Goal: Task Accomplishment & Management: Use online tool/utility

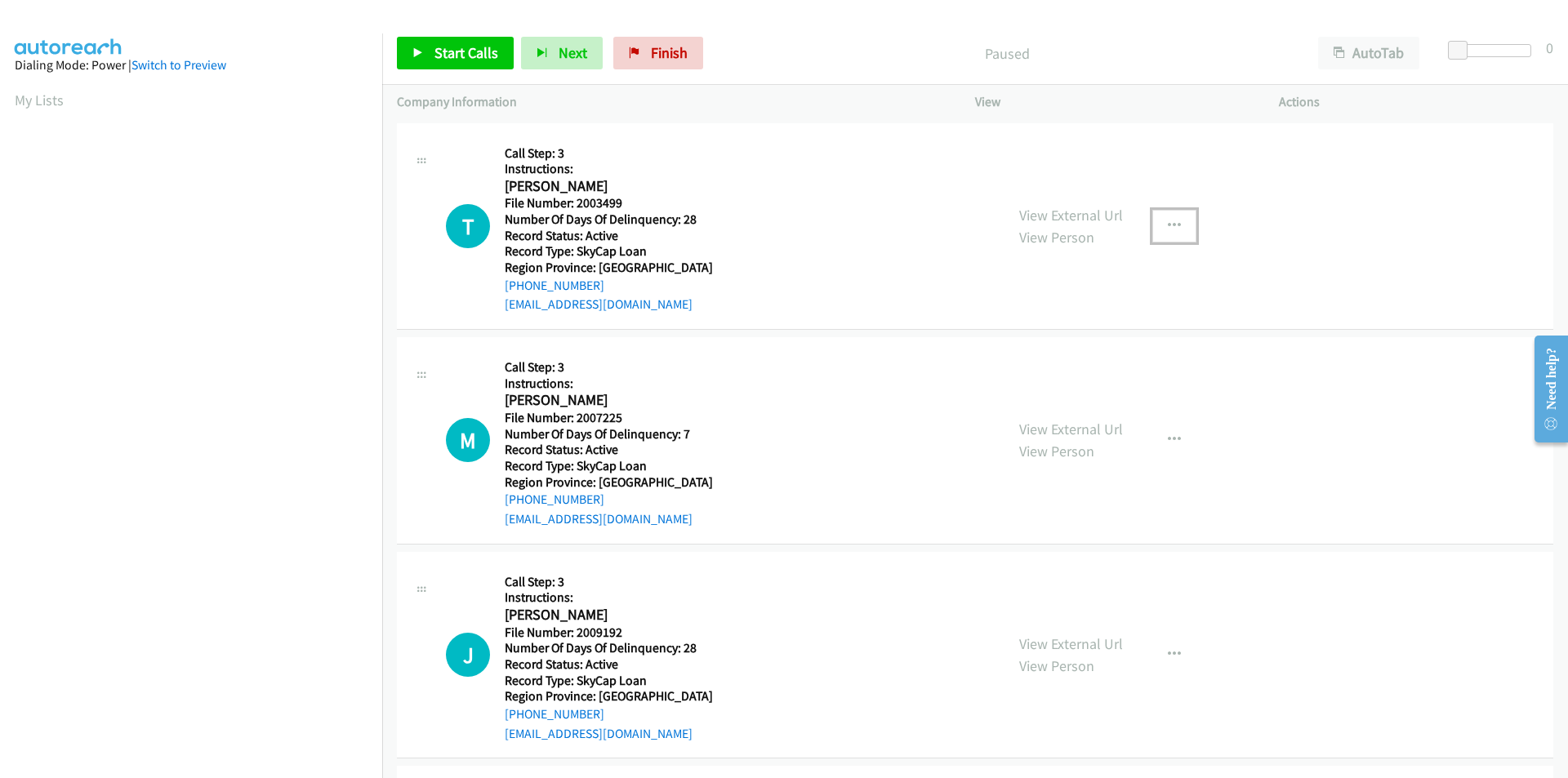
click at [1159, 223] on button "button" at bounding box center [1174, 226] width 44 height 33
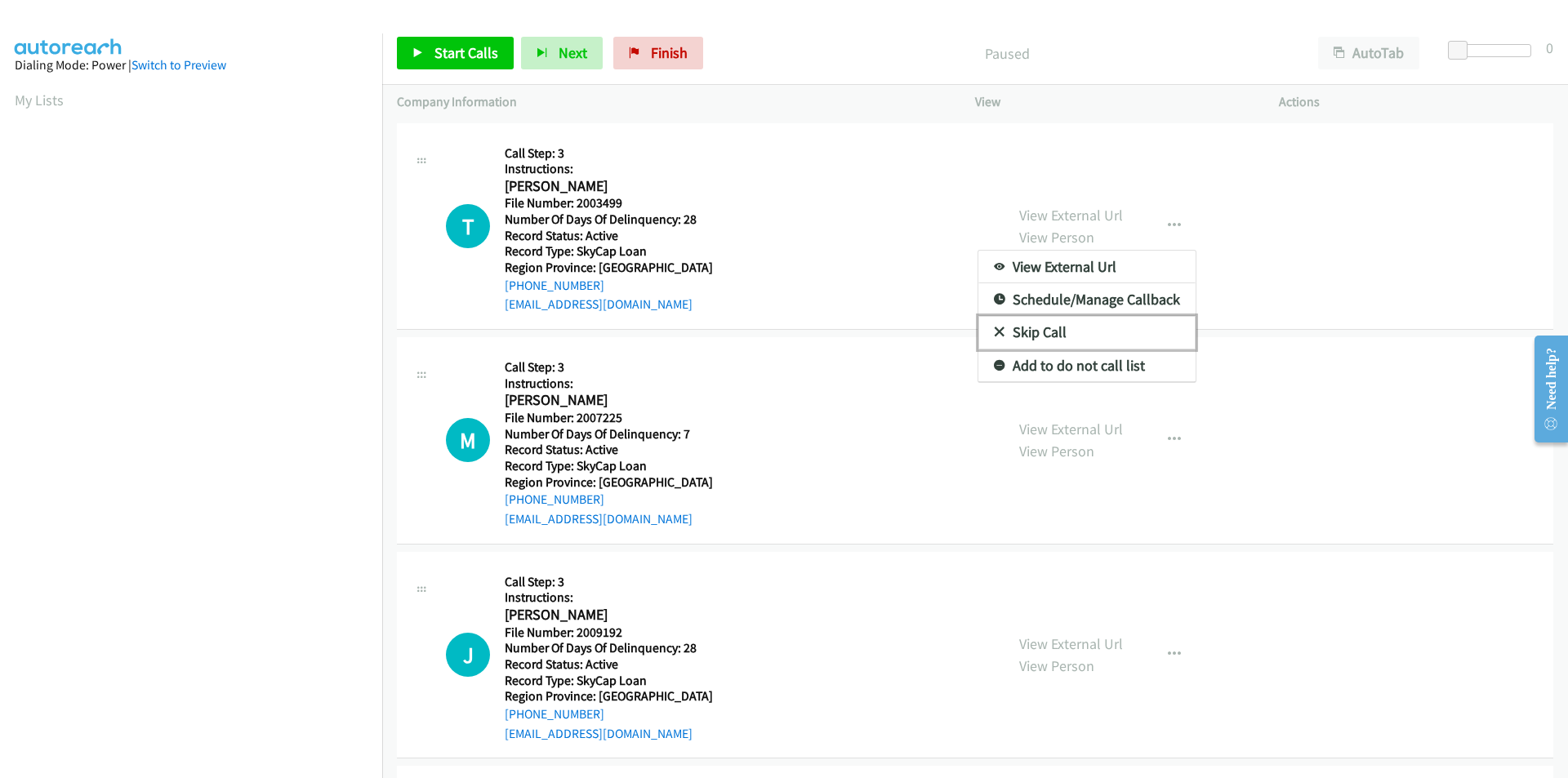
click at [1128, 324] on link "Skip Call" at bounding box center [1087, 331] width 217 height 33
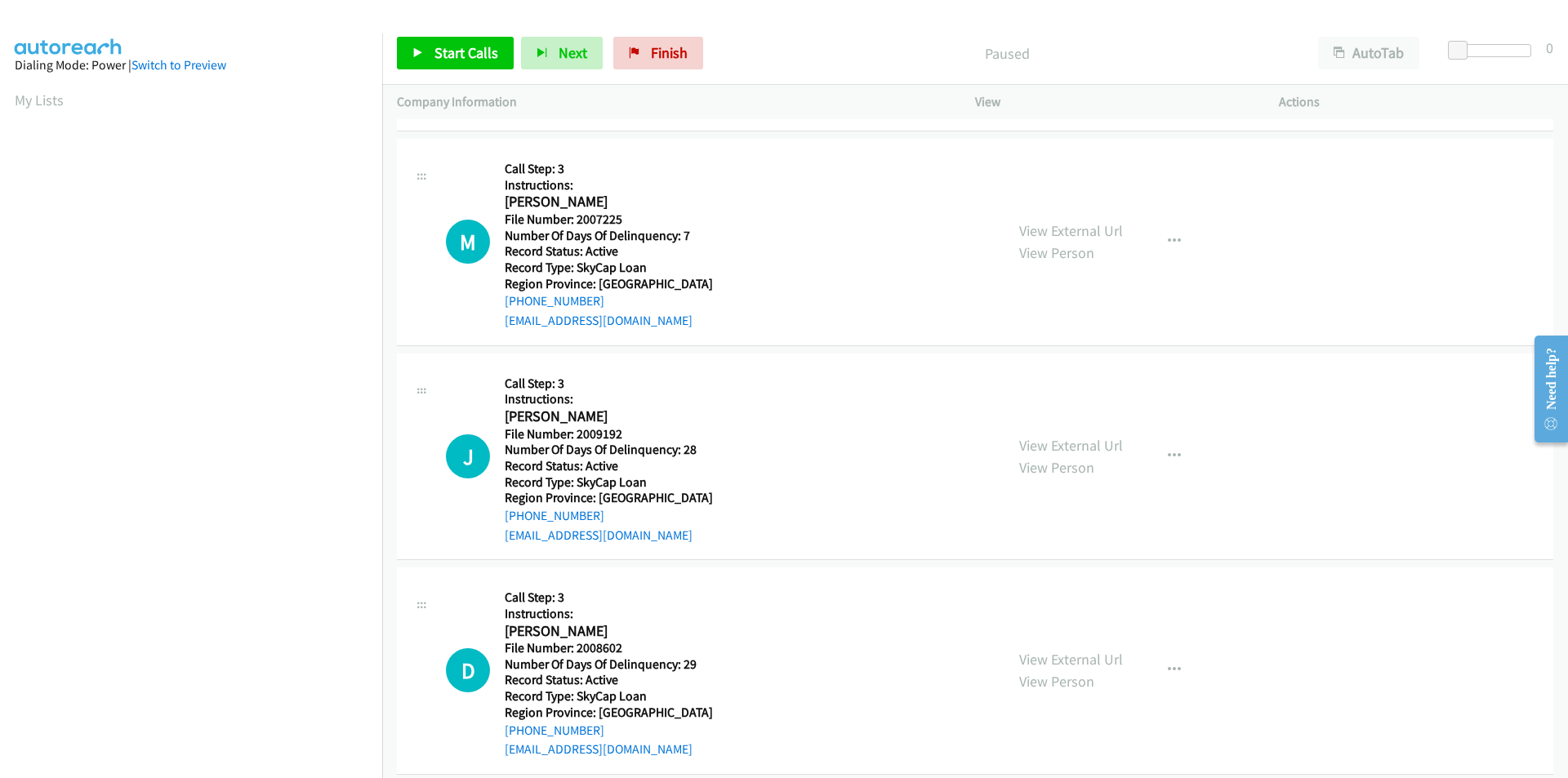
scroll to position [245, 0]
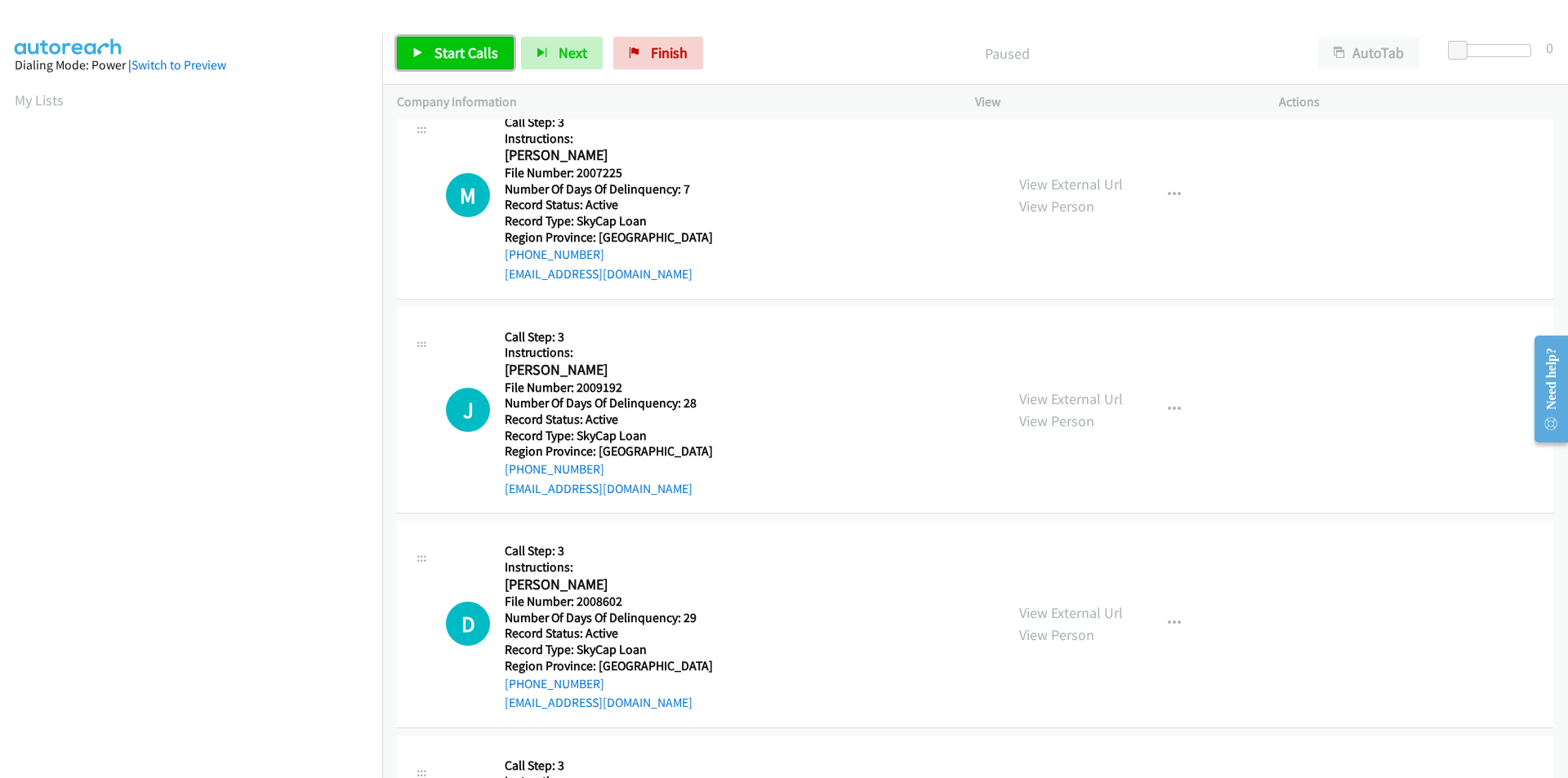
click at [467, 53] on span "Start Calls" at bounding box center [466, 52] width 63 height 18
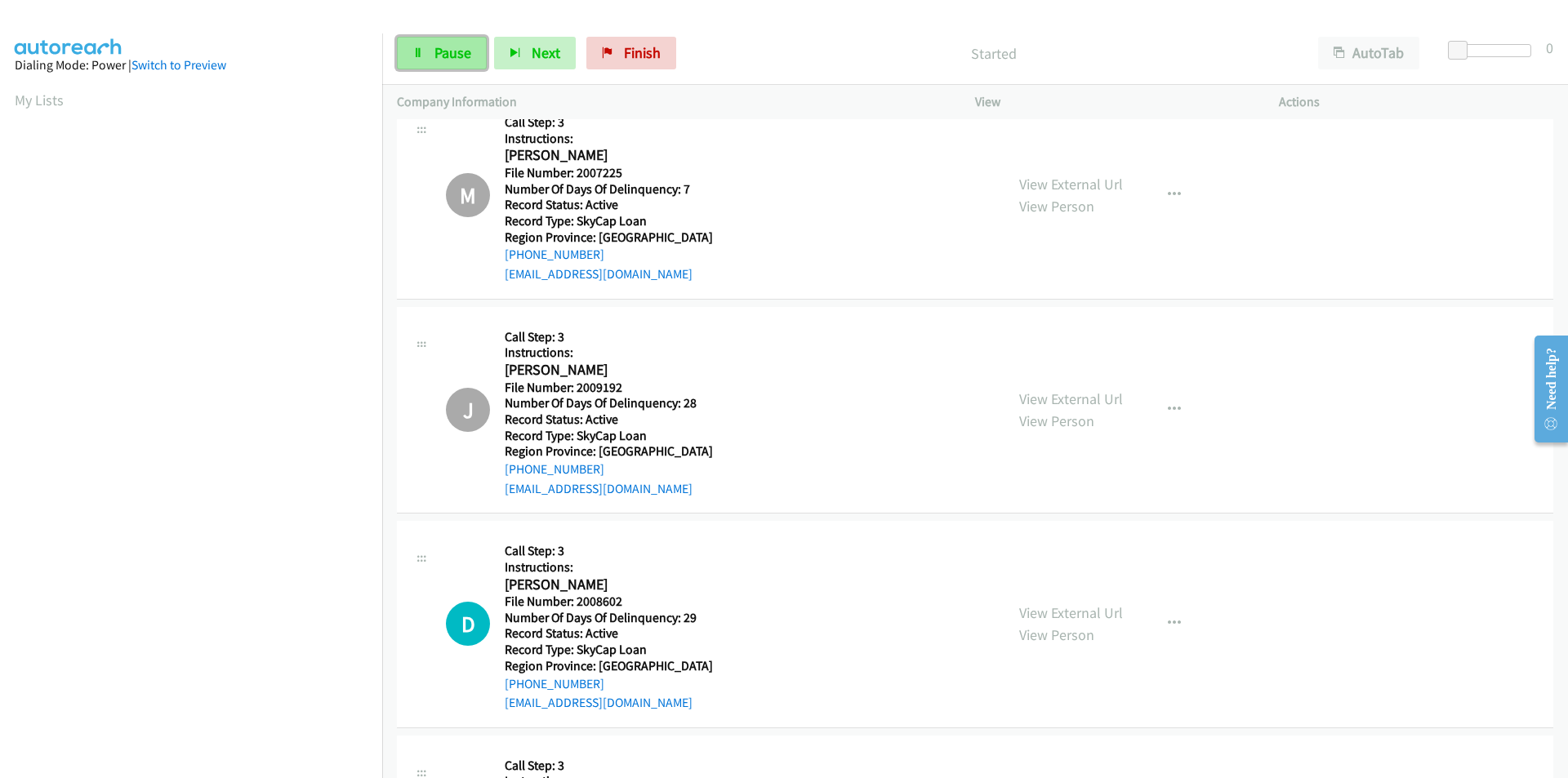
click at [475, 52] on link "Pause" at bounding box center [441, 53] width 90 height 33
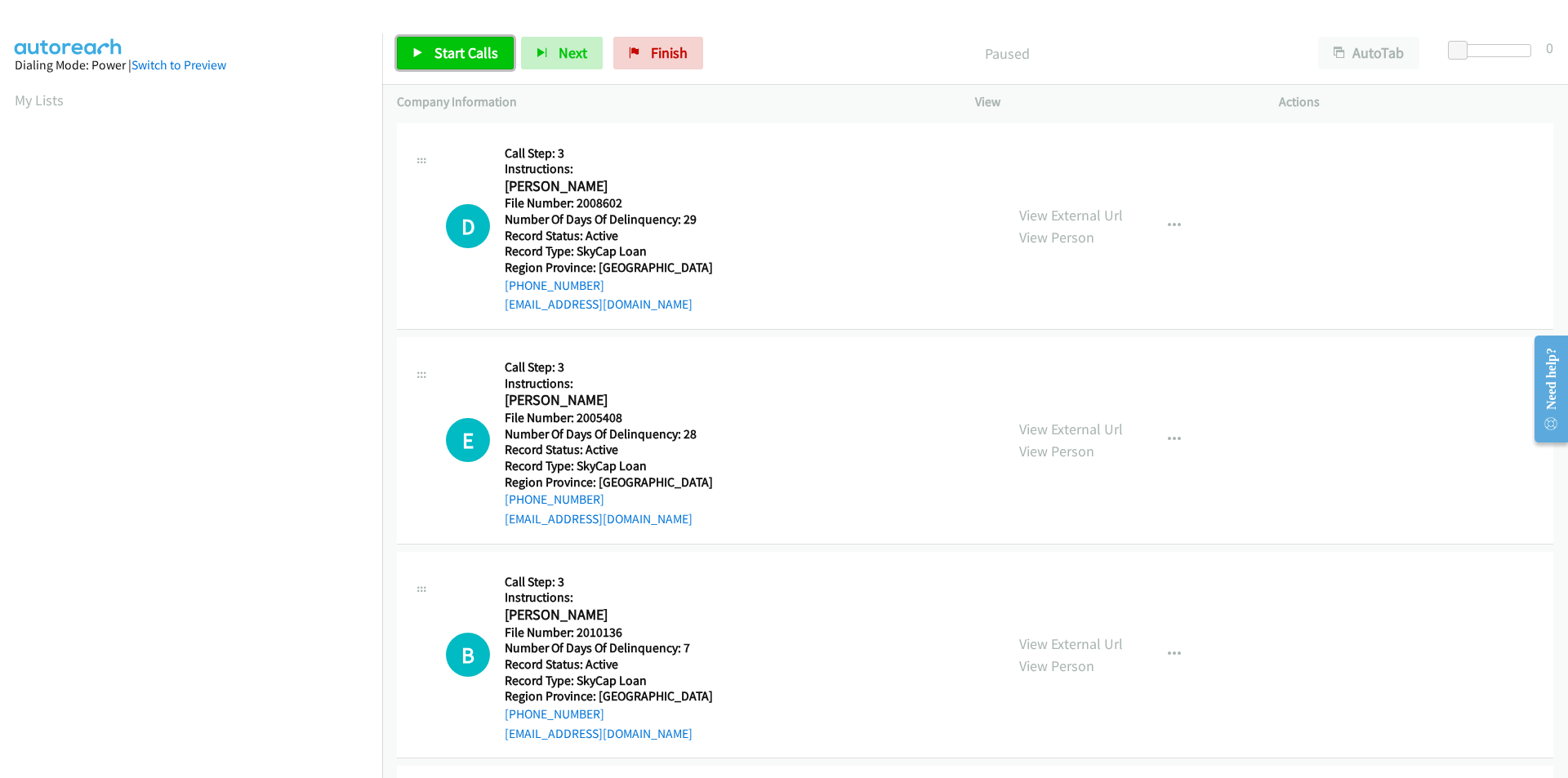
click at [434, 49] on span "Start Calls" at bounding box center [466, 52] width 63 height 18
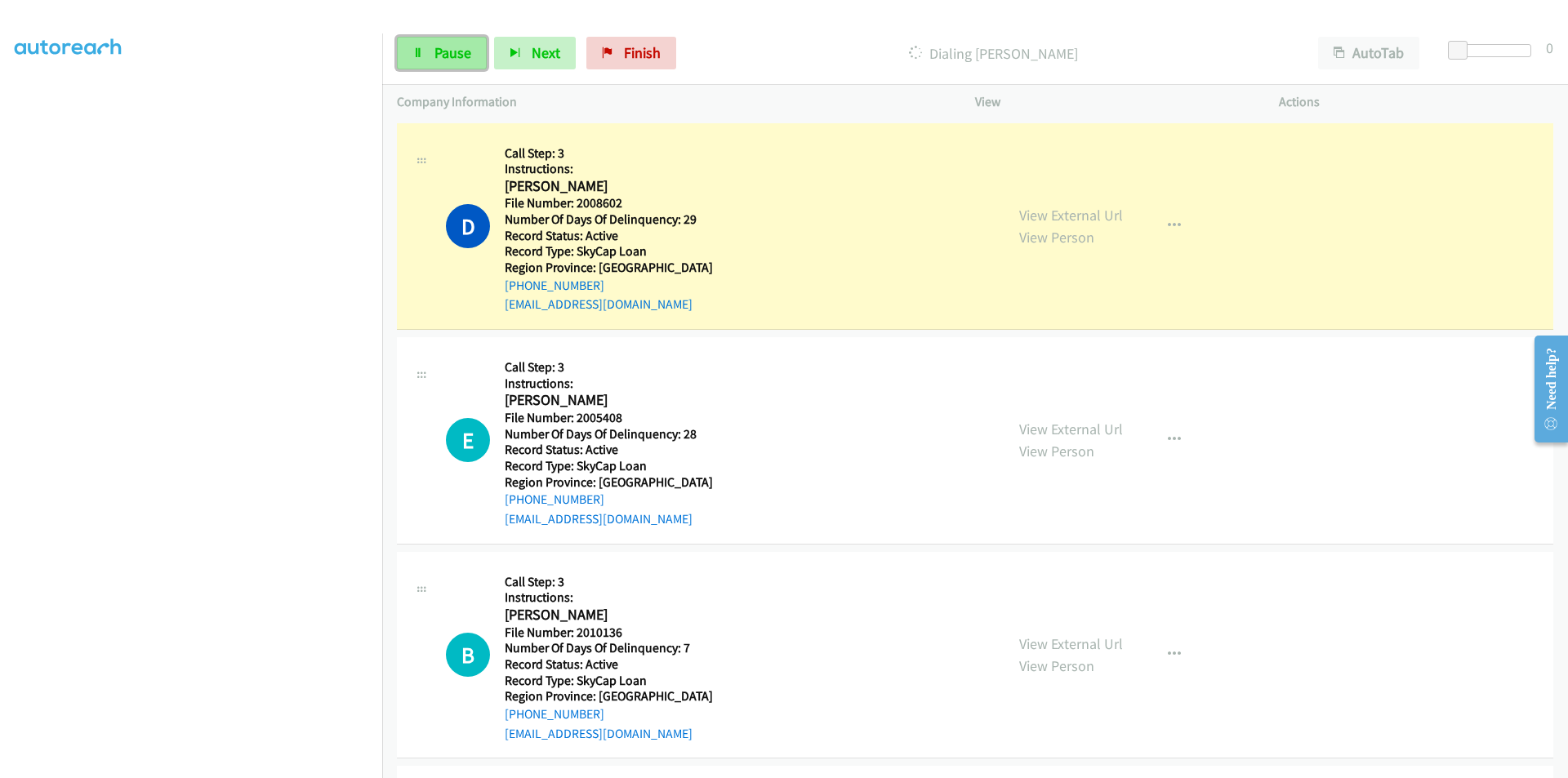
click at [449, 47] on span "Pause" at bounding box center [453, 52] width 37 height 18
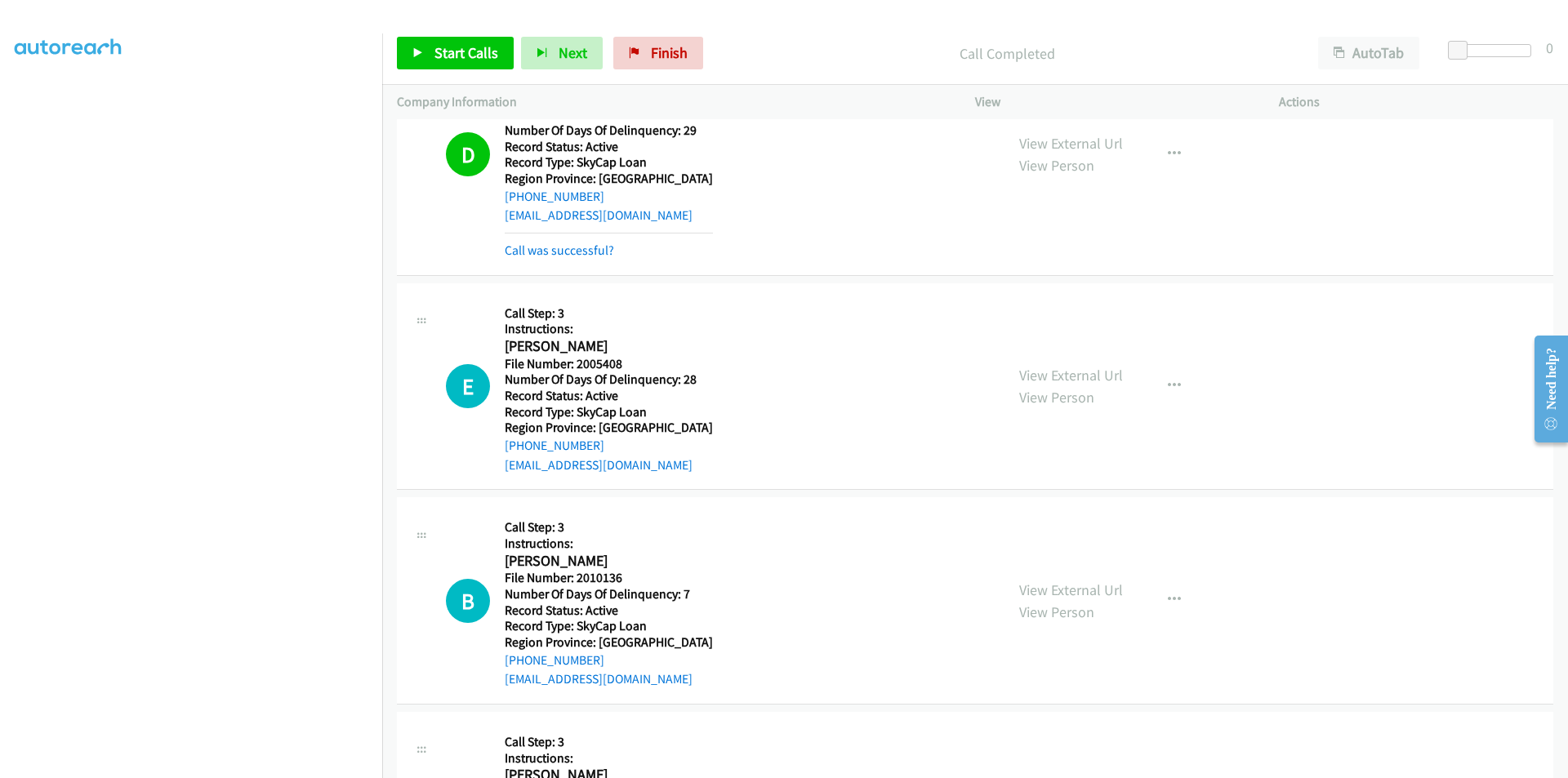
scroll to position [245, 0]
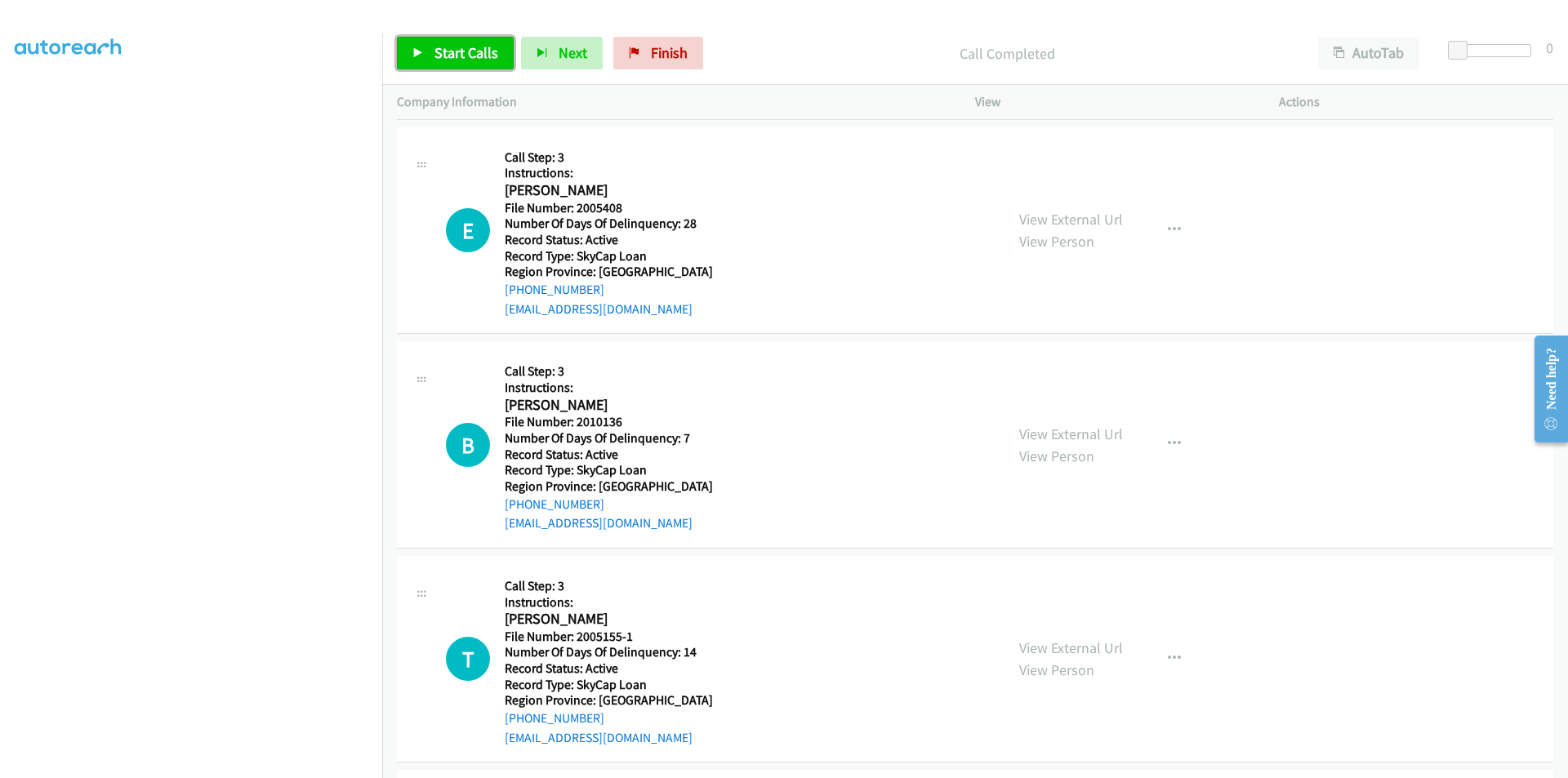
click at [470, 40] on link "Start Calls" at bounding box center [455, 53] width 117 height 33
click at [463, 49] on span "Pause" at bounding box center [453, 52] width 37 height 18
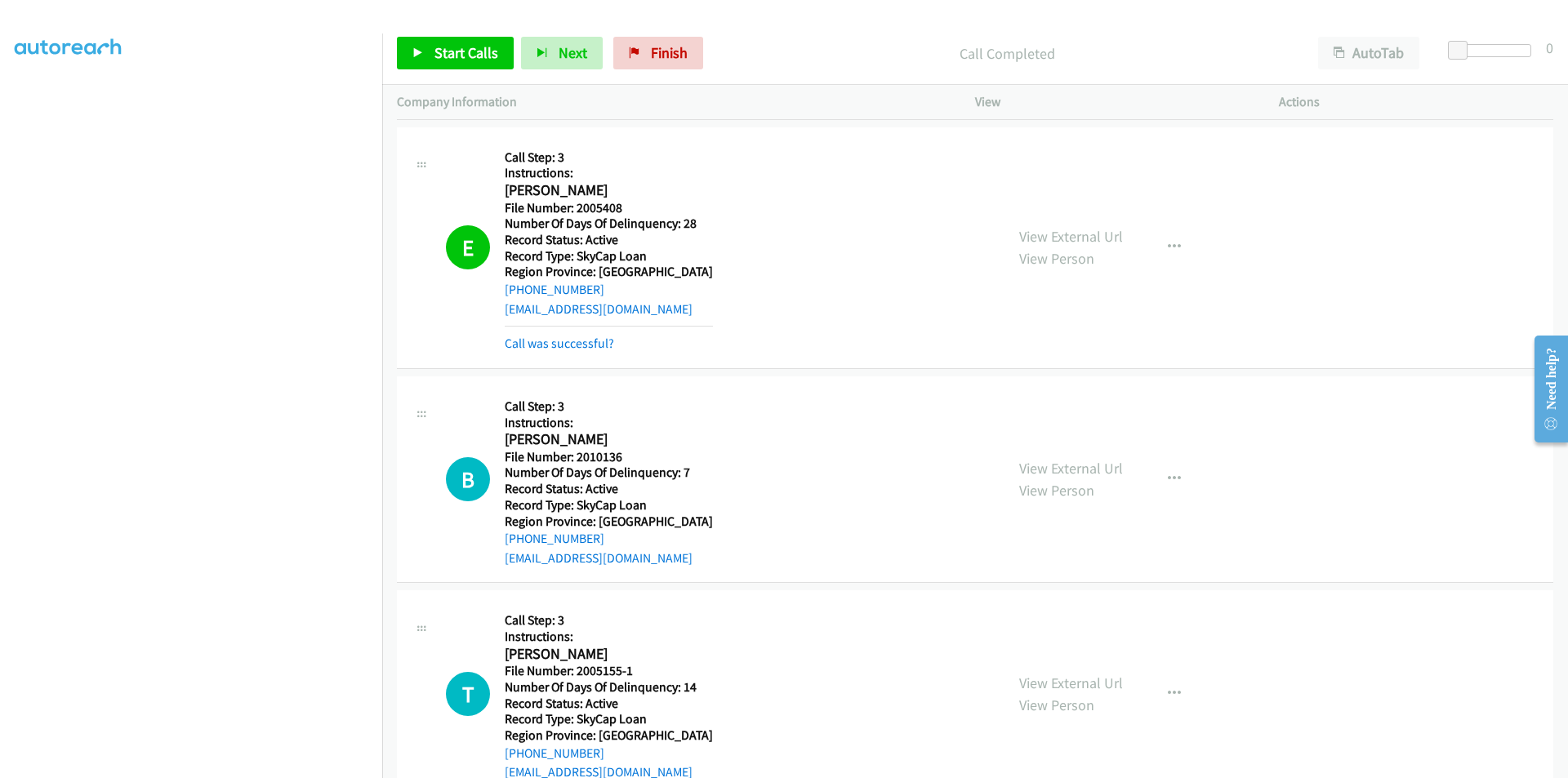
scroll to position [490, 0]
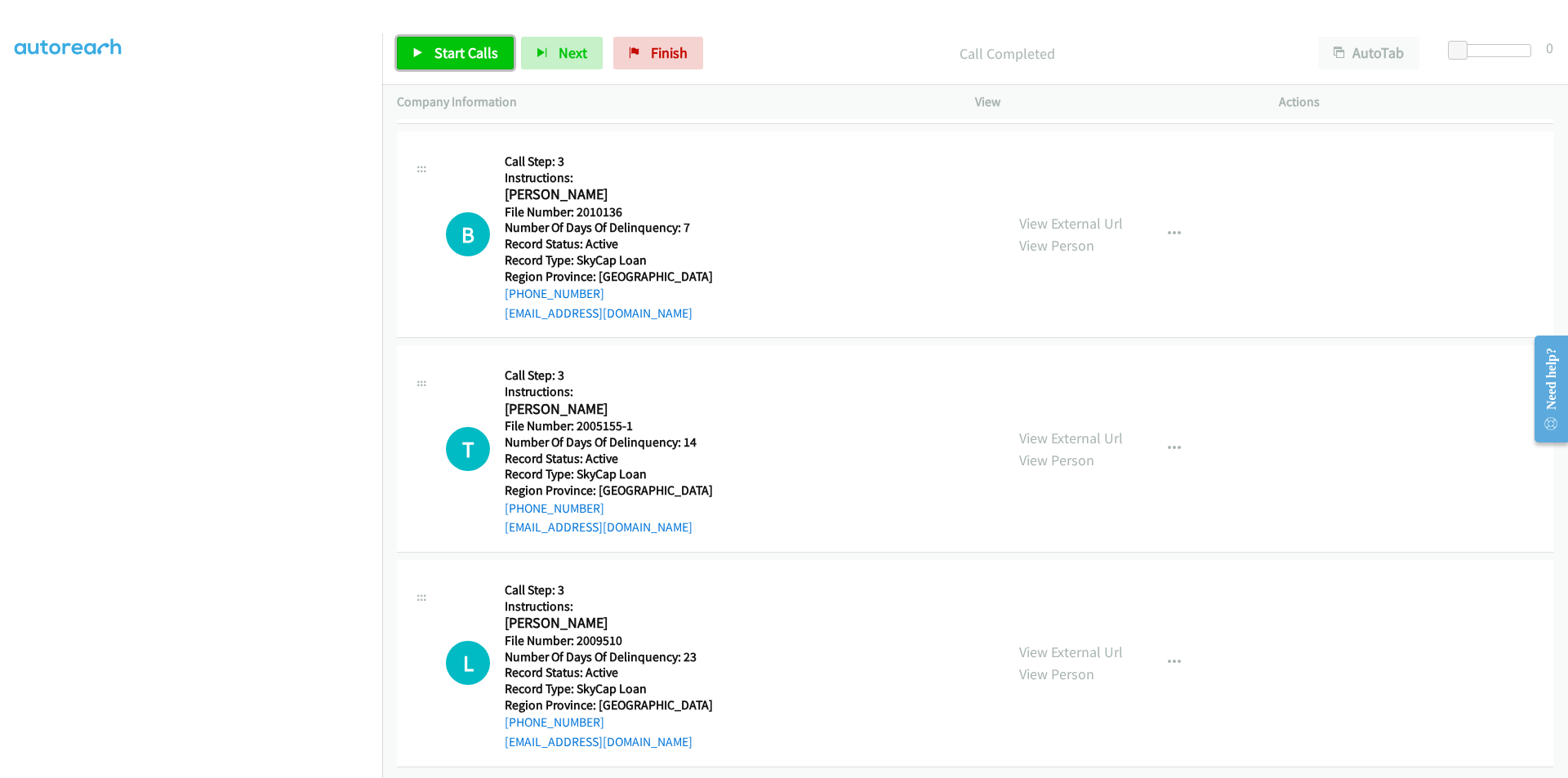
click at [470, 50] on span "Start Calls" at bounding box center [466, 52] width 63 height 18
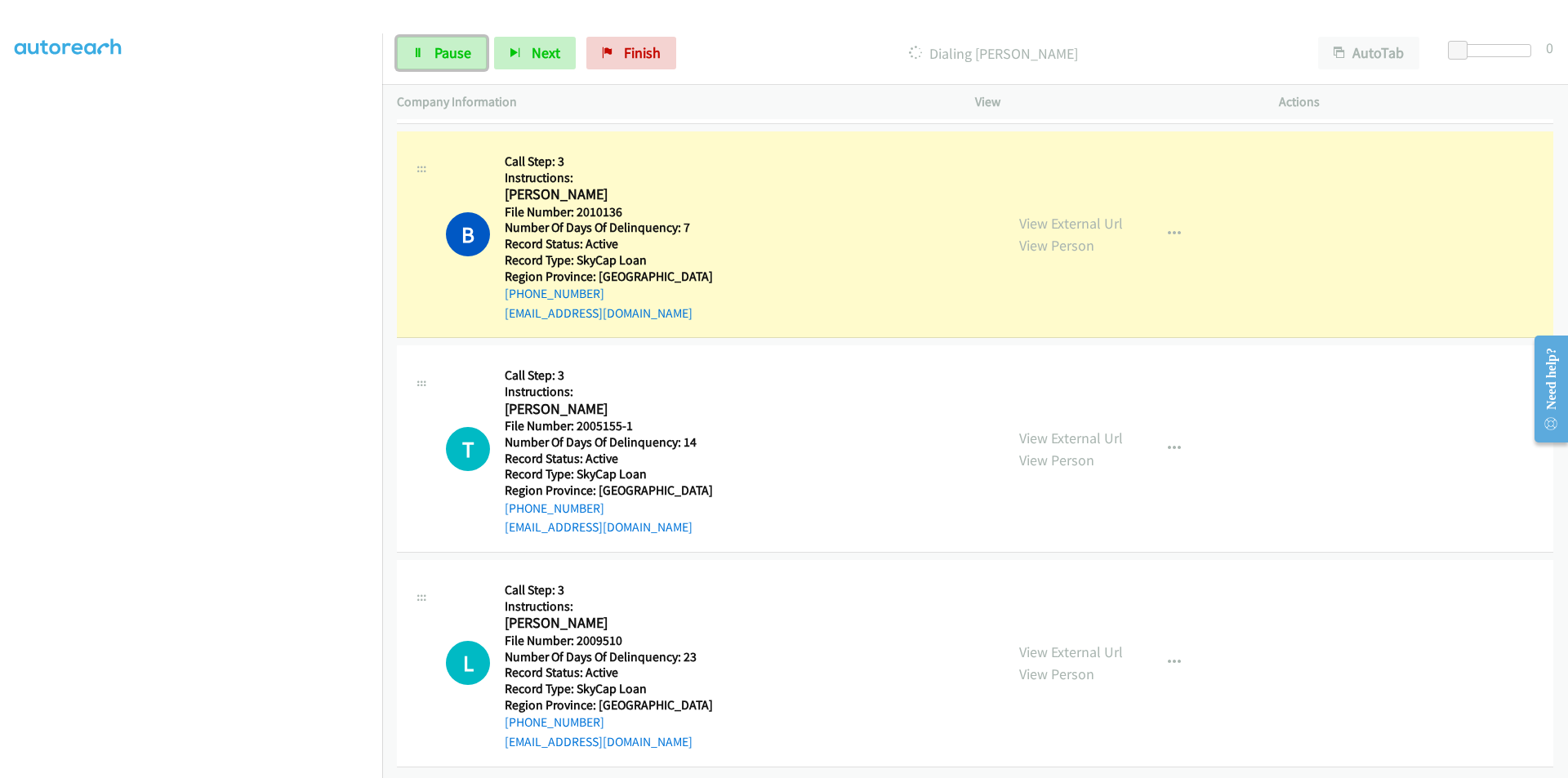
click at [470, 50] on link "Pause" at bounding box center [441, 53] width 90 height 33
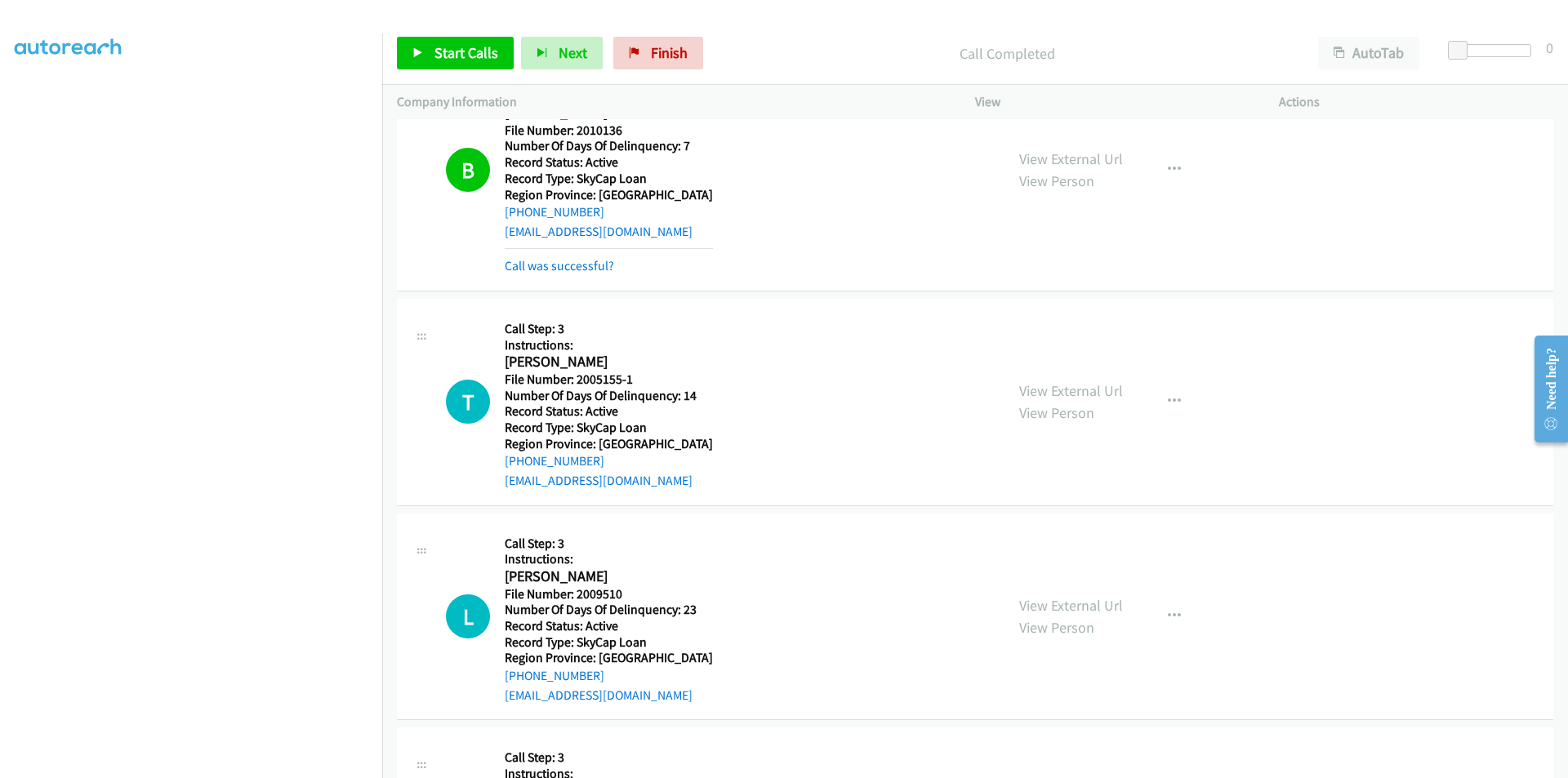
scroll to position [735, 0]
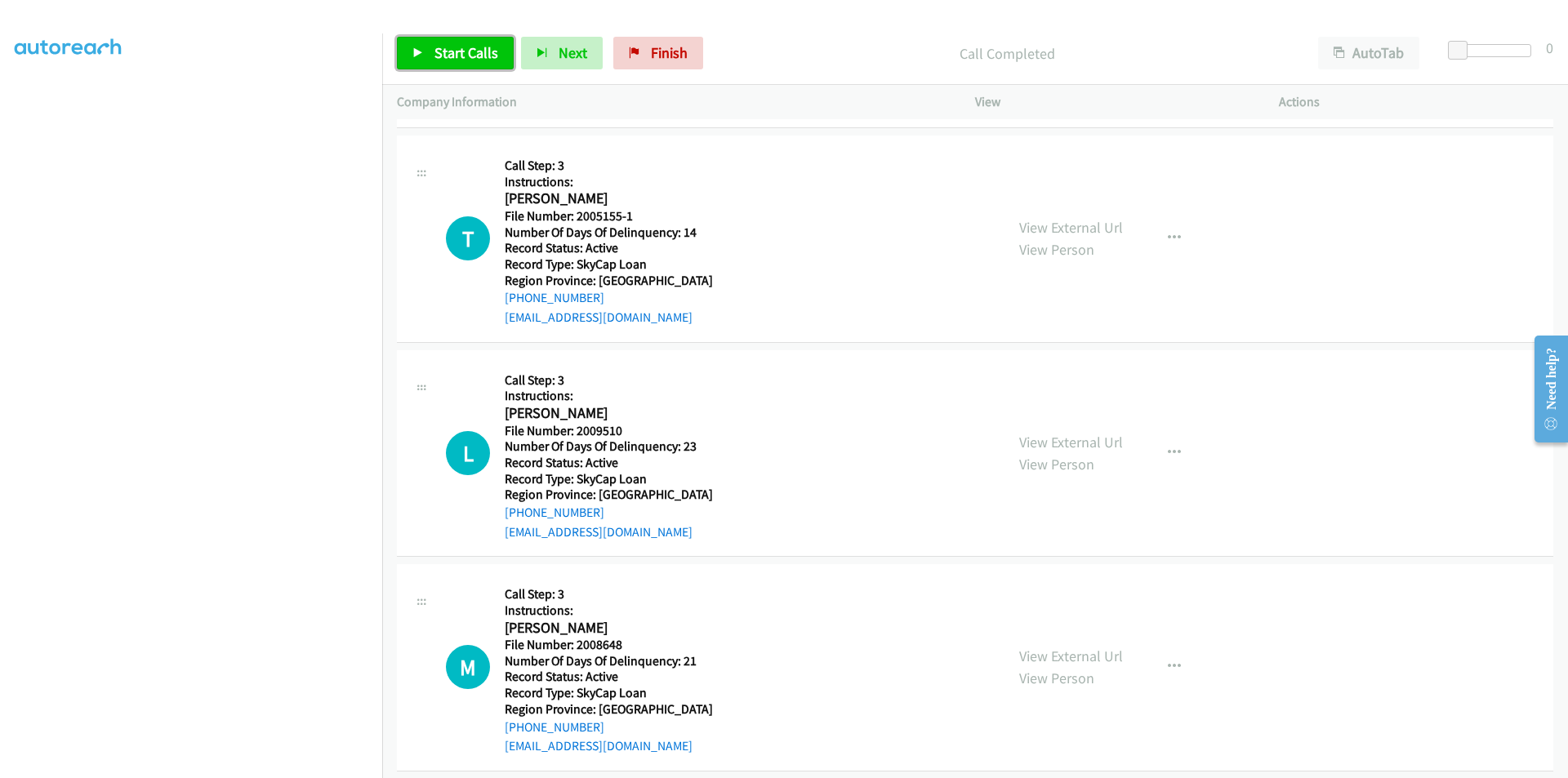
click at [475, 45] on span "Start Calls" at bounding box center [466, 52] width 63 height 18
click at [474, 45] on link "Pause" at bounding box center [441, 53] width 90 height 33
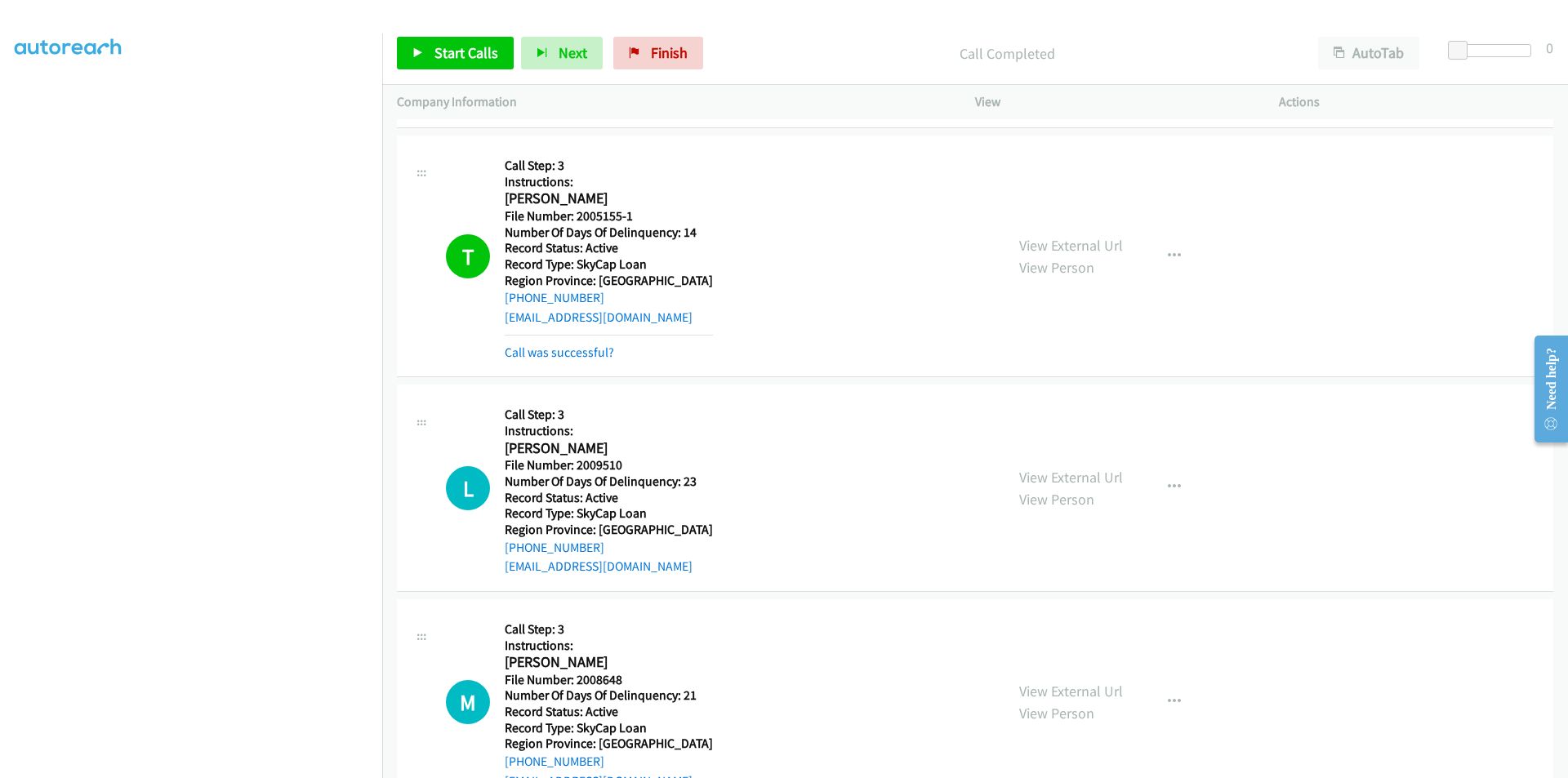
scroll to position [979, 0]
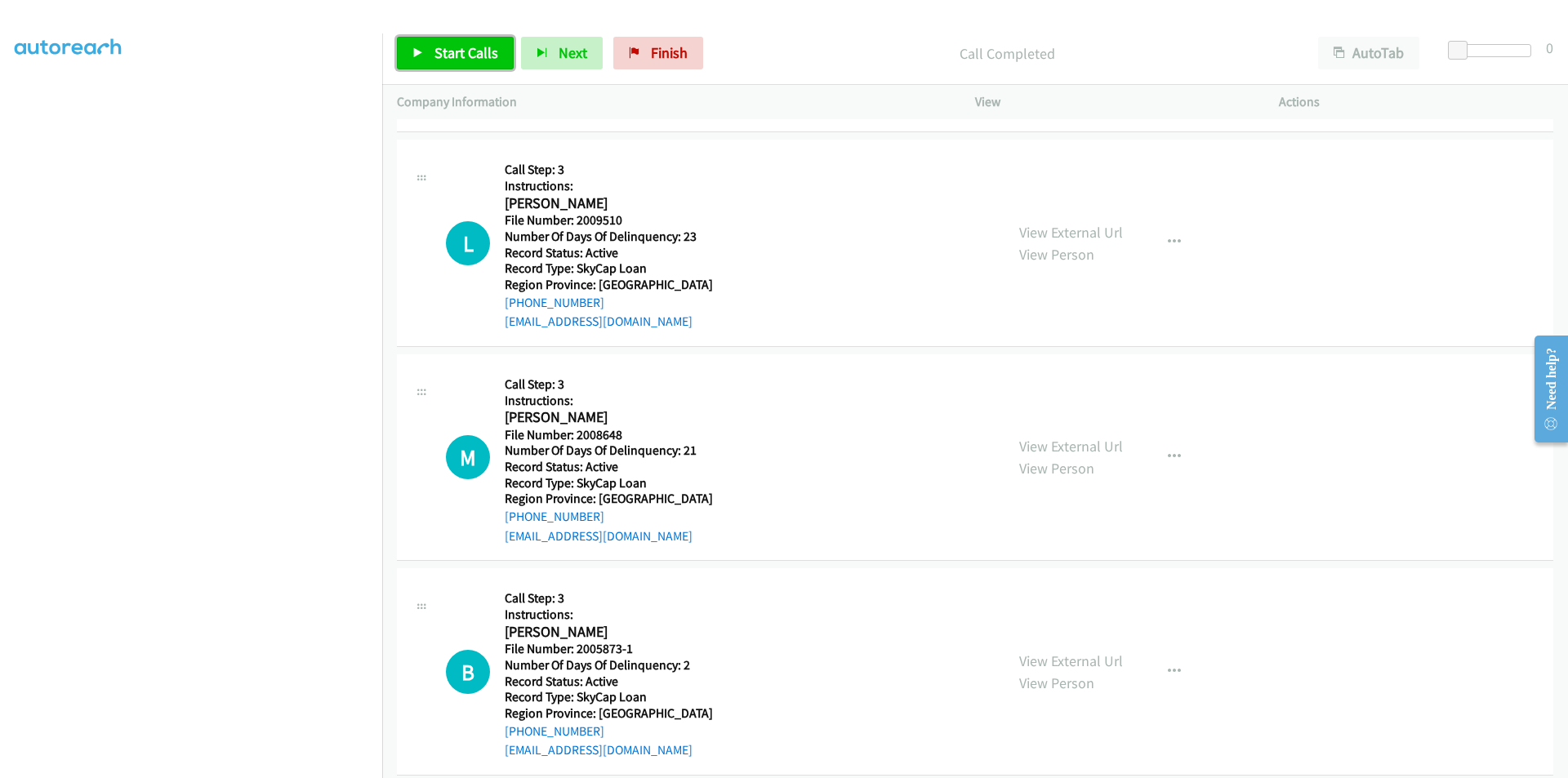
click at [475, 54] on span "Start Calls" at bounding box center [466, 52] width 63 height 18
click at [470, 53] on link "Pause" at bounding box center [441, 53] width 90 height 33
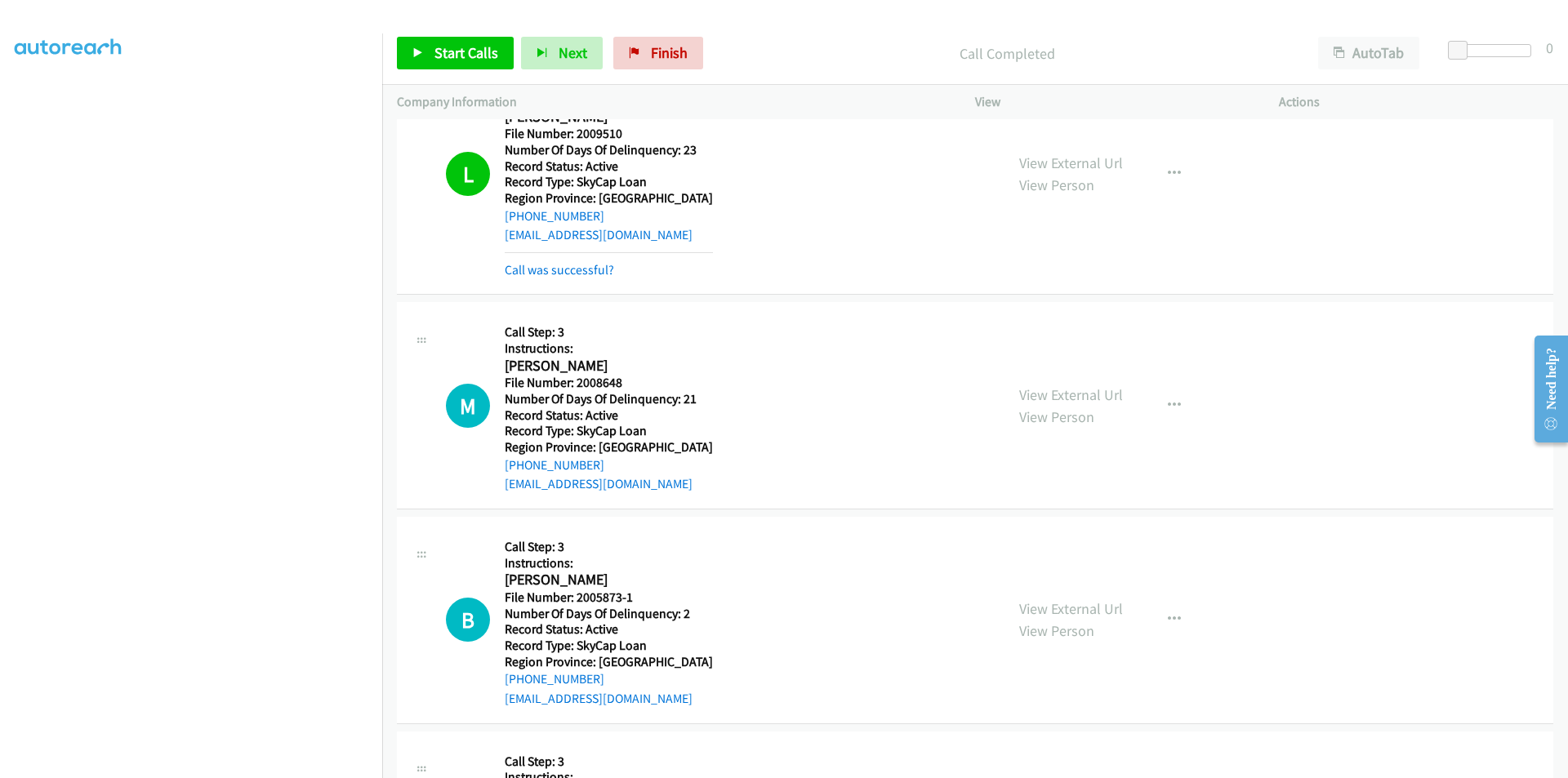
scroll to position [1225, 0]
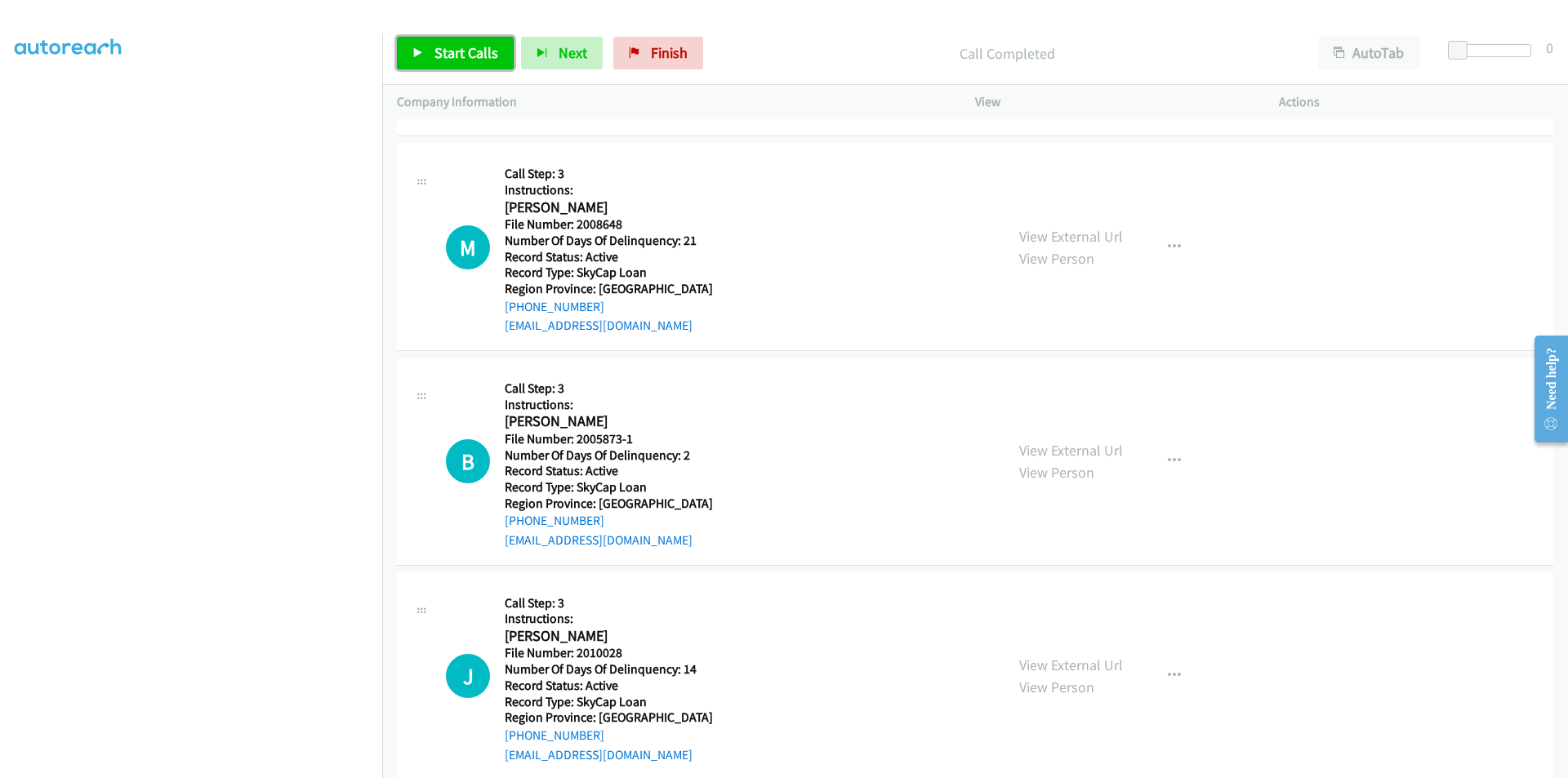
click at [457, 47] on span "Start Calls" at bounding box center [466, 52] width 63 height 18
click at [457, 47] on span "Pause" at bounding box center [453, 52] width 37 height 18
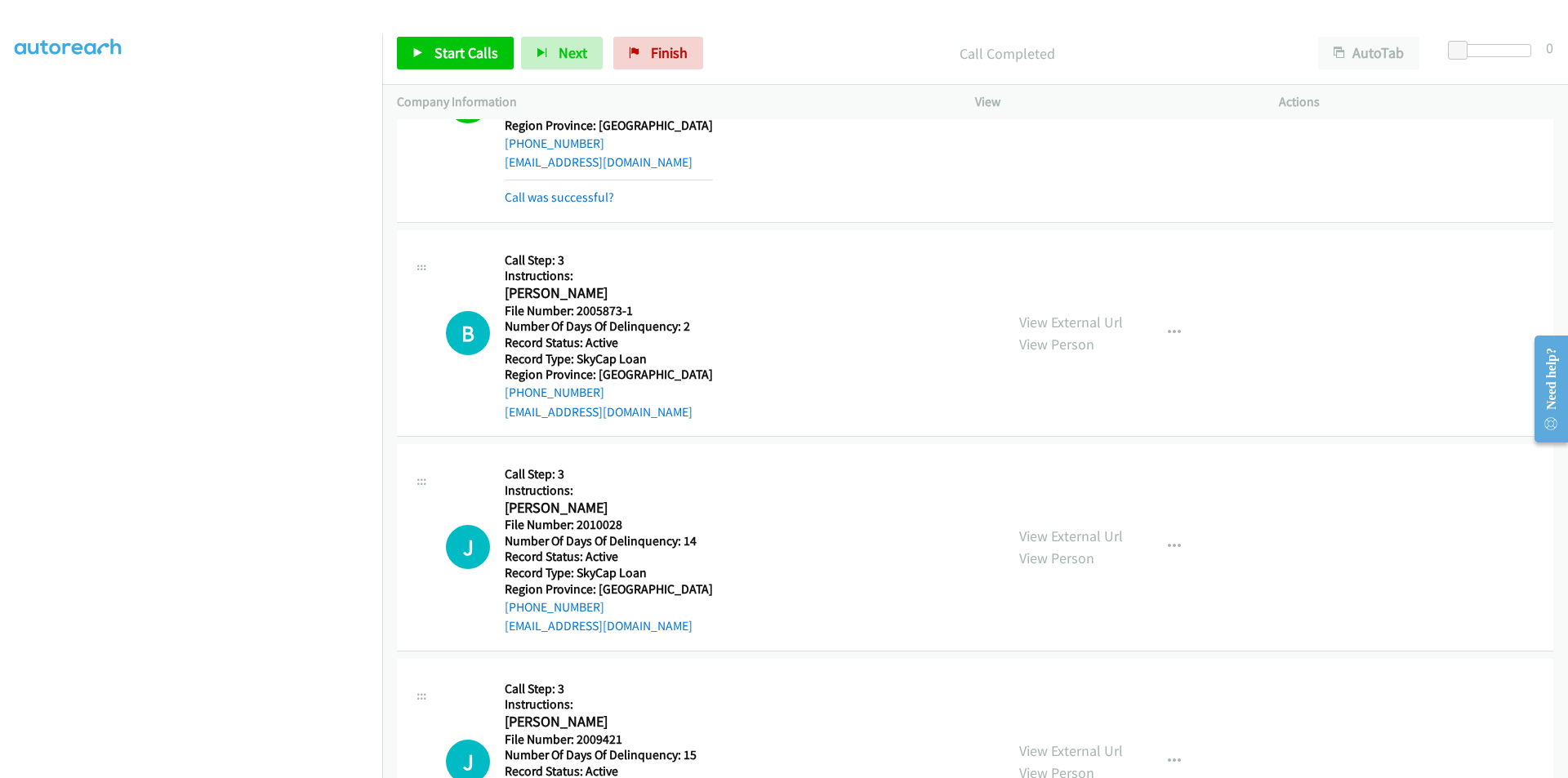
scroll to position [1470, 0]
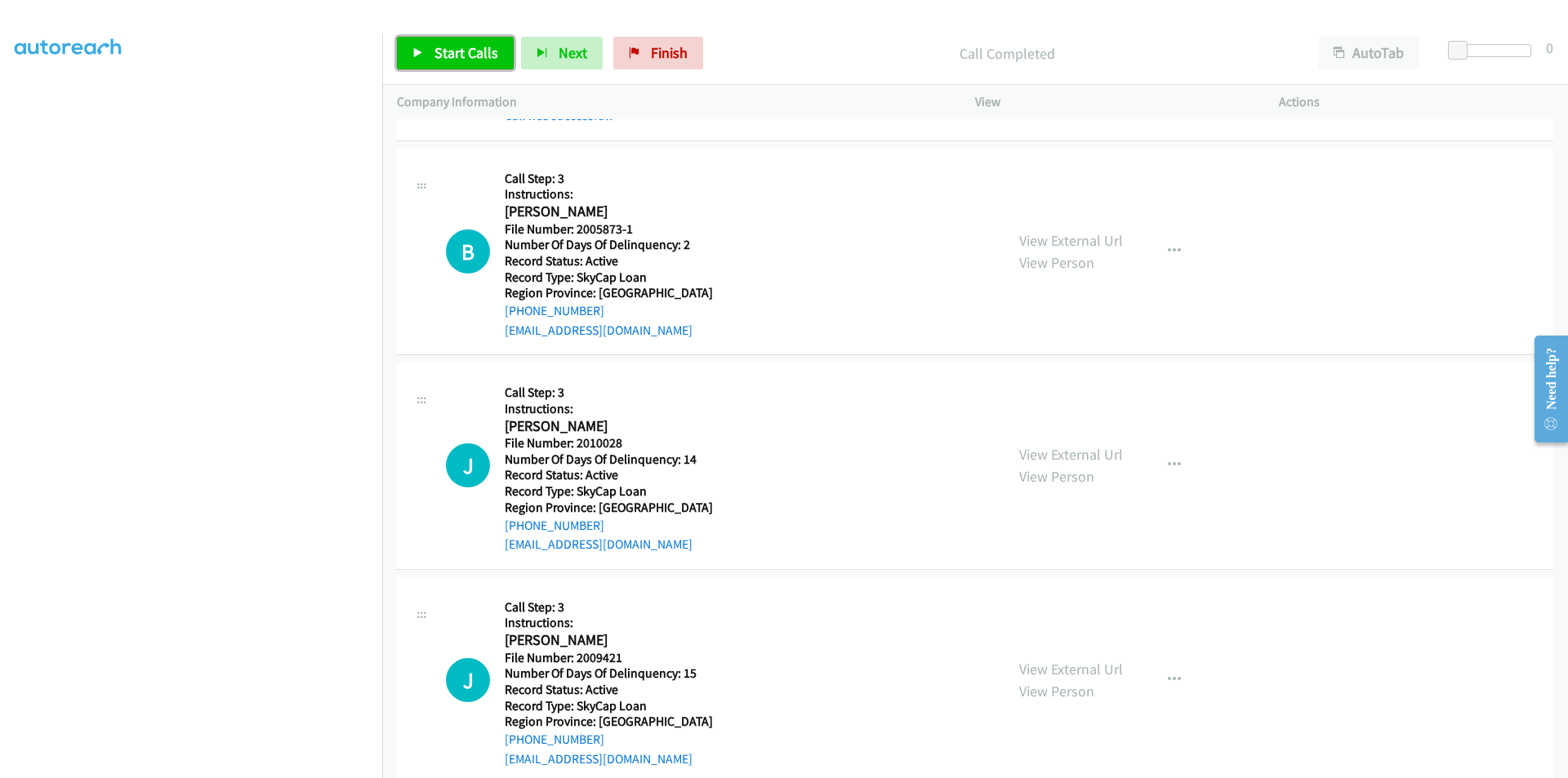
click at [445, 44] on span "Start Calls" at bounding box center [466, 52] width 63 height 18
click at [445, 44] on span "Pause" at bounding box center [453, 52] width 37 height 18
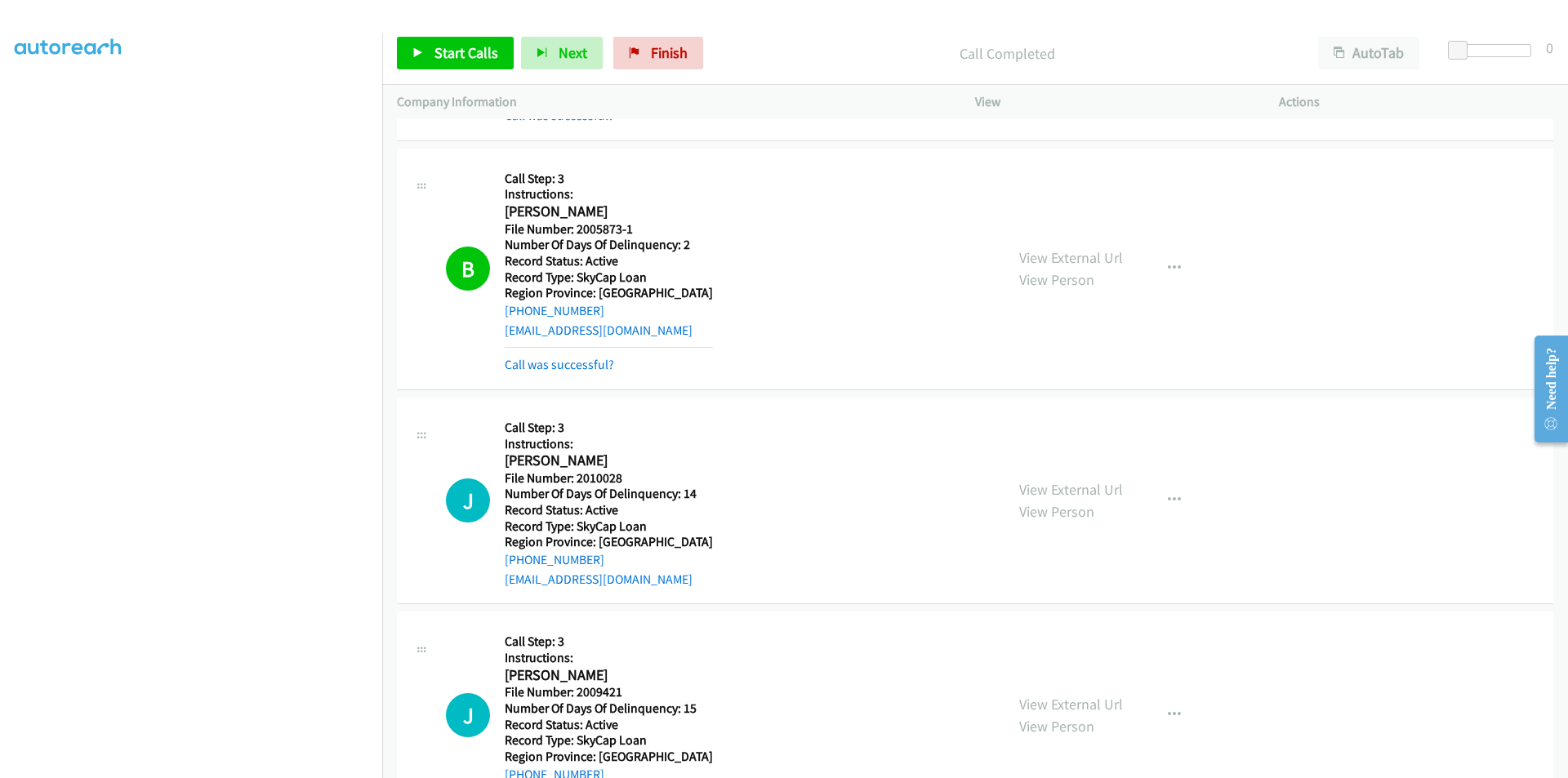
scroll to position [1714, 0]
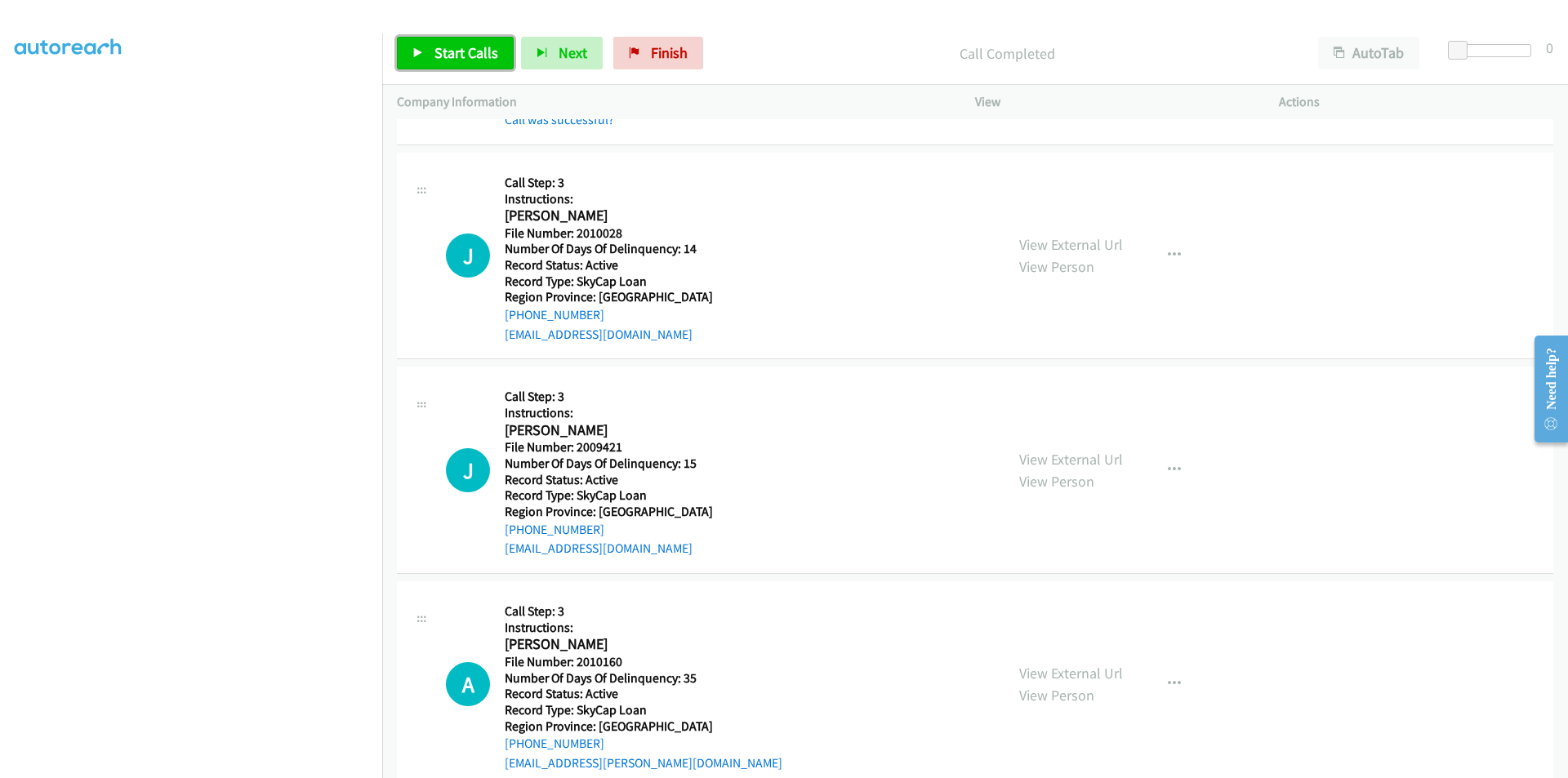
click at [456, 52] on span "Start Calls" at bounding box center [466, 52] width 63 height 18
click at [456, 52] on span "Pause" at bounding box center [453, 52] width 37 height 18
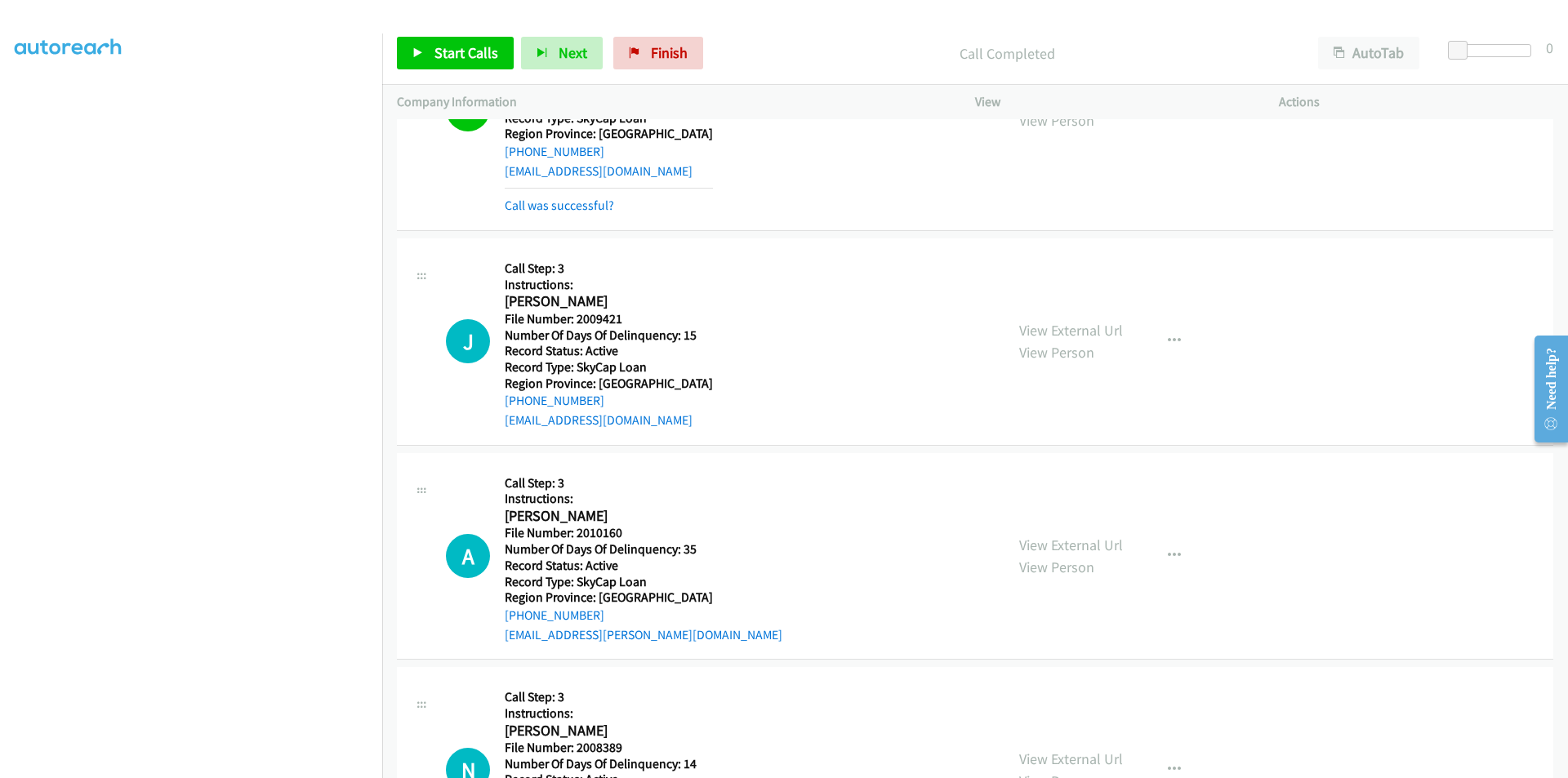
scroll to position [1960, 0]
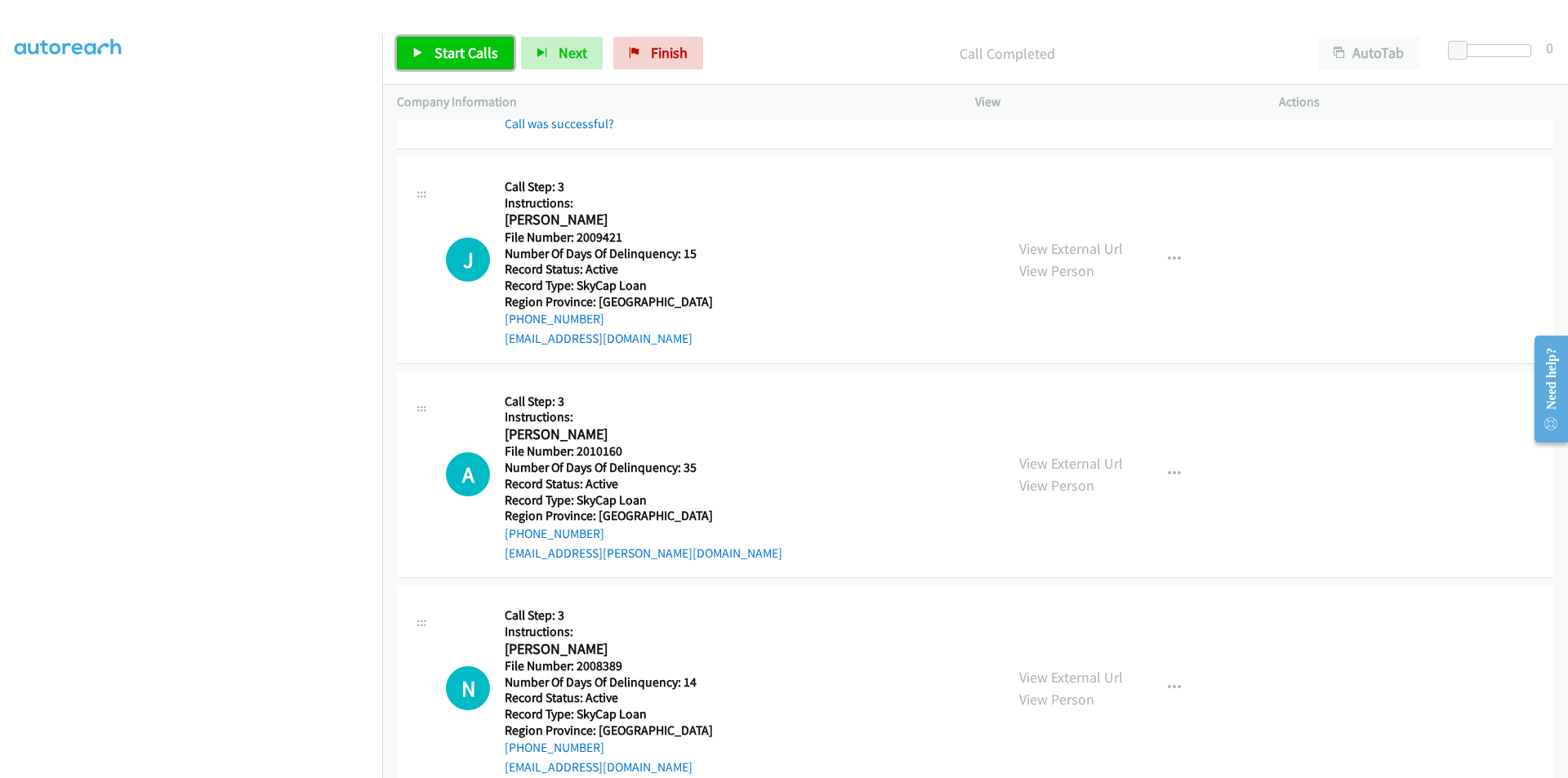
click at [449, 52] on span "Start Calls" at bounding box center [466, 52] width 63 height 18
click at [449, 52] on span "Pause" at bounding box center [453, 52] width 37 height 18
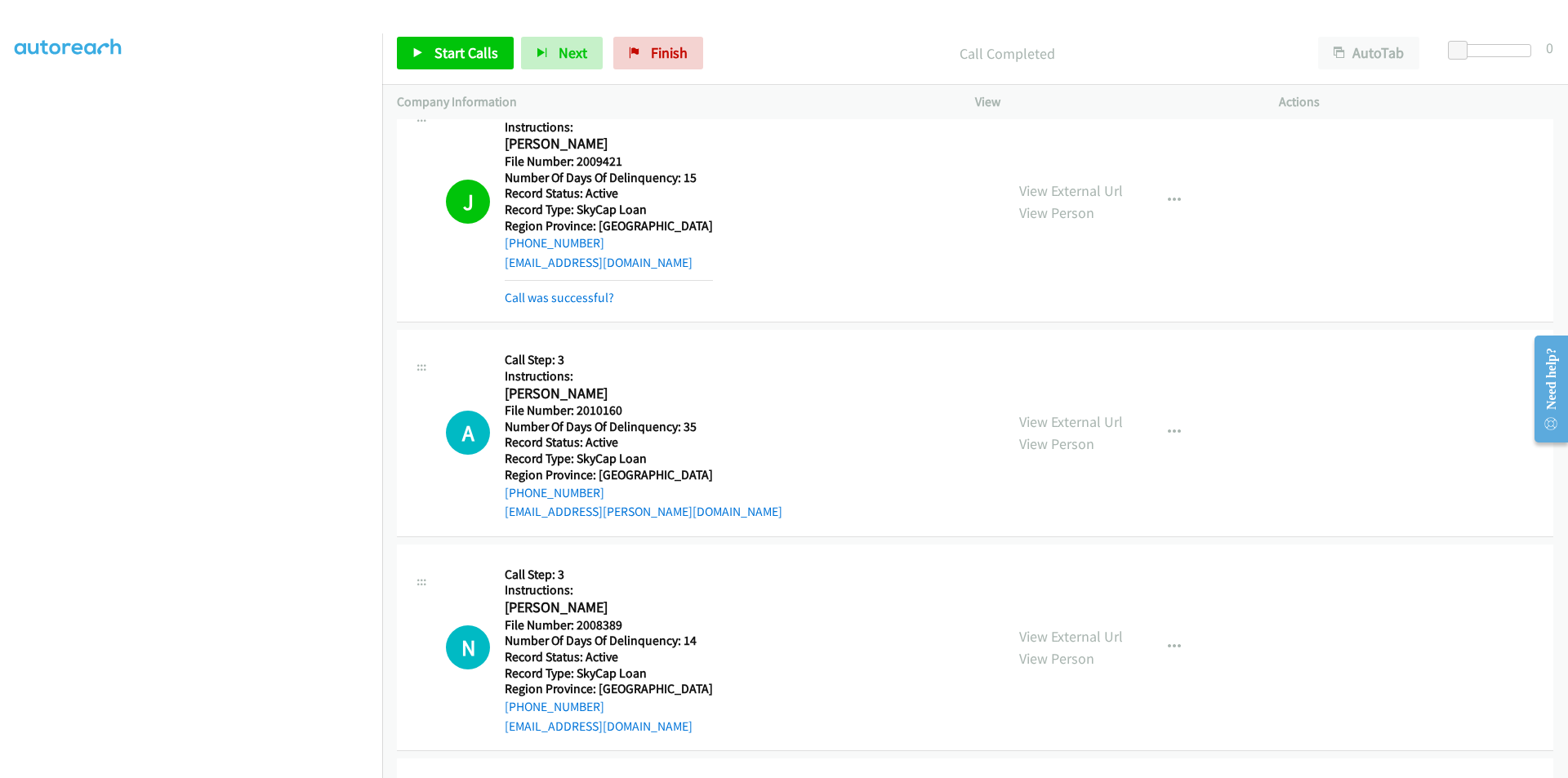
scroll to position [2204, 0]
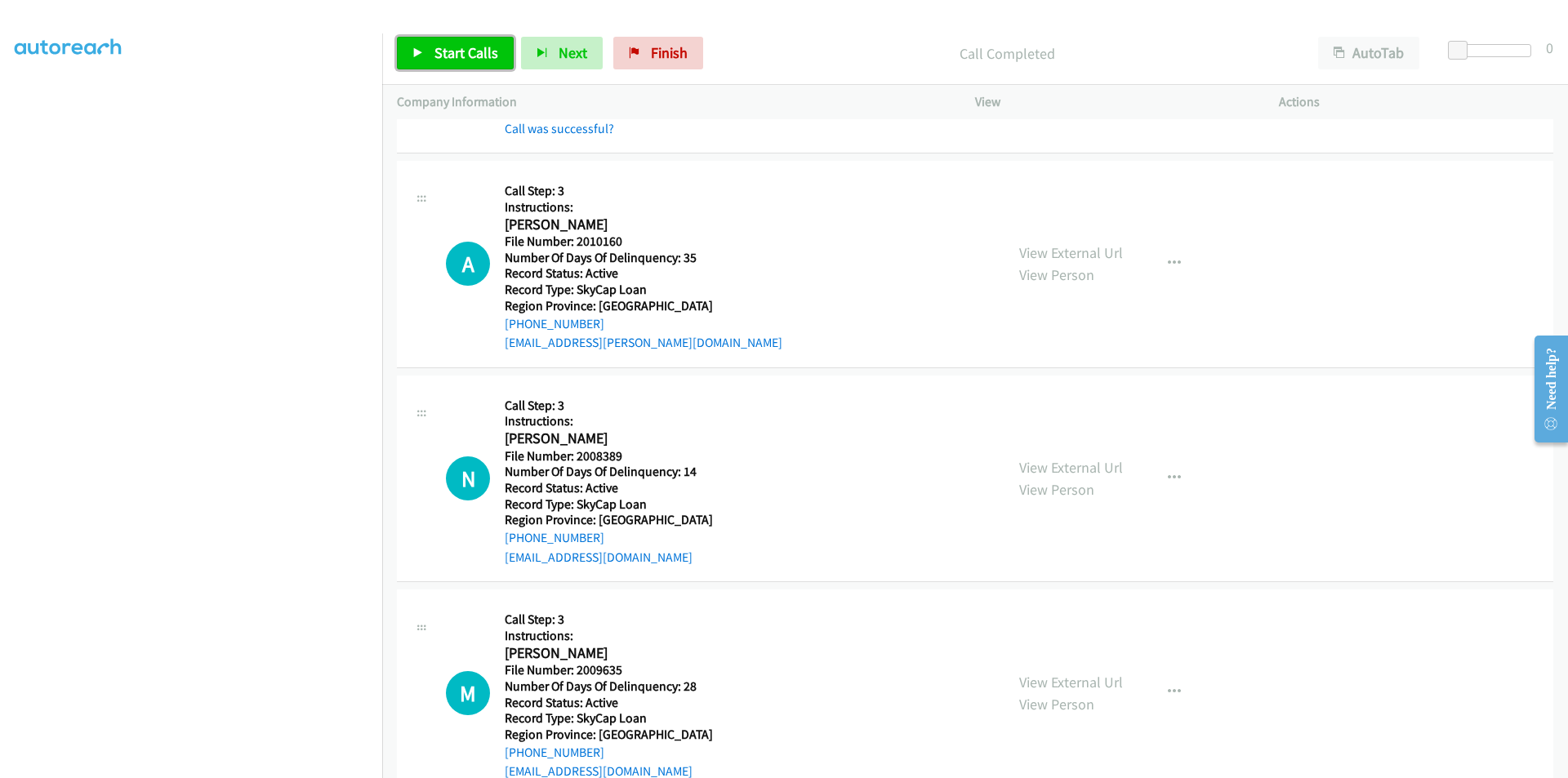
click at [464, 59] on span "Start Calls" at bounding box center [466, 52] width 63 height 18
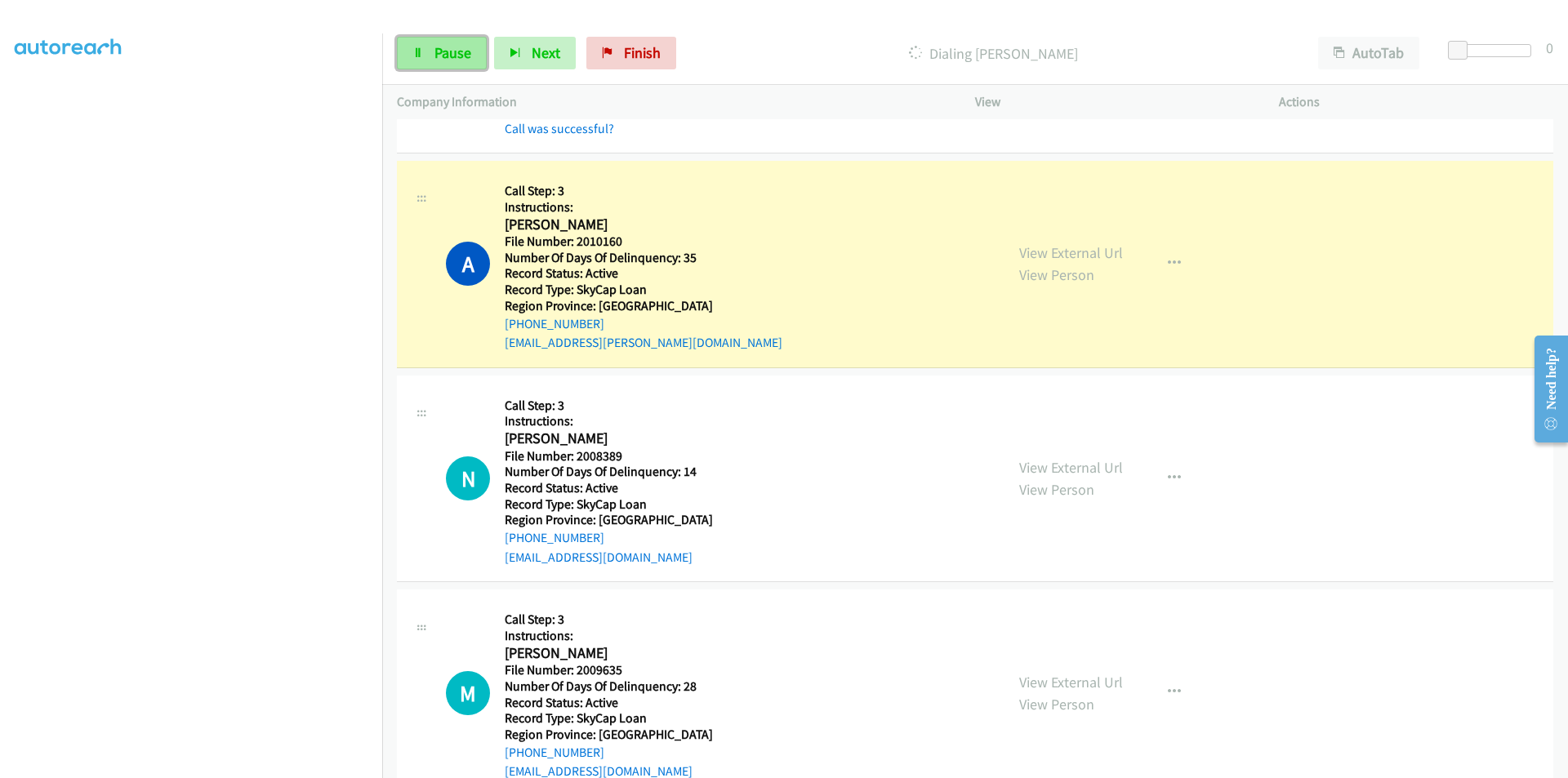
click at [437, 51] on span "Pause" at bounding box center [453, 52] width 37 height 18
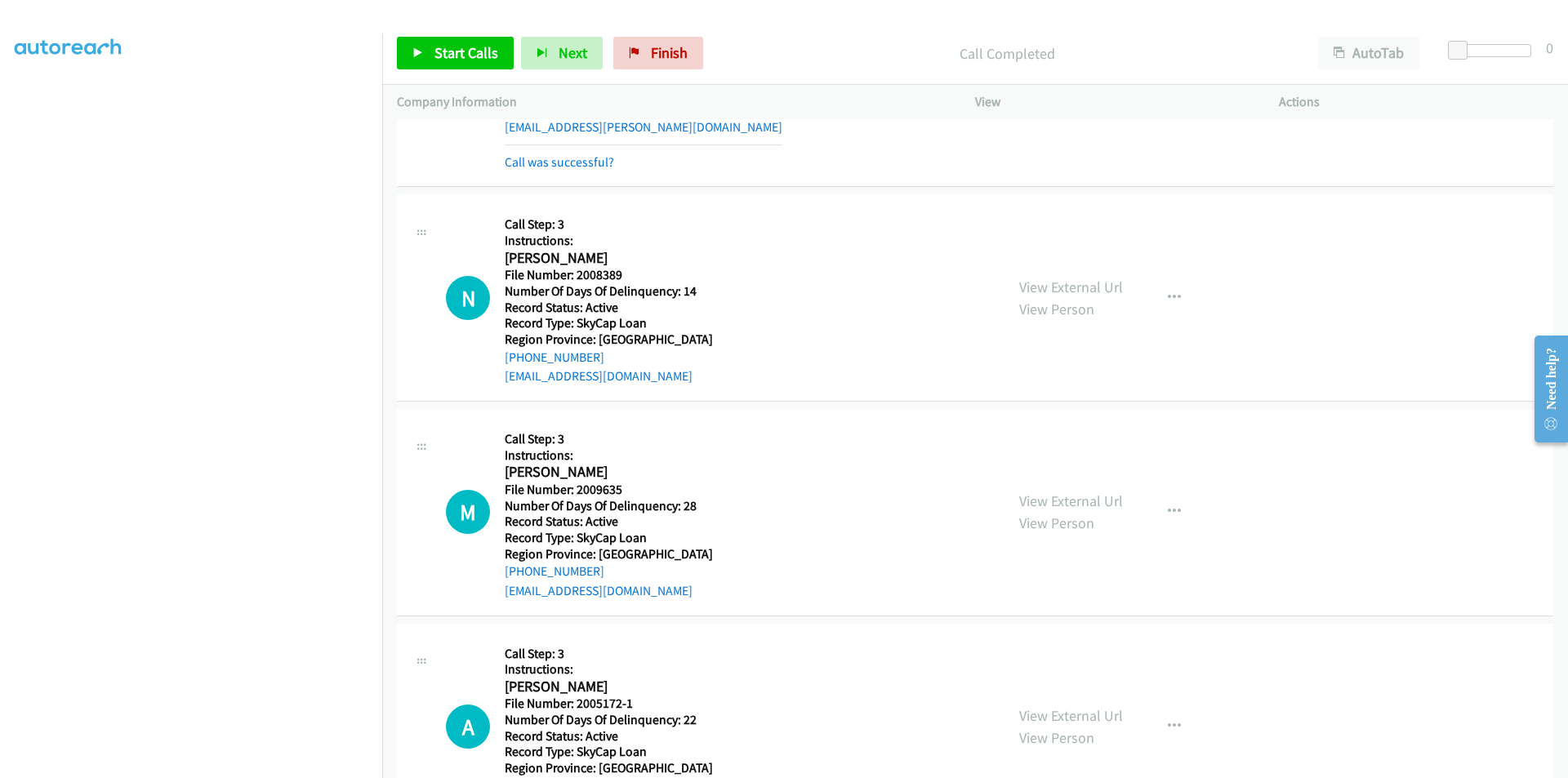
scroll to position [2449, 0]
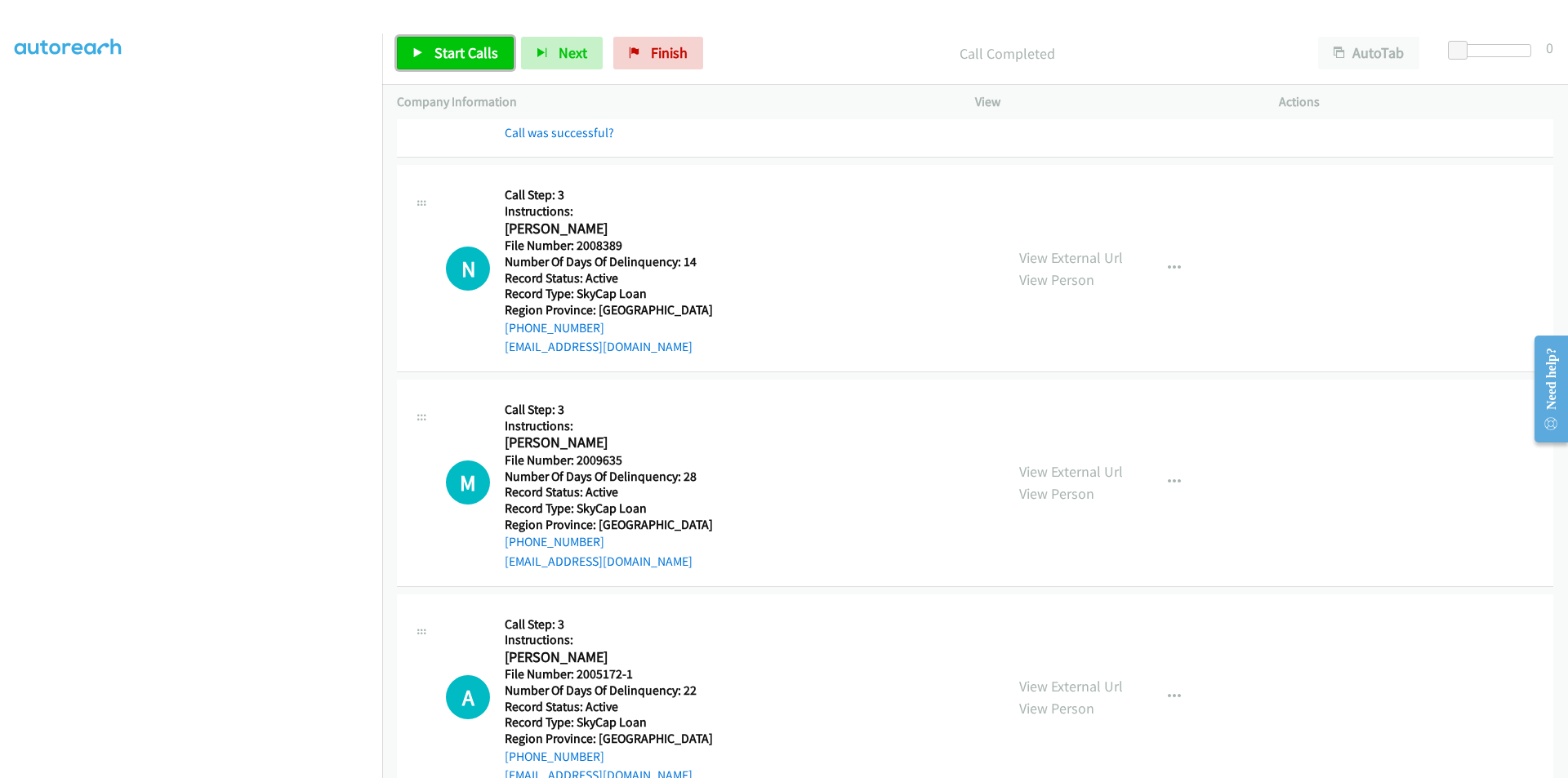
click at [448, 56] on span "Start Calls" at bounding box center [466, 52] width 63 height 18
click at [453, 52] on span "Pause" at bounding box center [453, 52] width 37 height 18
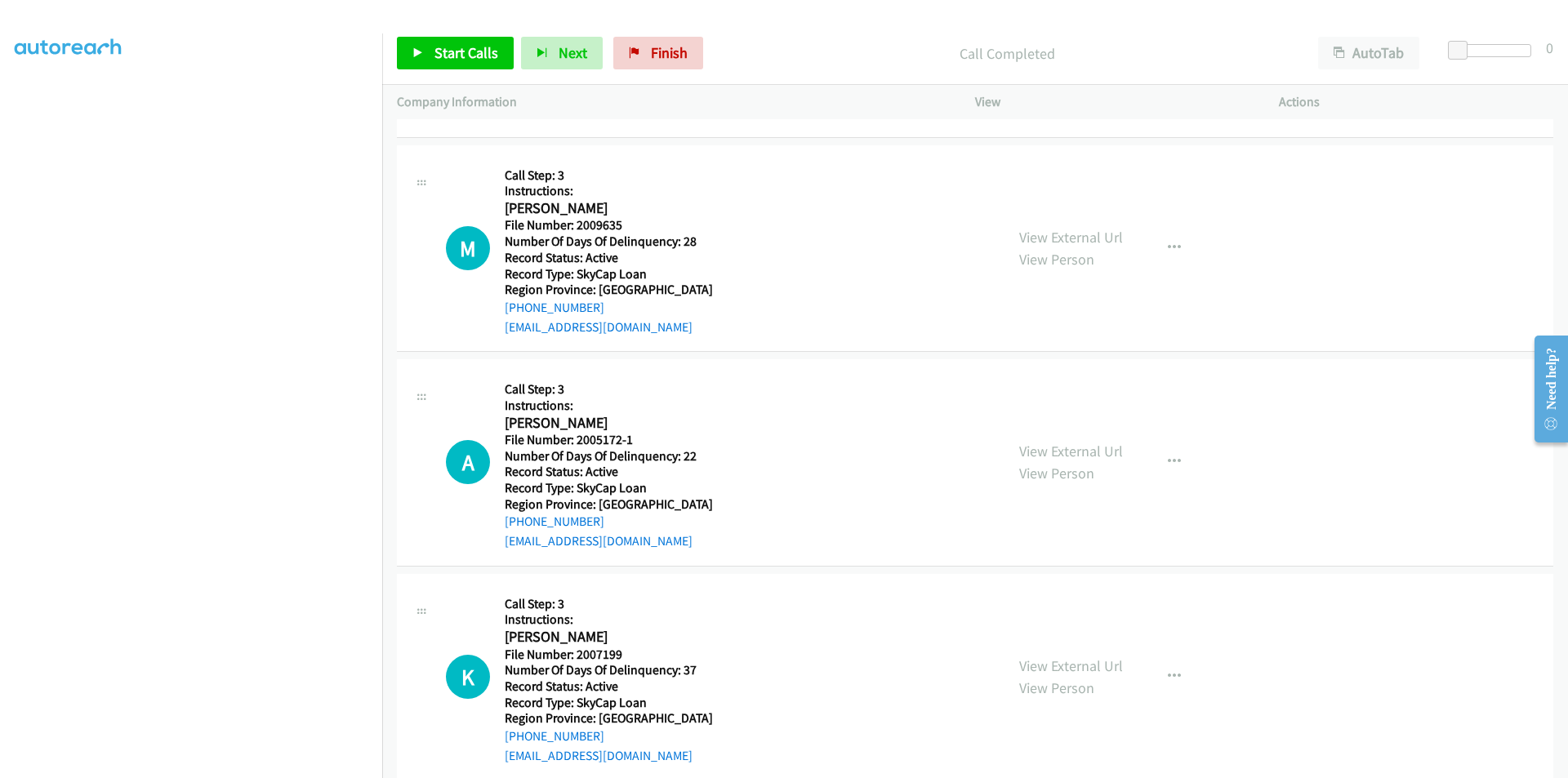
scroll to position [2745, 0]
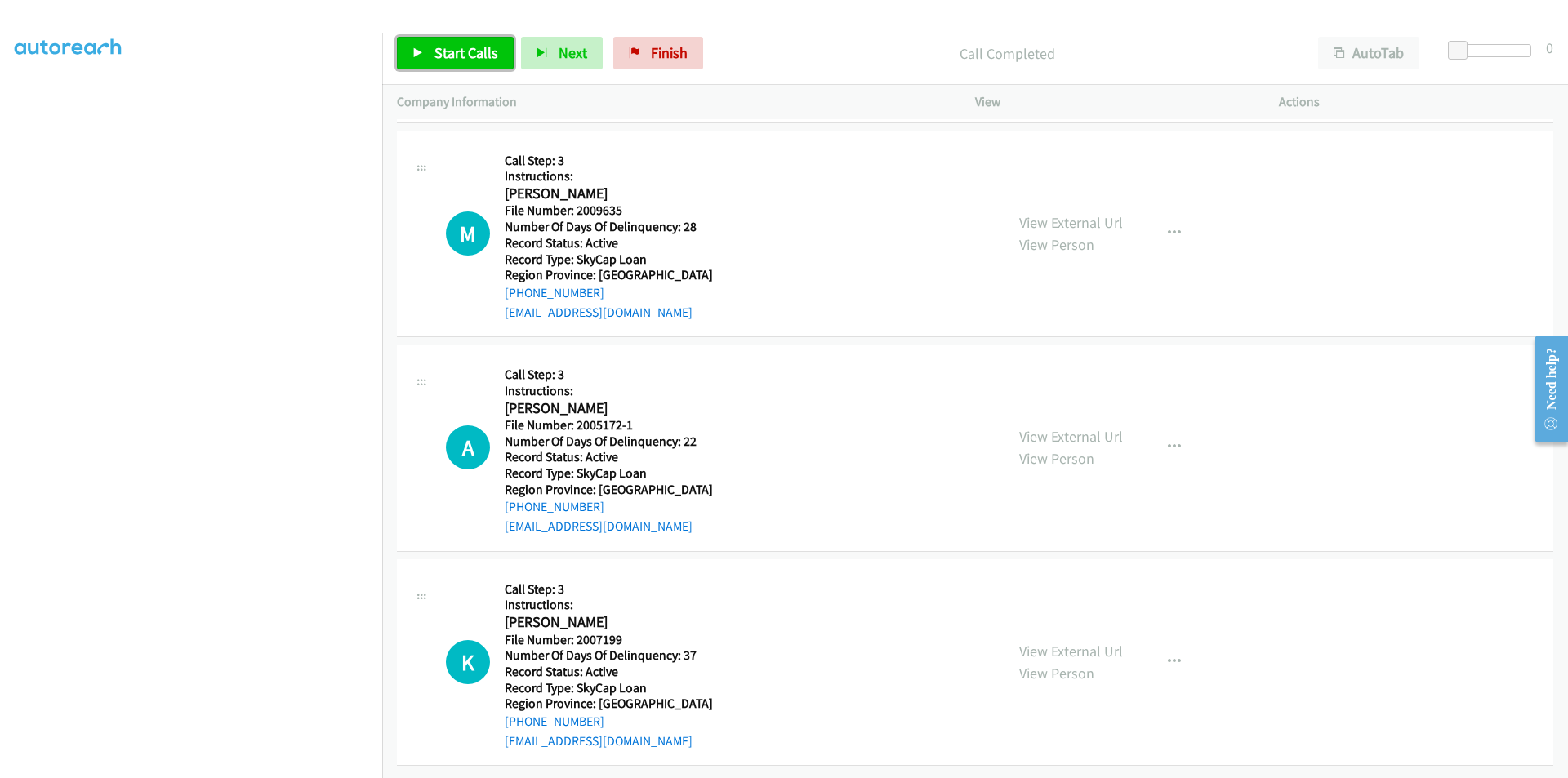
click at [471, 55] on span "Start Calls" at bounding box center [466, 52] width 63 height 18
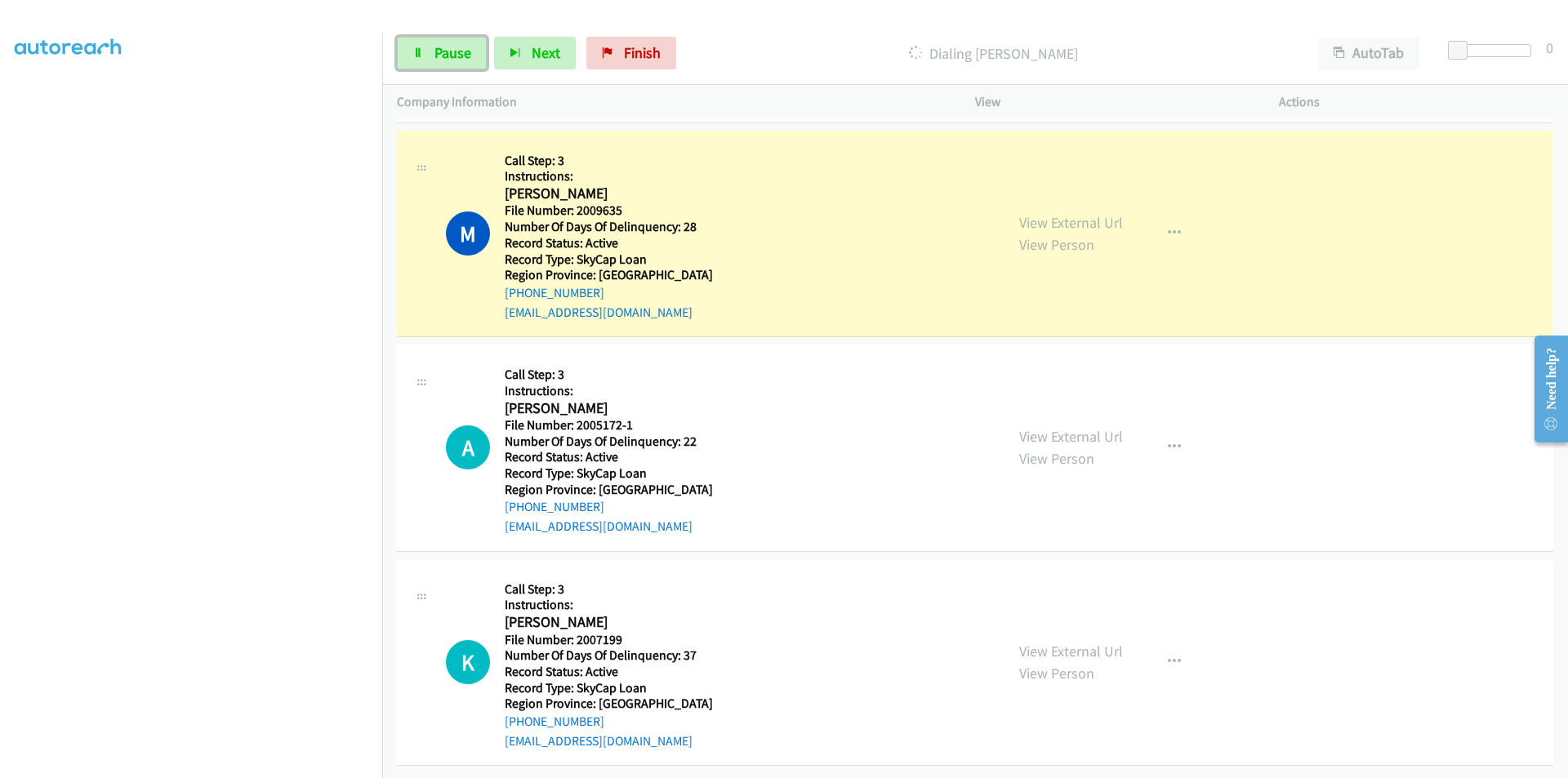
click at [471, 55] on link "Pause" at bounding box center [441, 53] width 90 height 33
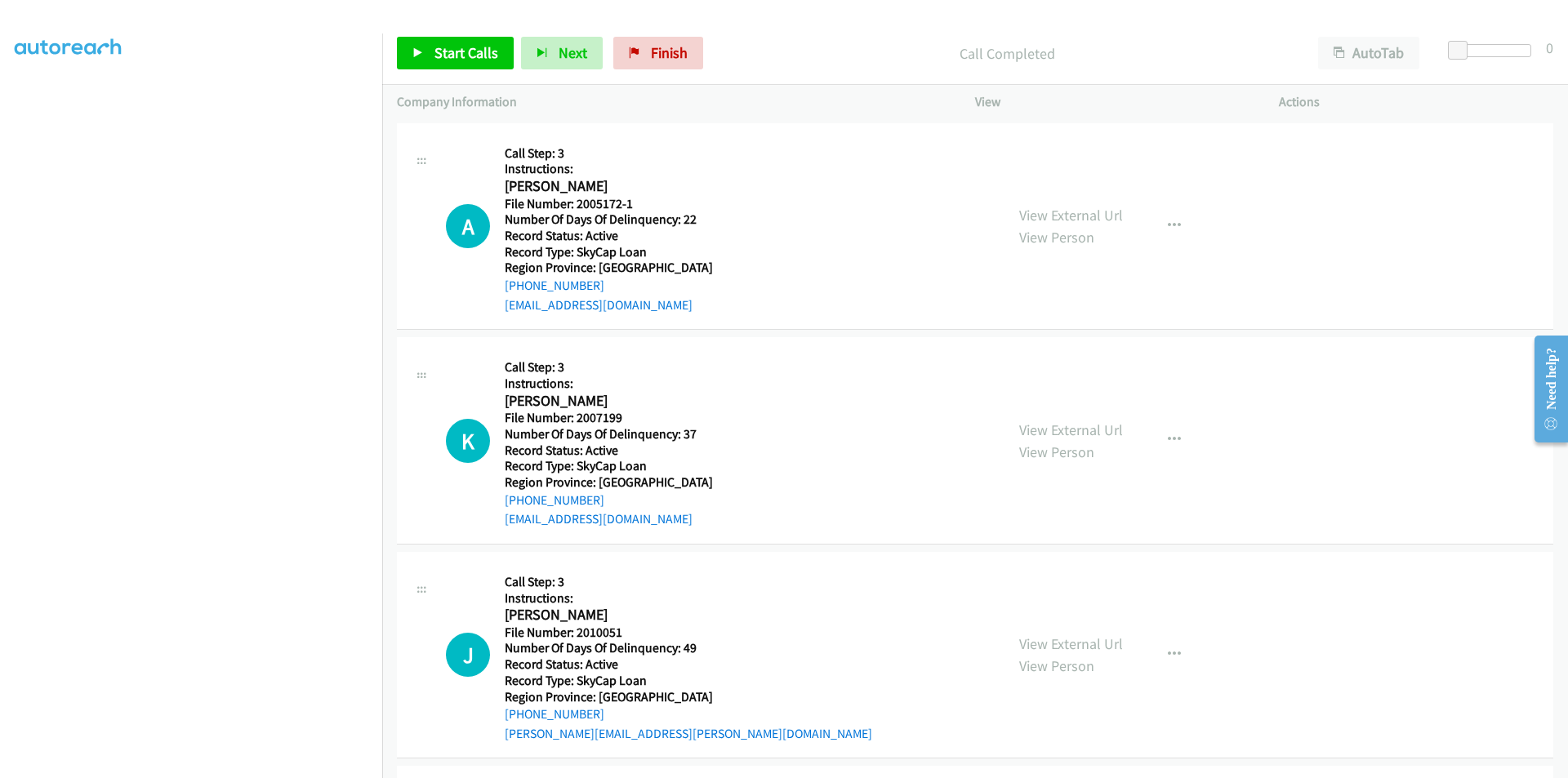
scroll to position [2991, 0]
click at [446, 59] on span "Start Calls" at bounding box center [466, 52] width 63 height 18
click at [452, 47] on span "Pause" at bounding box center [453, 52] width 37 height 18
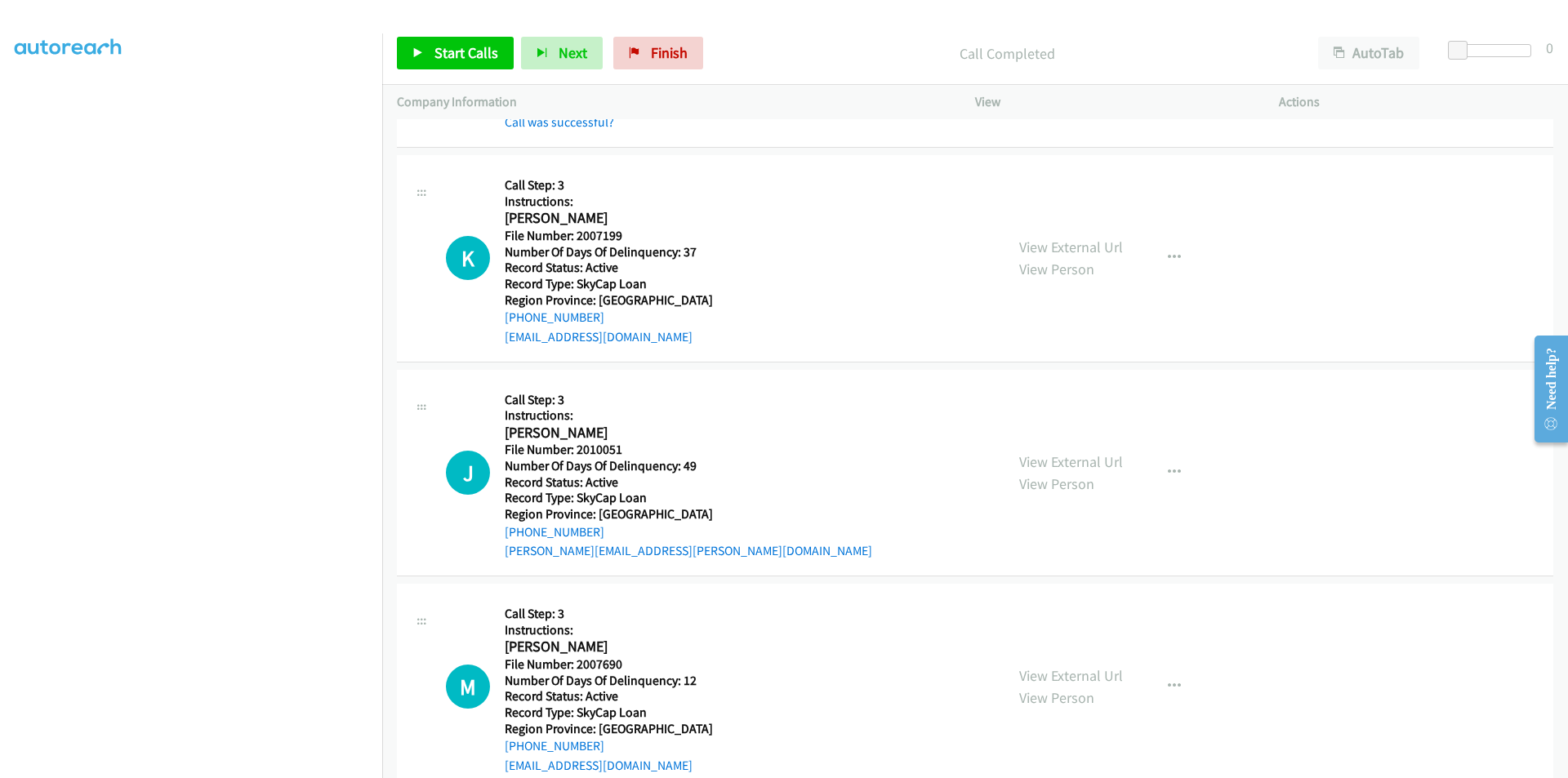
scroll to position [3235, 0]
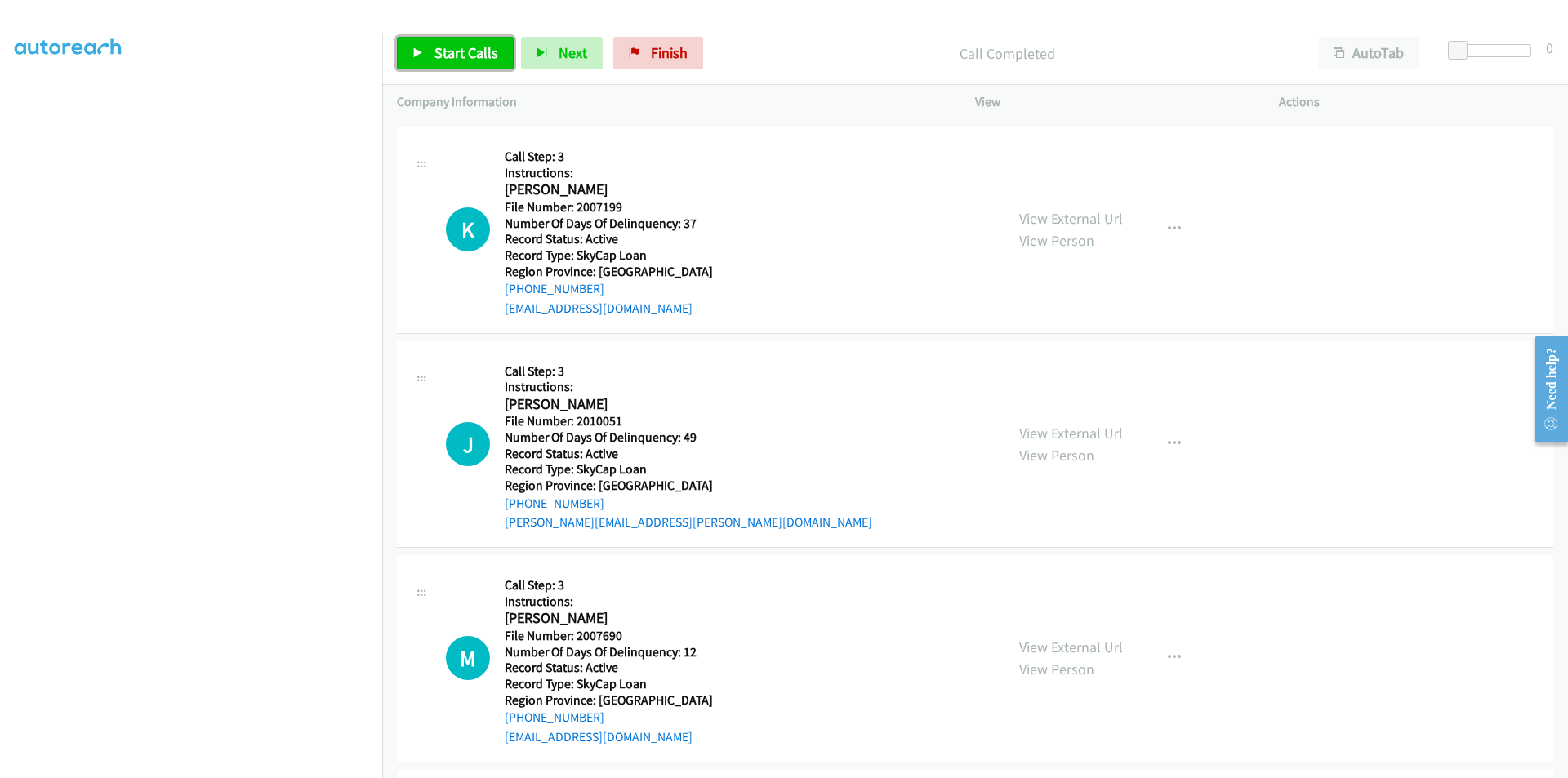
click at [471, 52] on span "Start Calls" at bounding box center [466, 52] width 63 height 18
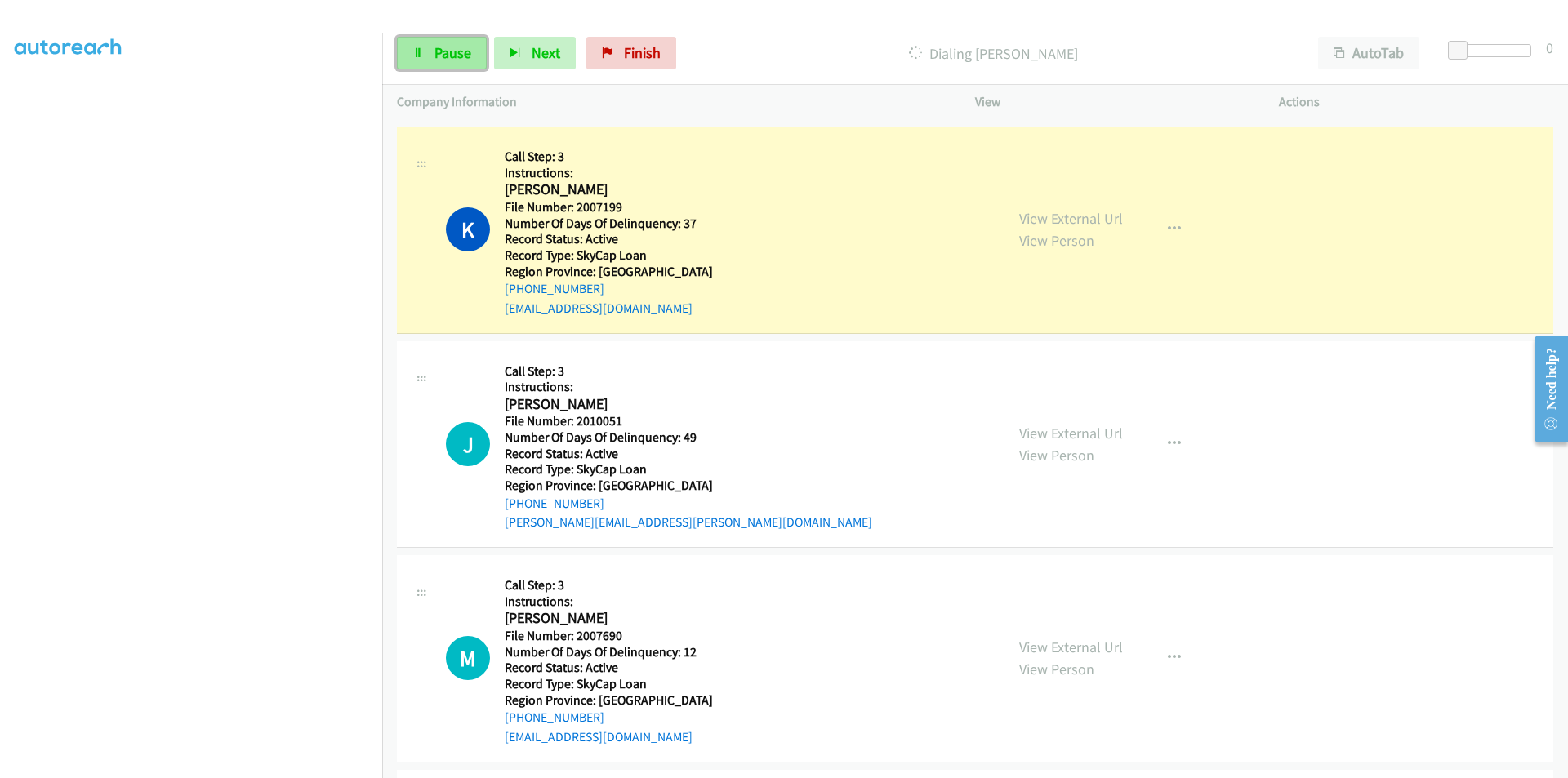
click at [461, 52] on span "Pause" at bounding box center [453, 52] width 37 height 18
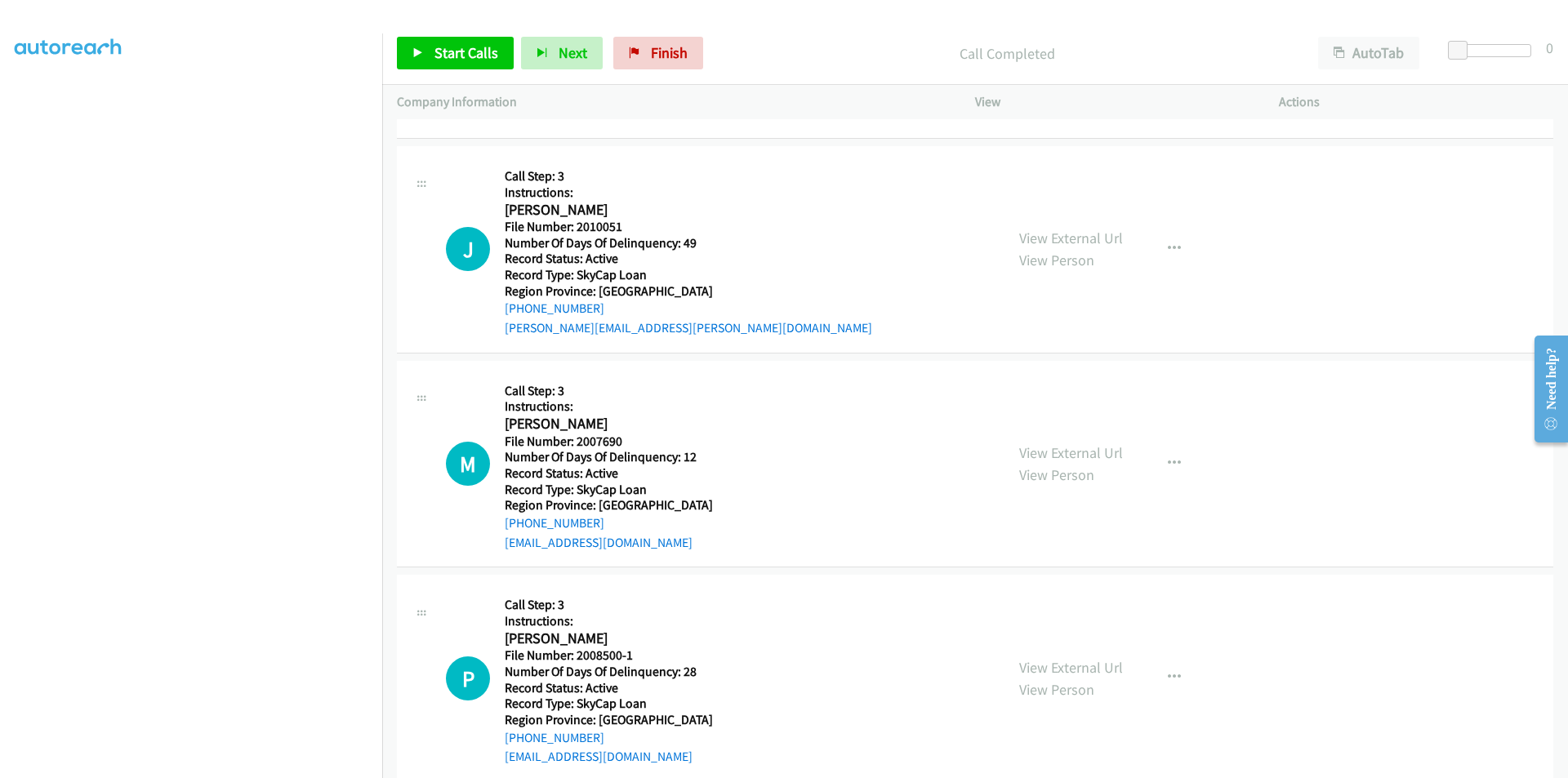
scroll to position [3480, 0]
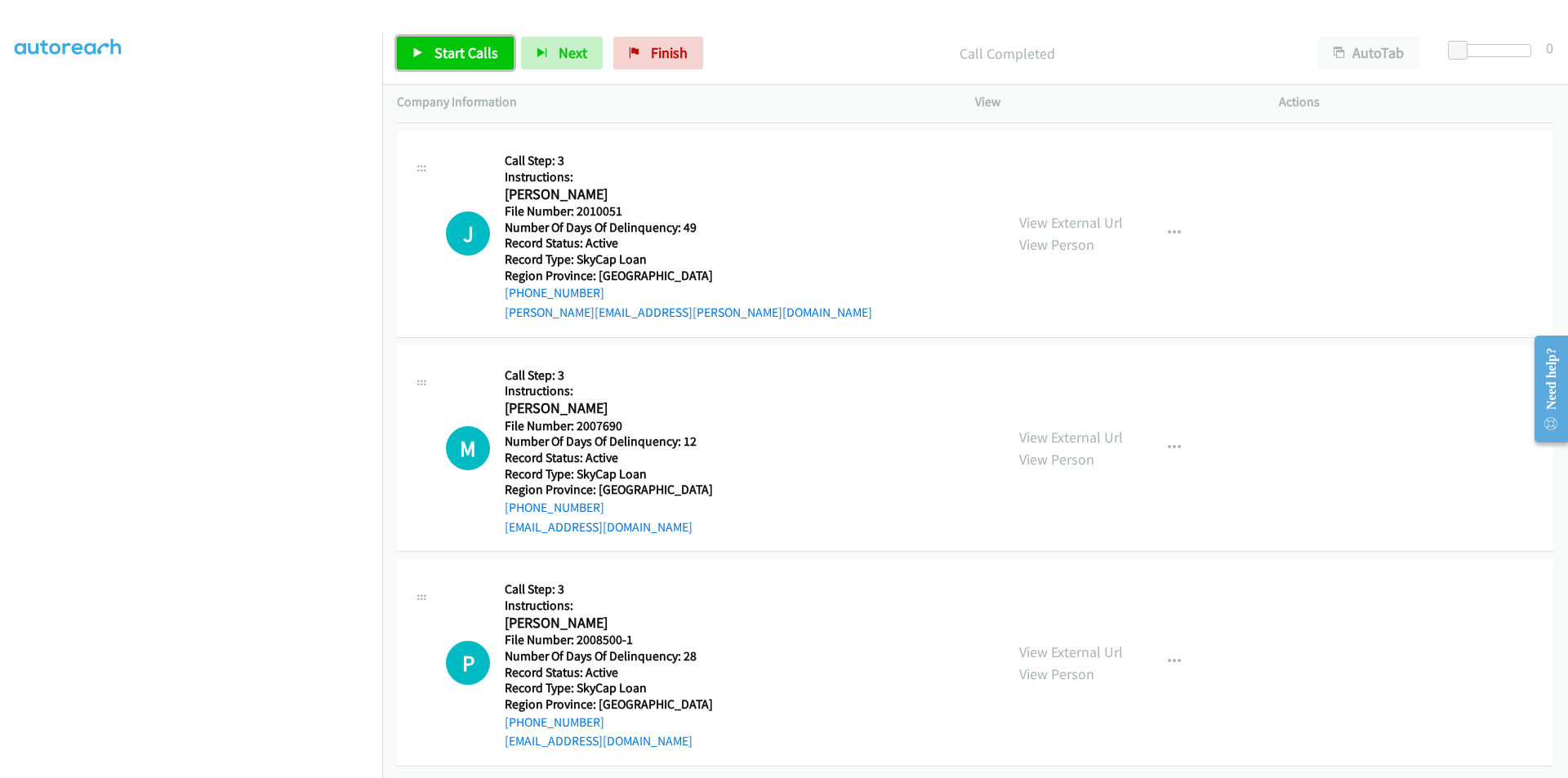
click at [464, 52] on span "Start Calls" at bounding box center [466, 52] width 63 height 18
click at [464, 52] on span "Pause" at bounding box center [453, 52] width 37 height 18
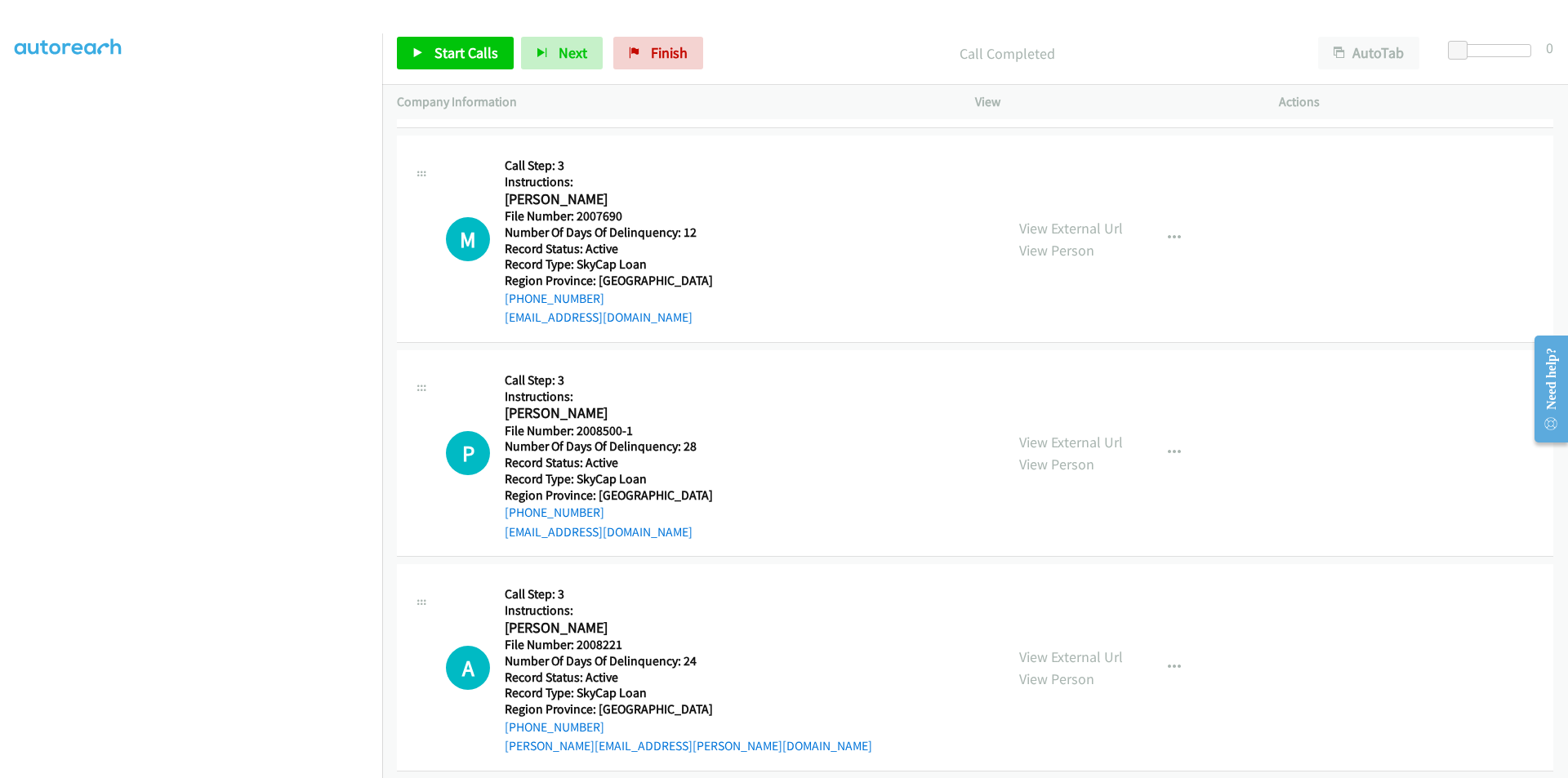
scroll to position [3725, 0]
click at [459, 55] on span "Start Calls" at bounding box center [466, 52] width 63 height 18
click at [459, 55] on span "Pause" at bounding box center [453, 52] width 37 height 18
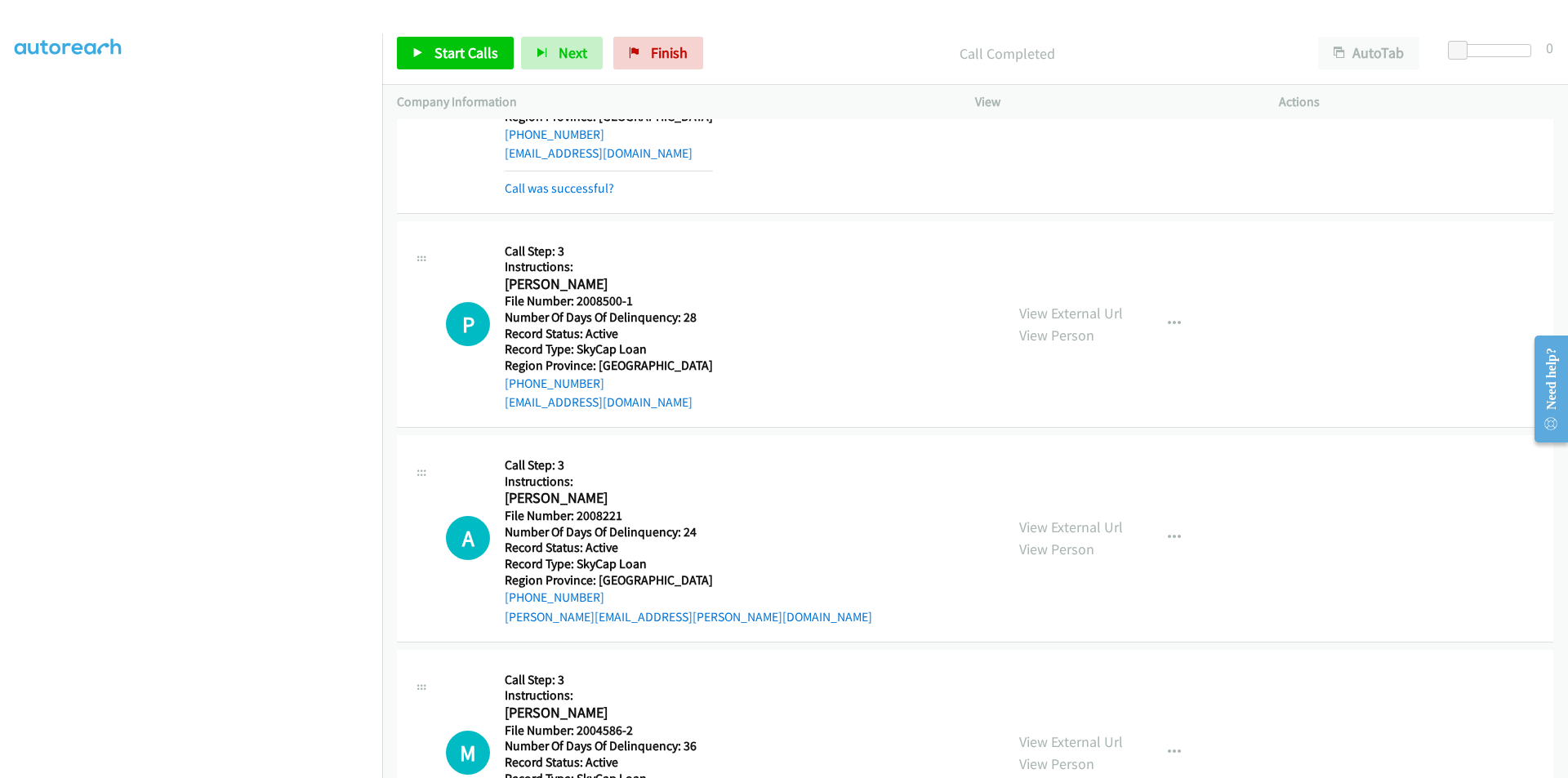
scroll to position [3970, 0]
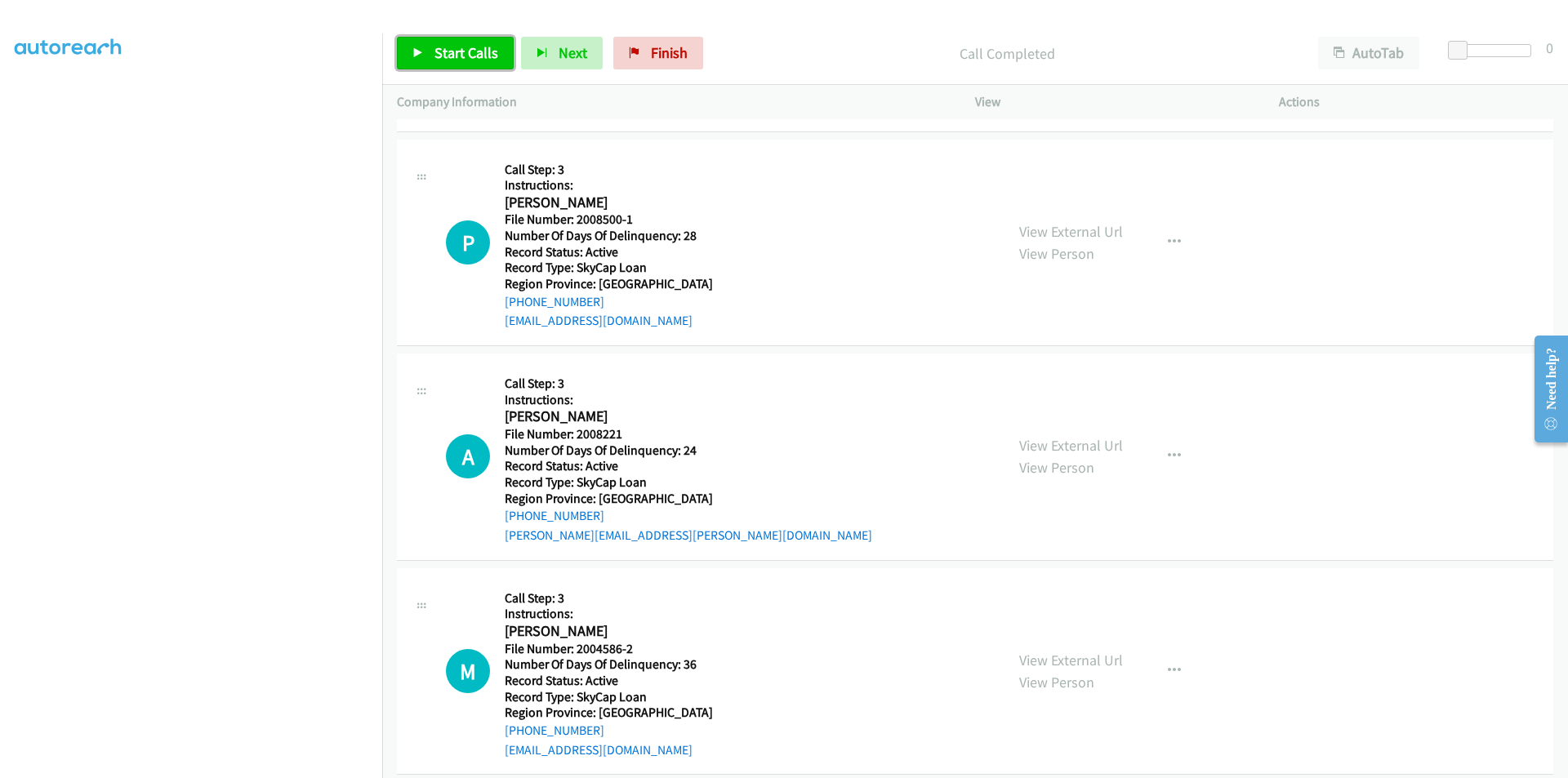
click at [446, 47] on span "Start Calls" at bounding box center [466, 52] width 63 height 18
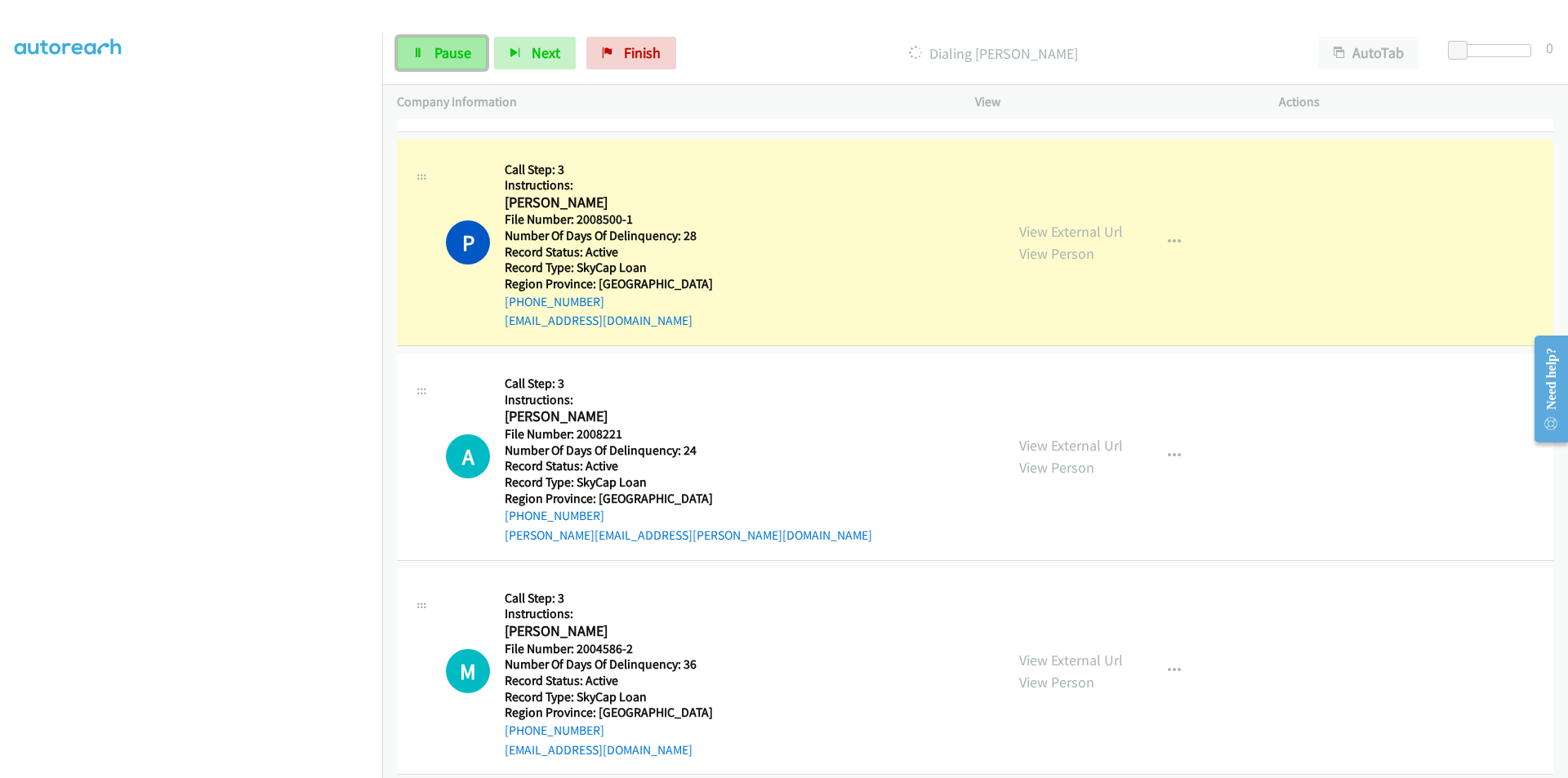
click at [466, 55] on span "Pause" at bounding box center [453, 52] width 37 height 18
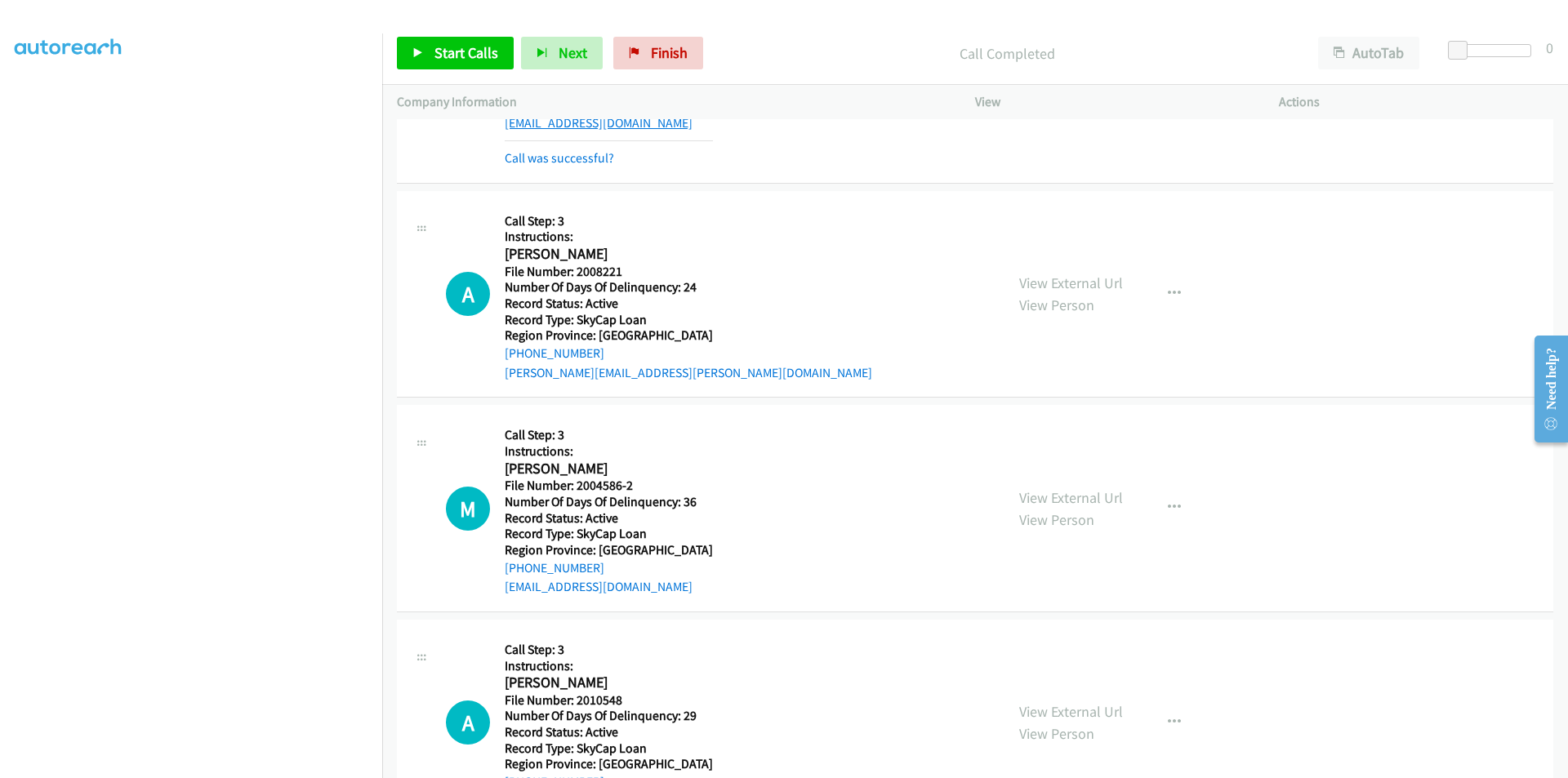
scroll to position [4215, 0]
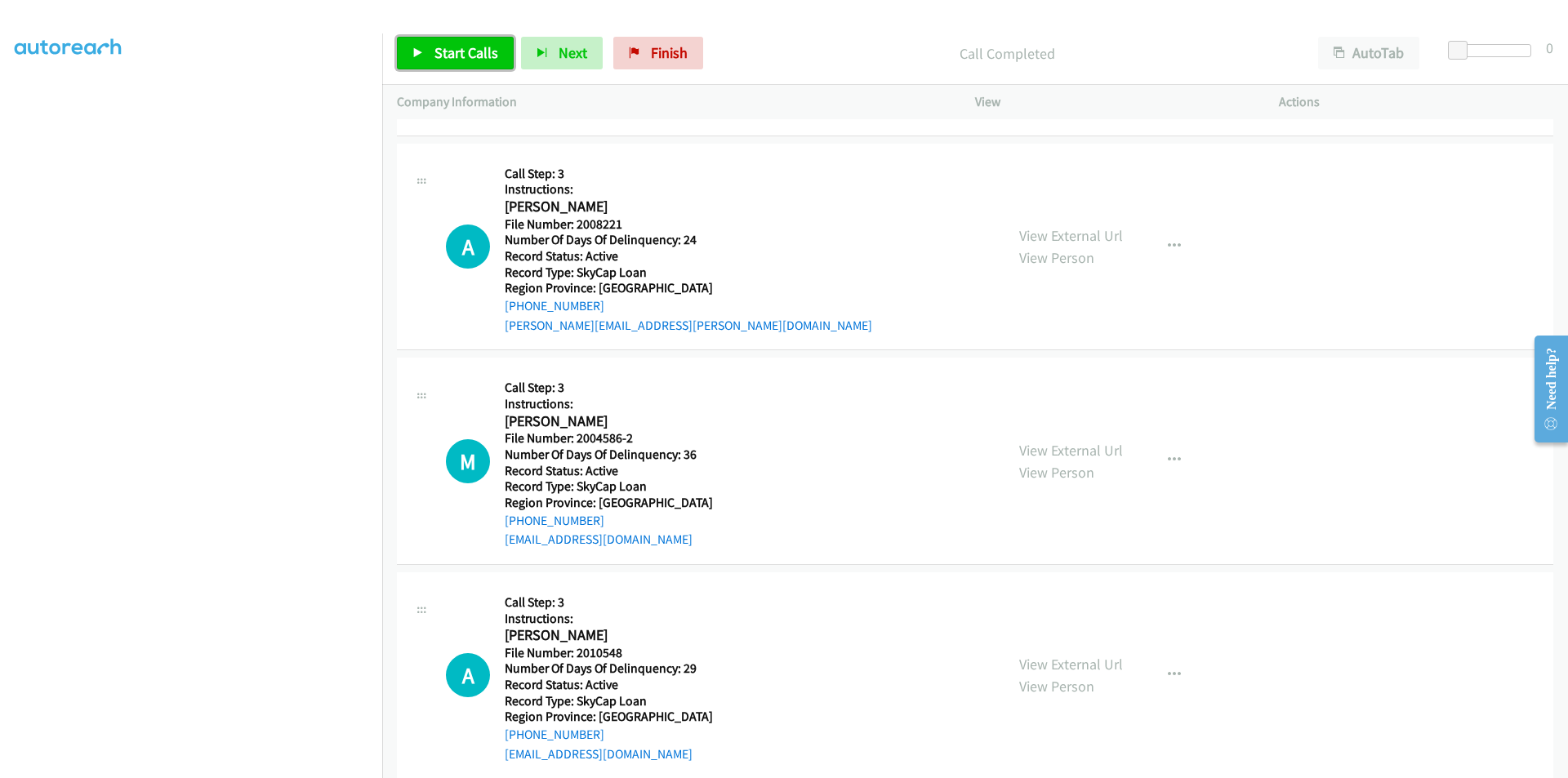
click at [454, 52] on span "Start Calls" at bounding box center [466, 52] width 63 height 18
click at [459, 51] on span "Pause" at bounding box center [453, 52] width 37 height 18
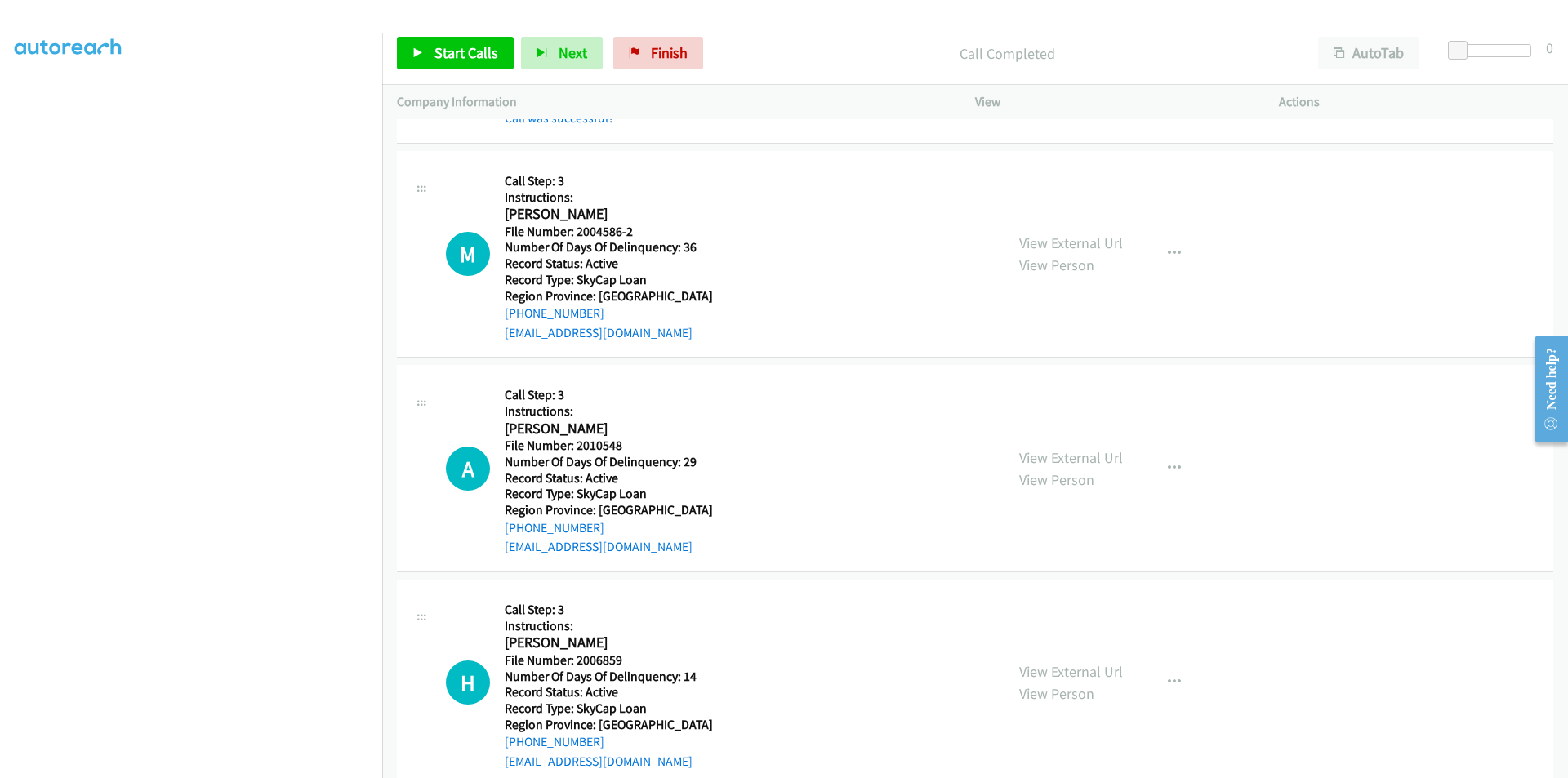
scroll to position [4460, 0]
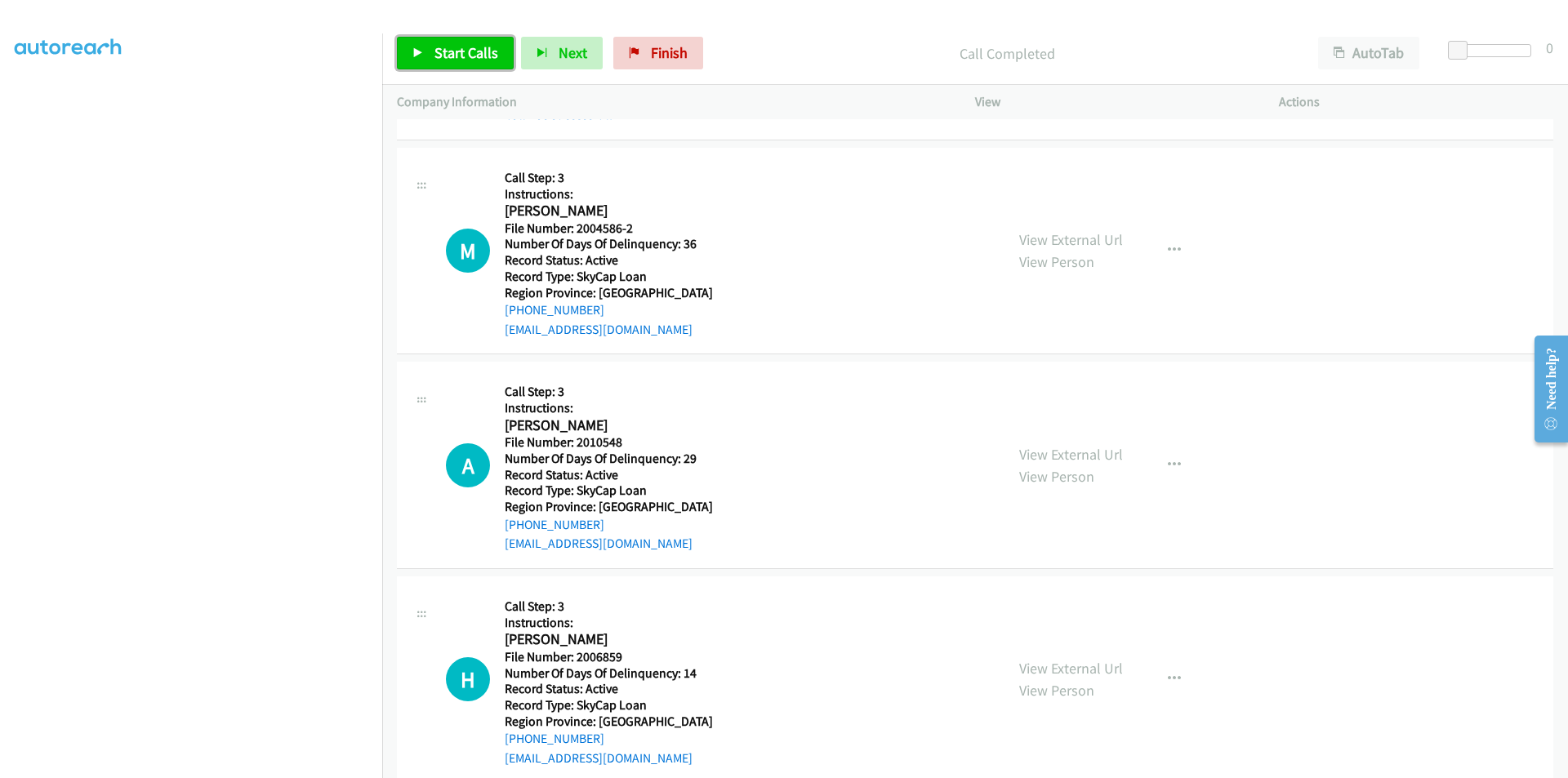
click at [449, 54] on span "Start Calls" at bounding box center [466, 52] width 63 height 18
click at [449, 54] on span "Pause" at bounding box center [453, 52] width 37 height 18
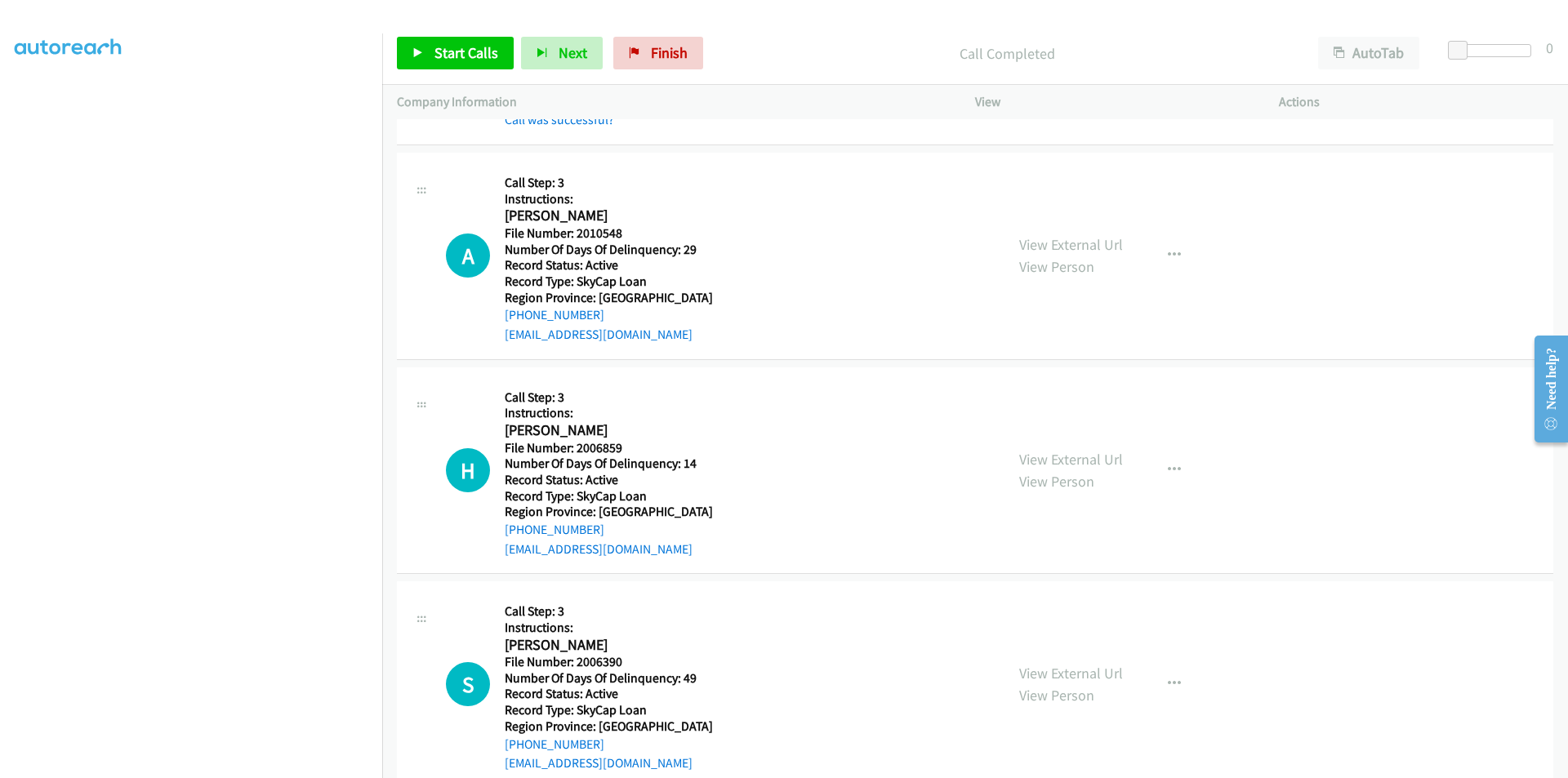
scroll to position [4705, 0]
click at [455, 57] on span "Start Calls" at bounding box center [466, 52] width 63 height 18
click at [455, 57] on span "Pause" at bounding box center [453, 52] width 37 height 18
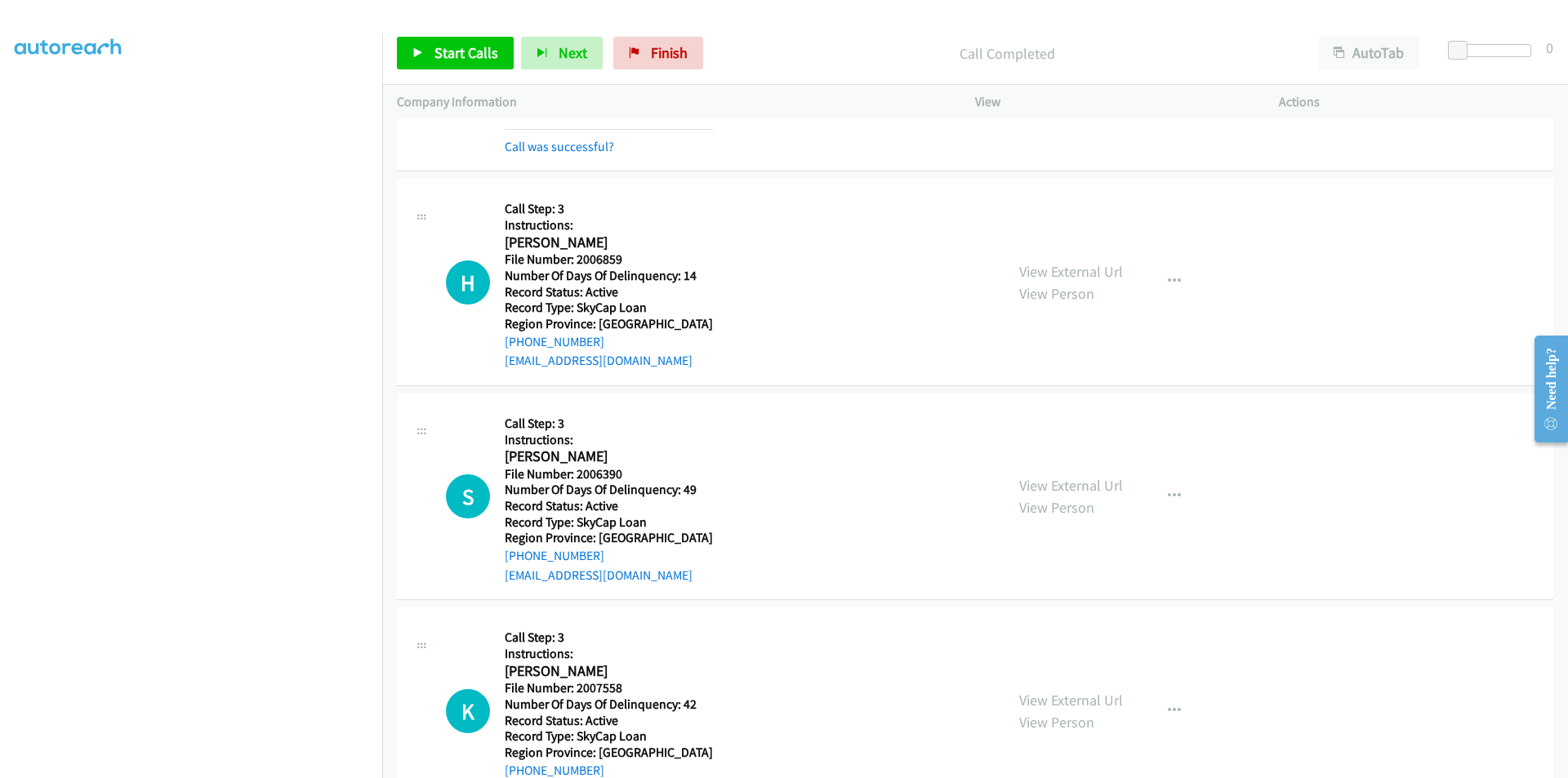
scroll to position [4949, 0]
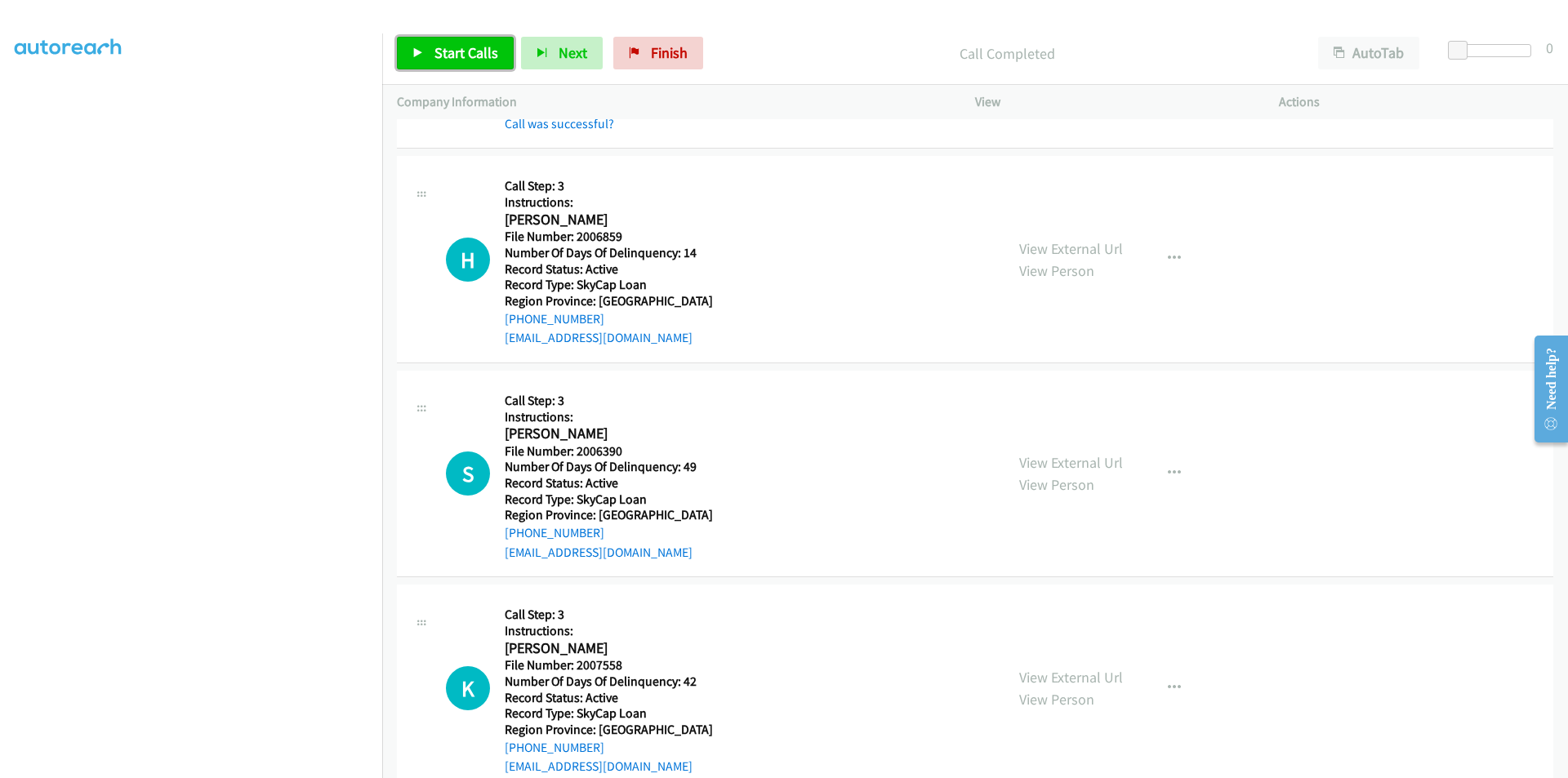
click at [443, 53] on span "Start Calls" at bounding box center [466, 52] width 63 height 18
click at [444, 53] on span "Pause" at bounding box center [453, 52] width 37 height 18
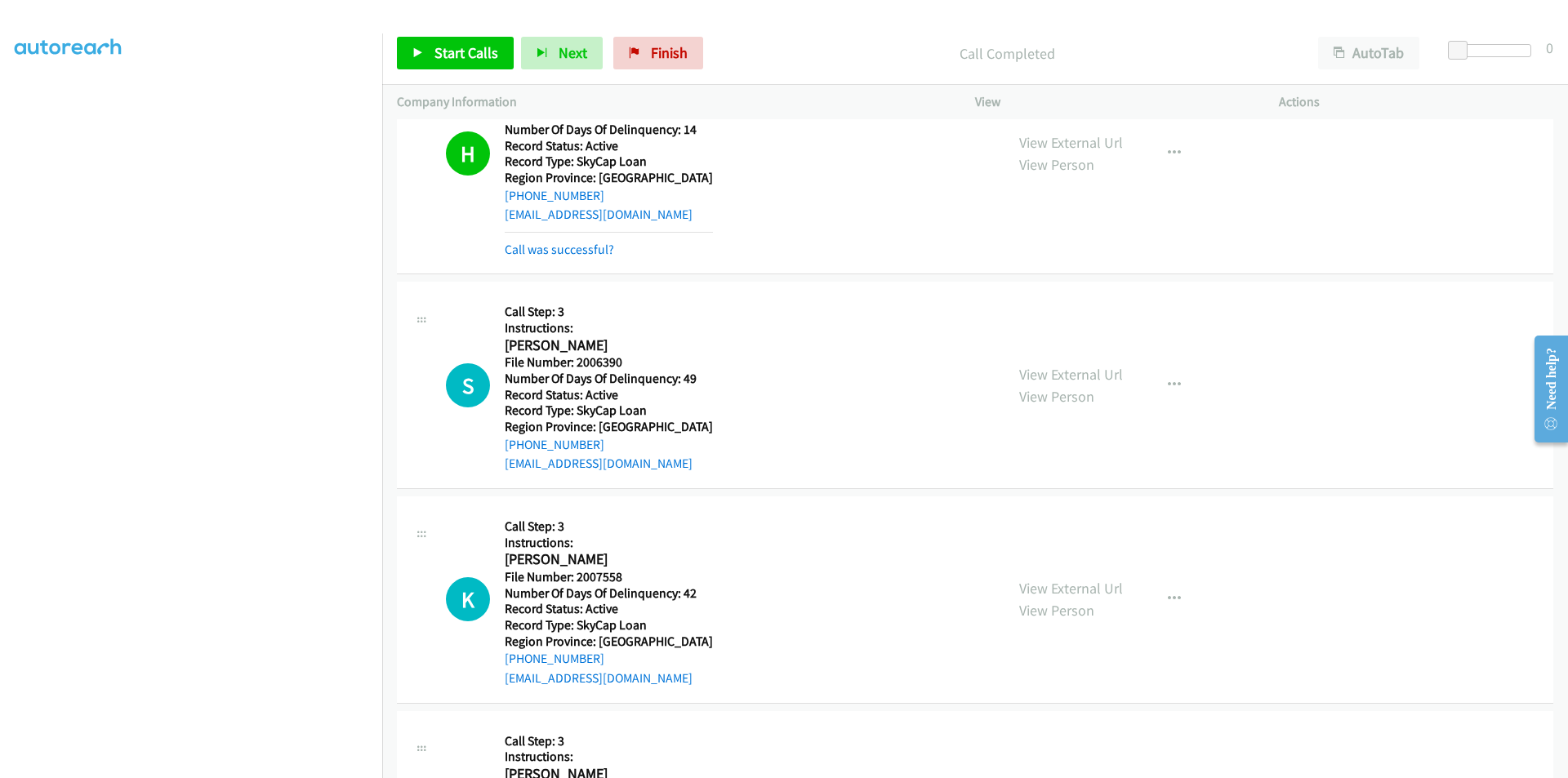
scroll to position [5195, 0]
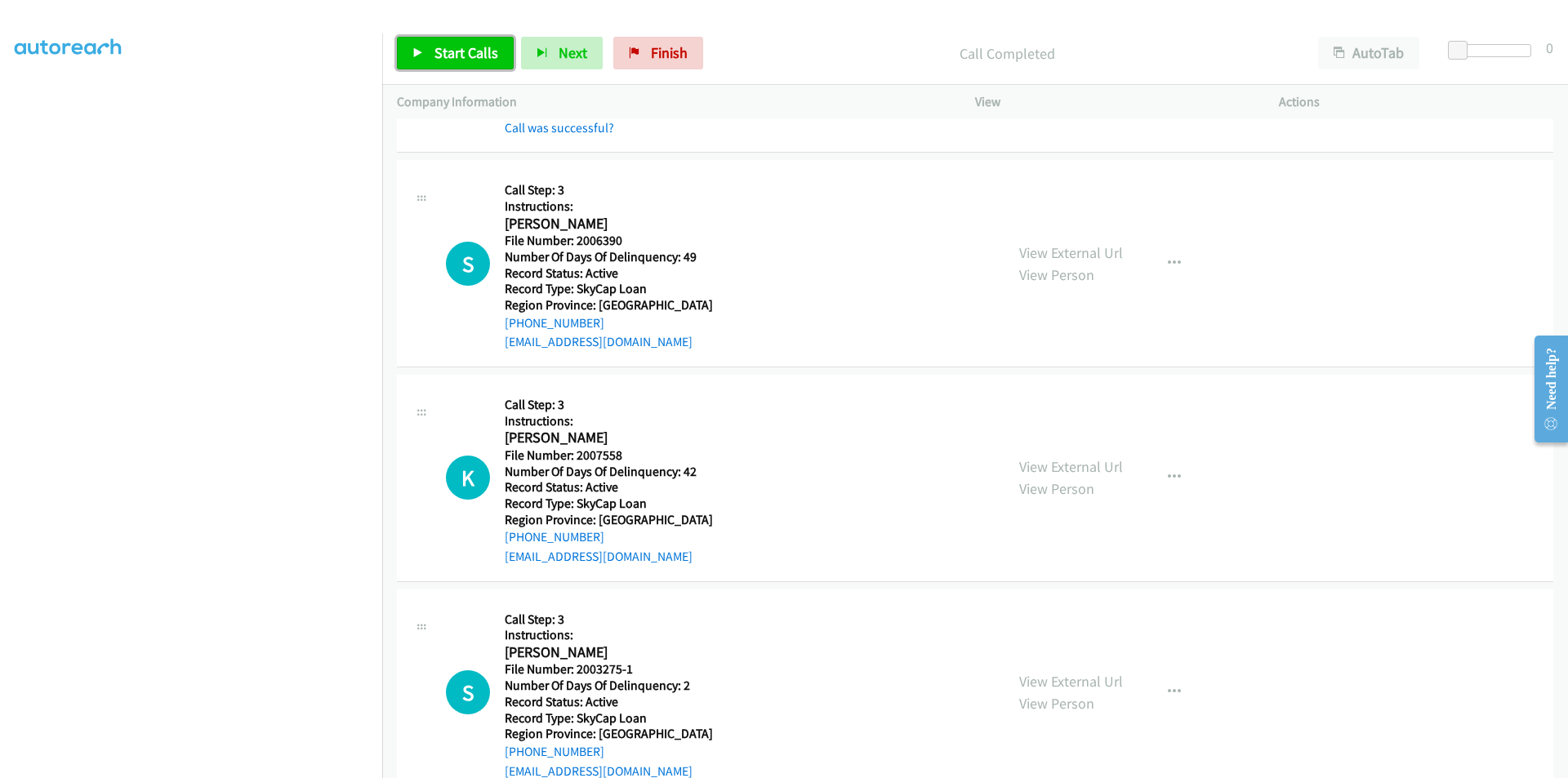
click at [470, 62] on span "Start Calls" at bounding box center [466, 52] width 63 height 18
click at [452, 59] on span "Pause" at bounding box center [453, 52] width 37 height 18
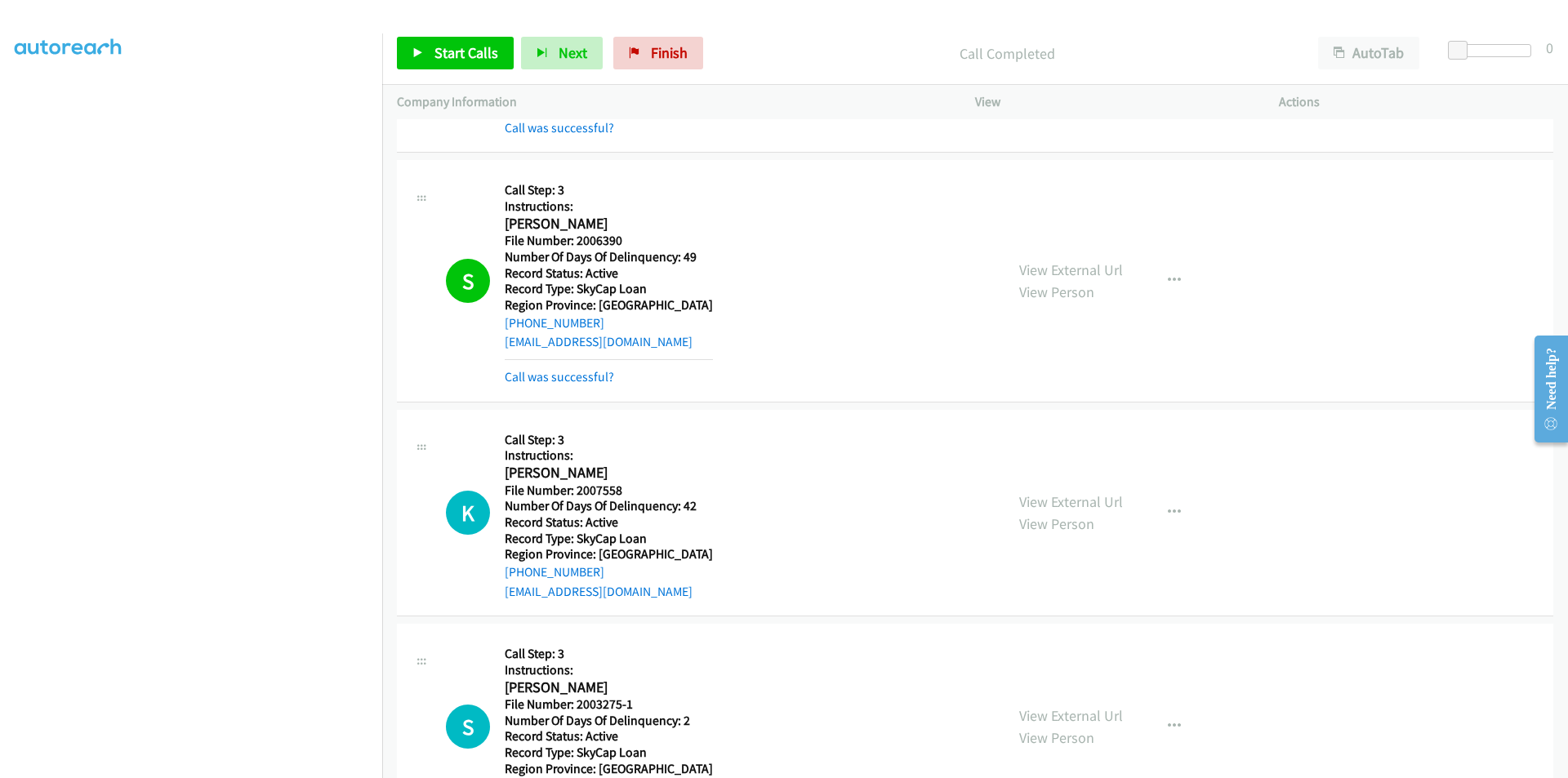
scroll to position [5439, 0]
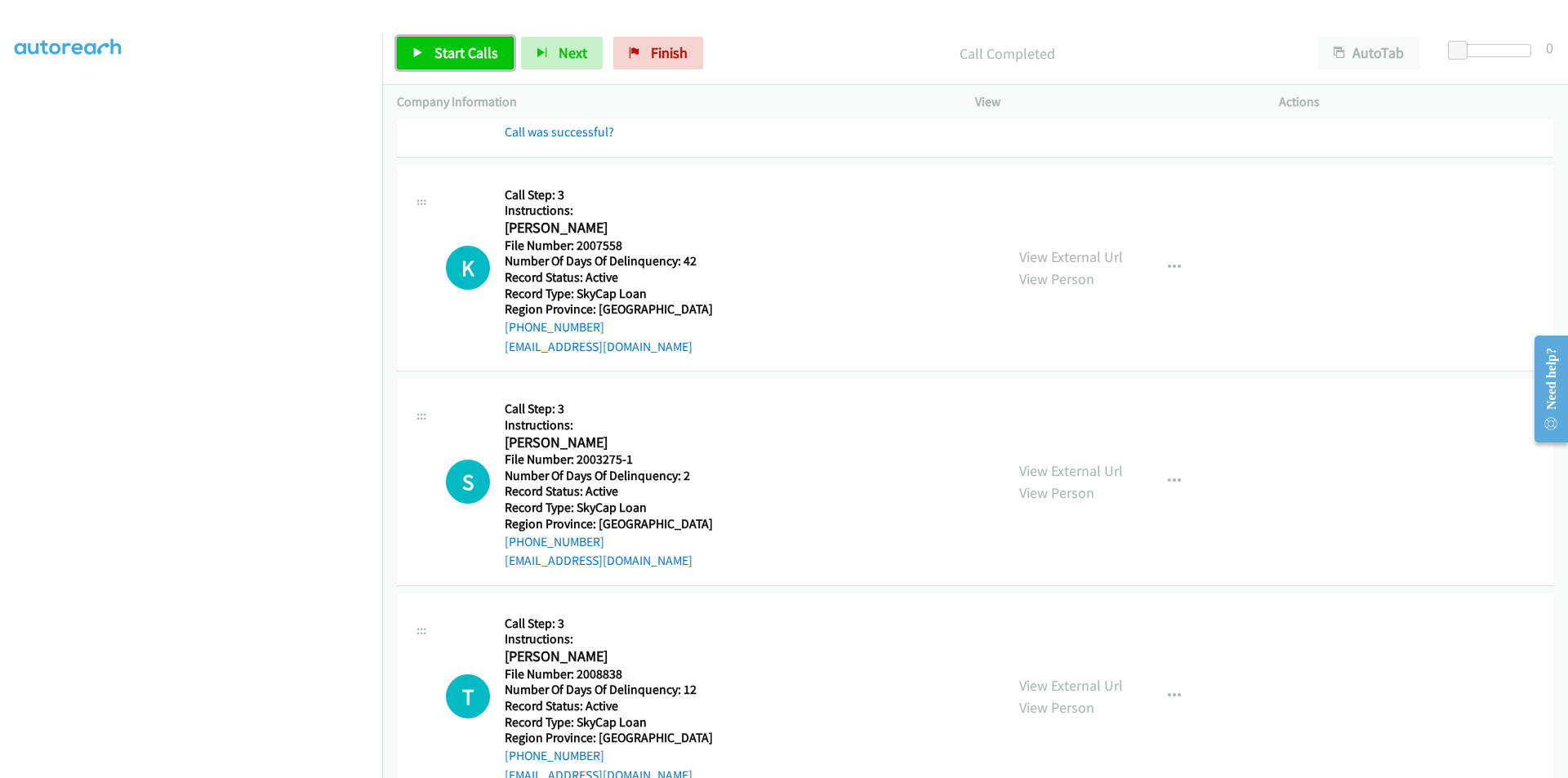
click at [467, 54] on span "Start Calls" at bounding box center [466, 52] width 63 height 18
click at [469, 54] on span "Pause" at bounding box center [453, 52] width 37 height 18
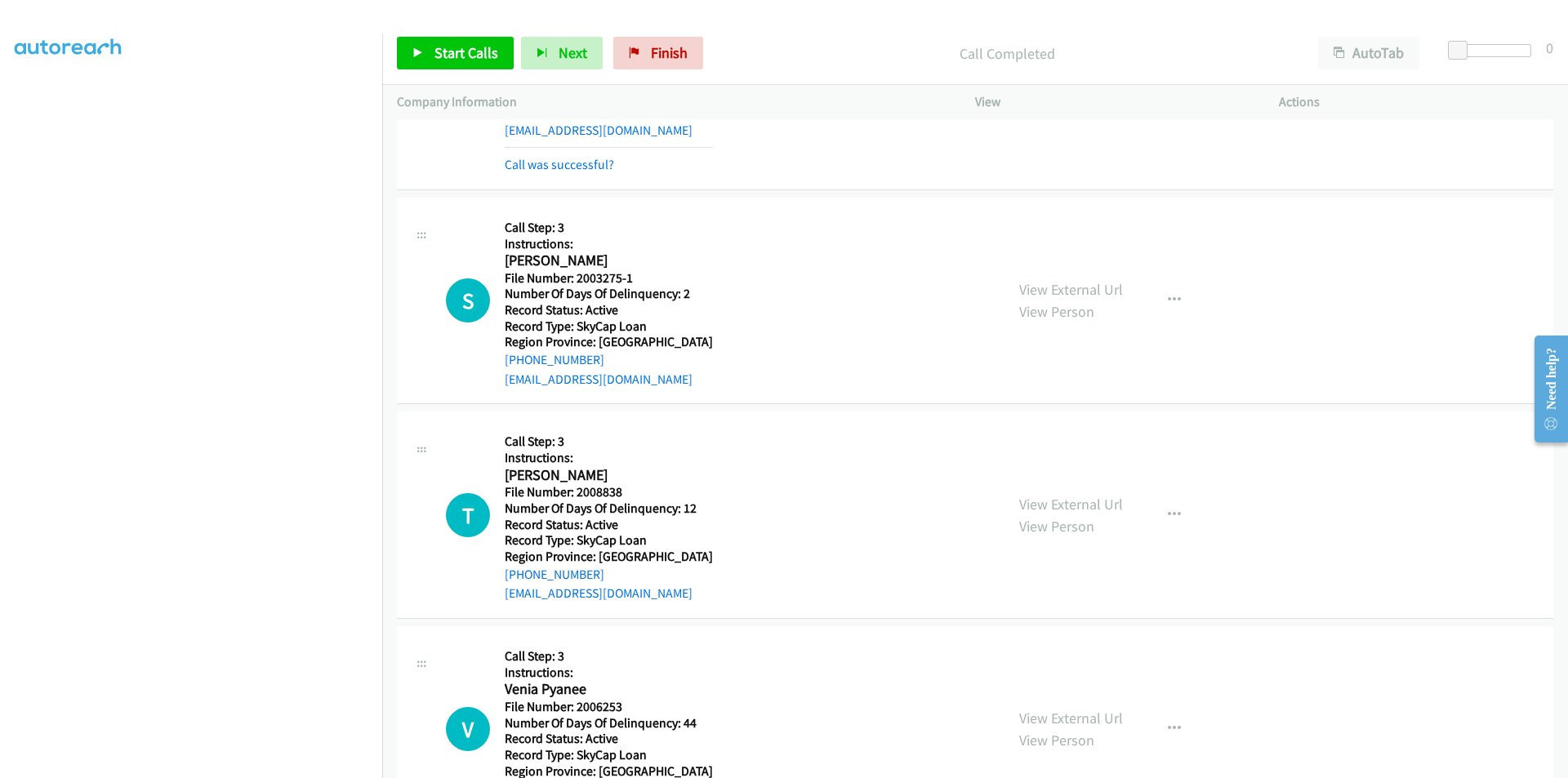
scroll to position [5684, 0]
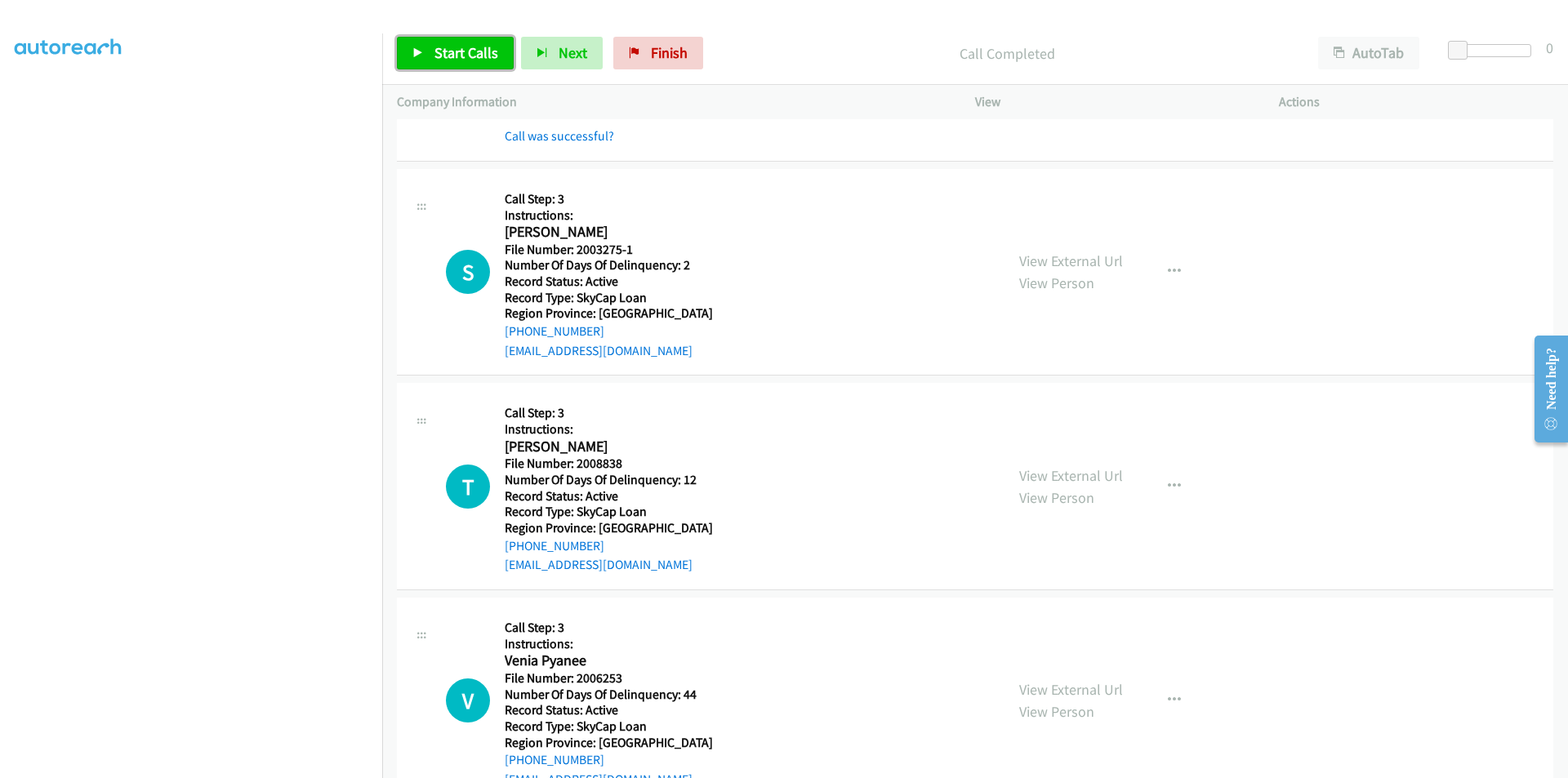
click at [483, 49] on span "Start Calls" at bounding box center [466, 52] width 63 height 18
click at [479, 50] on link "Pause" at bounding box center [441, 53] width 90 height 33
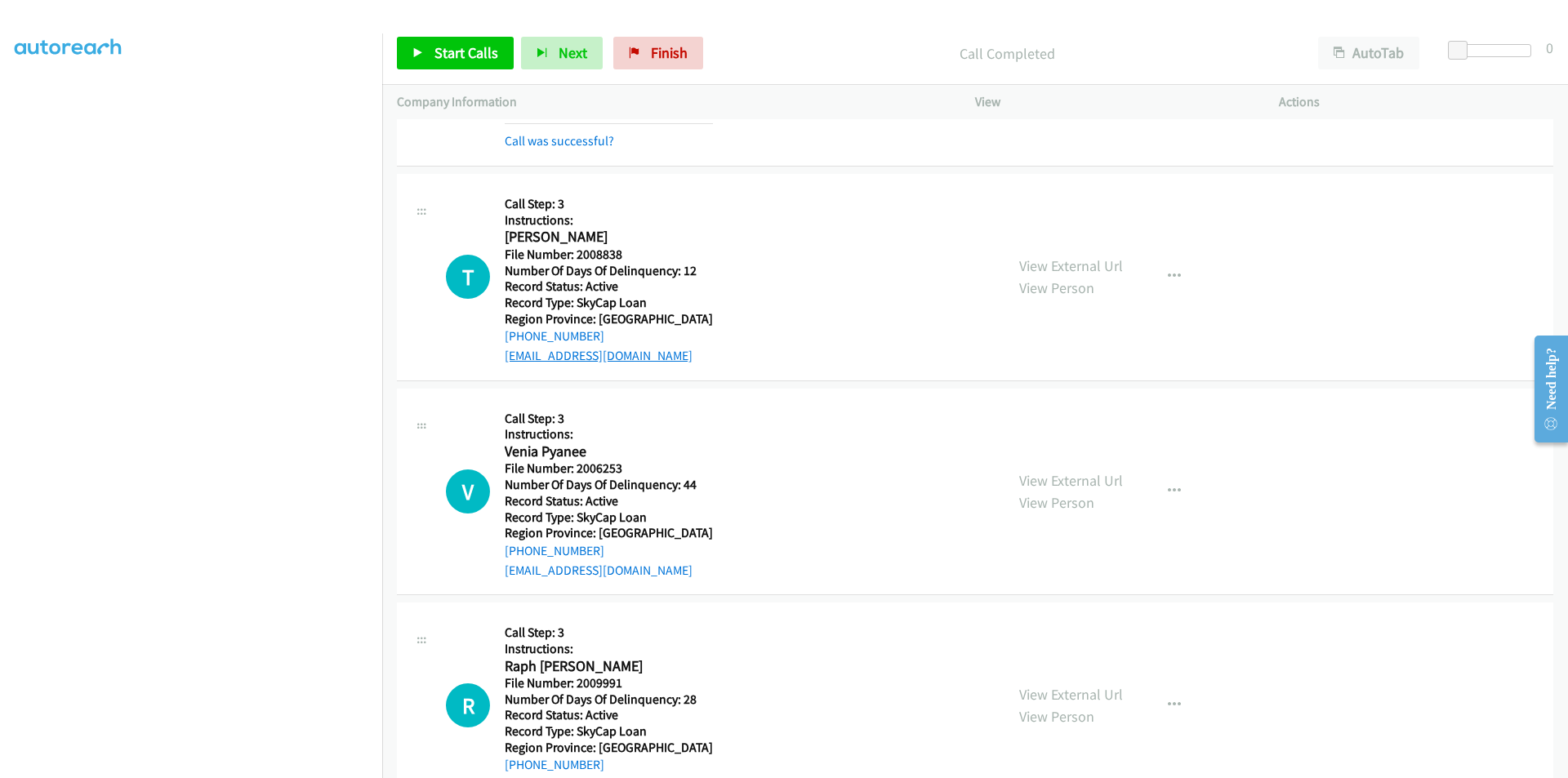
scroll to position [5930, 0]
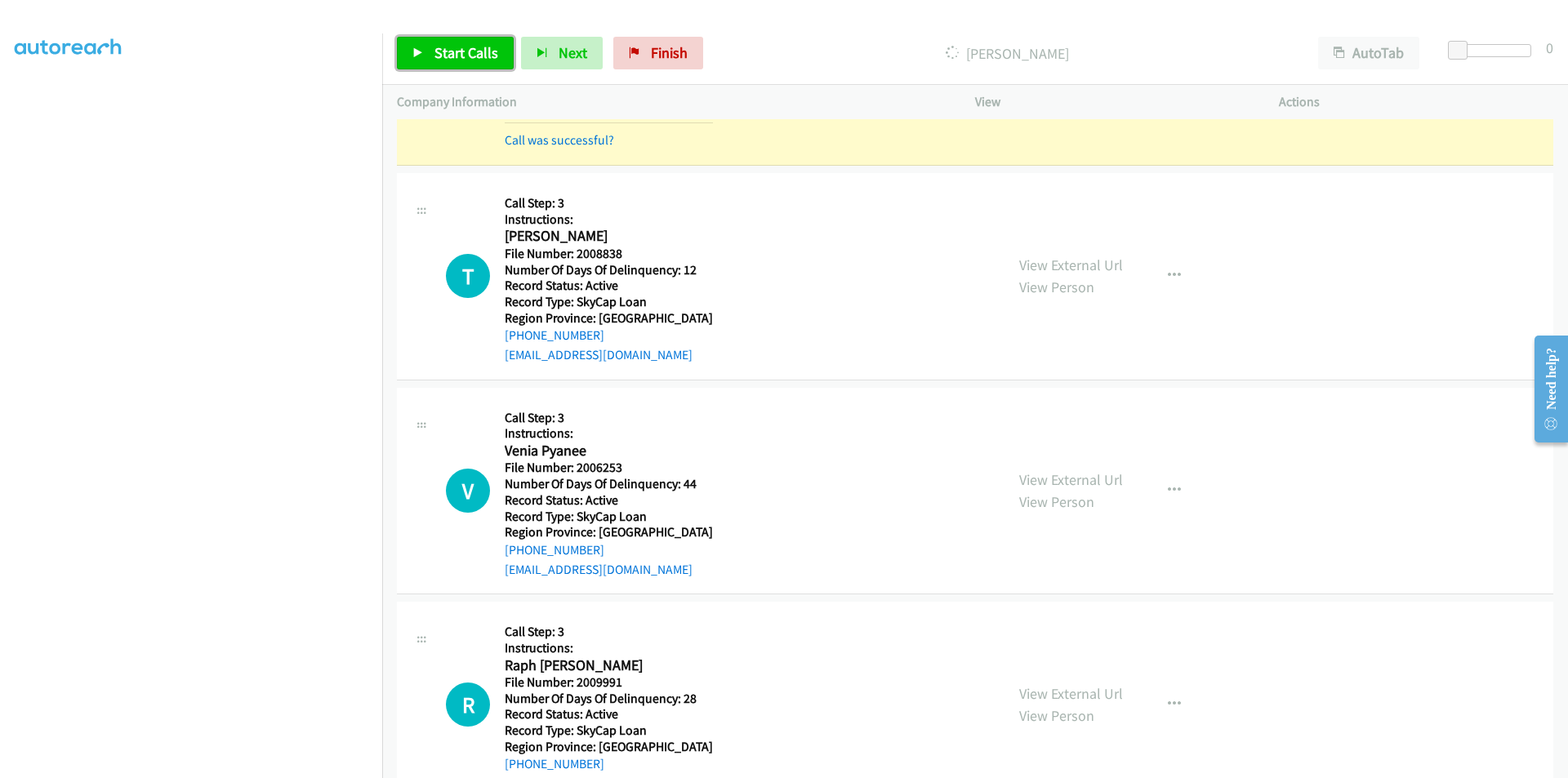
click at [435, 56] on span "Start Calls" at bounding box center [466, 52] width 63 height 18
click at [456, 53] on span "Pause" at bounding box center [453, 52] width 37 height 18
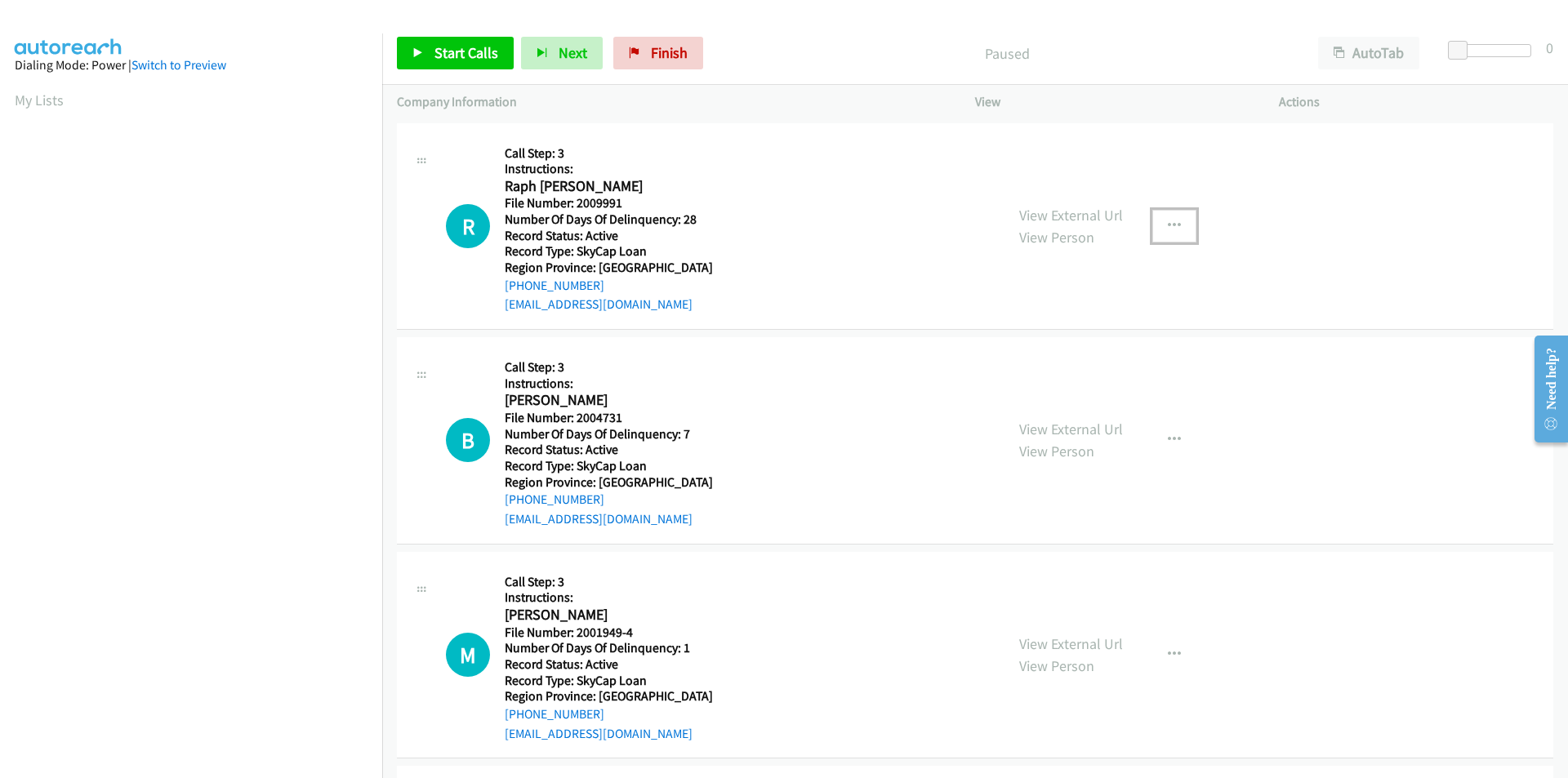
click at [1168, 223] on icon "button" at bounding box center [1174, 226] width 13 height 13
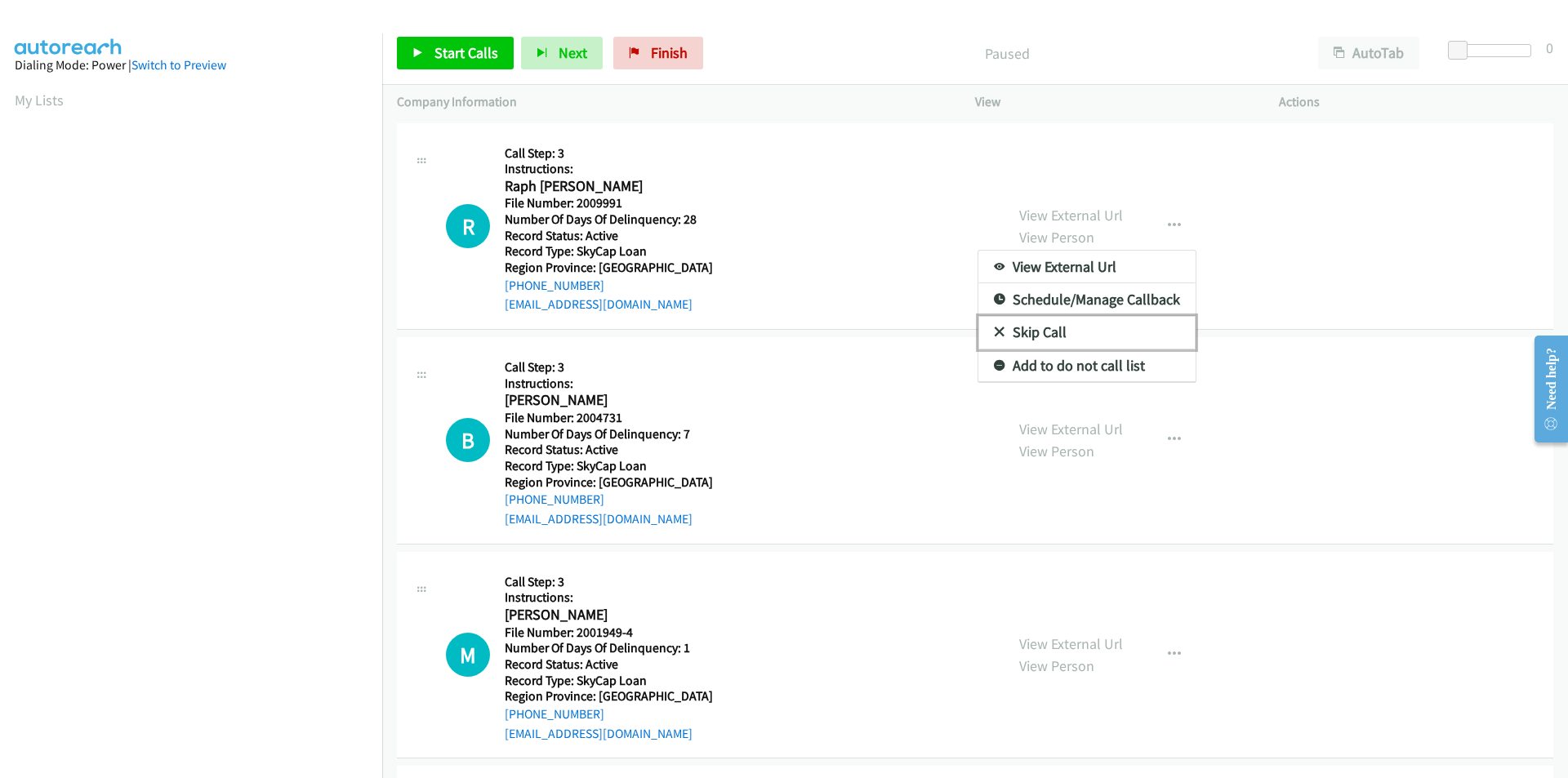
click at [1115, 327] on link "Skip Call" at bounding box center [1087, 331] width 217 height 33
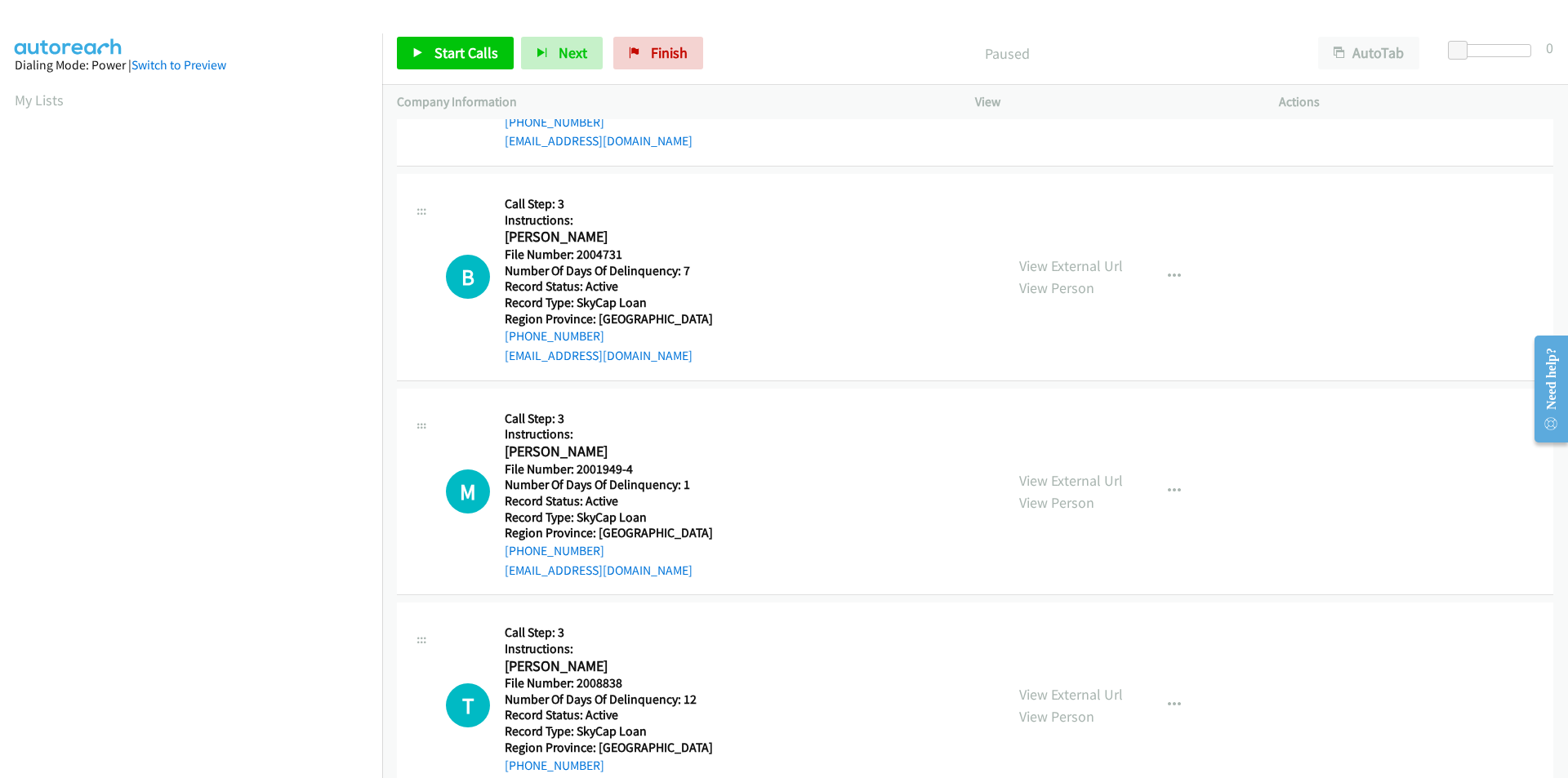
scroll to position [245, 0]
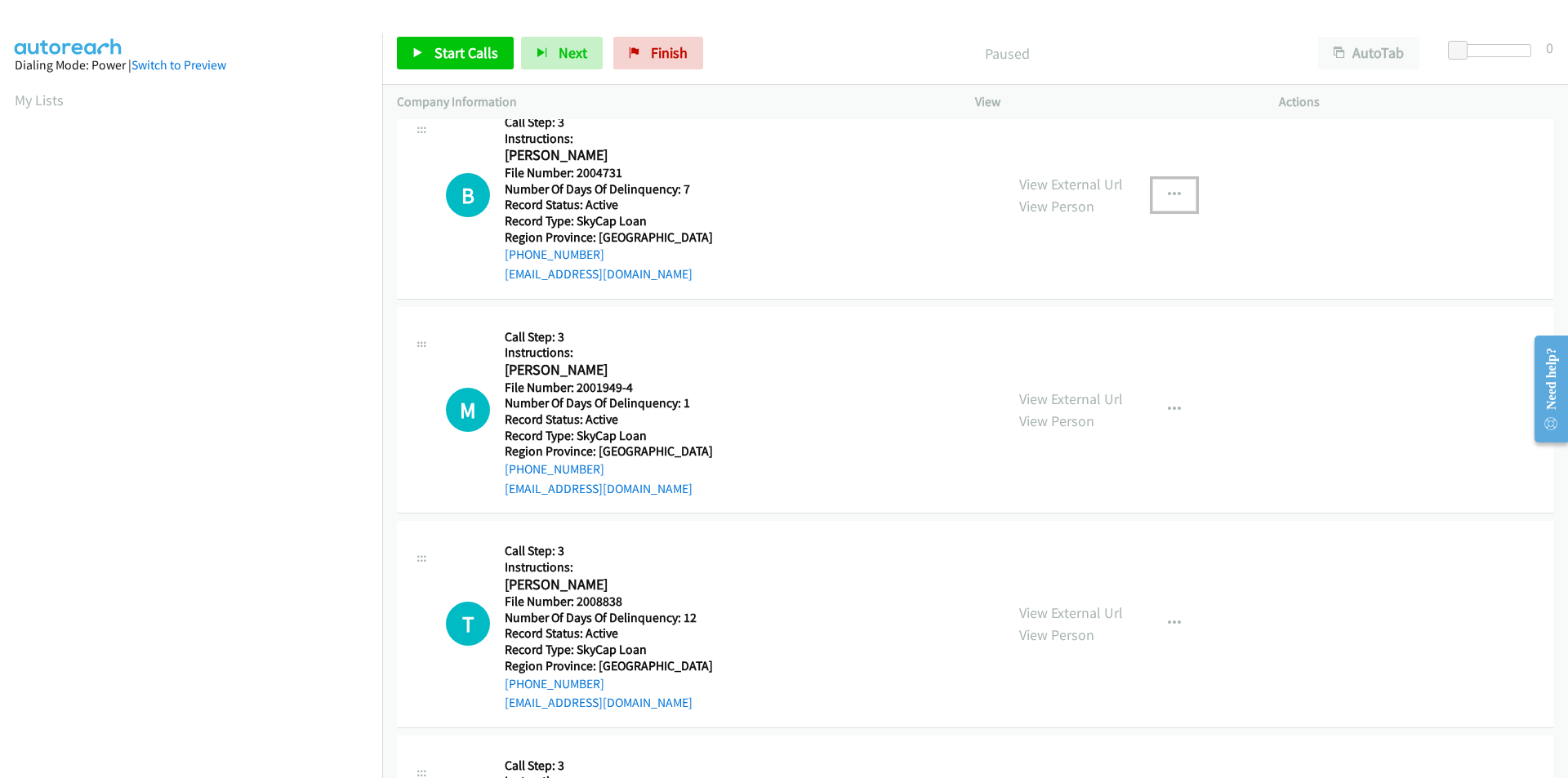
click at [1168, 193] on icon "button" at bounding box center [1174, 195] width 13 height 13
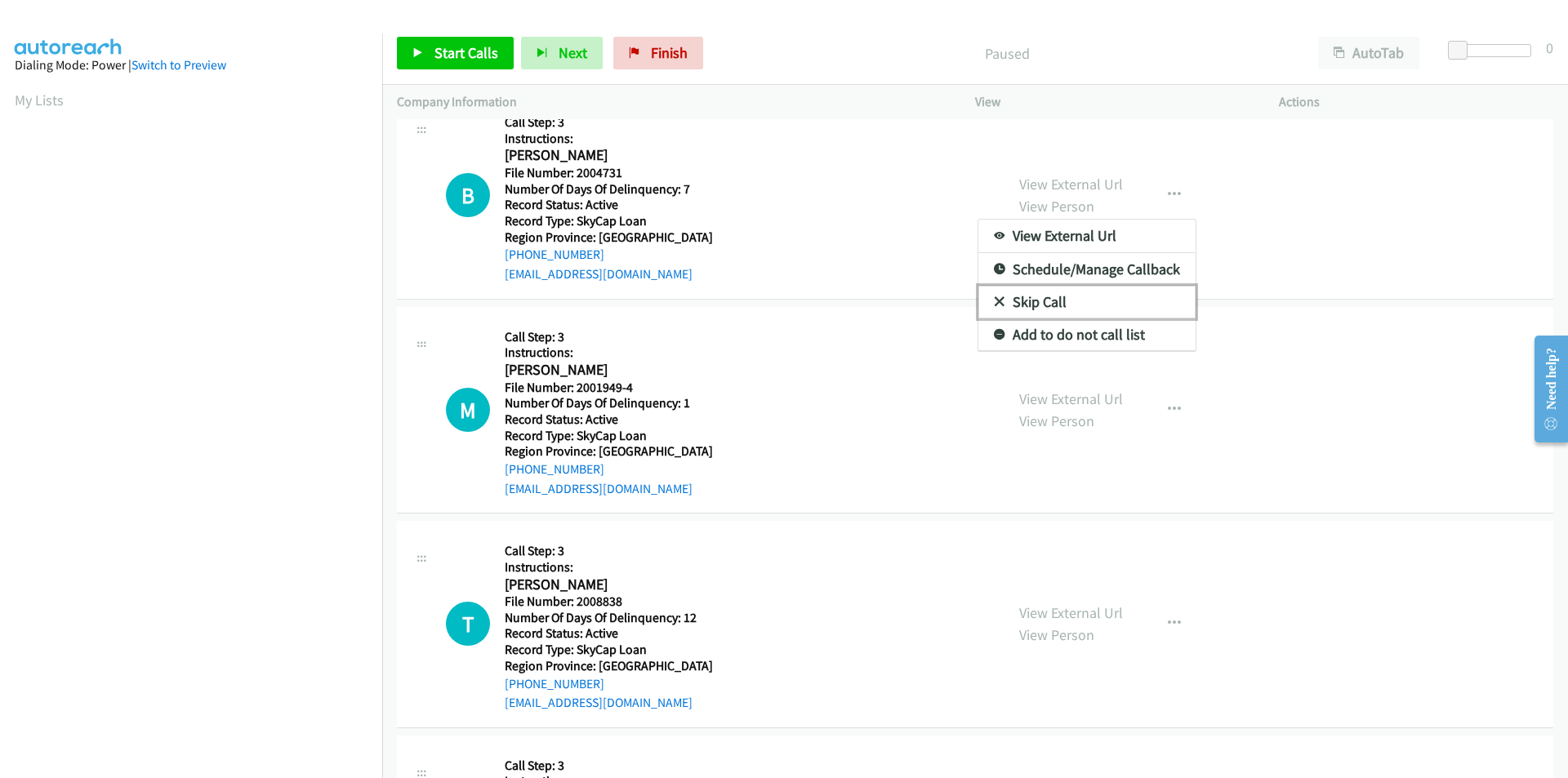
click at [1076, 302] on link "Skip Call" at bounding box center [1087, 302] width 217 height 33
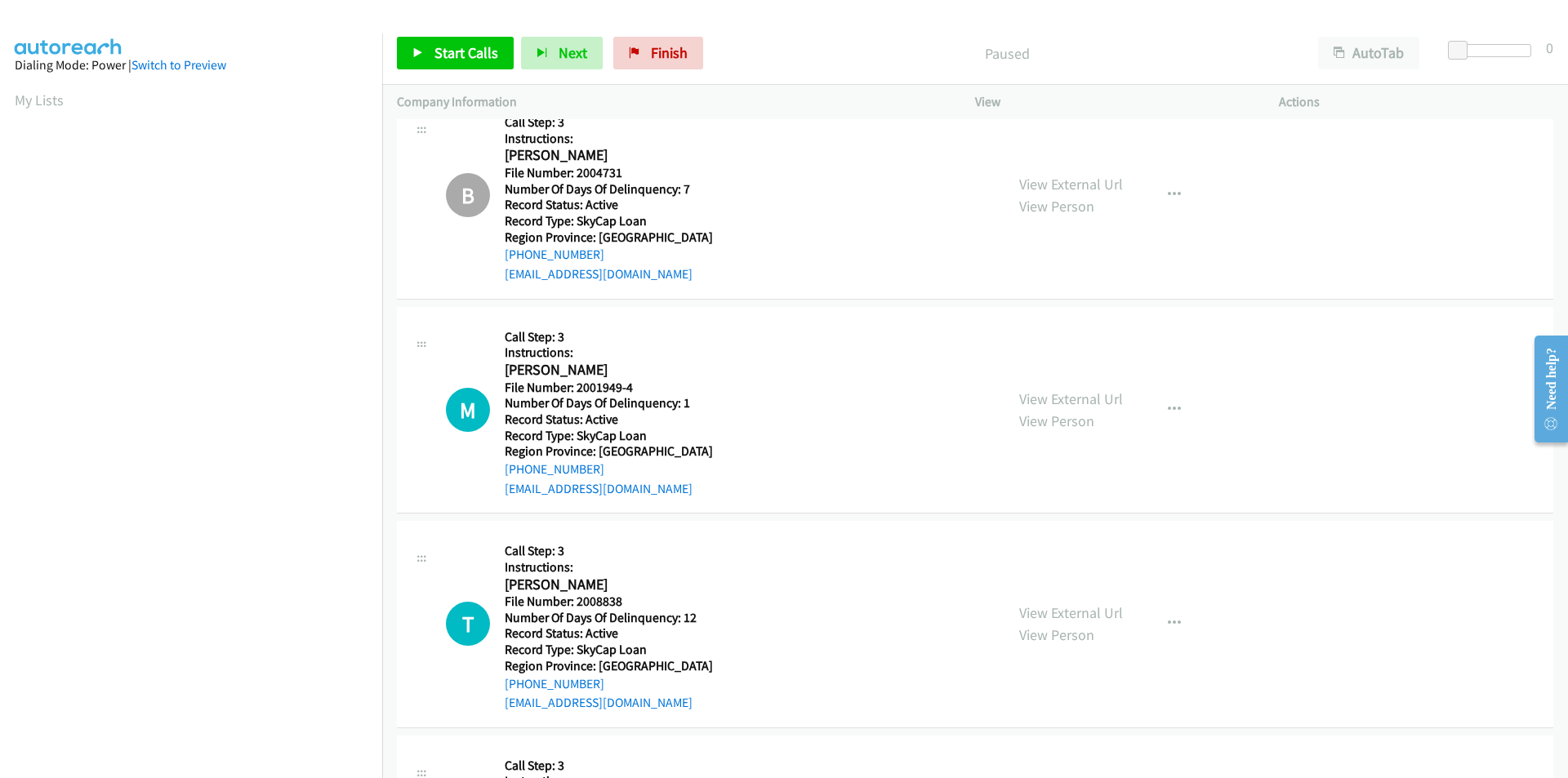
scroll to position [408, 0]
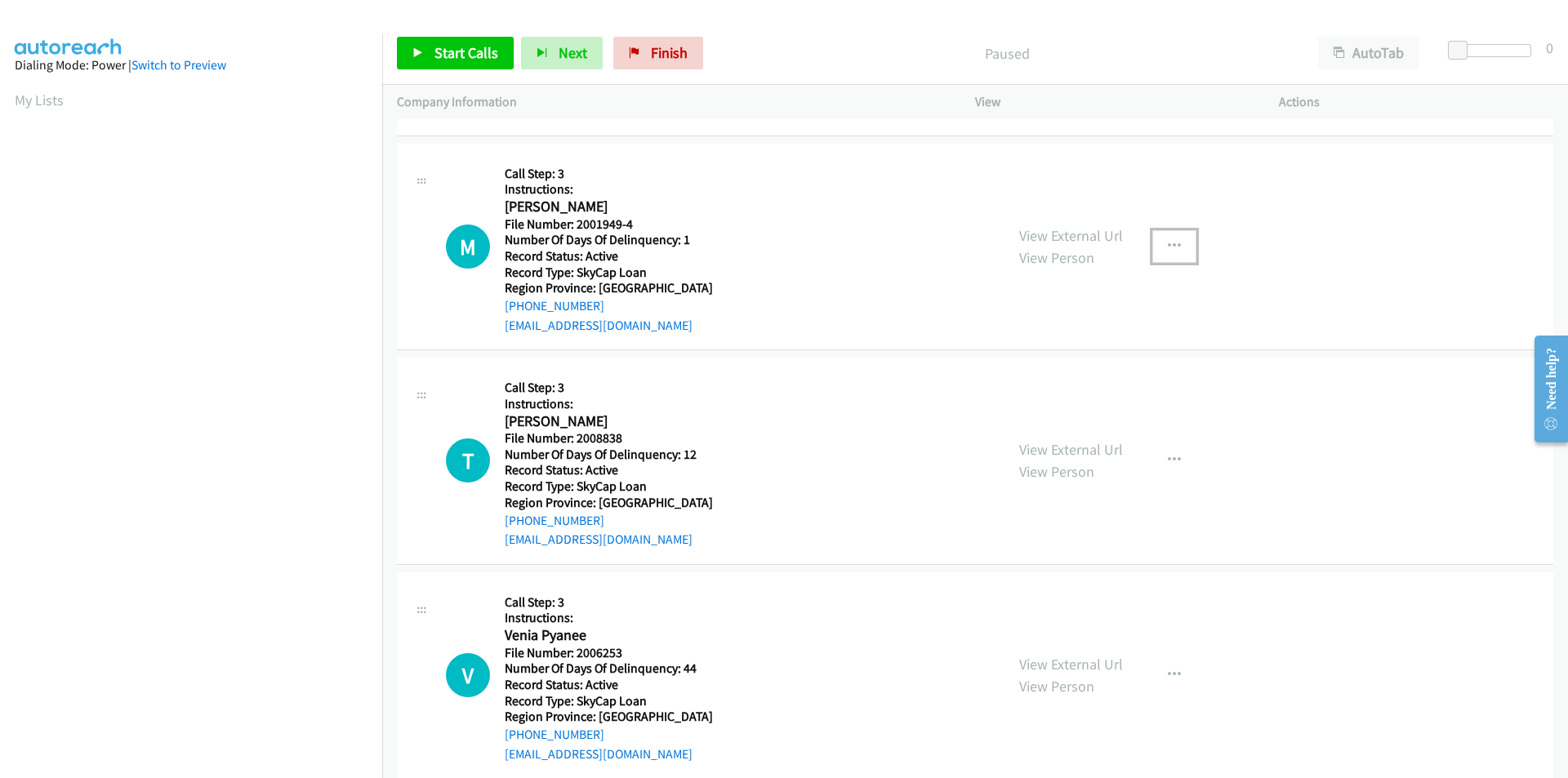
click at [1168, 240] on icon "button" at bounding box center [1174, 246] width 13 height 13
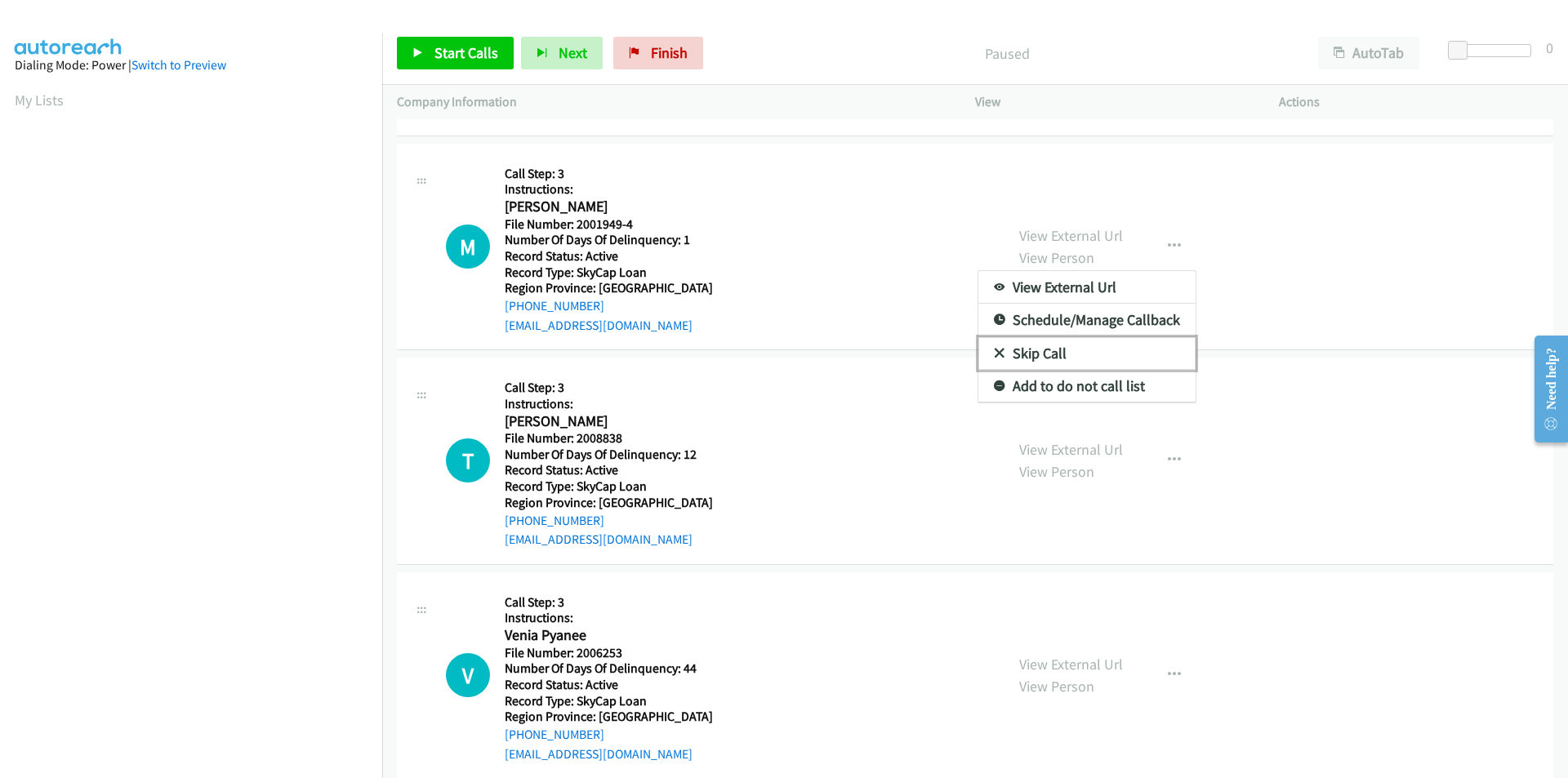
click at [1098, 345] on link "Skip Call" at bounding box center [1087, 353] width 217 height 33
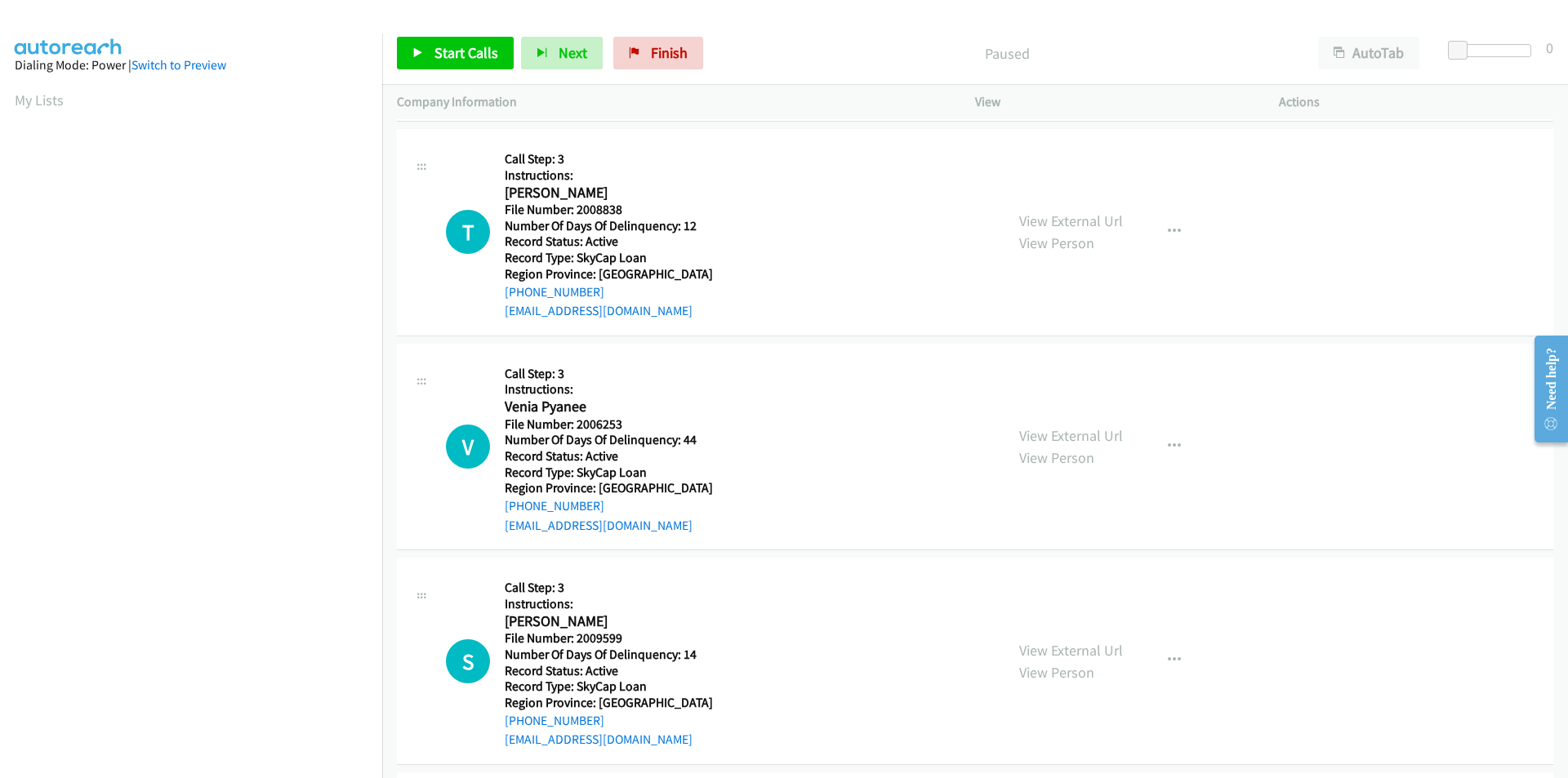
scroll to position [597, 0]
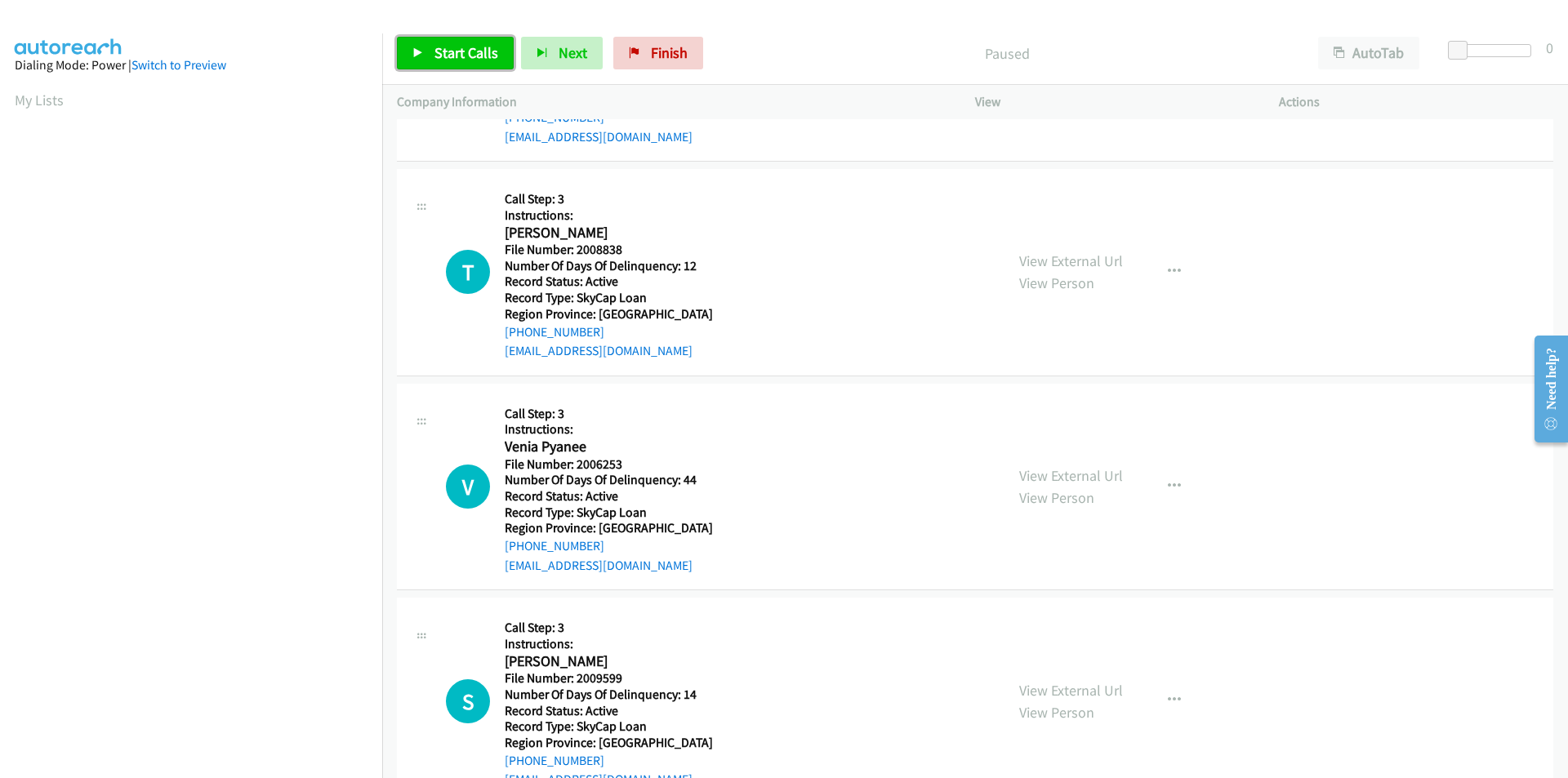
click at [474, 42] on link "Start Calls" at bounding box center [455, 53] width 117 height 33
click at [469, 45] on span "Pause" at bounding box center [453, 52] width 37 height 18
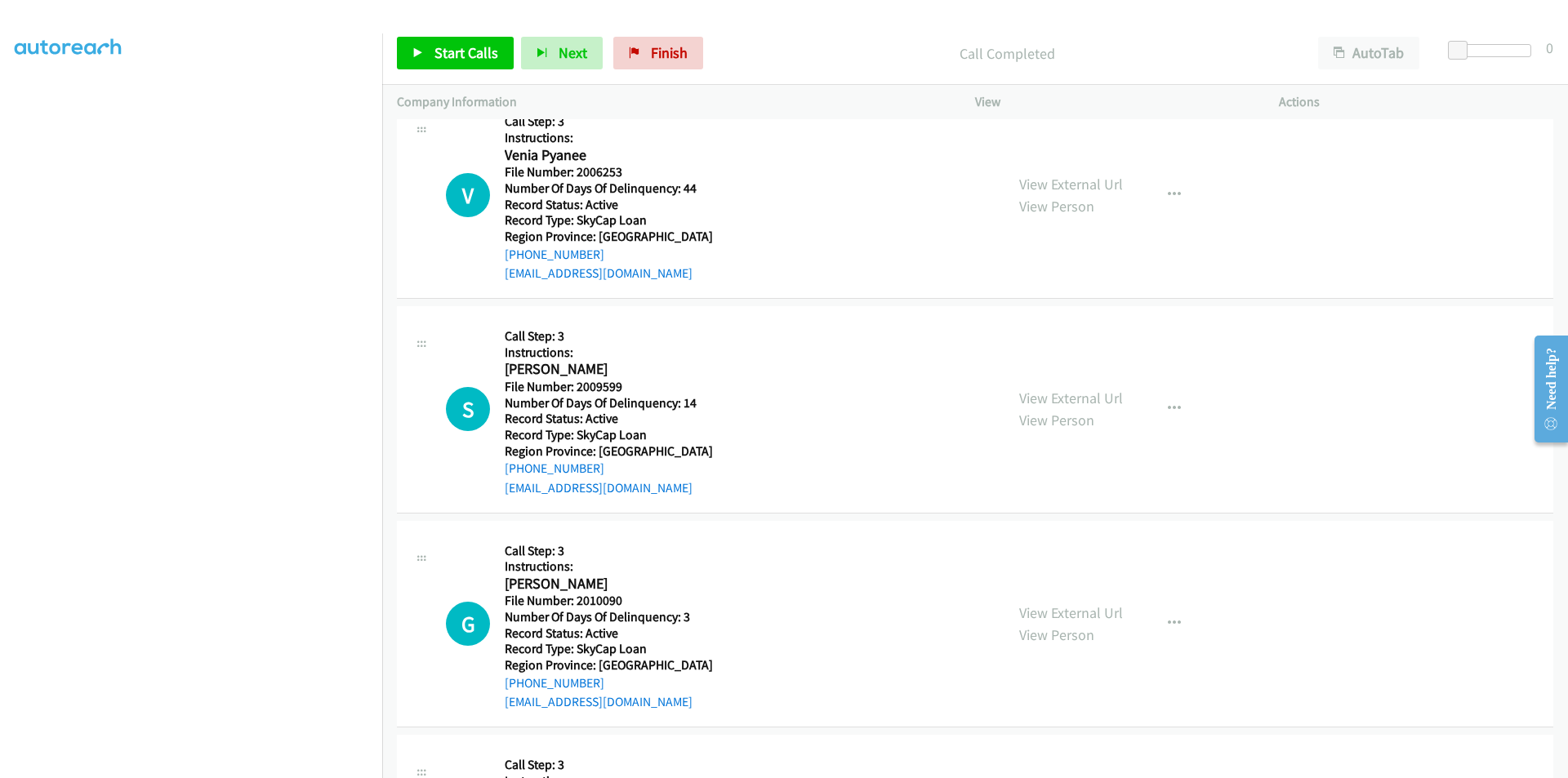
scroll to position [841, 0]
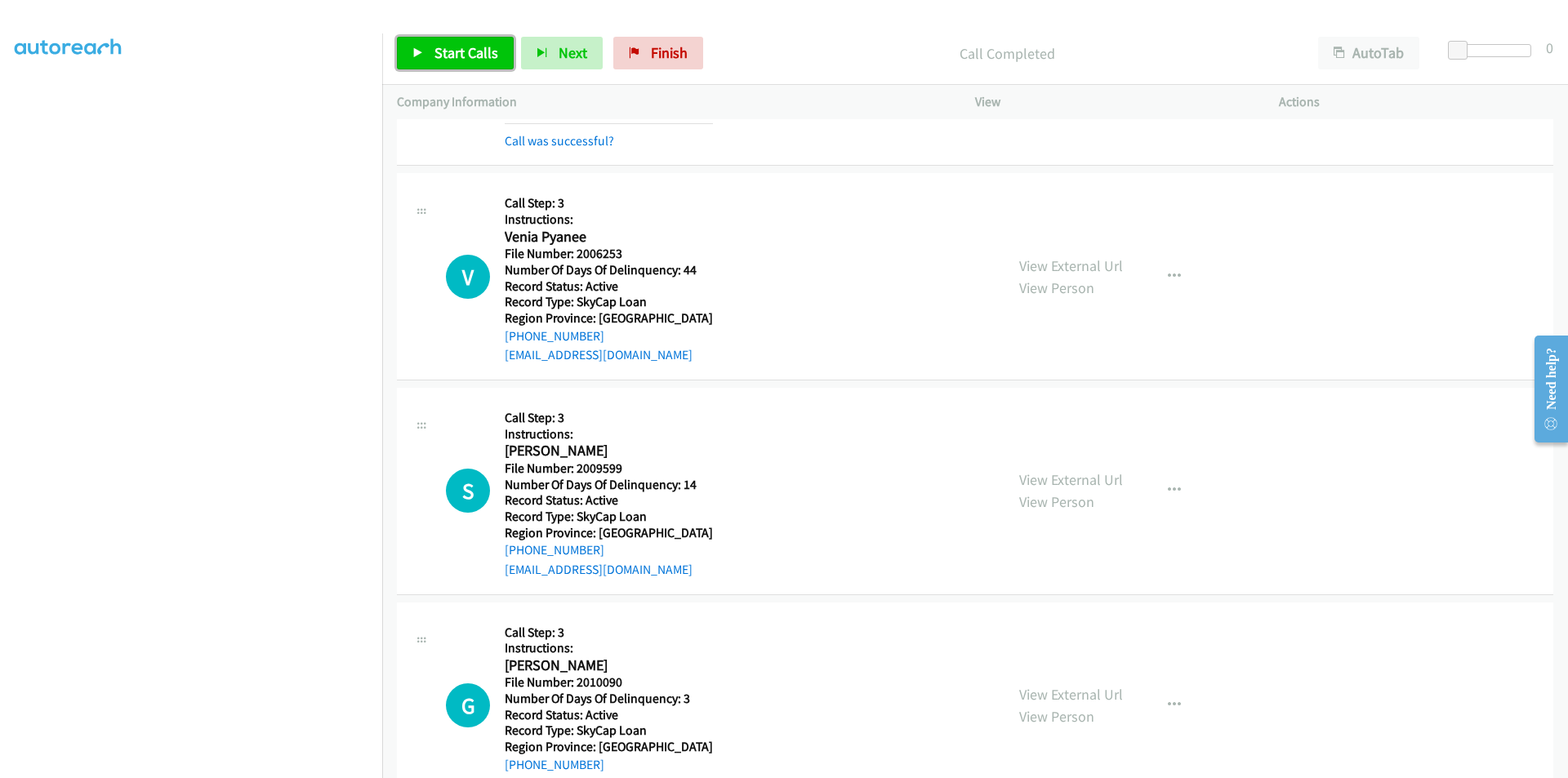
click at [474, 46] on span "Start Calls" at bounding box center [466, 52] width 63 height 18
click at [474, 46] on link "Pause" at bounding box center [441, 53] width 90 height 33
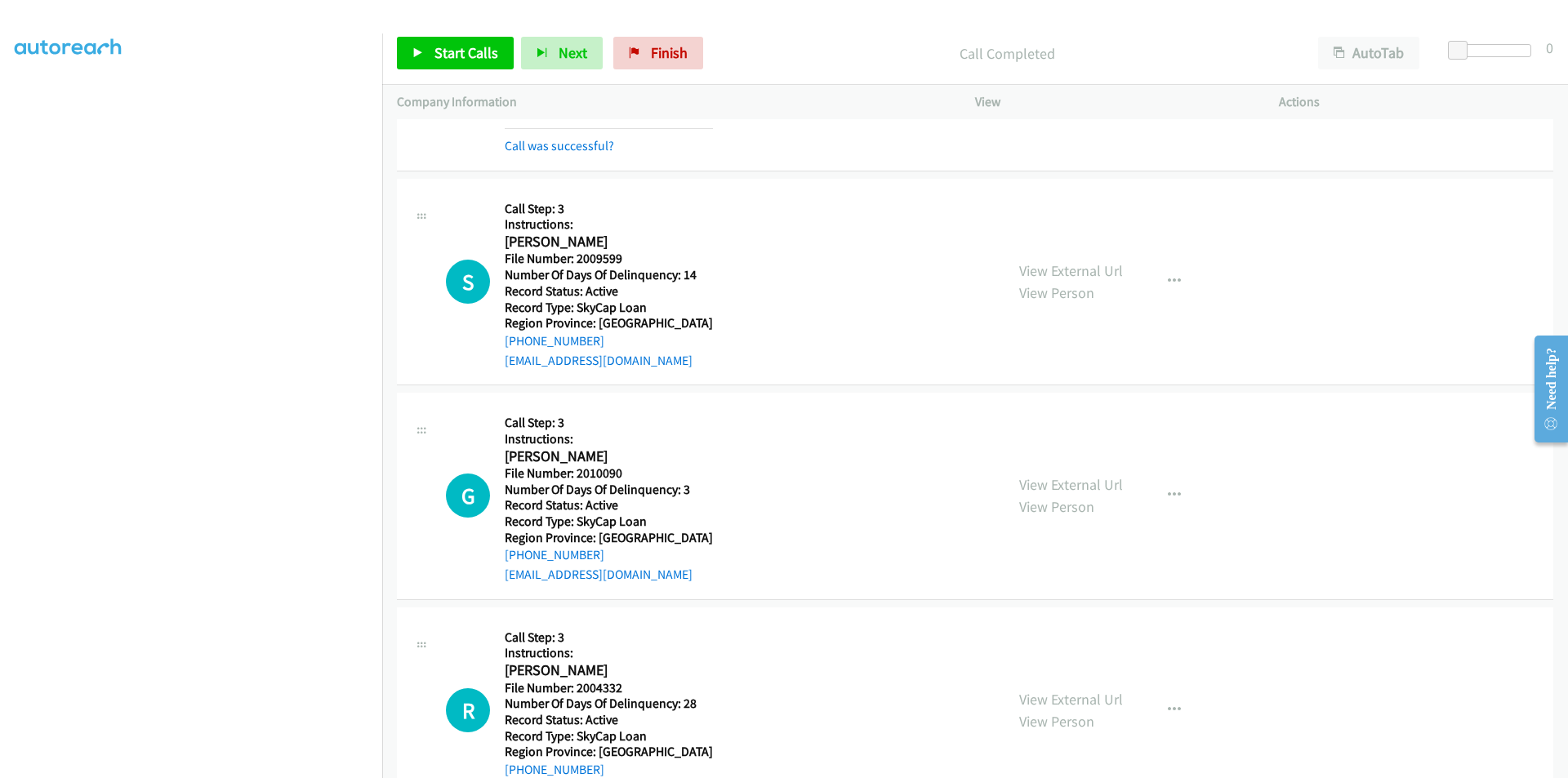
scroll to position [1087, 0]
click at [1172, 274] on icon "button" at bounding box center [1174, 280] width 13 height 13
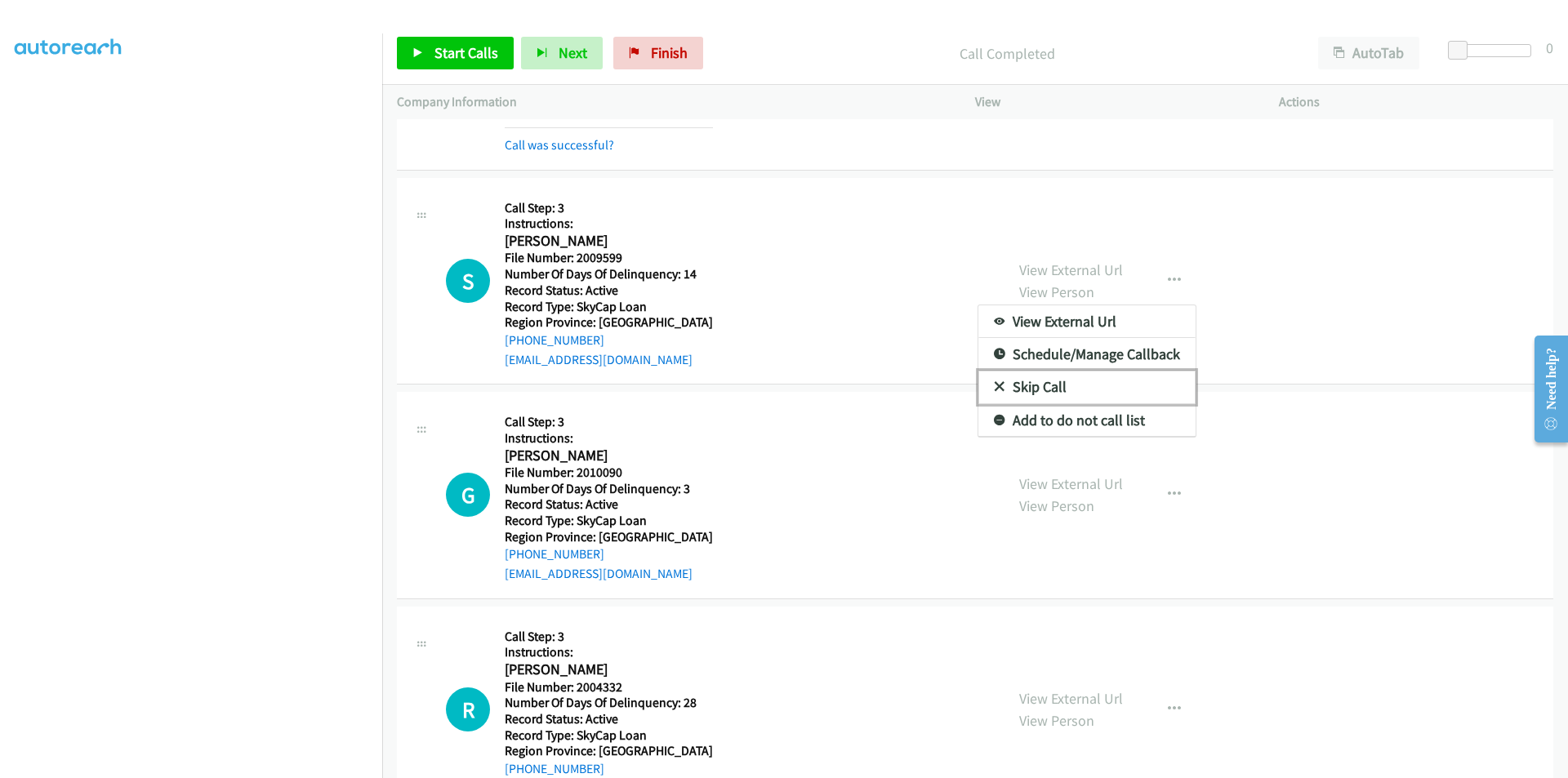
click at [1055, 390] on link "Skip Call" at bounding box center [1087, 387] width 217 height 33
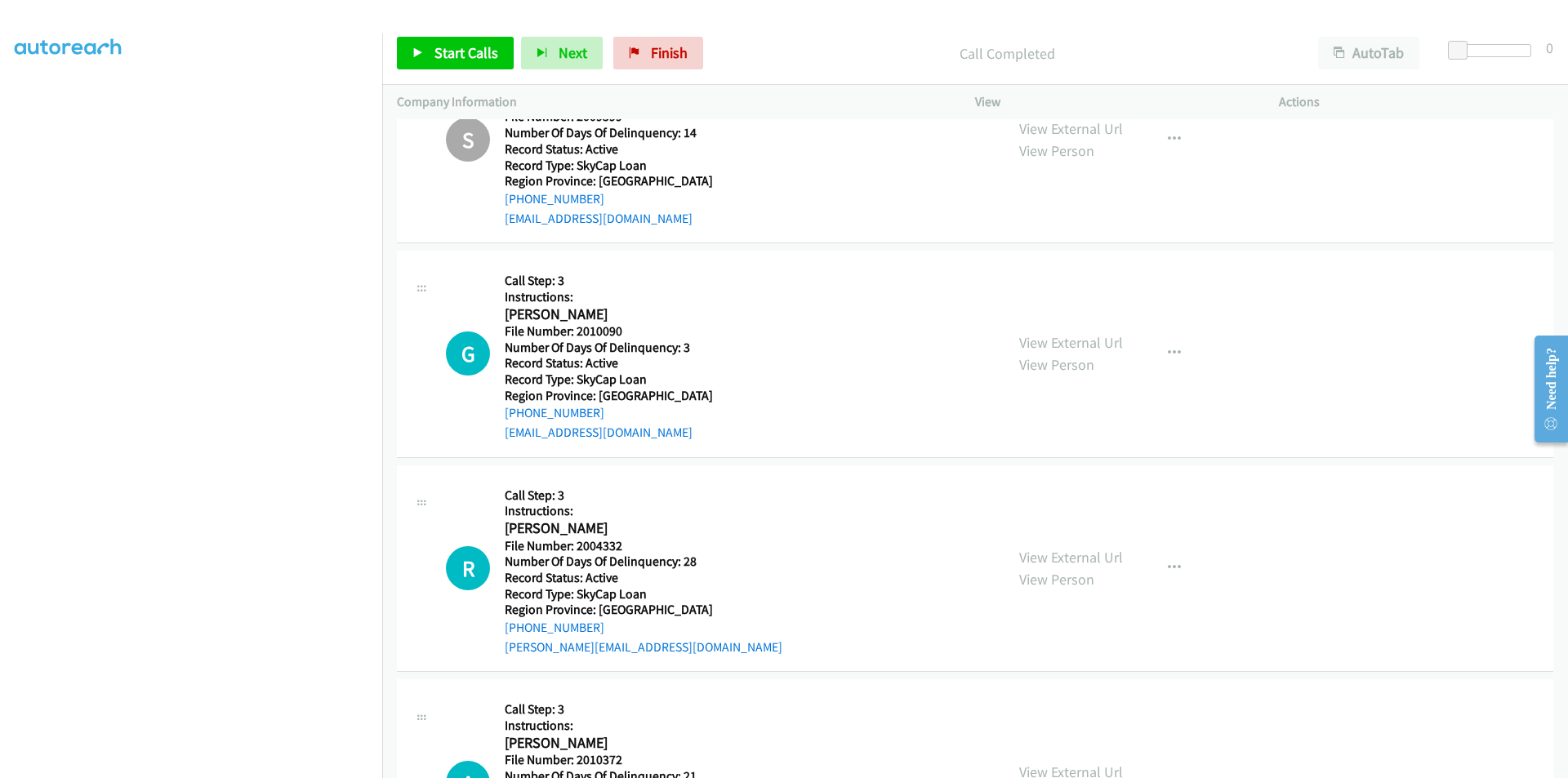
scroll to position [1391, 0]
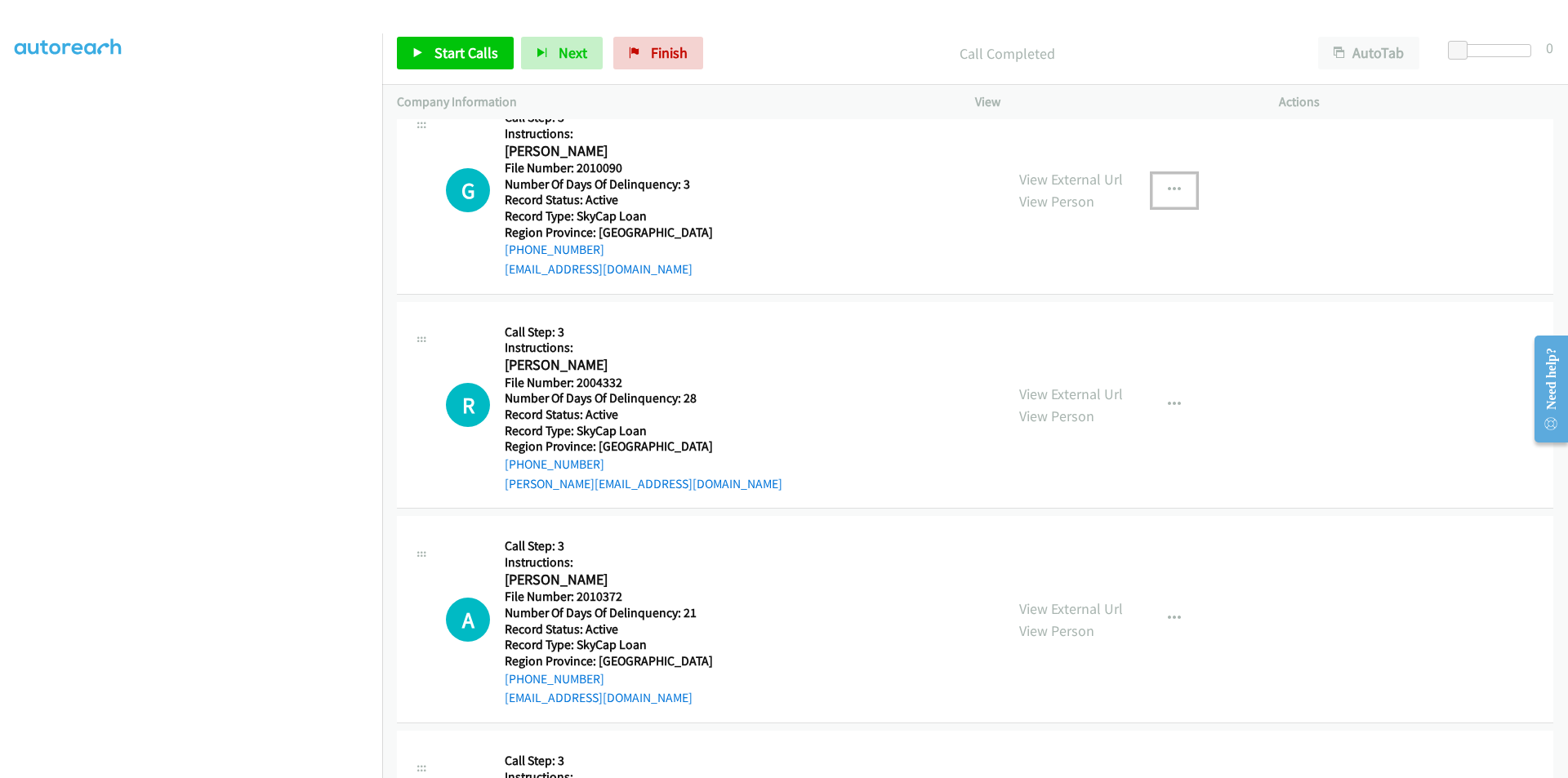
click at [1168, 184] on icon "button" at bounding box center [1174, 190] width 13 height 13
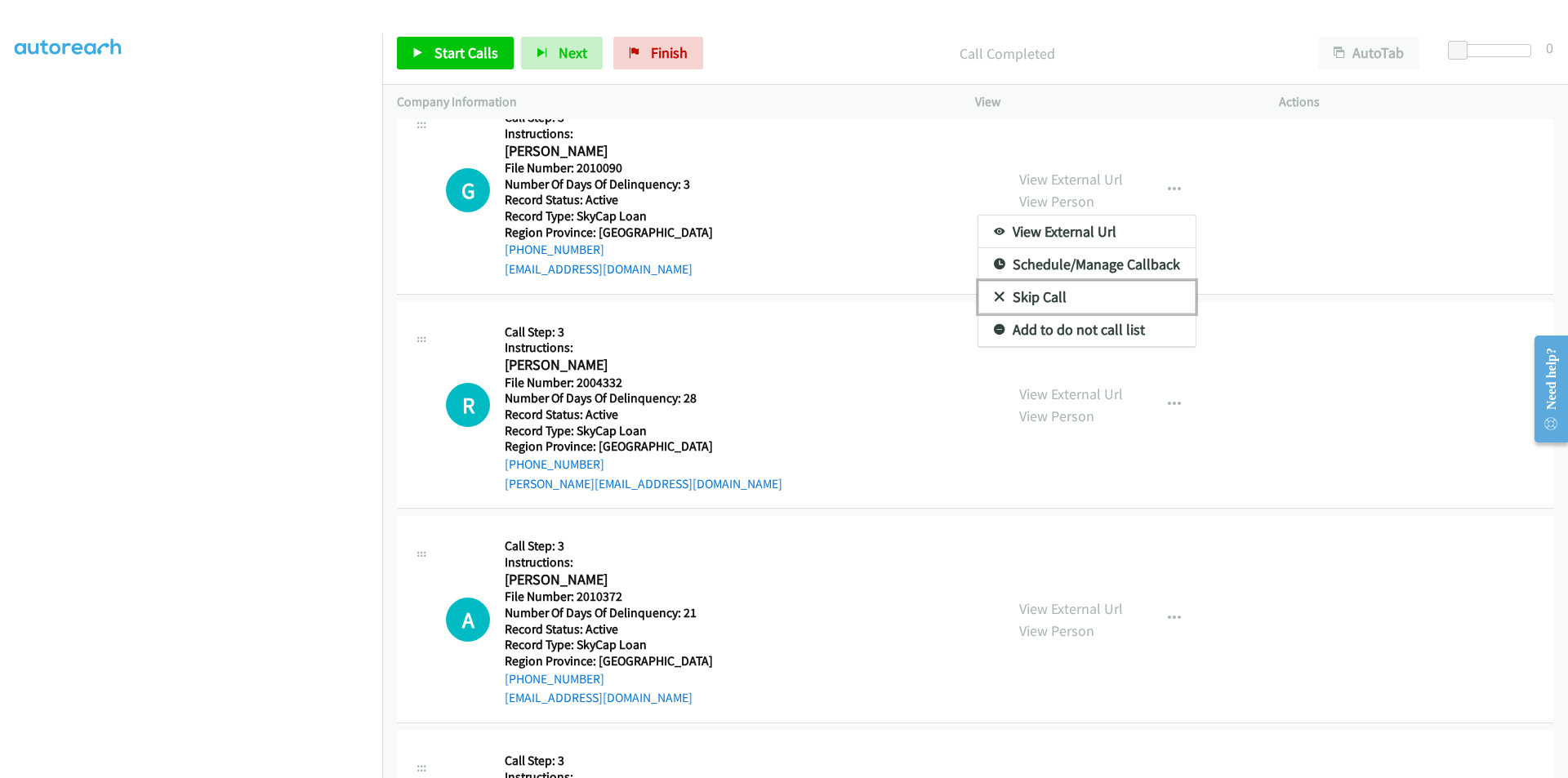
click at [1098, 291] on link "Skip Call" at bounding box center [1087, 296] width 217 height 33
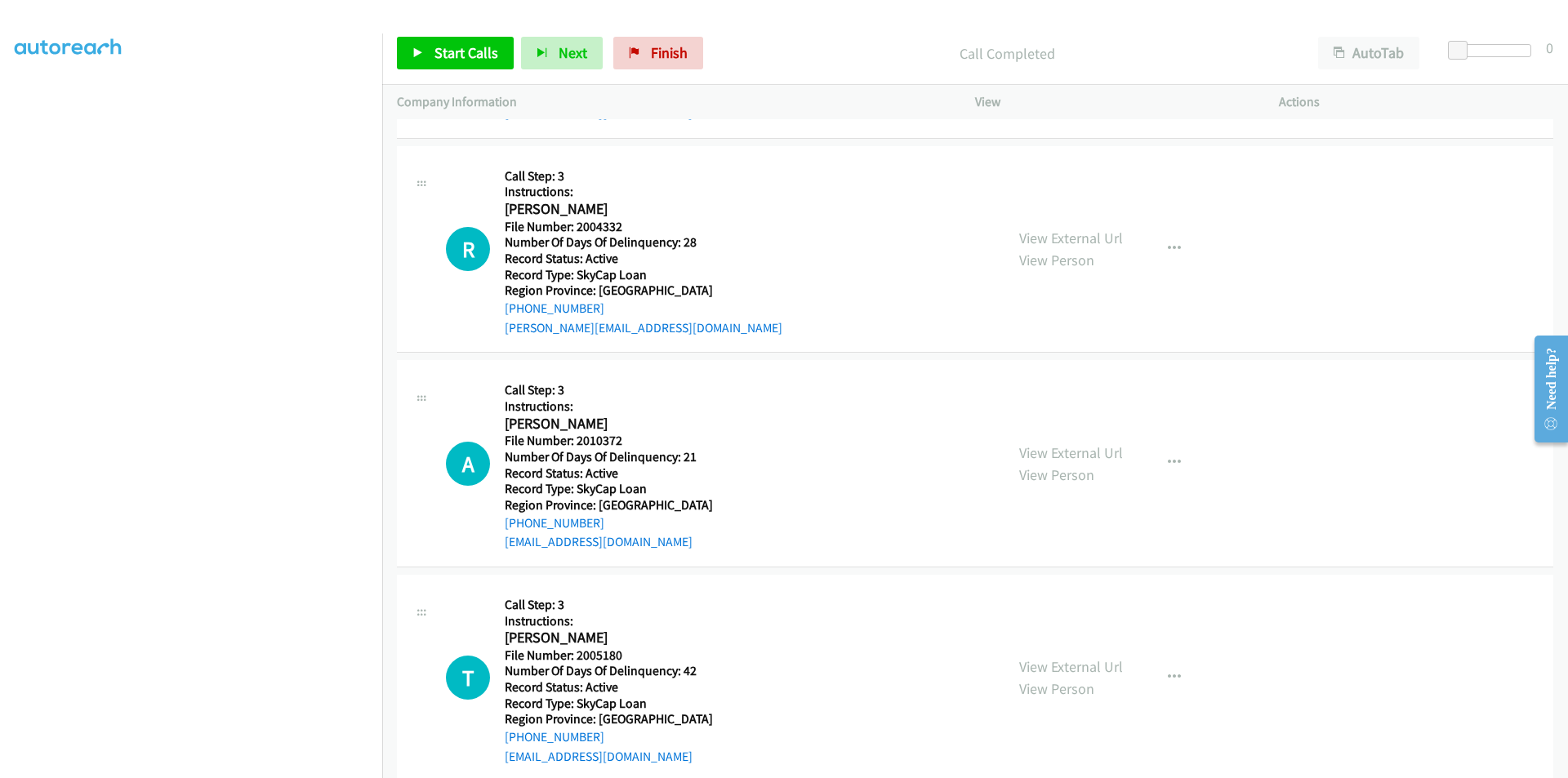
scroll to position [1554, 0]
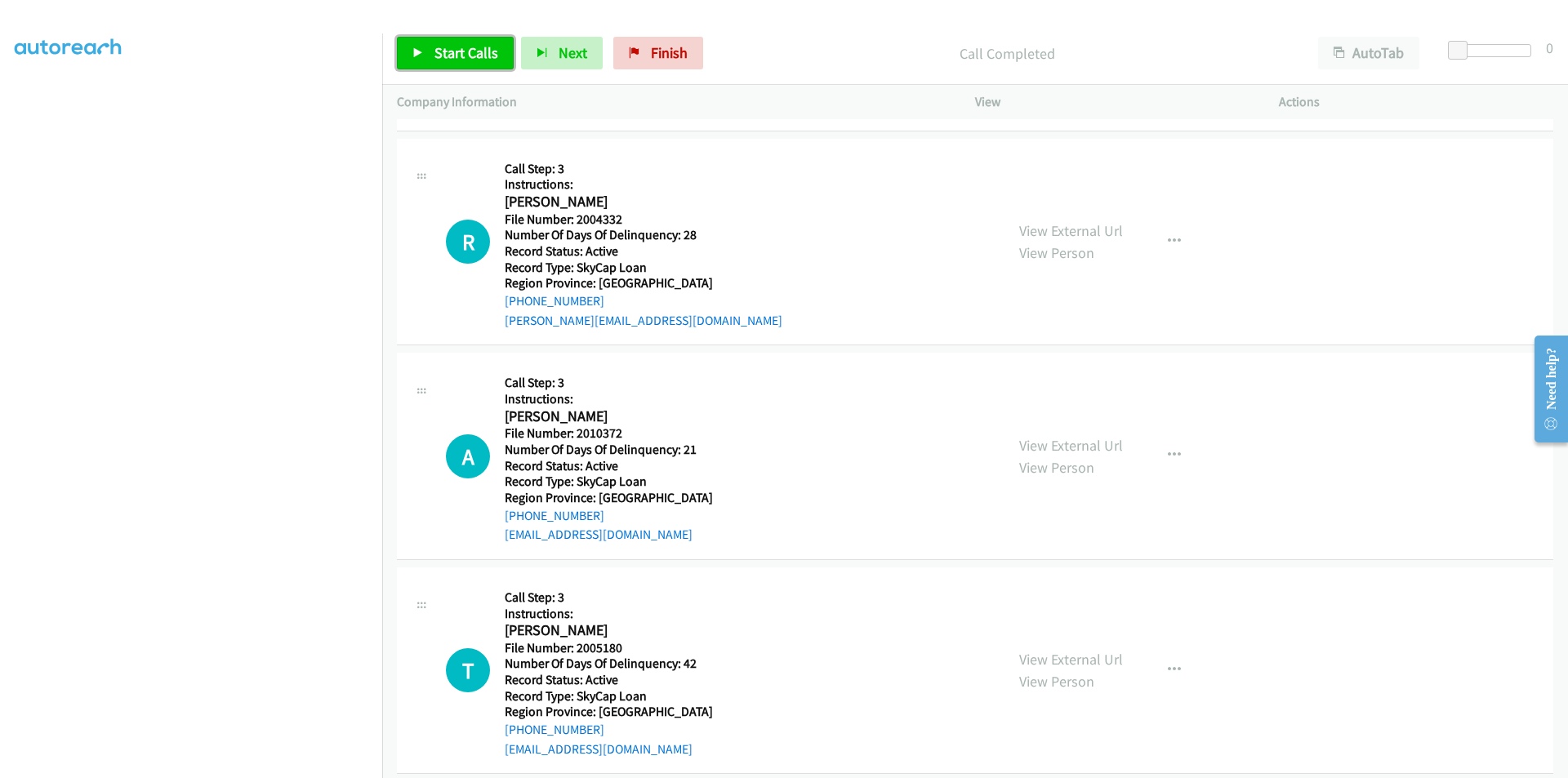
click at [456, 54] on span "Start Calls" at bounding box center [466, 52] width 63 height 18
click at [456, 54] on span "Pause" at bounding box center [453, 52] width 37 height 18
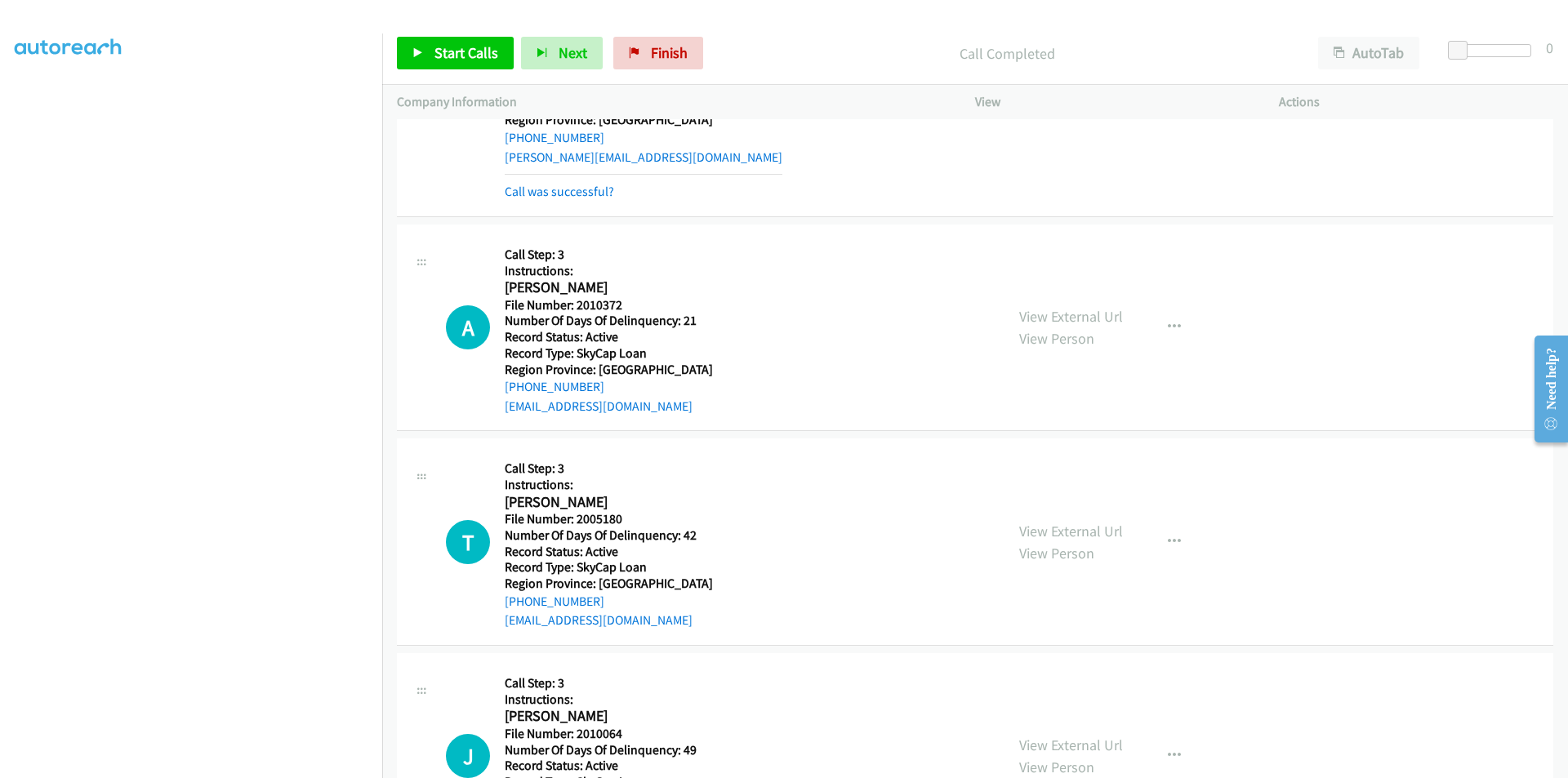
scroll to position [1800, 0]
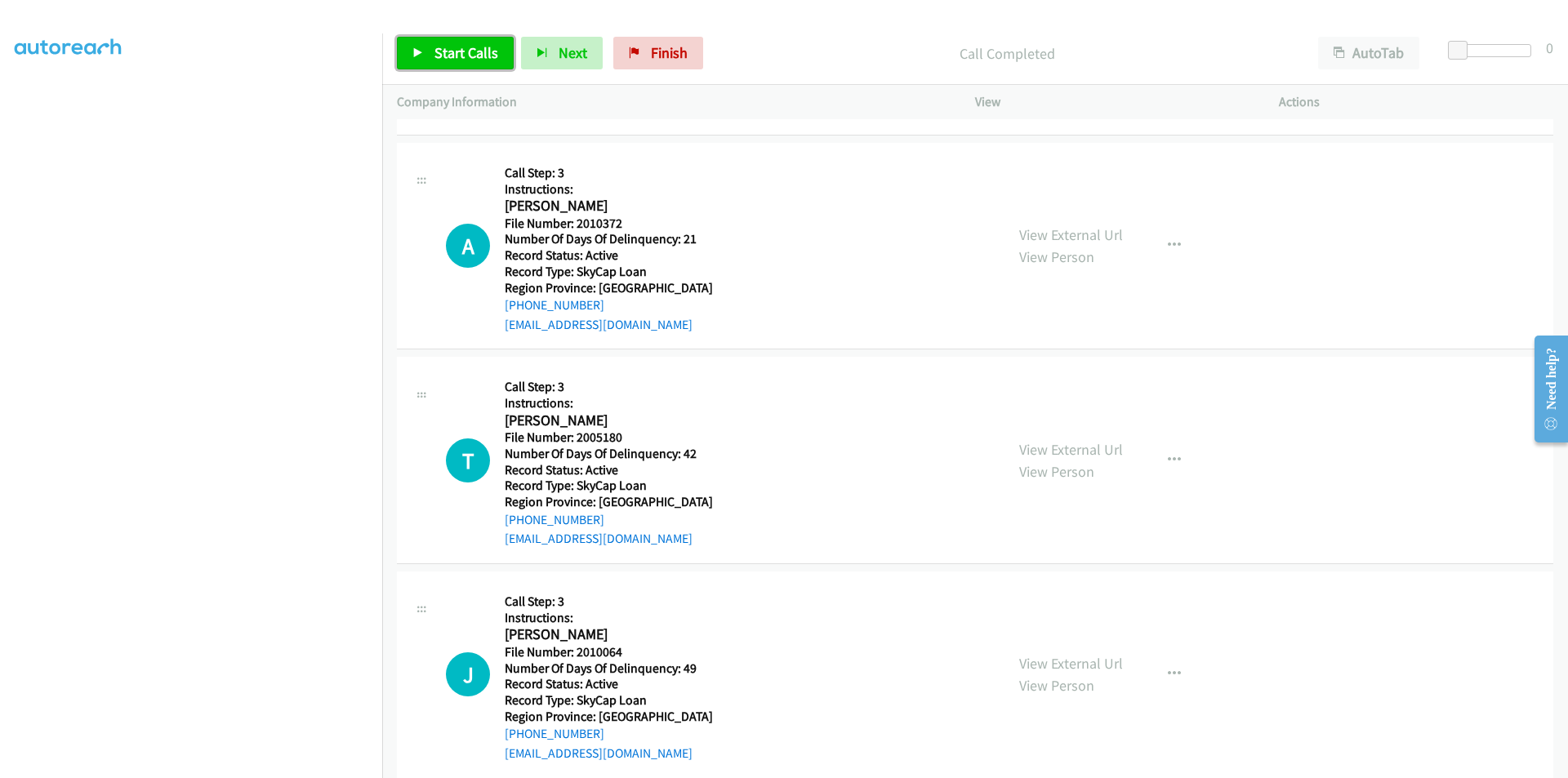
click at [476, 51] on span "Start Calls" at bounding box center [466, 52] width 63 height 18
click at [470, 52] on link "Pause" at bounding box center [441, 53] width 90 height 33
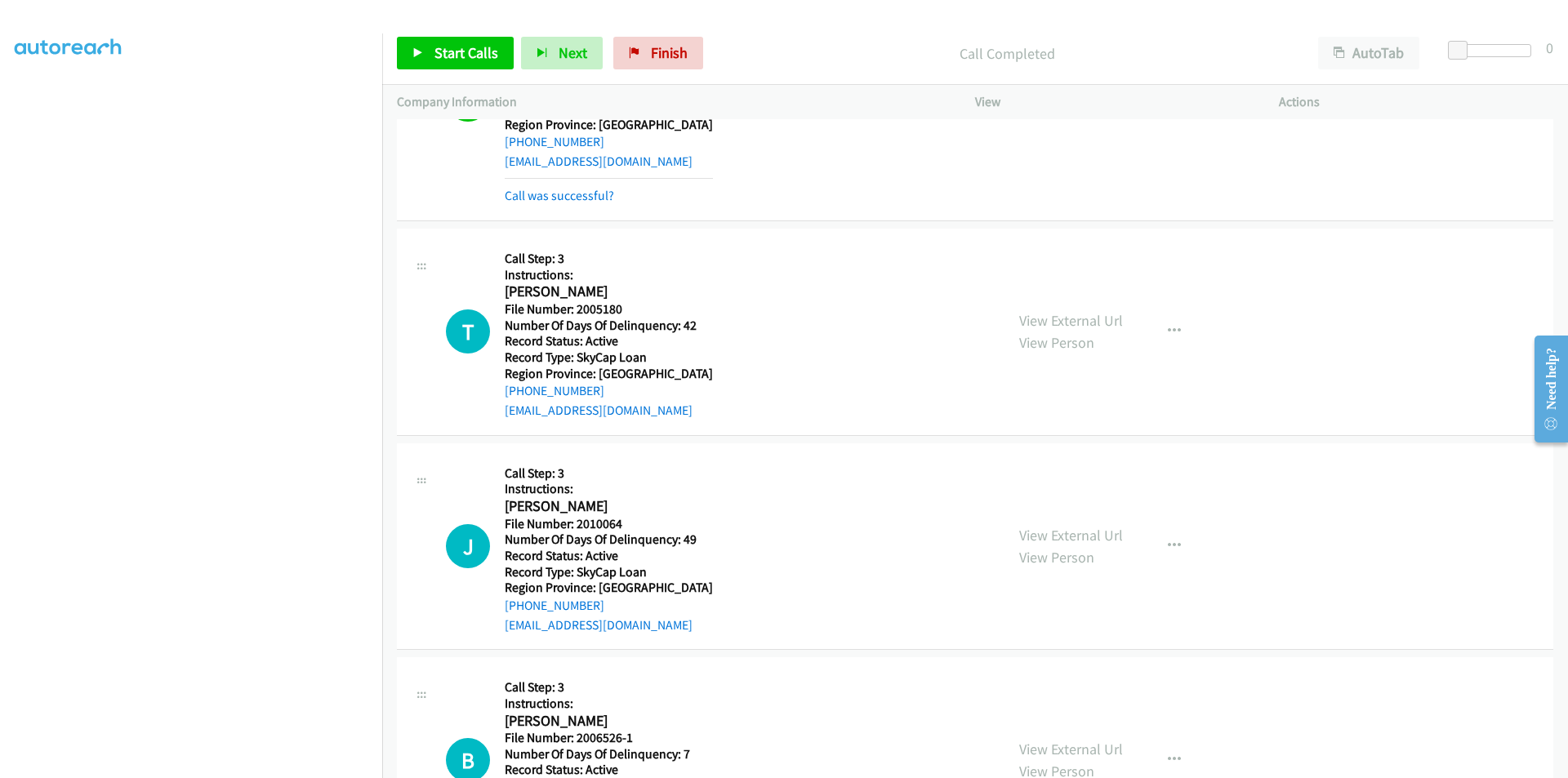
scroll to position [2044, 0]
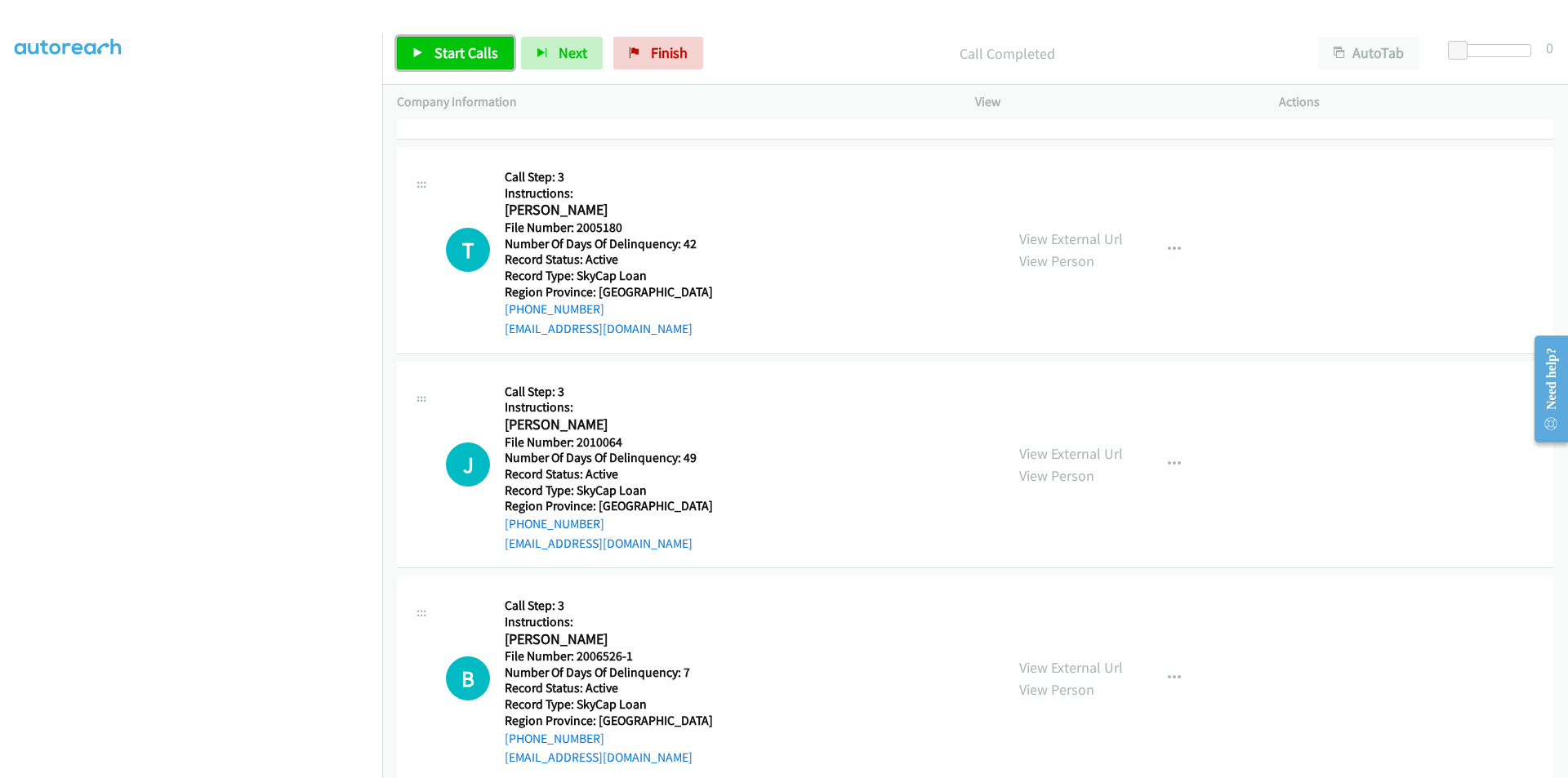
click at [460, 55] on span "Start Calls" at bounding box center [466, 52] width 63 height 18
click at [463, 52] on span "Pause" at bounding box center [453, 52] width 37 height 18
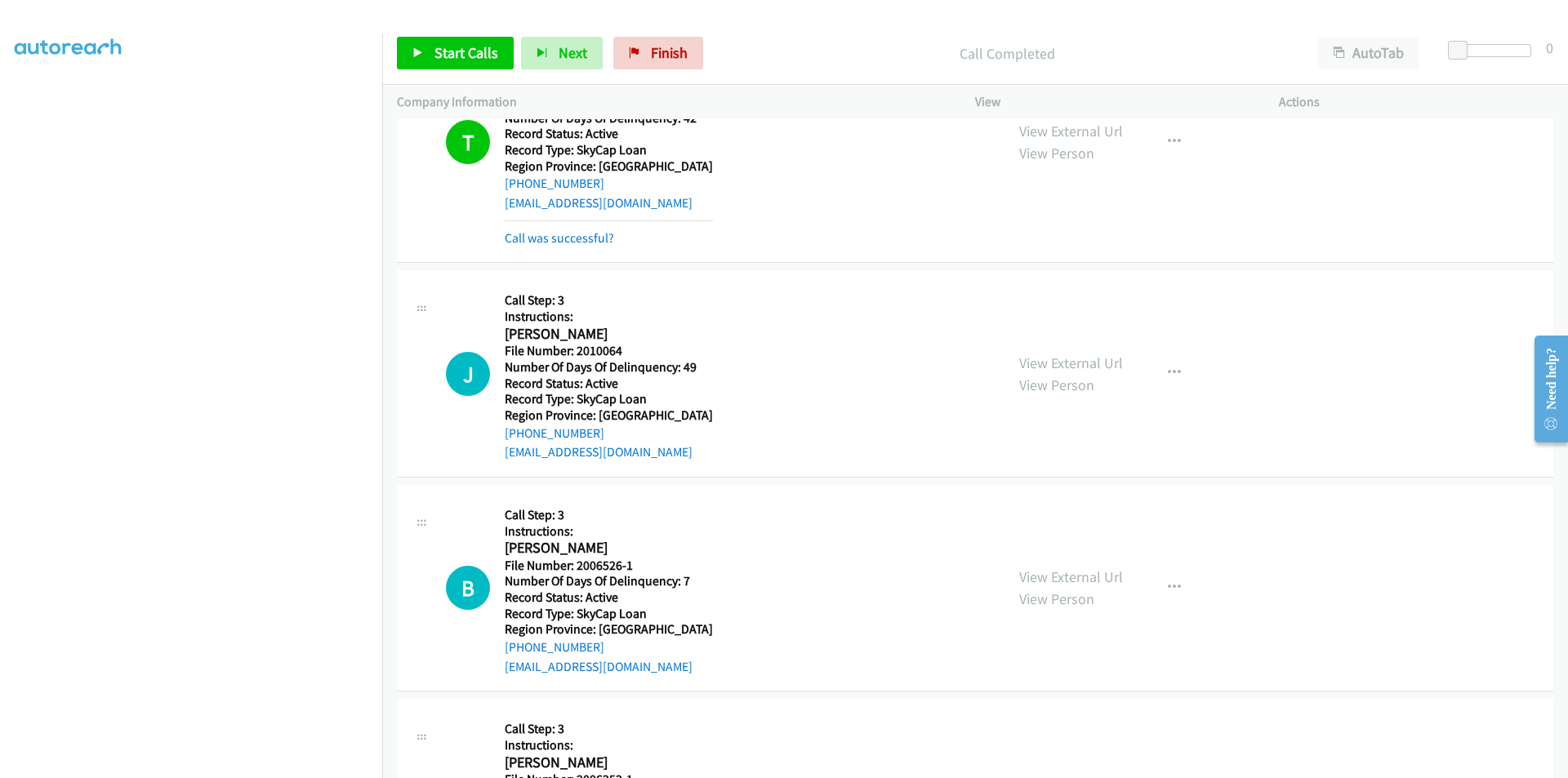
scroll to position [2289, 0]
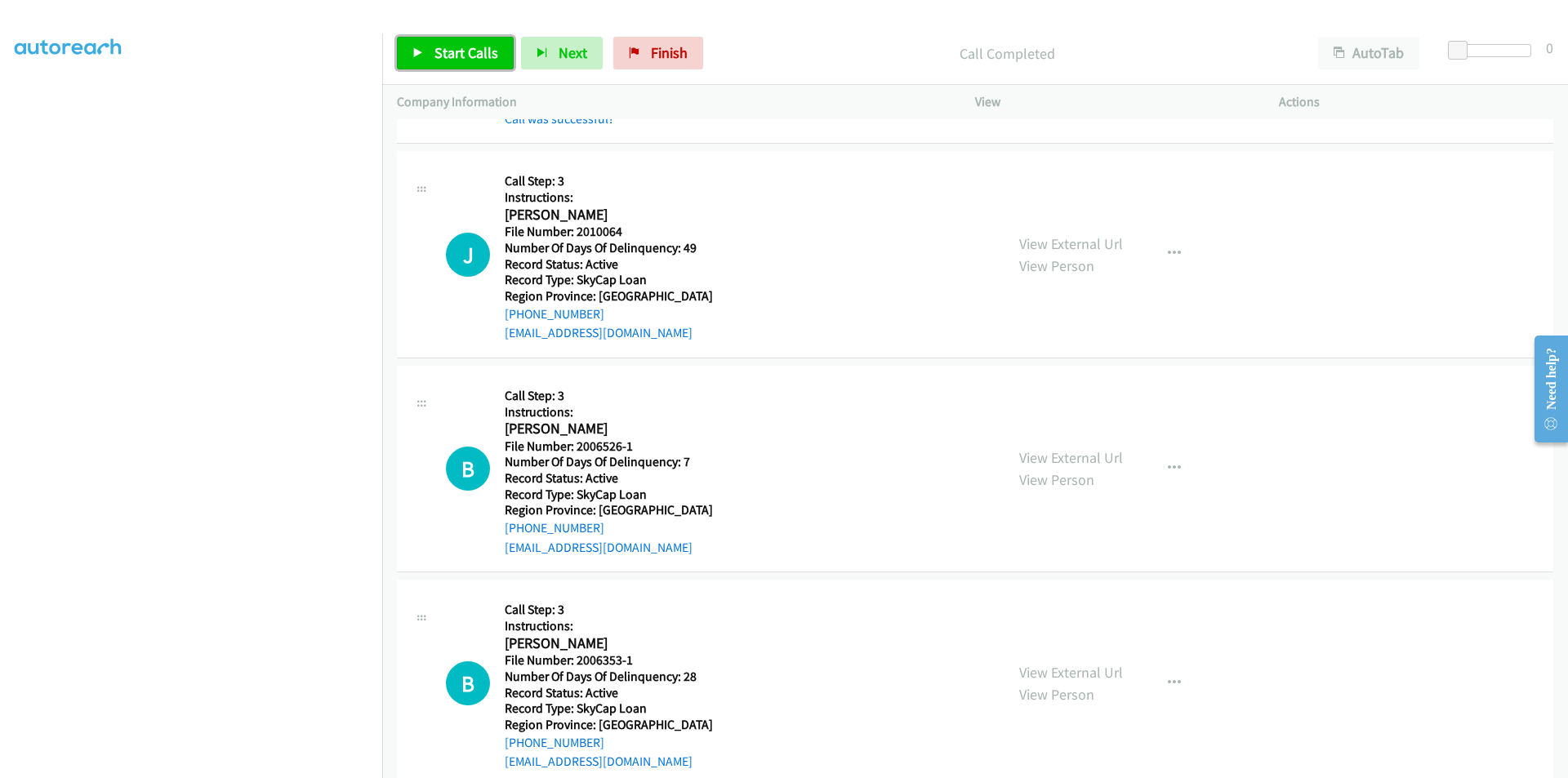
click at [449, 54] on span "Start Calls" at bounding box center [466, 52] width 63 height 18
click at [449, 53] on span "Pause" at bounding box center [453, 52] width 37 height 18
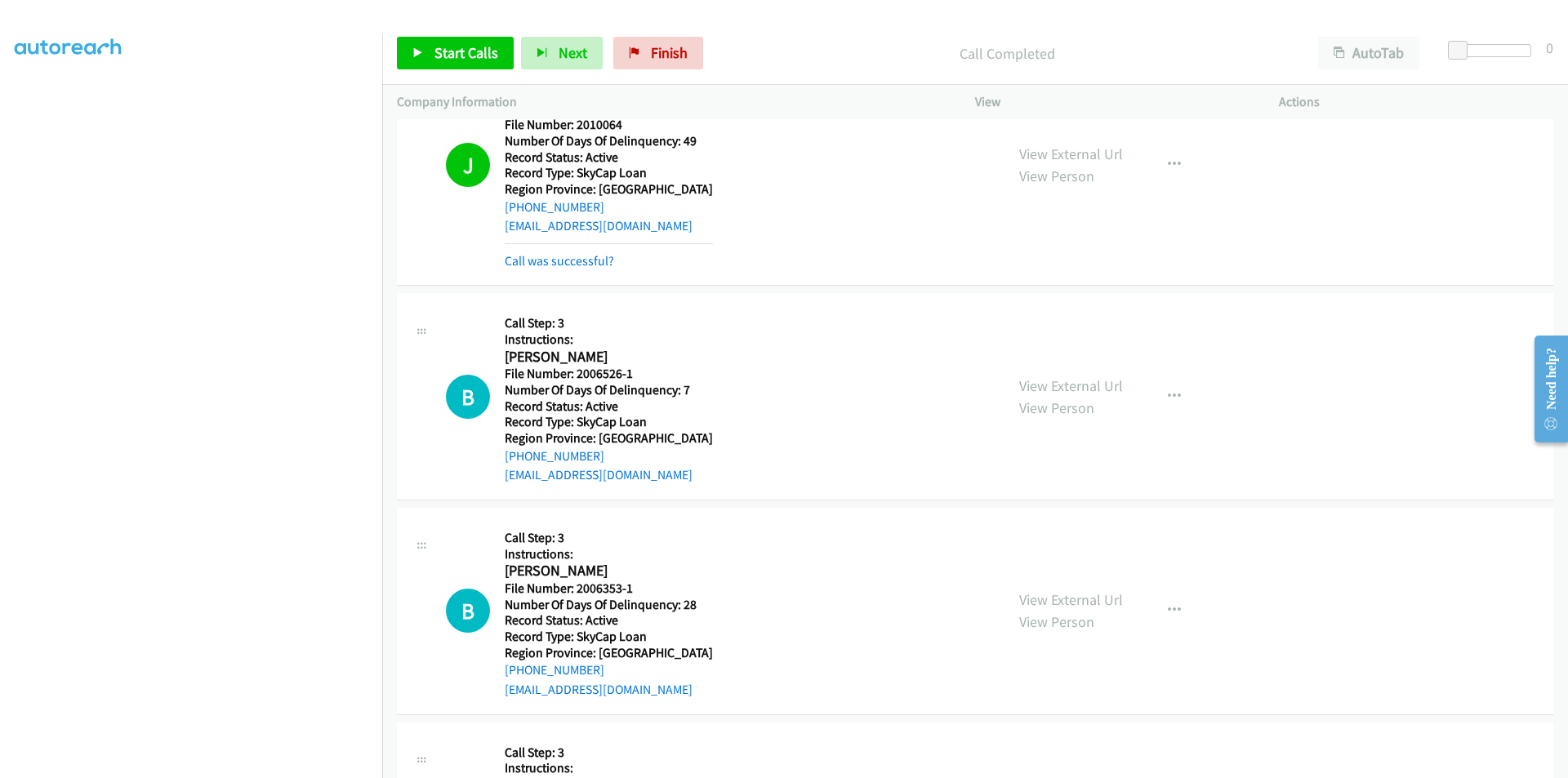
scroll to position [2534, 0]
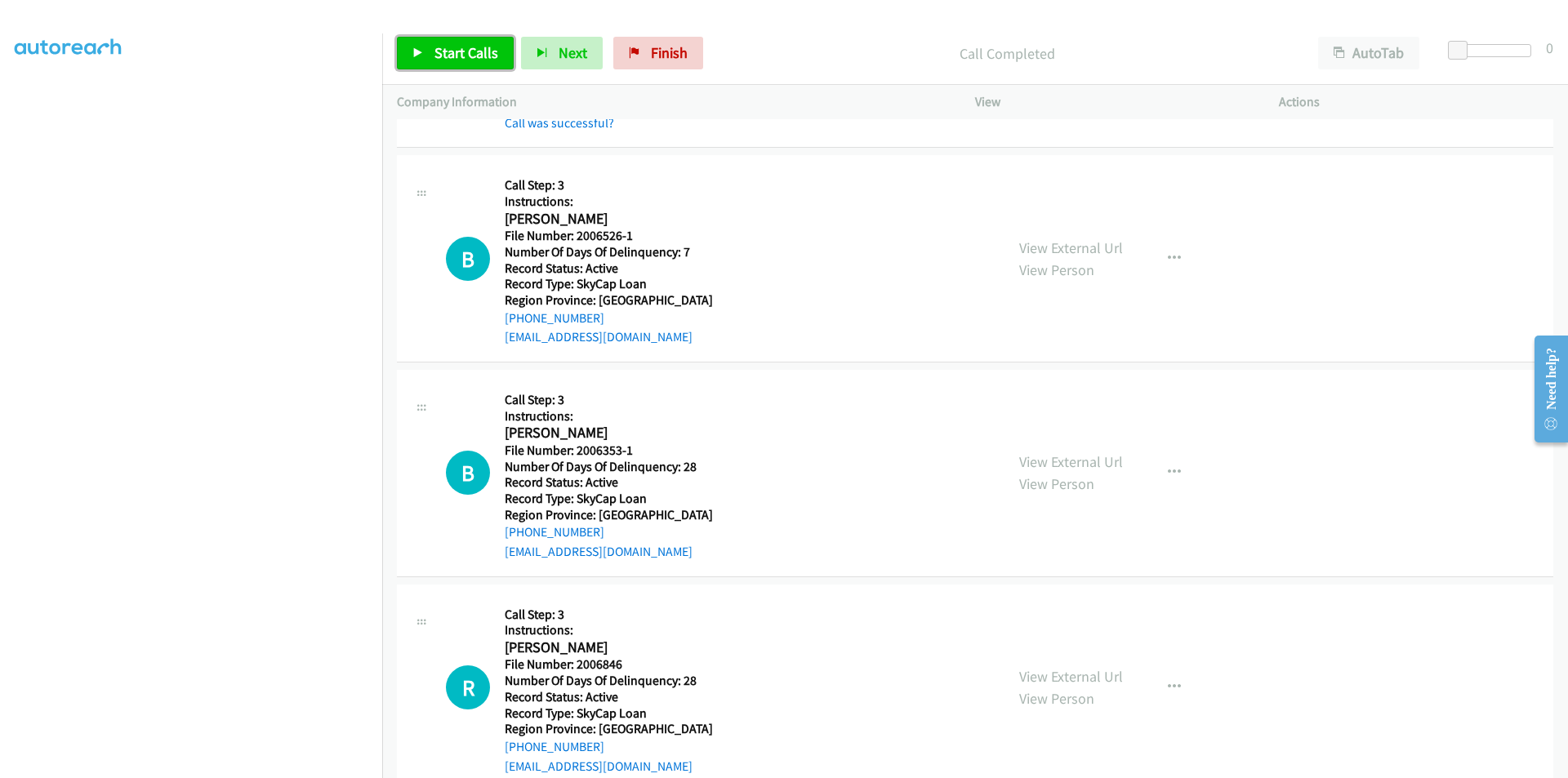
click at [463, 46] on span "Start Calls" at bounding box center [466, 52] width 63 height 18
click at [462, 45] on span "Pause" at bounding box center [453, 52] width 37 height 18
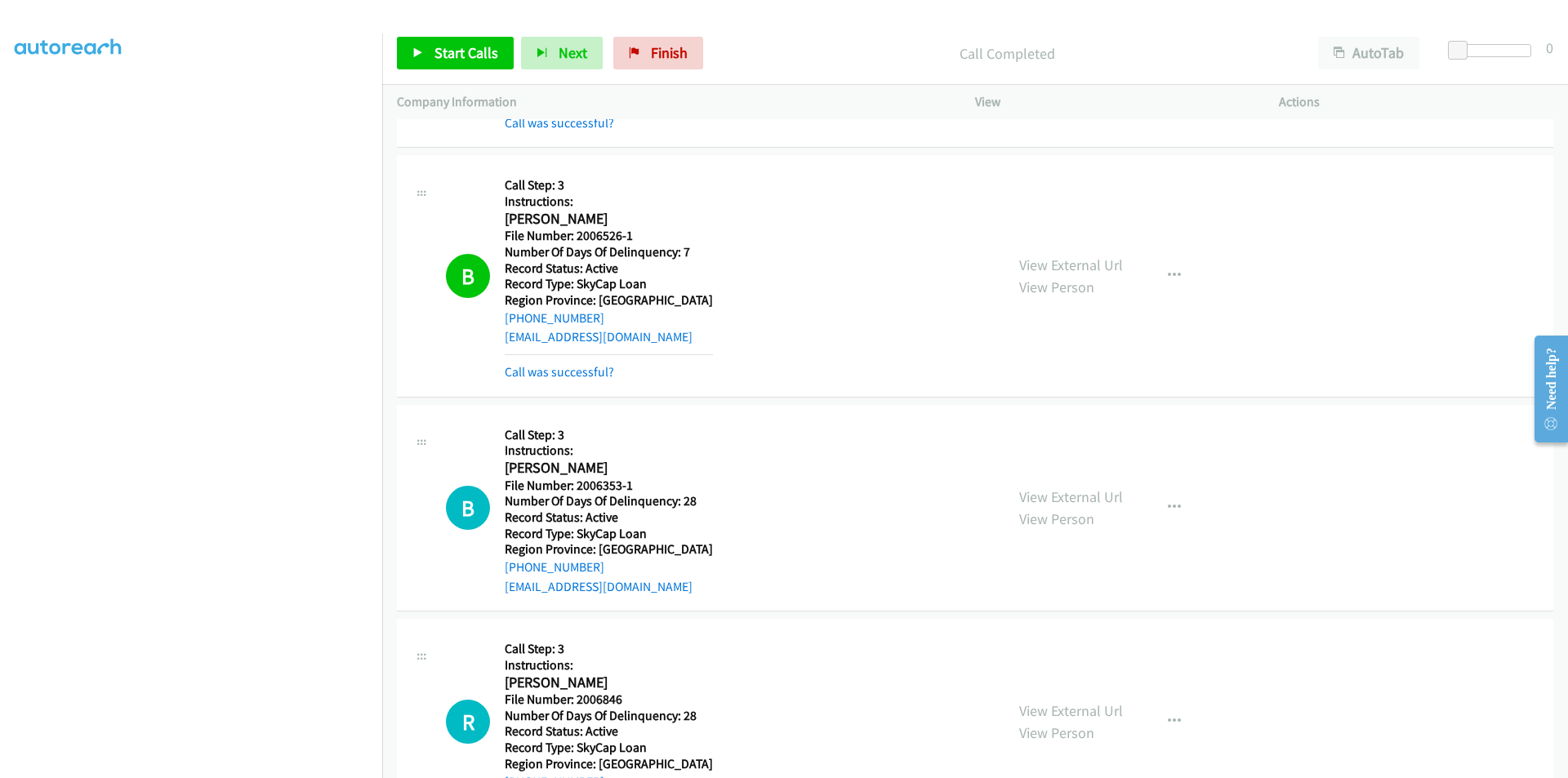
scroll to position [2779, 0]
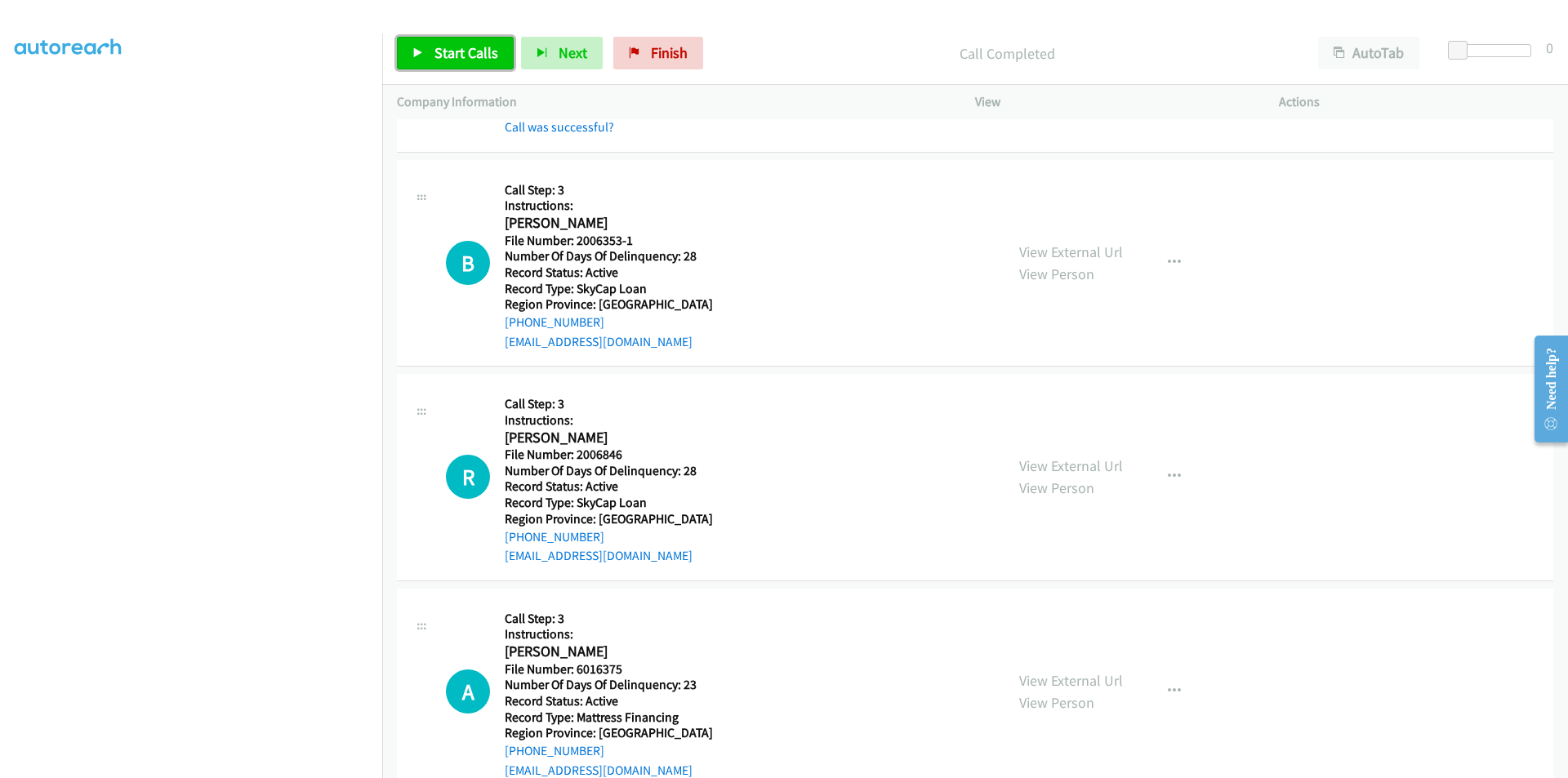
click at [467, 62] on link "Start Calls" at bounding box center [455, 53] width 117 height 33
click at [449, 47] on span "Pause" at bounding box center [453, 52] width 37 height 18
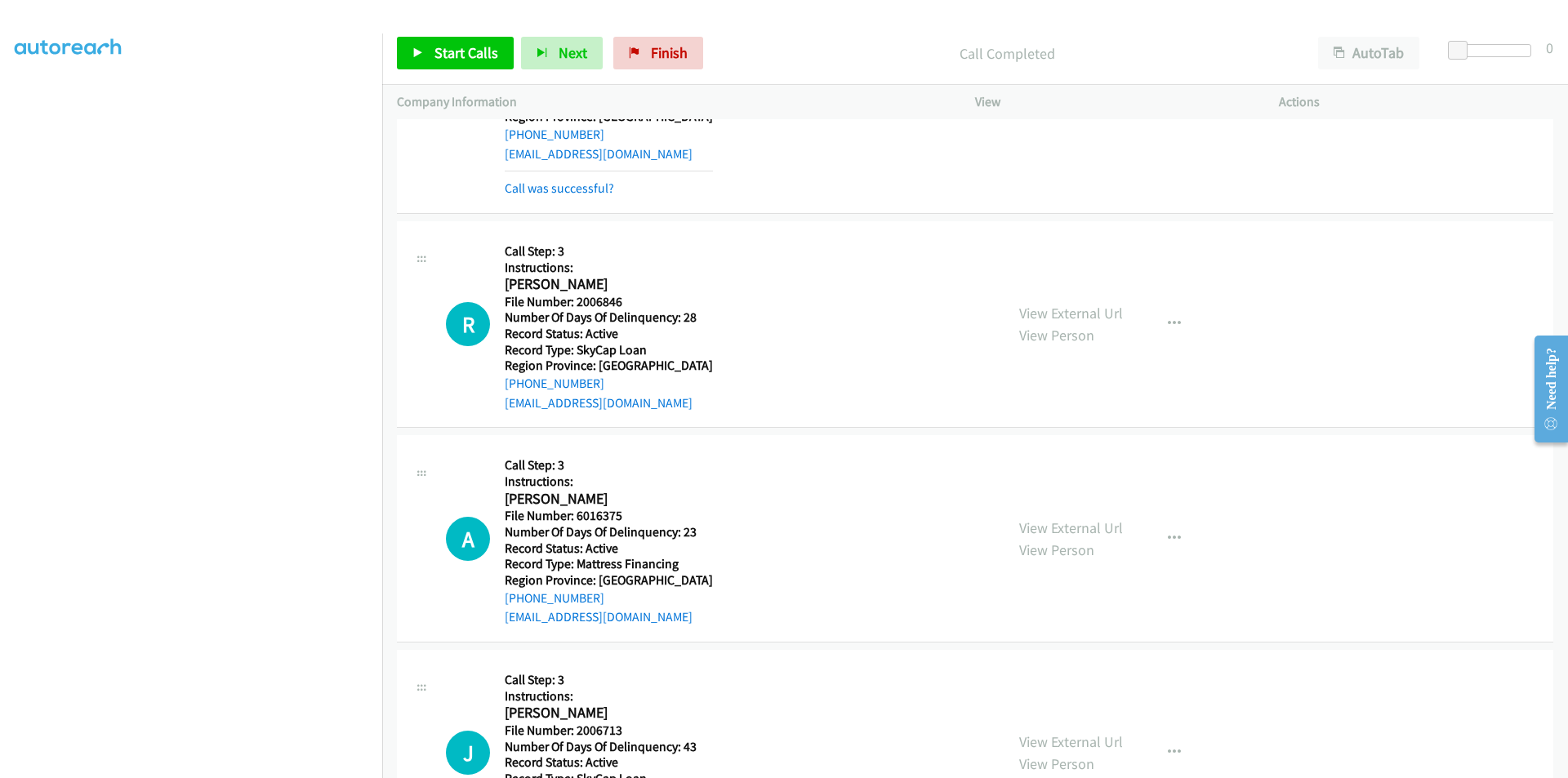
scroll to position [3024, 0]
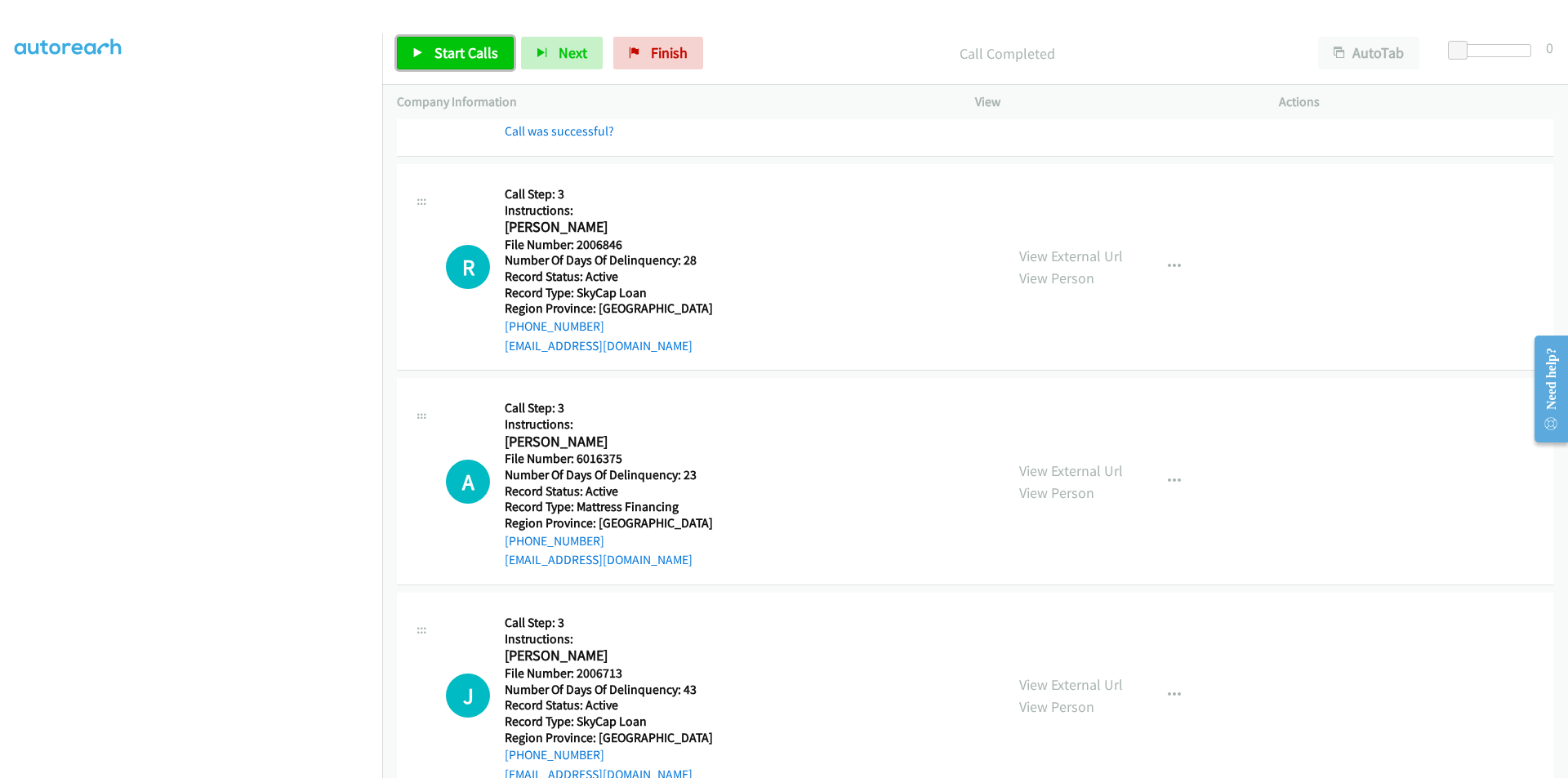
click at [454, 46] on span "Start Calls" at bounding box center [466, 52] width 63 height 18
click at [455, 46] on span "Pause" at bounding box center [453, 52] width 37 height 18
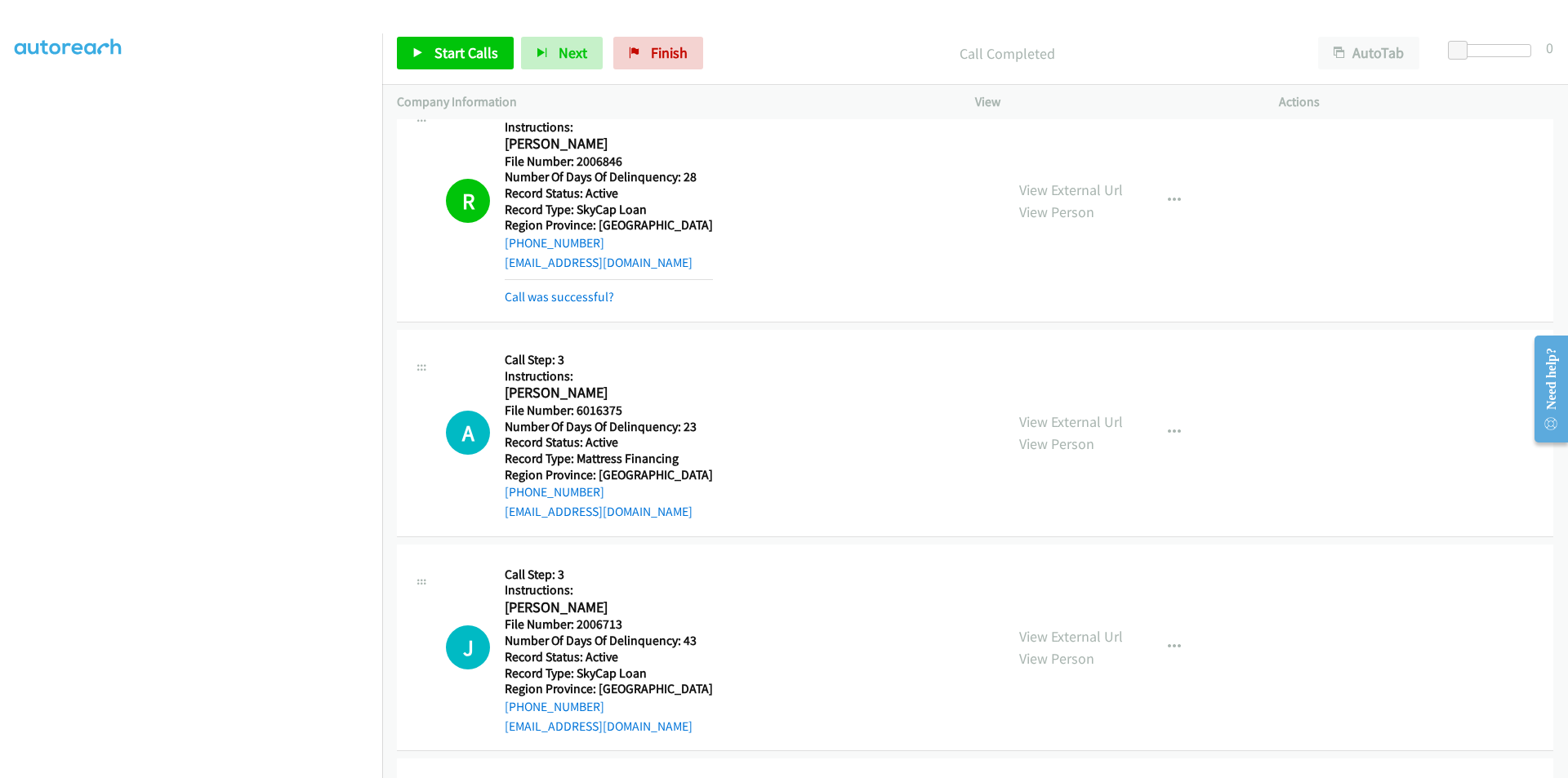
scroll to position [3268, 0]
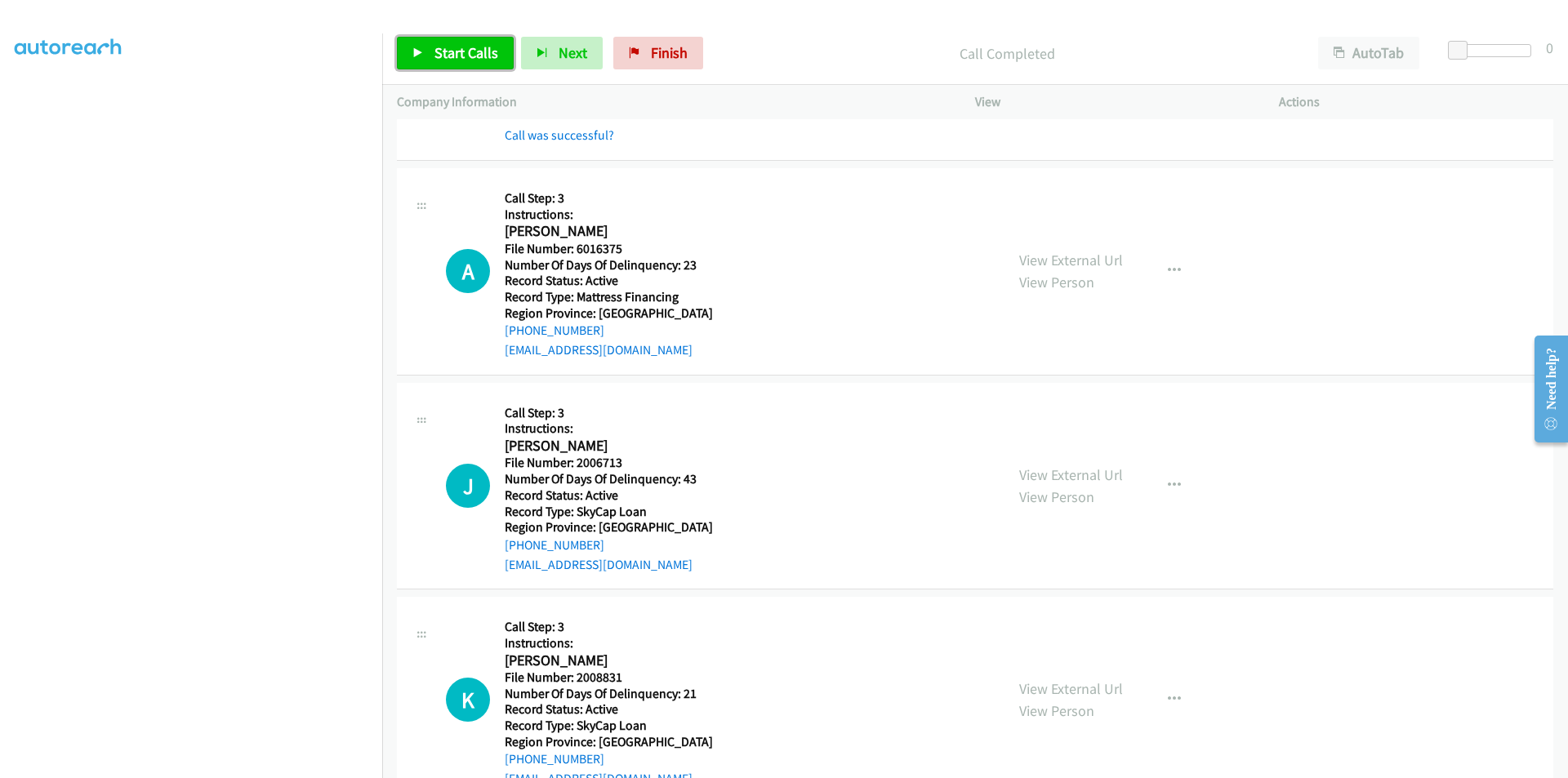
click at [440, 43] on span "Start Calls" at bounding box center [466, 52] width 63 height 18
click at [440, 43] on span "Pause" at bounding box center [453, 52] width 37 height 18
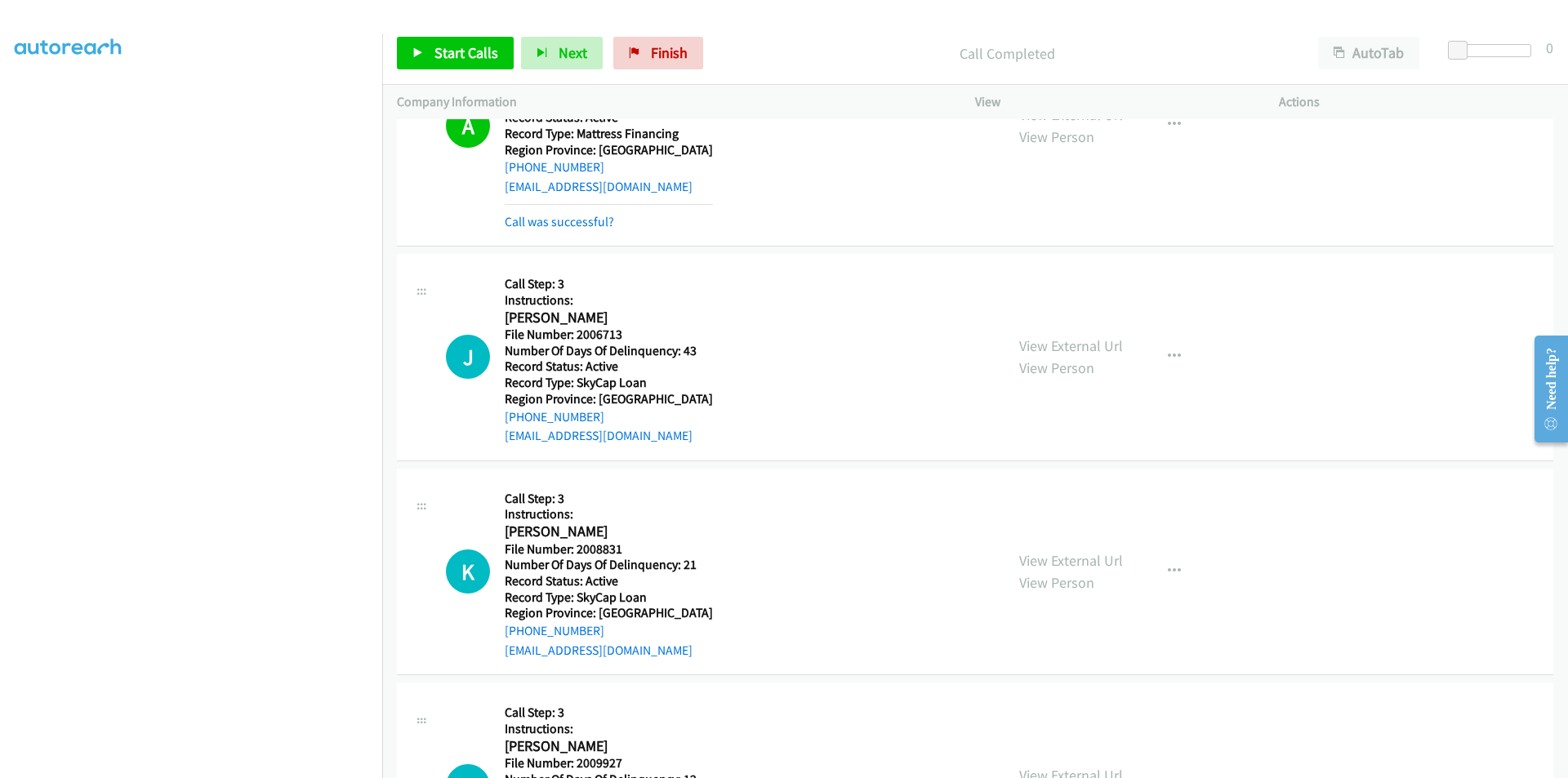
scroll to position [3514, 0]
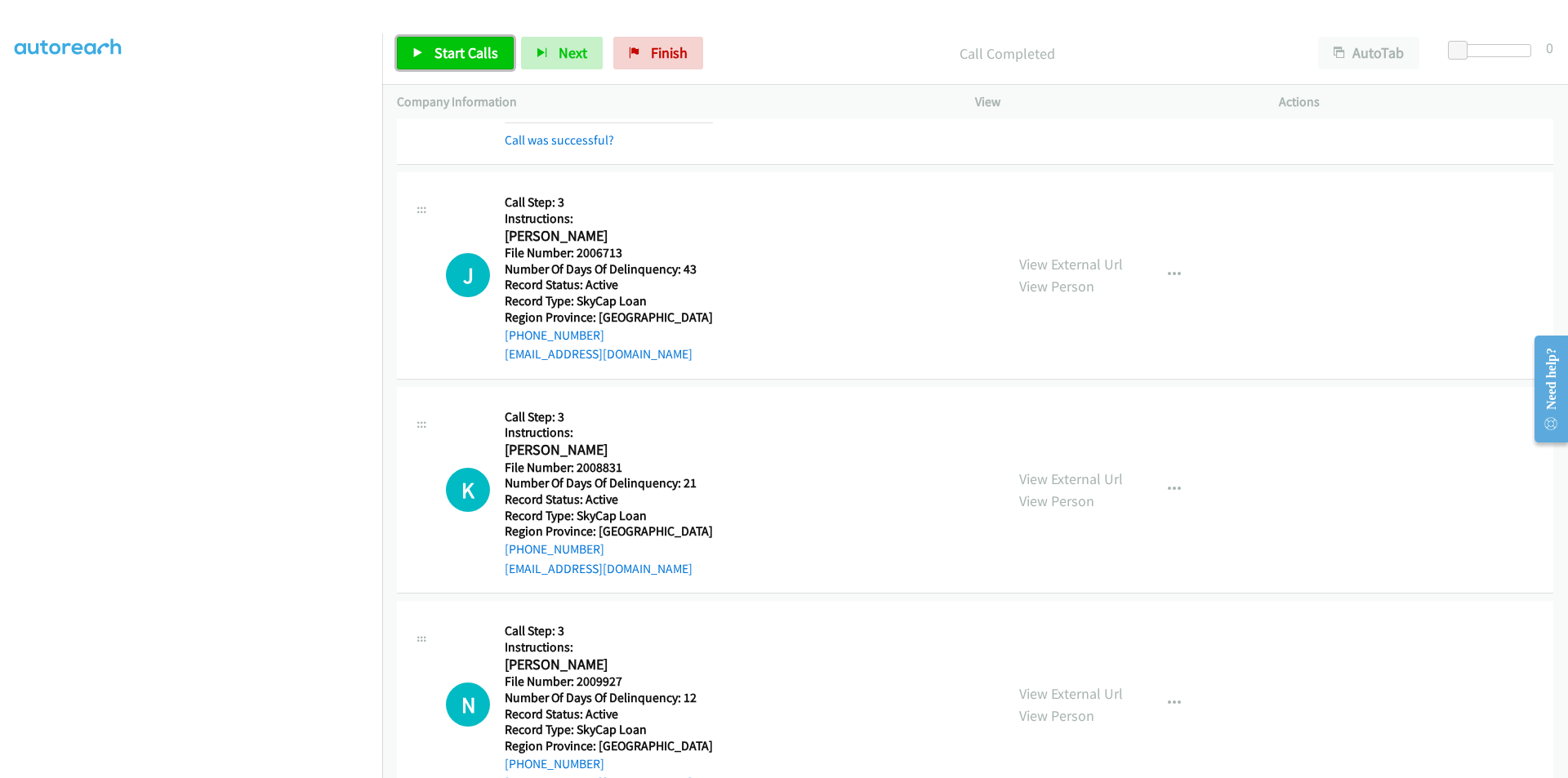
click at [465, 52] on span "Start Calls" at bounding box center [466, 52] width 63 height 18
click at [465, 51] on span "Pause" at bounding box center [453, 52] width 37 height 18
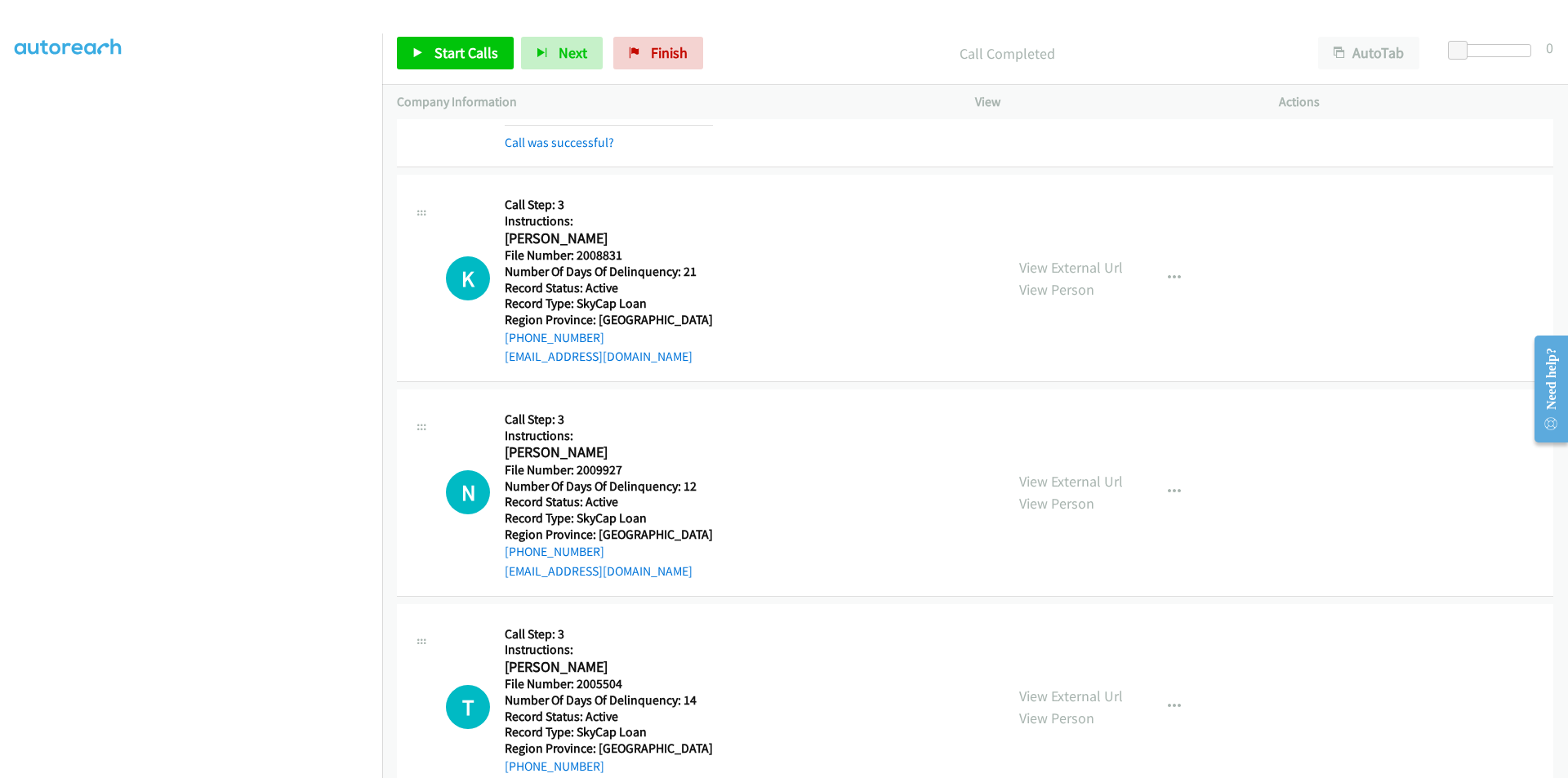
scroll to position [3840, 0]
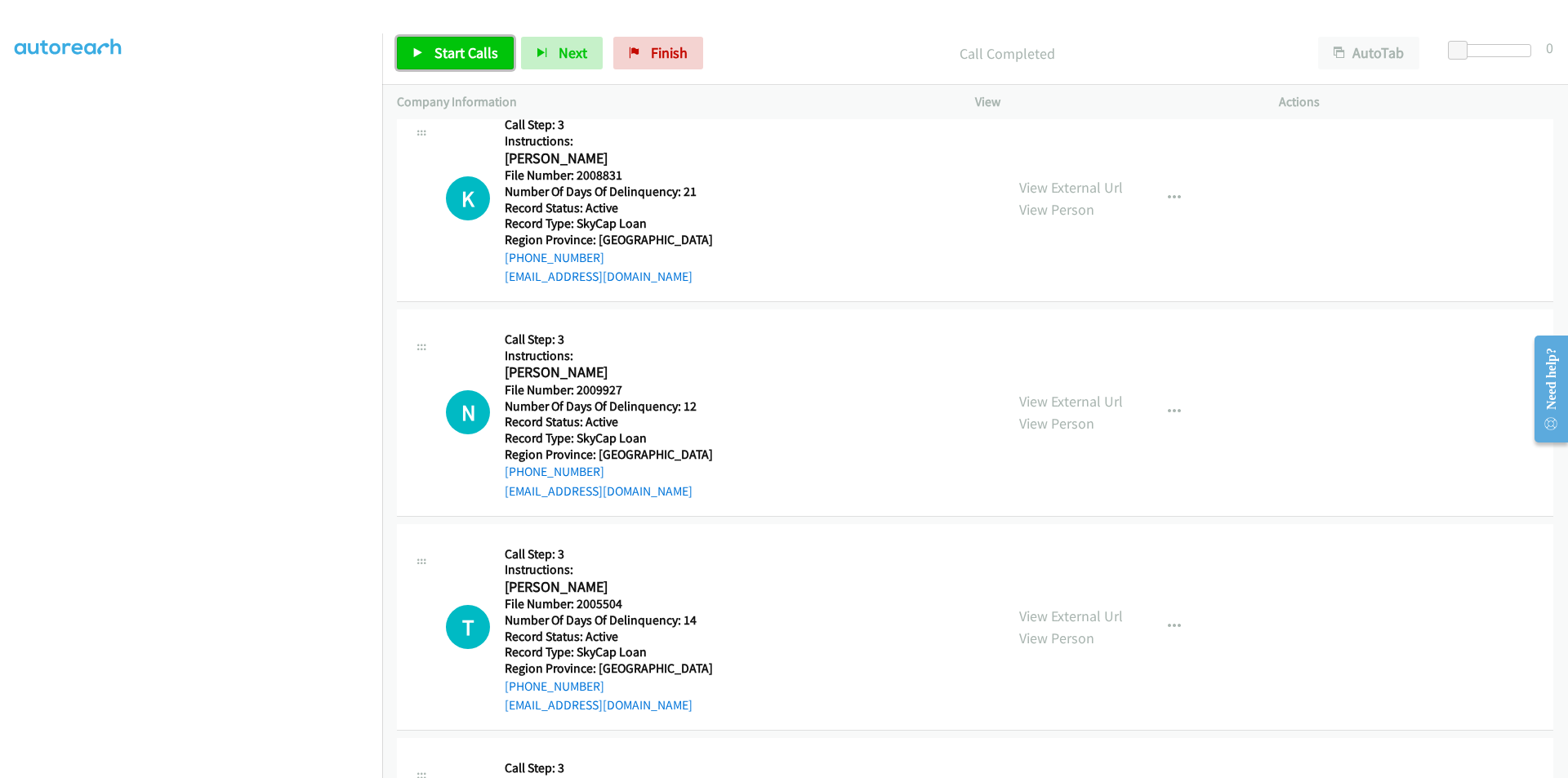
click at [452, 48] on span "Start Calls" at bounding box center [466, 52] width 63 height 18
click at [452, 48] on span "Pause" at bounding box center [453, 52] width 37 height 18
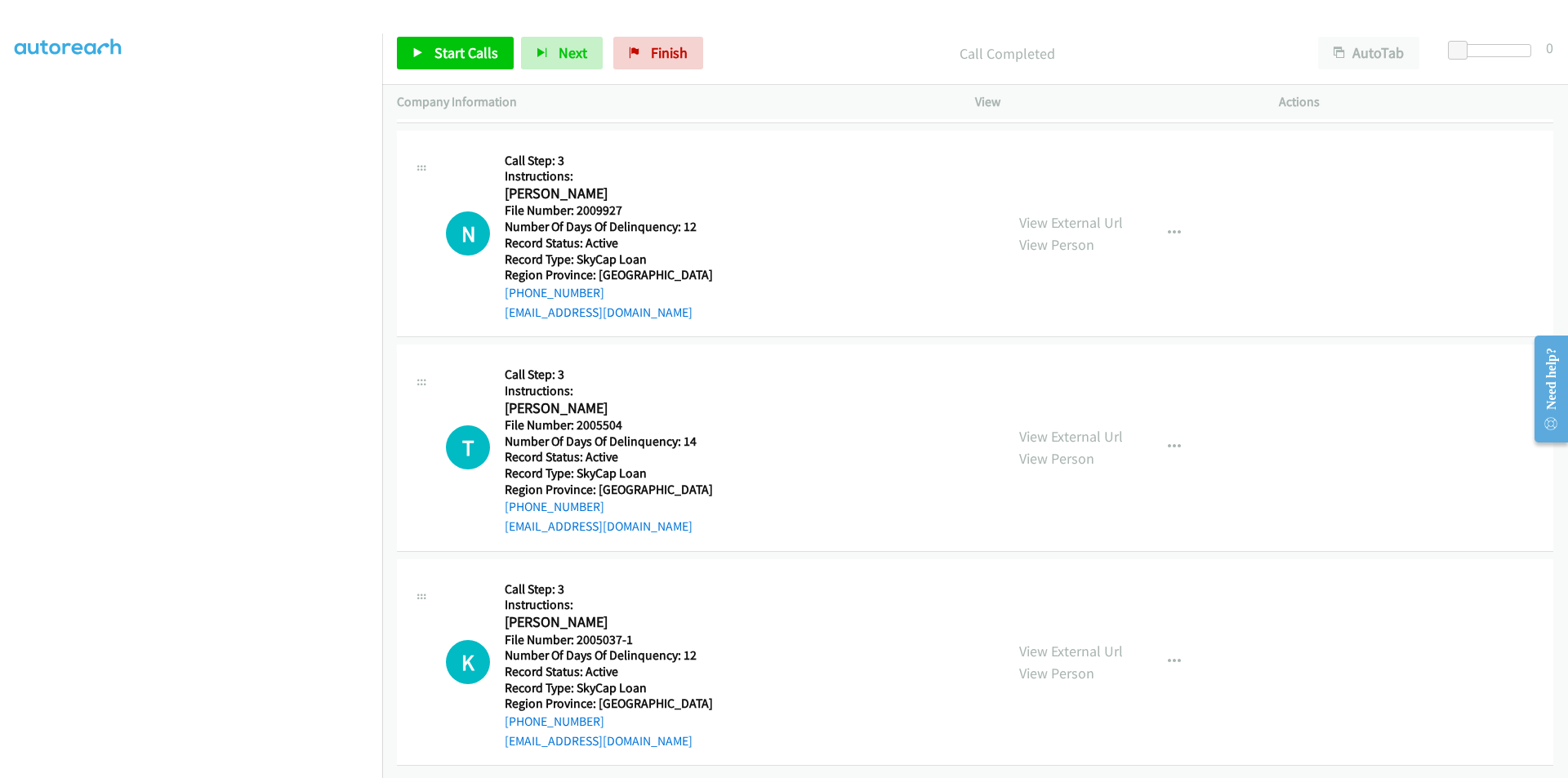
scroll to position [4067, 0]
click at [1168, 217] on button "button" at bounding box center [1174, 233] width 44 height 33
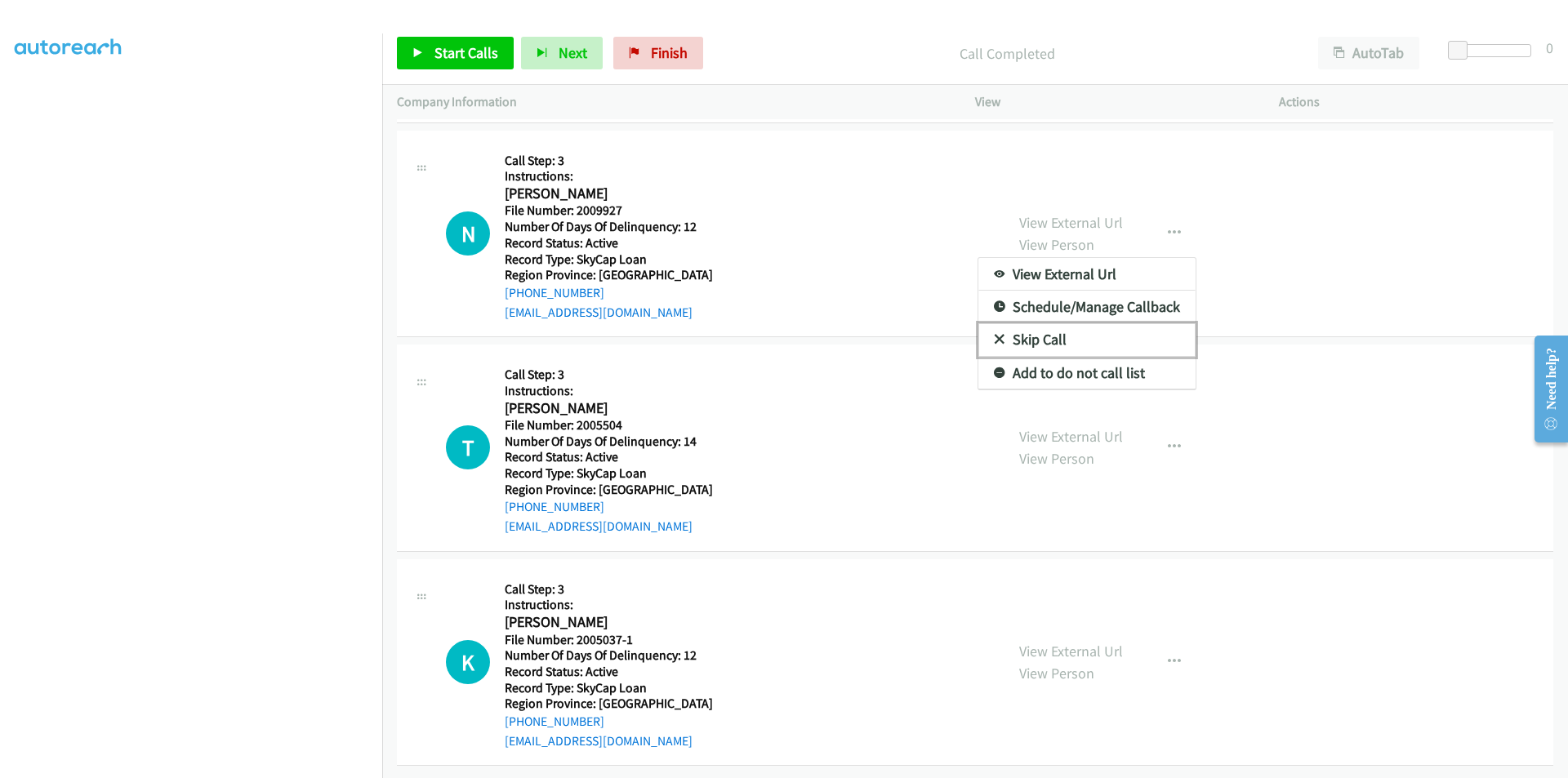
click at [1054, 328] on link "Skip Call" at bounding box center [1087, 339] width 217 height 33
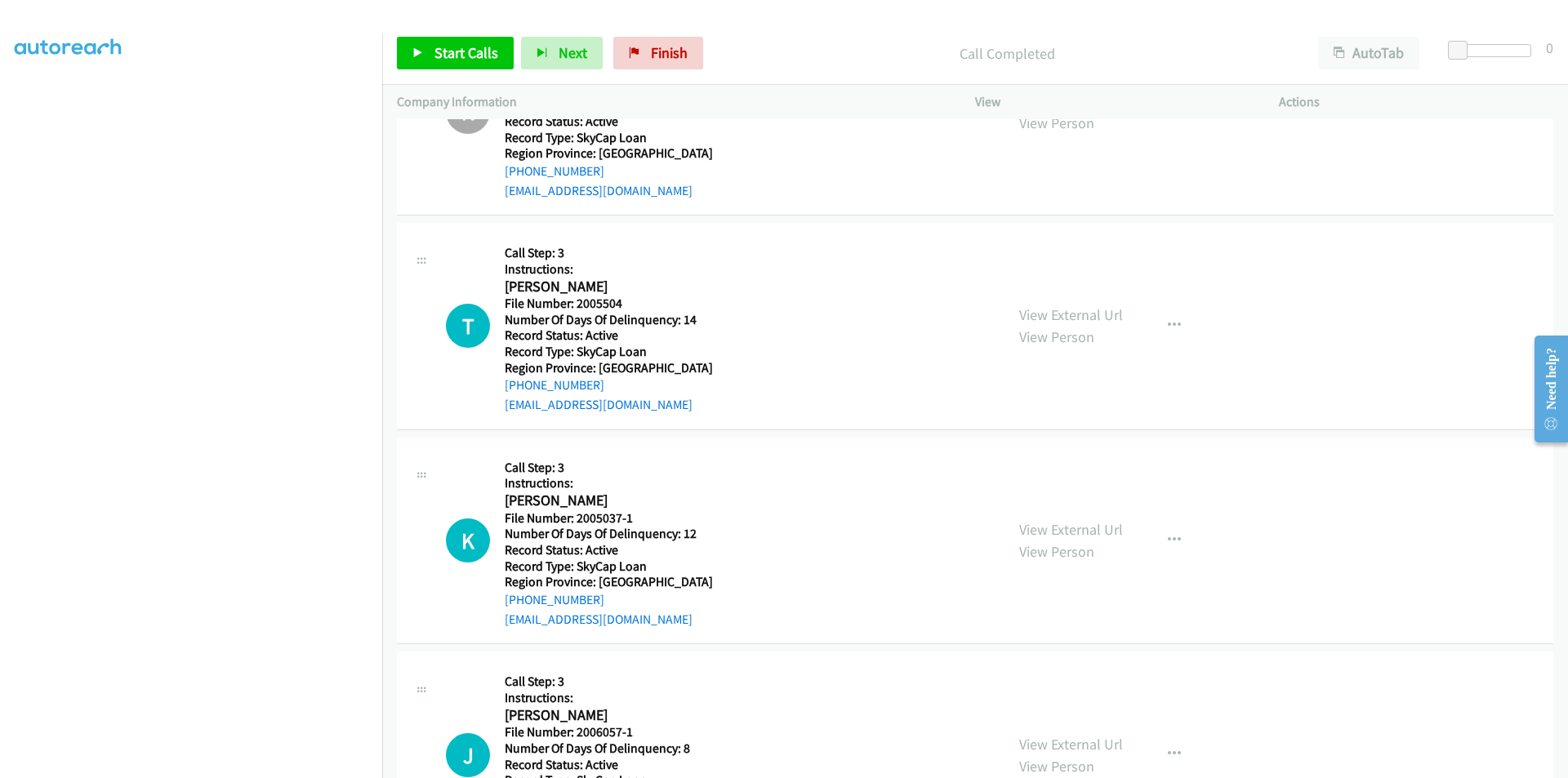
scroll to position [4229, 0]
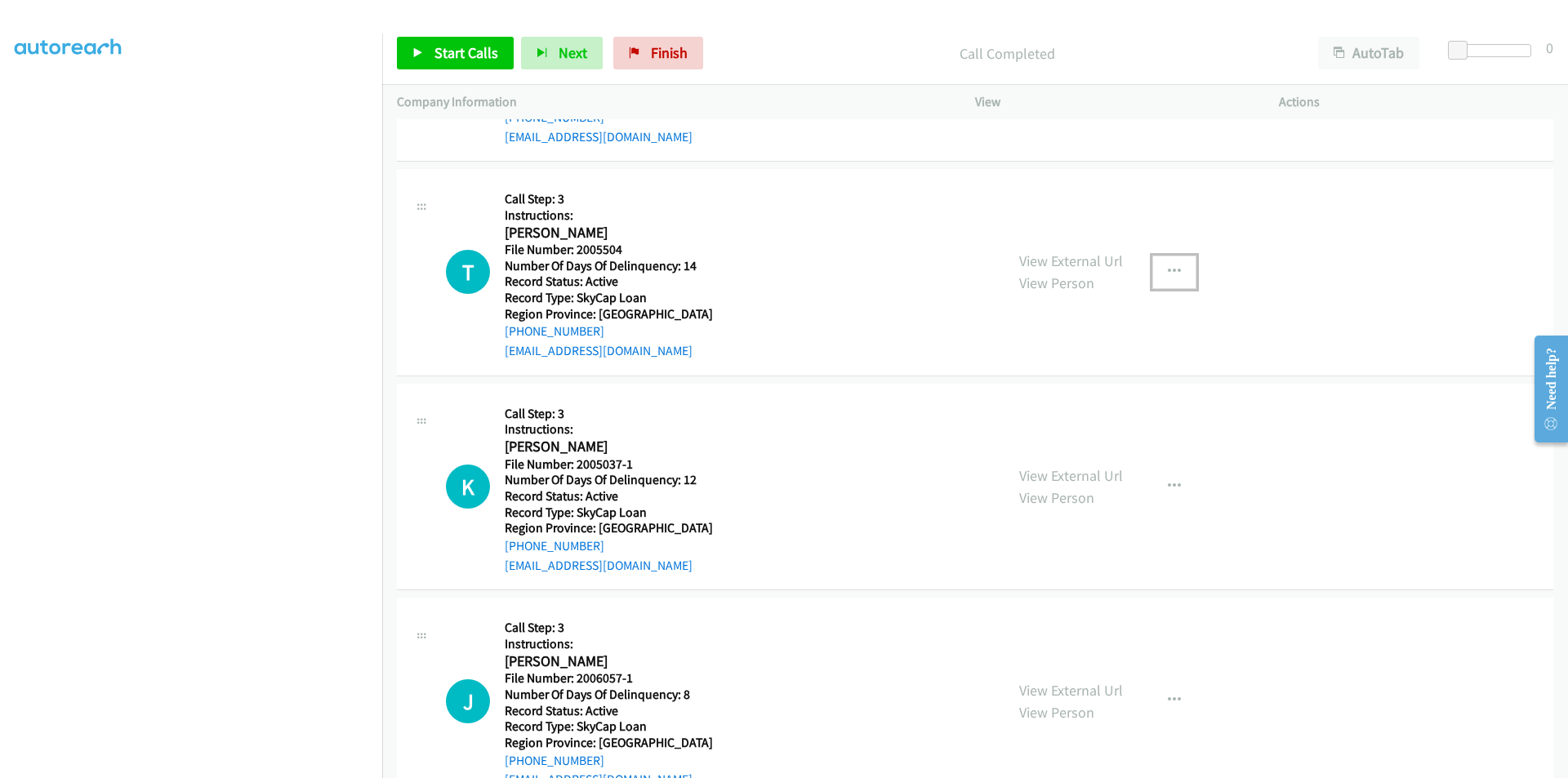
click at [1173, 272] on icon "button" at bounding box center [1174, 272] width 13 height 13
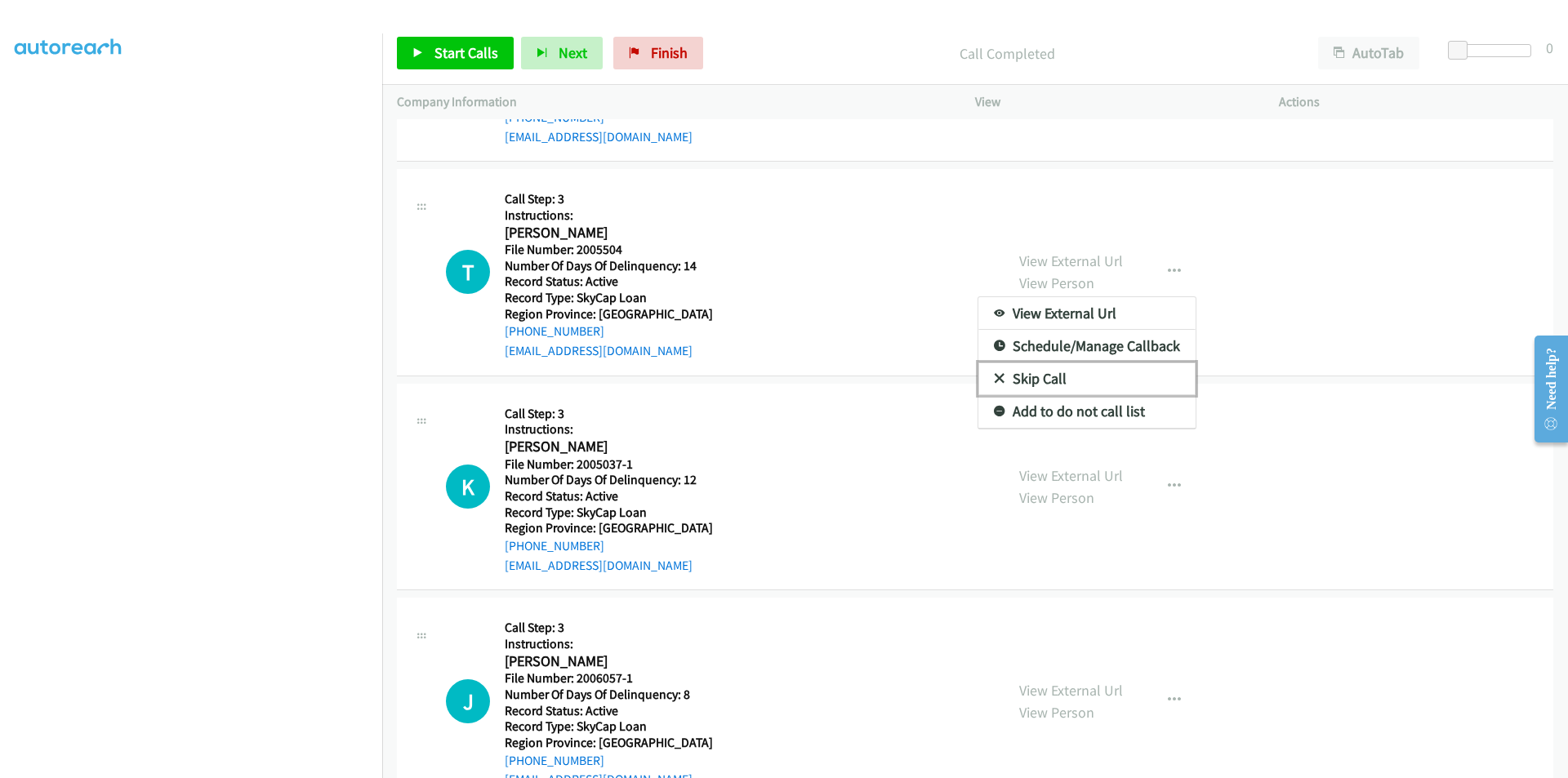
click at [1083, 389] on link "Skip Call" at bounding box center [1087, 378] width 217 height 33
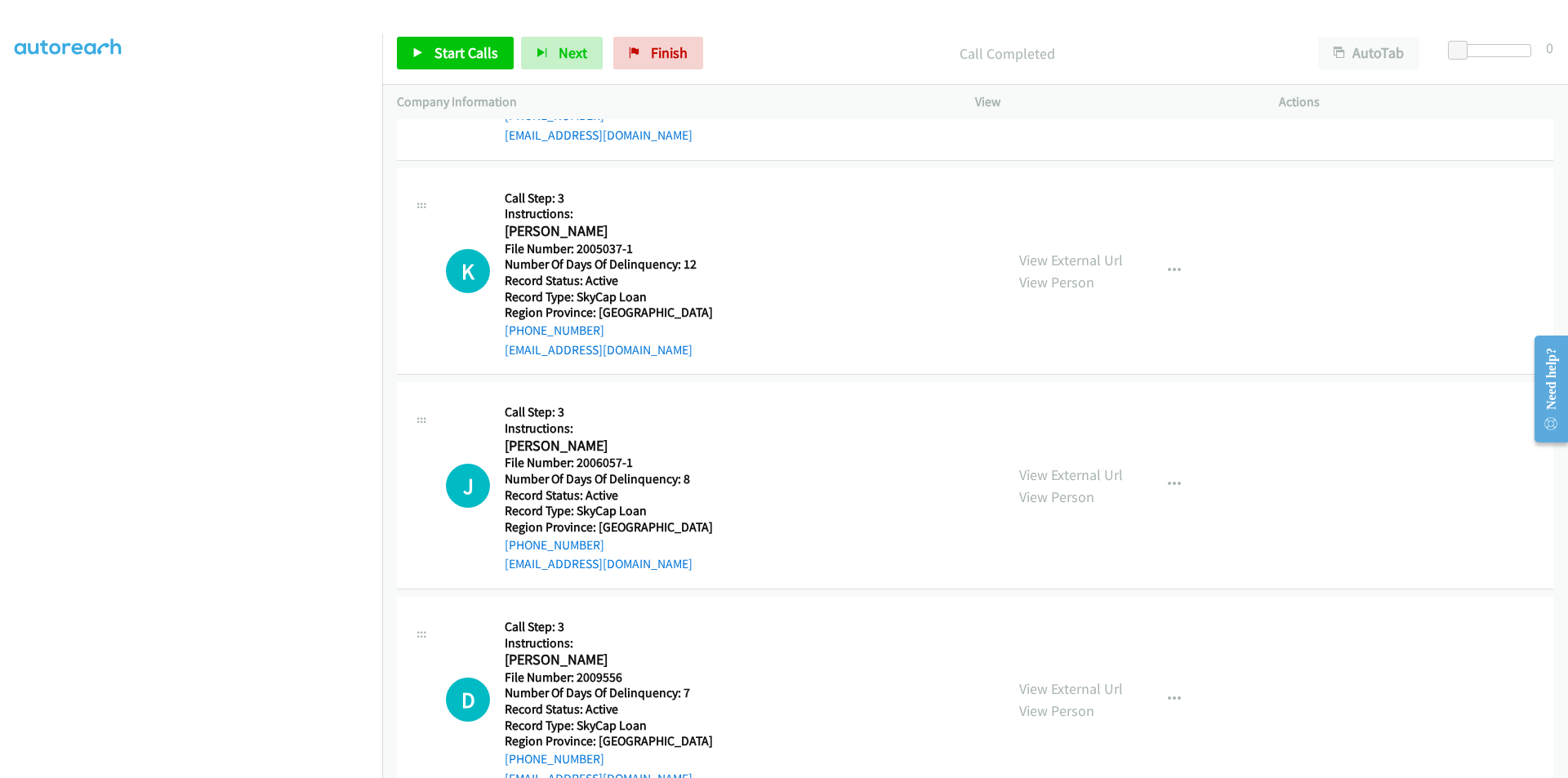
scroll to position [4475, 0]
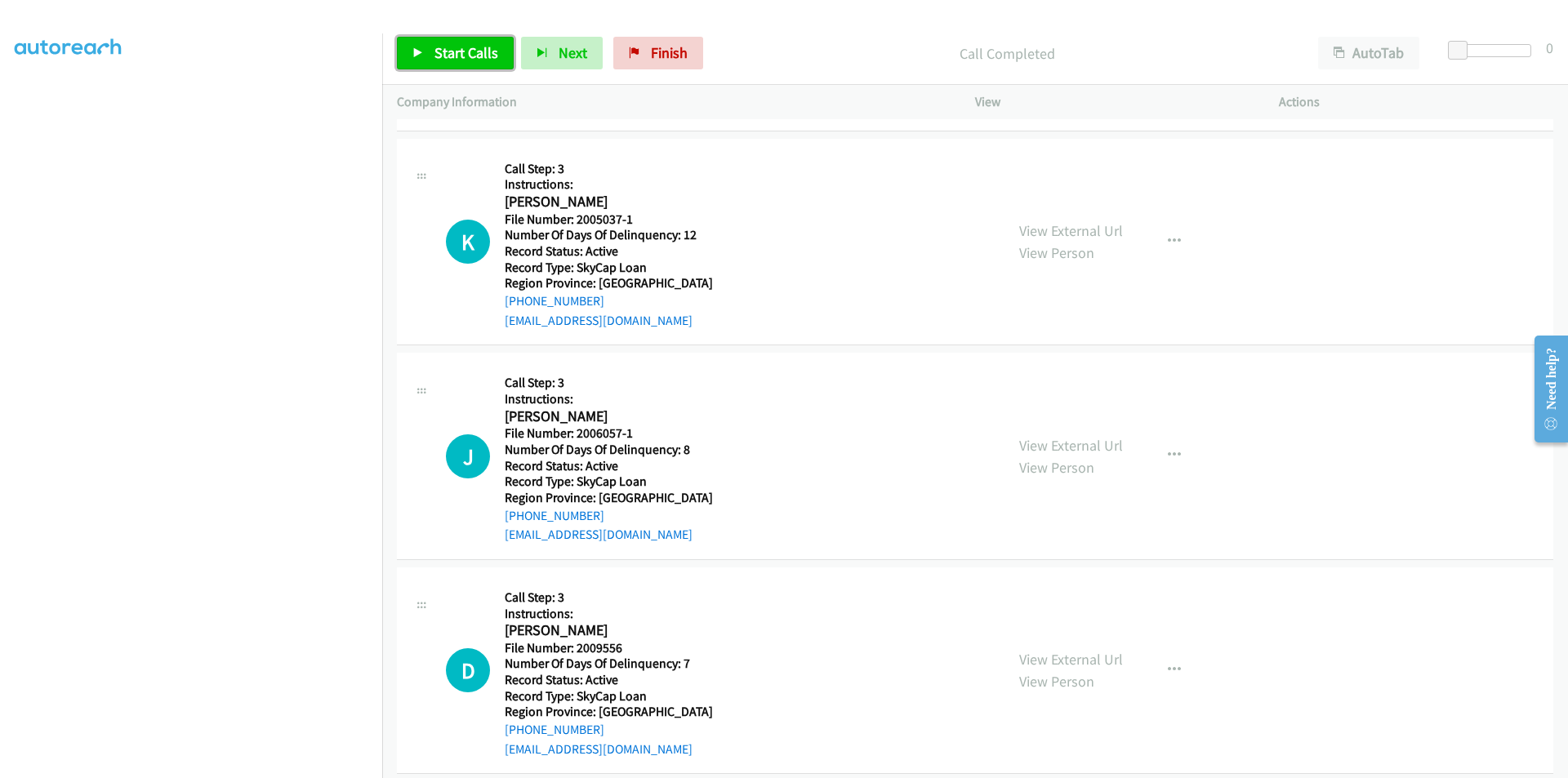
click at [432, 52] on link "Start Calls" at bounding box center [455, 53] width 117 height 33
click at [434, 55] on span "Pause" at bounding box center [453, 52] width 37 height 18
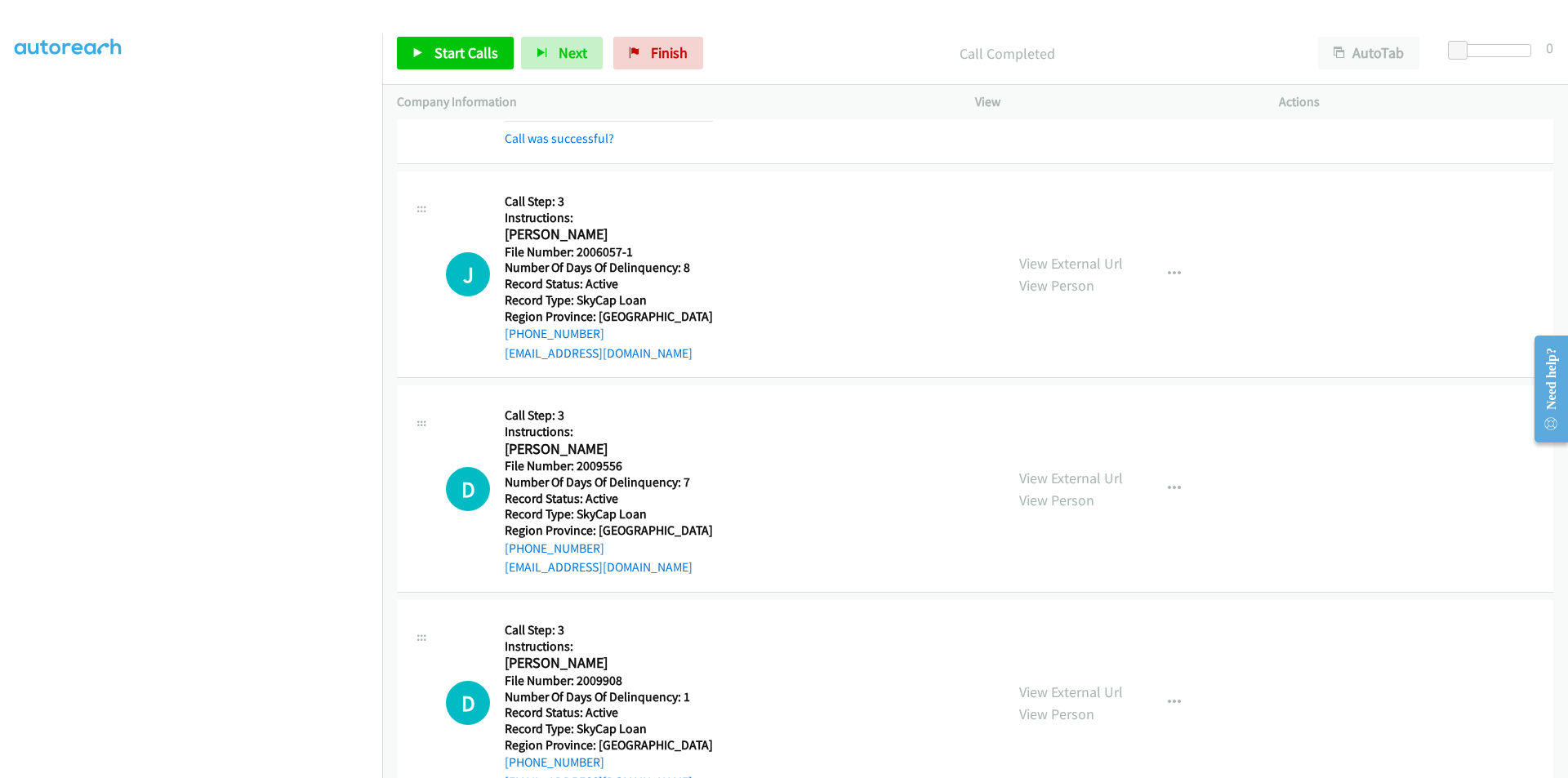
scroll to position [4744, 0]
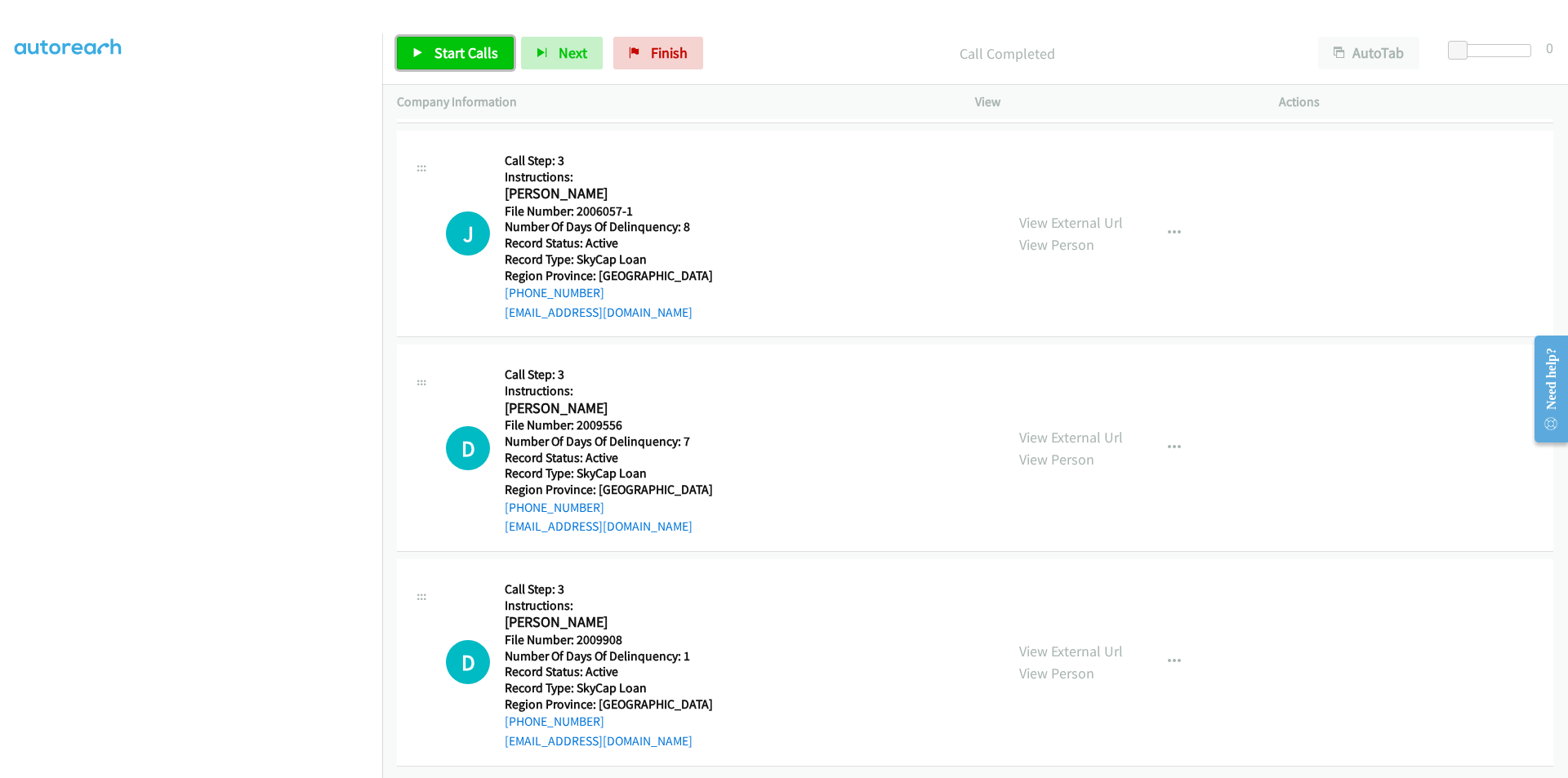
click at [448, 55] on span "Start Calls" at bounding box center [466, 52] width 63 height 18
click at [448, 55] on span "Pause" at bounding box center [453, 52] width 37 height 18
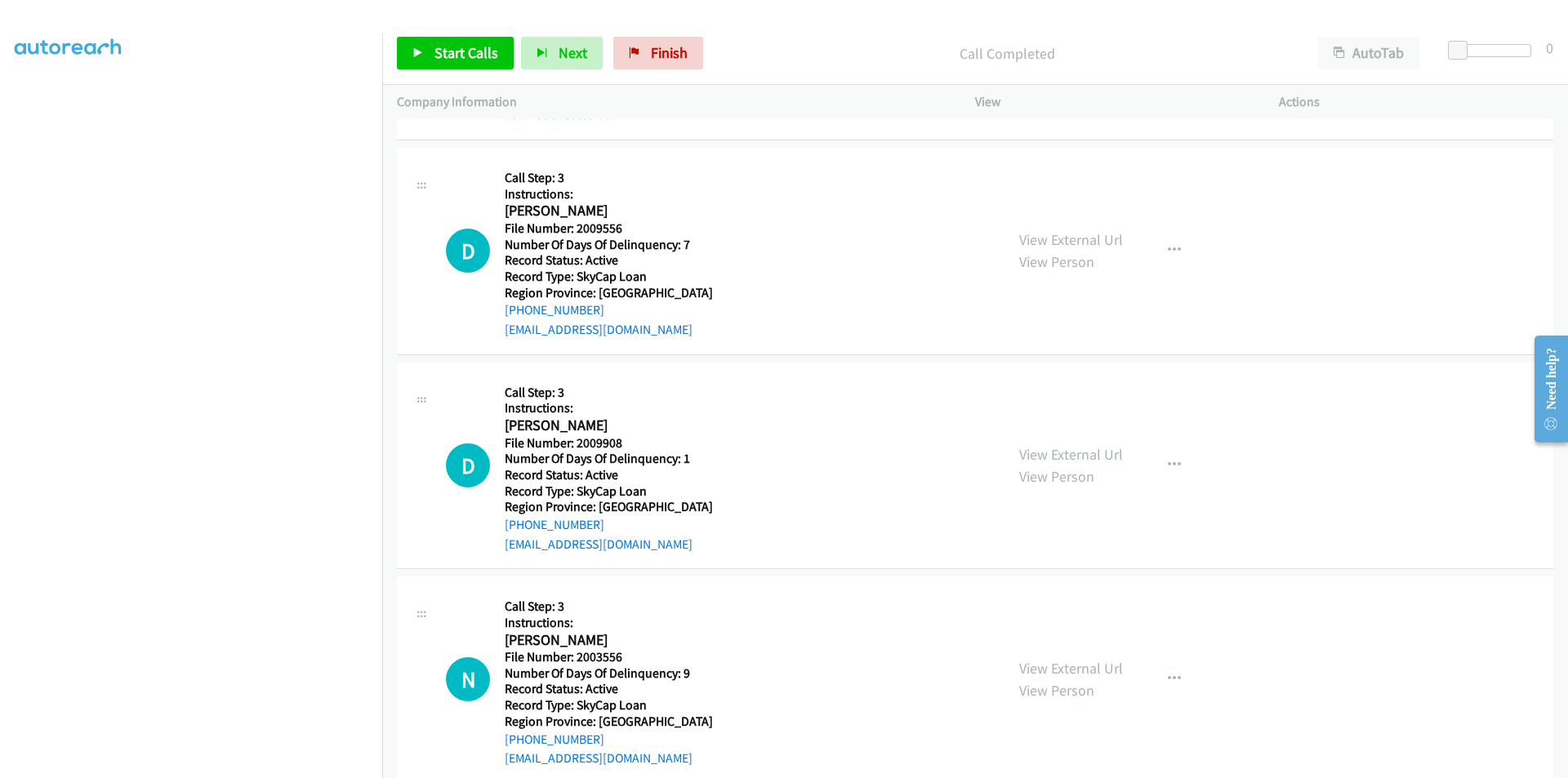
scroll to position [4989, 0]
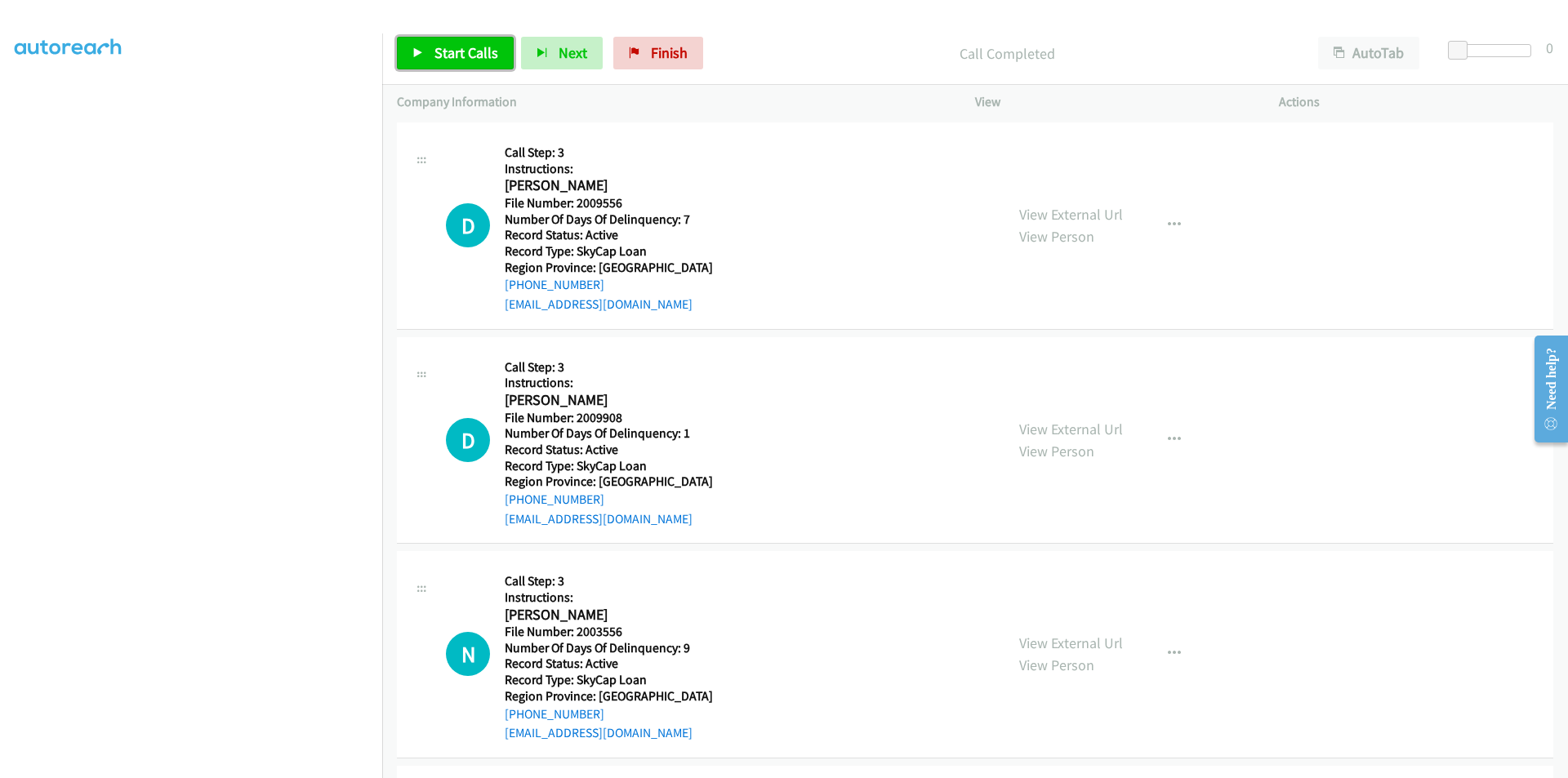
click at [464, 55] on span "Start Calls" at bounding box center [466, 52] width 63 height 18
click at [456, 54] on span "Pause" at bounding box center [453, 52] width 37 height 18
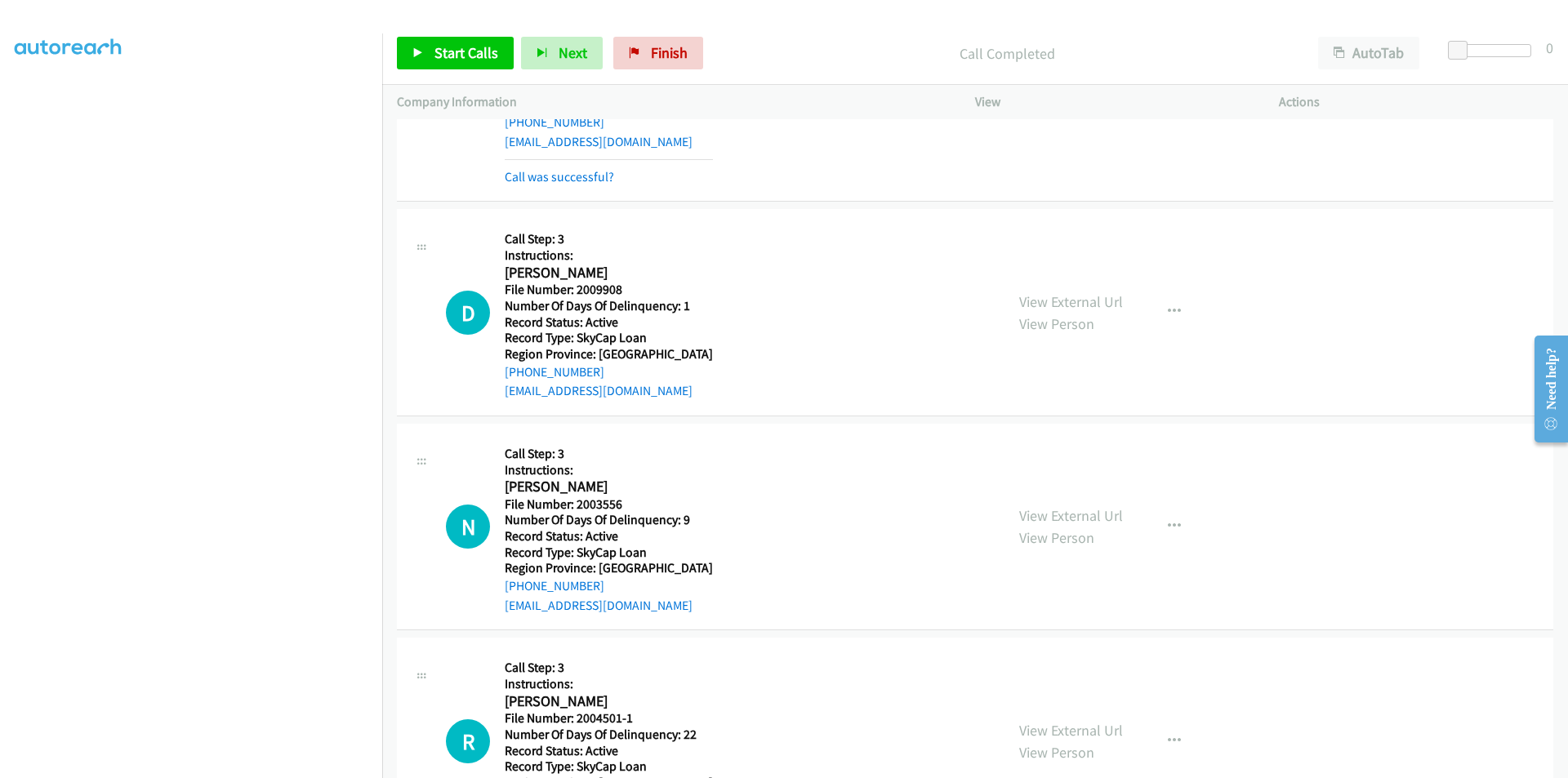
scroll to position [5152, 0]
click at [456, 41] on link "Start Calls" at bounding box center [455, 53] width 117 height 33
click at [456, 41] on link "Pause" at bounding box center [441, 53] width 90 height 33
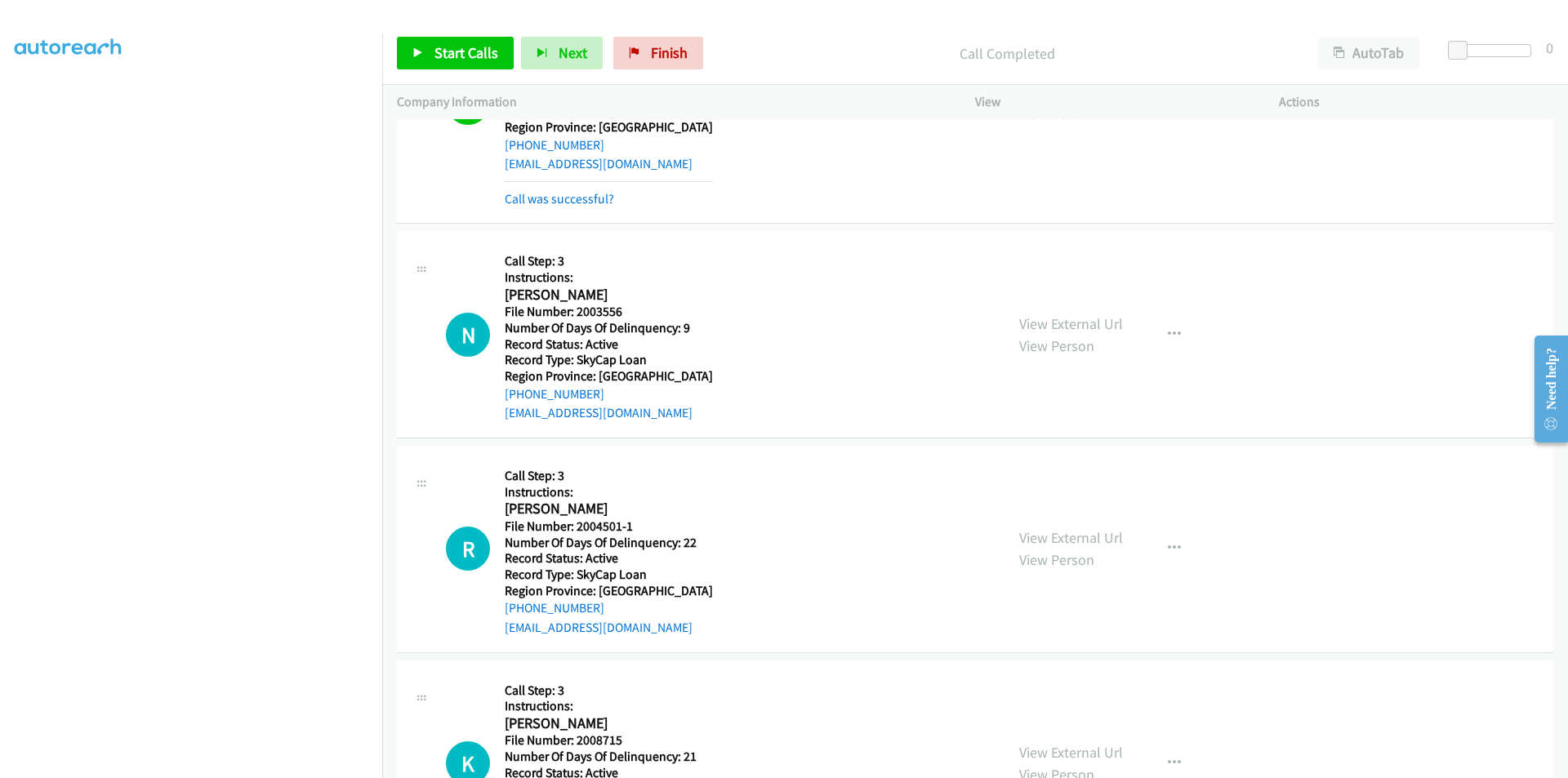
scroll to position [5479, 0]
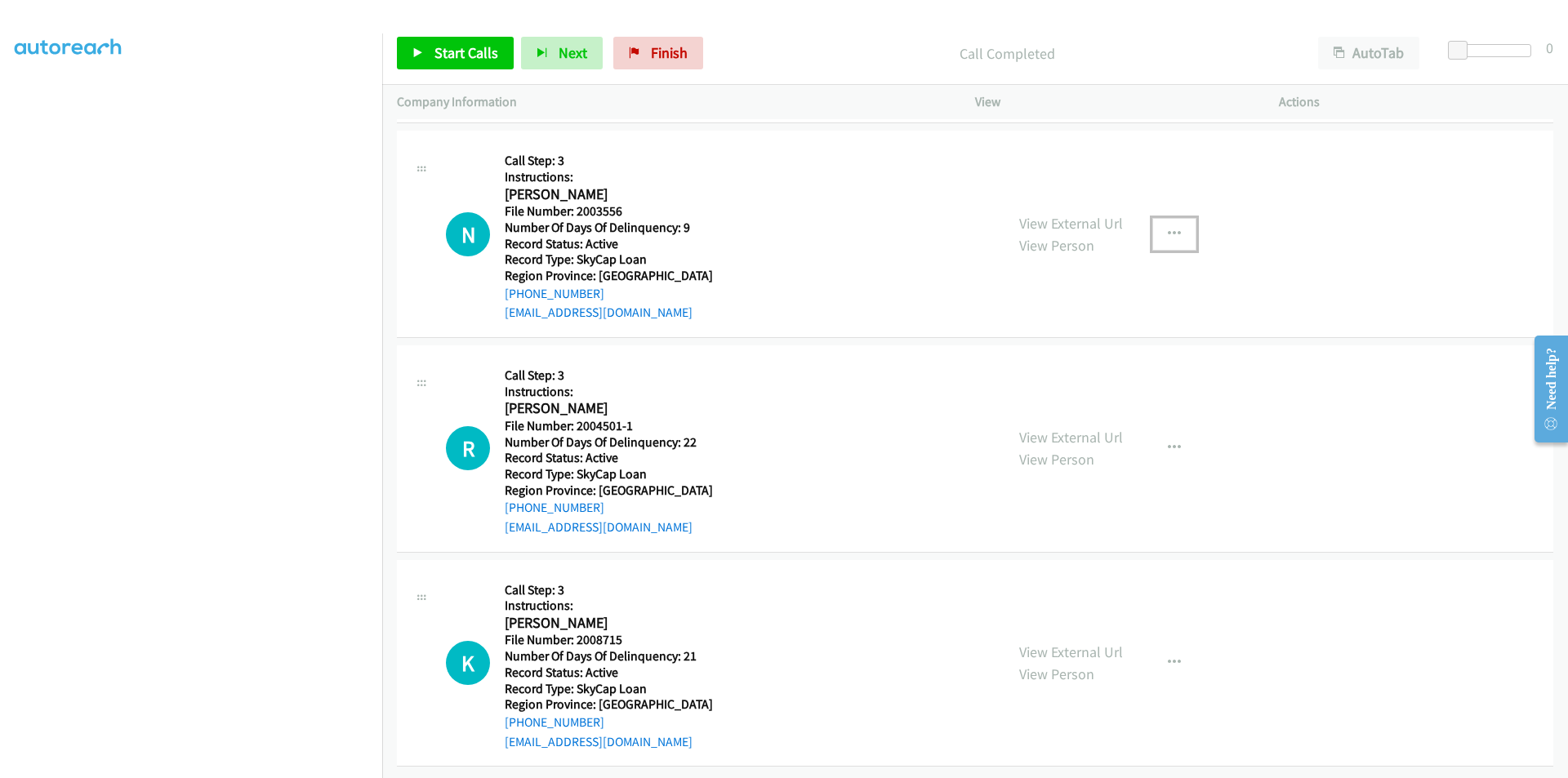
click at [1168, 229] on icon "button" at bounding box center [1174, 234] width 13 height 13
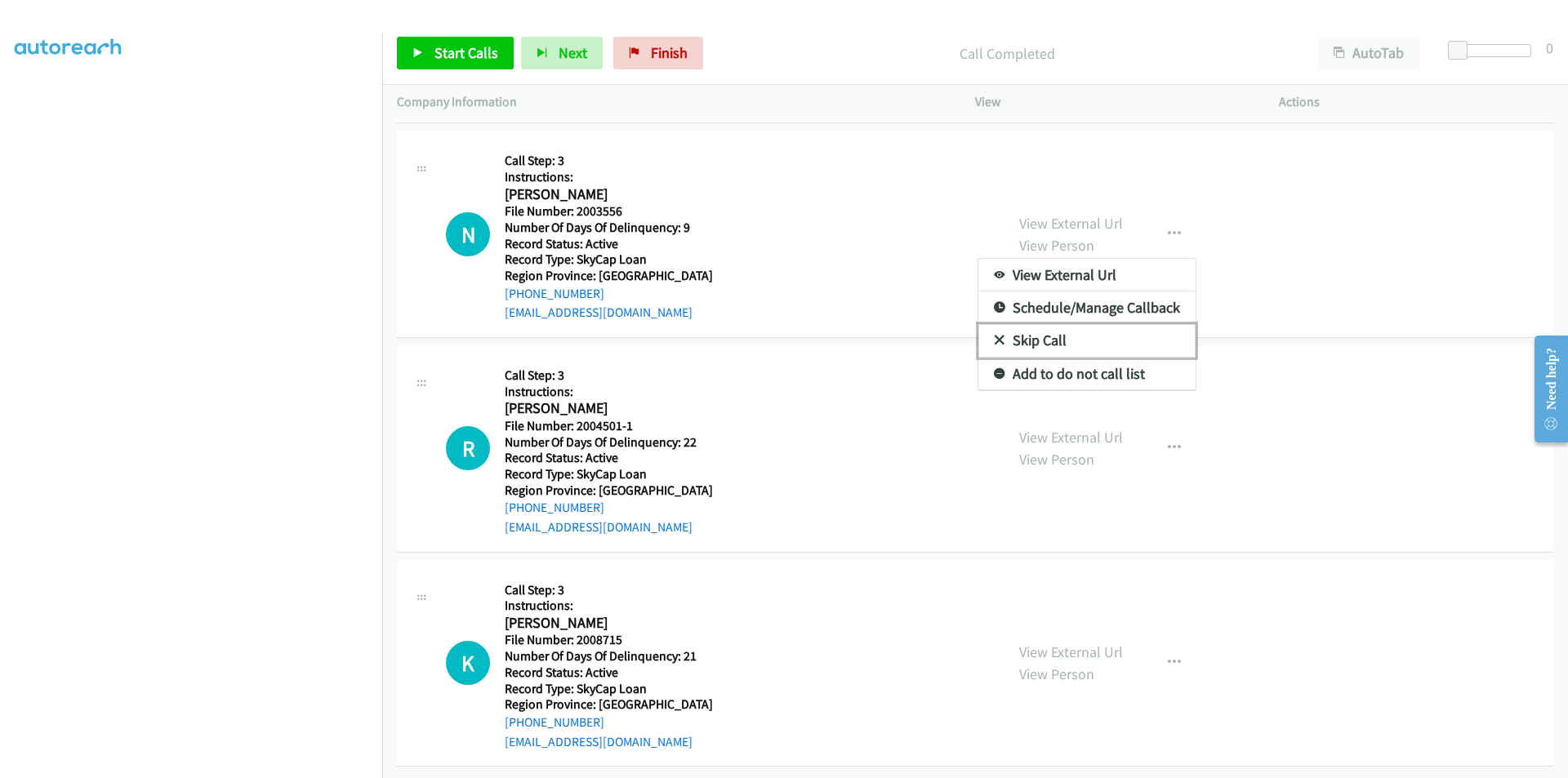
click at [1109, 335] on link "Skip Call" at bounding box center [1087, 340] width 217 height 33
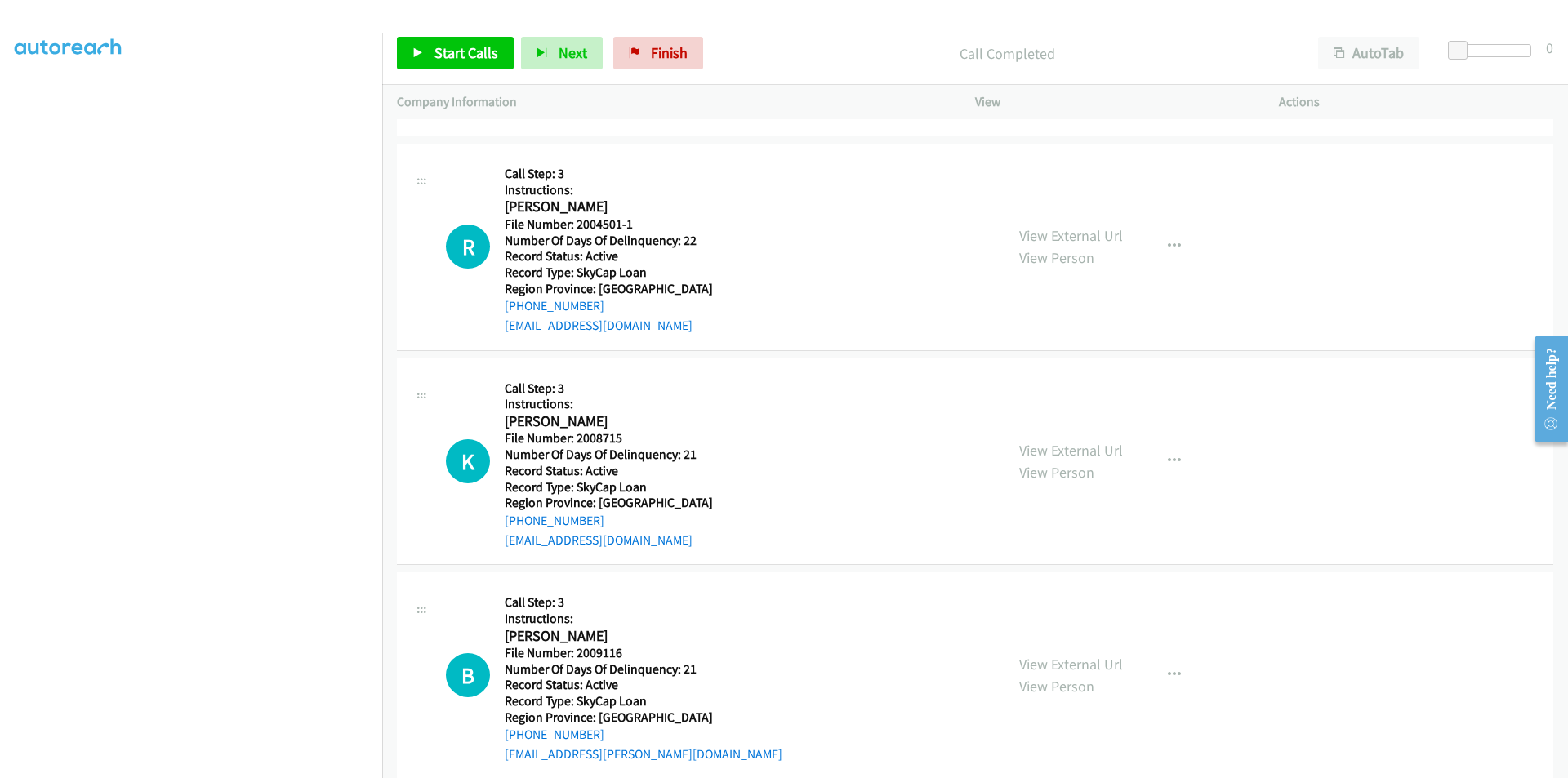
scroll to position [5642, 0]
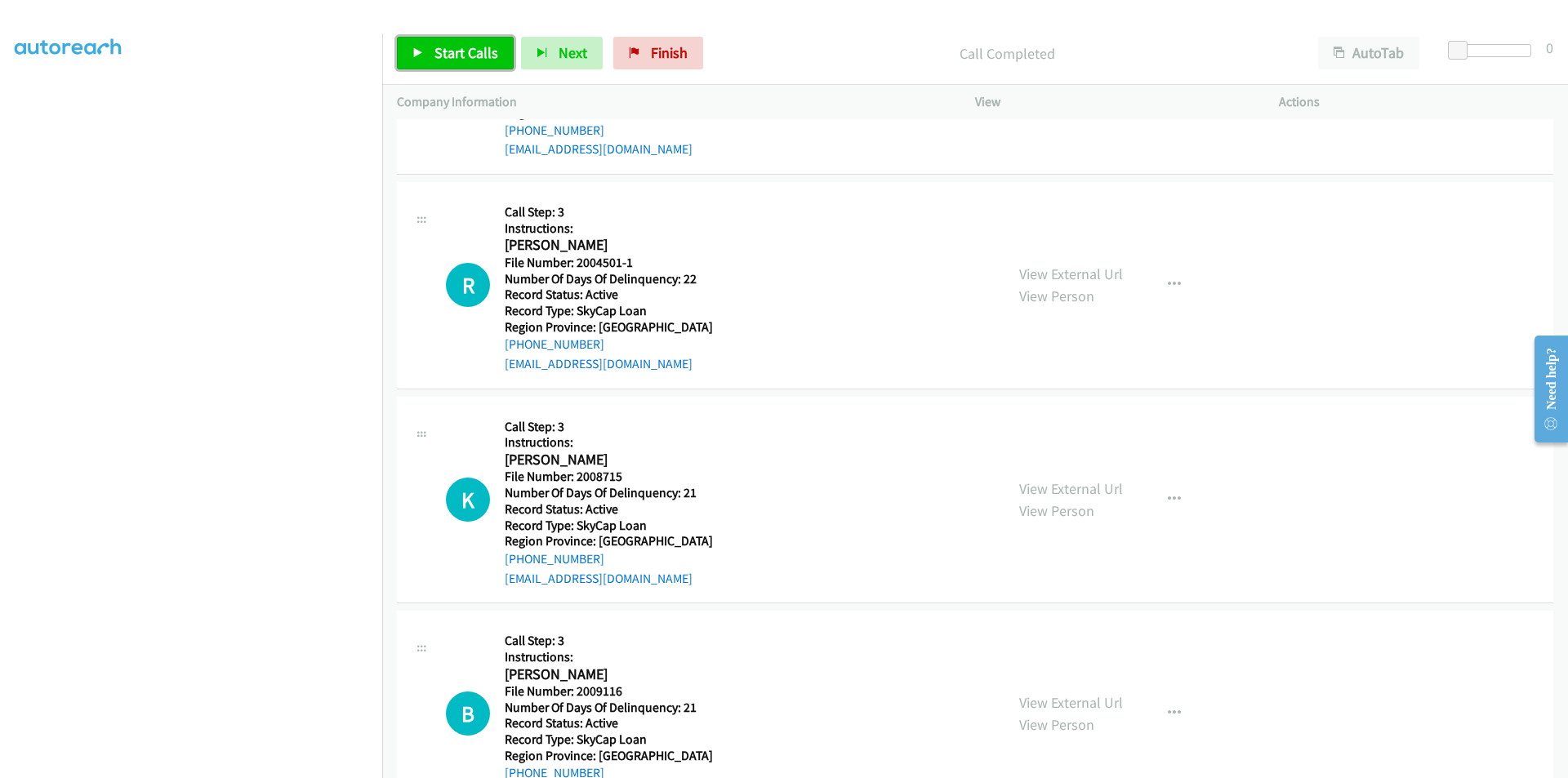
click at [431, 45] on link "Start Calls" at bounding box center [455, 53] width 117 height 33
click at [431, 45] on link "Pause" at bounding box center [441, 53] width 90 height 33
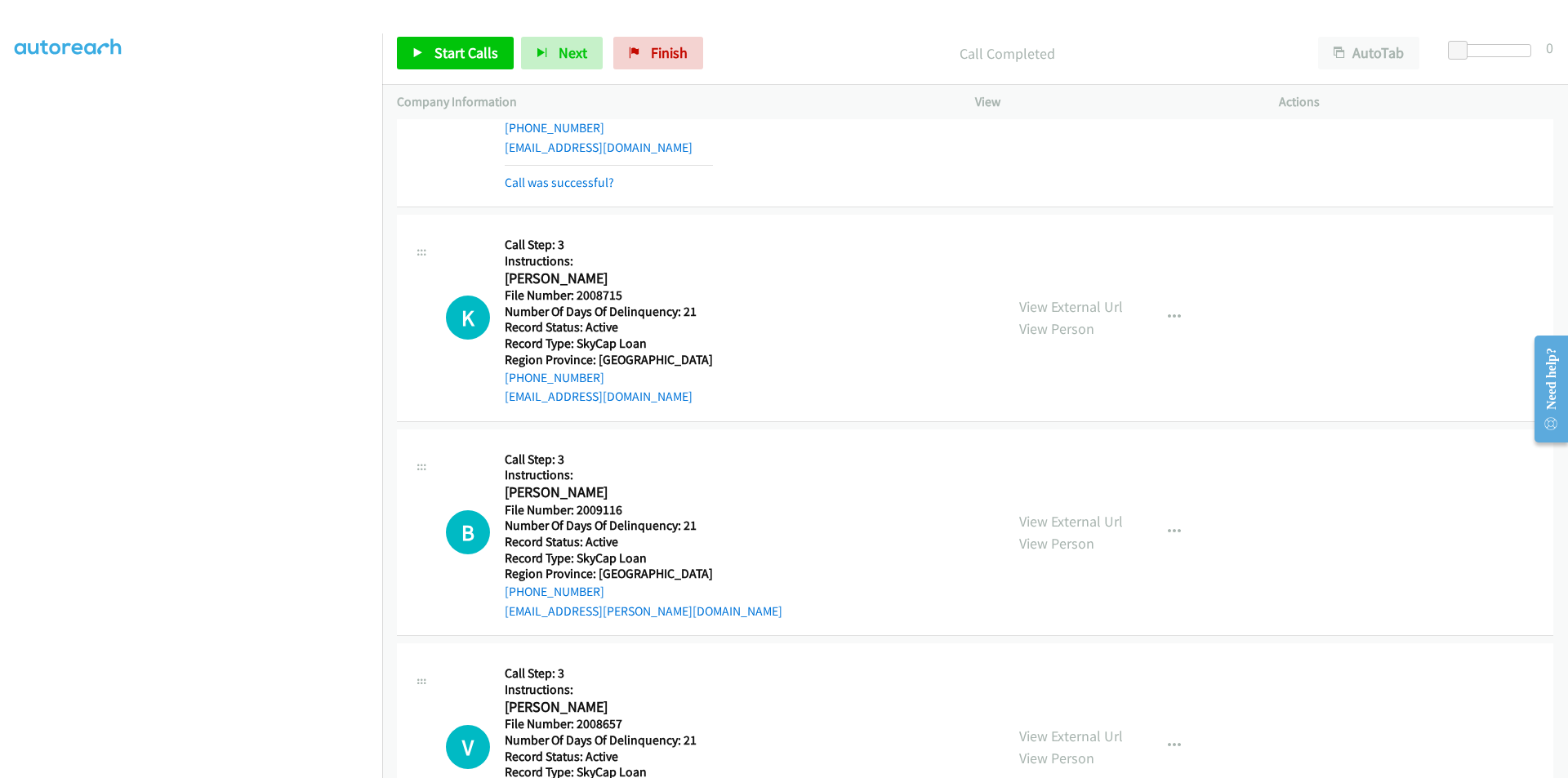
scroll to position [5886, 0]
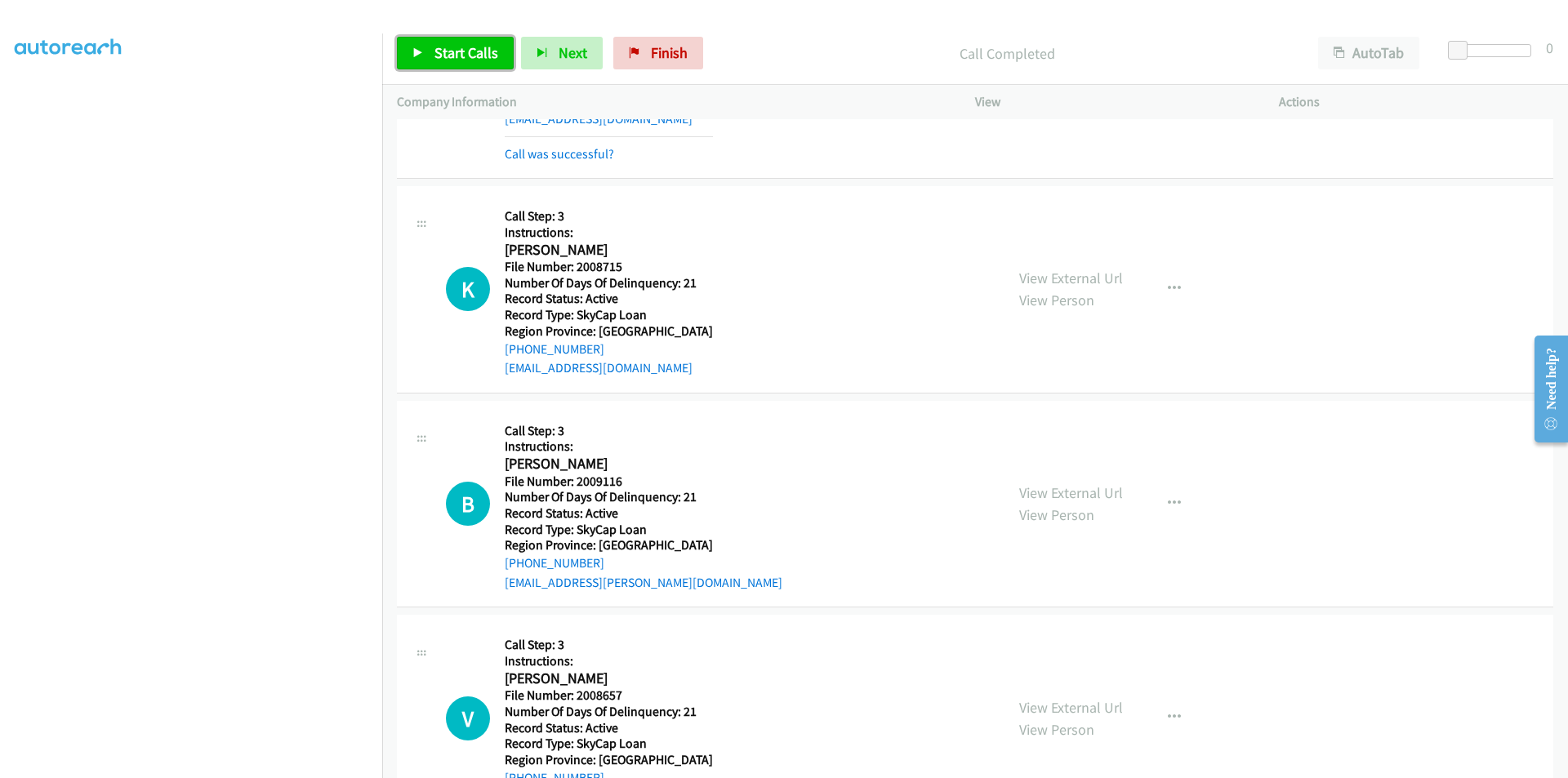
click at [444, 51] on span "Start Calls" at bounding box center [466, 52] width 63 height 18
click at [451, 50] on span "Pause" at bounding box center [453, 52] width 37 height 18
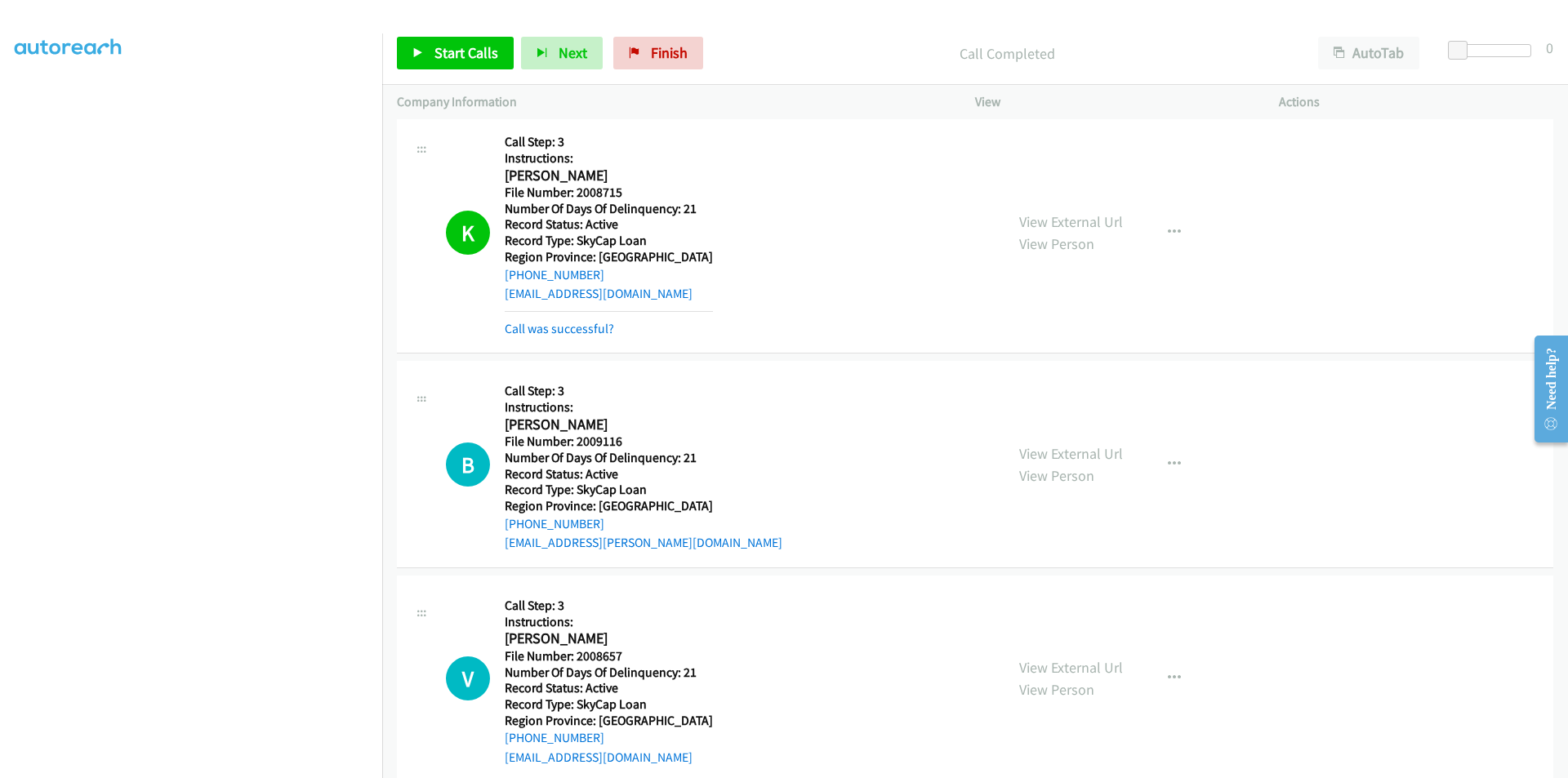
scroll to position [6132, 0]
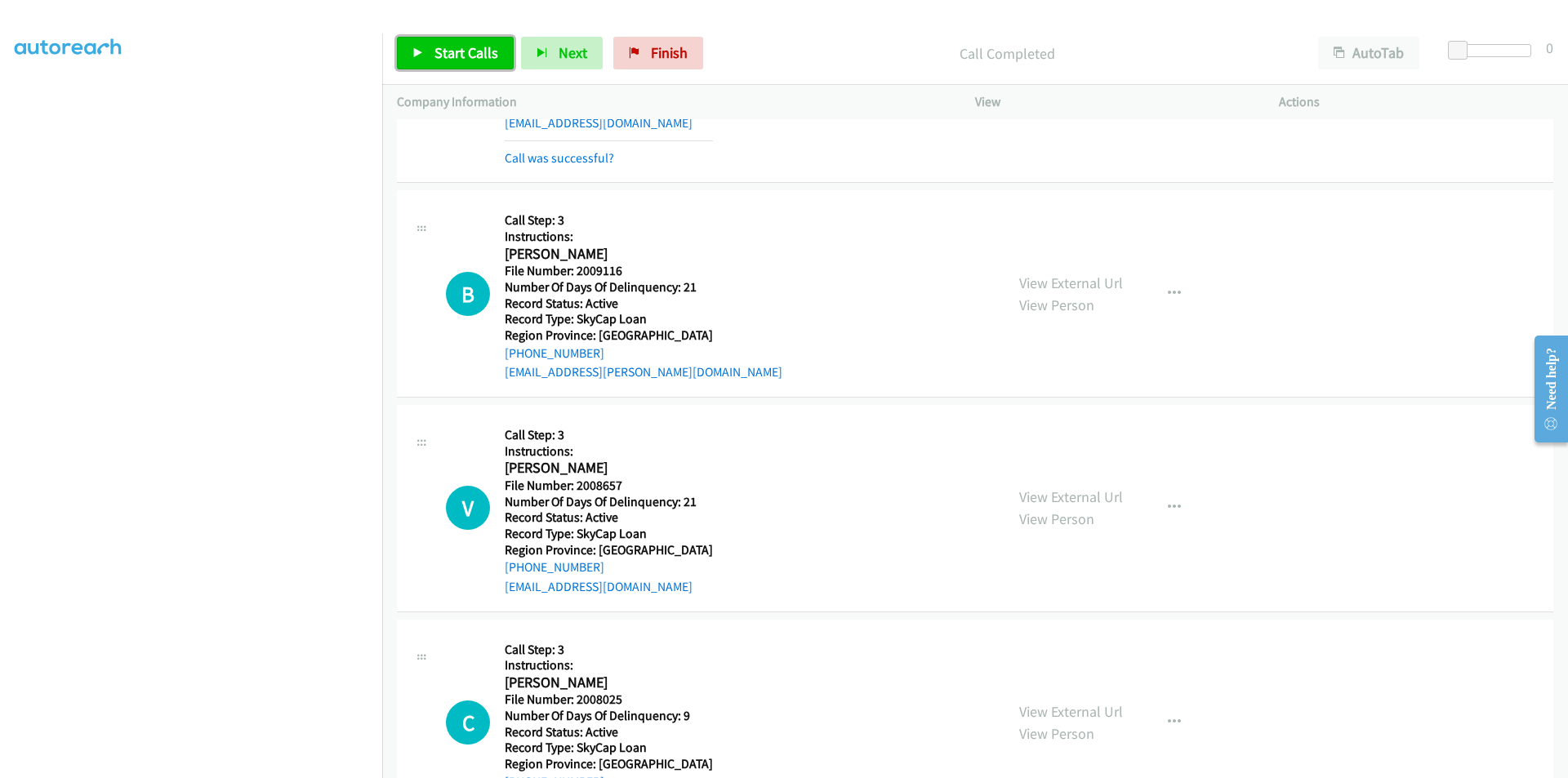
click at [473, 58] on span "Start Calls" at bounding box center [466, 52] width 63 height 18
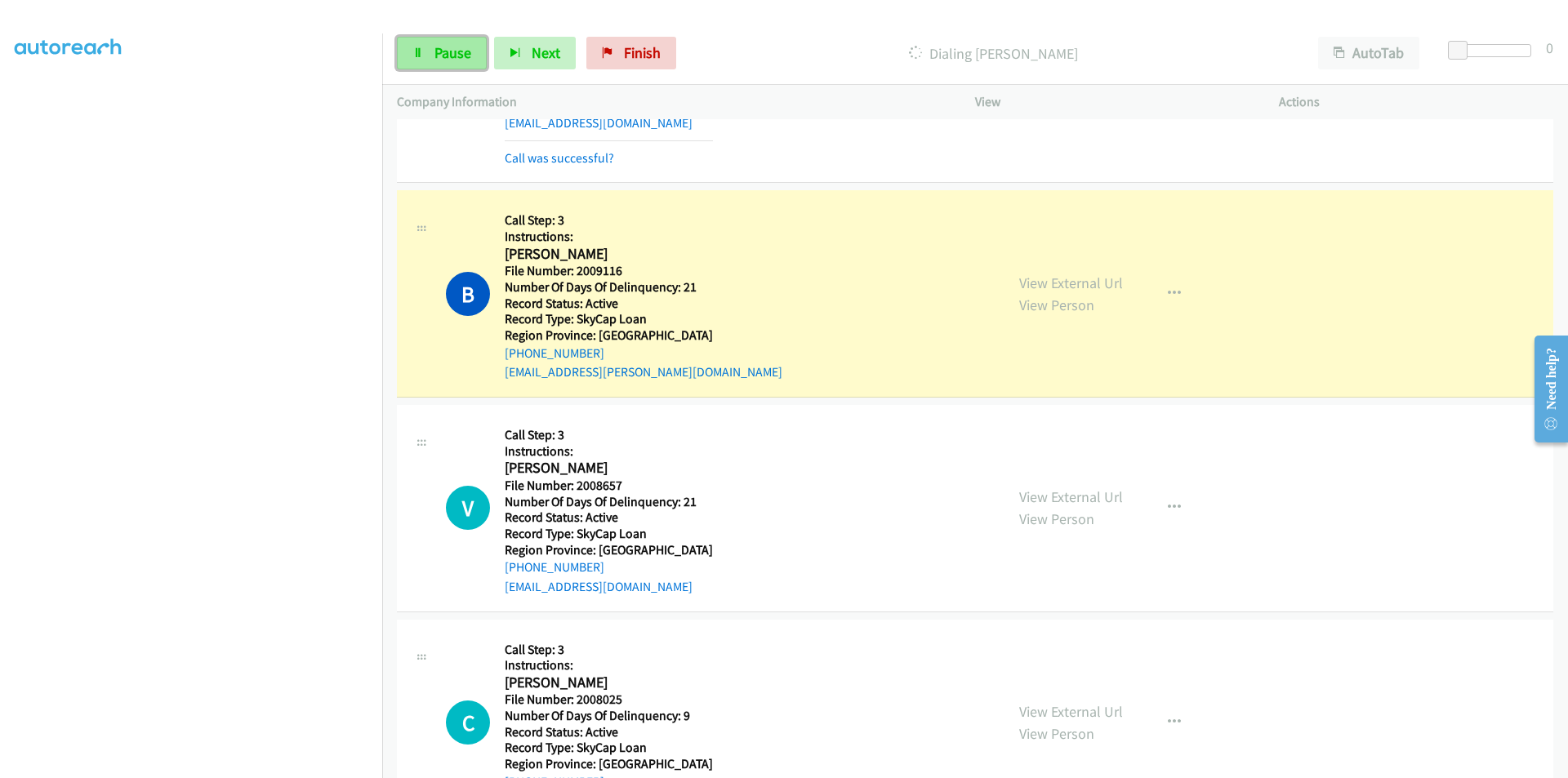
click at [456, 56] on span "Pause" at bounding box center [453, 52] width 37 height 18
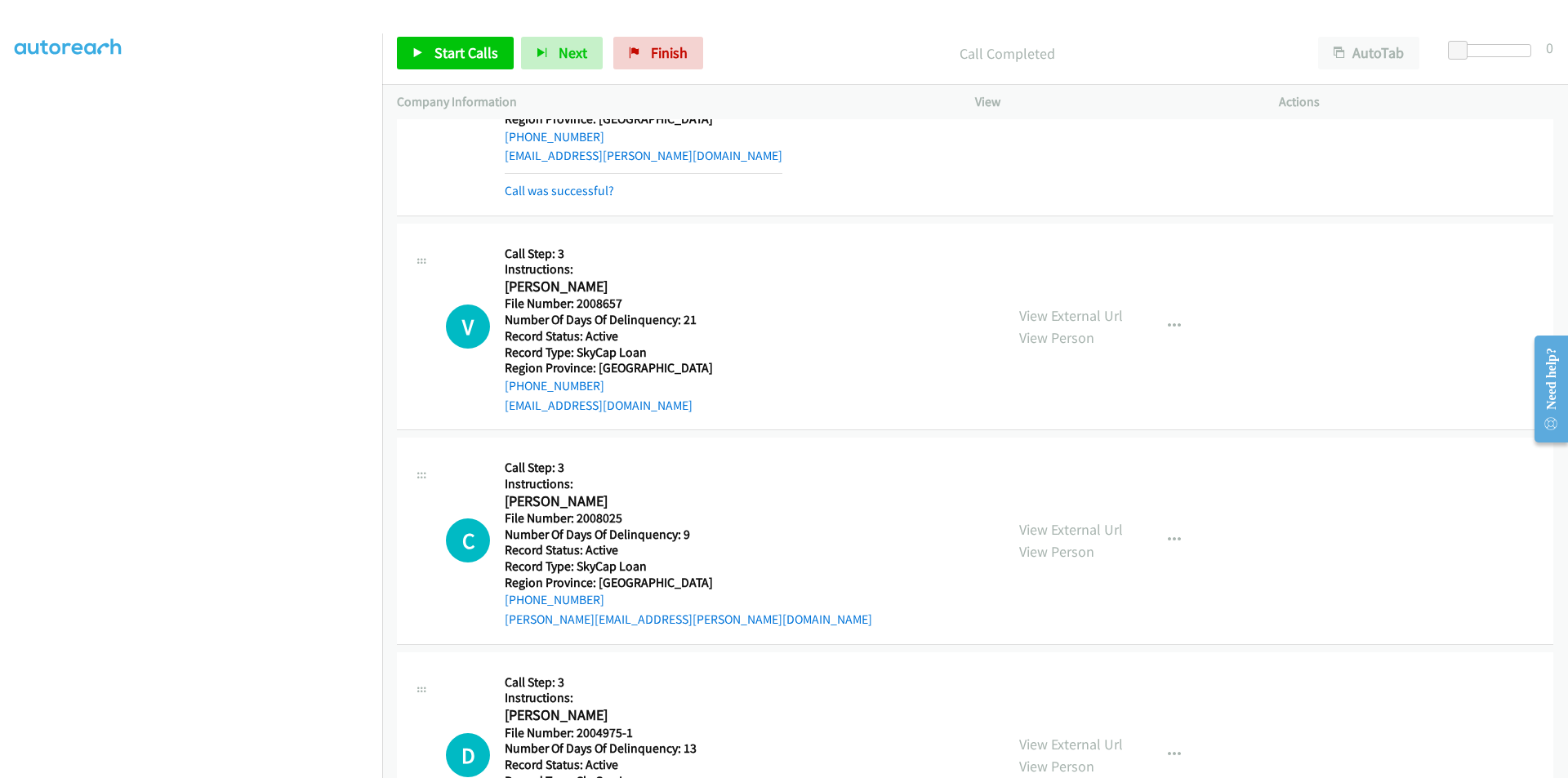
scroll to position [6377, 0]
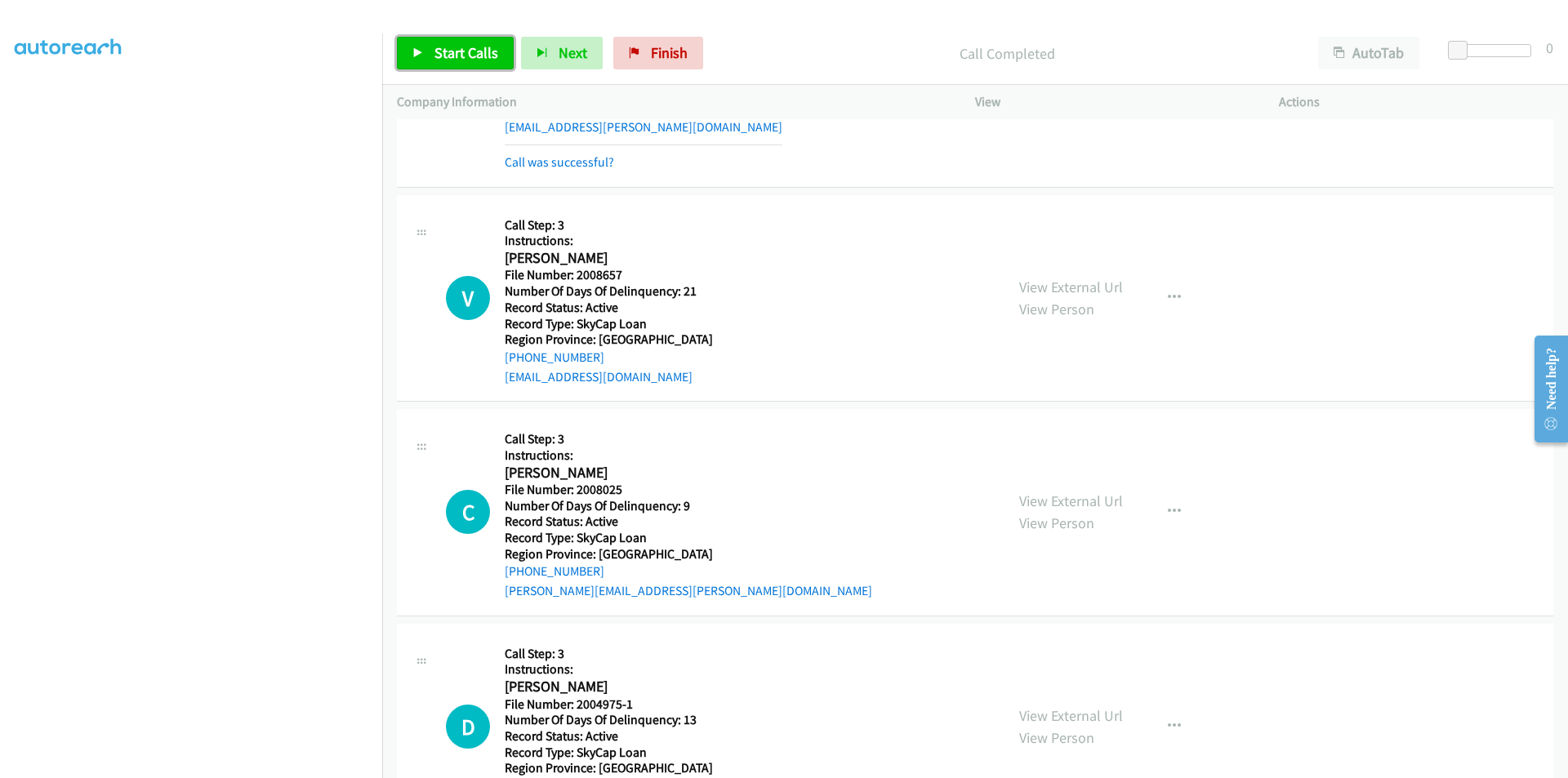
click at [480, 51] on span "Start Calls" at bounding box center [466, 52] width 63 height 18
click at [459, 52] on span "Pause" at bounding box center [453, 52] width 37 height 18
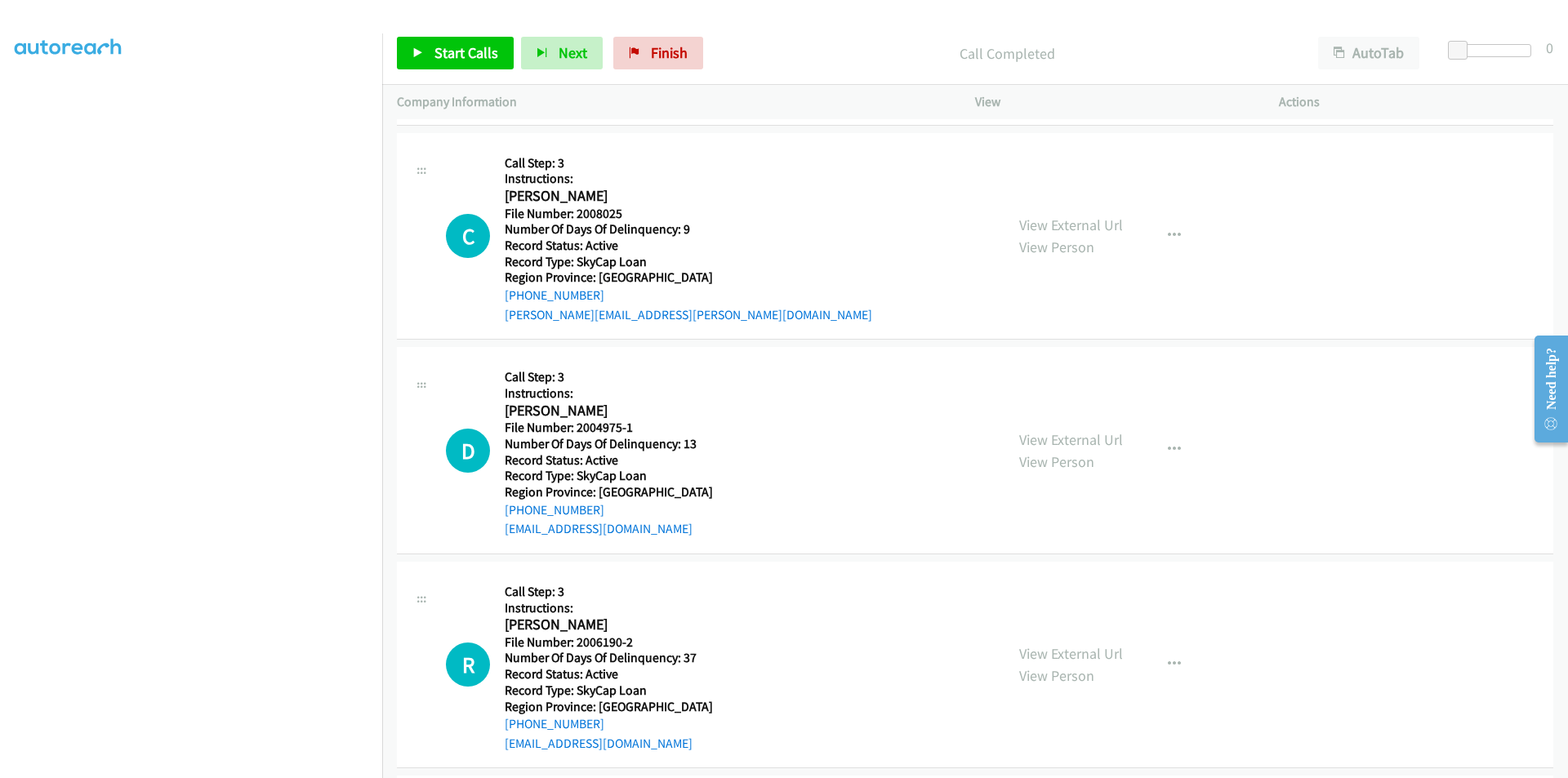
scroll to position [6703, 0]
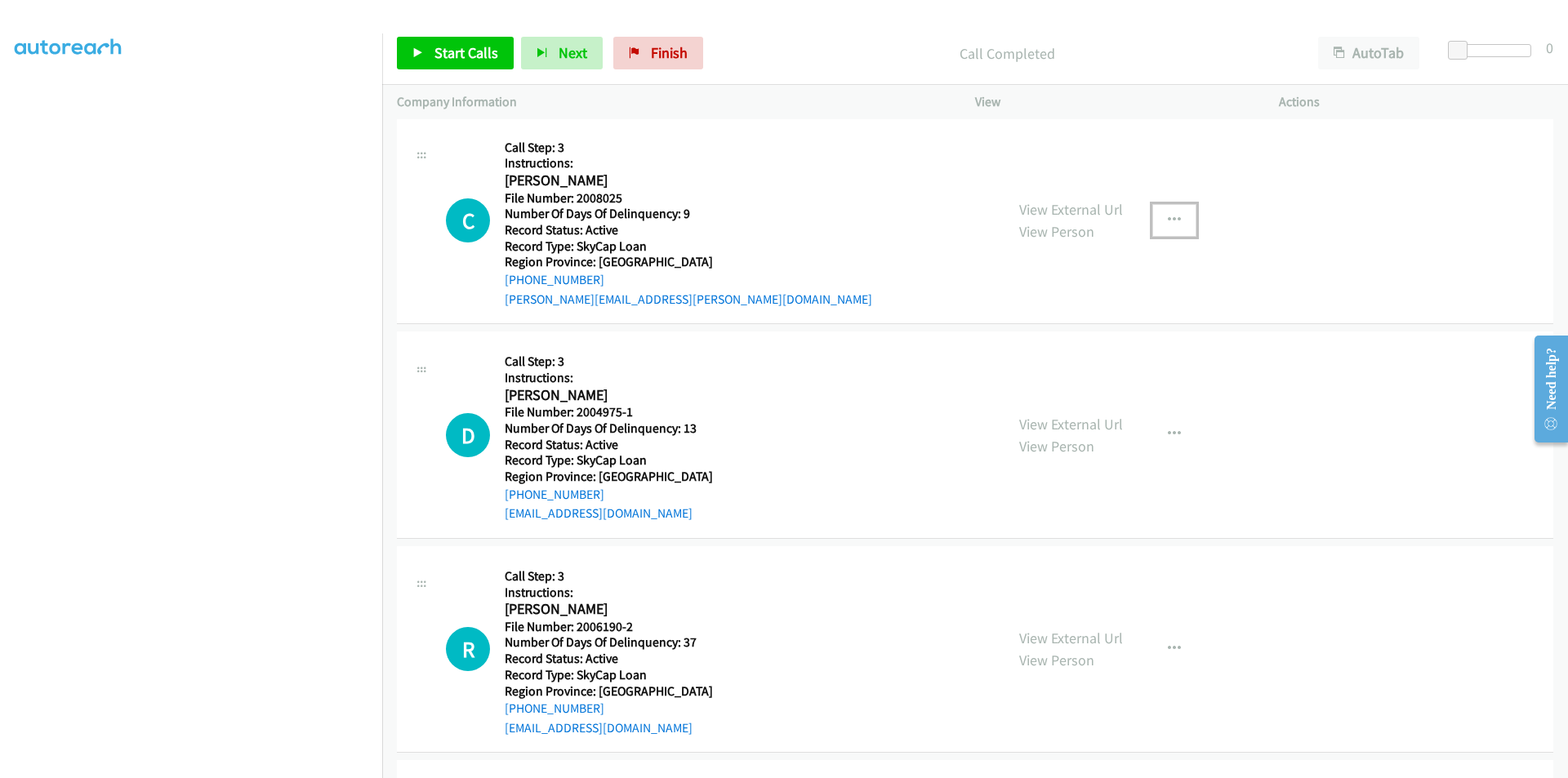
click at [1168, 219] on icon "button" at bounding box center [1174, 220] width 13 height 13
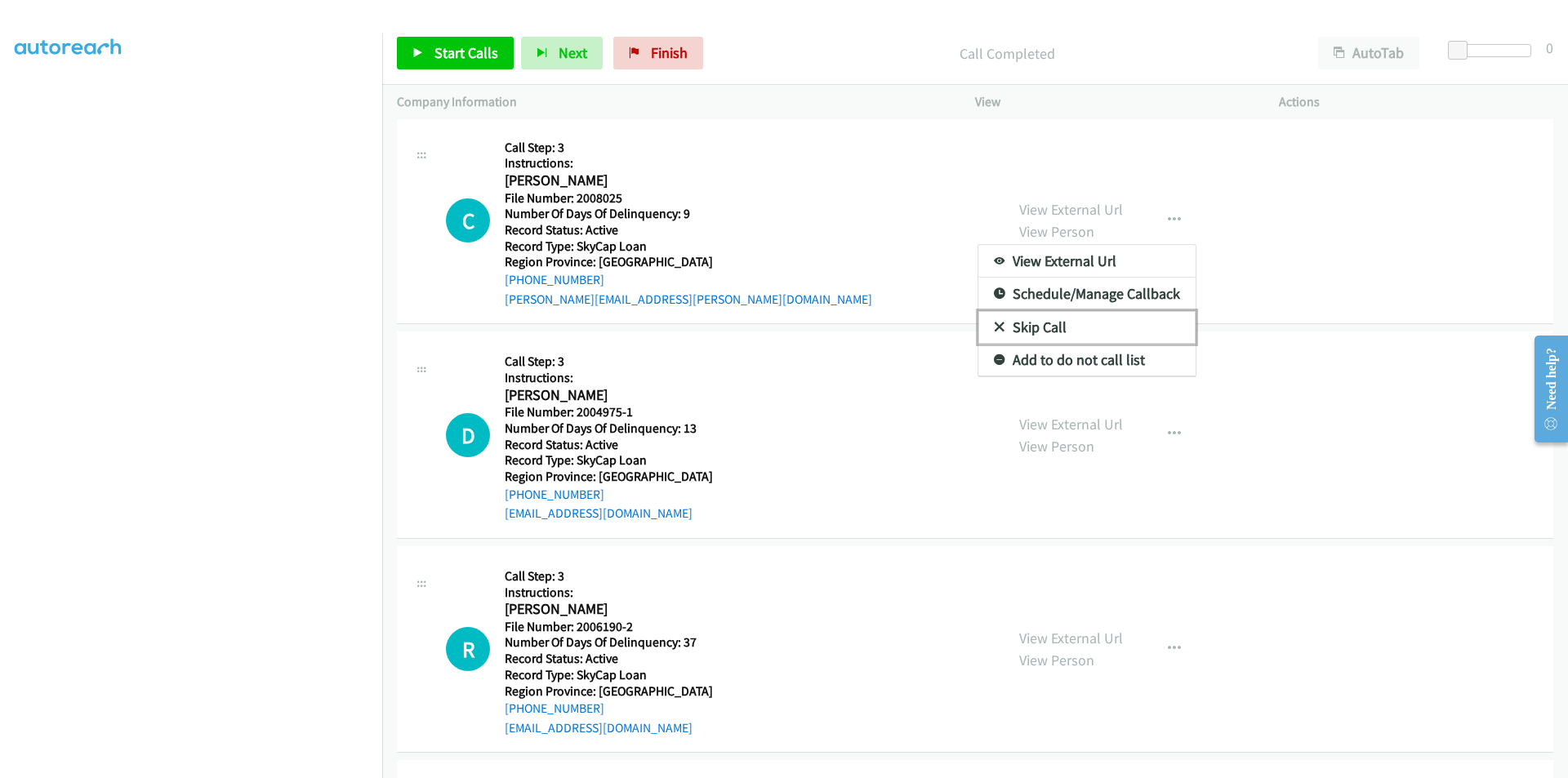
click at [1111, 326] on link "Skip Call" at bounding box center [1087, 327] width 217 height 33
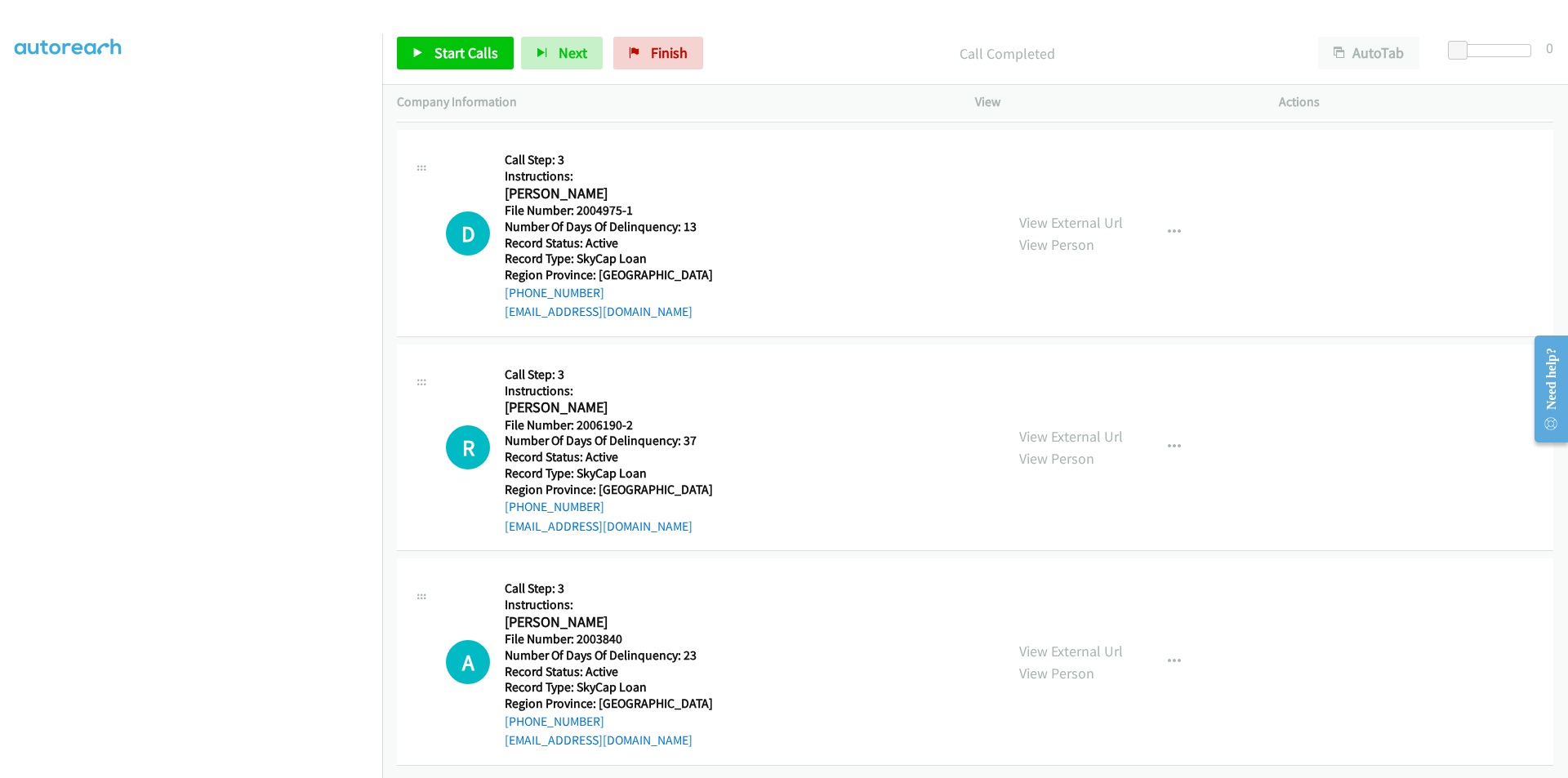
scroll to position [6917, 0]
click at [1178, 219] on button "button" at bounding box center [1174, 232] width 44 height 33
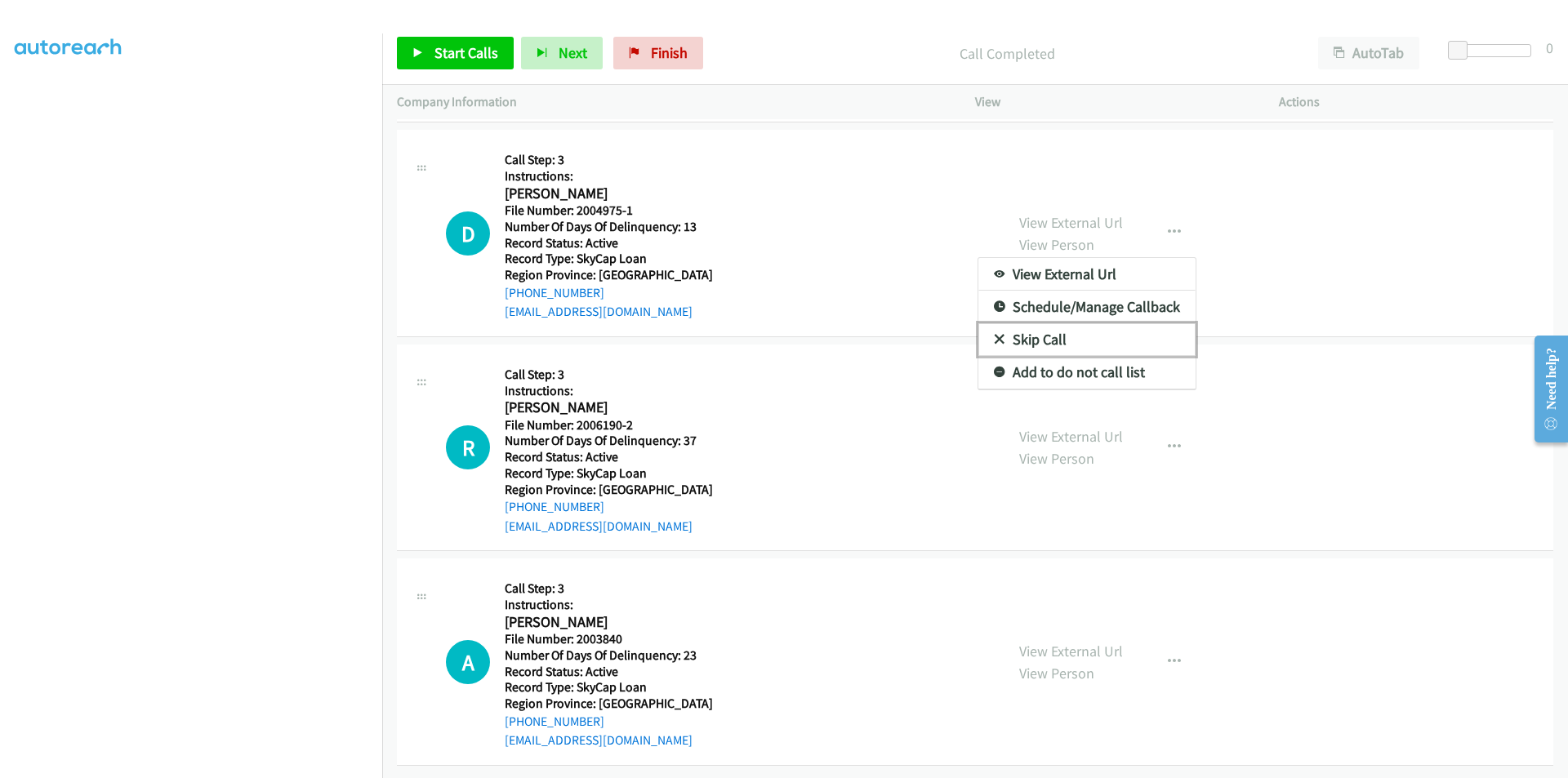
click at [1085, 326] on link "Skip Call" at bounding box center [1087, 339] width 217 height 33
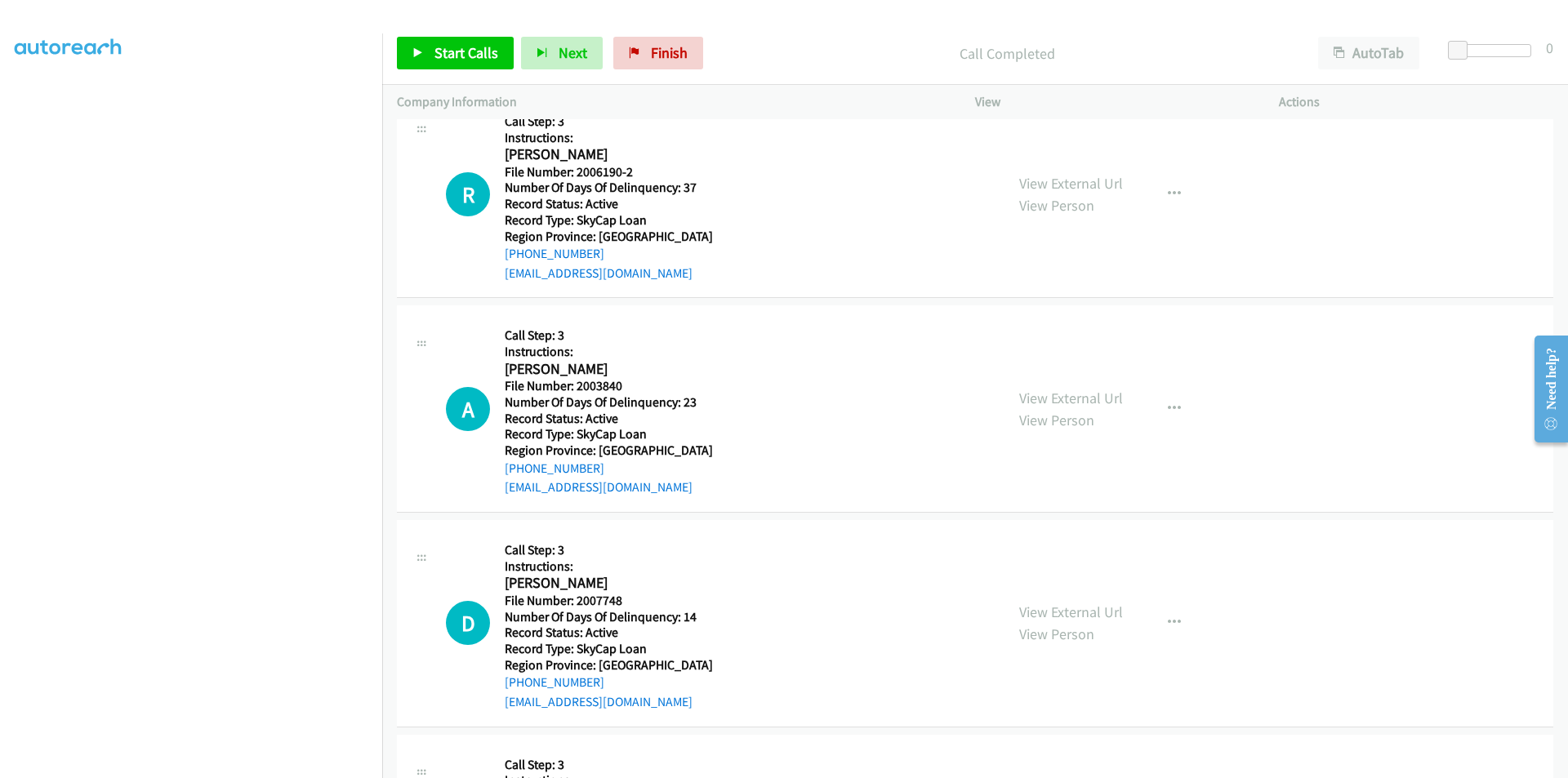
scroll to position [7162, 0]
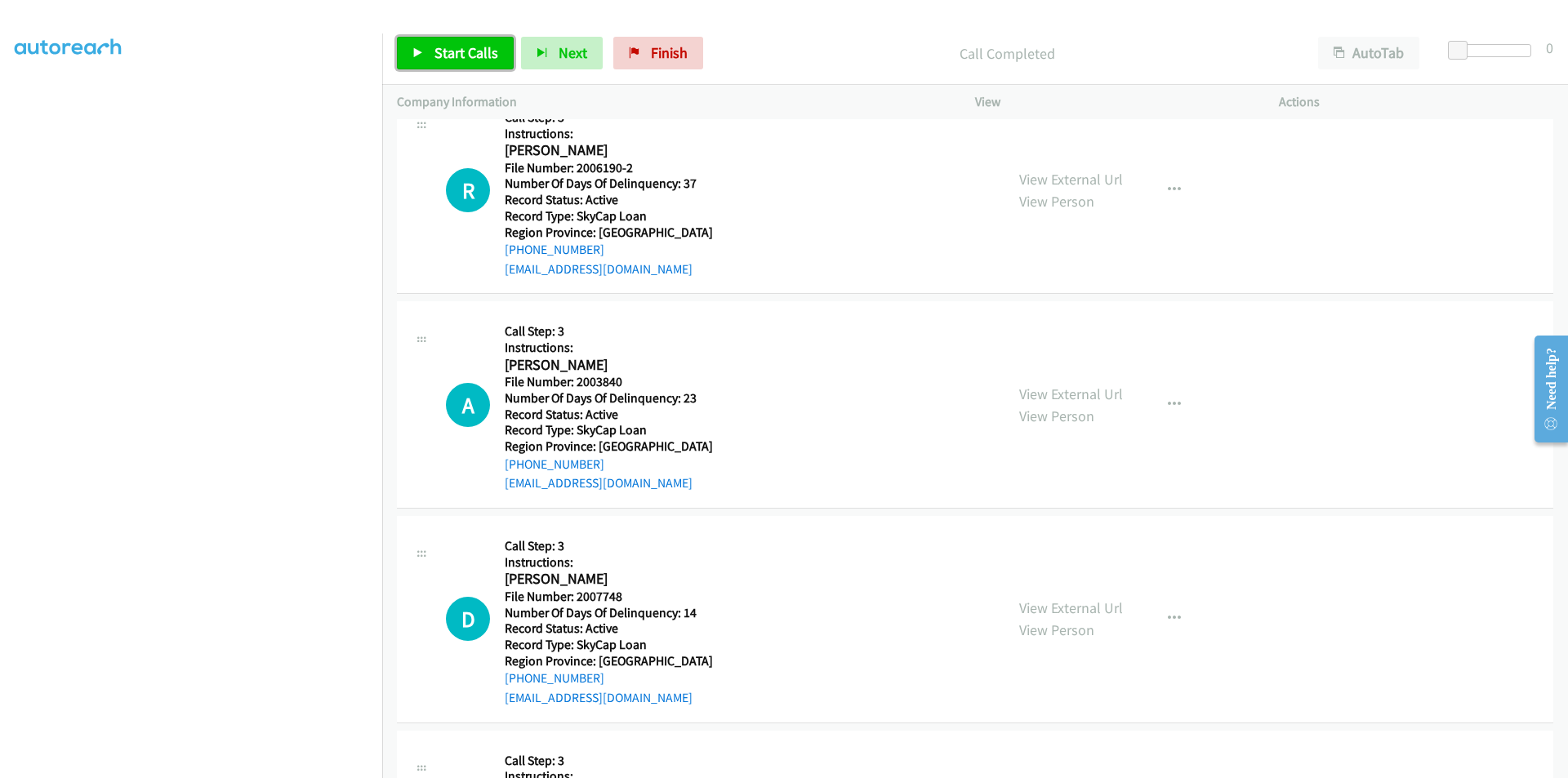
click at [452, 57] on span "Start Calls" at bounding box center [466, 52] width 63 height 18
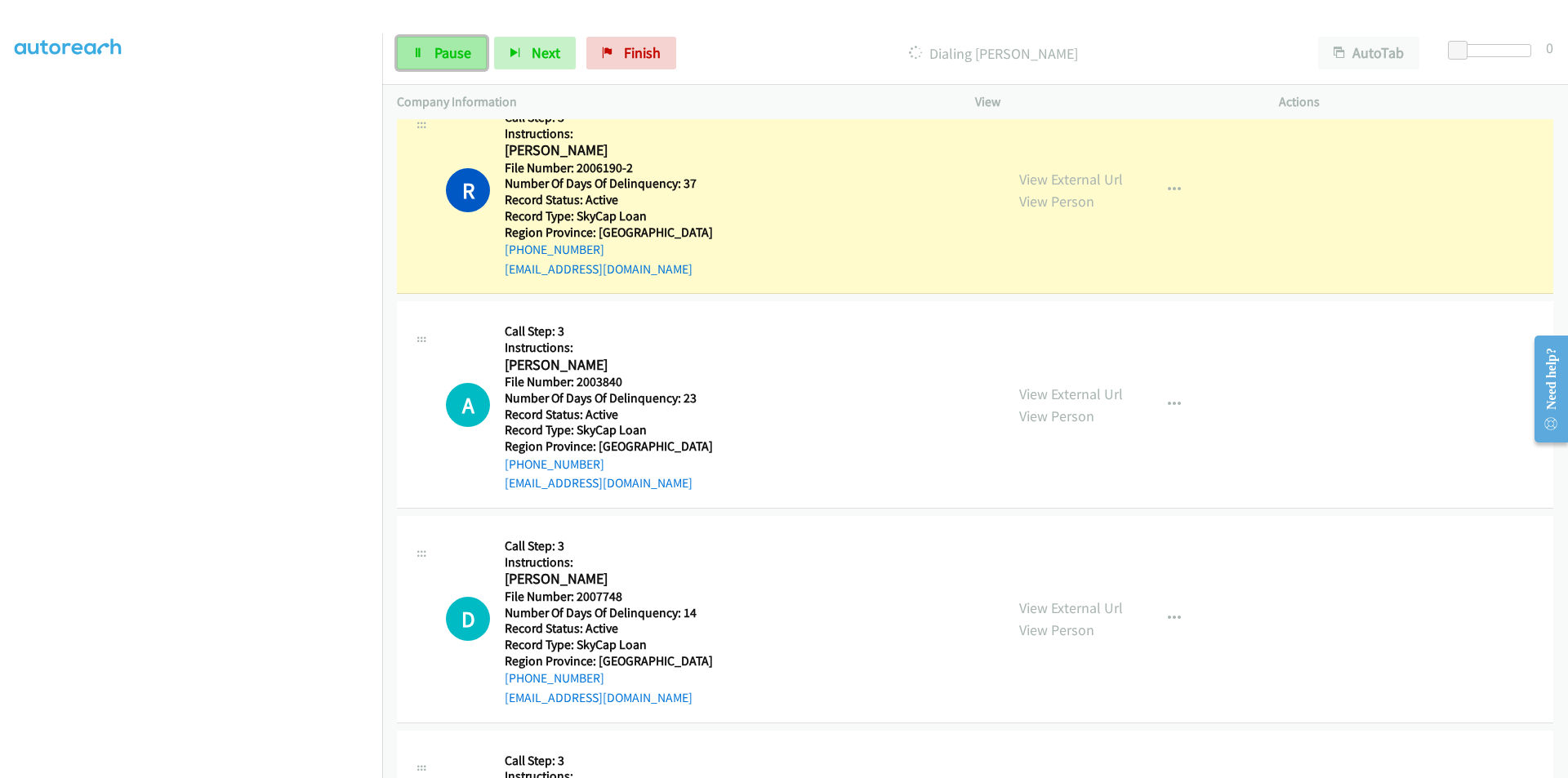
click at [446, 49] on span "Pause" at bounding box center [453, 52] width 37 height 18
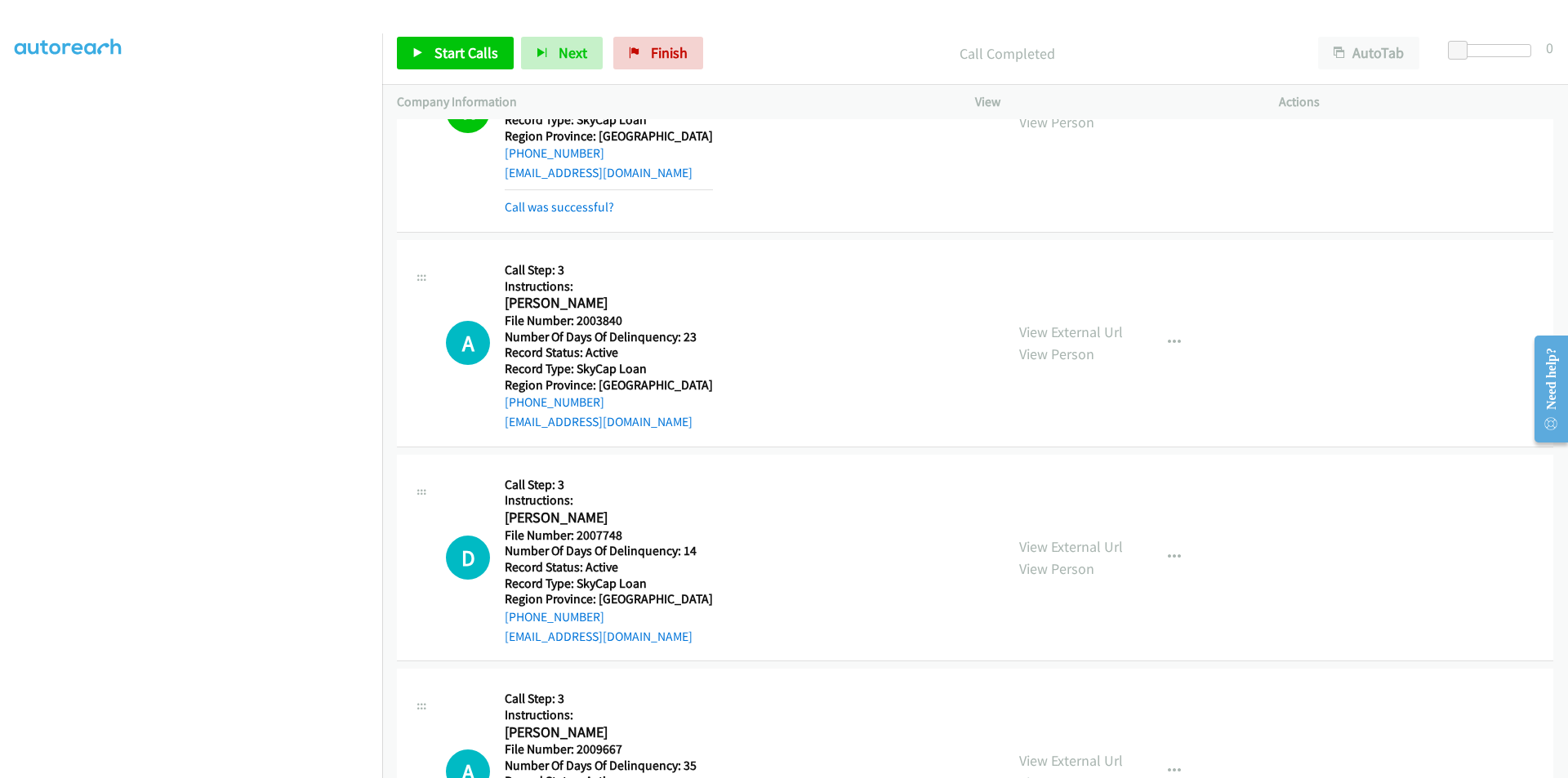
scroll to position [7406, 0]
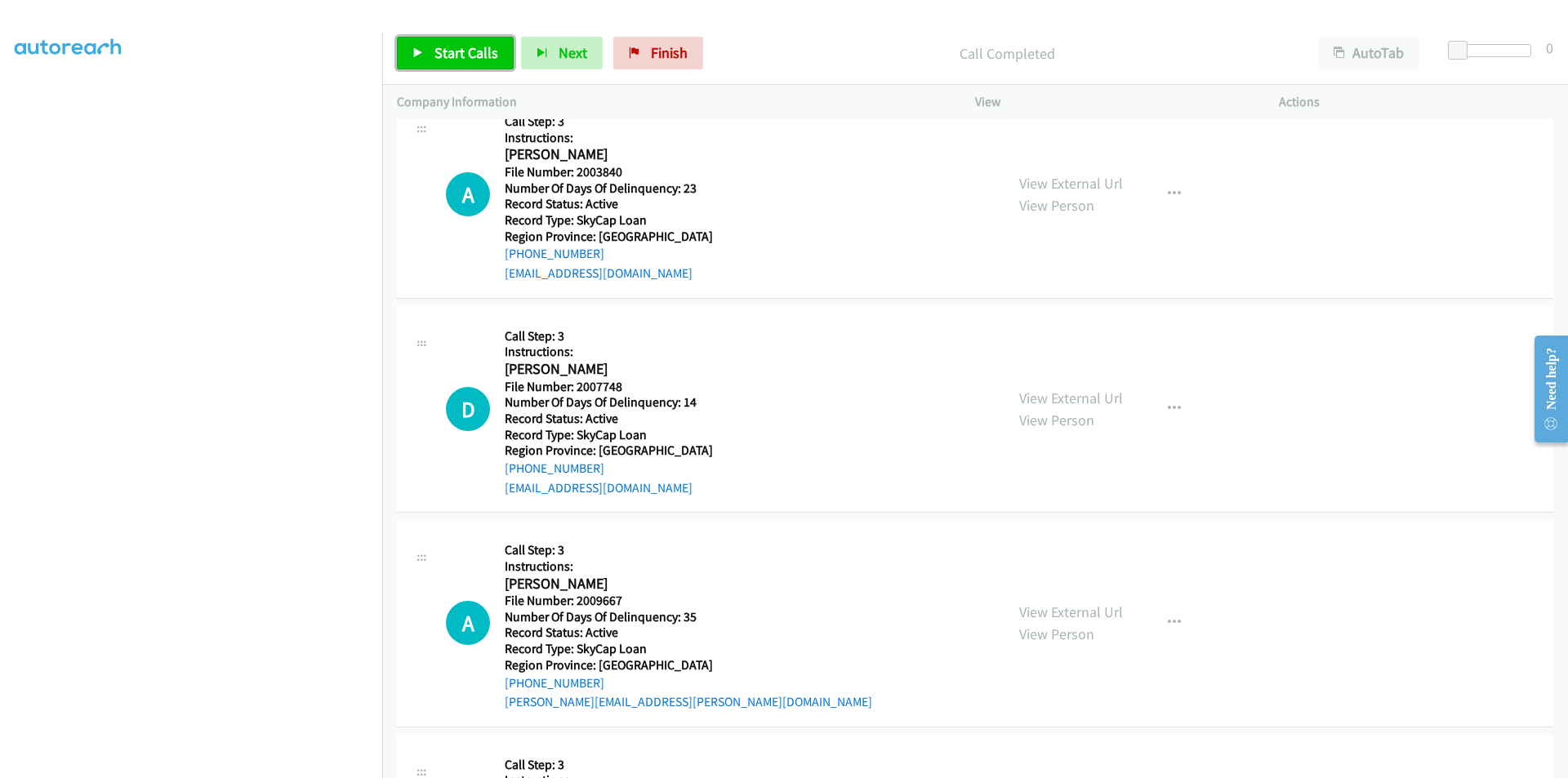
click at [447, 55] on span "Start Calls" at bounding box center [466, 52] width 63 height 18
click at [447, 55] on span "Pause" at bounding box center [453, 52] width 37 height 18
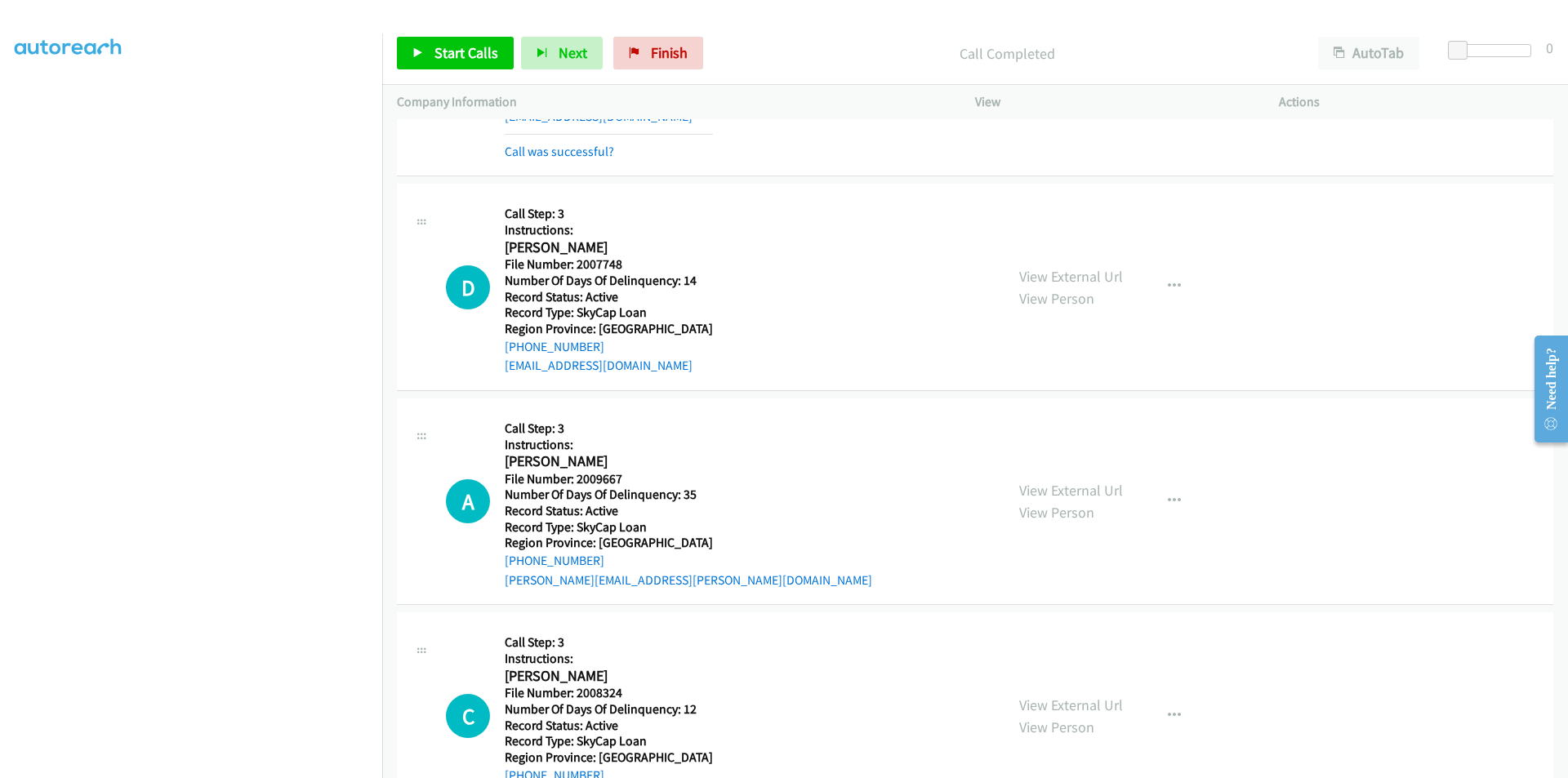
scroll to position [7570, 0]
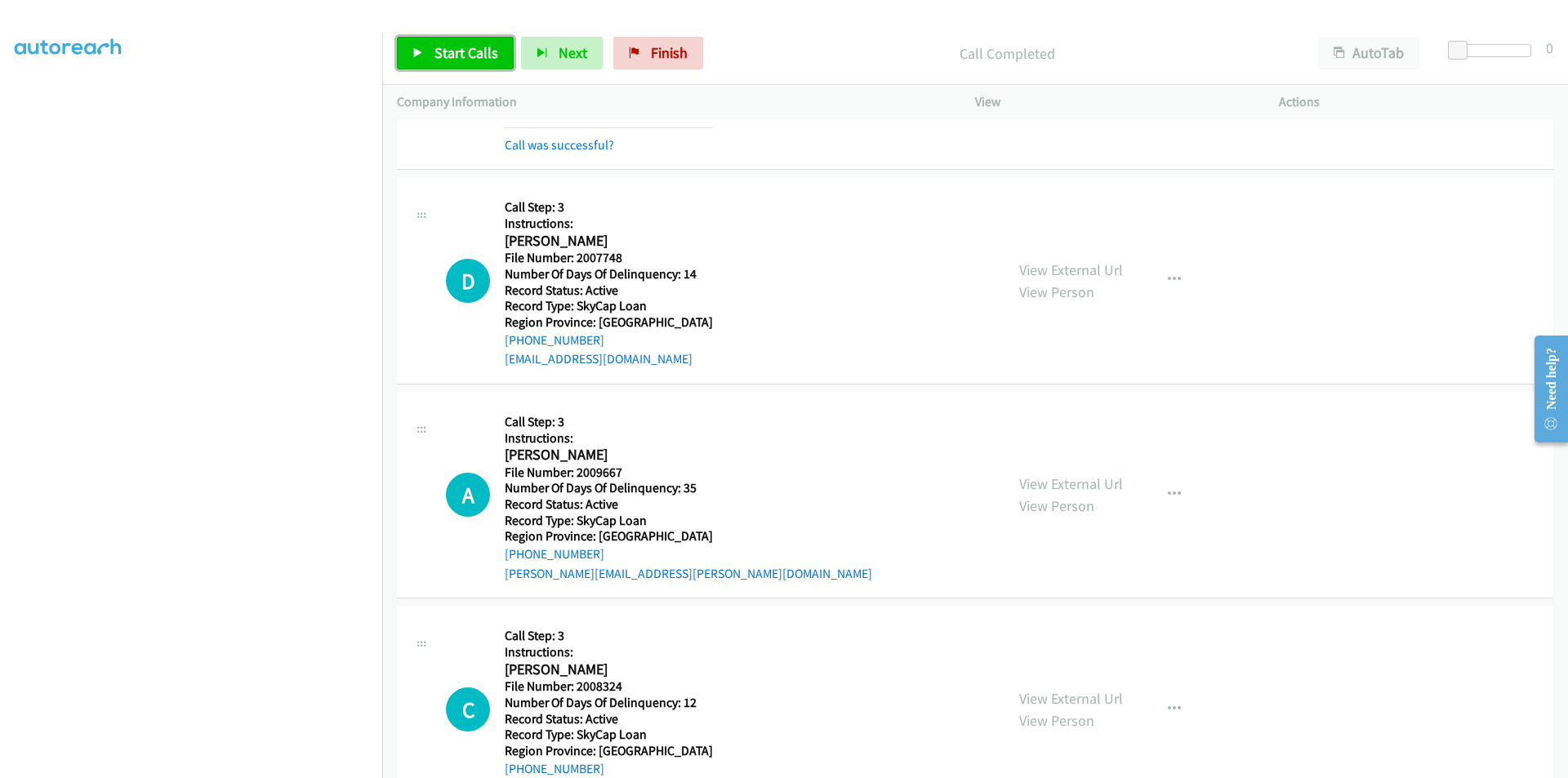
click at [459, 53] on span "Start Calls" at bounding box center [466, 52] width 63 height 18
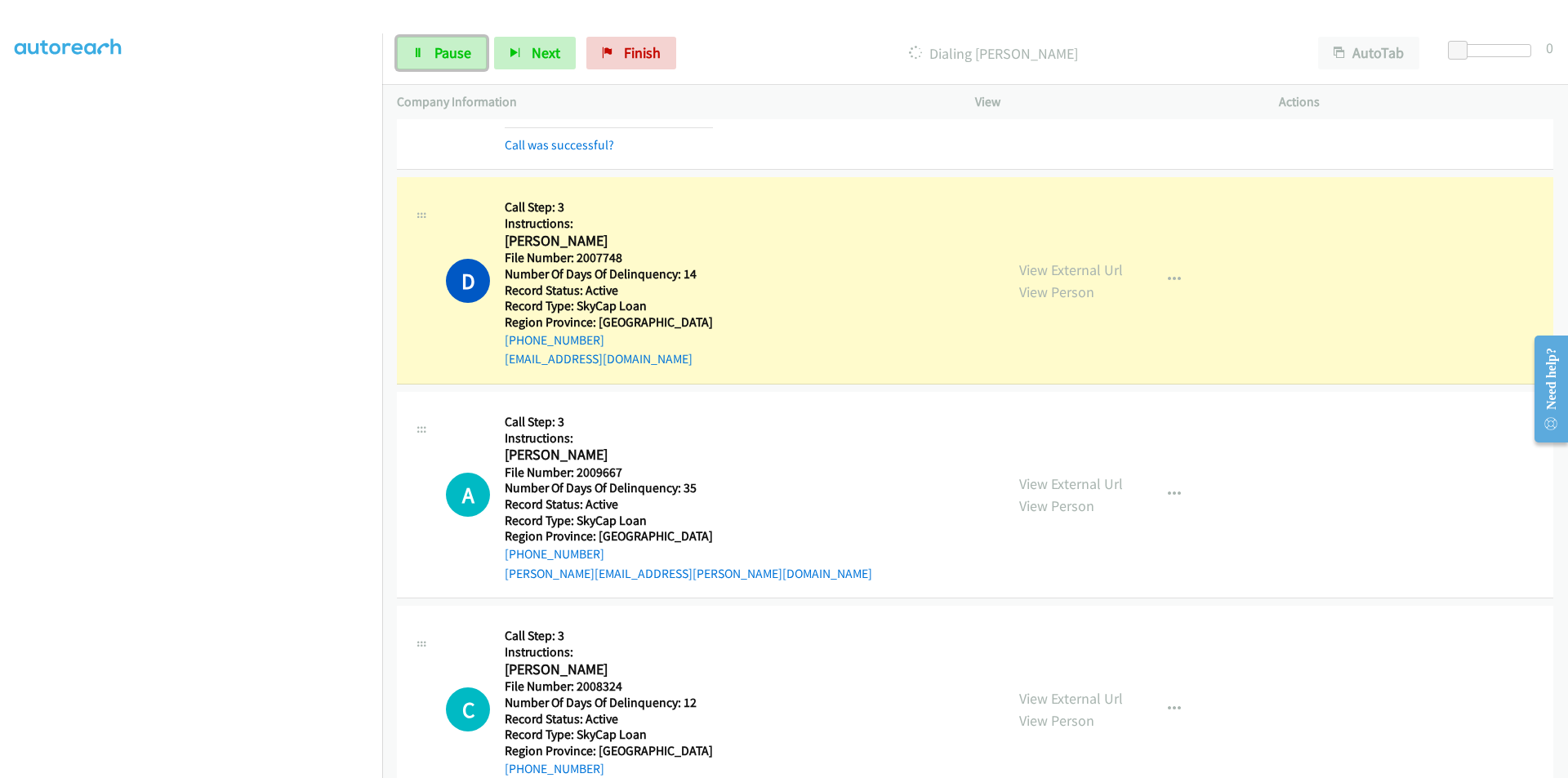
click at [459, 53] on span "Pause" at bounding box center [453, 52] width 37 height 18
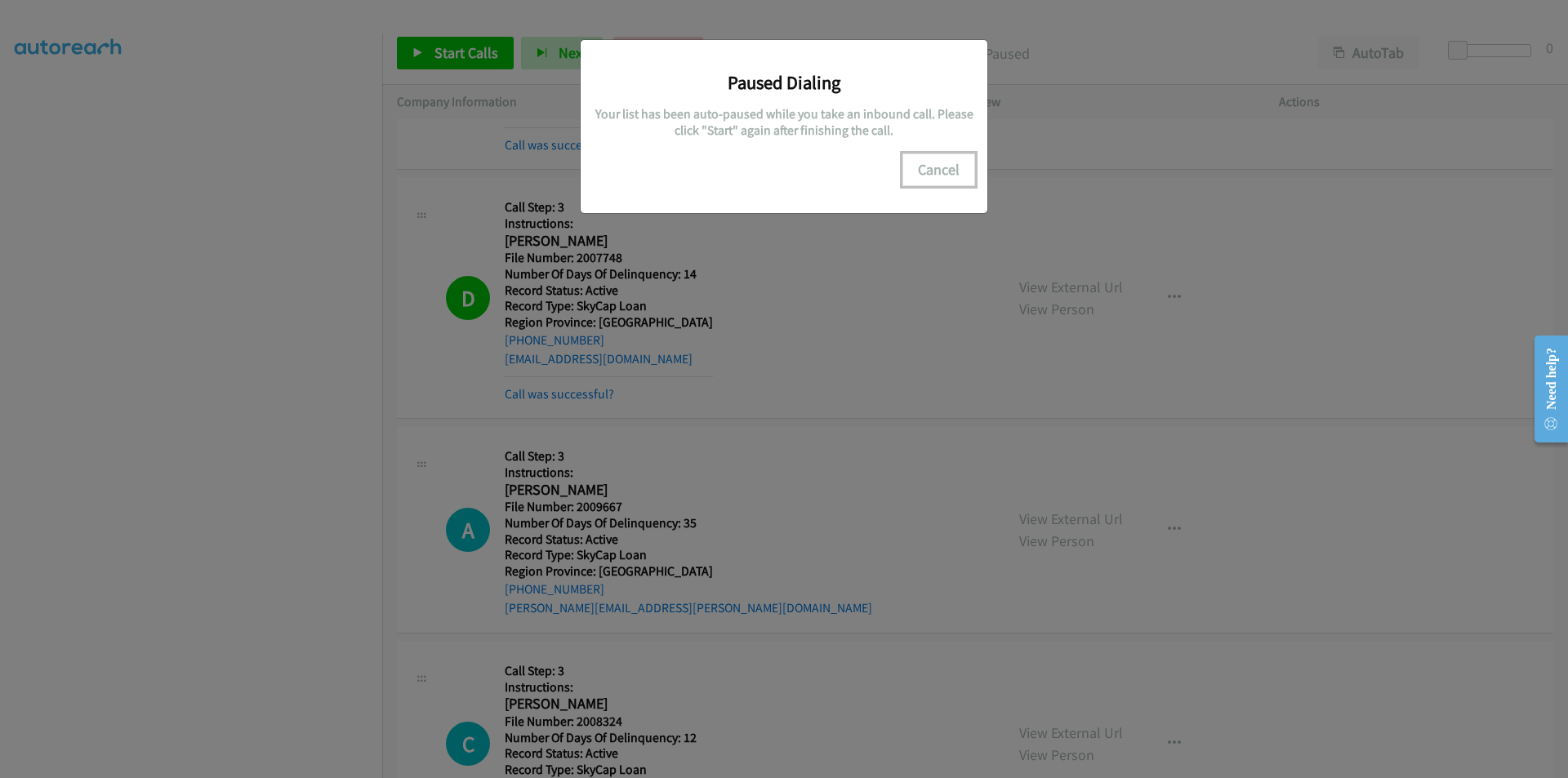
click at [954, 181] on button "Cancel" at bounding box center [938, 170] width 73 height 33
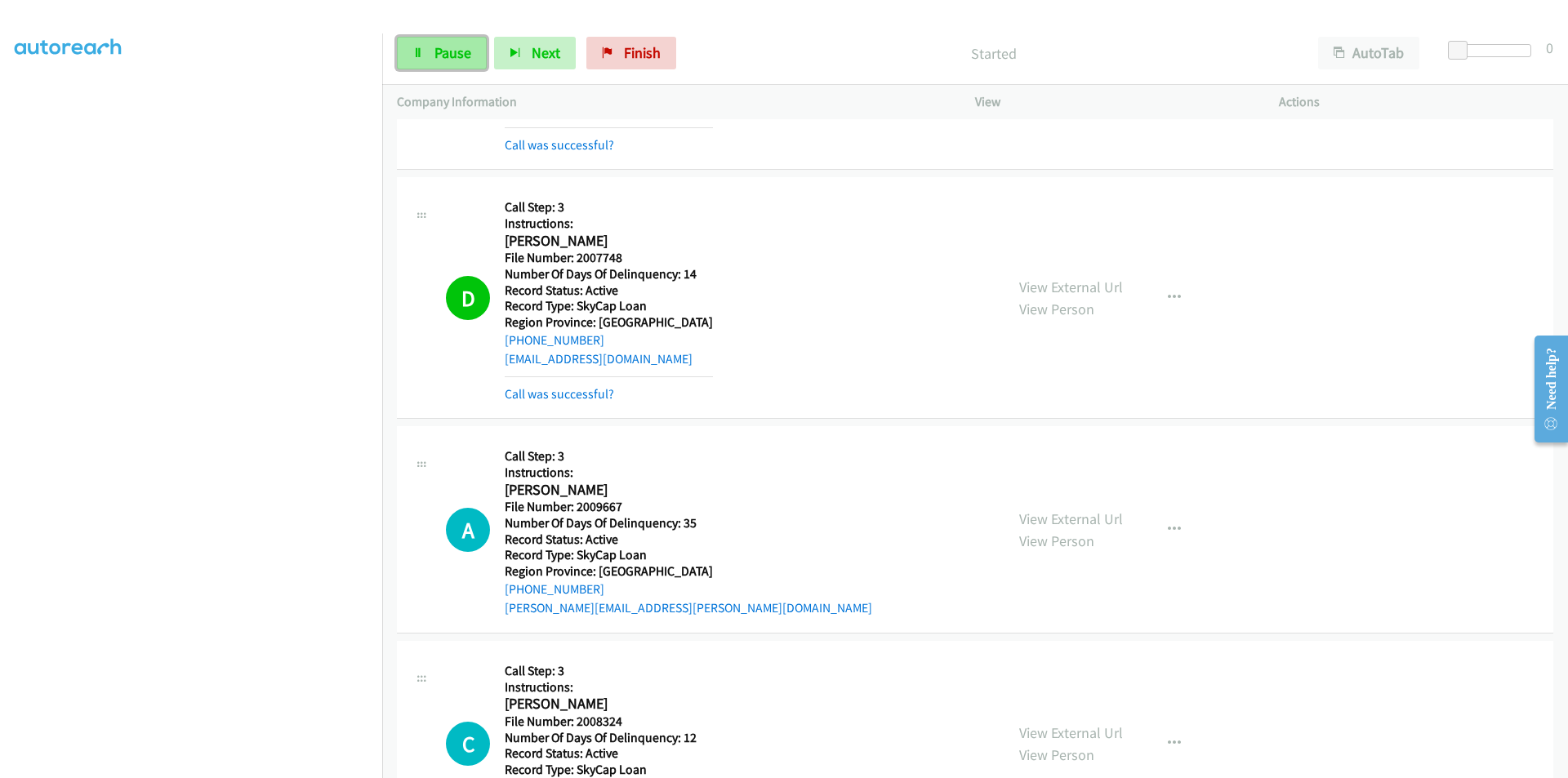
click at [463, 52] on span "Pause" at bounding box center [453, 52] width 37 height 18
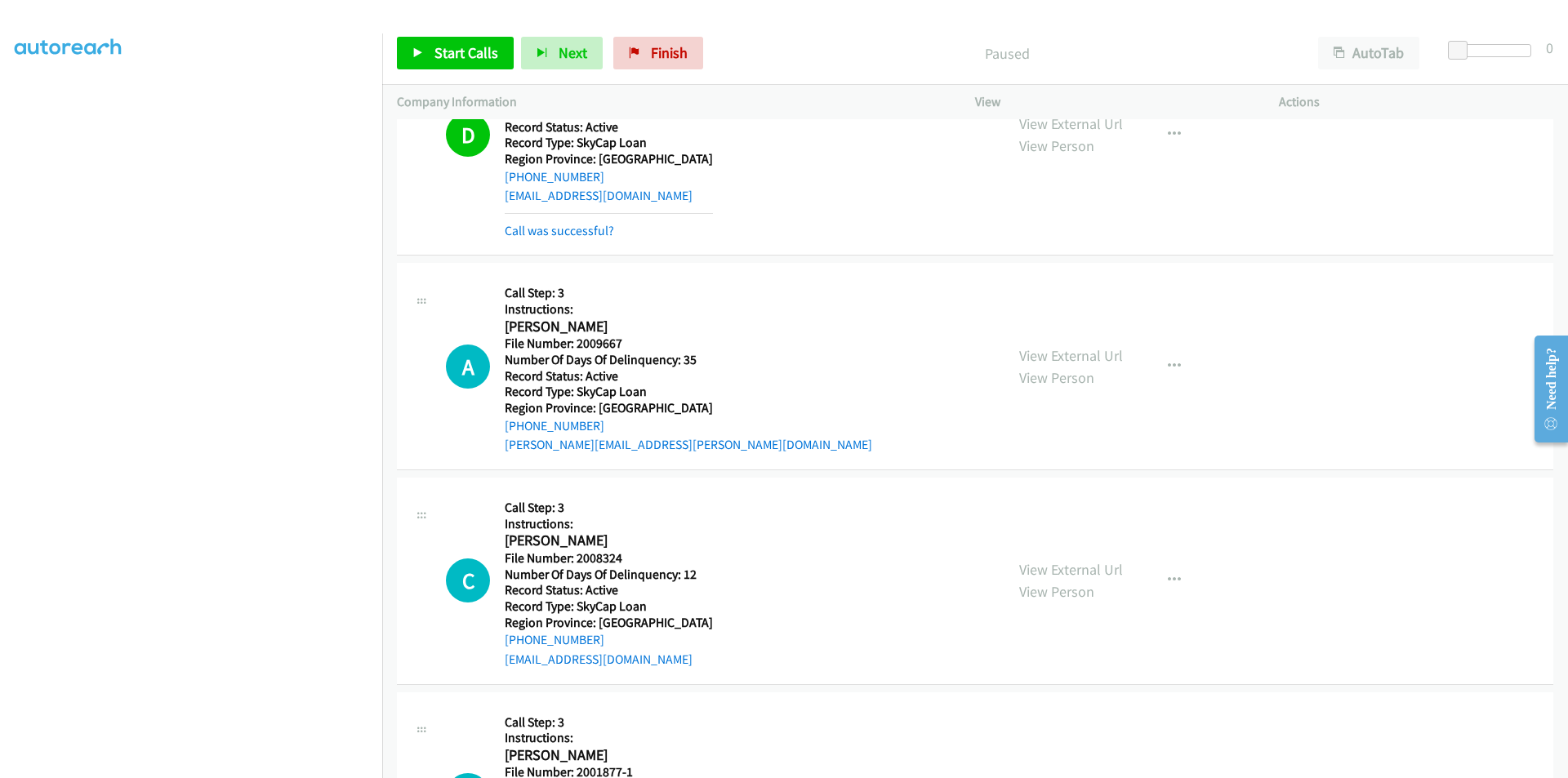
scroll to position [7815, 0]
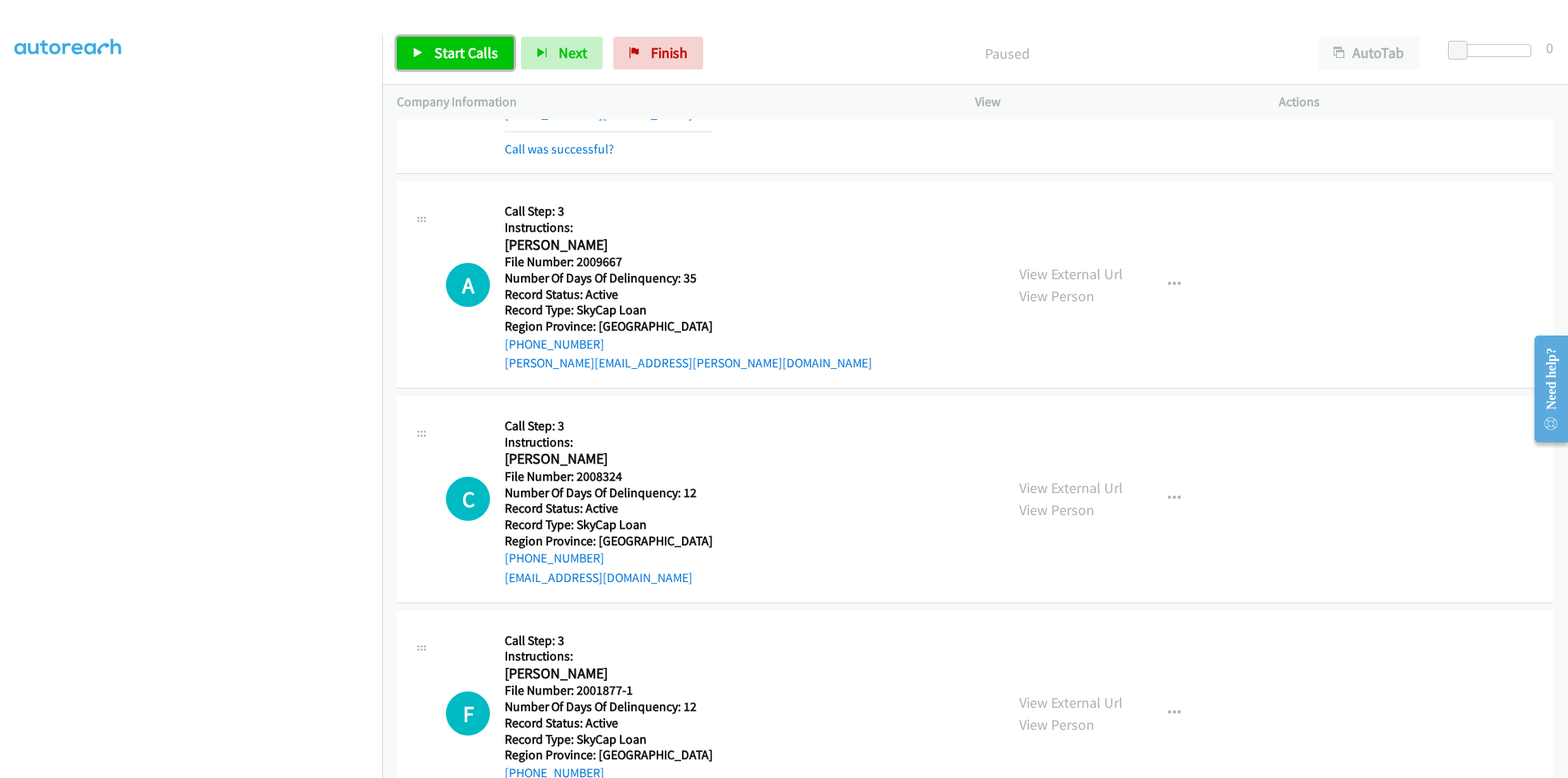
click at [456, 54] on span "Start Calls" at bounding box center [466, 52] width 63 height 18
click at [456, 54] on span "Pause" at bounding box center [453, 52] width 37 height 18
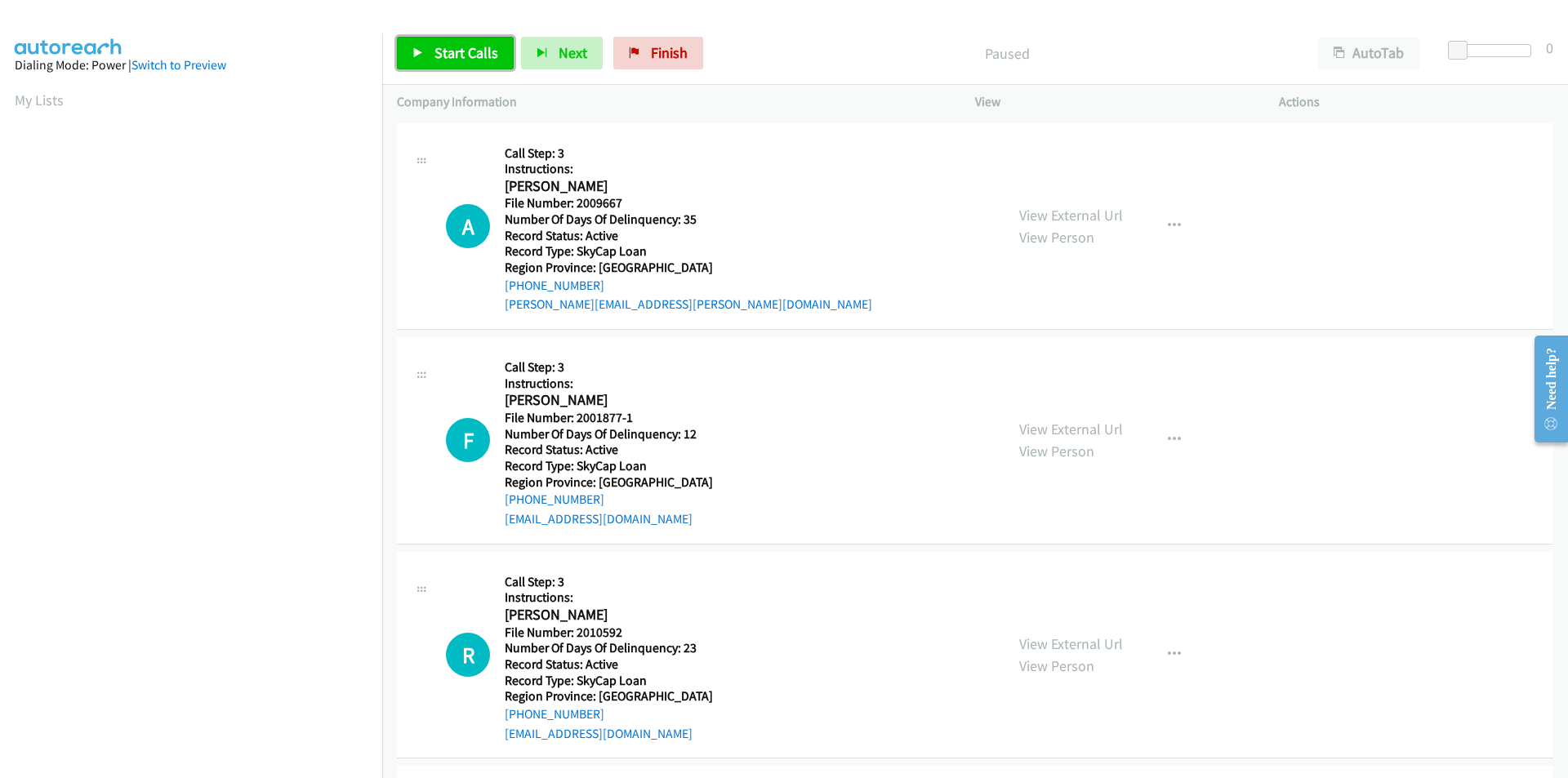
click at [460, 54] on span "Start Calls" at bounding box center [466, 52] width 63 height 18
click at [460, 54] on span "Pause" at bounding box center [453, 52] width 37 height 18
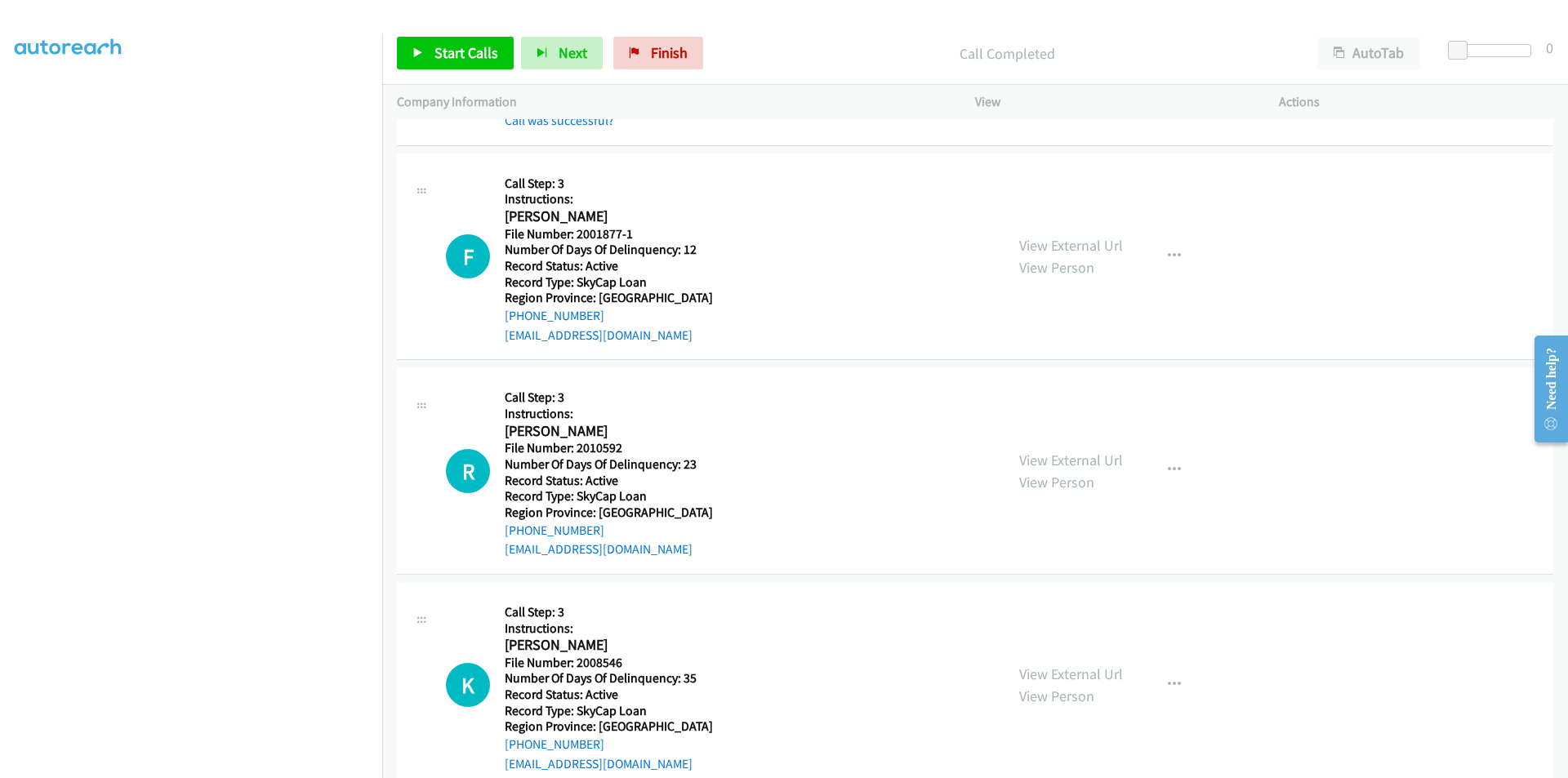
scroll to position [245, 0]
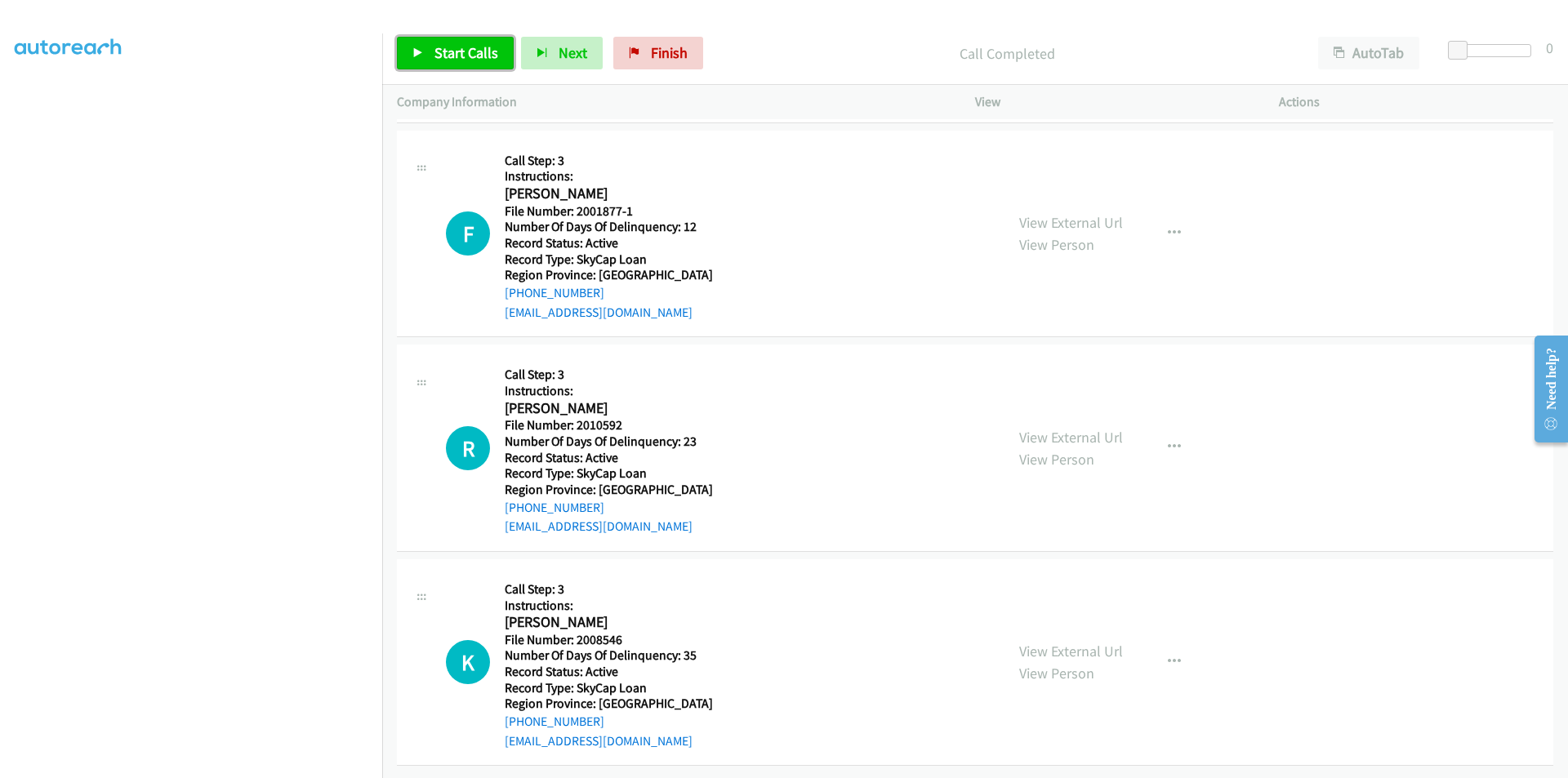
click at [462, 56] on span "Start Calls" at bounding box center [466, 52] width 63 height 18
click at [462, 56] on span "Pause" at bounding box center [453, 52] width 37 height 18
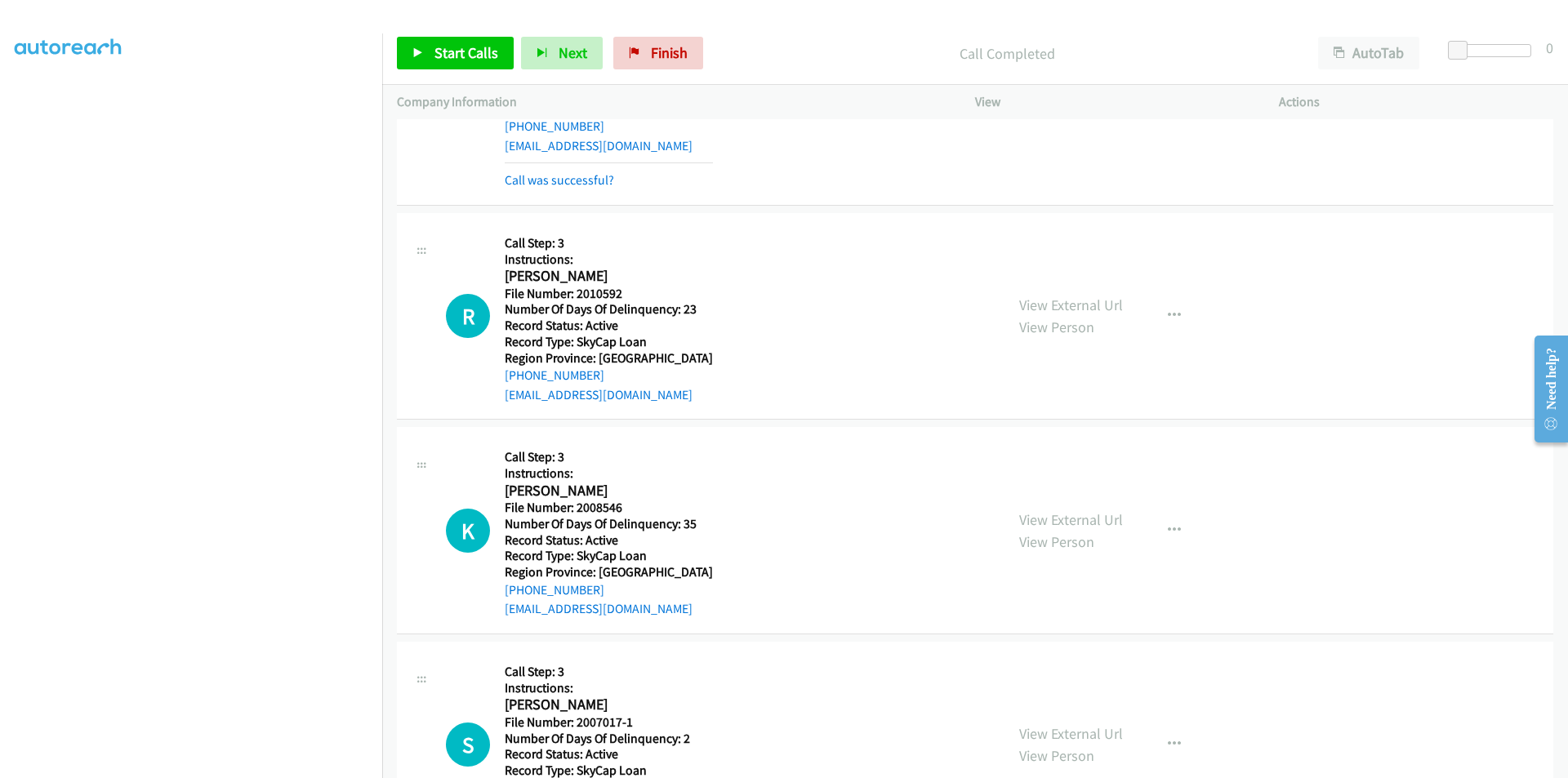
scroll to position [490, 0]
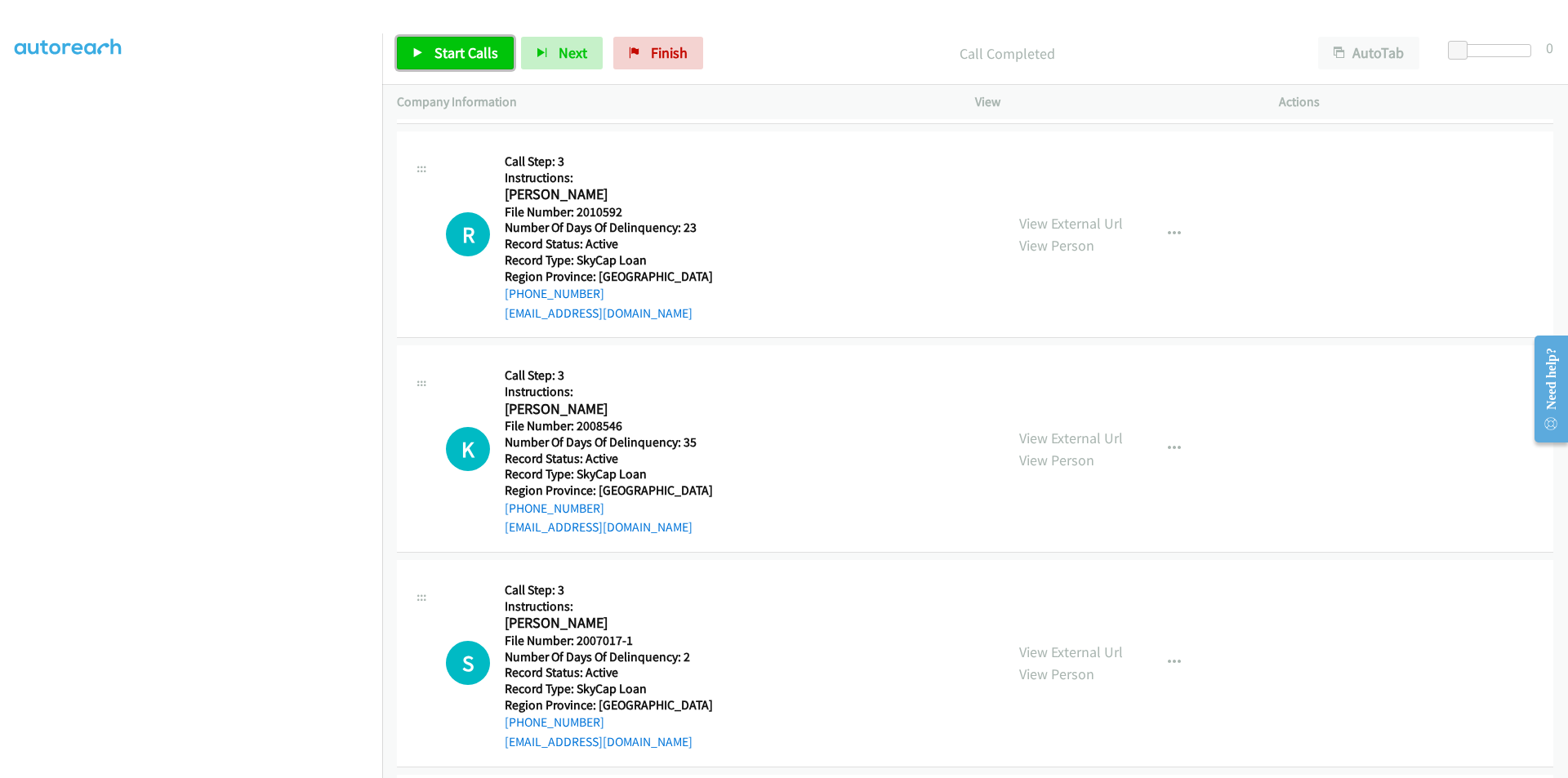
click at [447, 53] on span "Start Calls" at bounding box center [466, 52] width 63 height 18
click at [447, 53] on span "Pause" at bounding box center [453, 52] width 37 height 18
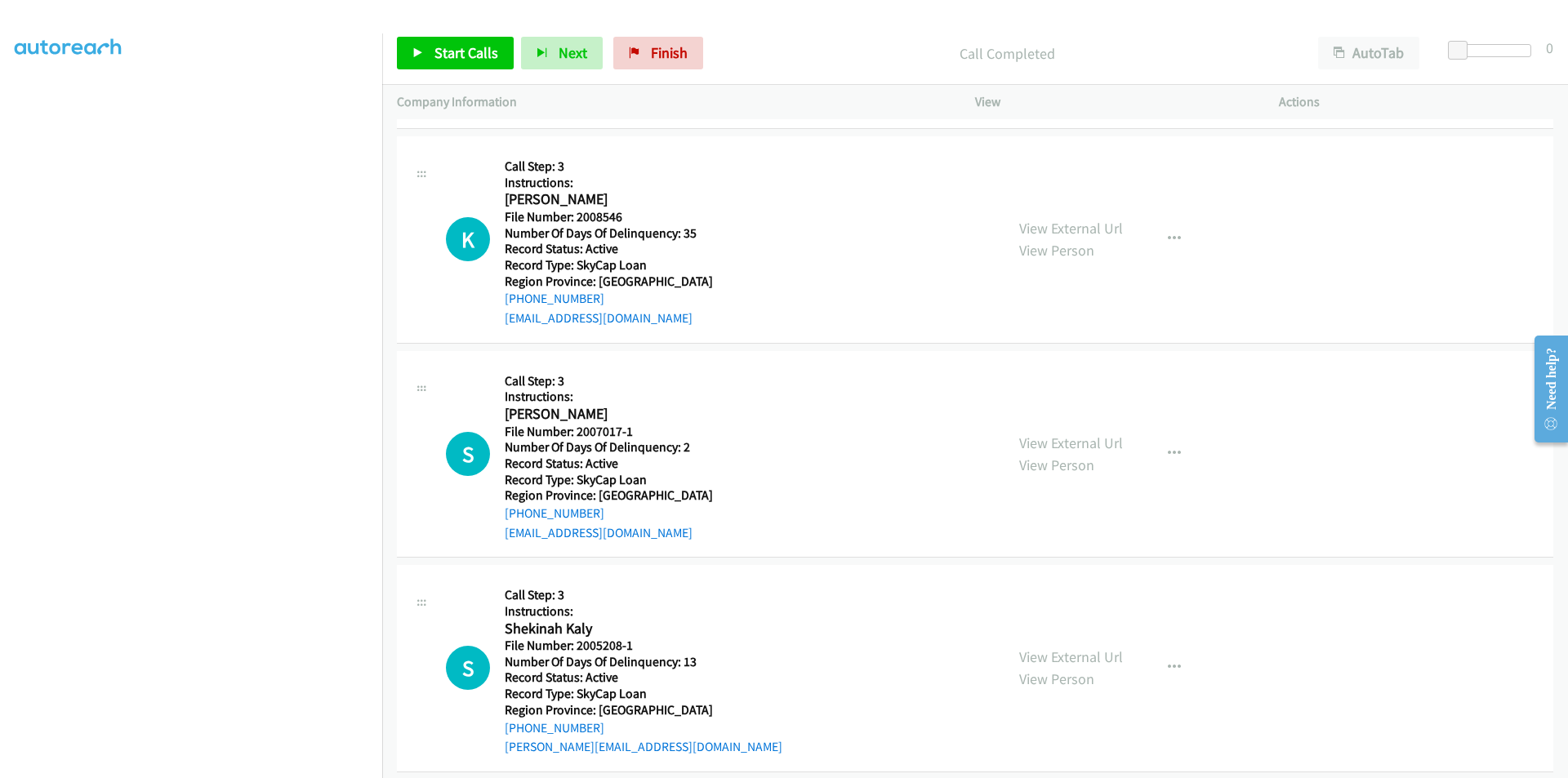
scroll to position [735, 0]
click at [475, 52] on span "Start Calls" at bounding box center [466, 52] width 63 height 18
click at [460, 52] on span "Pause" at bounding box center [453, 52] width 37 height 18
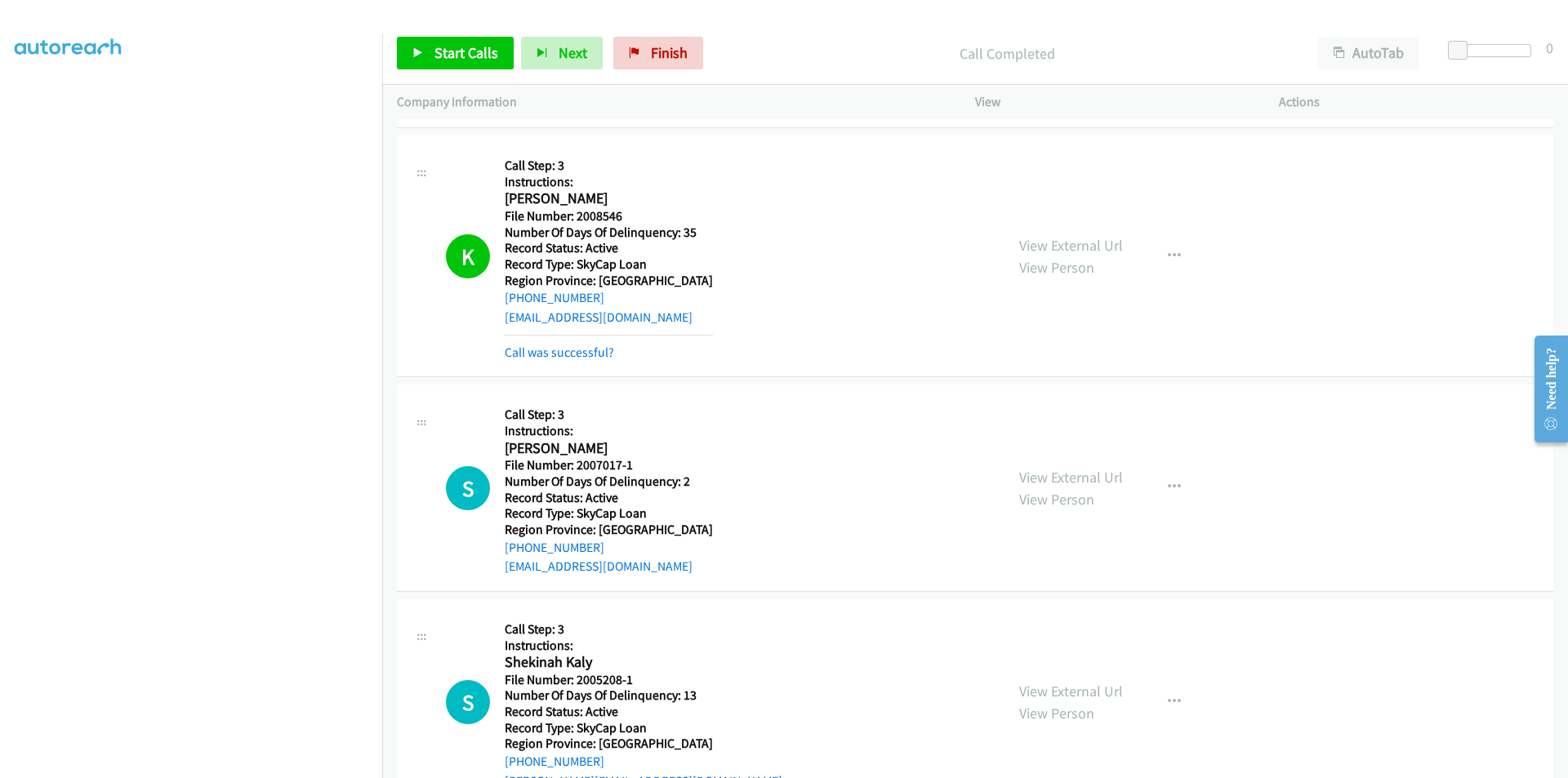
scroll to position [979, 0]
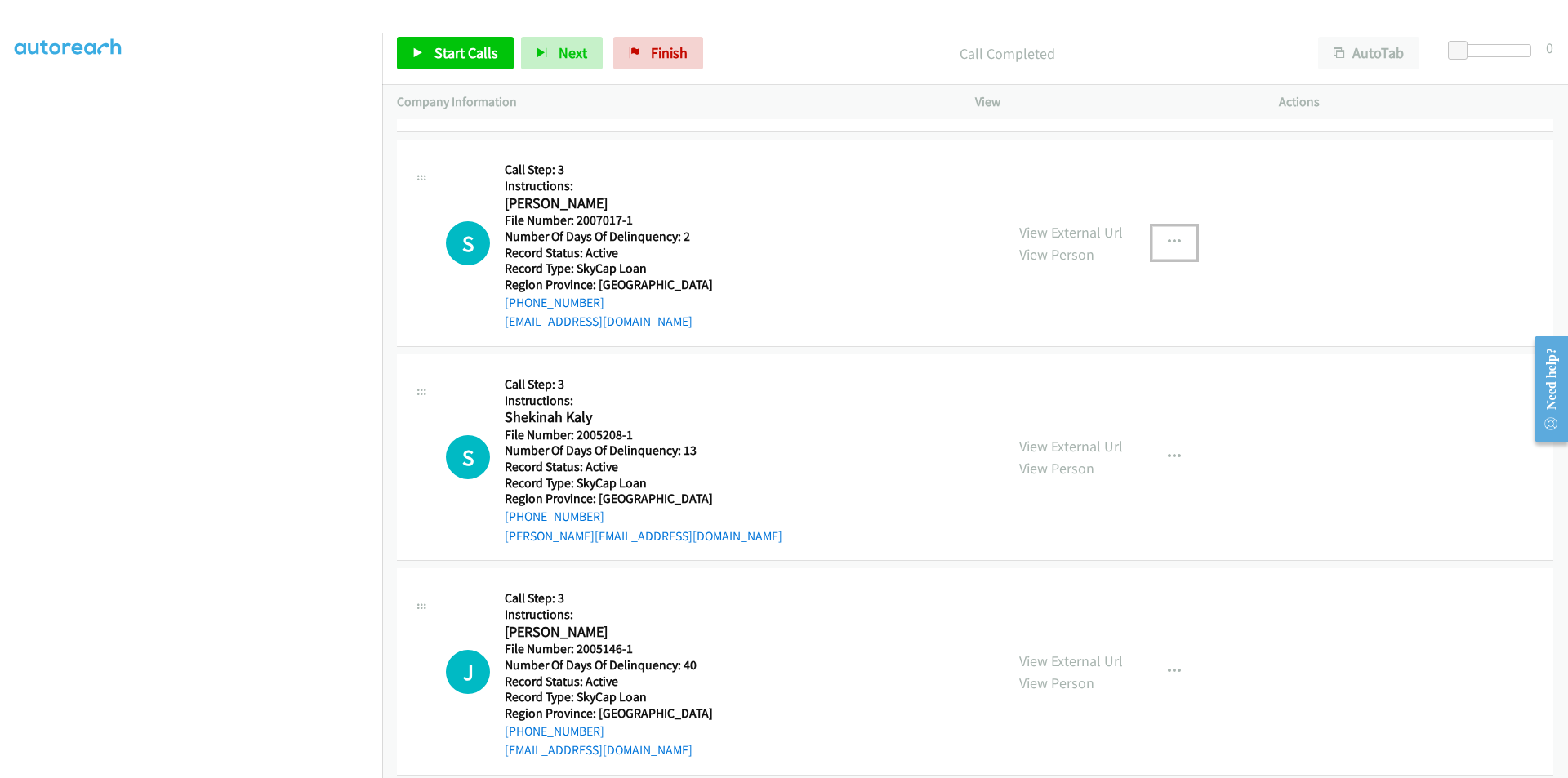
click at [1171, 242] on icon "button" at bounding box center [1174, 242] width 13 height 13
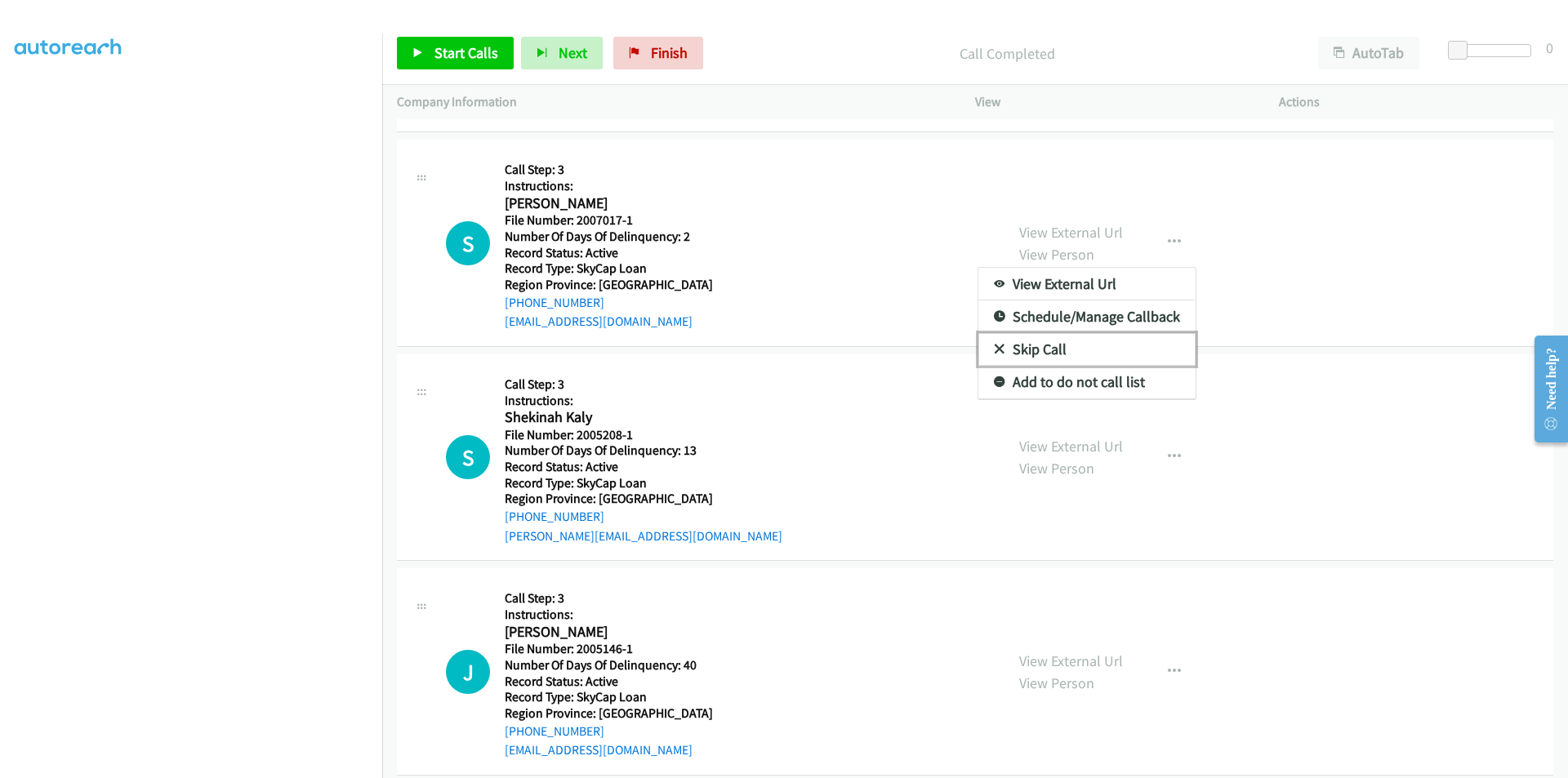
click at [1098, 338] on link "Skip Call" at bounding box center [1087, 349] width 217 height 33
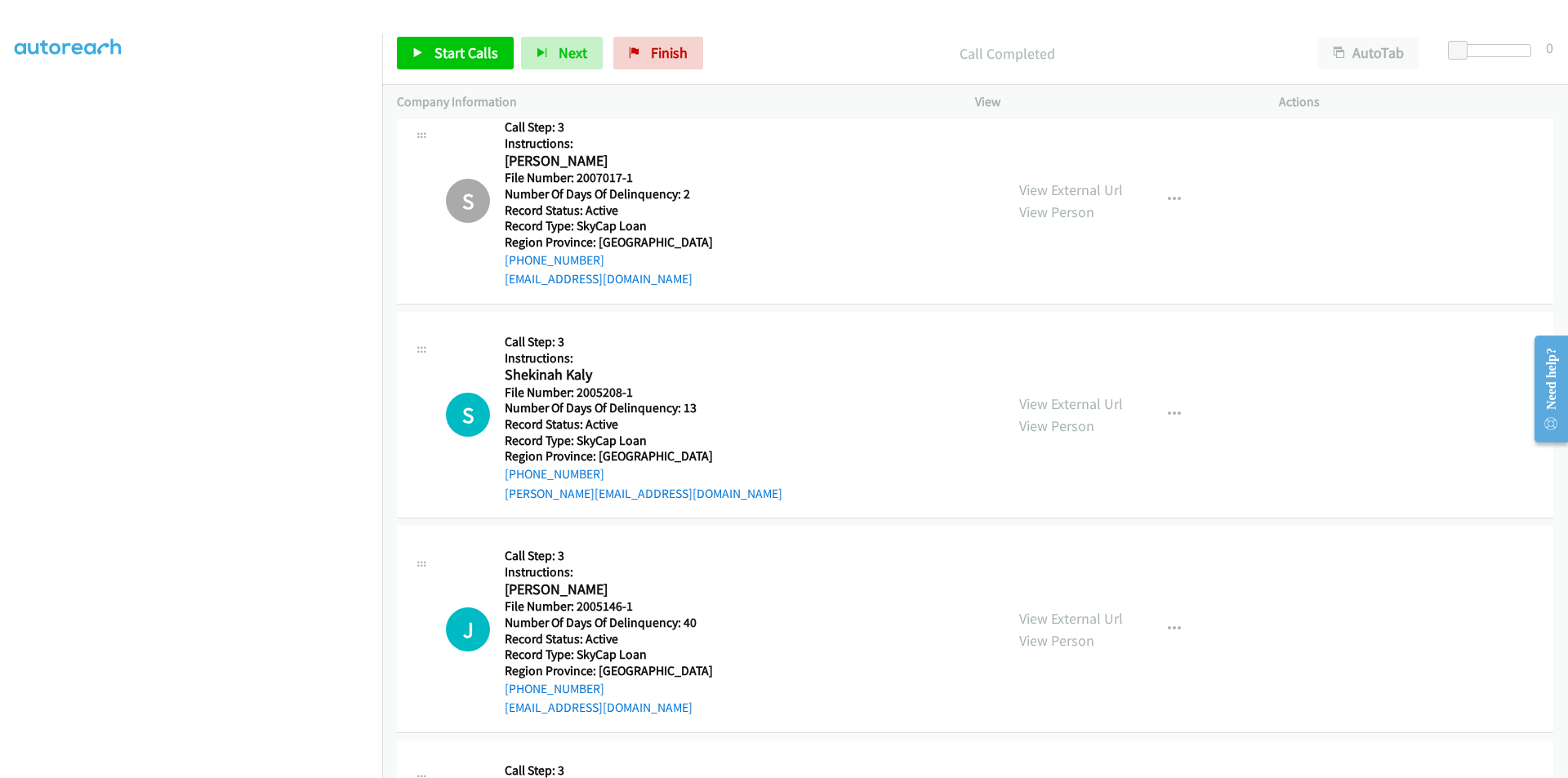
scroll to position [1164, 0]
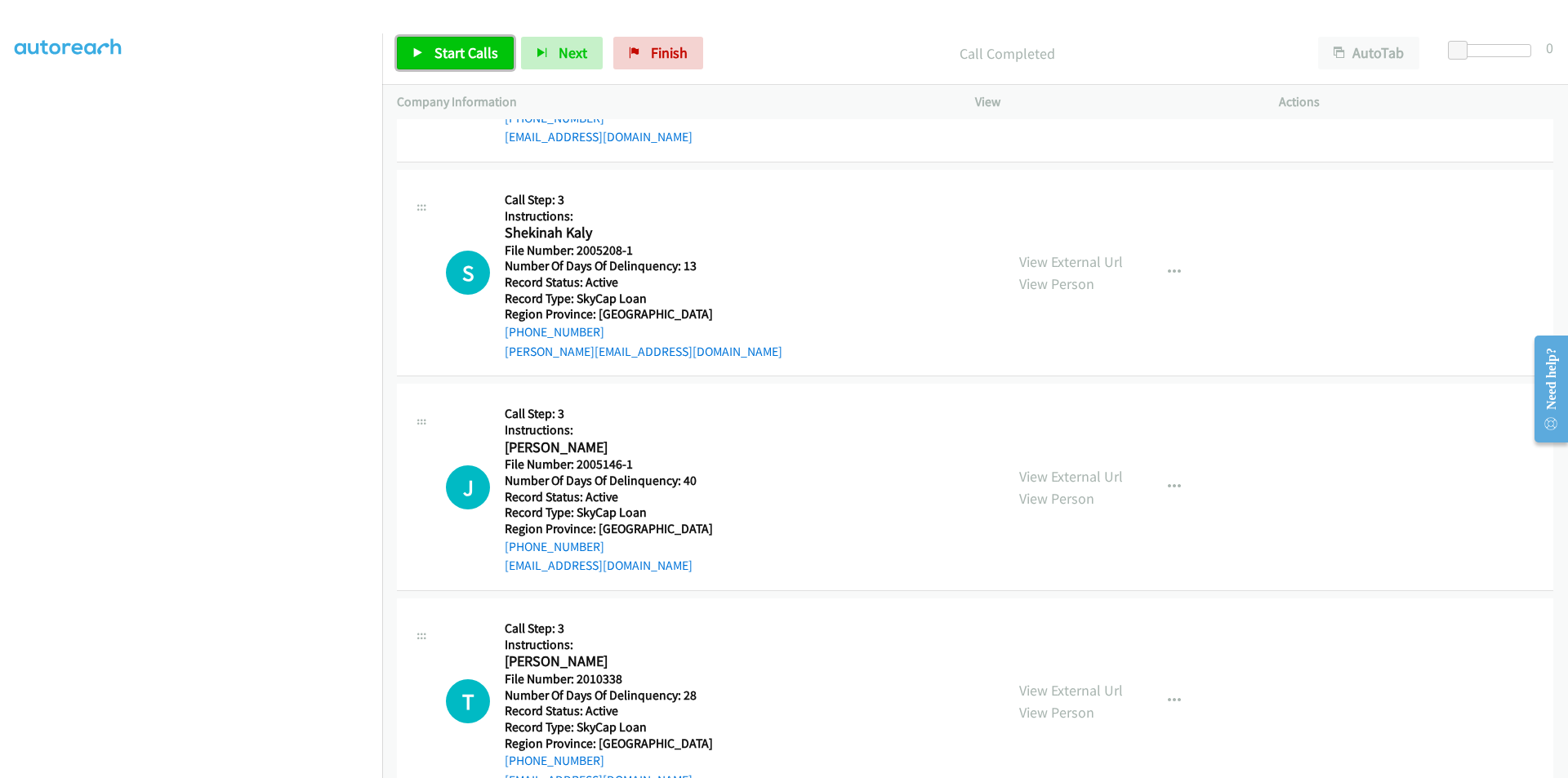
click at [452, 54] on span "Start Calls" at bounding box center [466, 52] width 63 height 18
click at [452, 54] on span "Pause" at bounding box center [453, 52] width 37 height 18
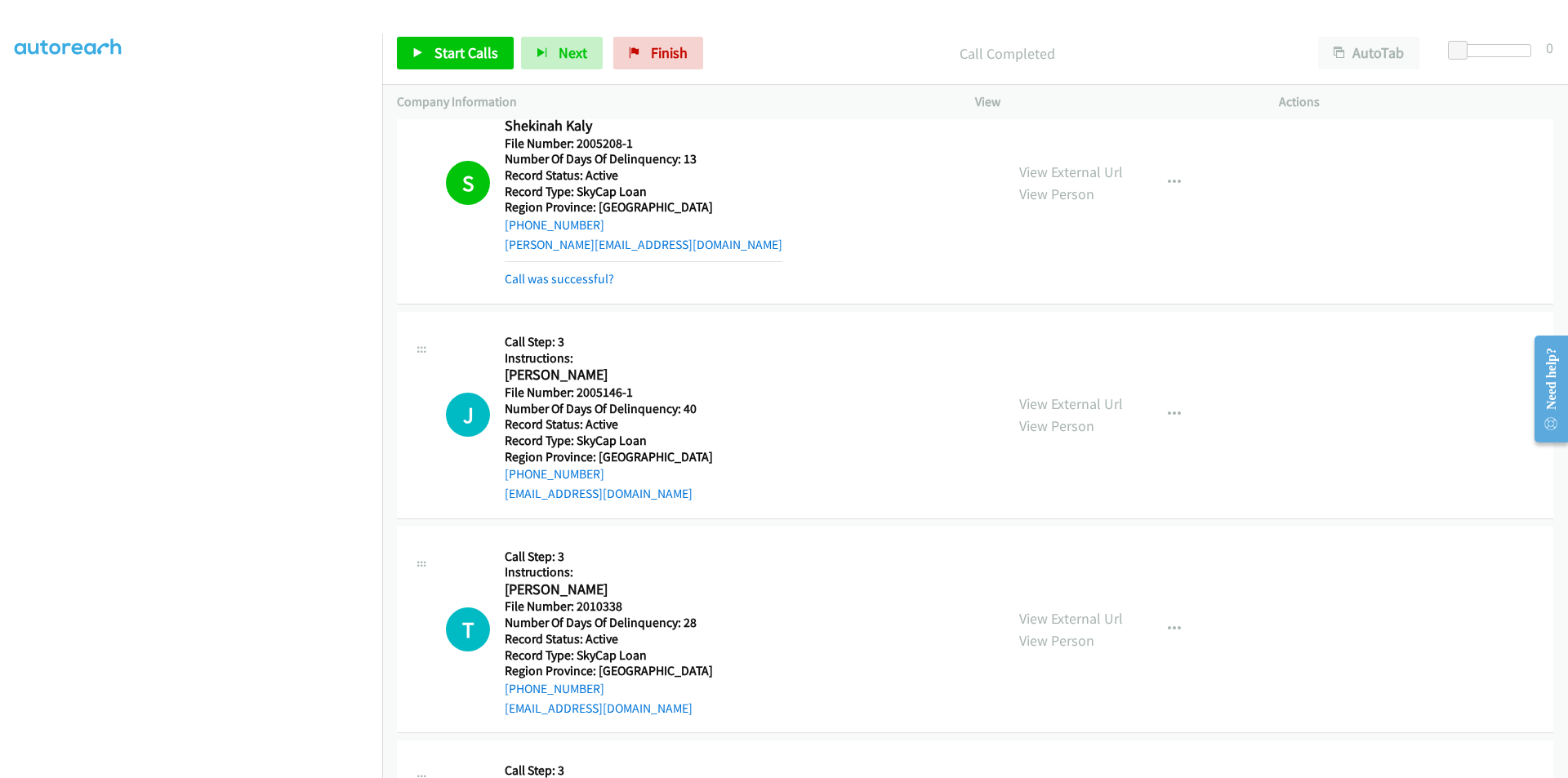
scroll to position [1409, 0]
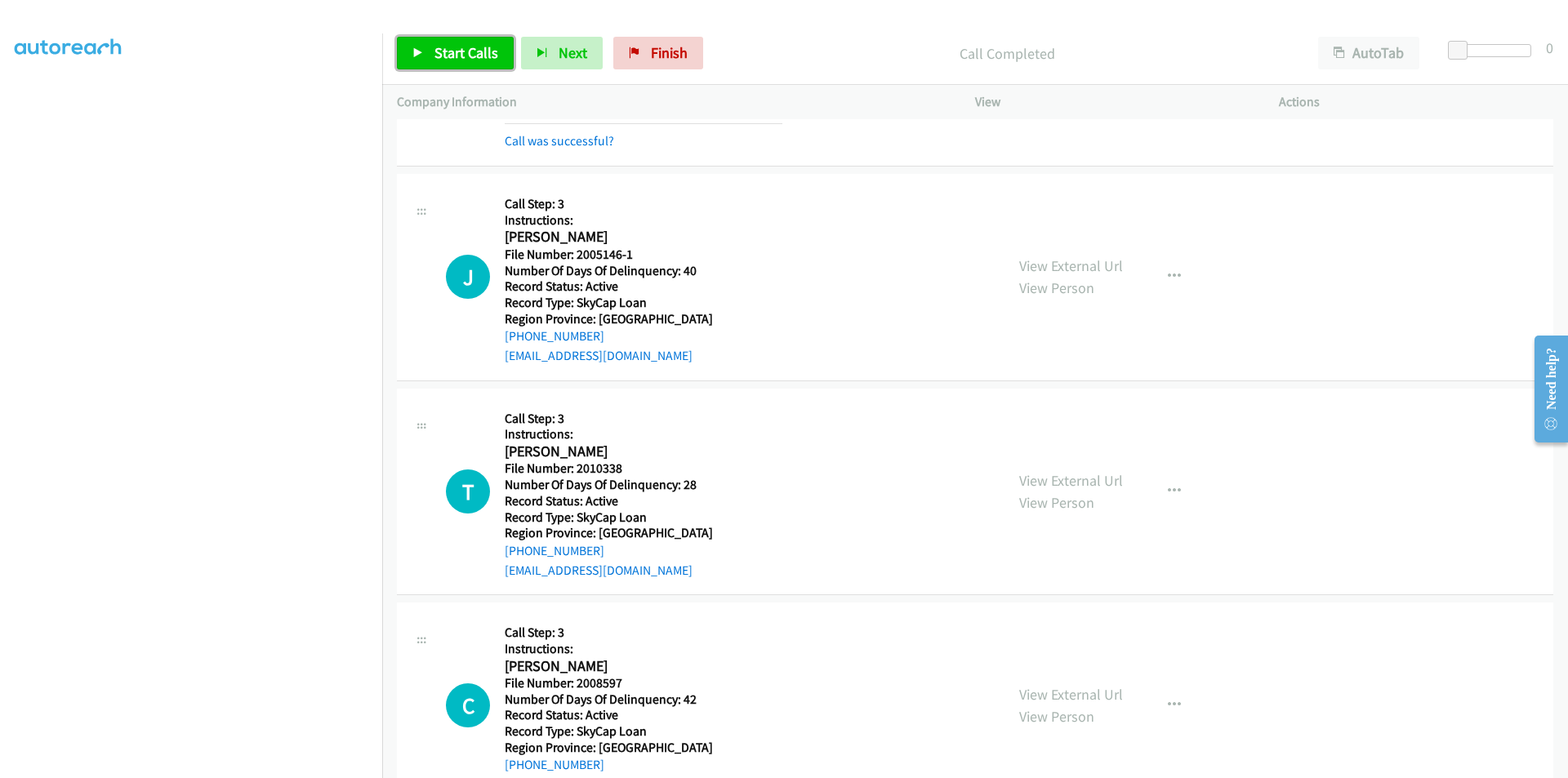
click at [461, 44] on span "Start Calls" at bounding box center [466, 52] width 63 height 18
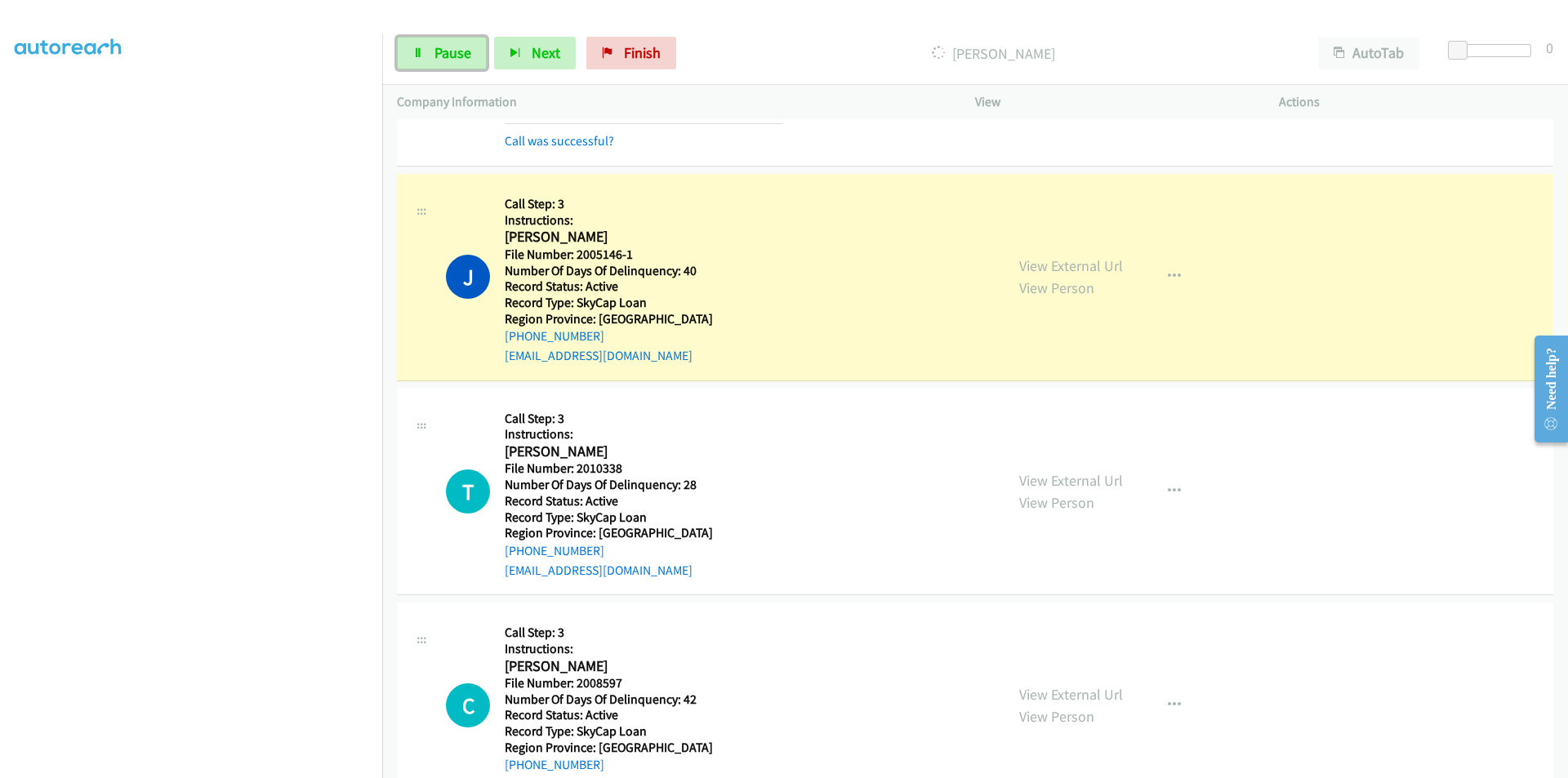
click at [458, 45] on span "Pause" at bounding box center [453, 52] width 37 height 18
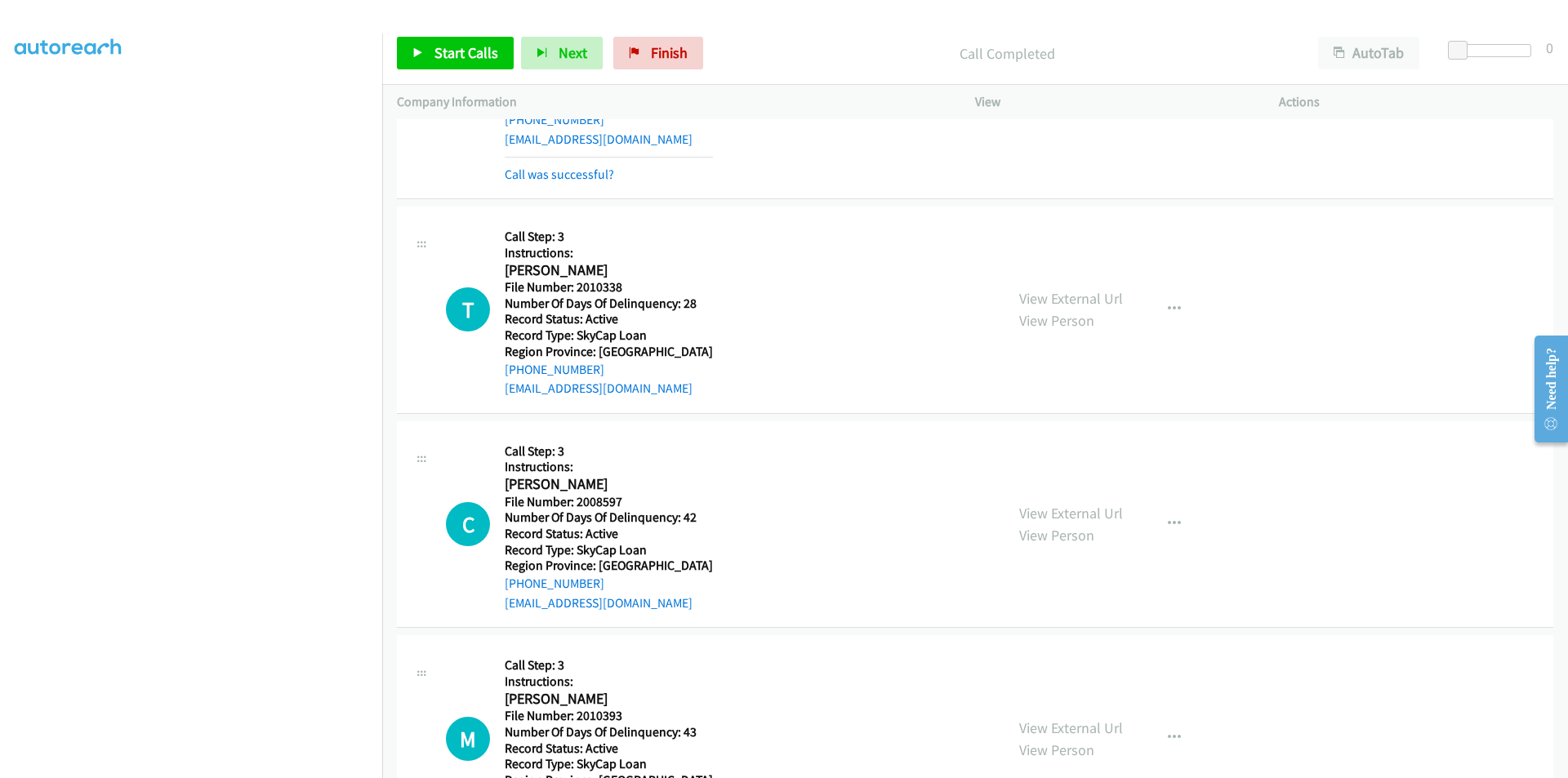
scroll to position [1654, 0]
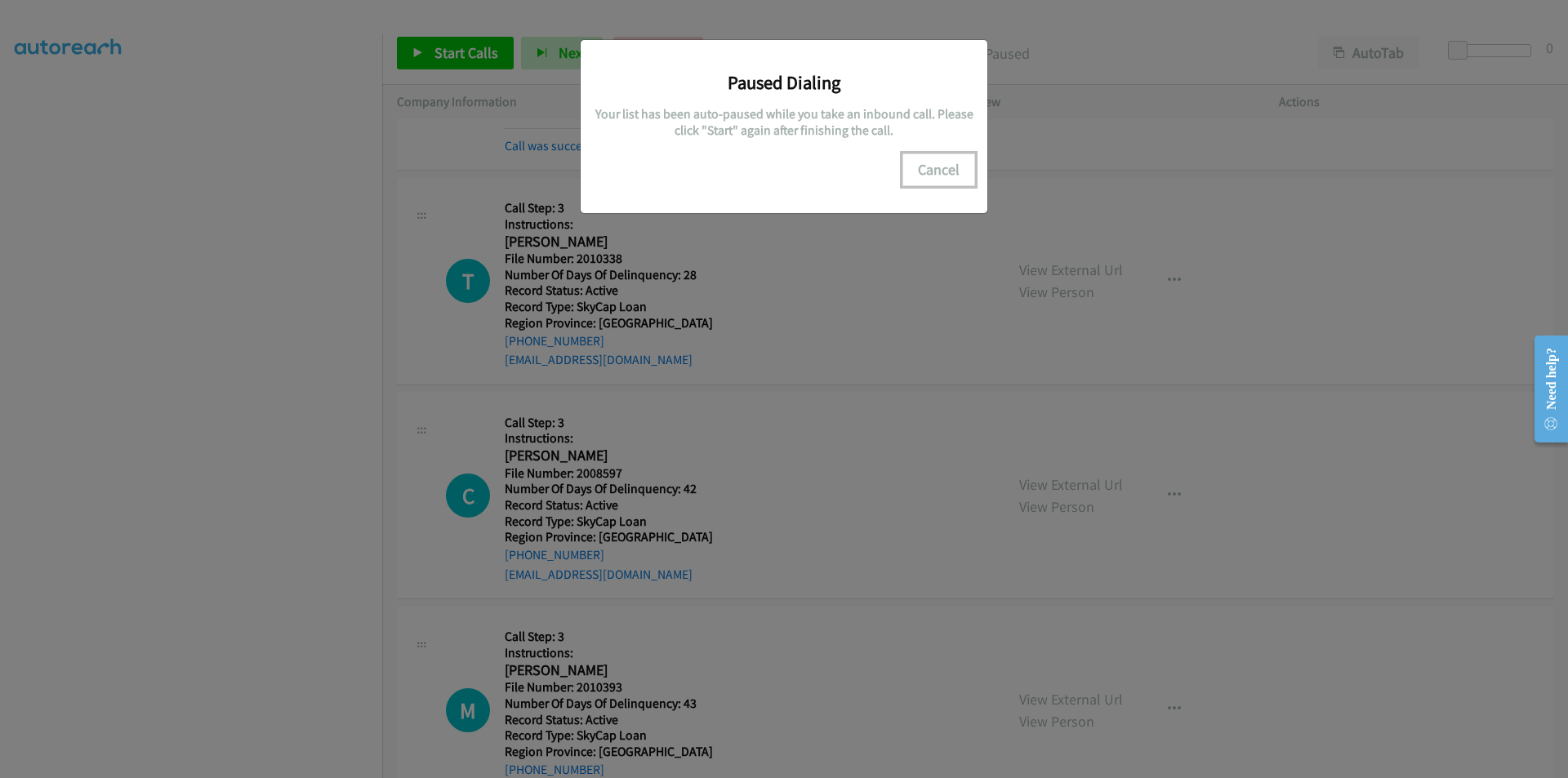
click at [924, 178] on button "Cancel" at bounding box center [938, 170] width 73 height 33
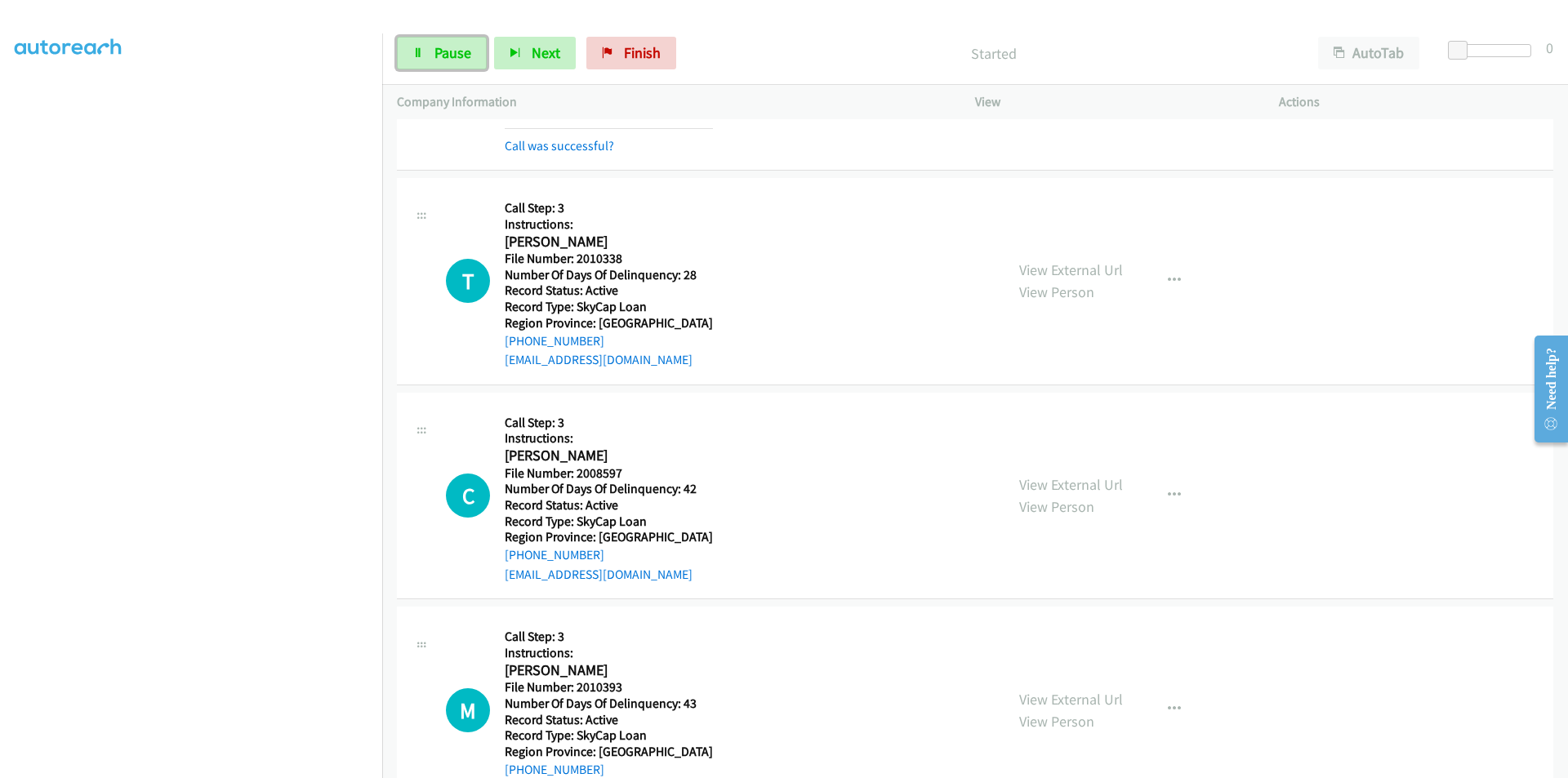
click at [434, 52] on span "Pause" at bounding box center [453, 52] width 37 height 18
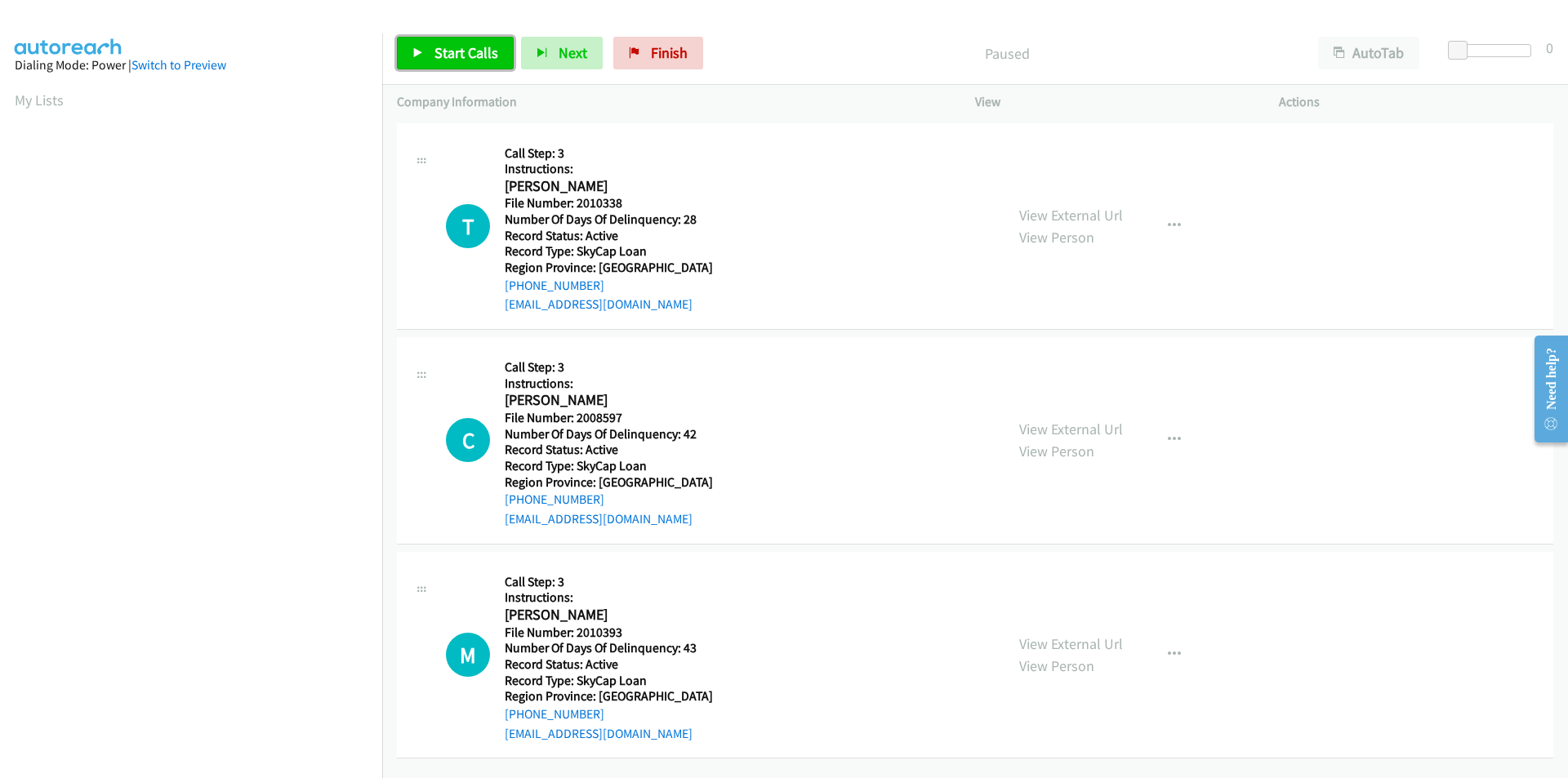
click at [449, 45] on span "Start Calls" at bounding box center [466, 52] width 63 height 18
click at [449, 45] on span "Pause" at bounding box center [453, 52] width 37 height 18
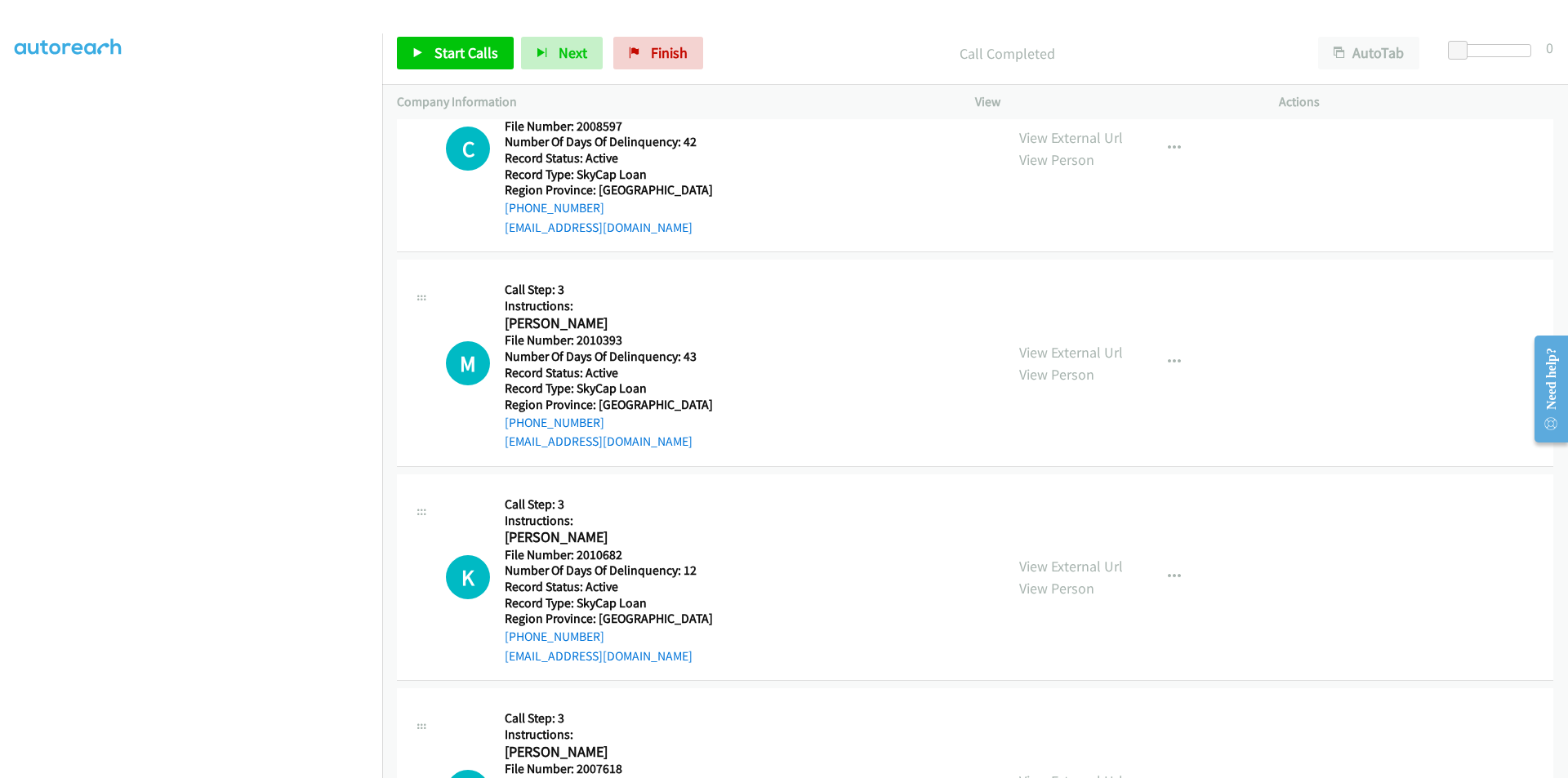
scroll to position [245, 0]
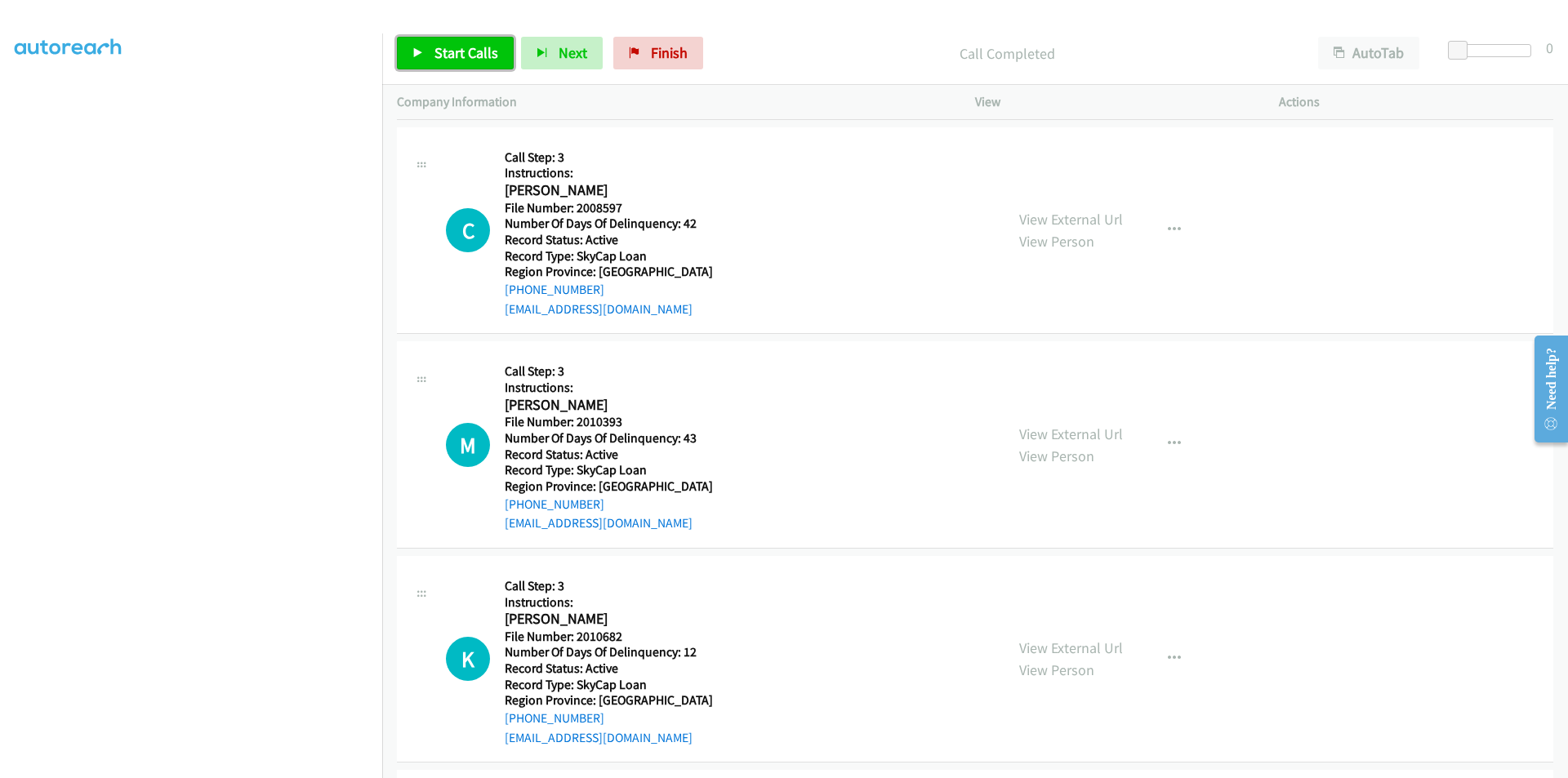
click at [458, 51] on span "Start Calls" at bounding box center [466, 52] width 63 height 18
click at [458, 51] on span "Pause" at bounding box center [453, 52] width 37 height 18
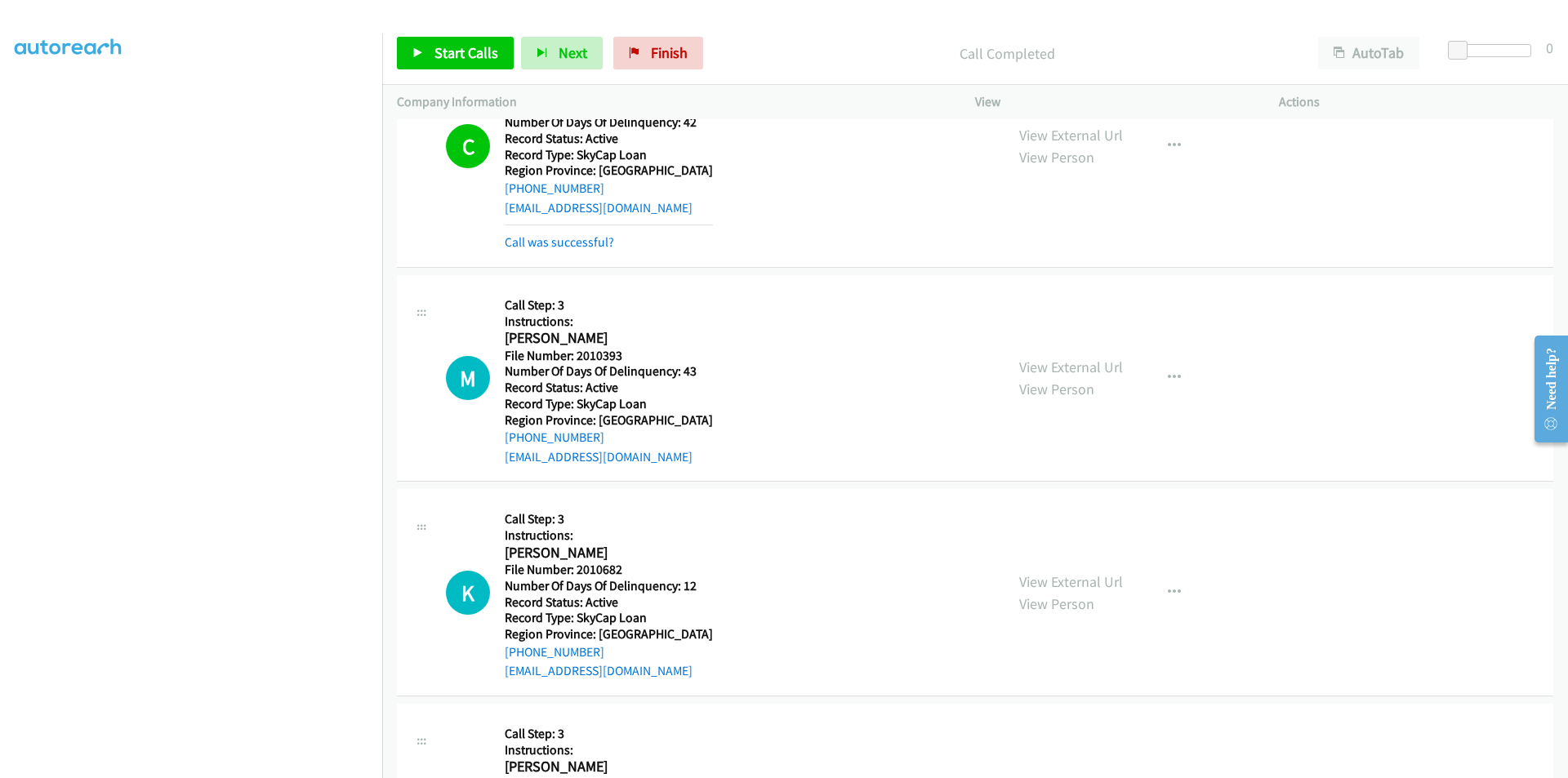
scroll to position [490, 0]
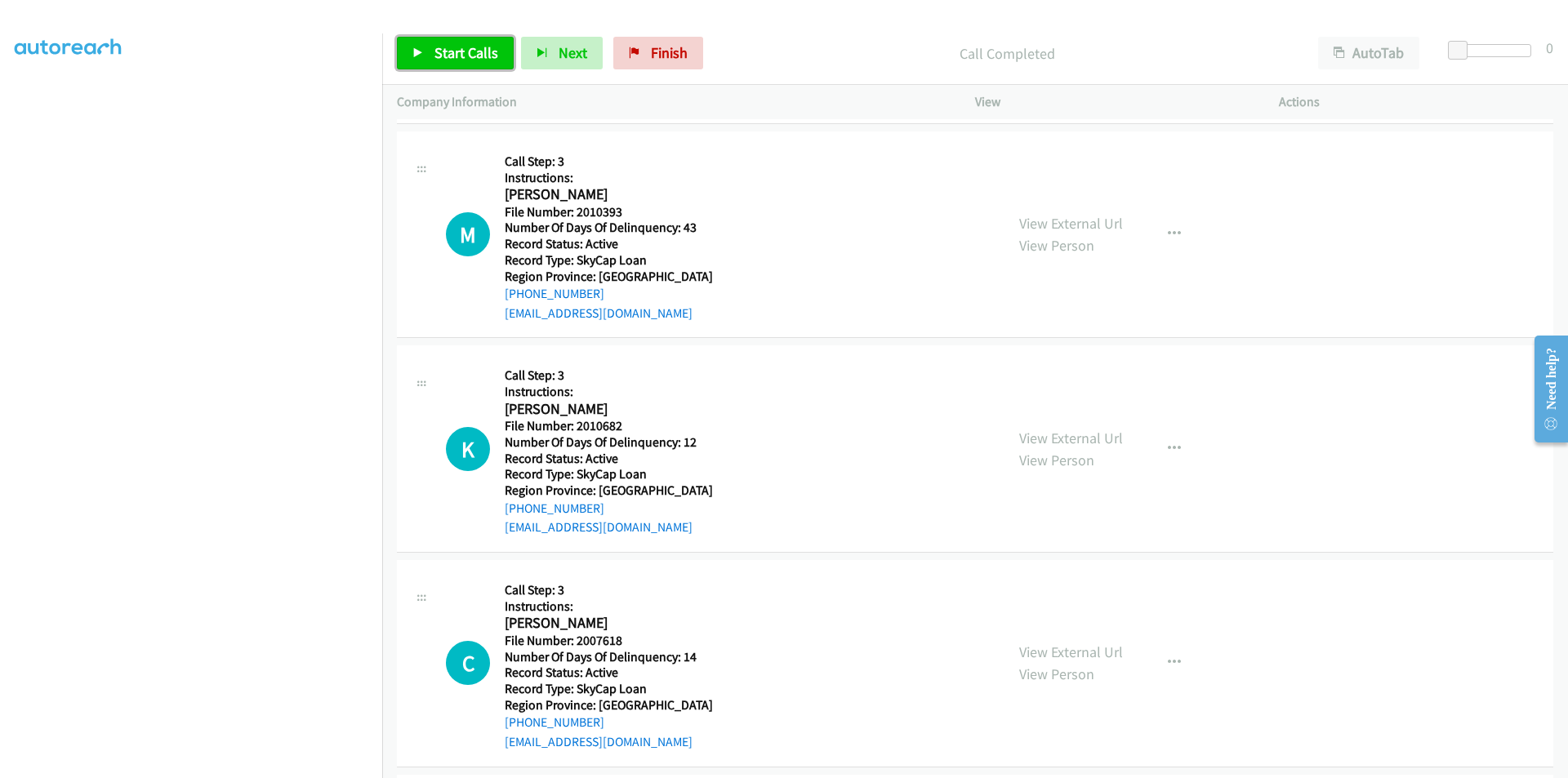
click at [444, 46] on span "Start Calls" at bounding box center [466, 52] width 63 height 18
click at [440, 53] on span "Pause" at bounding box center [453, 52] width 37 height 18
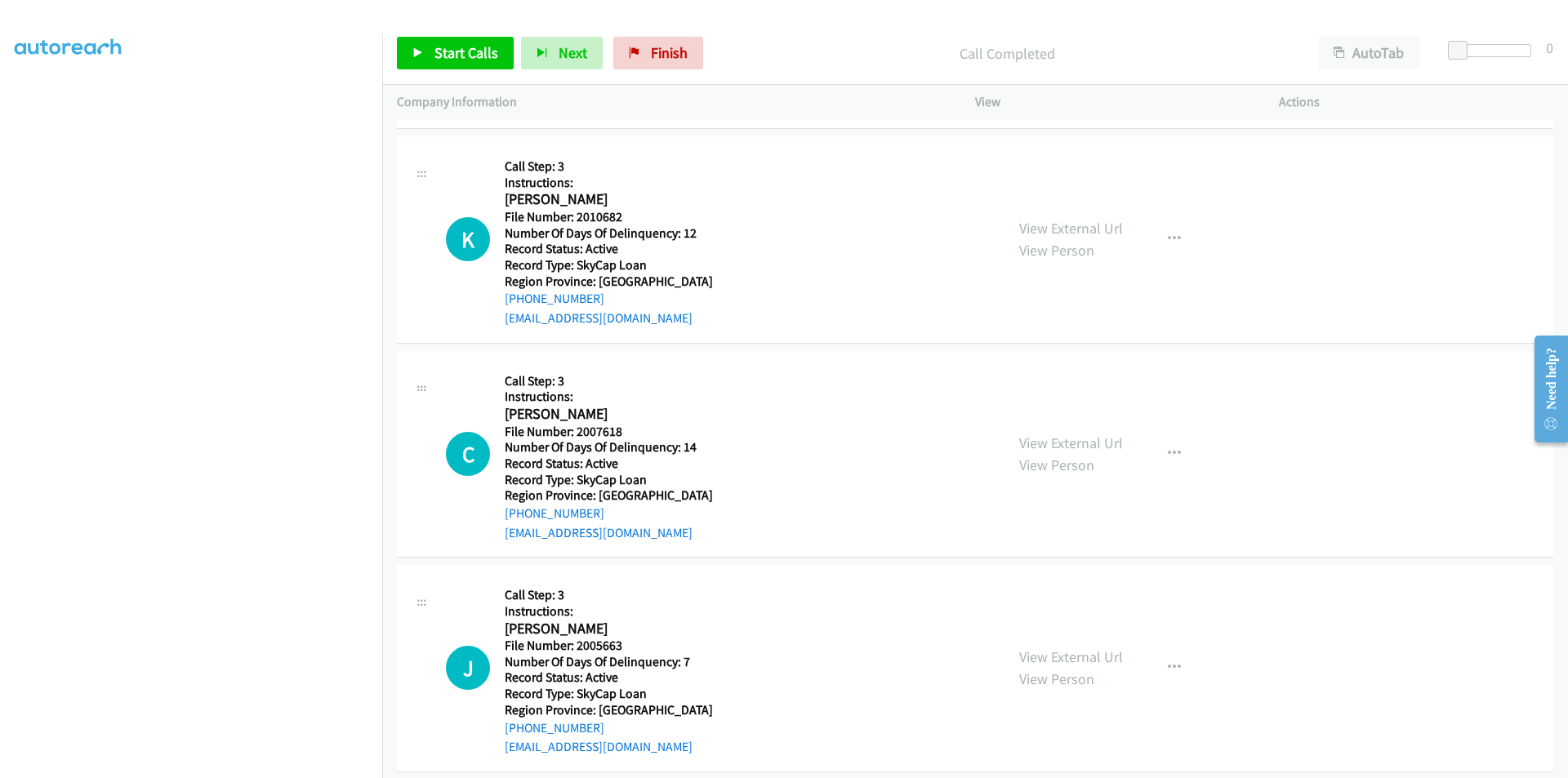
scroll to position [735, 0]
click at [462, 59] on span "Start Calls" at bounding box center [466, 52] width 63 height 18
click at [459, 52] on span "Pause" at bounding box center [453, 52] width 37 height 18
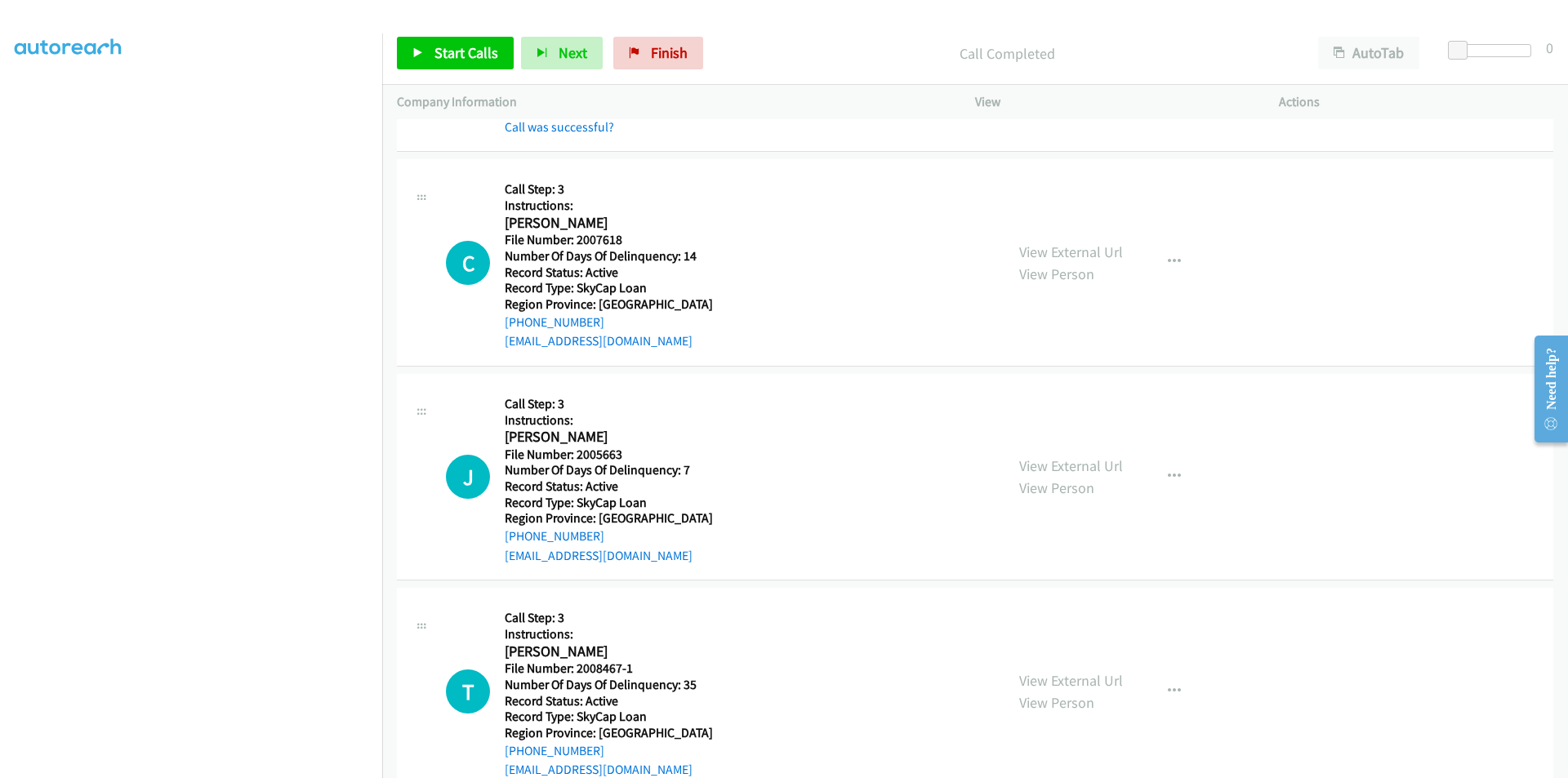
scroll to position [979, 0]
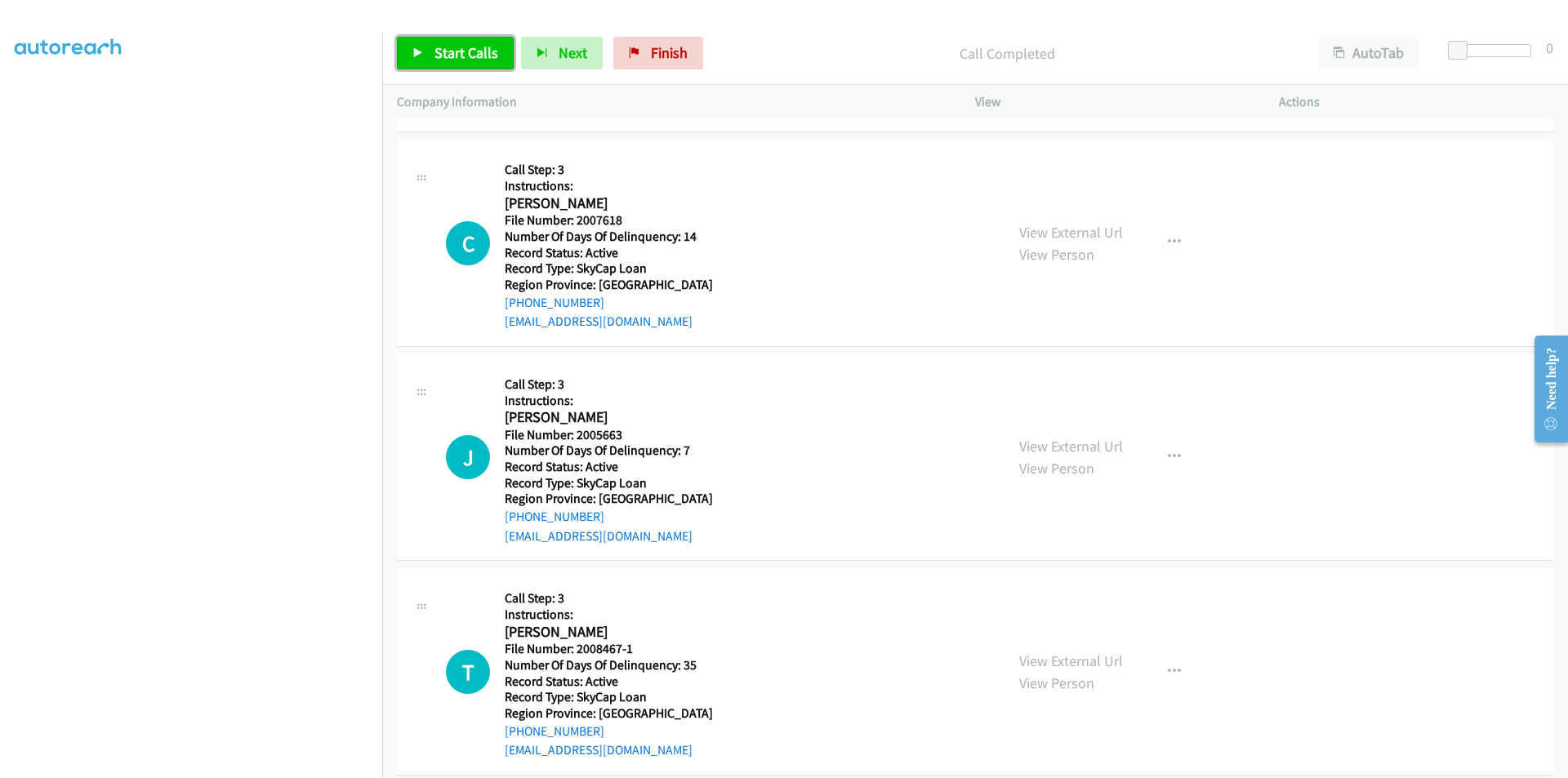
click at [453, 54] on span "Start Calls" at bounding box center [466, 52] width 63 height 18
click at [449, 53] on span "Pause" at bounding box center [453, 52] width 37 height 18
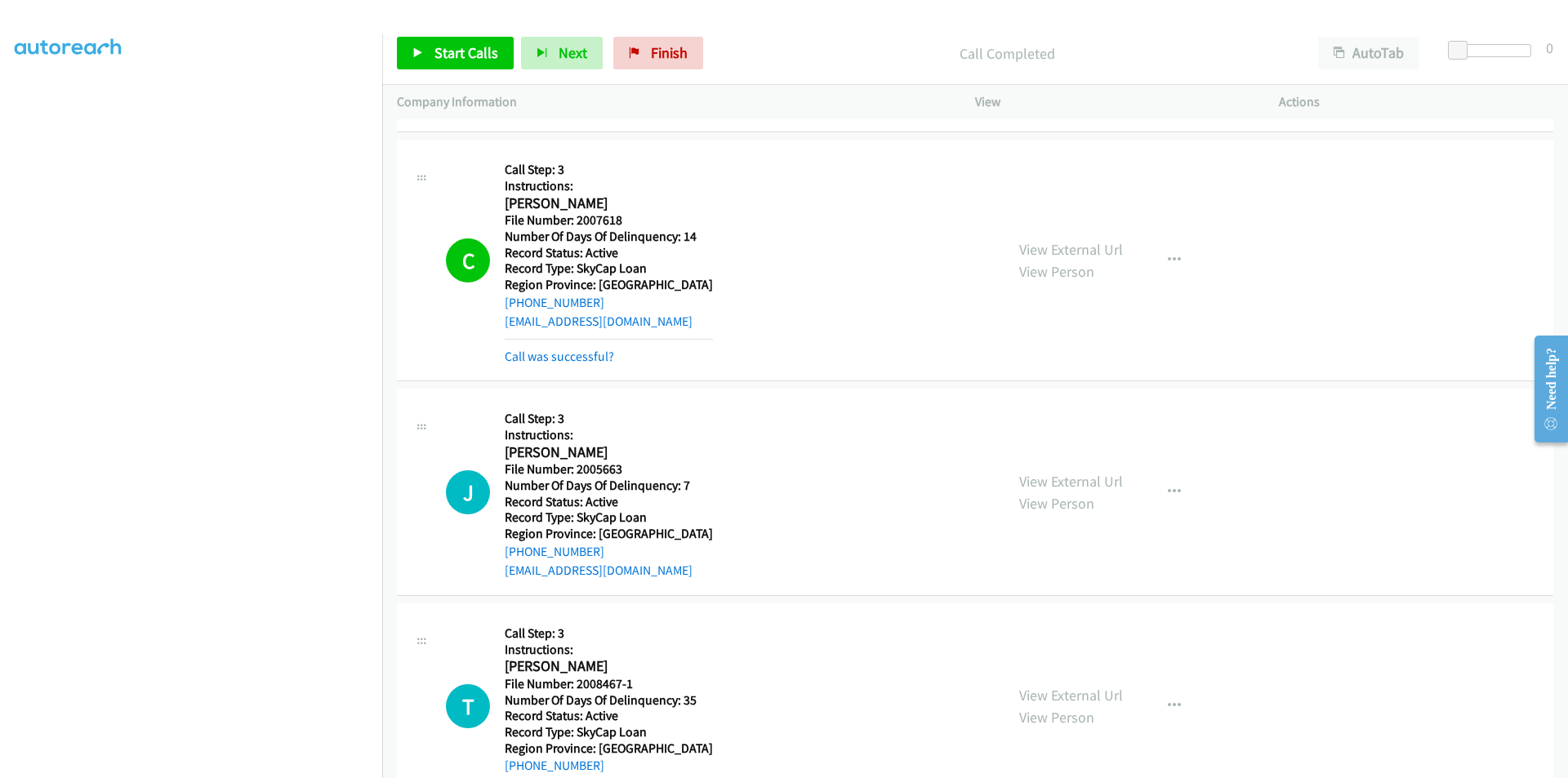
scroll to position [1225, 0]
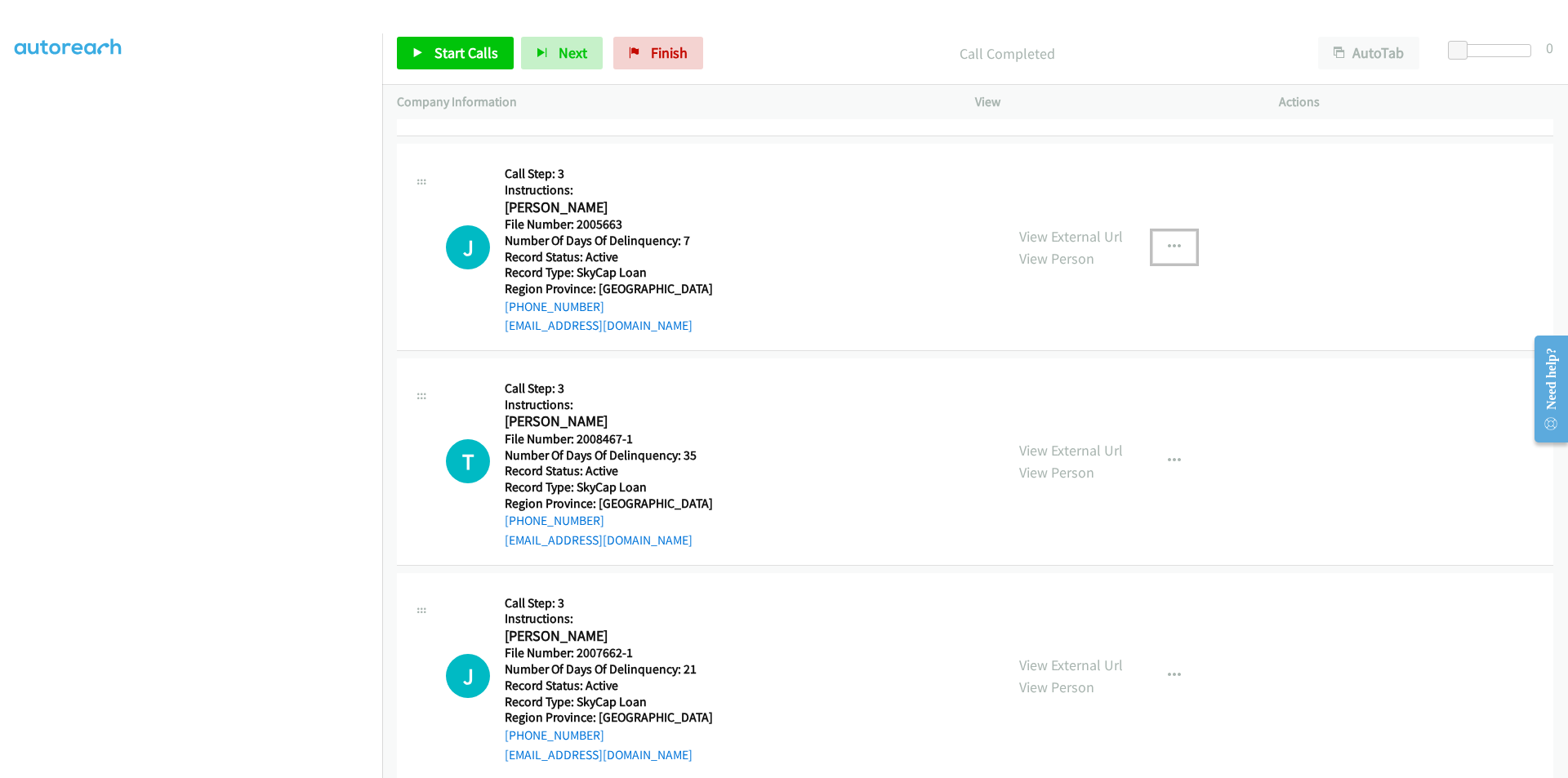
click at [1168, 241] on icon "button" at bounding box center [1174, 247] width 13 height 13
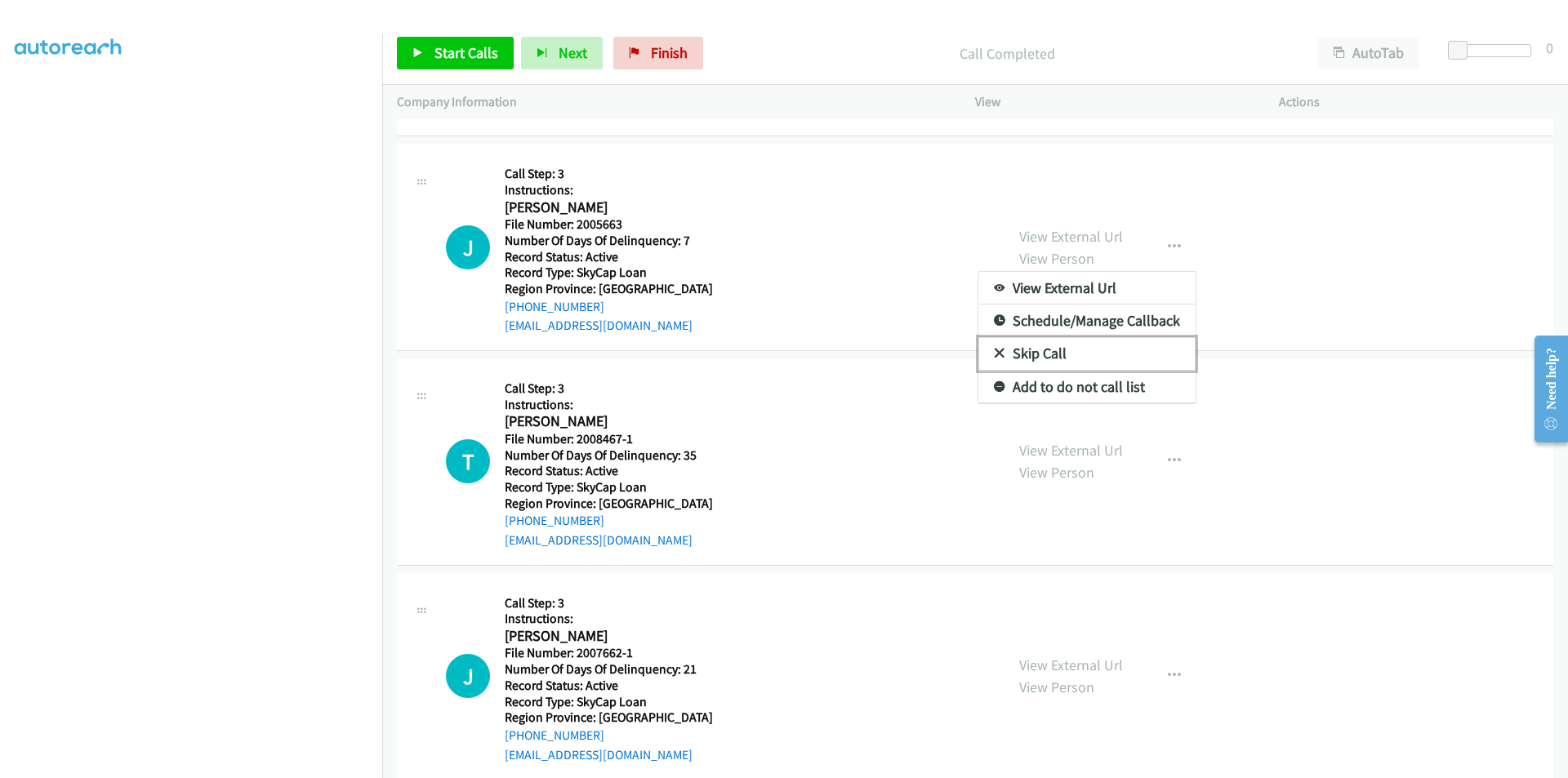
click at [1092, 346] on link "Skip Call" at bounding box center [1087, 353] width 217 height 33
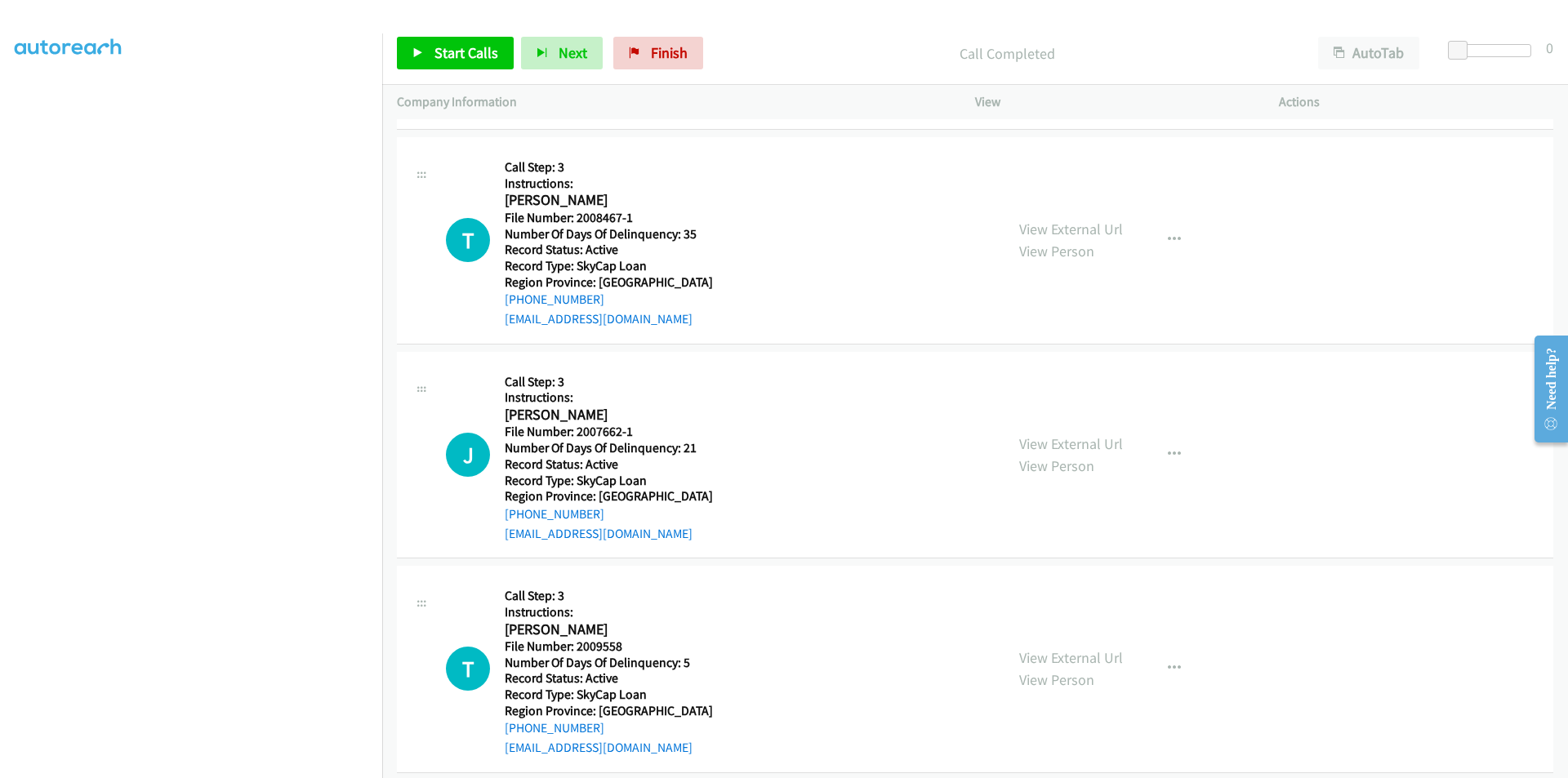
scroll to position [1465, 0]
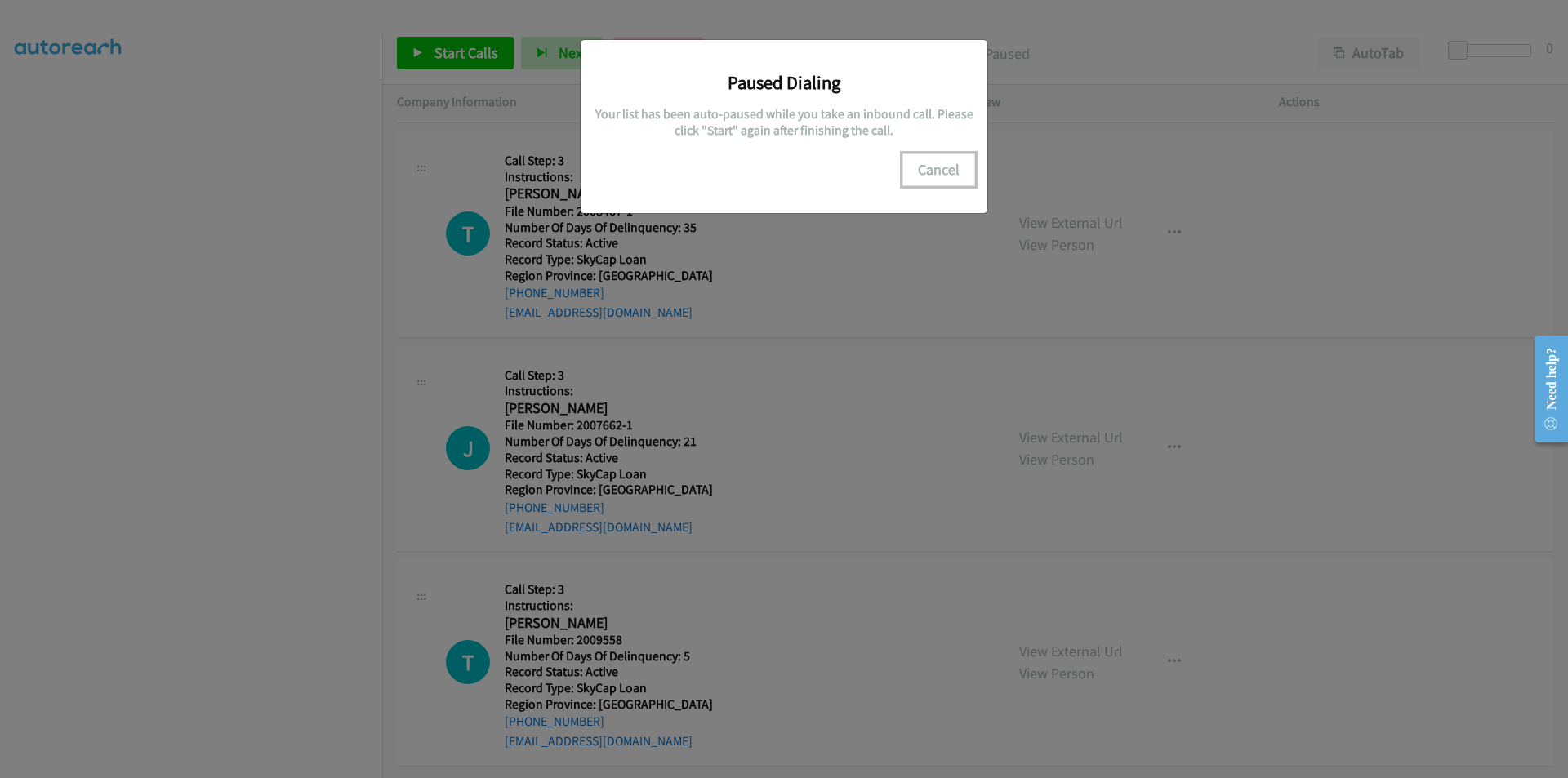
click at [943, 167] on button "Cancel" at bounding box center [938, 170] width 73 height 33
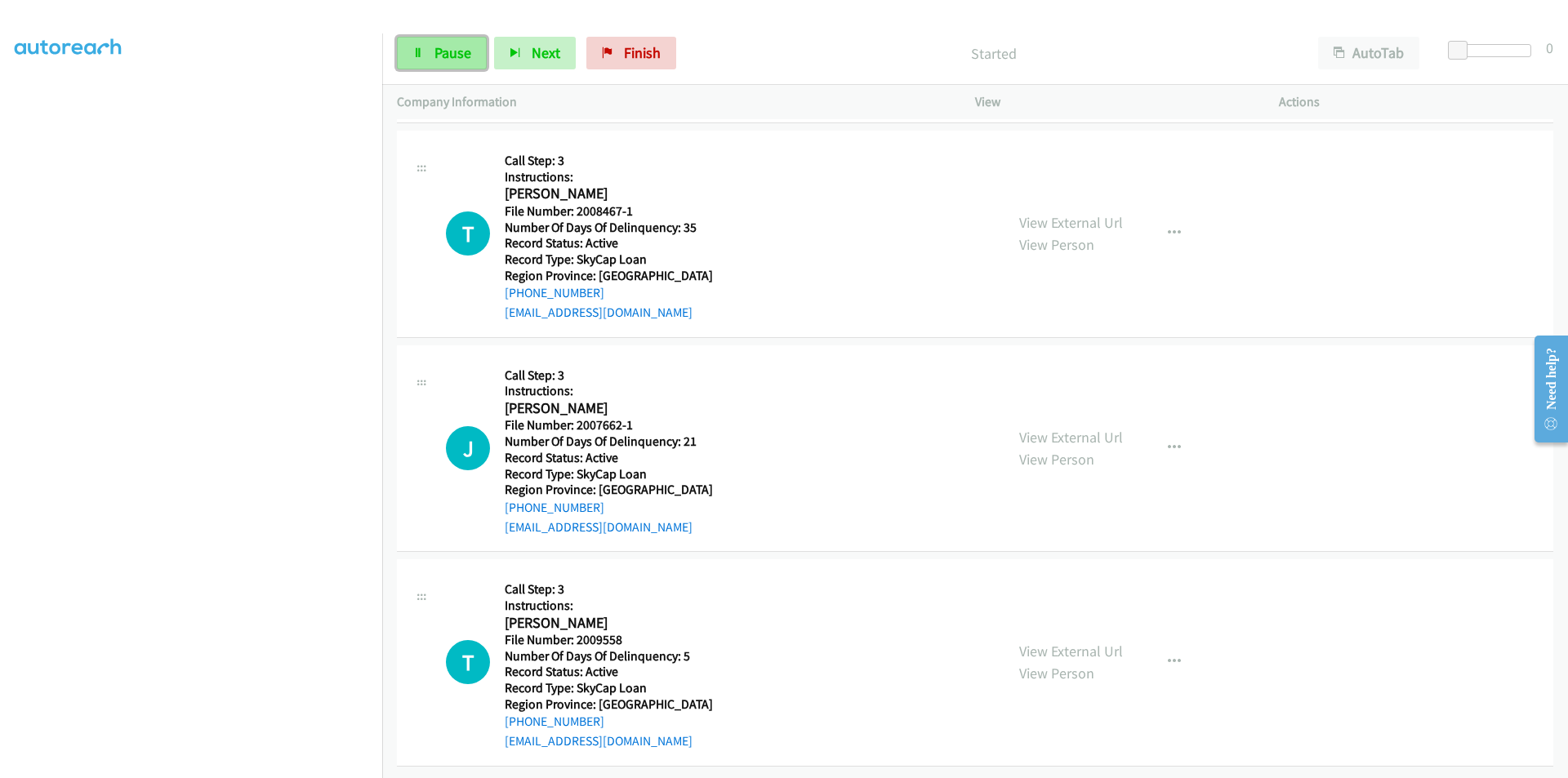
click at [431, 53] on link "Pause" at bounding box center [441, 53] width 90 height 33
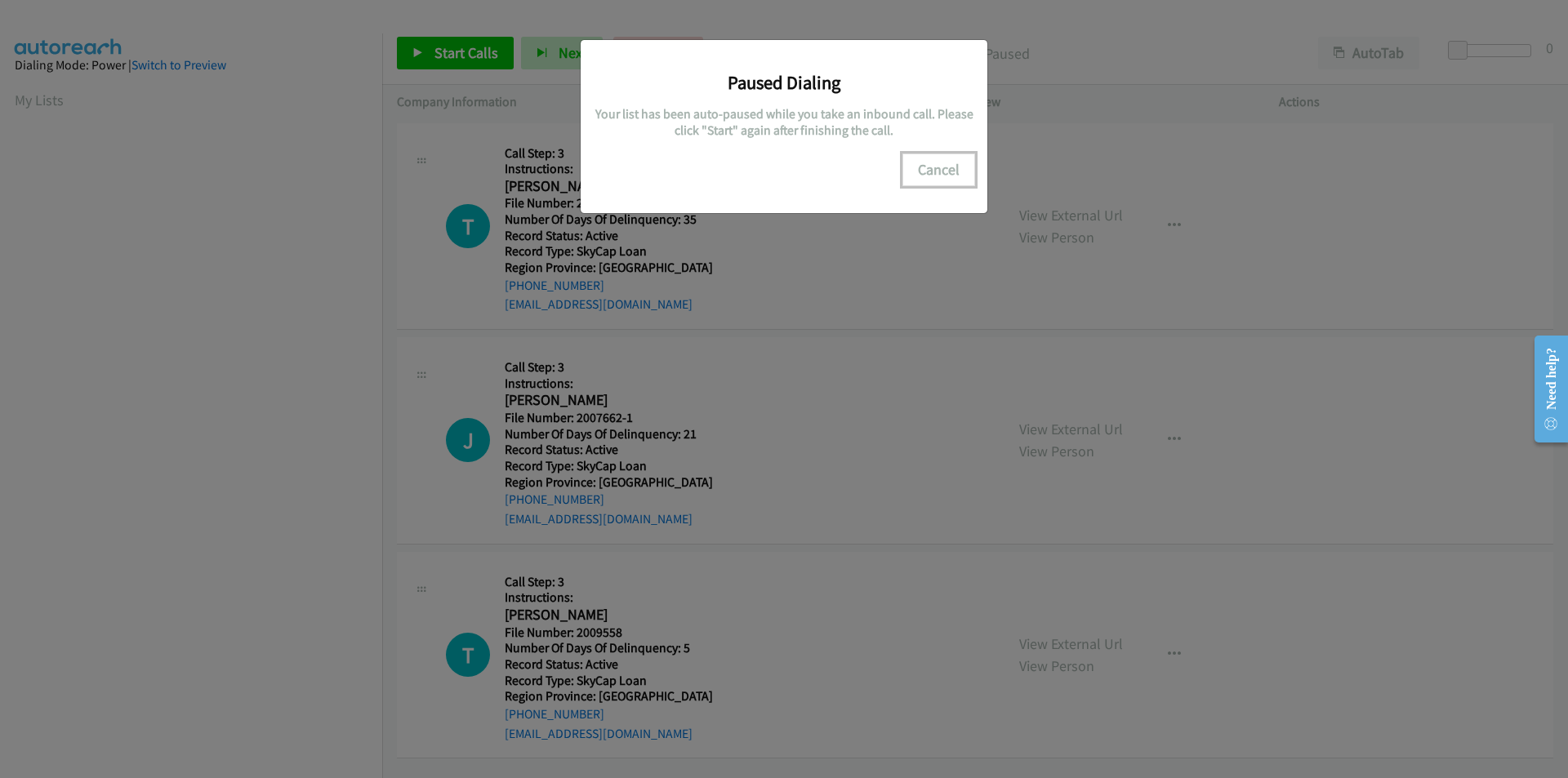
click at [952, 171] on button "Cancel" at bounding box center [938, 170] width 73 height 33
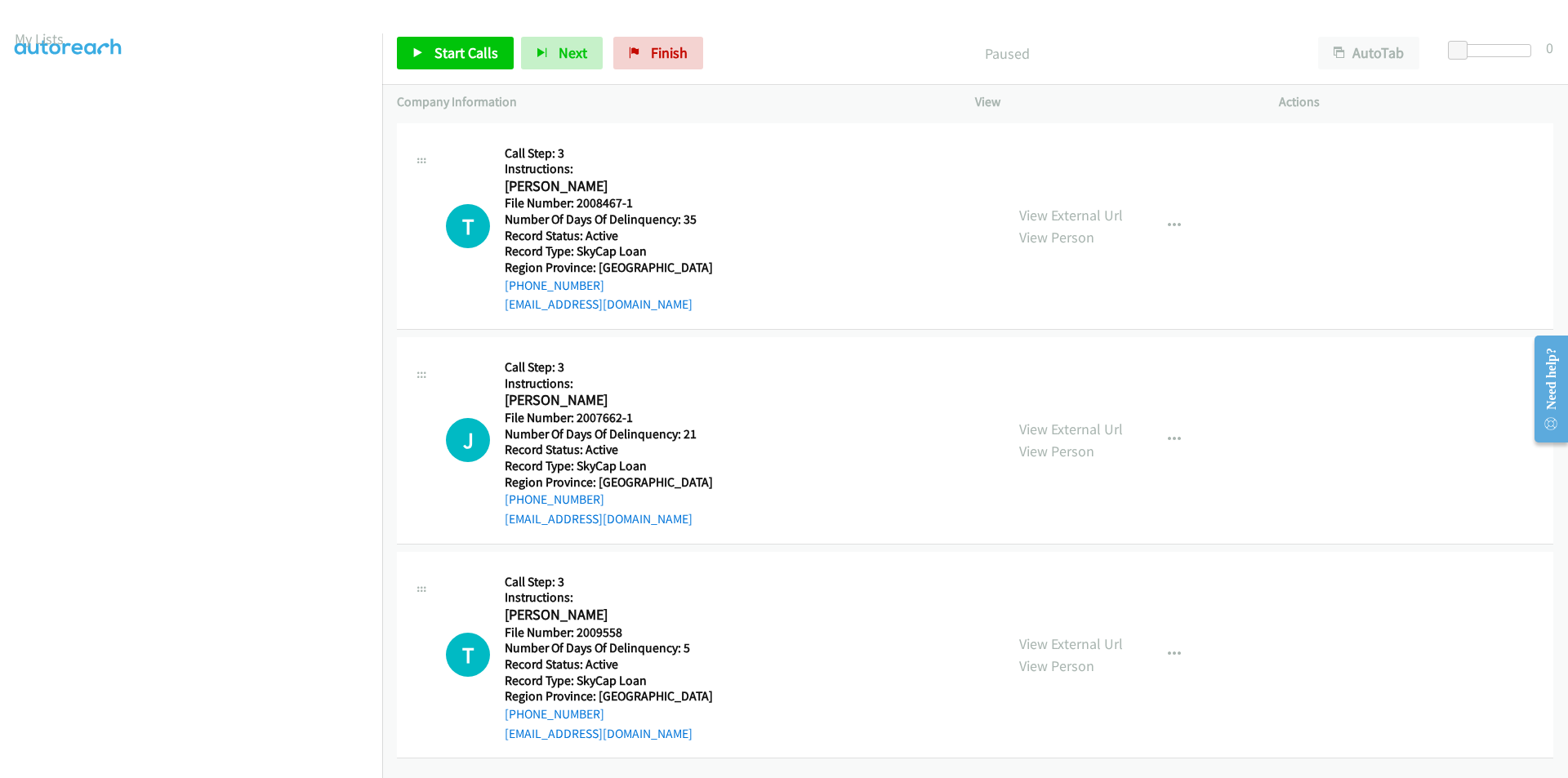
scroll to position [137, 0]
click at [450, 50] on span "Pause" at bounding box center [453, 52] width 37 height 18
click at [463, 59] on span "Start Calls" at bounding box center [466, 52] width 63 height 18
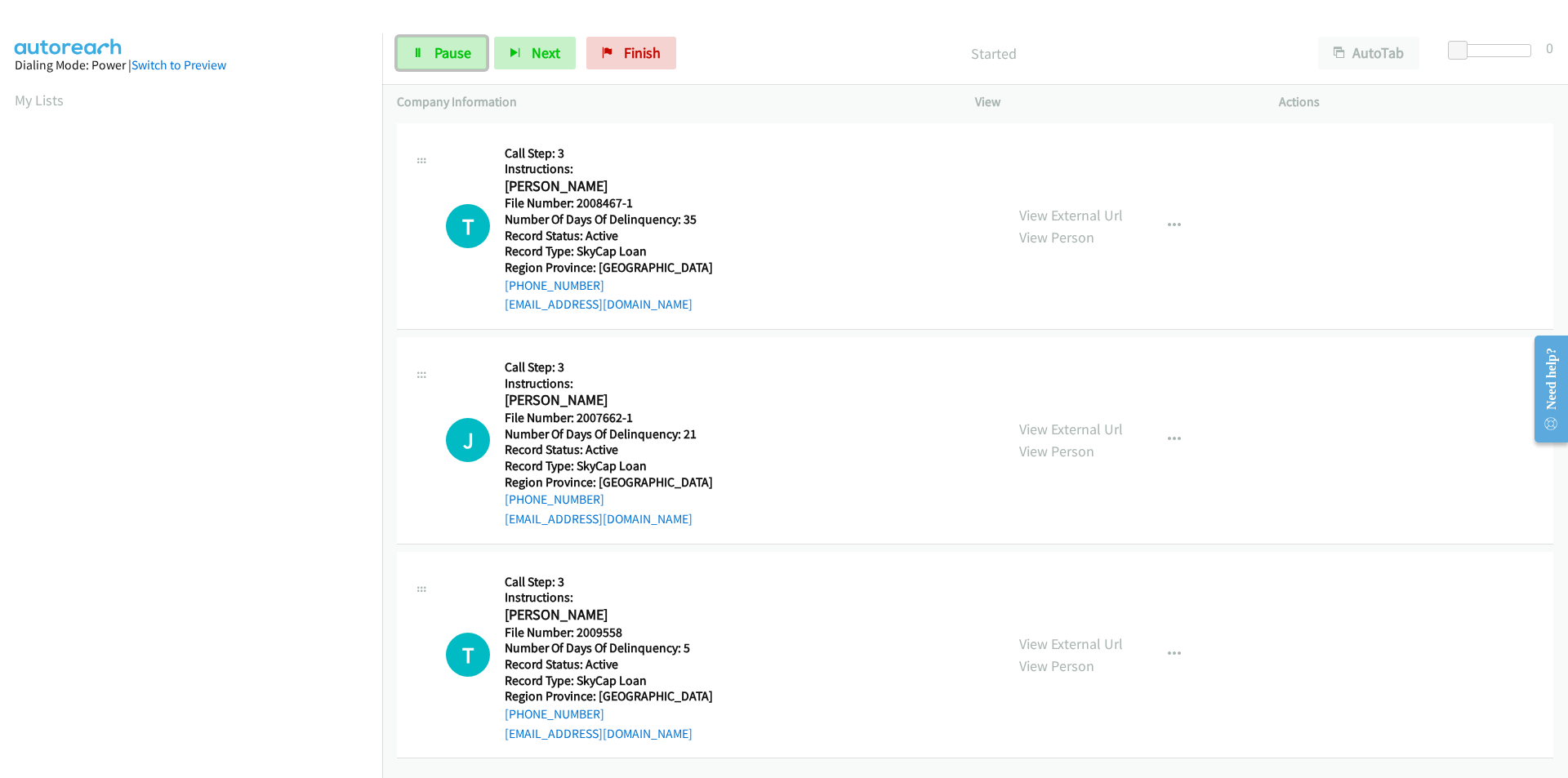
click at [463, 59] on span "Pause" at bounding box center [453, 52] width 37 height 18
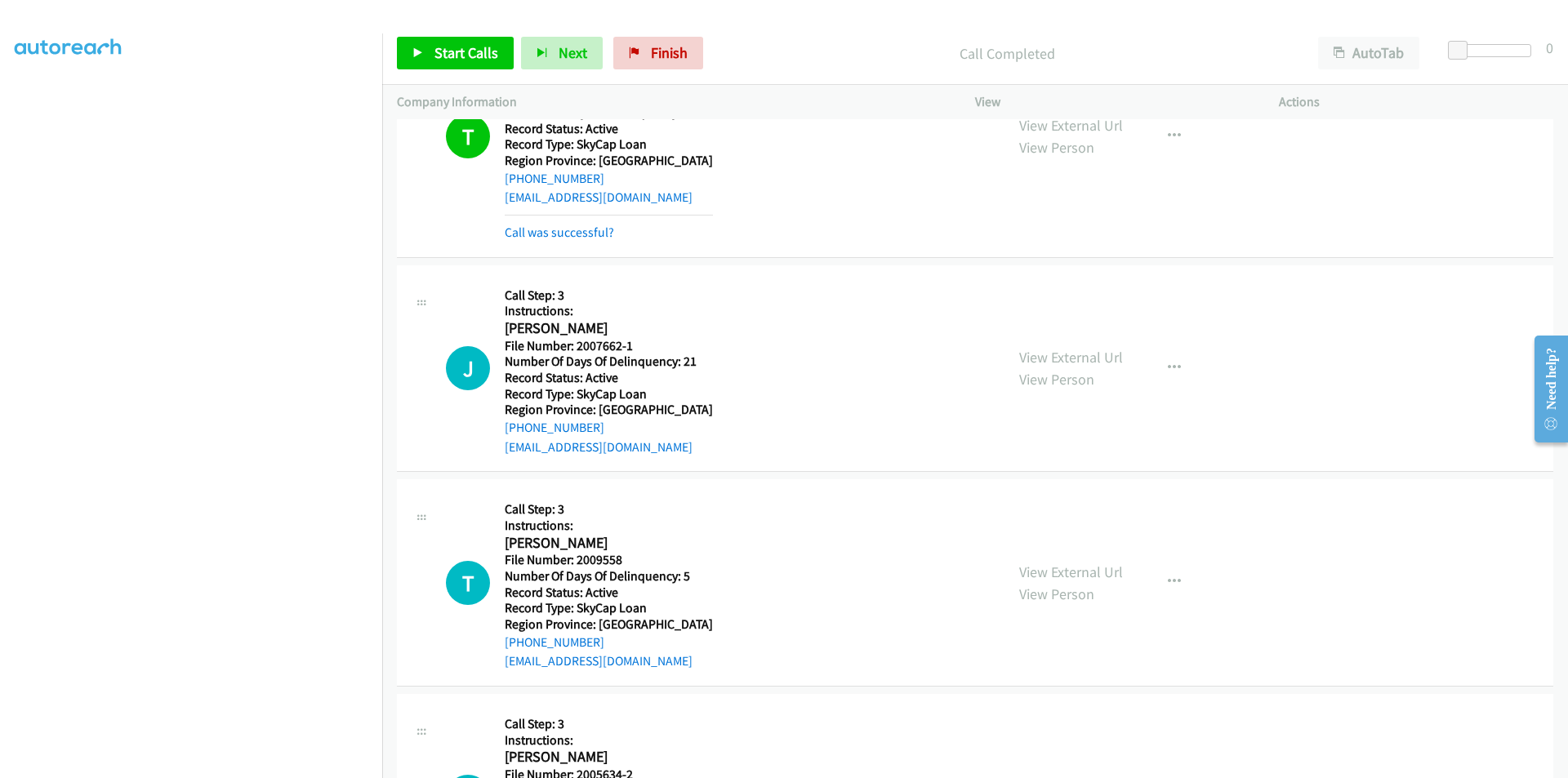
scroll to position [245, 0]
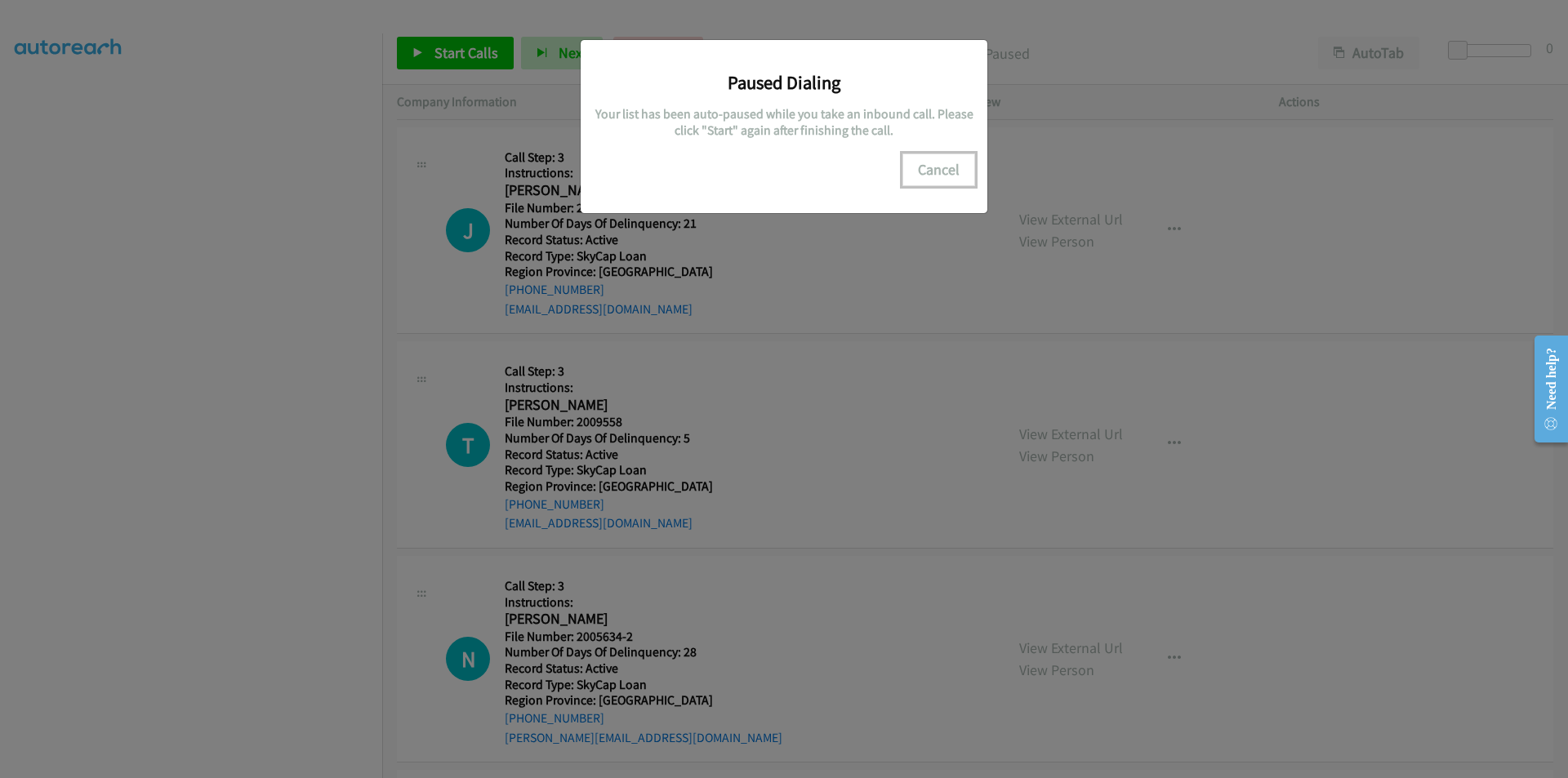
click at [946, 178] on button "Cancel" at bounding box center [938, 170] width 73 height 33
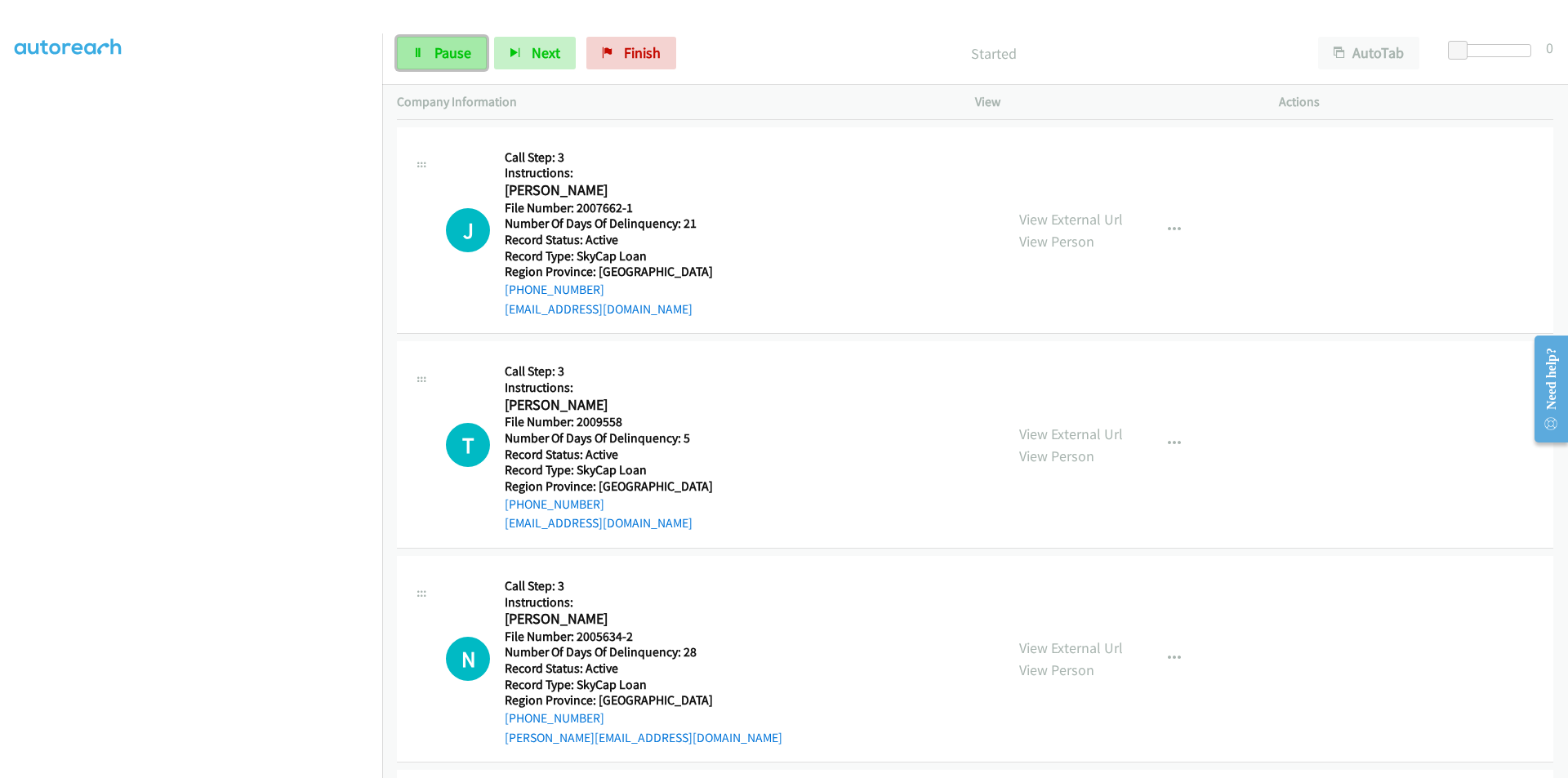
click at [466, 52] on span "Pause" at bounding box center [453, 52] width 37 height 18
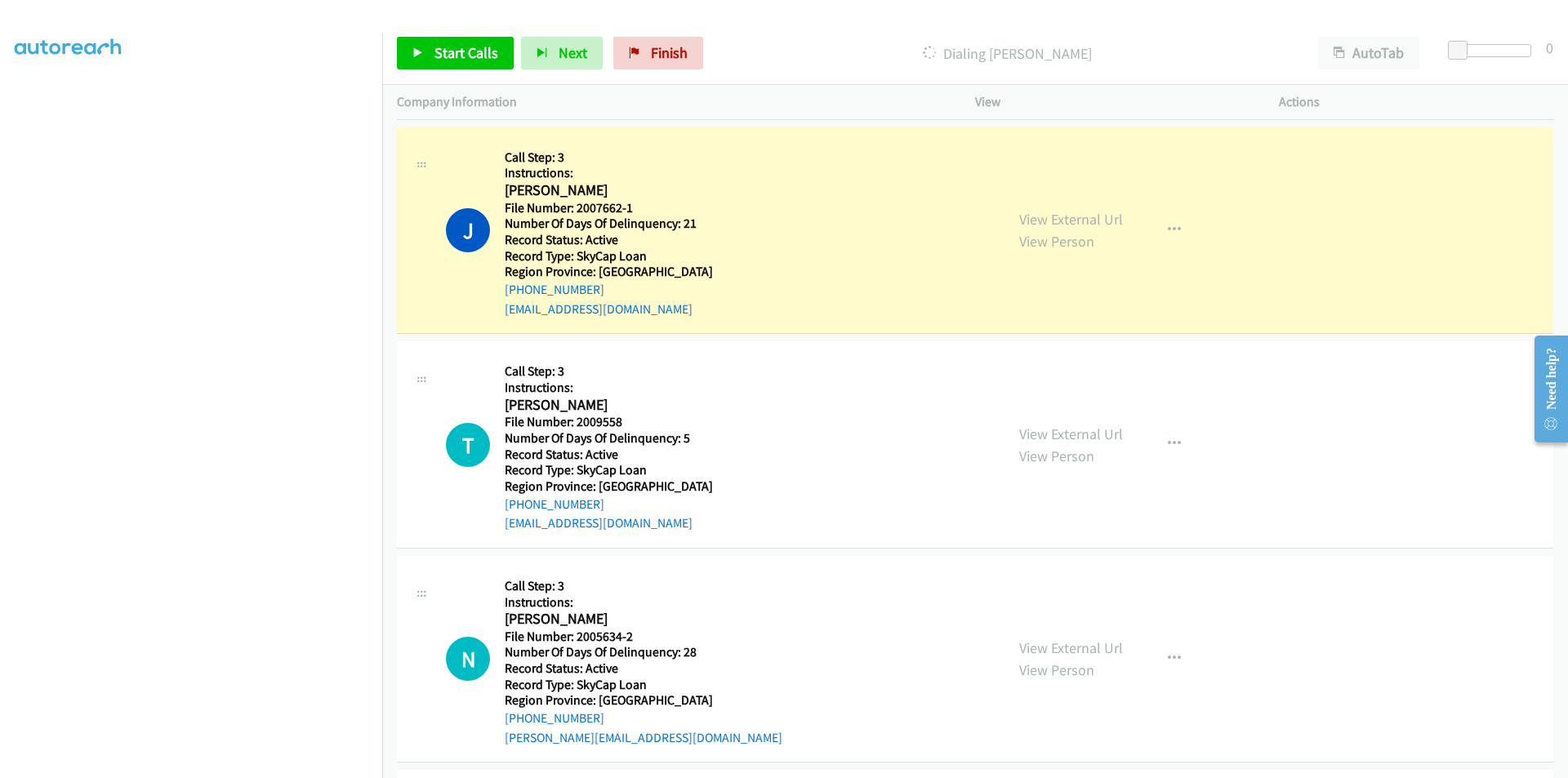
scroll to position [103, 0]
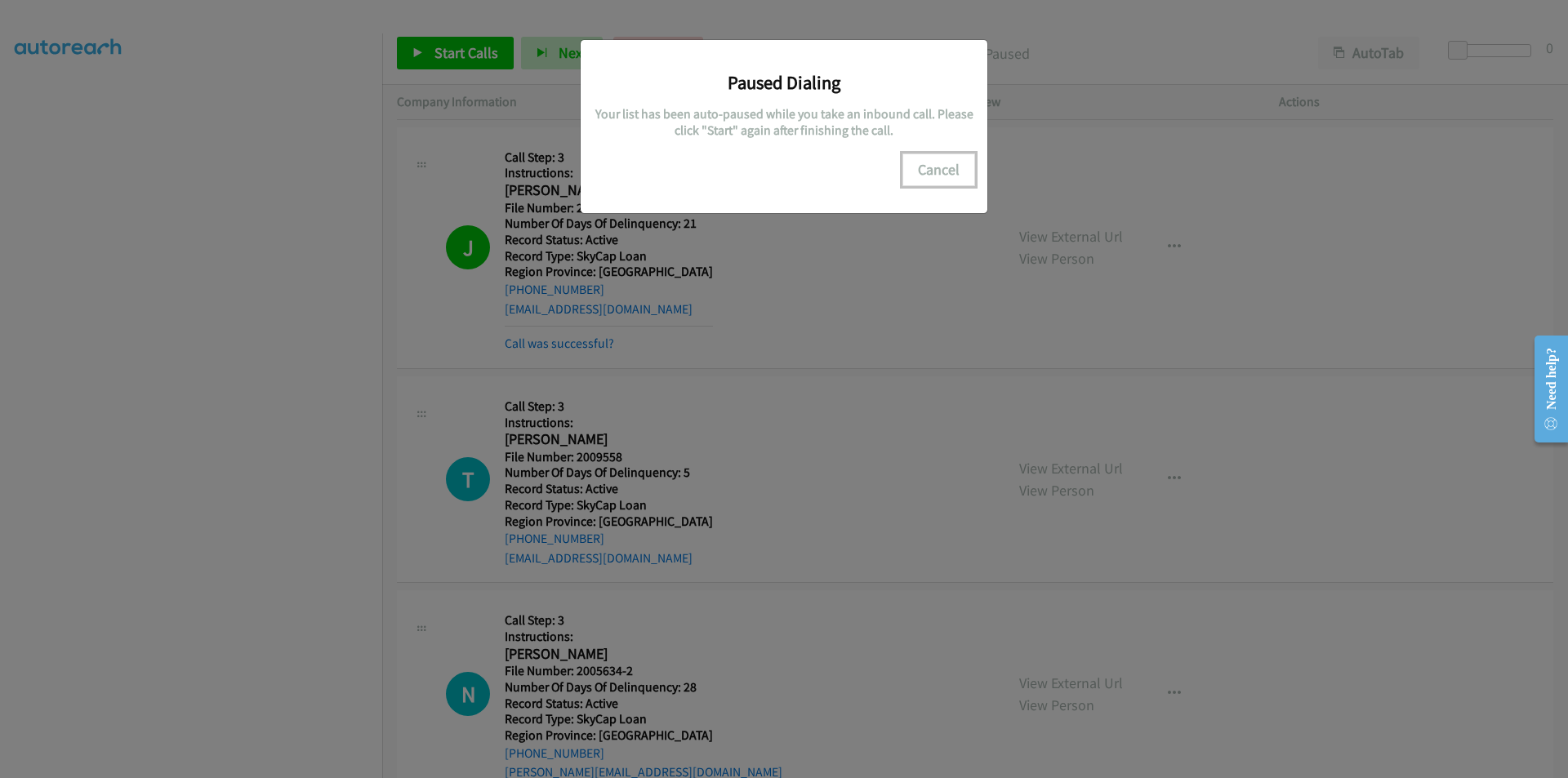
click at [962, 164] on button "Cancel" at bounding box center [938, 170] width 73 height 33
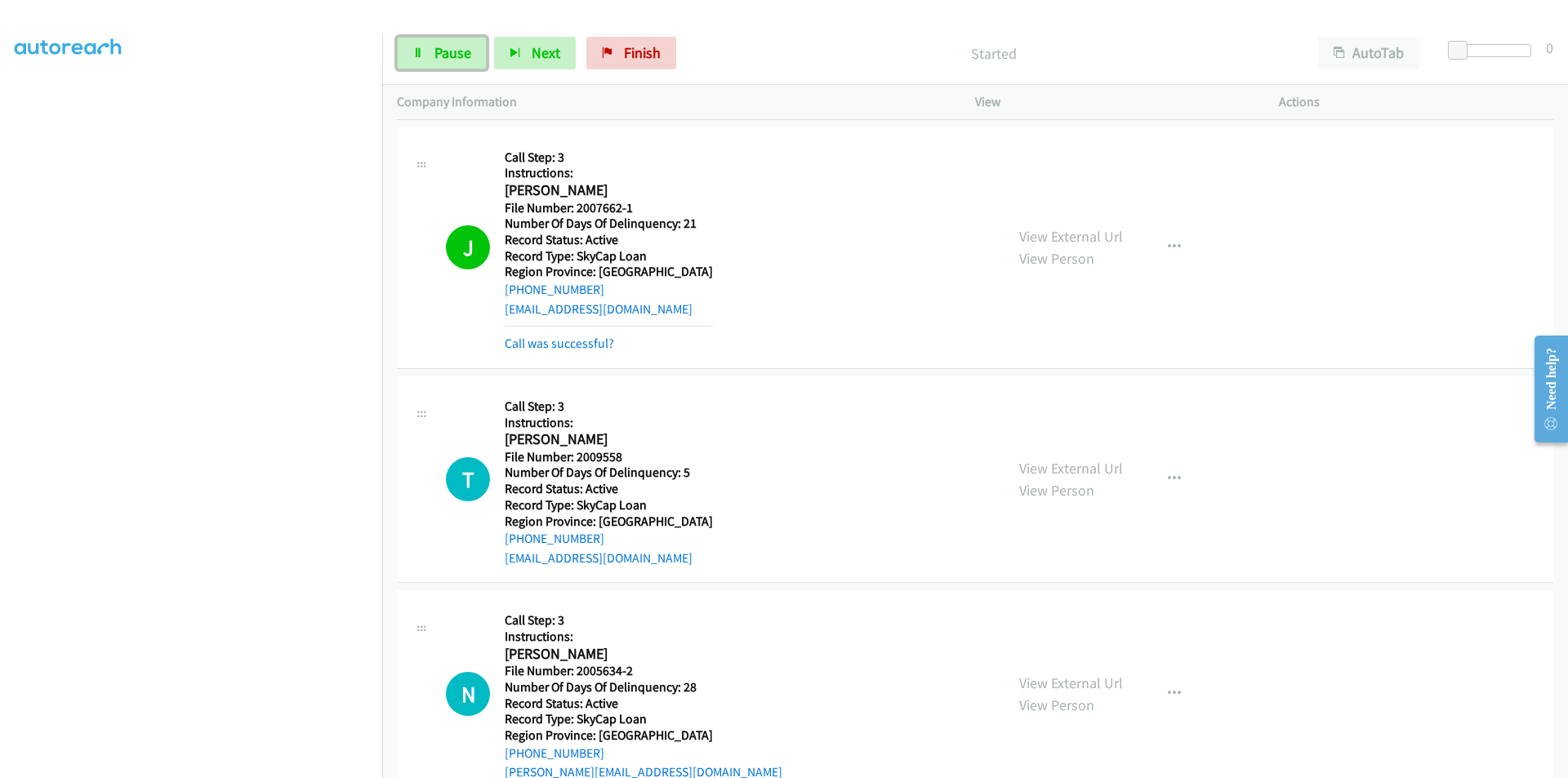
click at [446, 48] on span "Pause" at bounding box center [453, 52] width 37 height 18
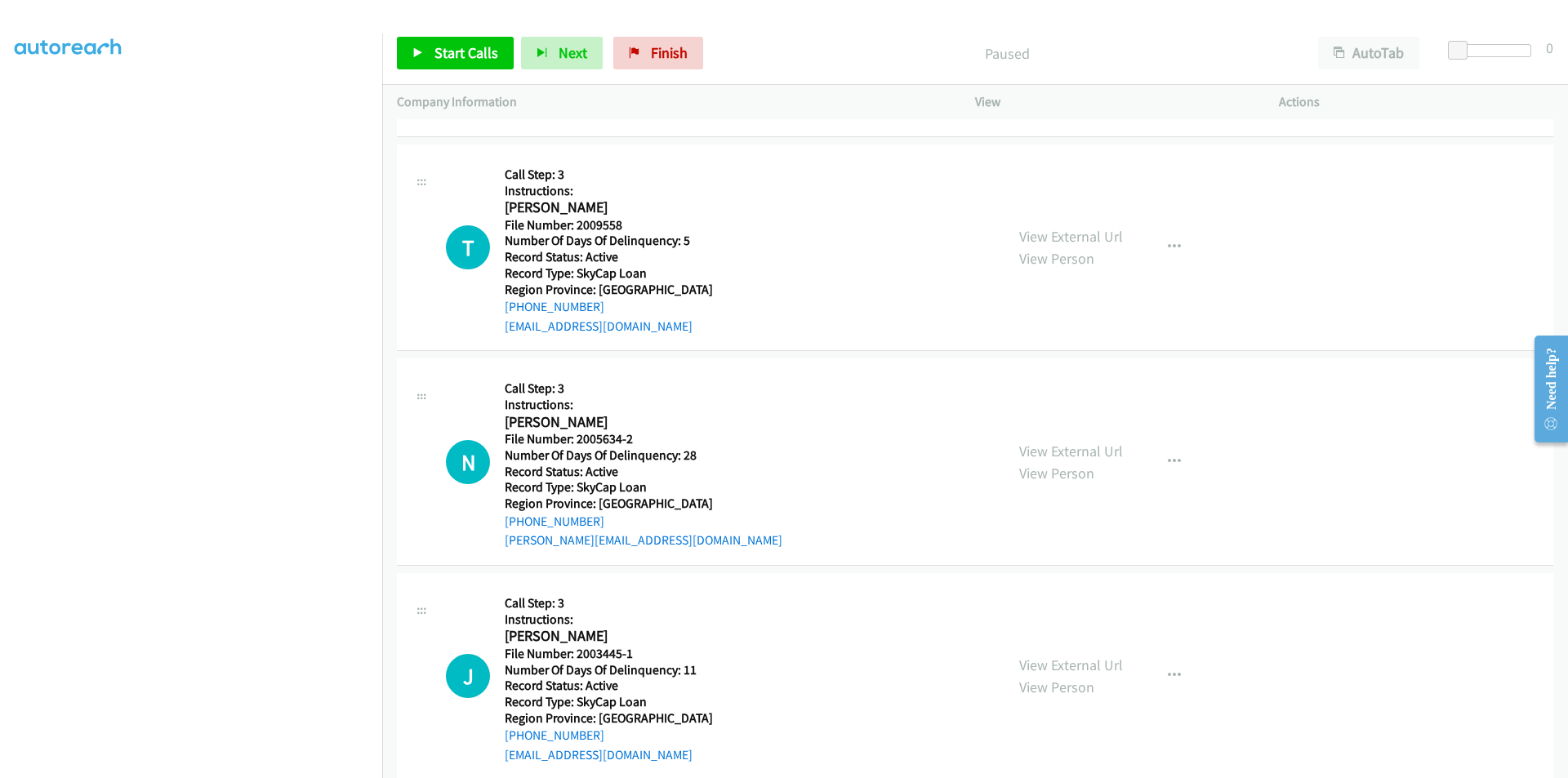
scroll to position [490, 0]
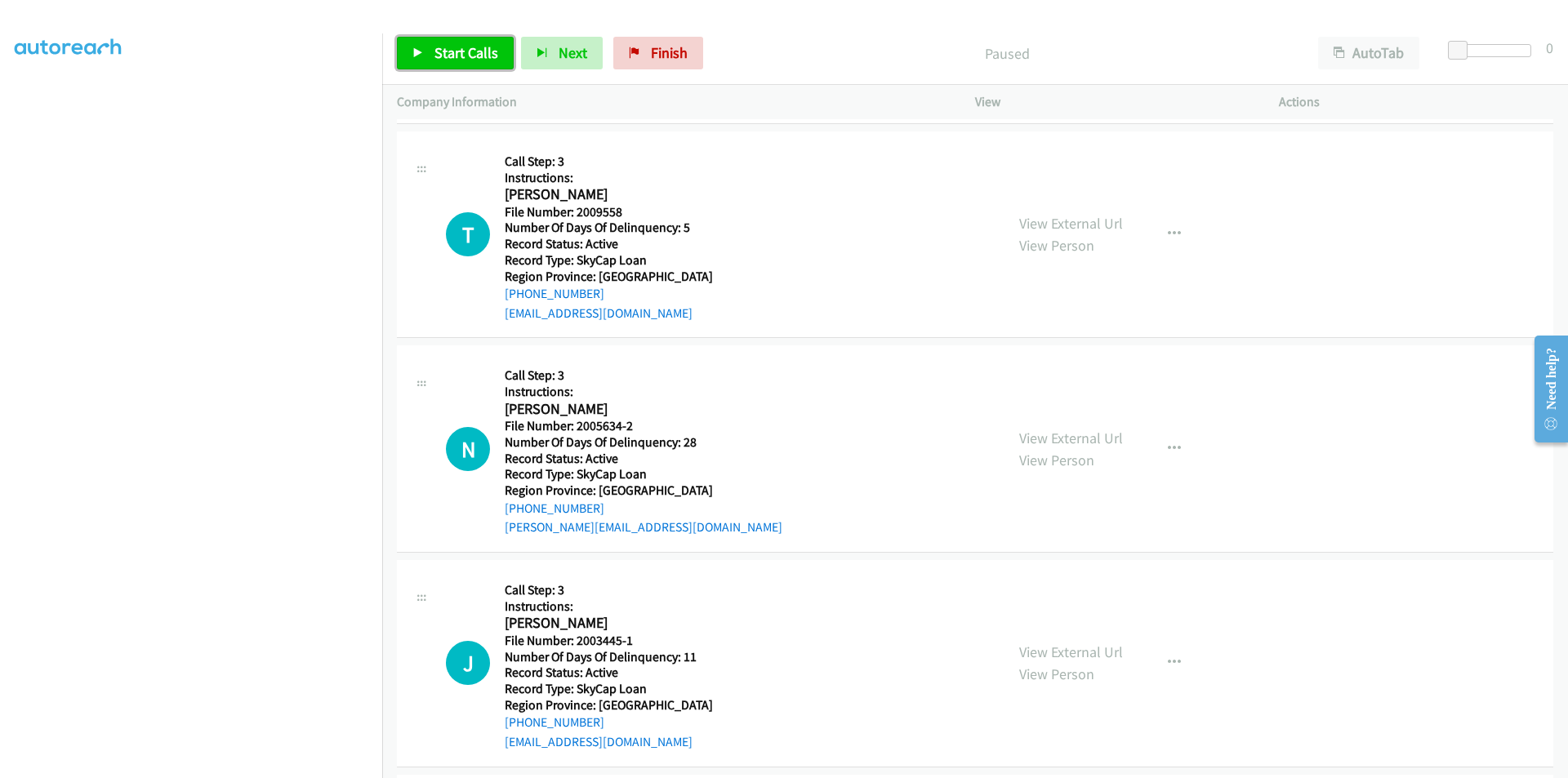
click at [468, 52] on span "Start Calls" at bounding box center [466, 52] width 63 height 18
click at [468, 52] on span "Pause" at bounding box center [453, 52] width 37 height 18
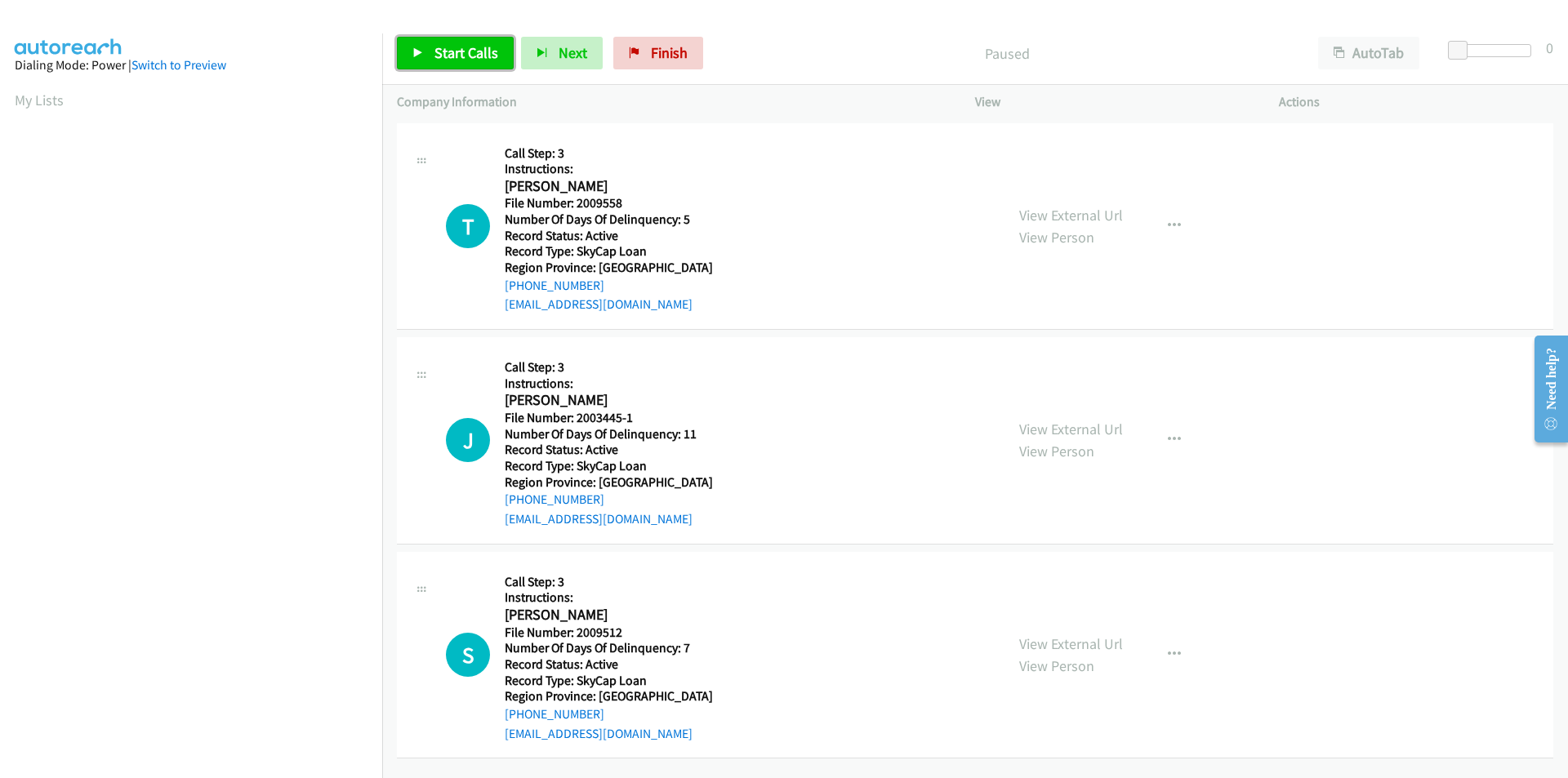
click at [459, 50] on span "Start Calls" at bounding box center [466, 52] width 63 height 18
click at [459, 50] on span "Pause" at bounding box center [453, 52] width 37 height 18
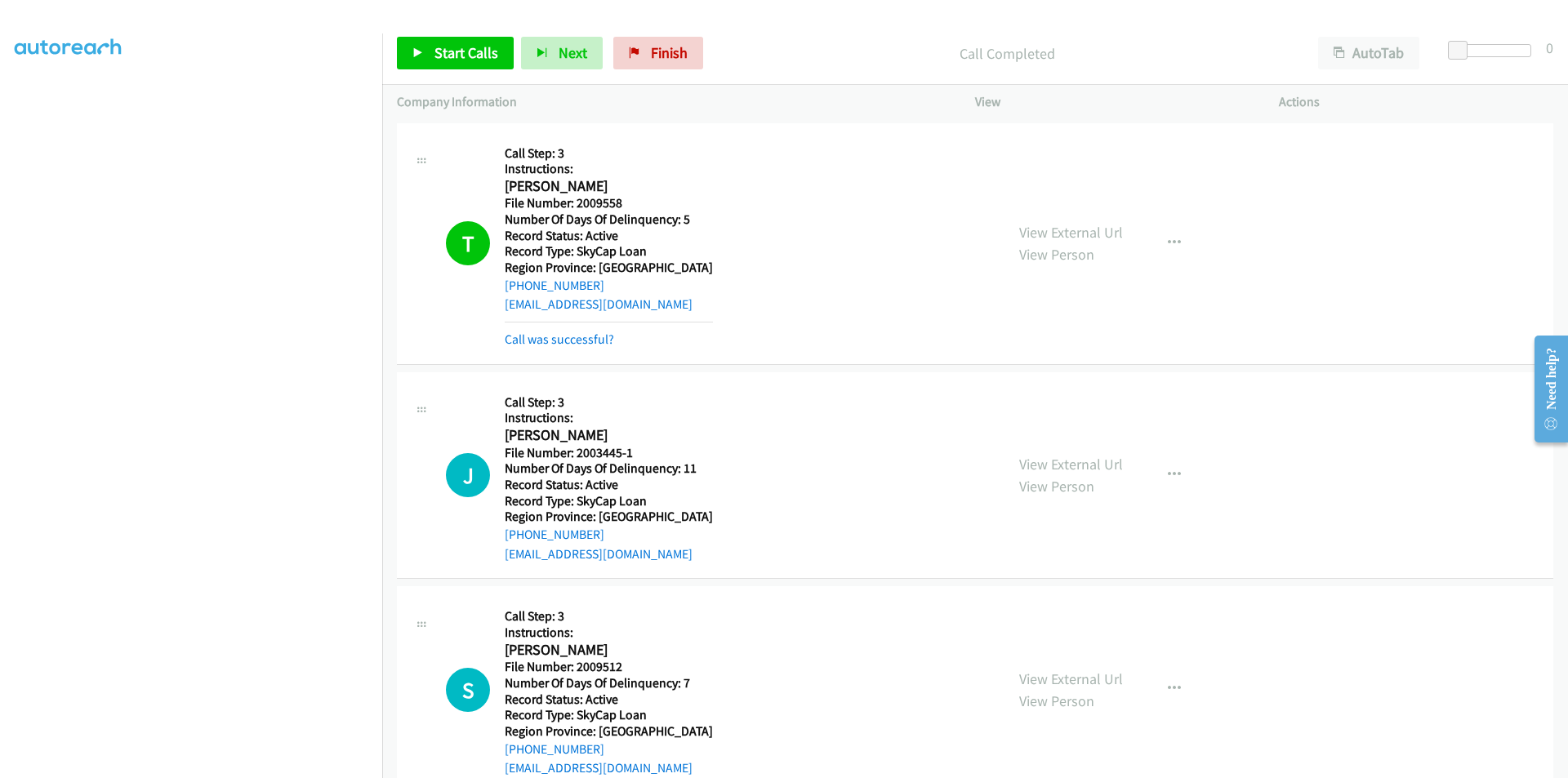
scroll to position [245, 0]
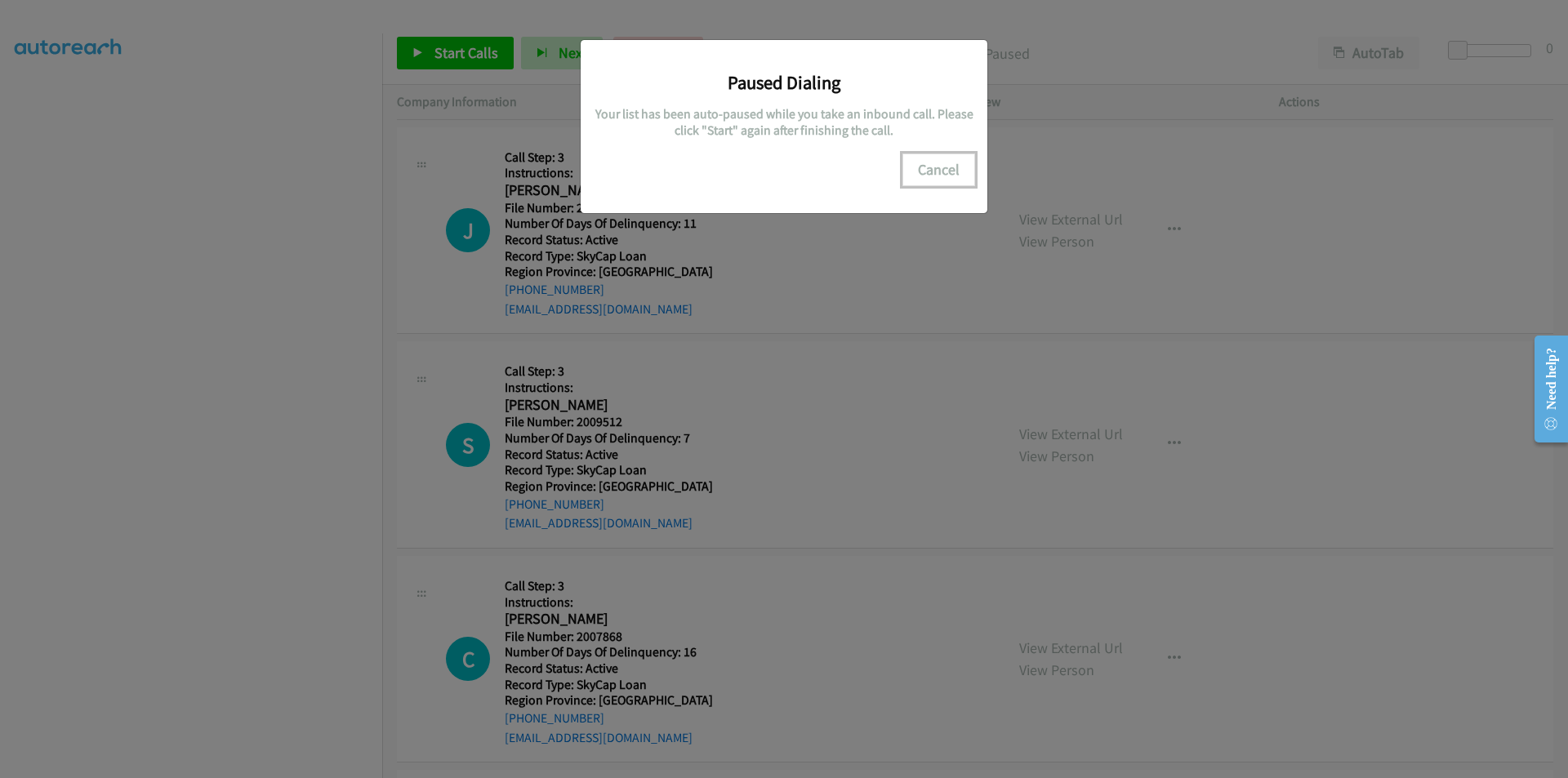
click at [925, 169] on button "Cancel" at bounding box center [938, 170] width 73 height 33
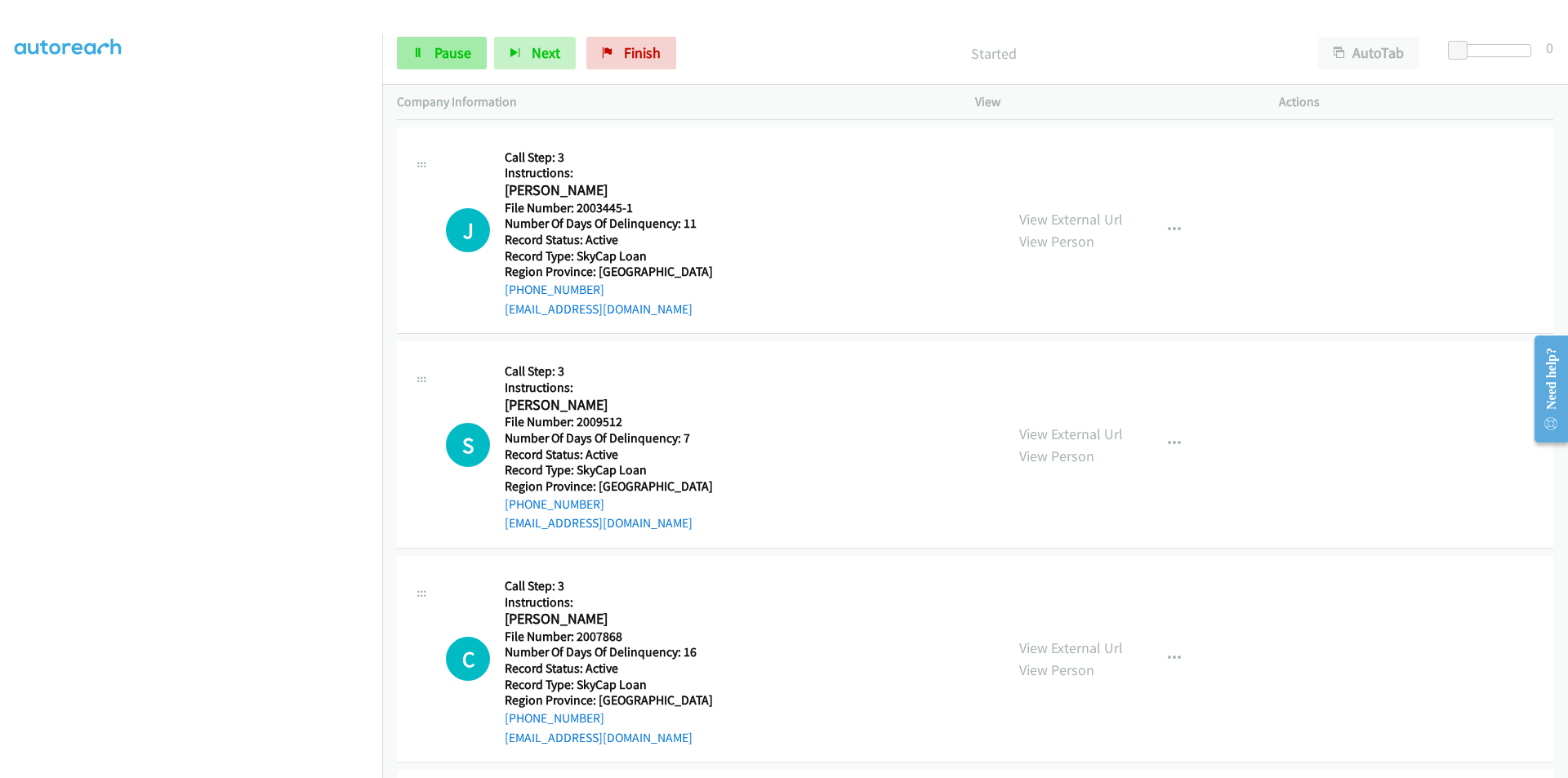
click at [447, 53] on div "Start Calls Pause Next Finish" at bounding box center [540, 53] width 287 height 33
click at [447, 53] on span "Pause" at bounding box center [453, 52] width 37 height 18
click at [1168, 229] on icon "button" at bounding box center [1174, 229] width 13 height 13
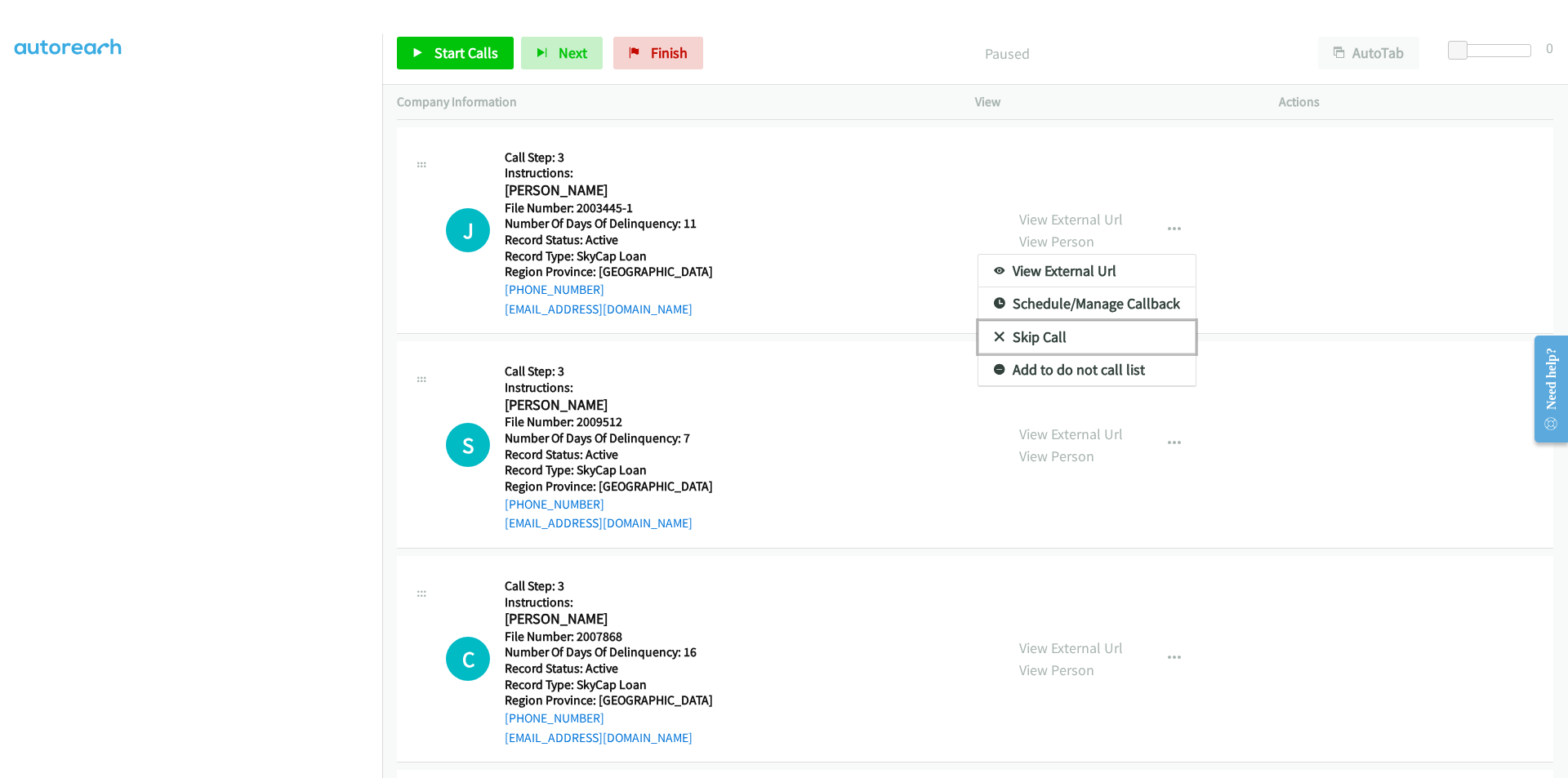
click at [1057, 338] on link "Skip Call" at bounding box center [1087, 337] width 217 height 33
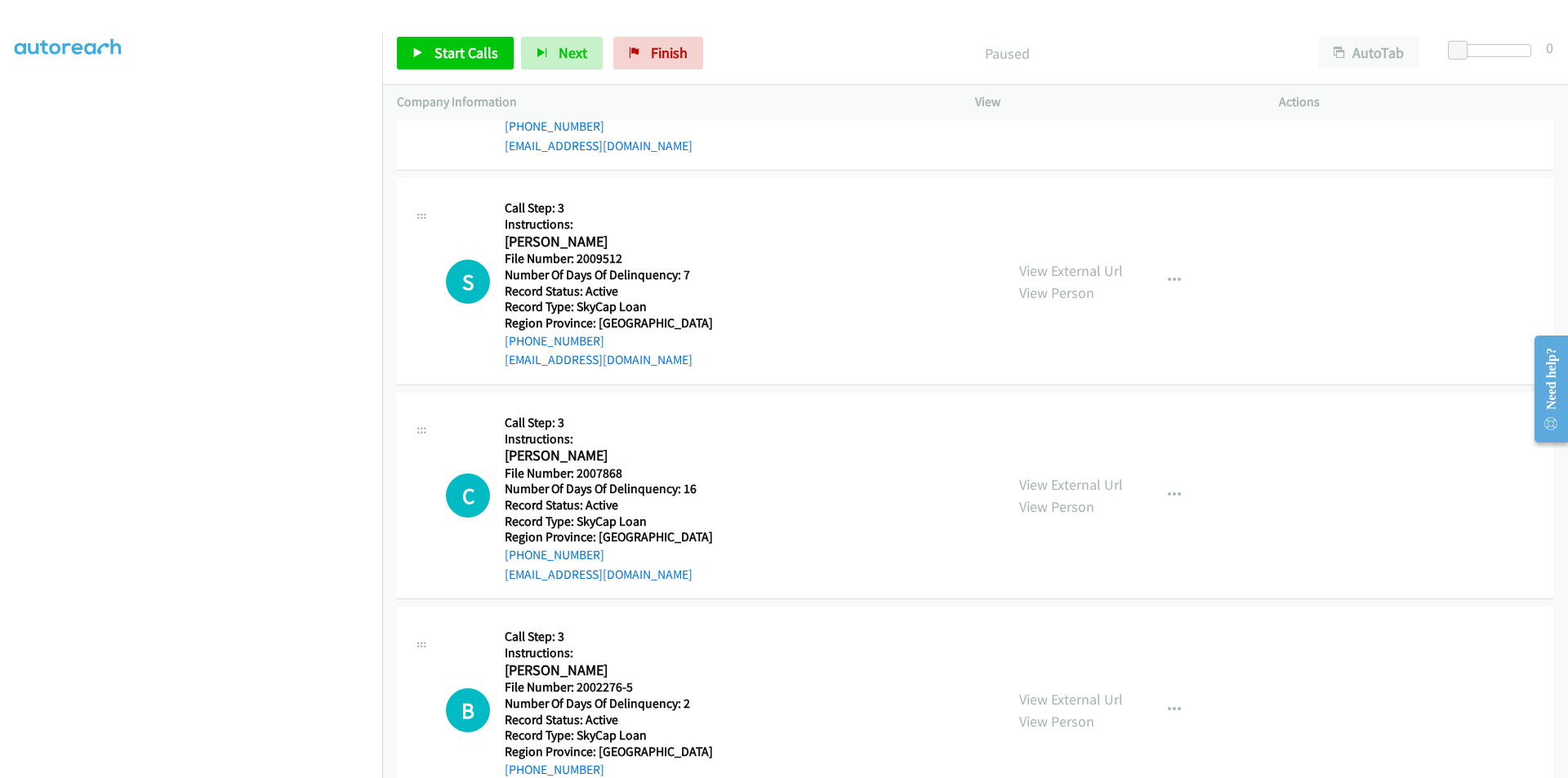
scroll to position [490, 0]
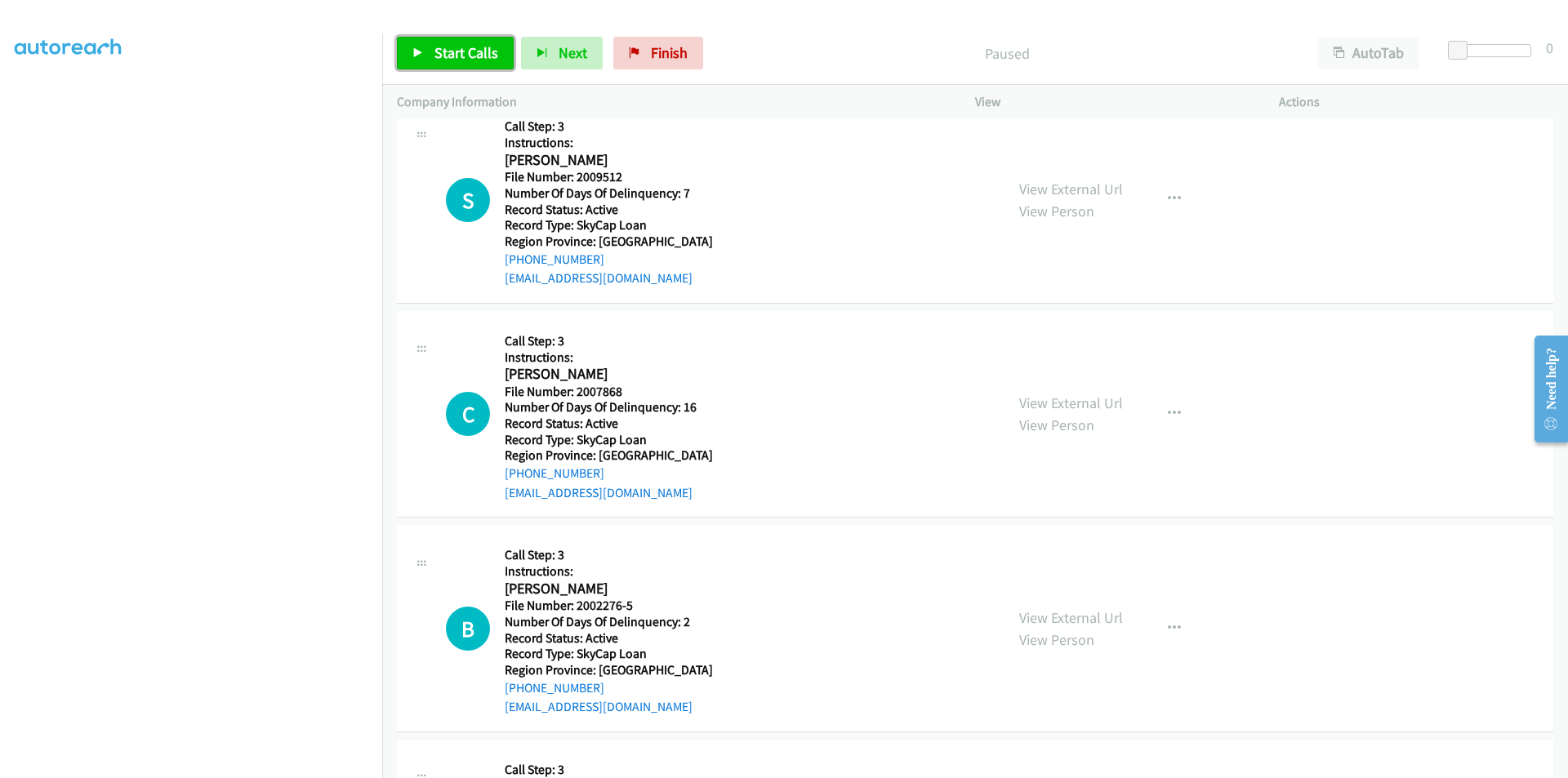
click at [454, 55] on span "Start Calls" at bounding box center [466, 52] width 63 height 18
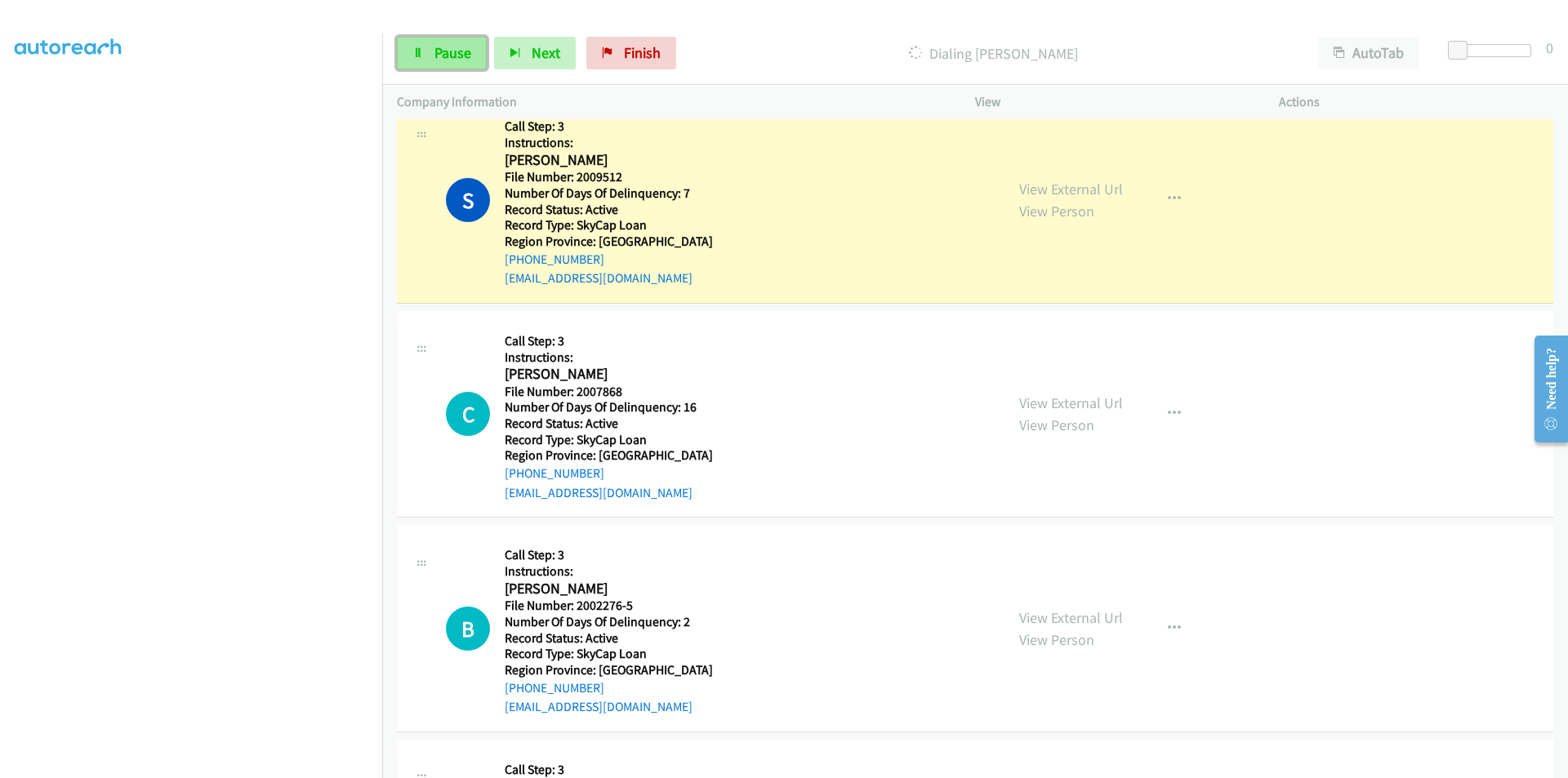
click at [452, 55] on span "Pause" at bounding box center [453, 52] width 37 height 18
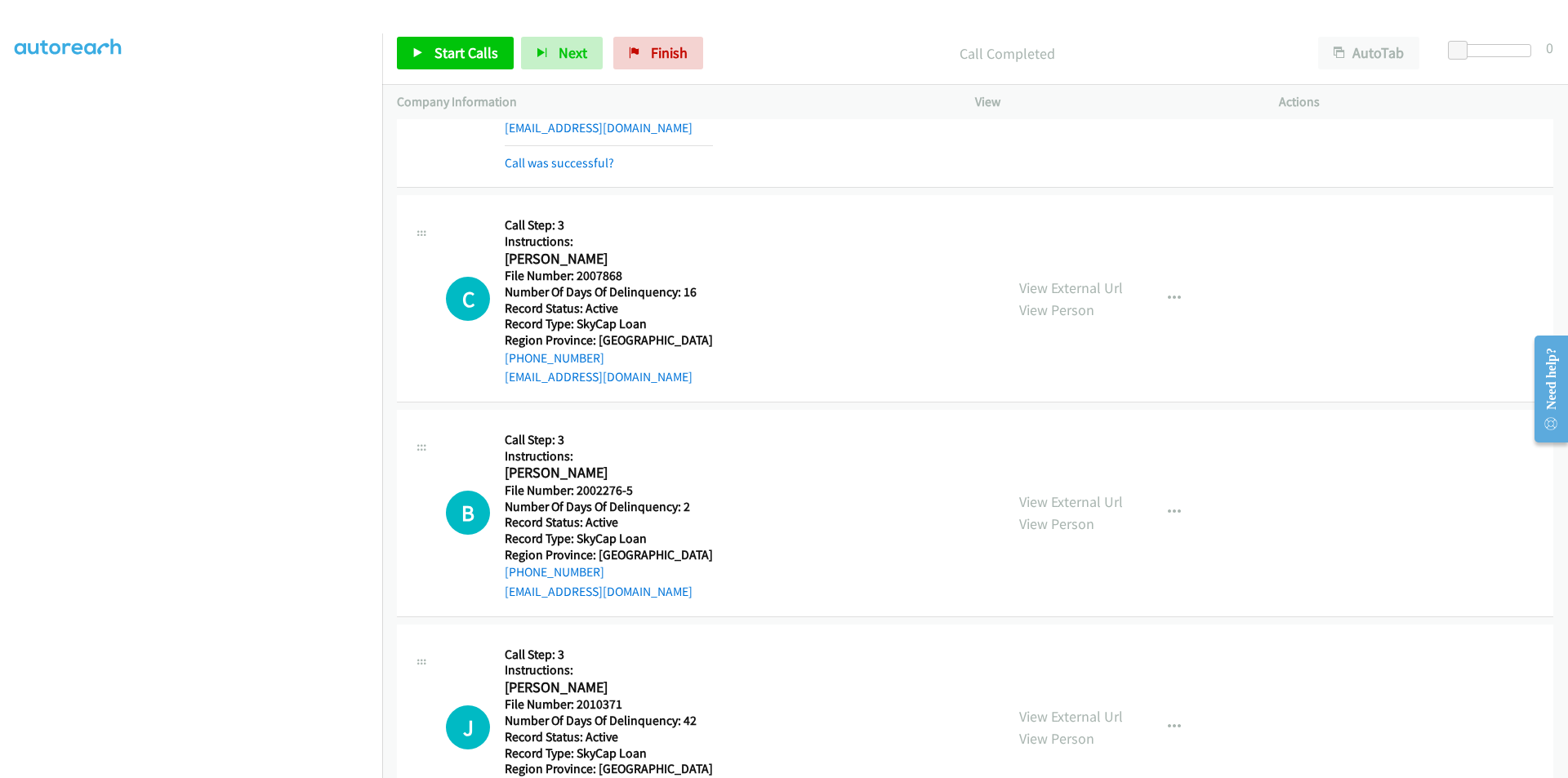
scroll to position [653, 0]
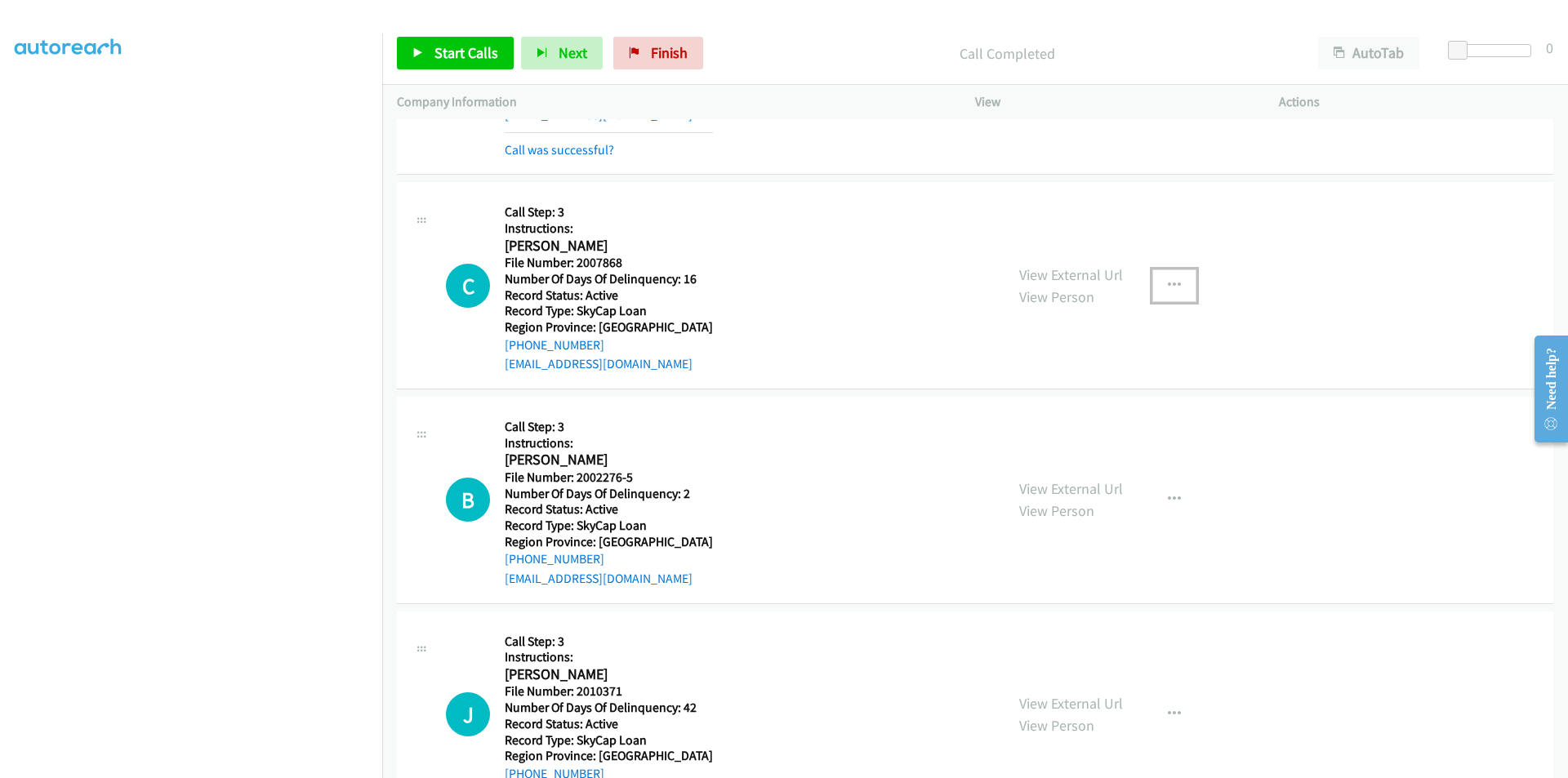
click at [1168, 280] on icon "button" at bounding box center [1174, 286] width 13 height 13
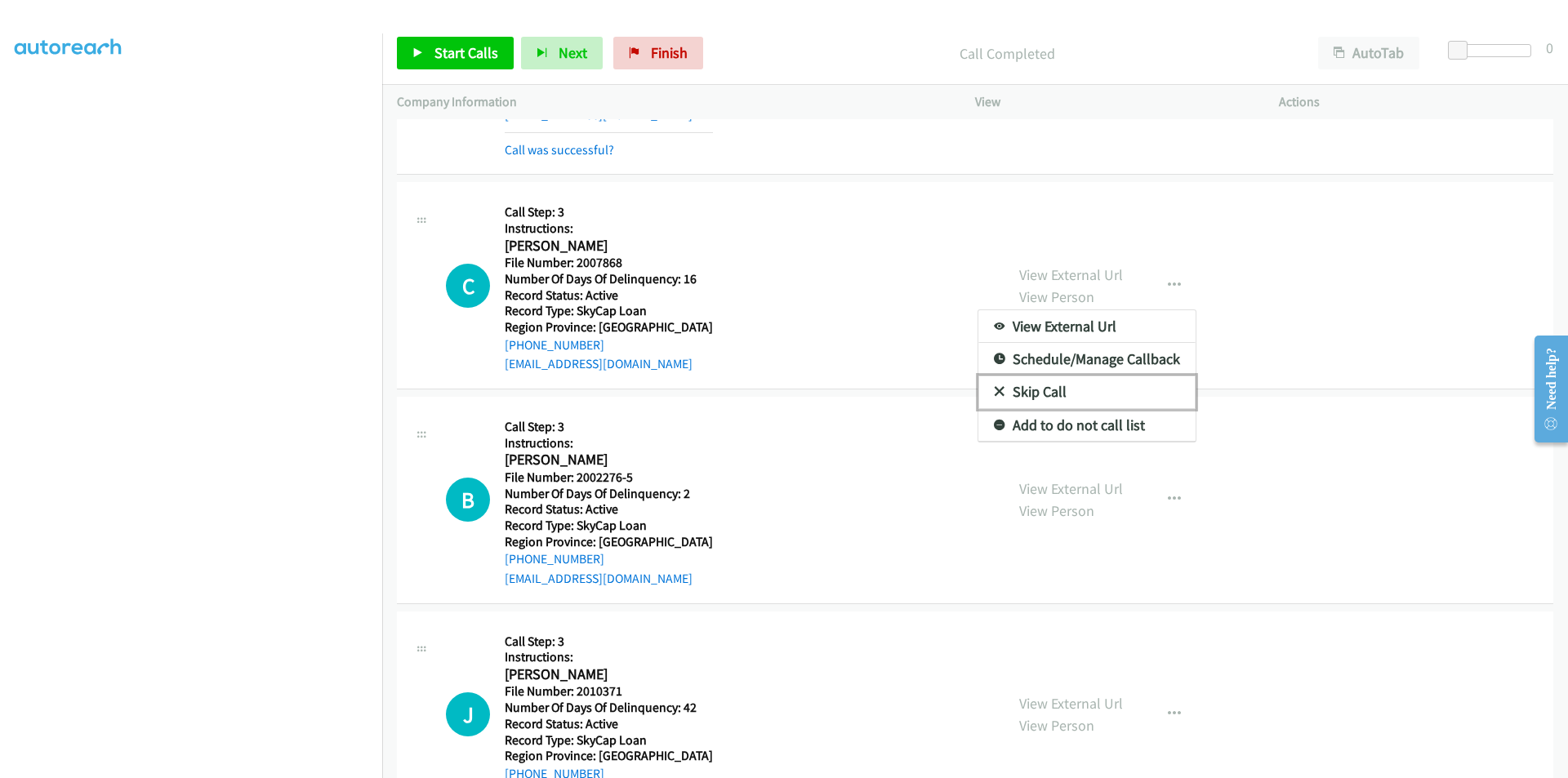
click at [1056, 400] on link "Skip Call" at bounding box center [1087, 391] width 217 height 33
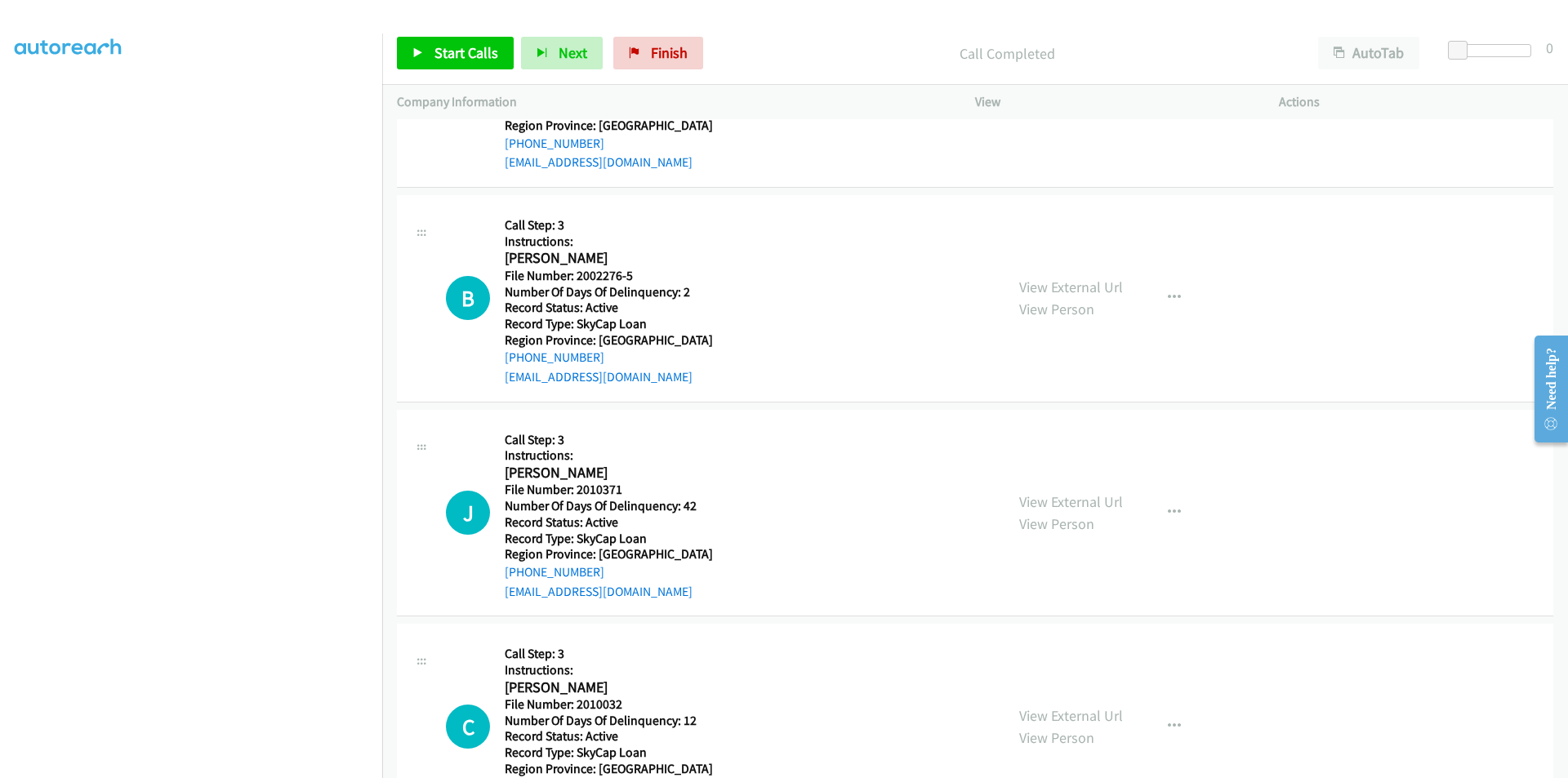
scroll to position [881, 0]
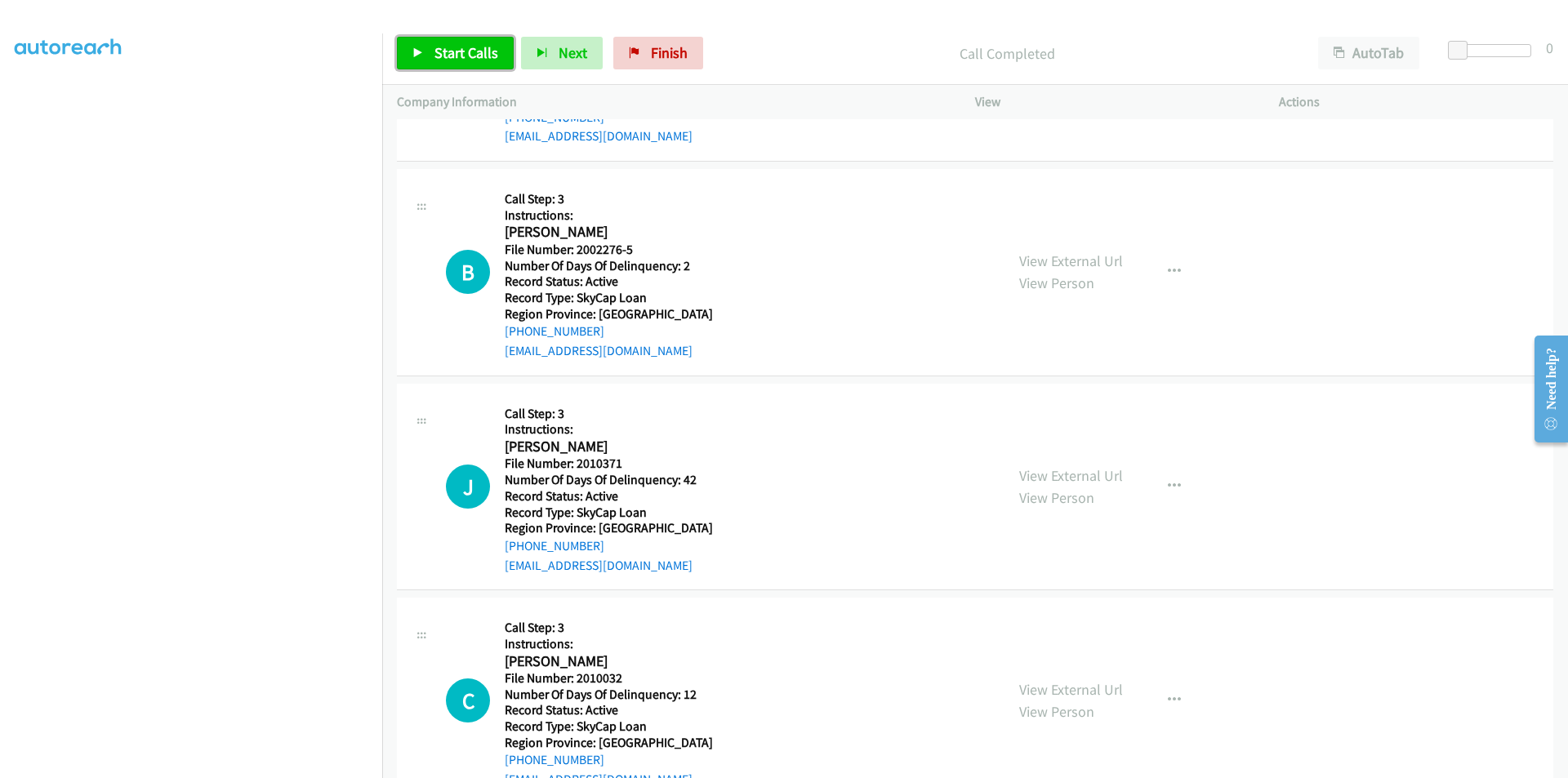
click at [472, 53] on span "Start Calls" at bounding box center [466, 52] width 63 height 18
click at [468, 51] on span "Pause" at bounding box center [453, 52] width 37 height 18
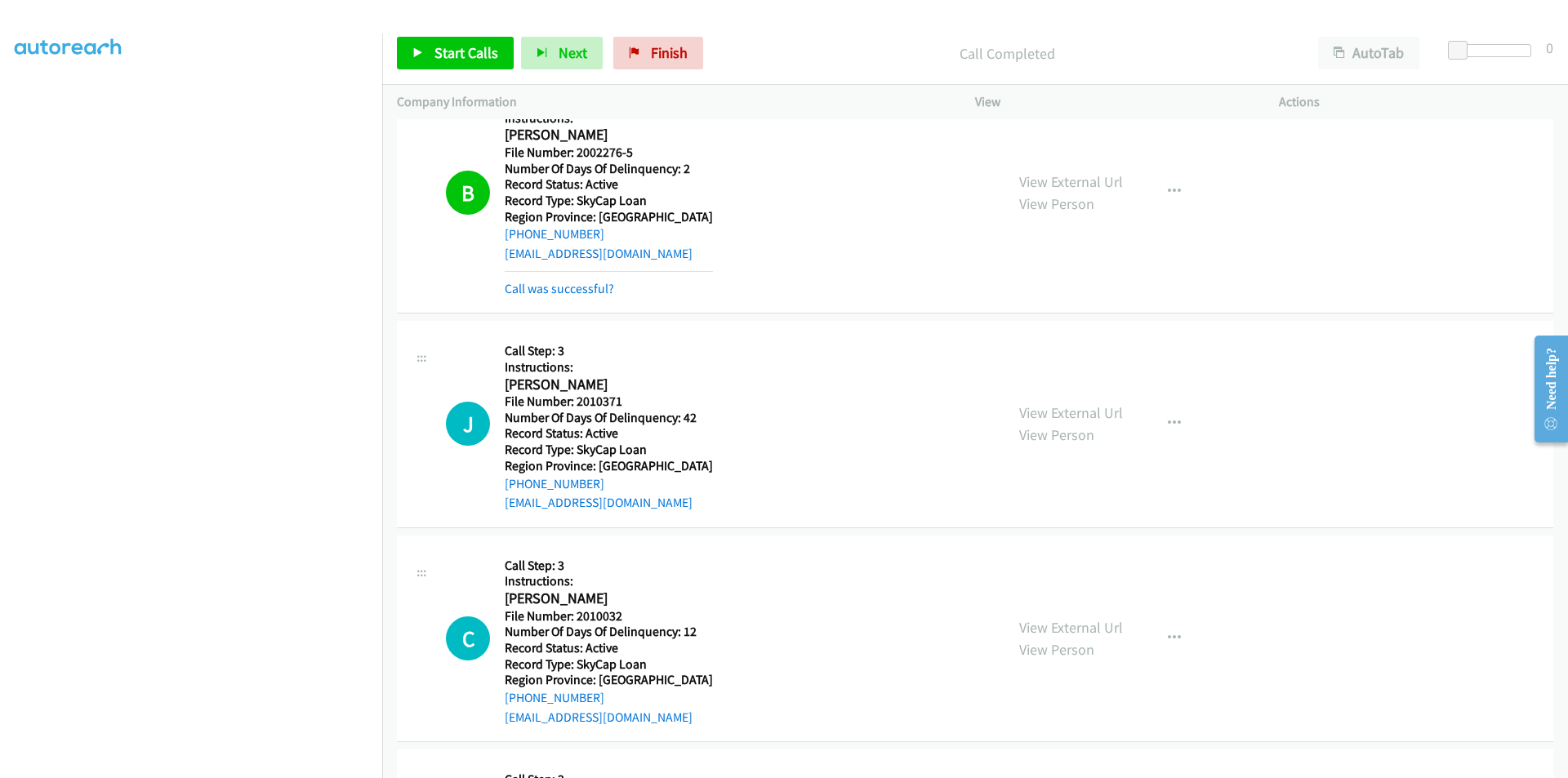
scroll to position [1126, 0]
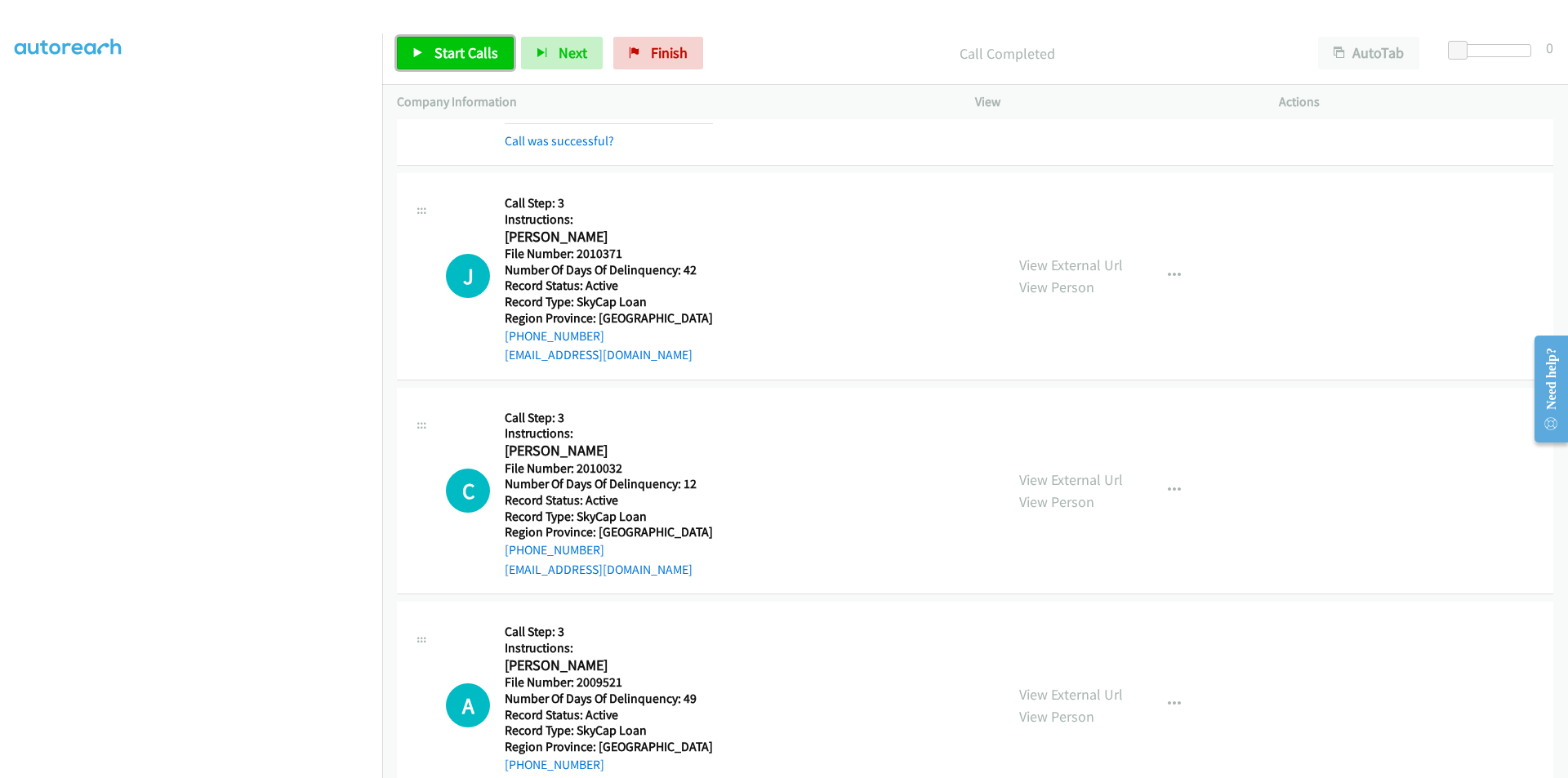
click at [475, 53] on span "Start Calls" at bounding box center [466, 52] width 63 height 18
click at [458, 53] on span "Pause" at bounding box center [453, 52] width 37 height 18
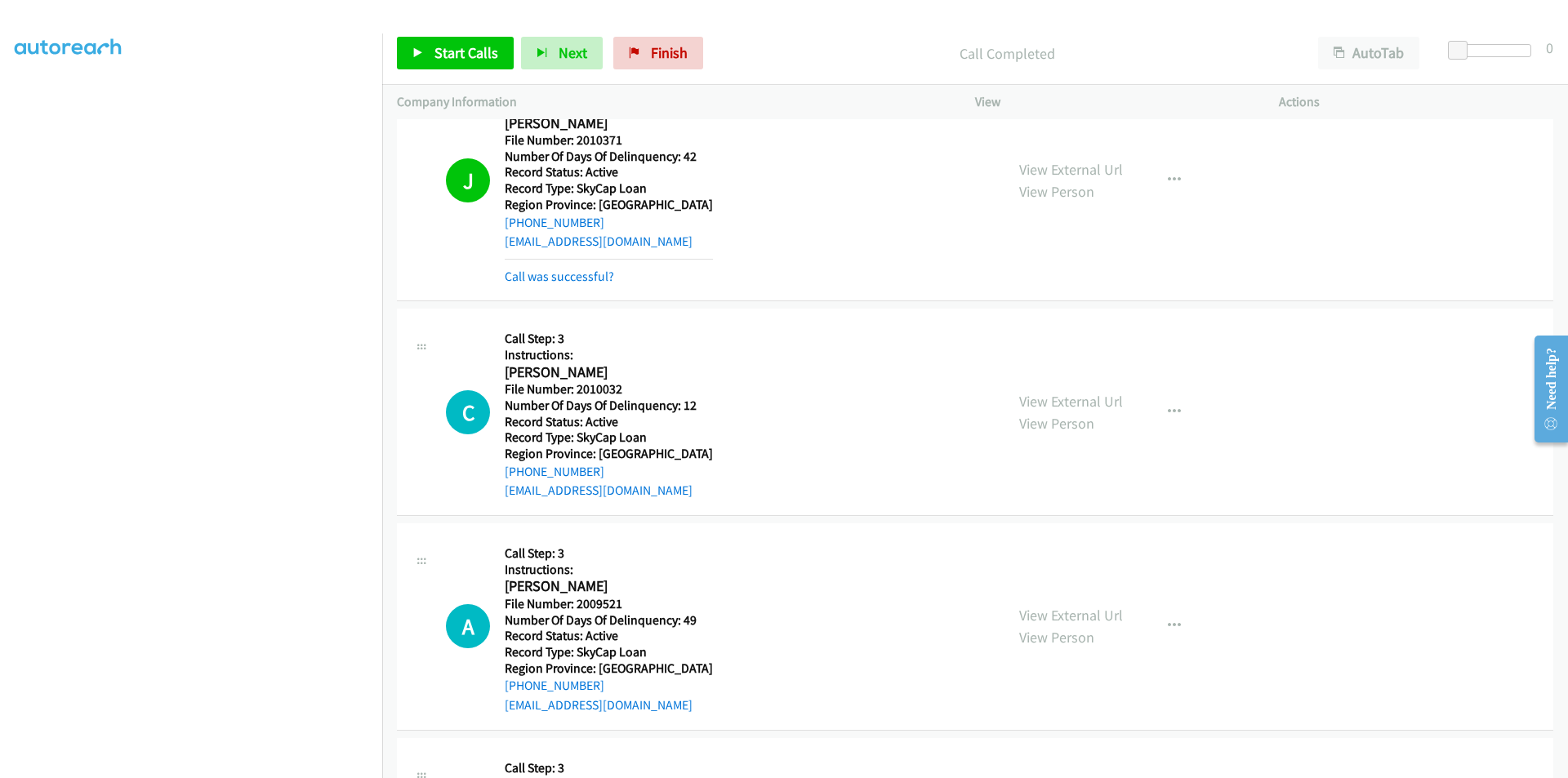
scroll to position [1371, 0]
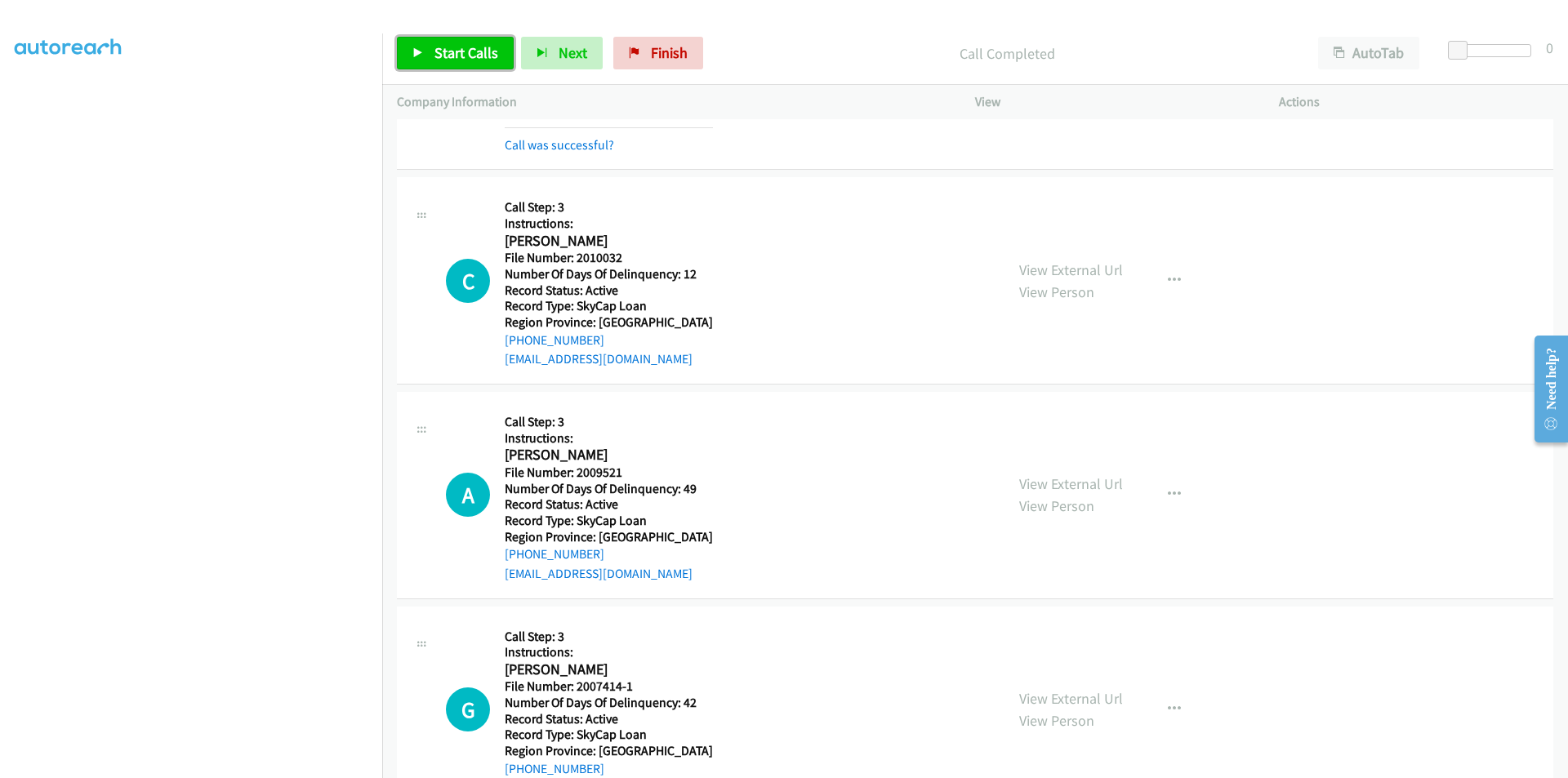
click at [440, 45] on span "Start Calls" at bounding box center [466, 52] width 63 height 18
click at [440, 45] on span "Pause" at bounding box center [453, 52] width 37 height 18
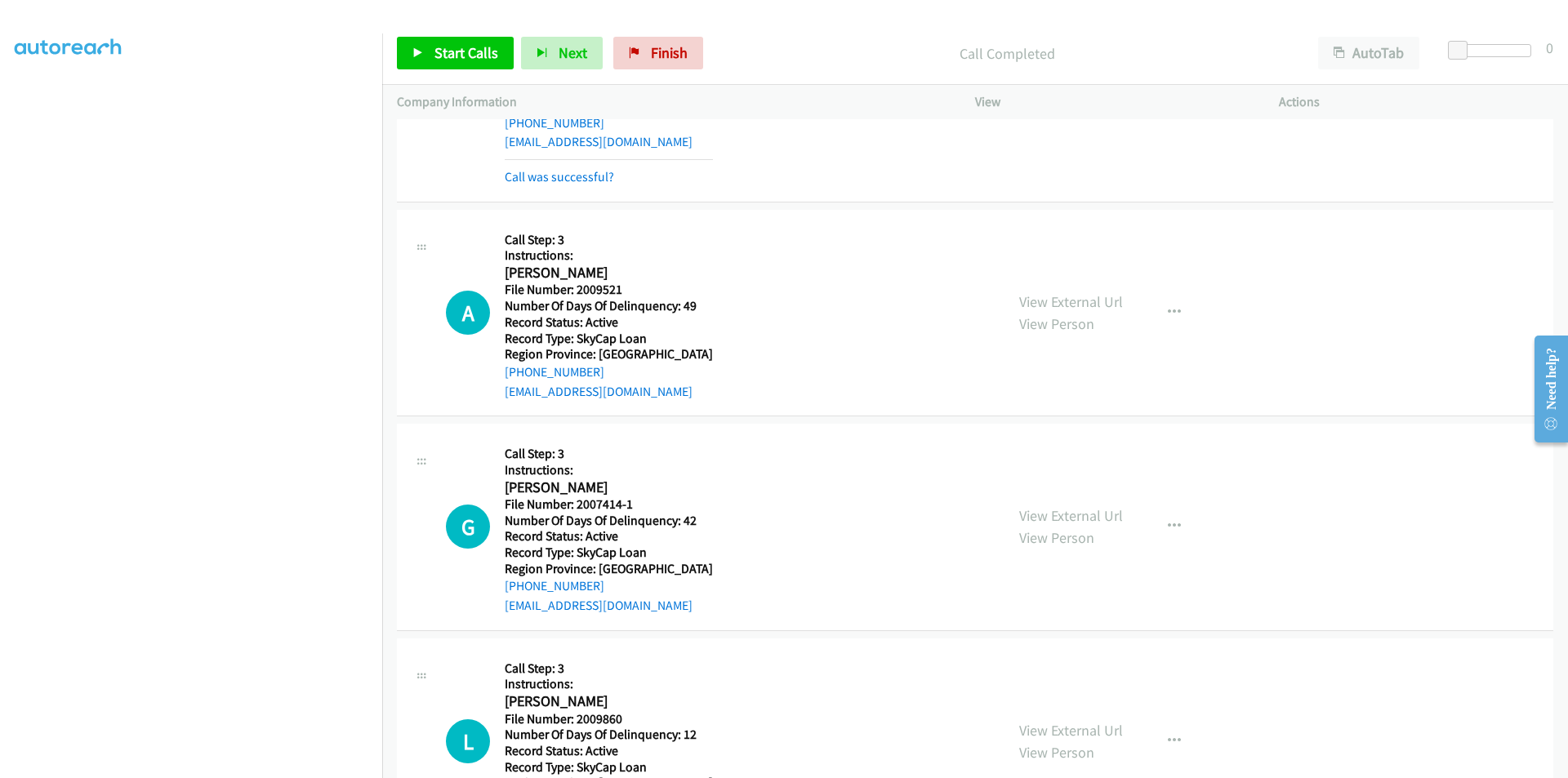
scroll to position [1616, 0]
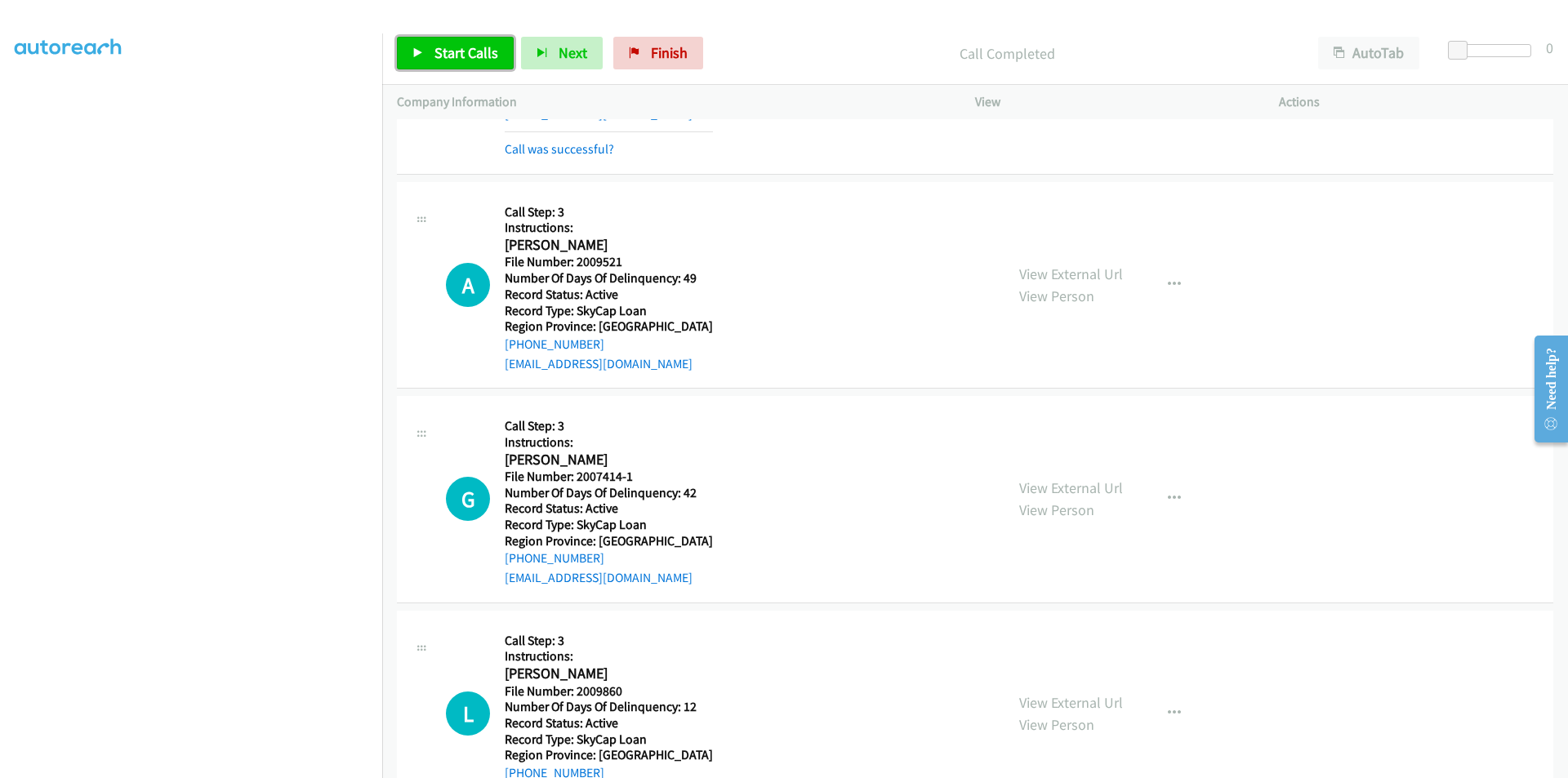
click at [462, 39] on link "Start Calls" at bounding box center [455, 53] width 117 height 33
click at [459, 49] on span "Pause" at bounding box center [453, 52] width 37 height 18
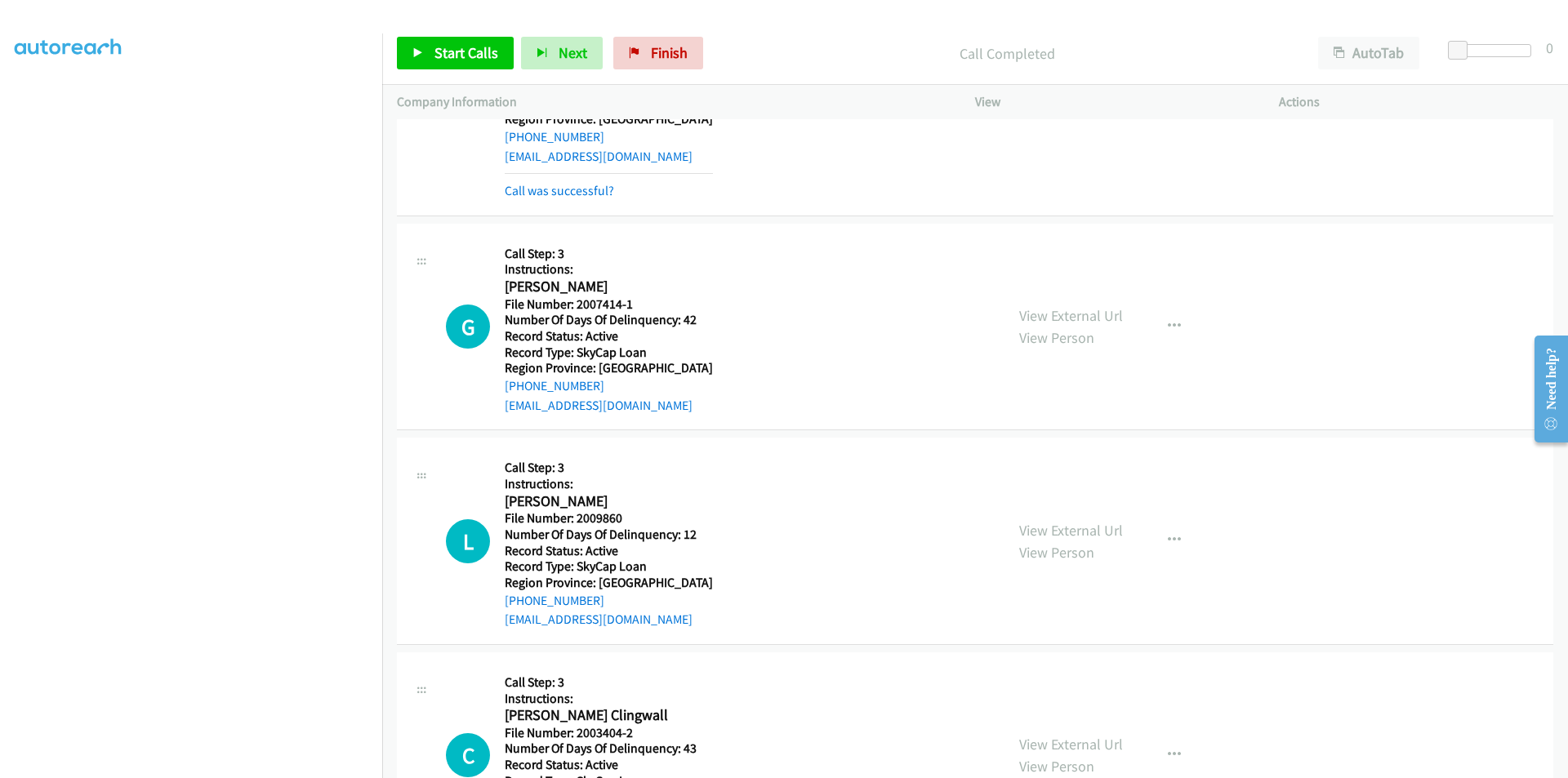
scroll to position [1860, 0]
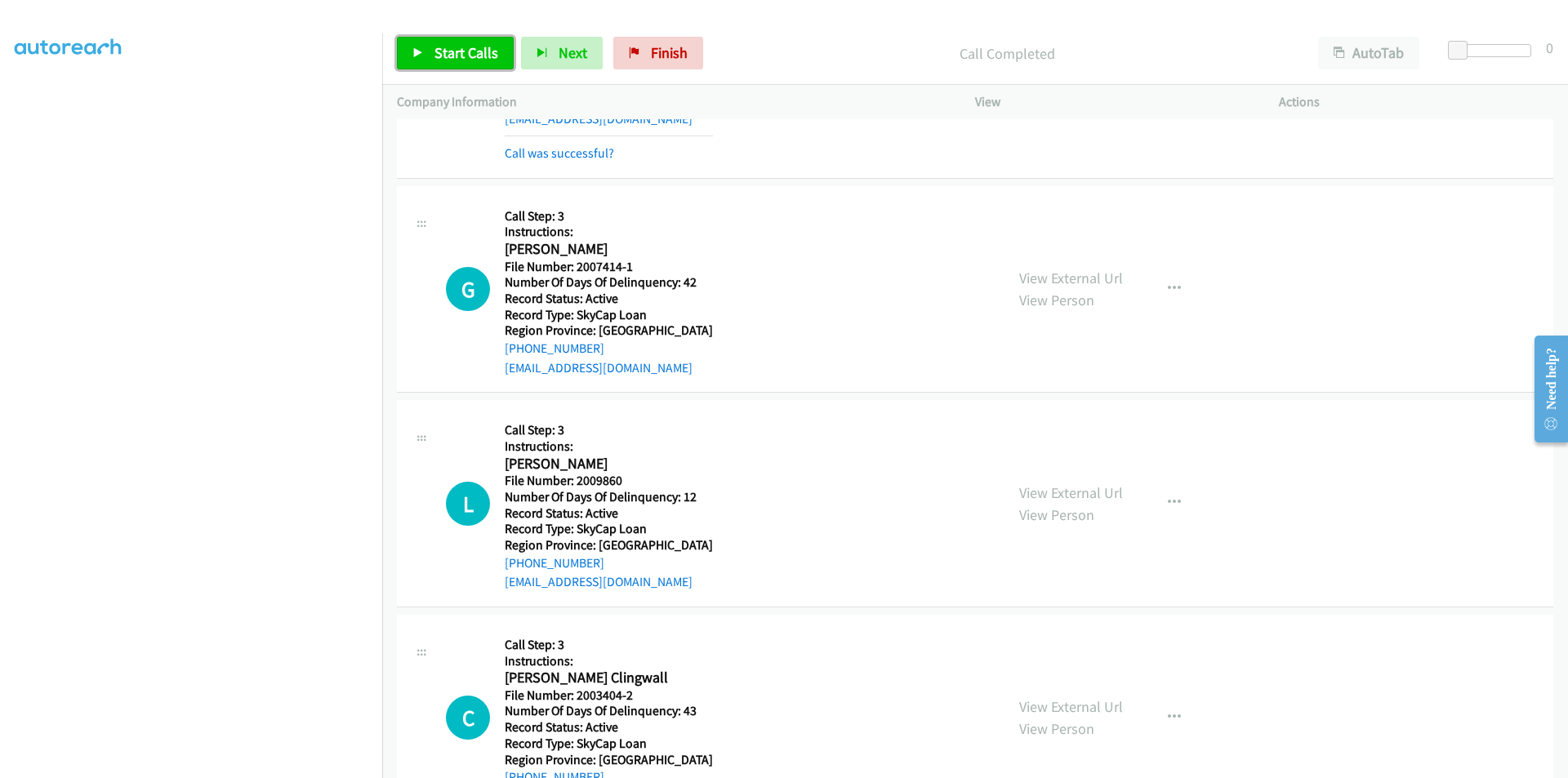
click at [443, 61] on span "Start Calls" at bounding box center [466, 52] width 63 height 18
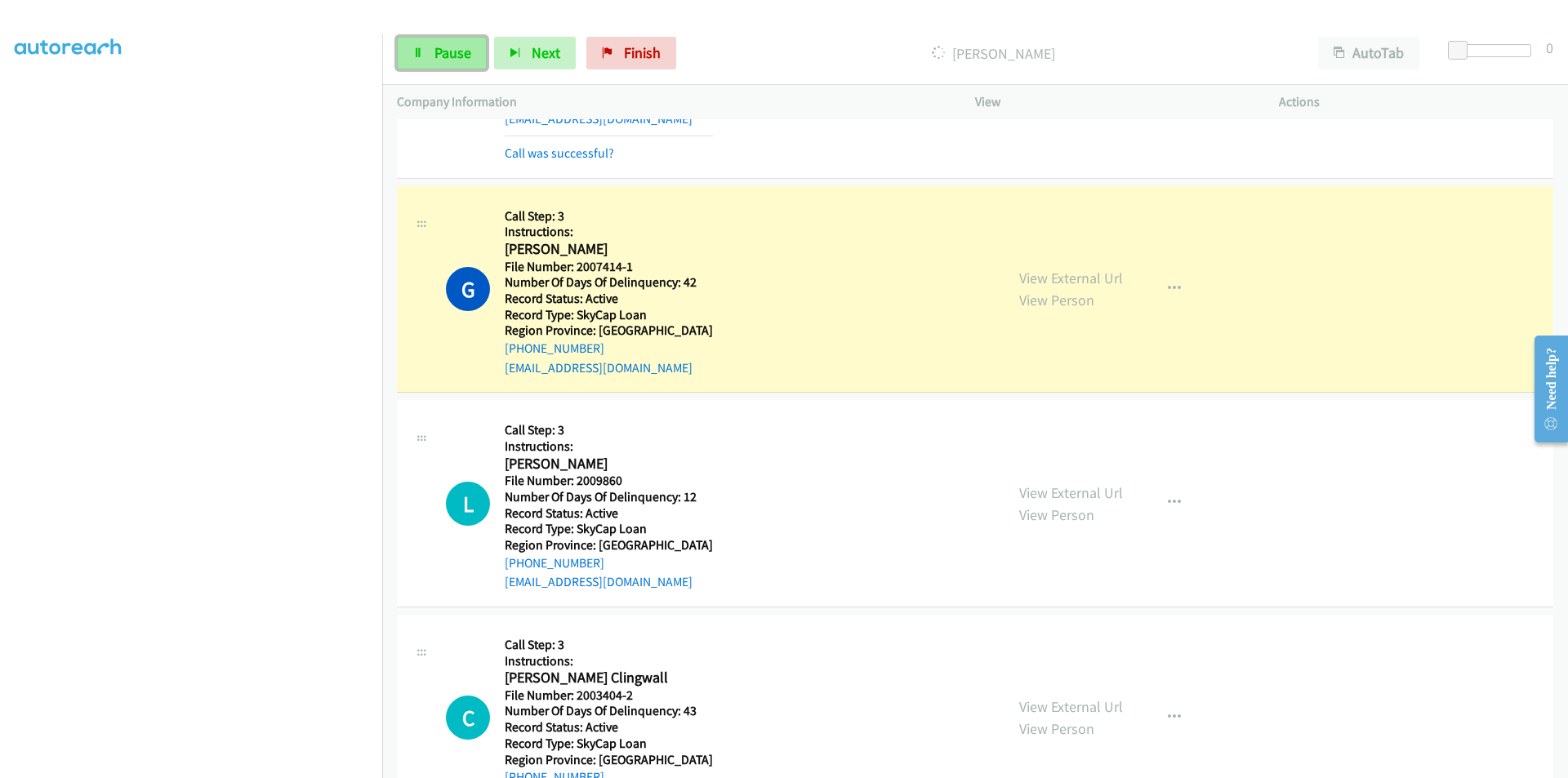
click at [453, 54] on span "Pause" at bounding box center [453, 52] width 37 height 18
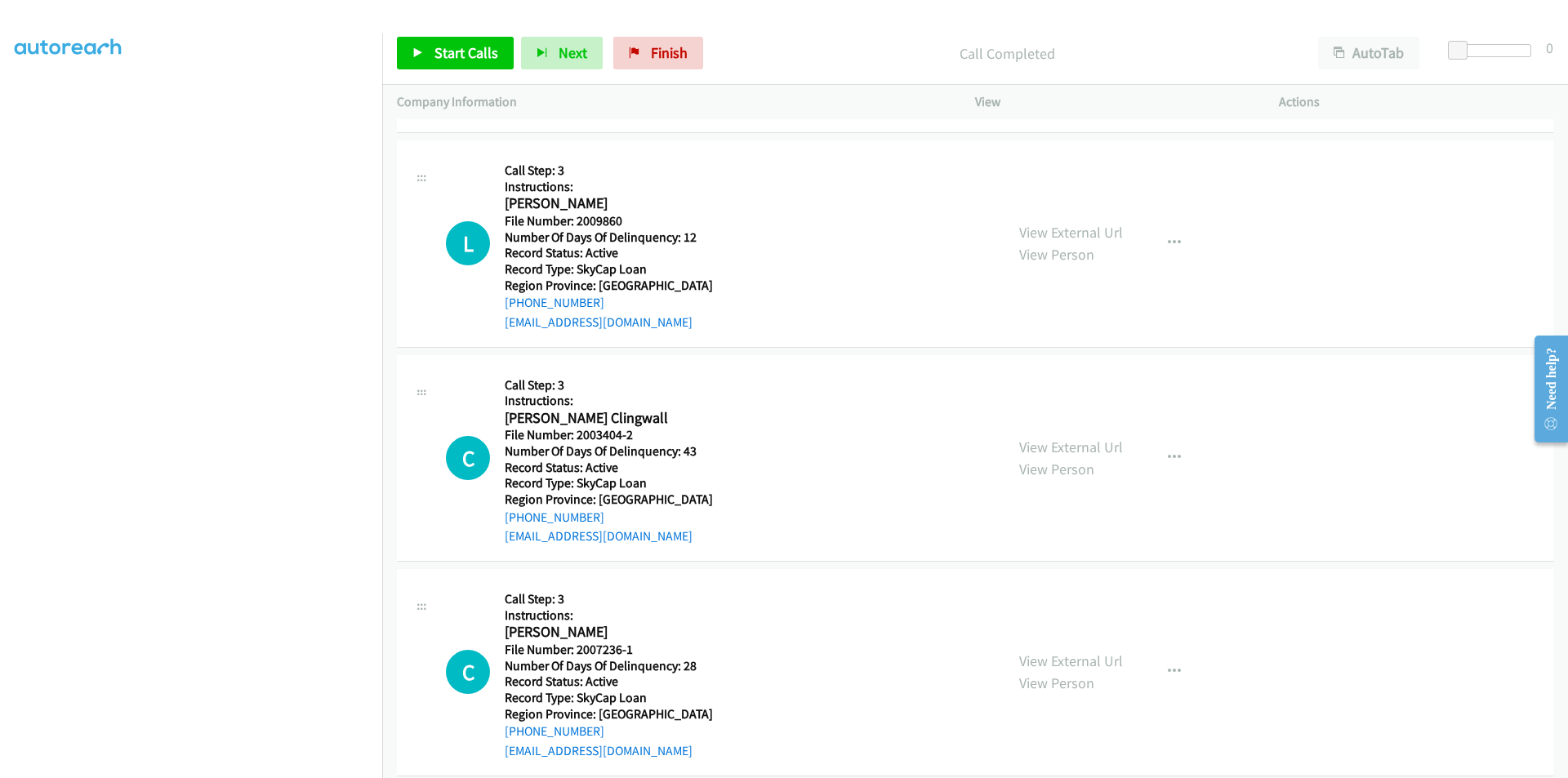
scroll to position [2178, 0]
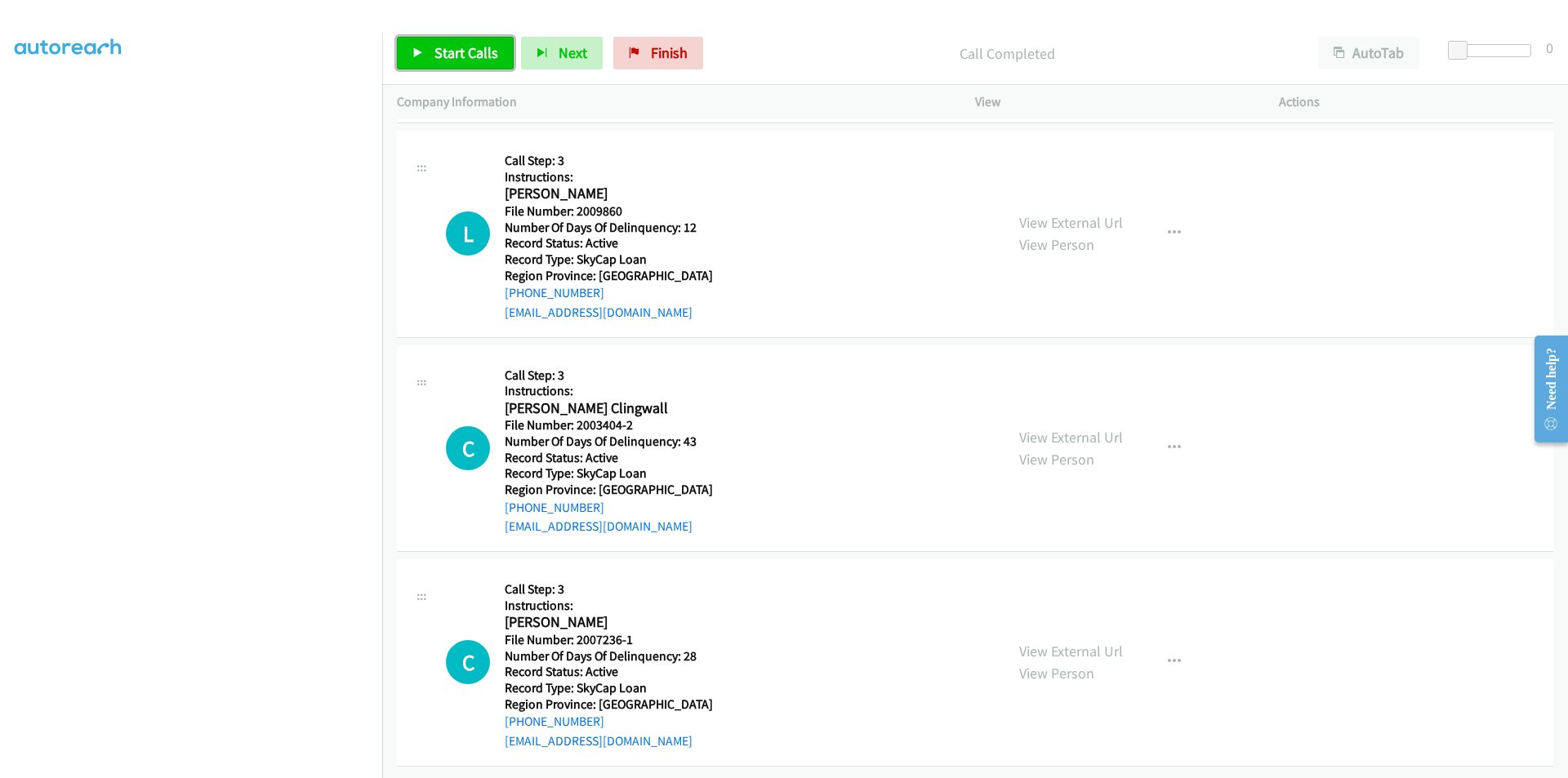
click at [460, 55] on span "Start Calls" at bounding box center [466, 52] width 63 height 18
click at [458, 54] on span "Pause" at bounding box center [453, 52] width 37 height 18
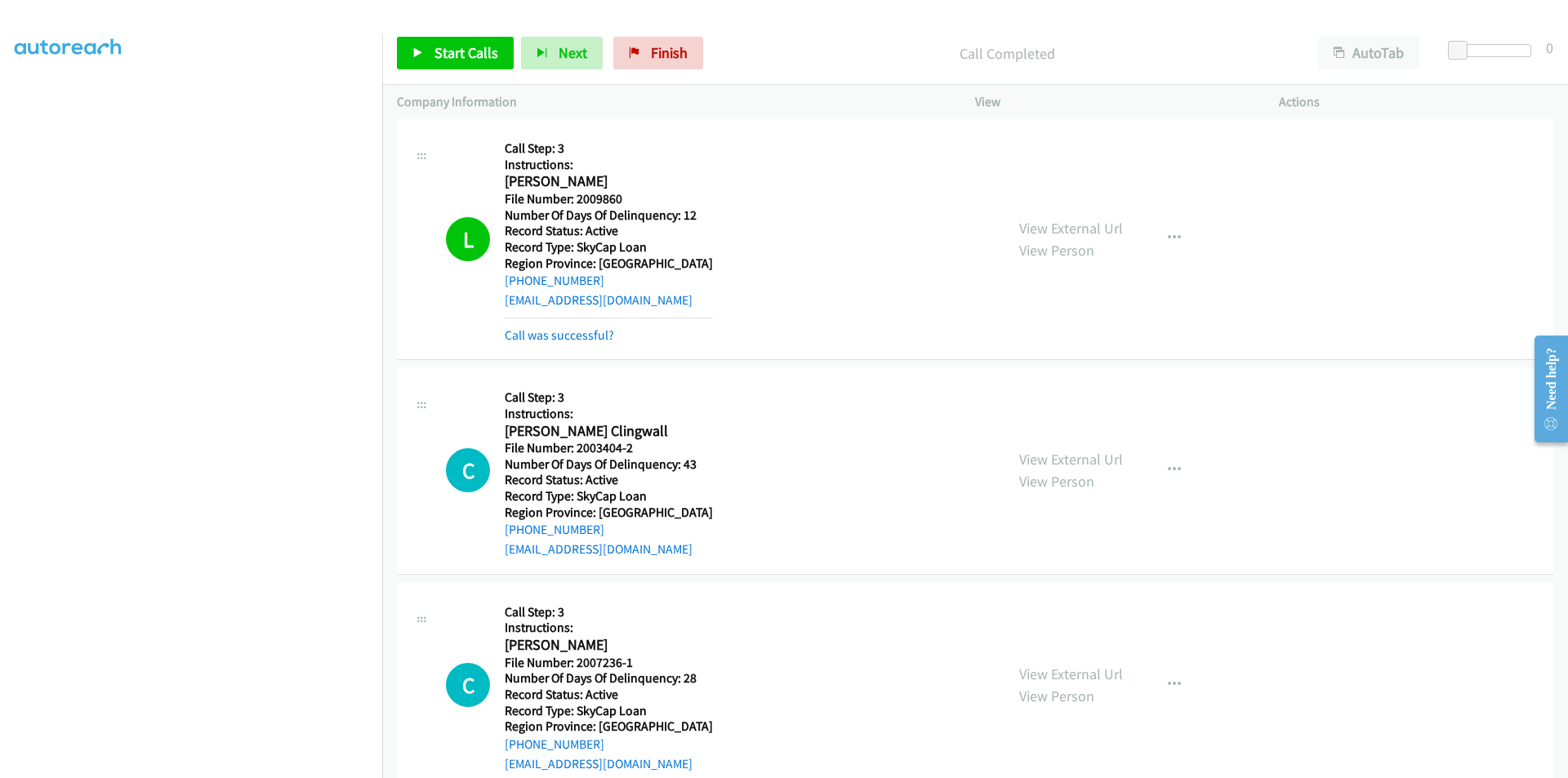
scroll to position [2422, 0]
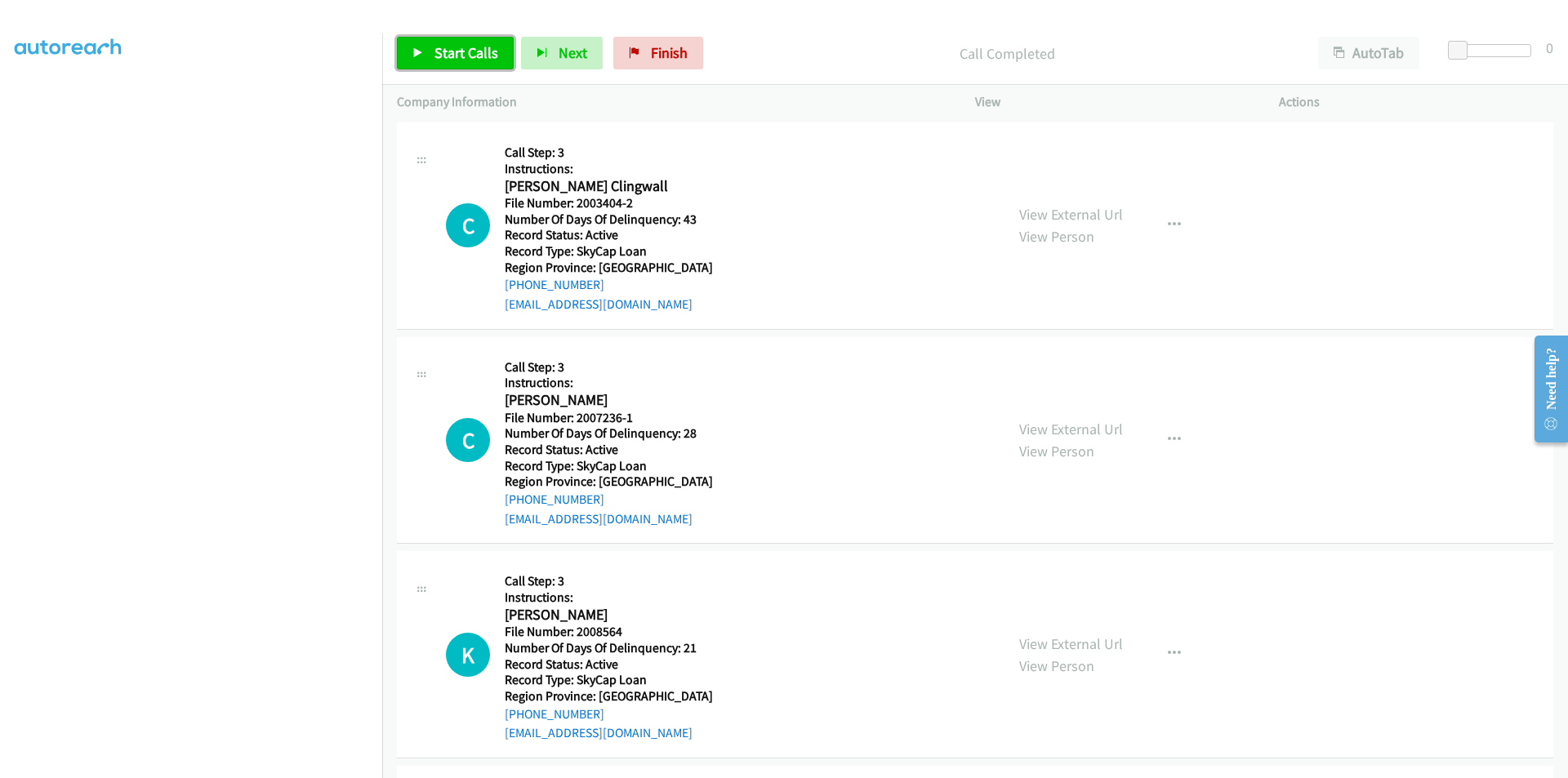
click at [460, 51] on span "Start Calls" at bounding box center [466, 52] width 63 height 18
click at [460, 51] on span "Pause" at bounding box center [453, 52] width 37 height 18
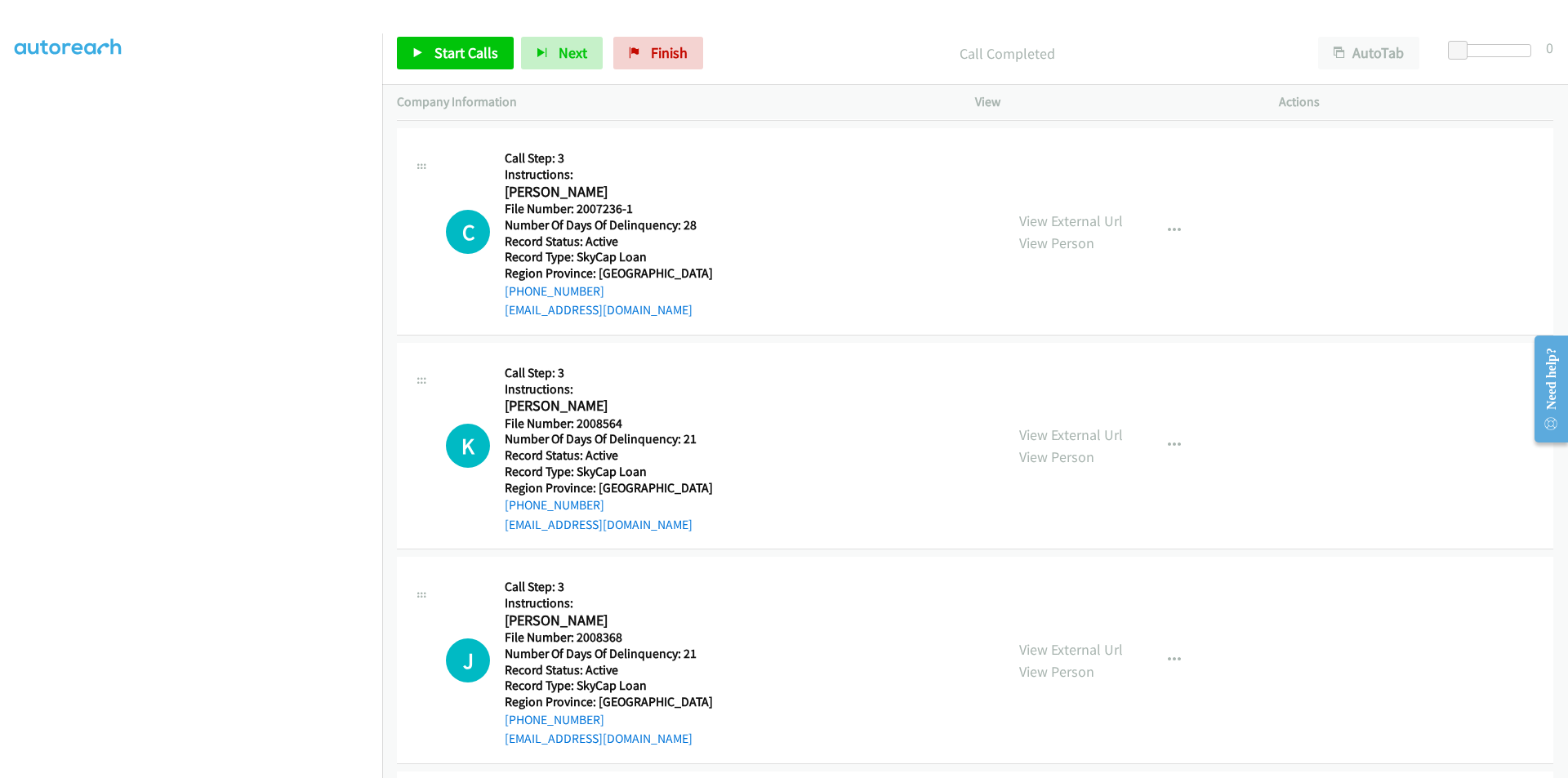
scroll to position [2667, 0]
click at [455, 63] on link "Start Calls" at bounding box center [455, 53] width 117 height 33
click at [455, 57] on span "Pause" at bounding box center [453, 52] width 37 height 18
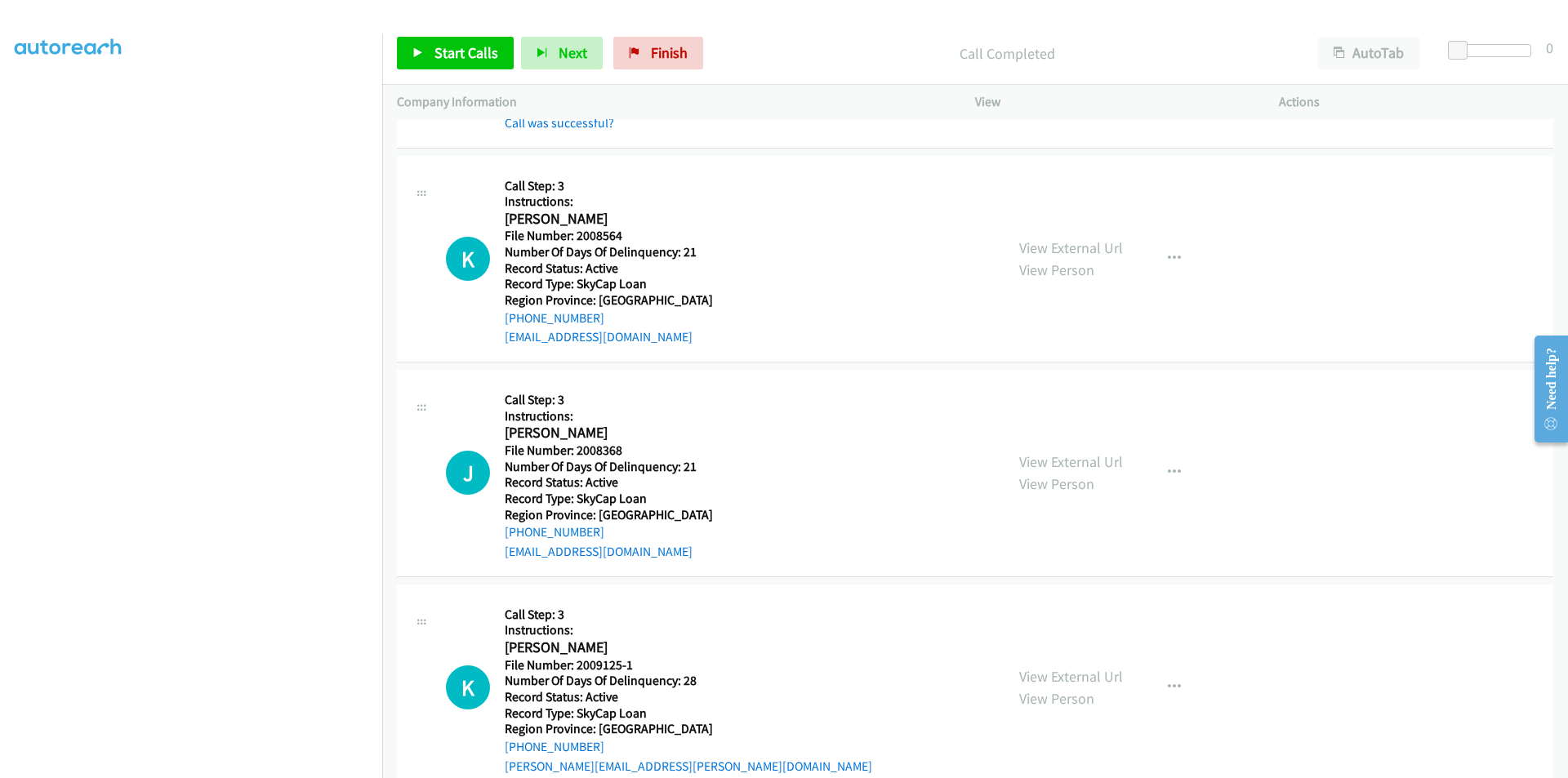
scroll to position [2912, 0]
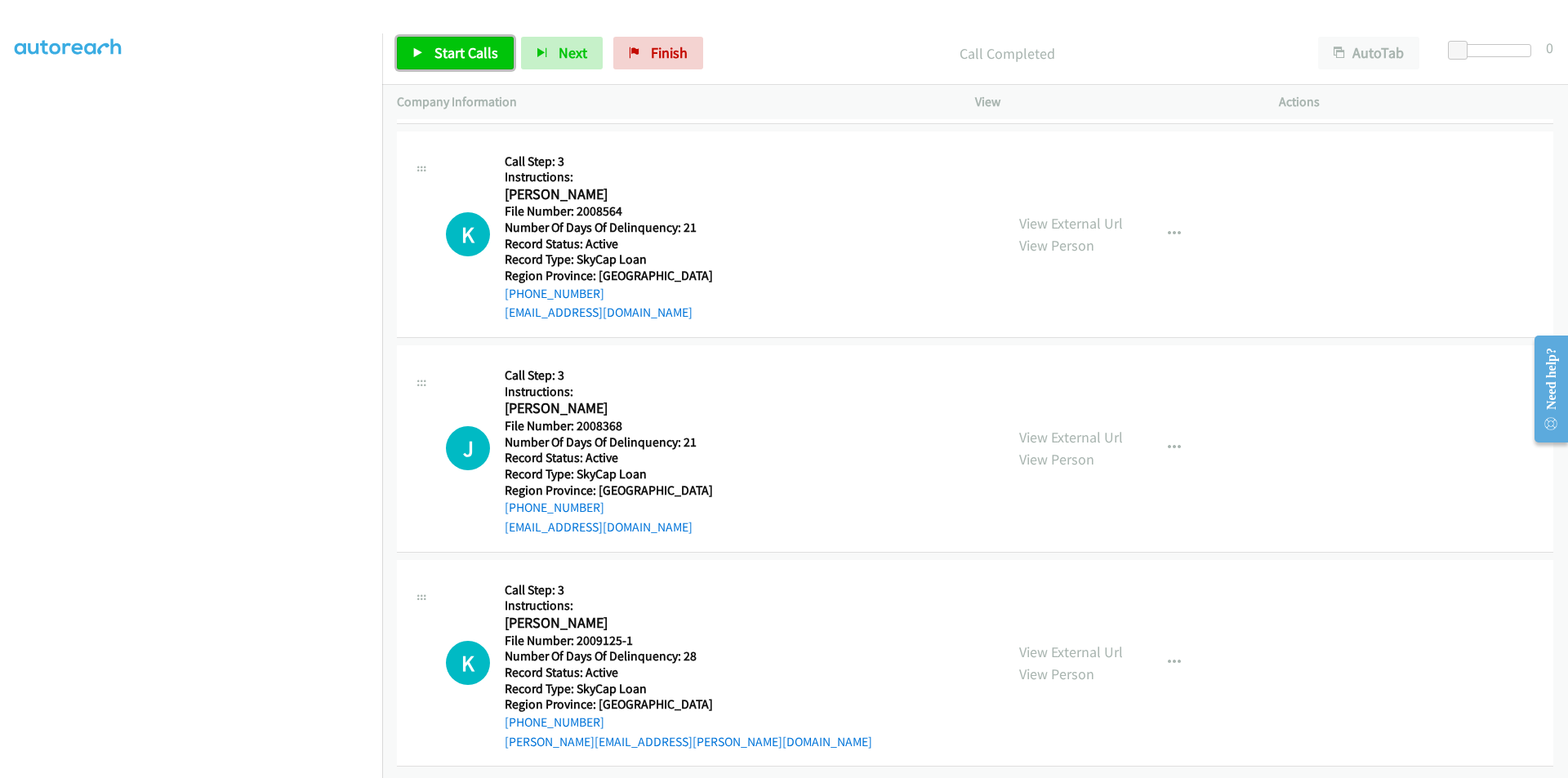
click at [446, 55] on span "Start Calls" at bounding box center [466, 52] width 63 height 18
click at [446, 55] on span "Pause" at bounding box center [453, 52] width 37 height 18
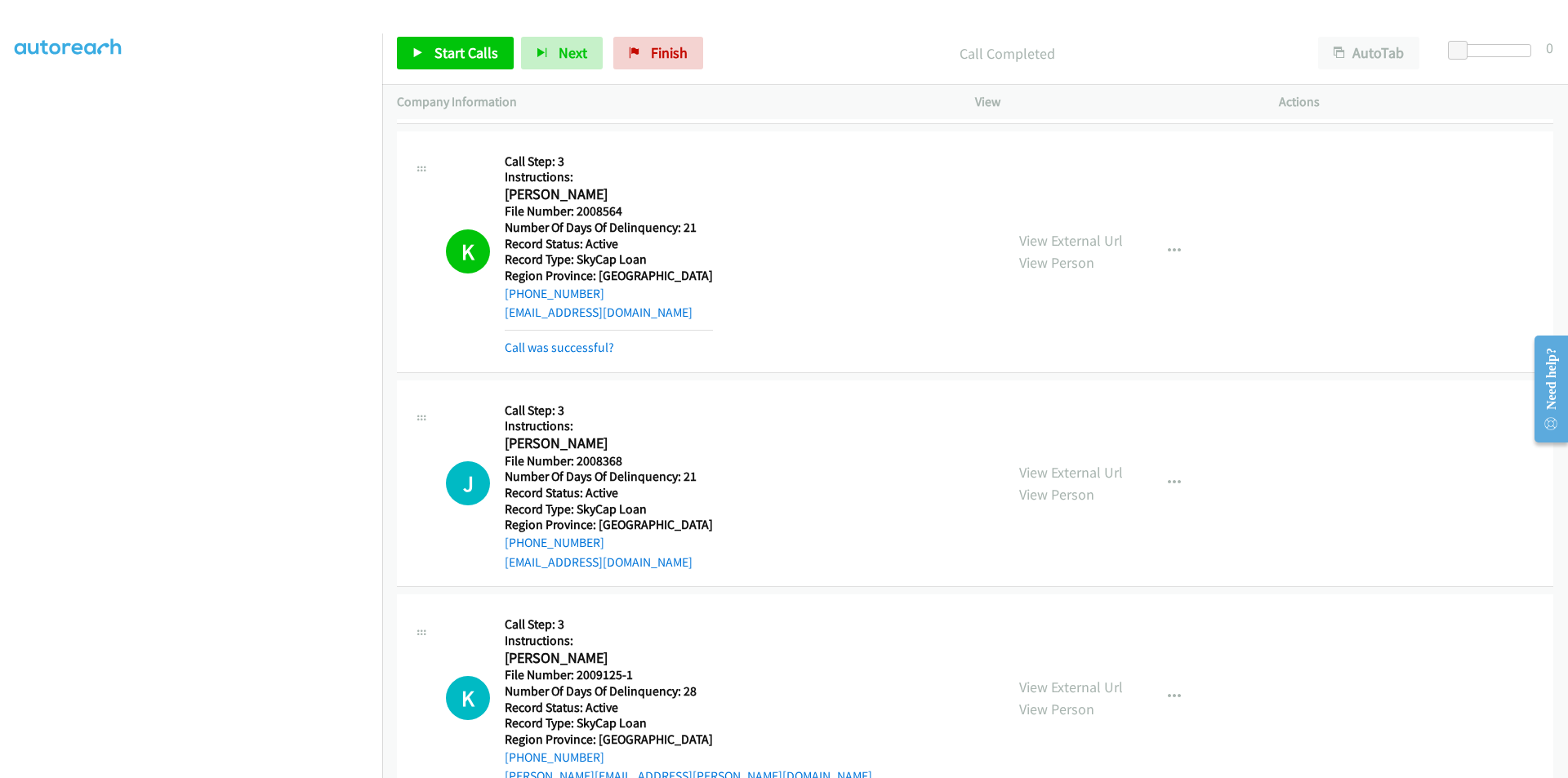
scroll to position [3157, 0]
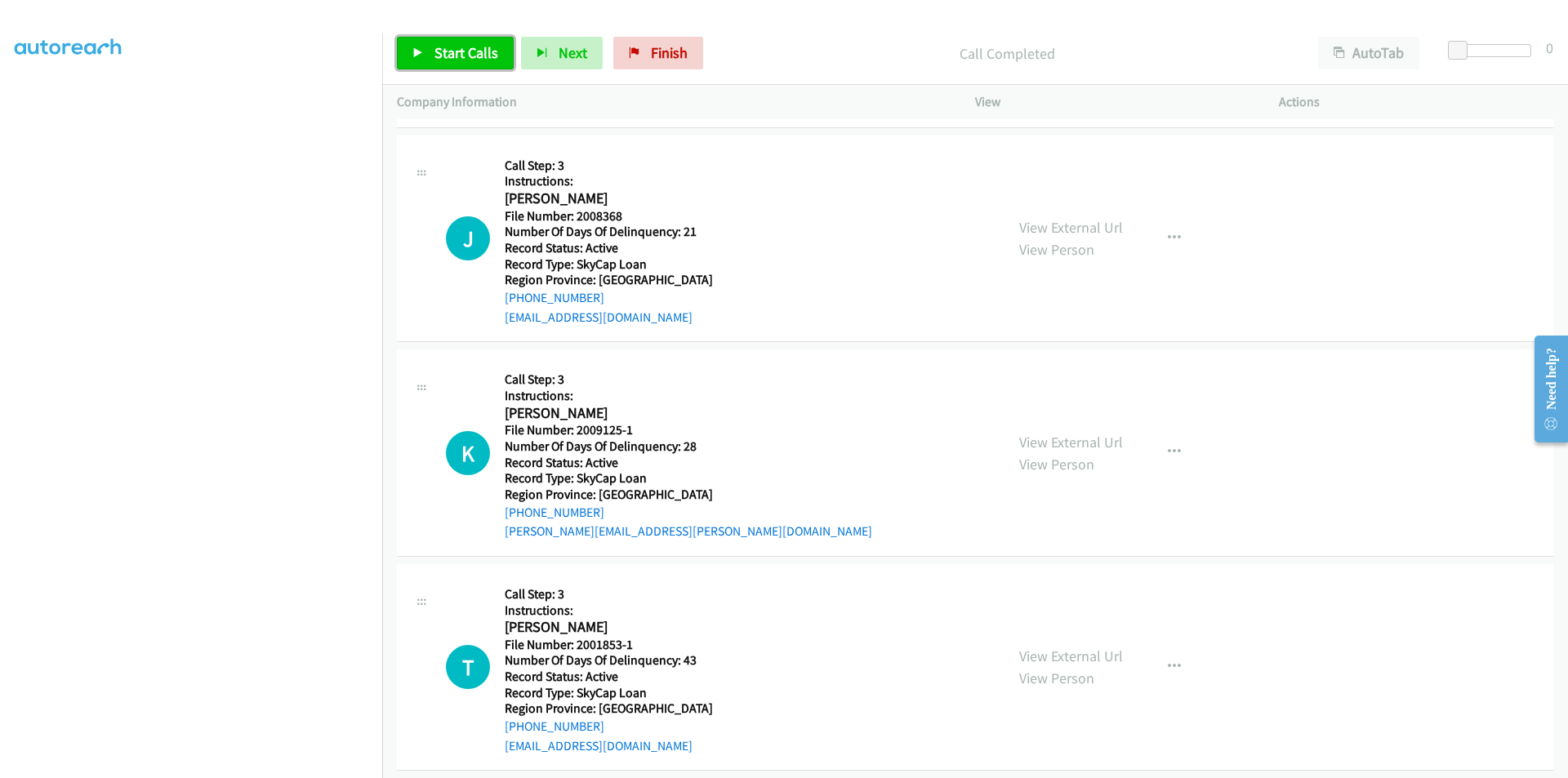
click at [449, 55] on span "Start Calls" at bounding box center [466, 52] width 63 height 18
click at [449, 54] on span "Pause" at bounding box center [453, 52] width 37 height 18
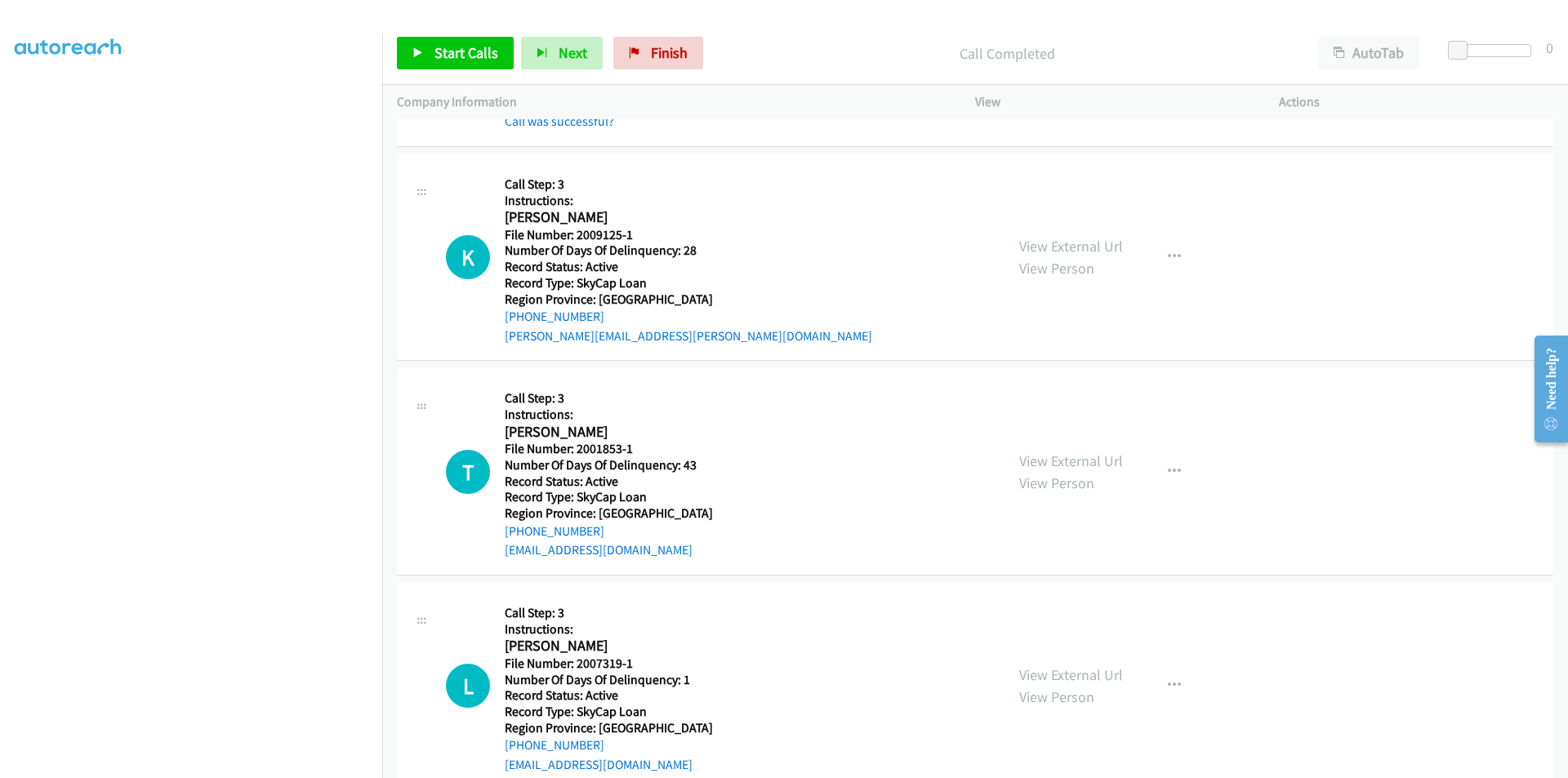
scroll to position [3402, 0]
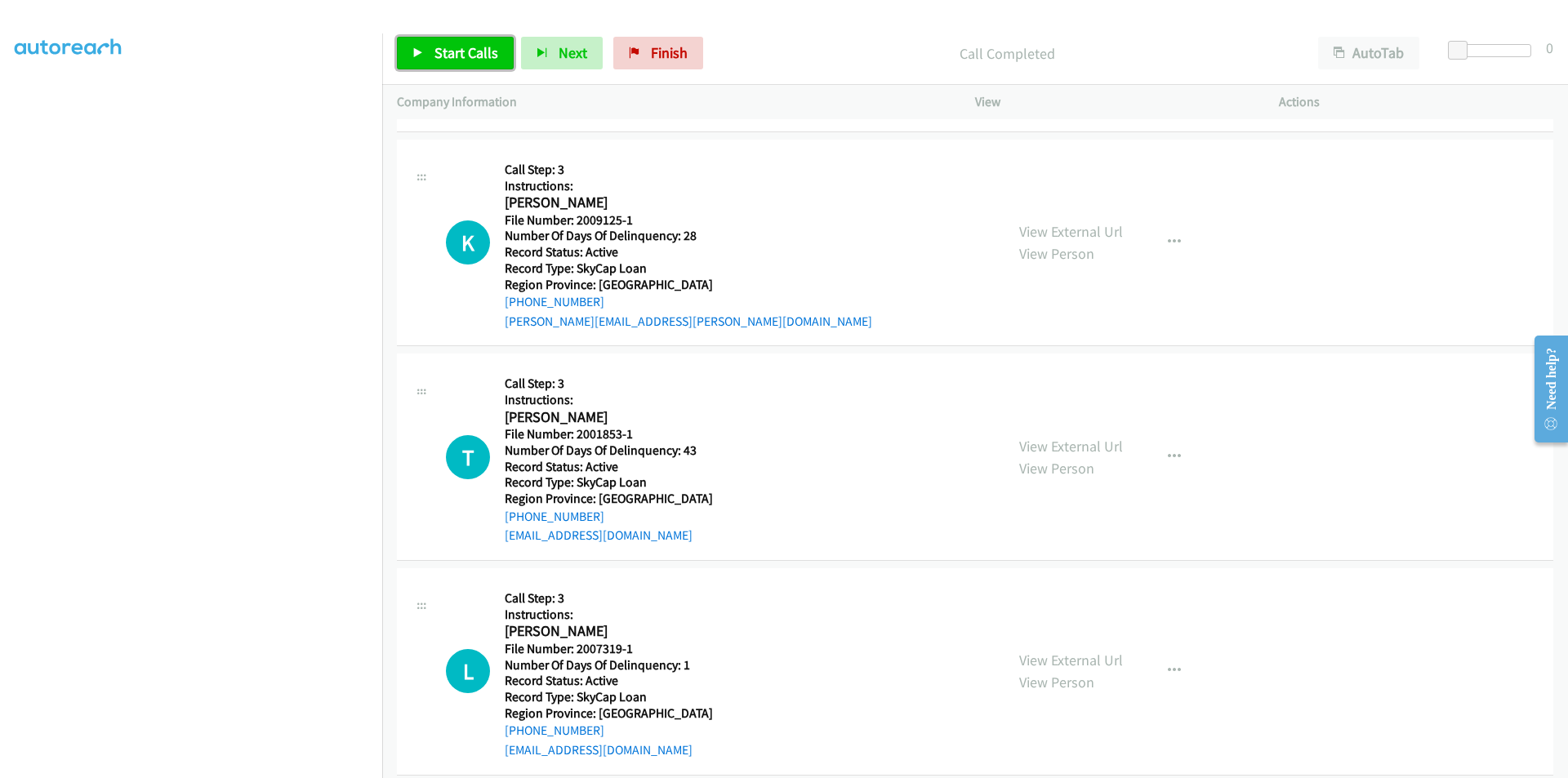
click at [455, 46] on span "Start Calls" at bounding box center [466, 52] width 63 height 18
click at [457, 46] on span "Pause" at bounding box center [453, 52] width 37 height 18
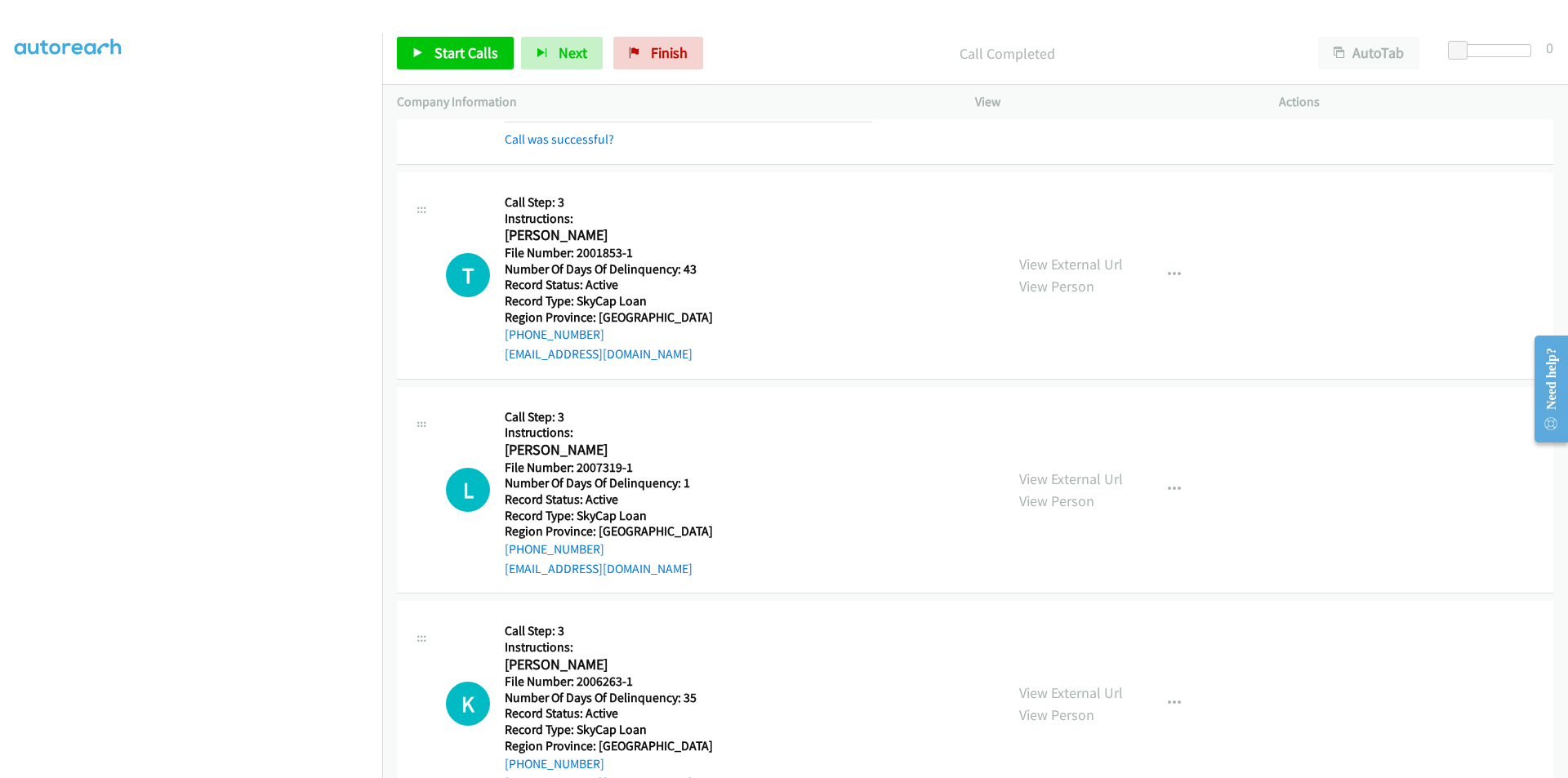
scroll to position [3646, 0]
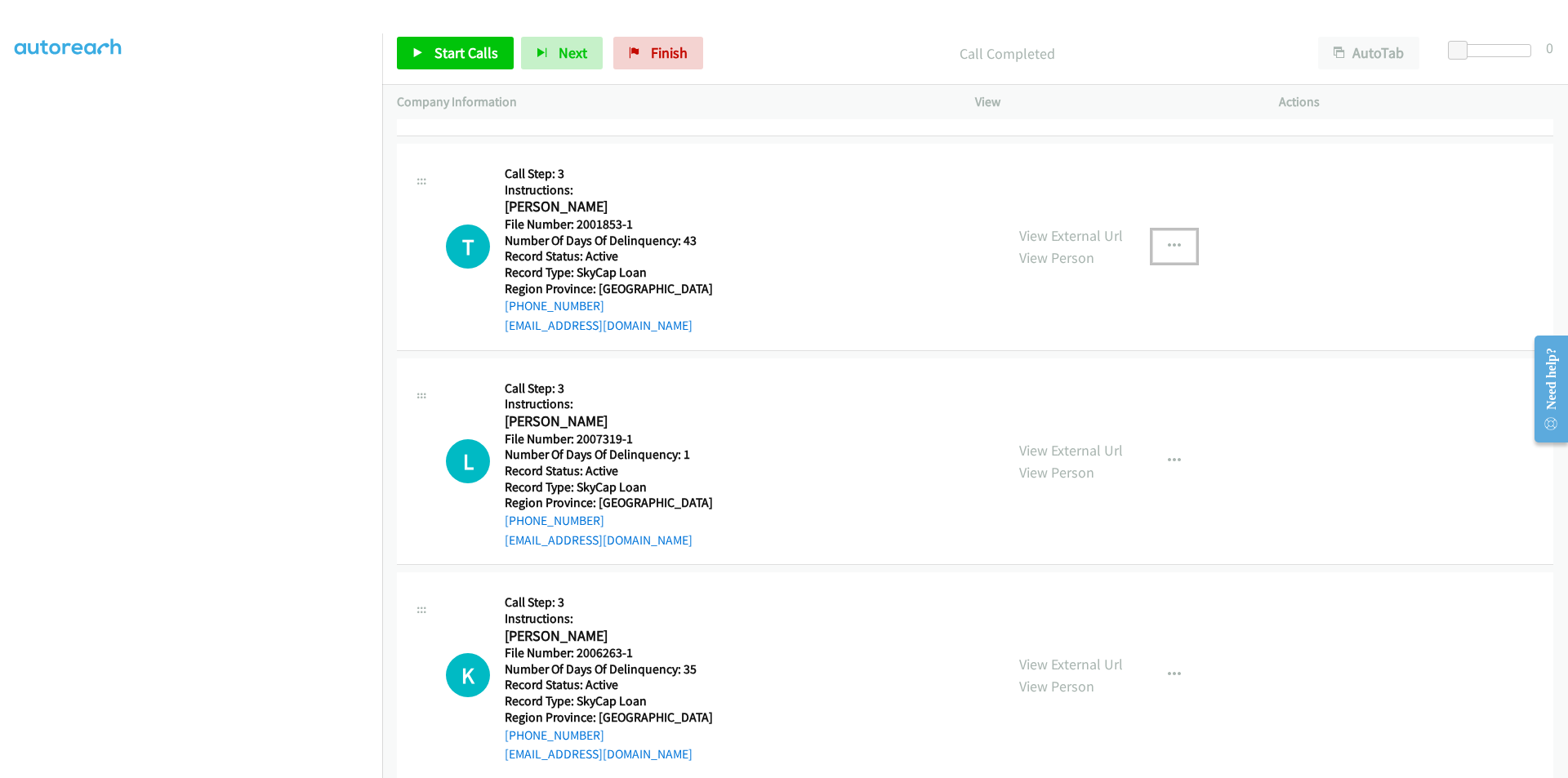
click at [1170, 248] on icon "button" at bounding box center [1174, 246] width 13 height 13
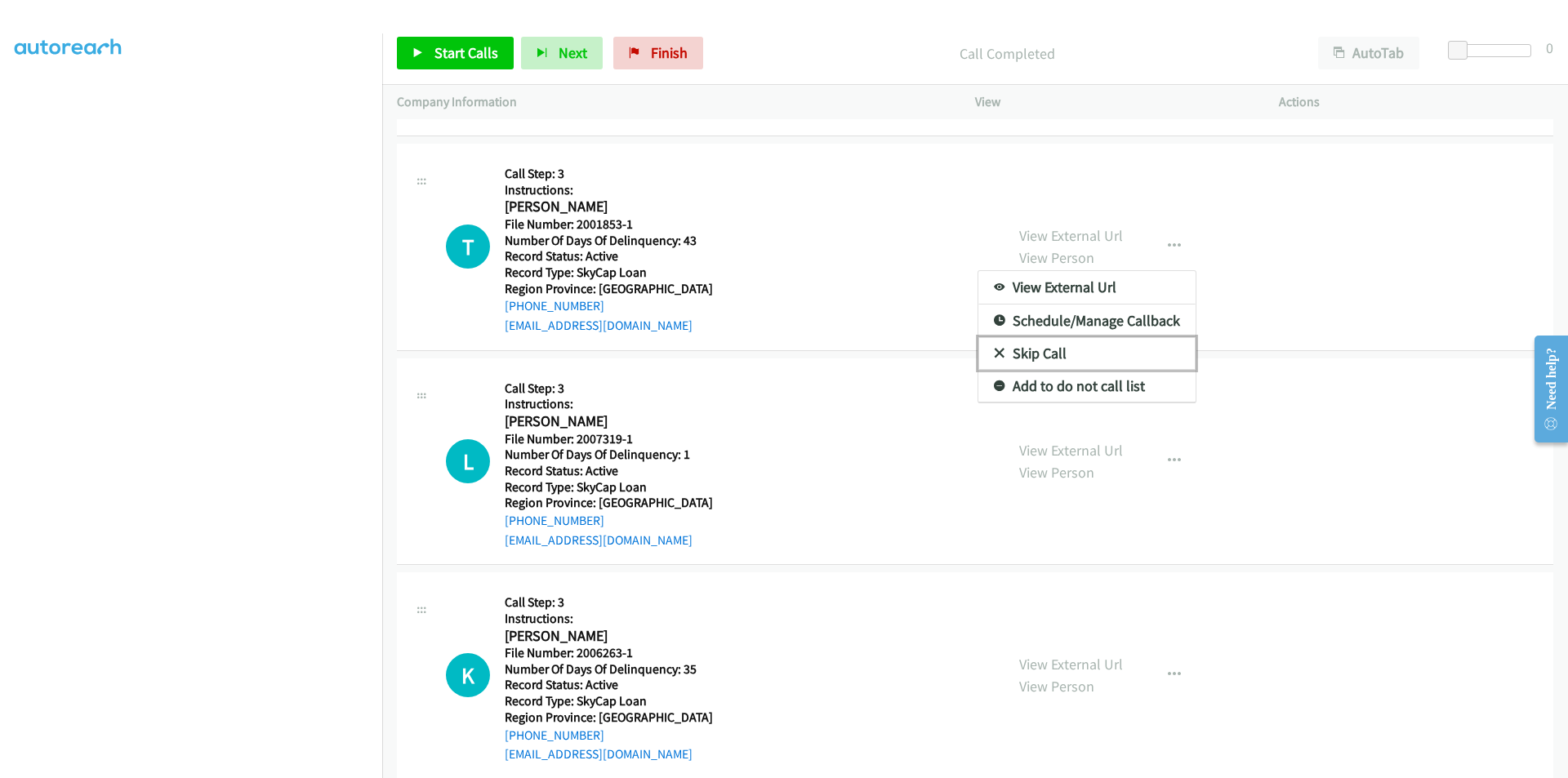
click at [1079, 352] on link "Skip Call" at bounding box center [1087, 353] width 217 height 33
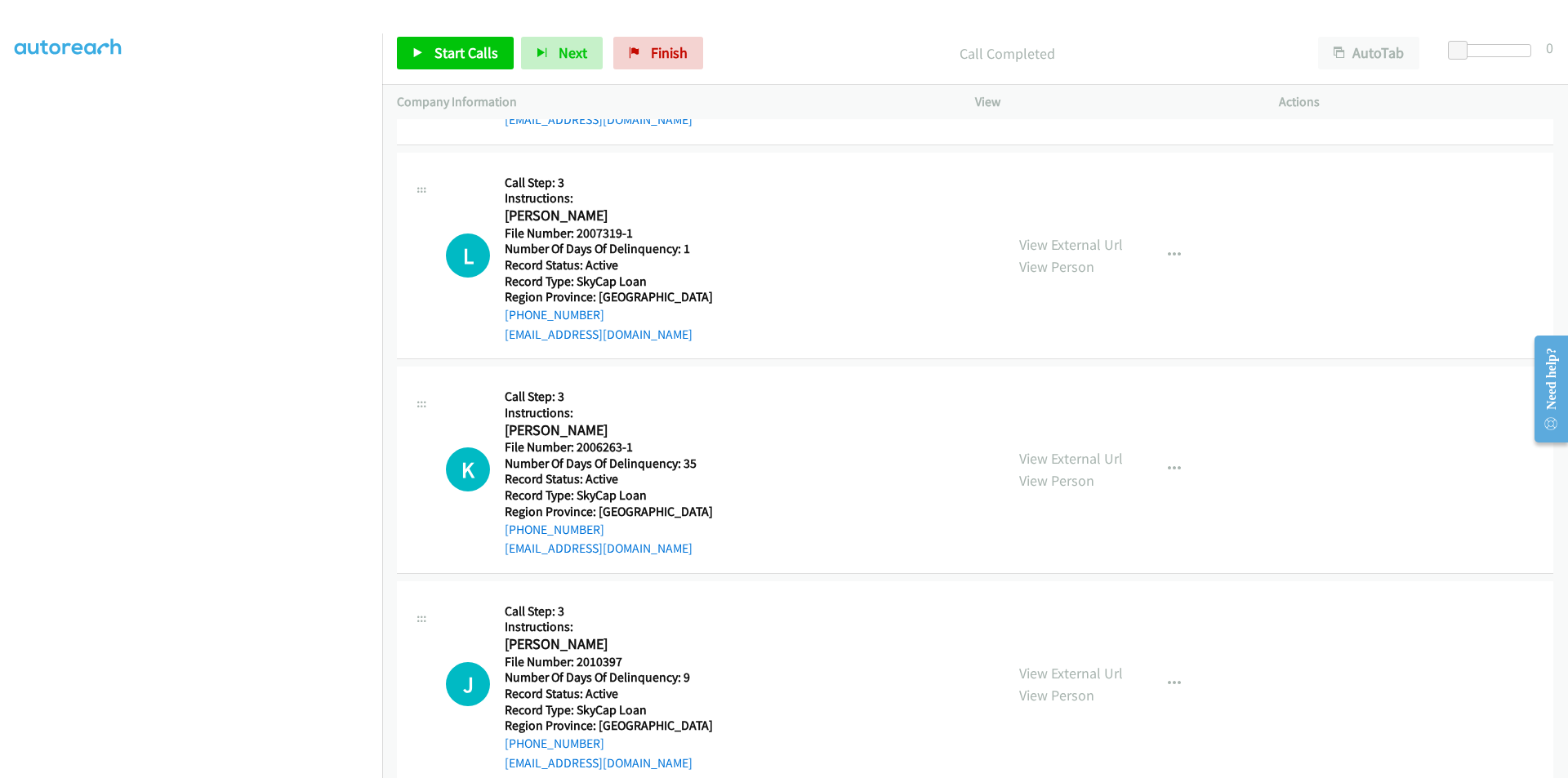
scroll to position [3892, 0]
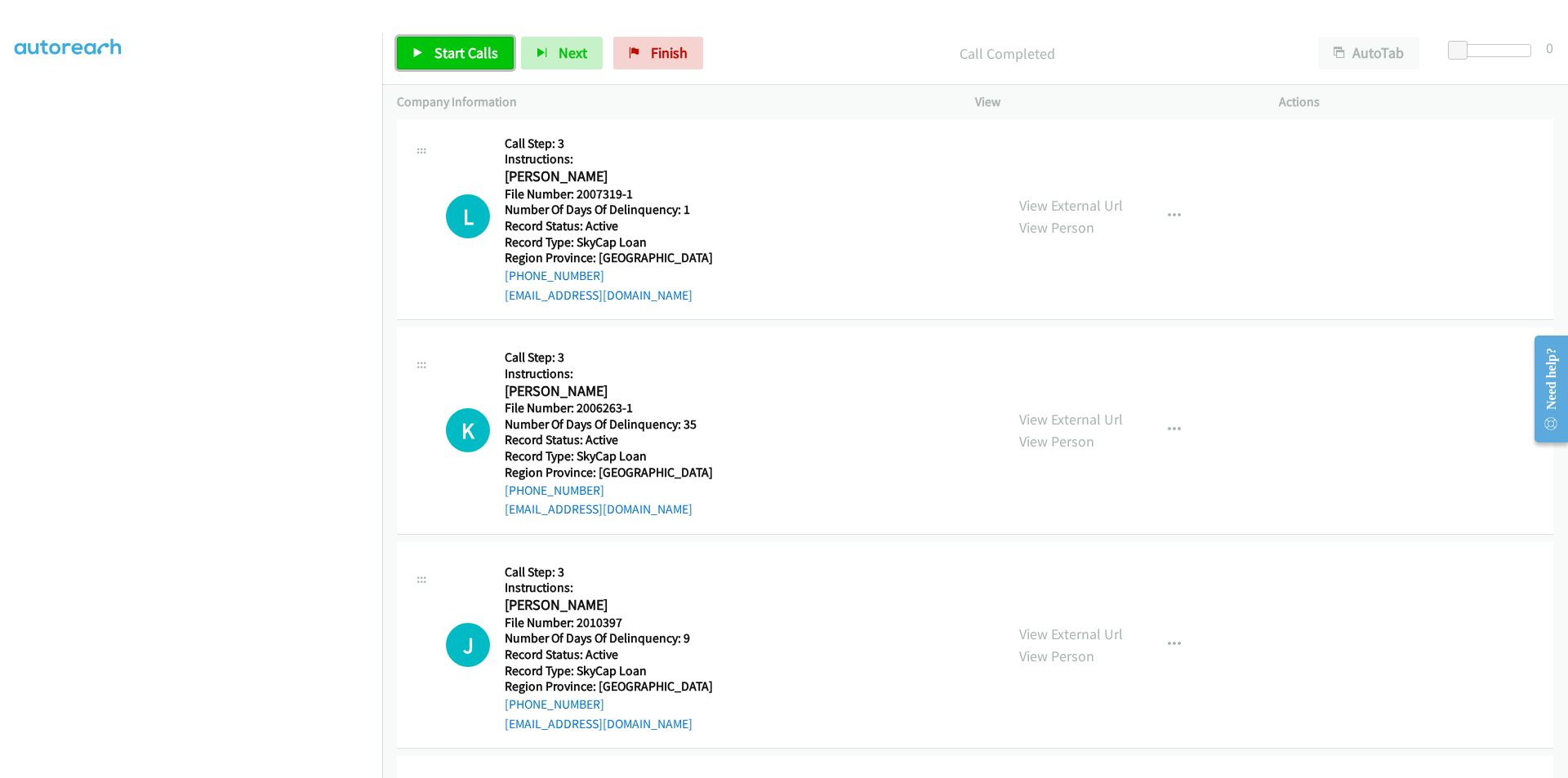
click at [463, 52] on span "Start Calls" at bounding box center [466, 52] width 63 height 18
click at [463, 52] on span "Start Calls" at bounding box center [466, 52] width 63 height 18
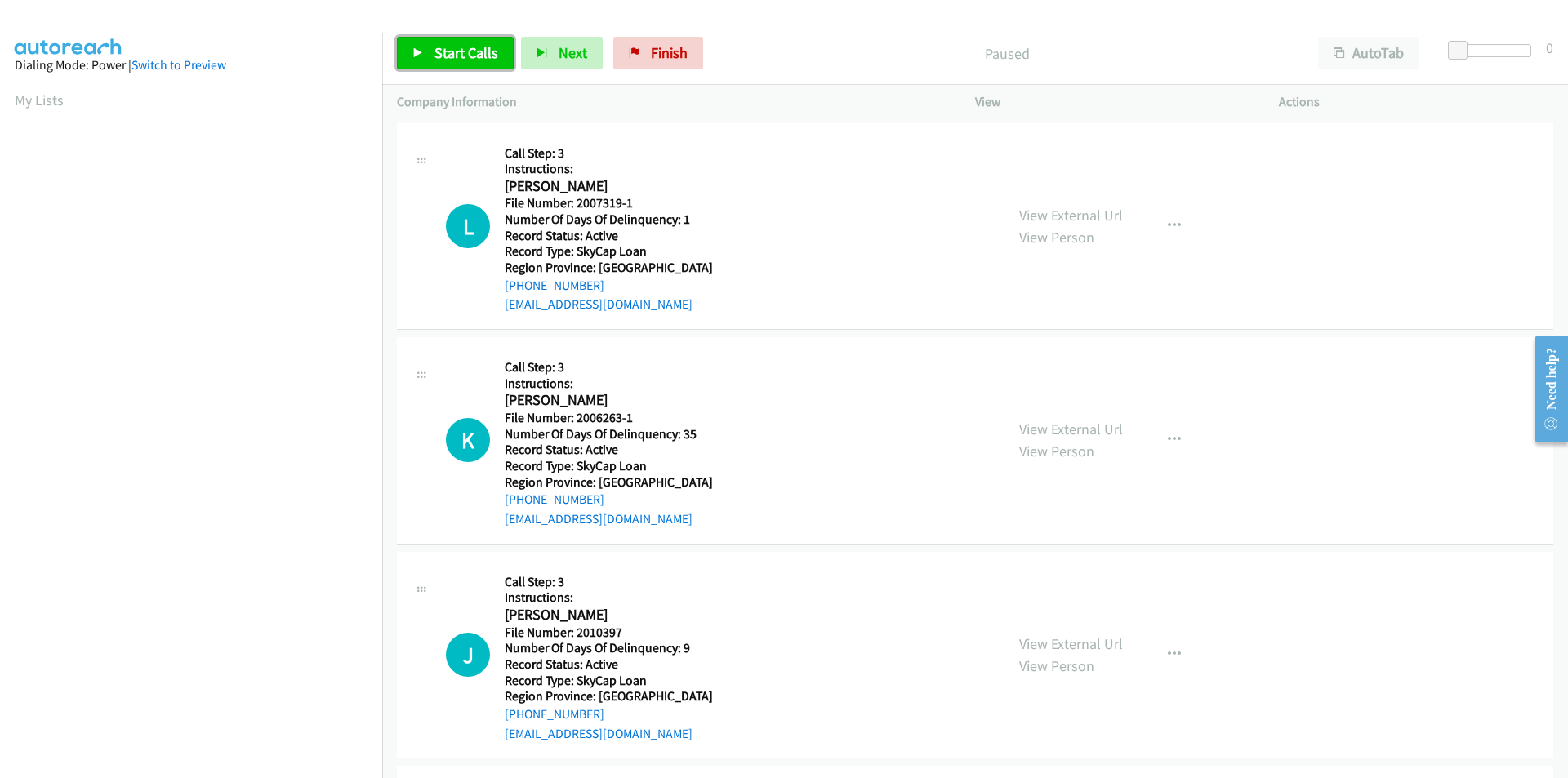
click at [454, 49] on span "Start Calls" at bounding box center [466, 52] width 63 height 18
click at [454, 49] on span "Pause" at bounding box center [453, 52] width 37 height 18
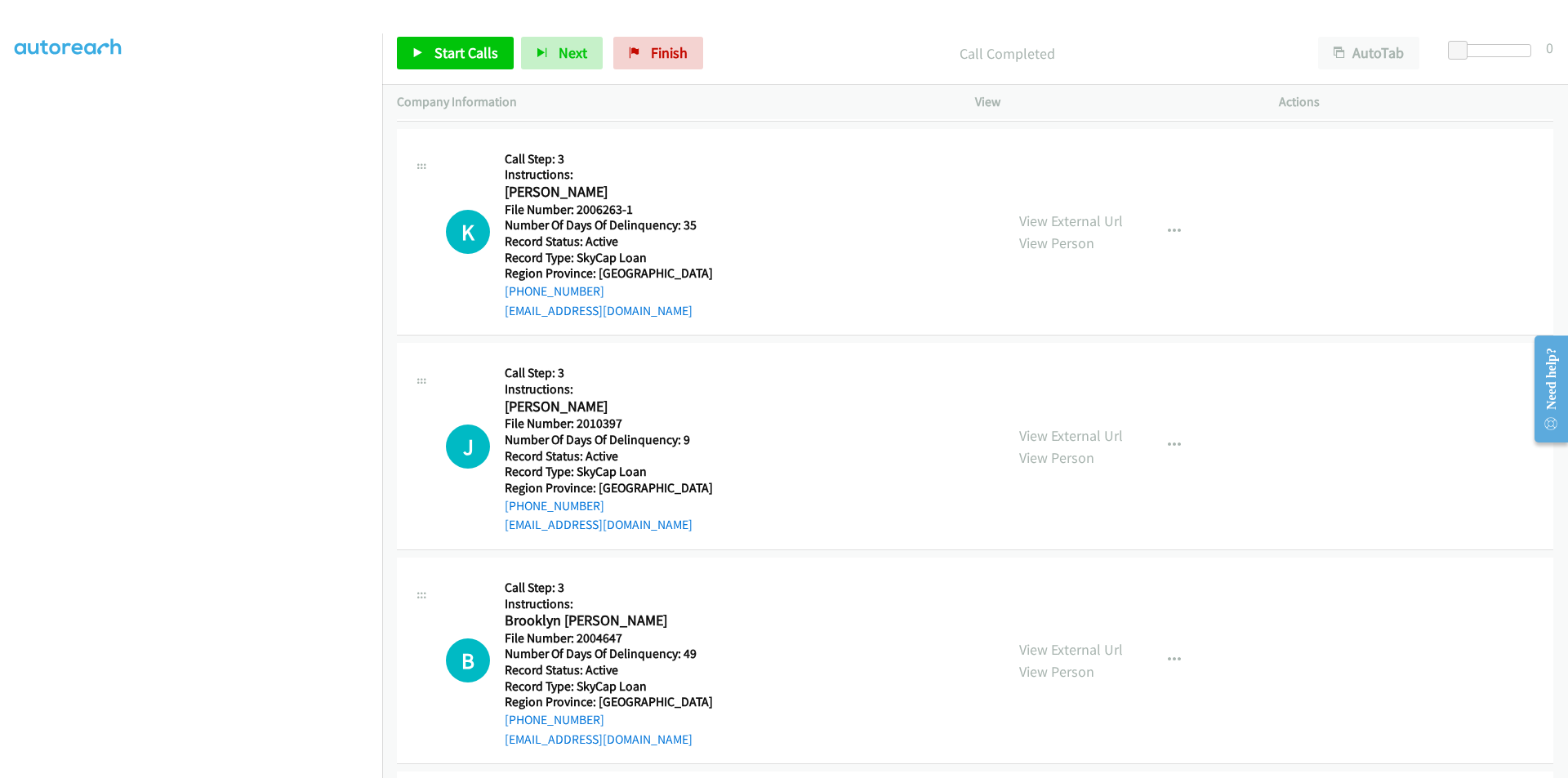
scroll to position [245, 0]
click at [485, 45] on span "Start Calls" at bounding box center [466, 52] width 63 height 18
click at [463, 44] on span "Pause" at bounding box center [453, 52] width 37 height 18
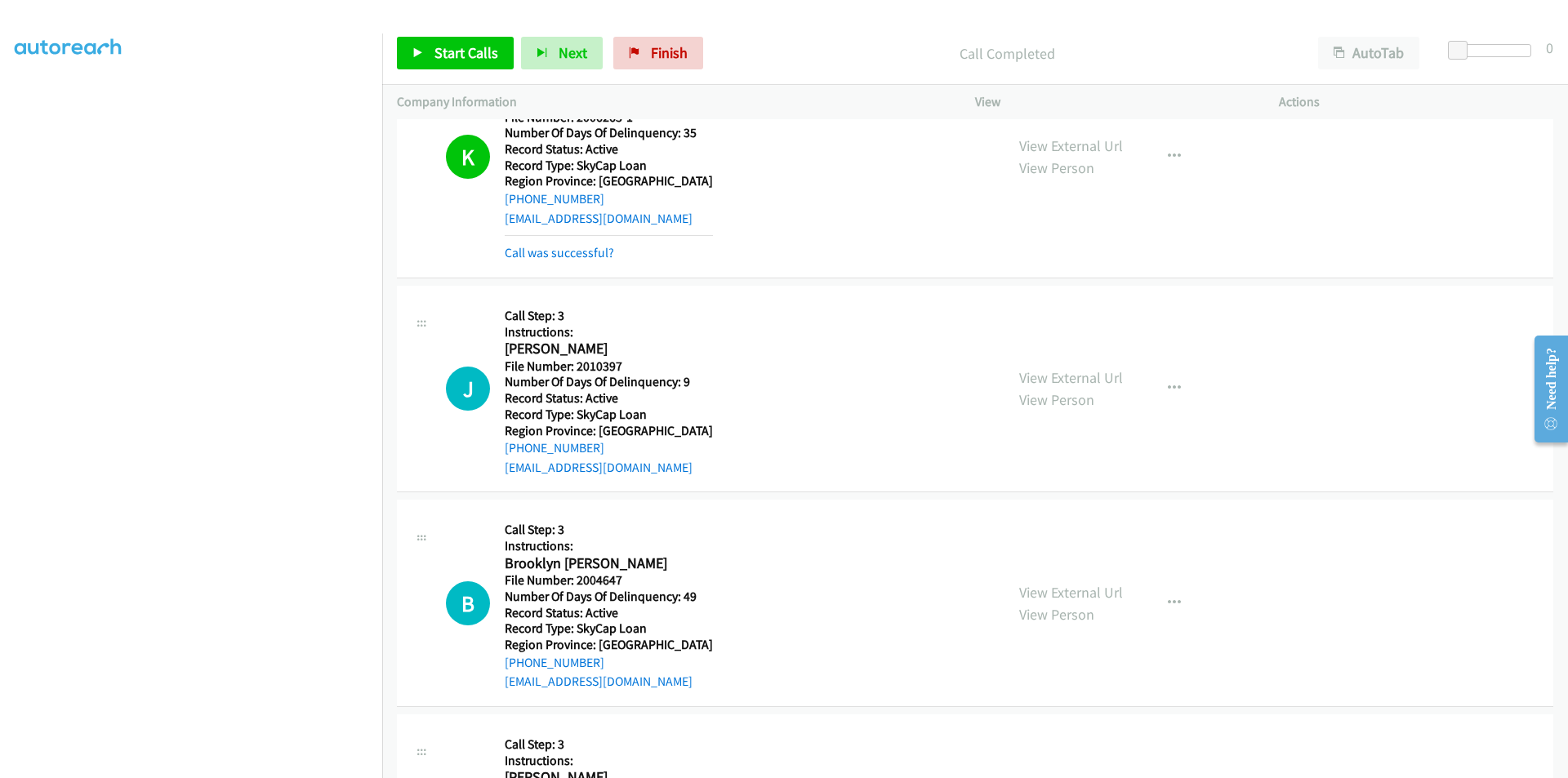
scroll to position [490, 0]
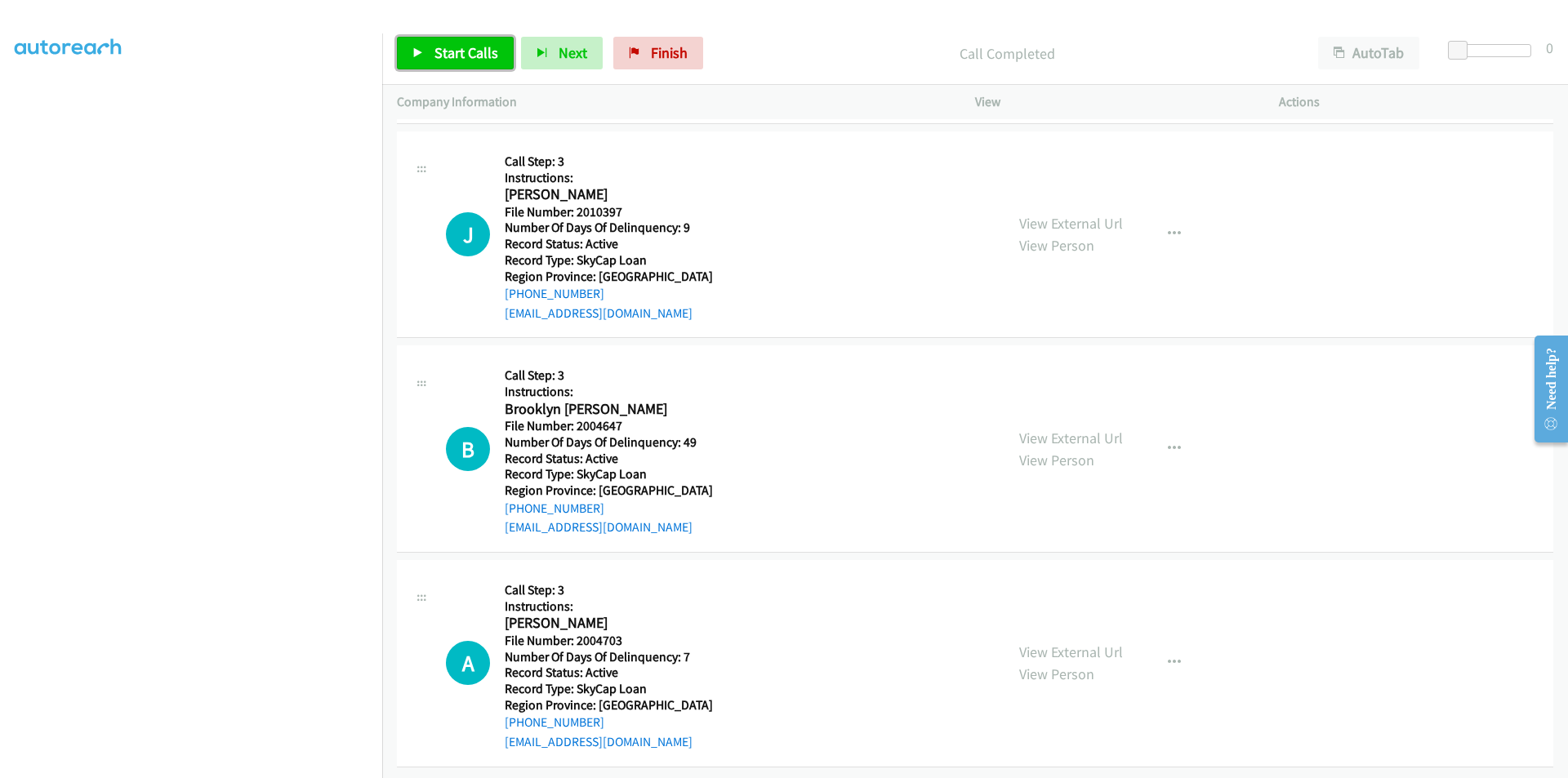
click at [452, 58] on span "Start Calls" at bounding box center [466, 52] width 63 height 18
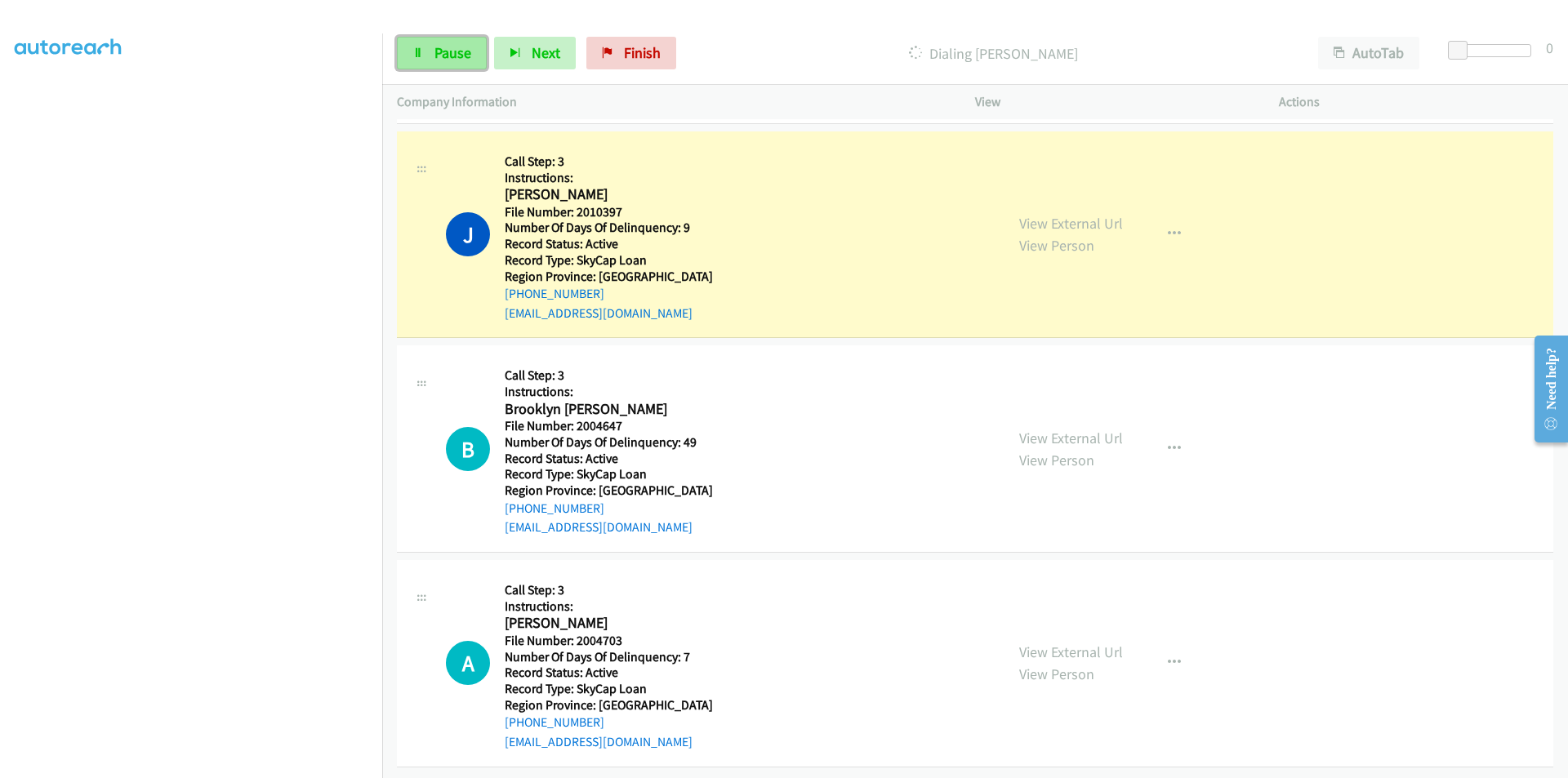
click at [426, 47] on link "Pause" at bounding box center [441, 53] width 90 height 33
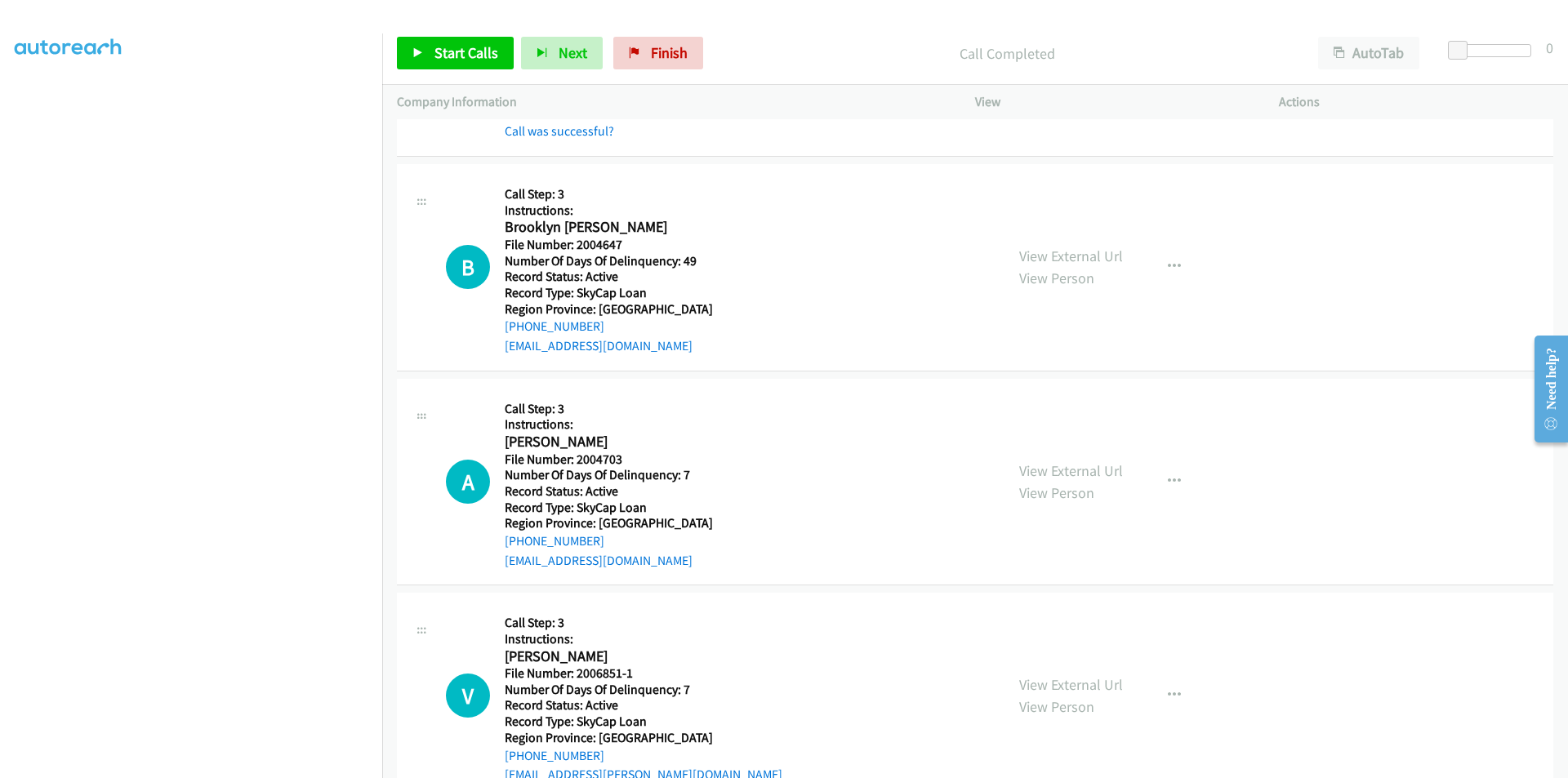
scroll to position [735, 0]
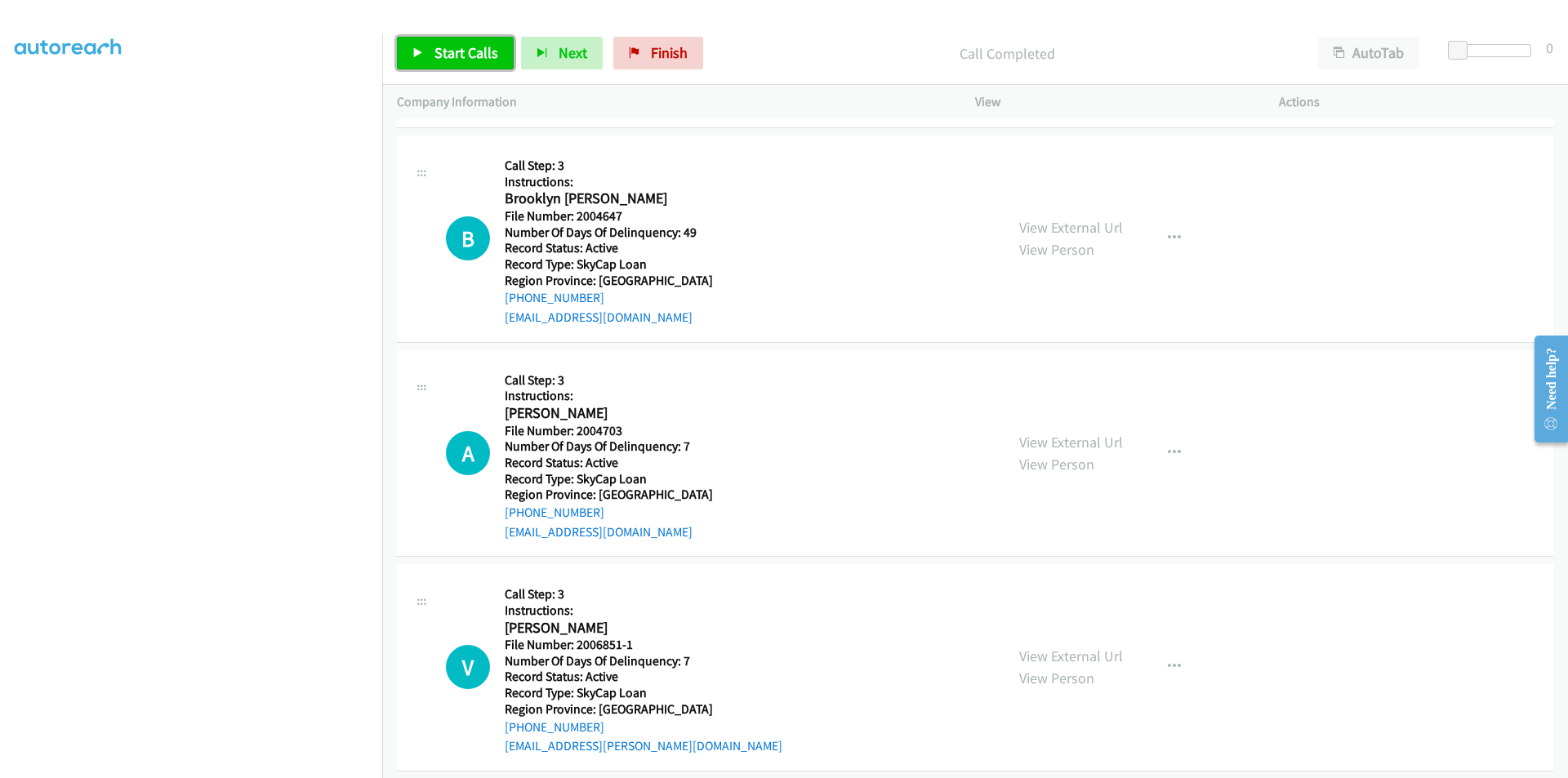
click at [441, 46] on span "Start Calls" at bounding box center [466, 52] width 63 height 18
click at [441, 46] on span "Pause" at bounding box center [453, 52] width 37 height 18
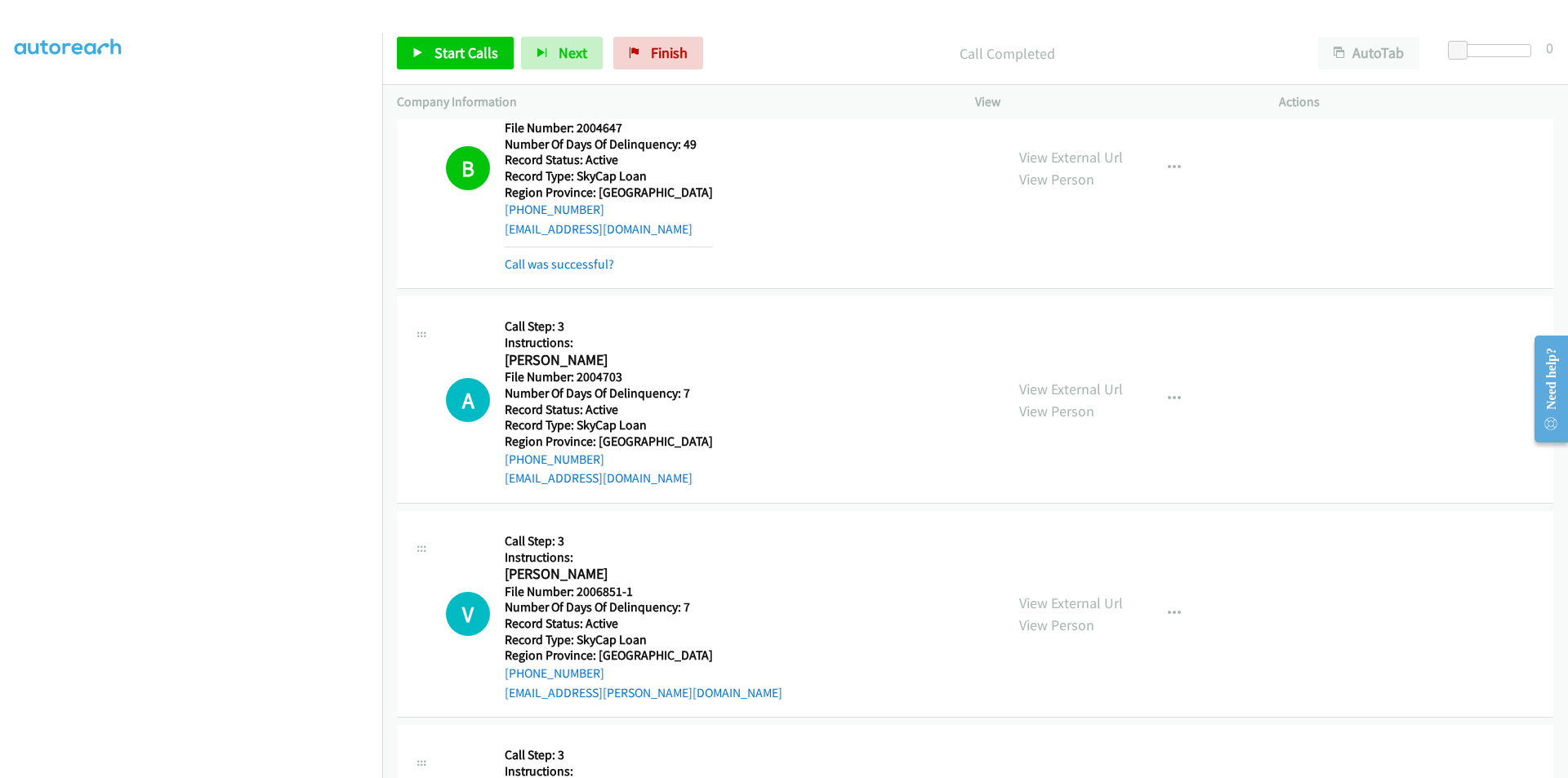
scroll to position [979, 0]
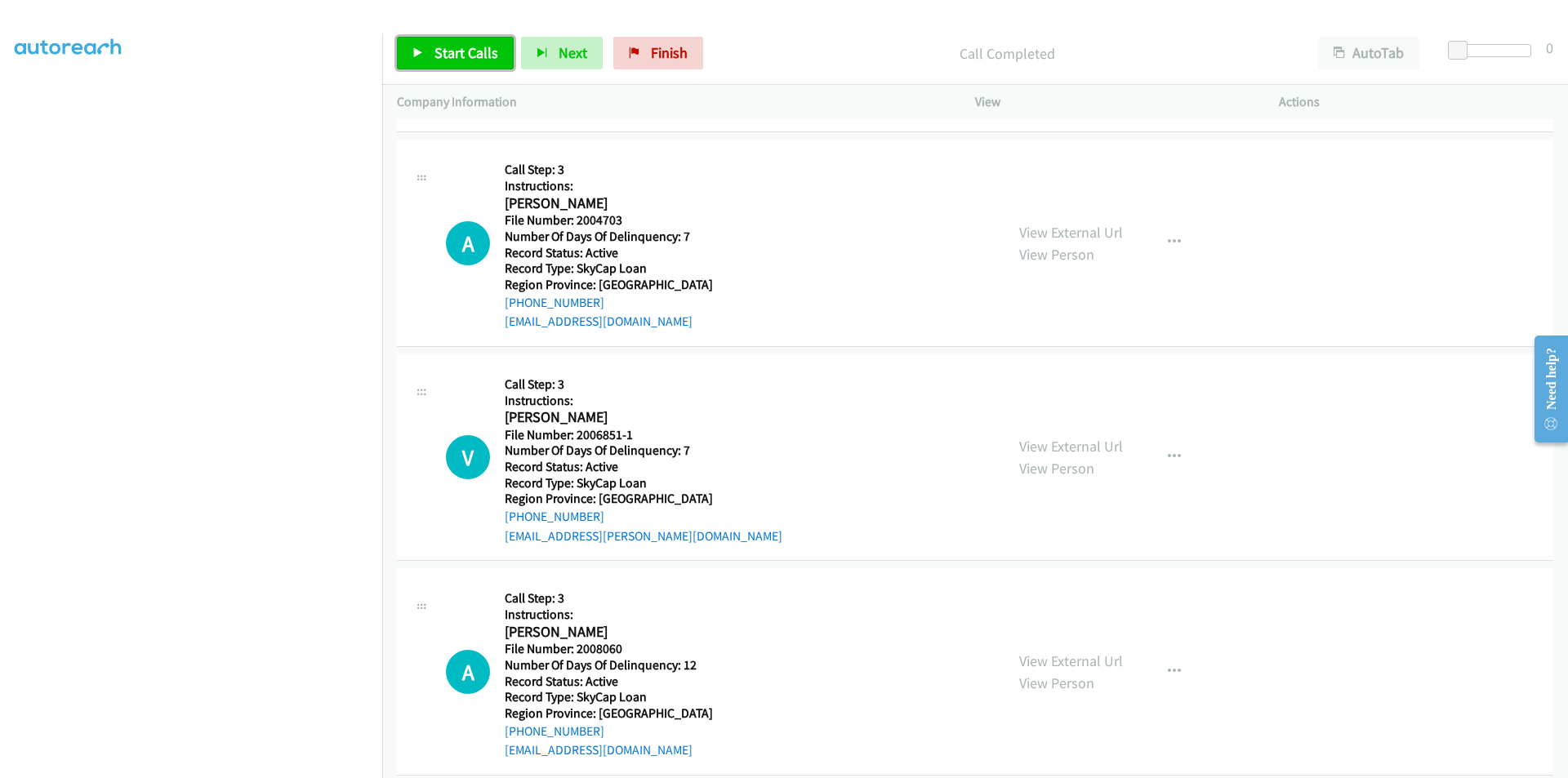
click at [436, 52] on span "Start Calls" at bounding box center [466, 52] width 63 height 18
click at [436, 52] on span "Pause" at bounding box center [453, 52] width 37 height 18
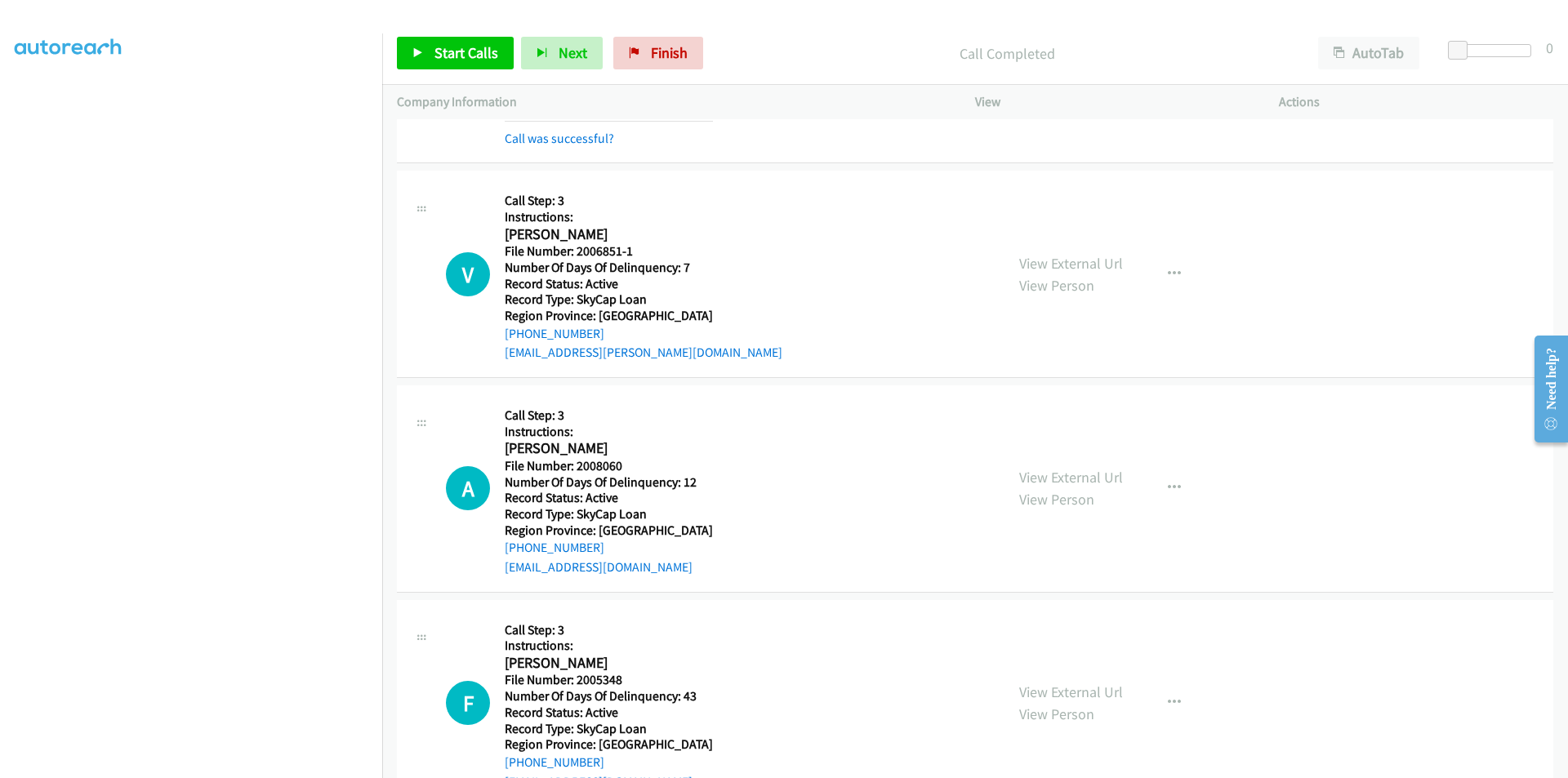
scroll to position [1225, 0]
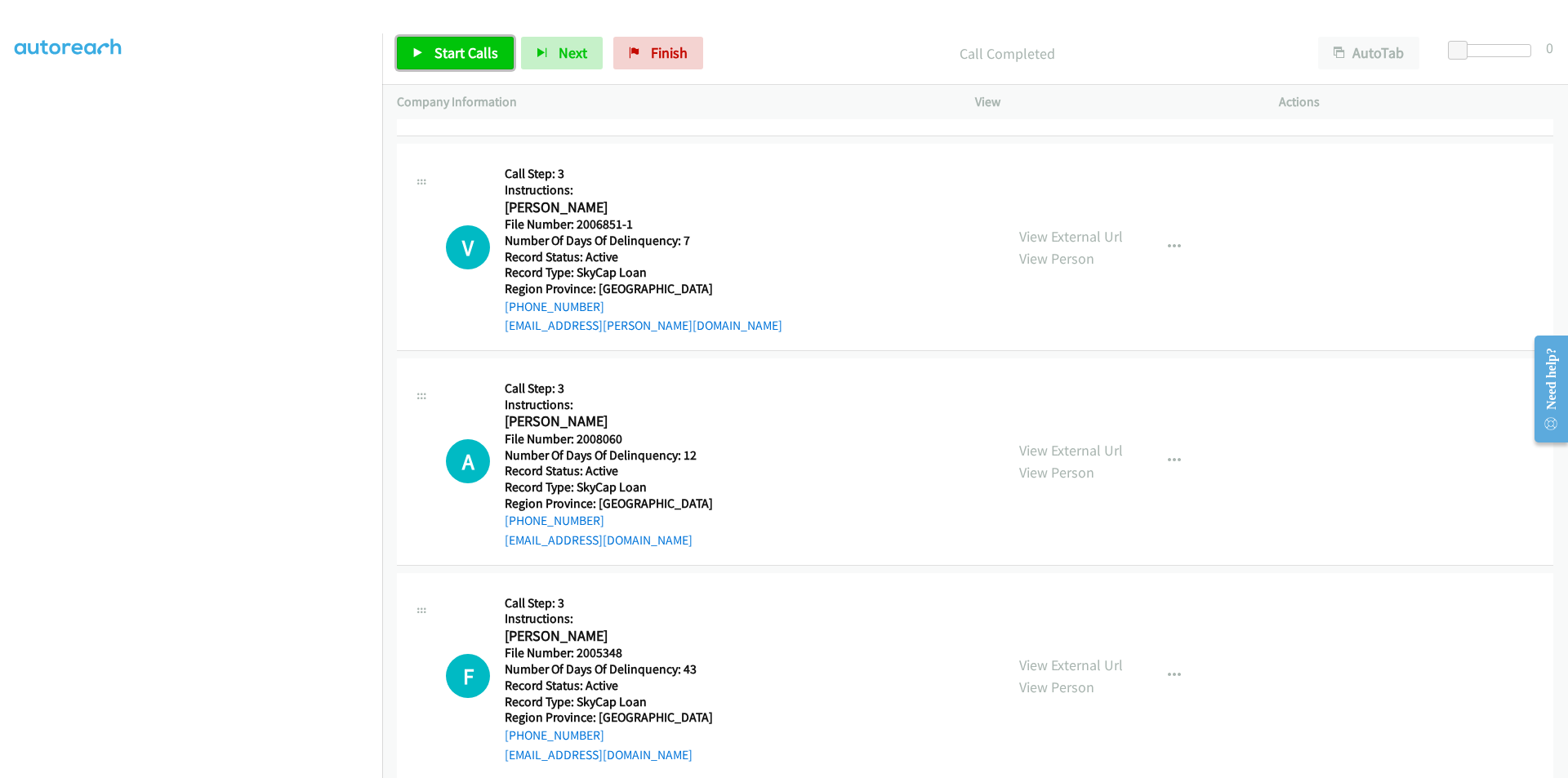
click at [466, 43] on span "Start Calls" at bounding box center [466, 52] width 63 height 18
click at [467, 42] on link "Pause" at bounding box center [441, 53] width 90 height 33
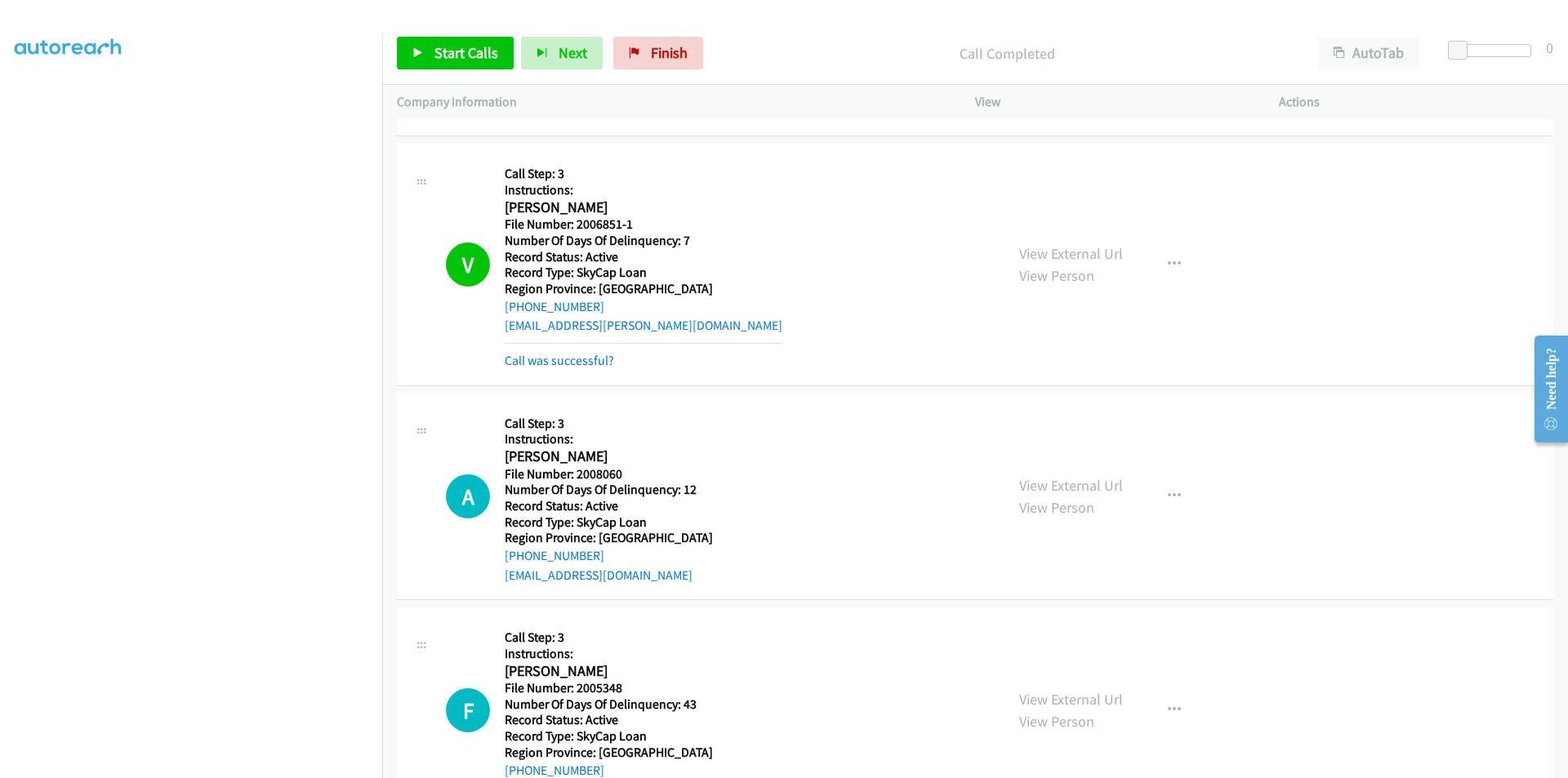
scroll to position [1470, 0]
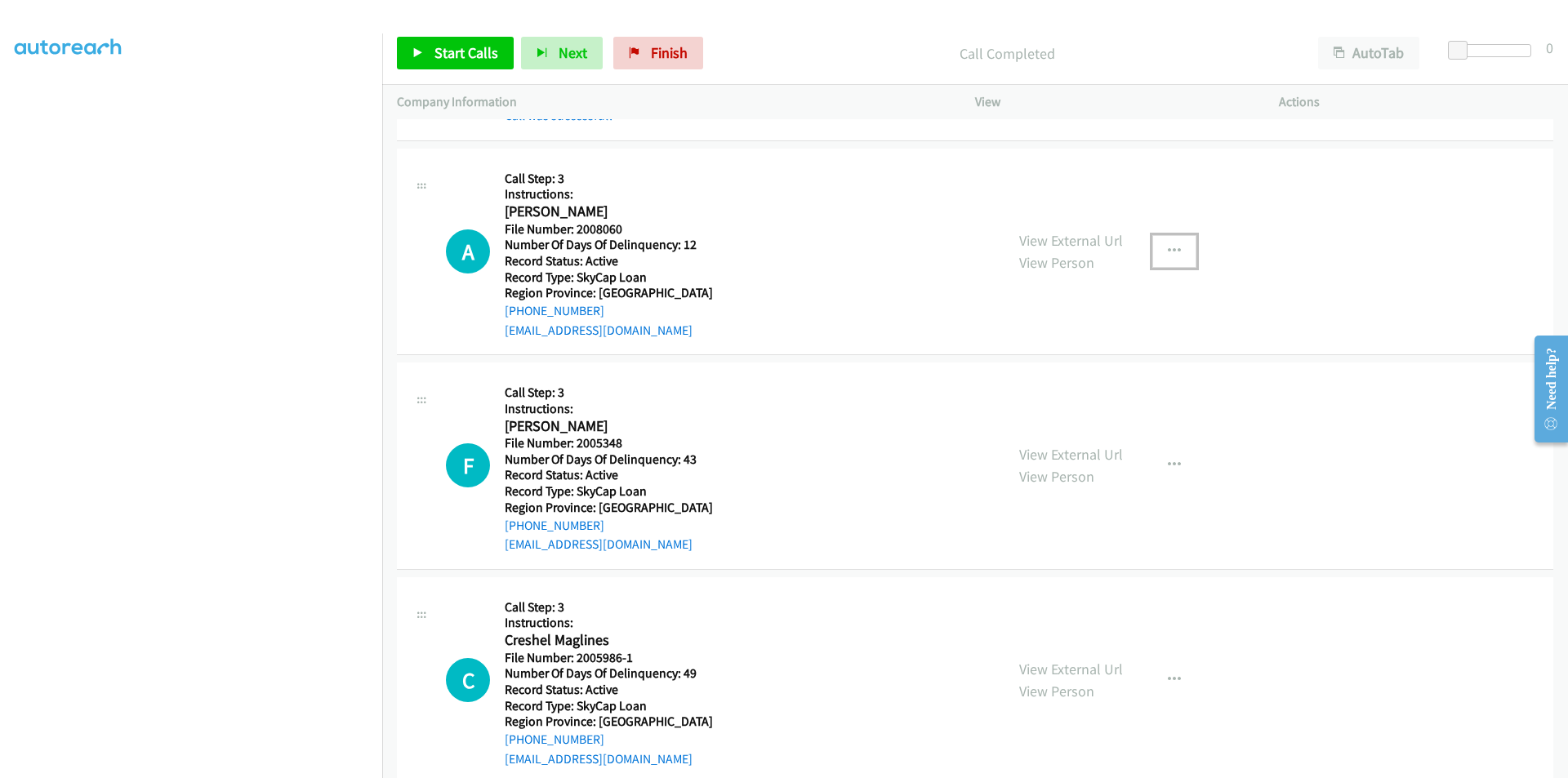
click at [1179, 244] on button "button" at bounding box center [1174, 251] width 44 height 33
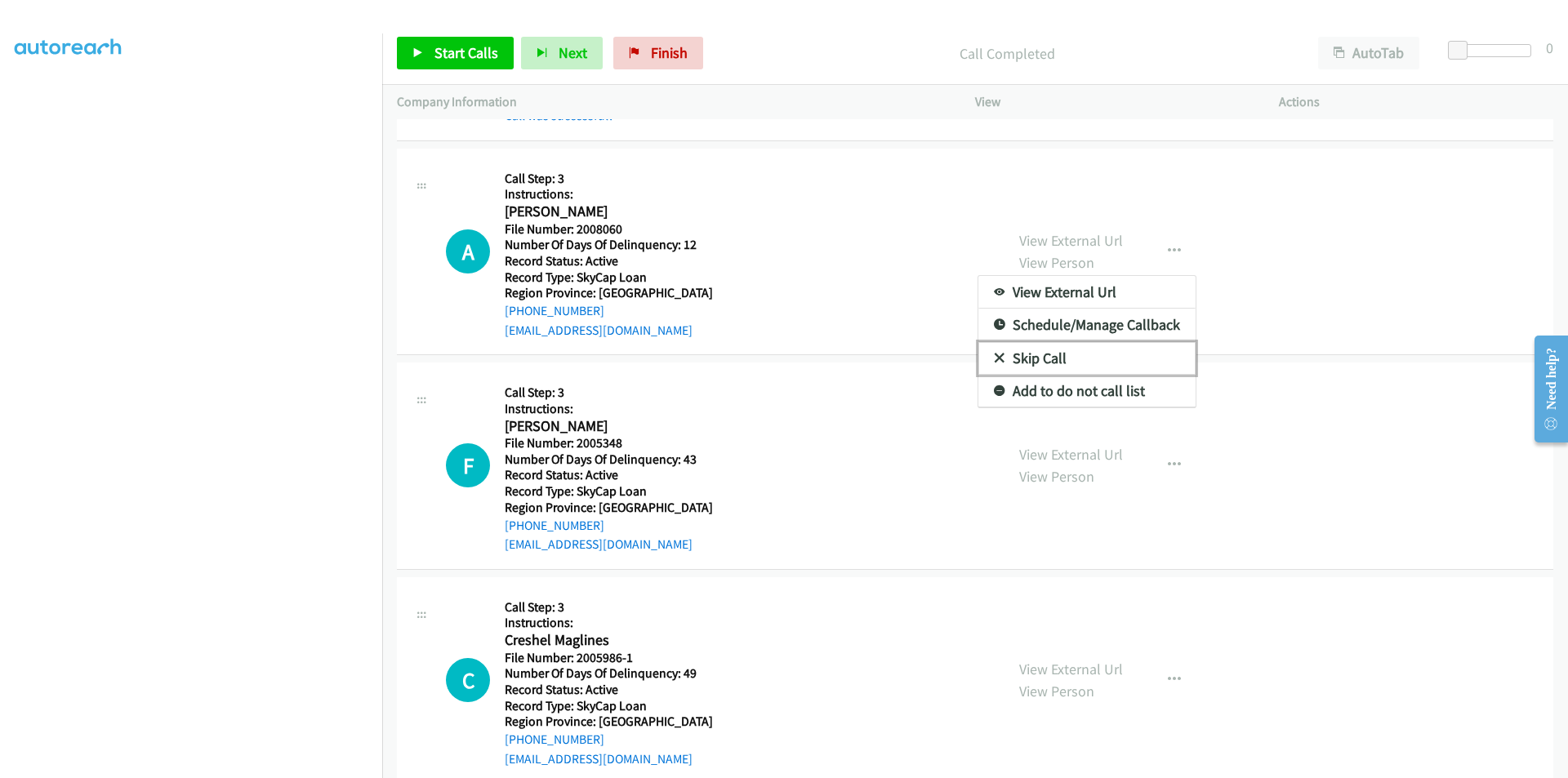
click at [1085, 350] on link "Skip Call" at bounding box center [1087, 358] width 217 height 33
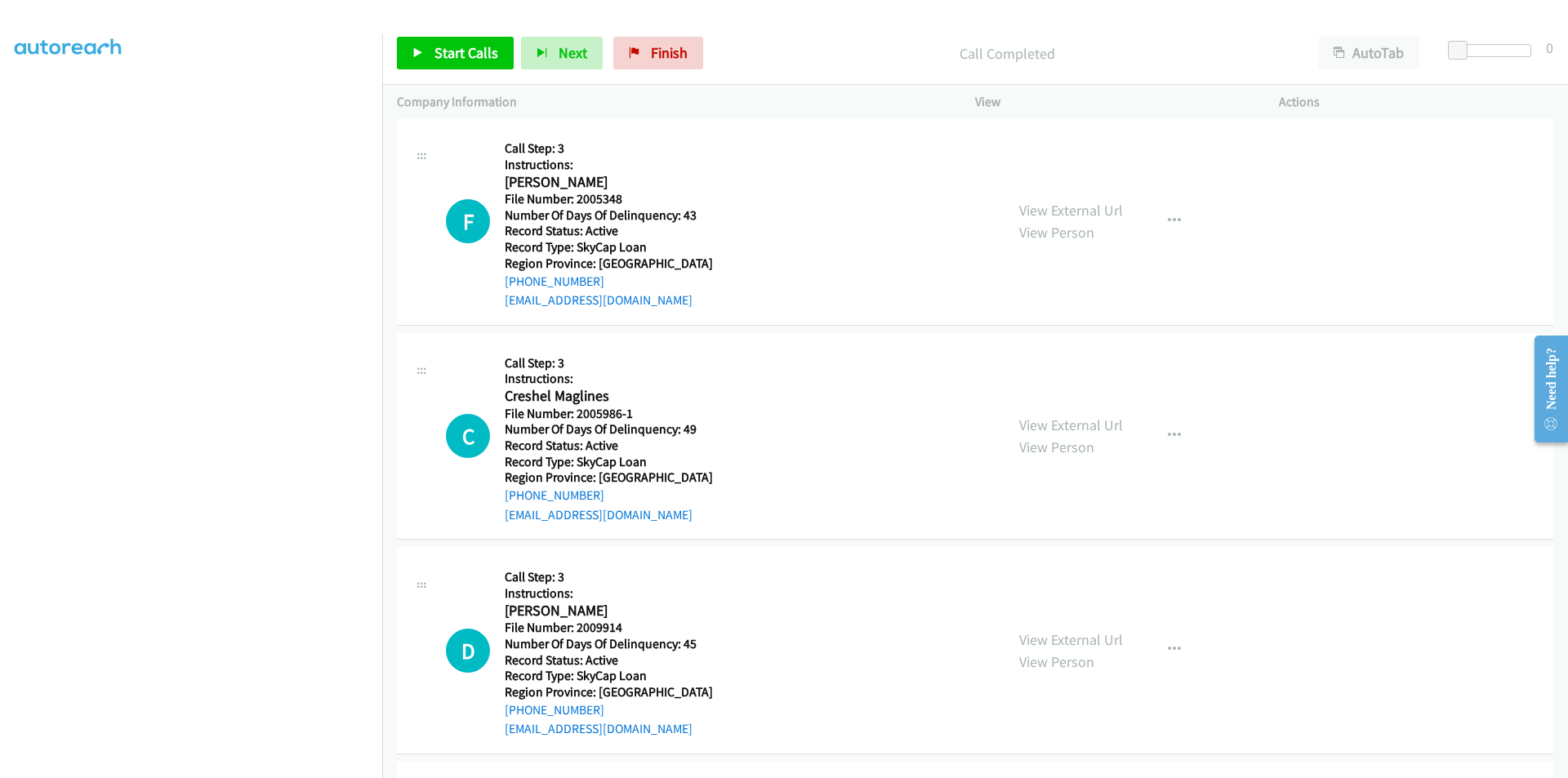
scroll to position [1714, 0]
click at [442, 57] on span "Start Calls" at bounding box center [466, 52] width 63 height 18
click at [450, 55] on span "Pause" at bounding box center [453, 52] width 37 height 18
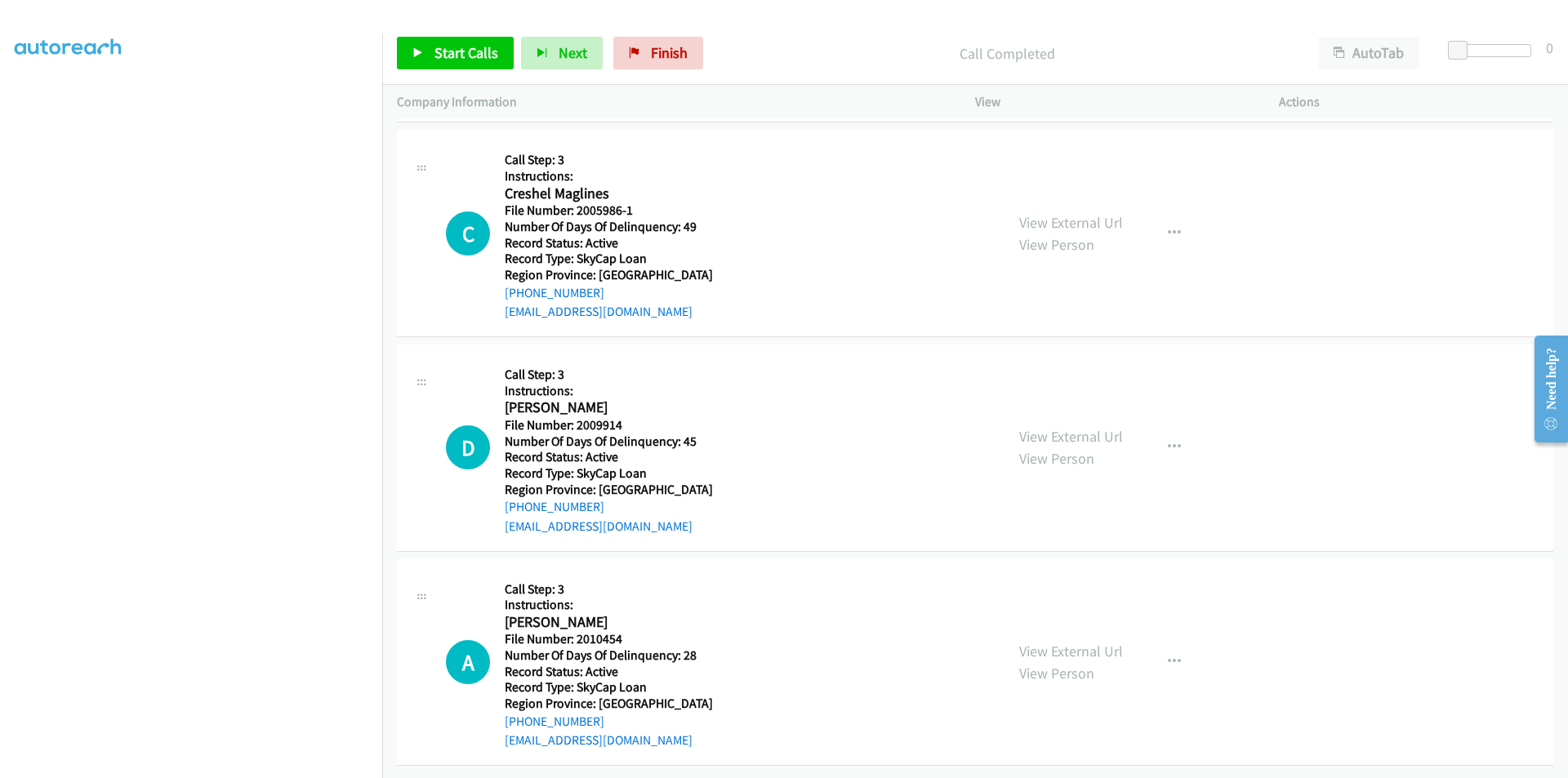
scroll to position [1963, 0]
click at [446, 52] on span "Start Calls" at bounding box center [466, 52] width 63 height 18
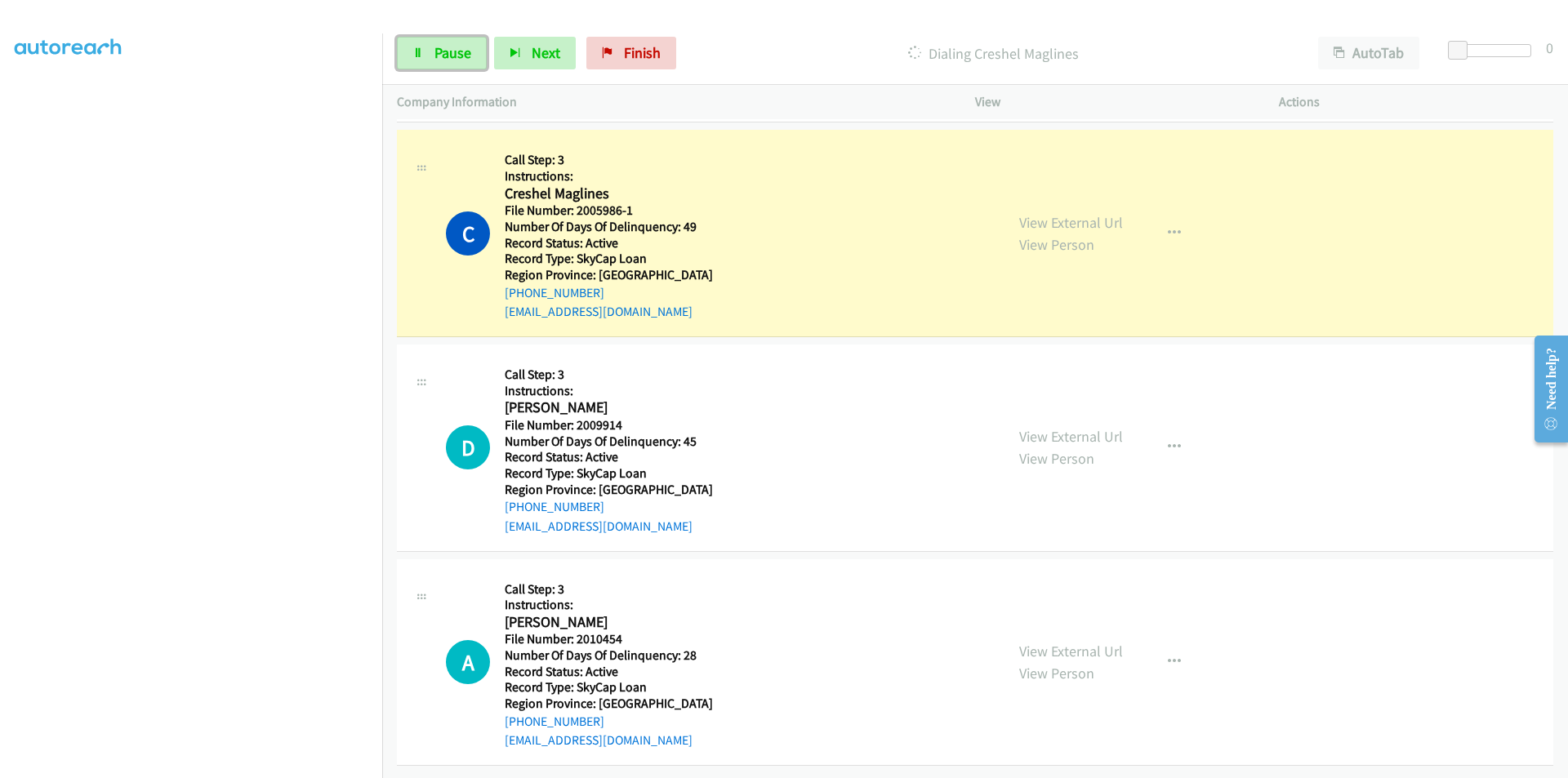
click at [446, 52] on span "Pause" at bounding box center [453, 52] width 37 height 18
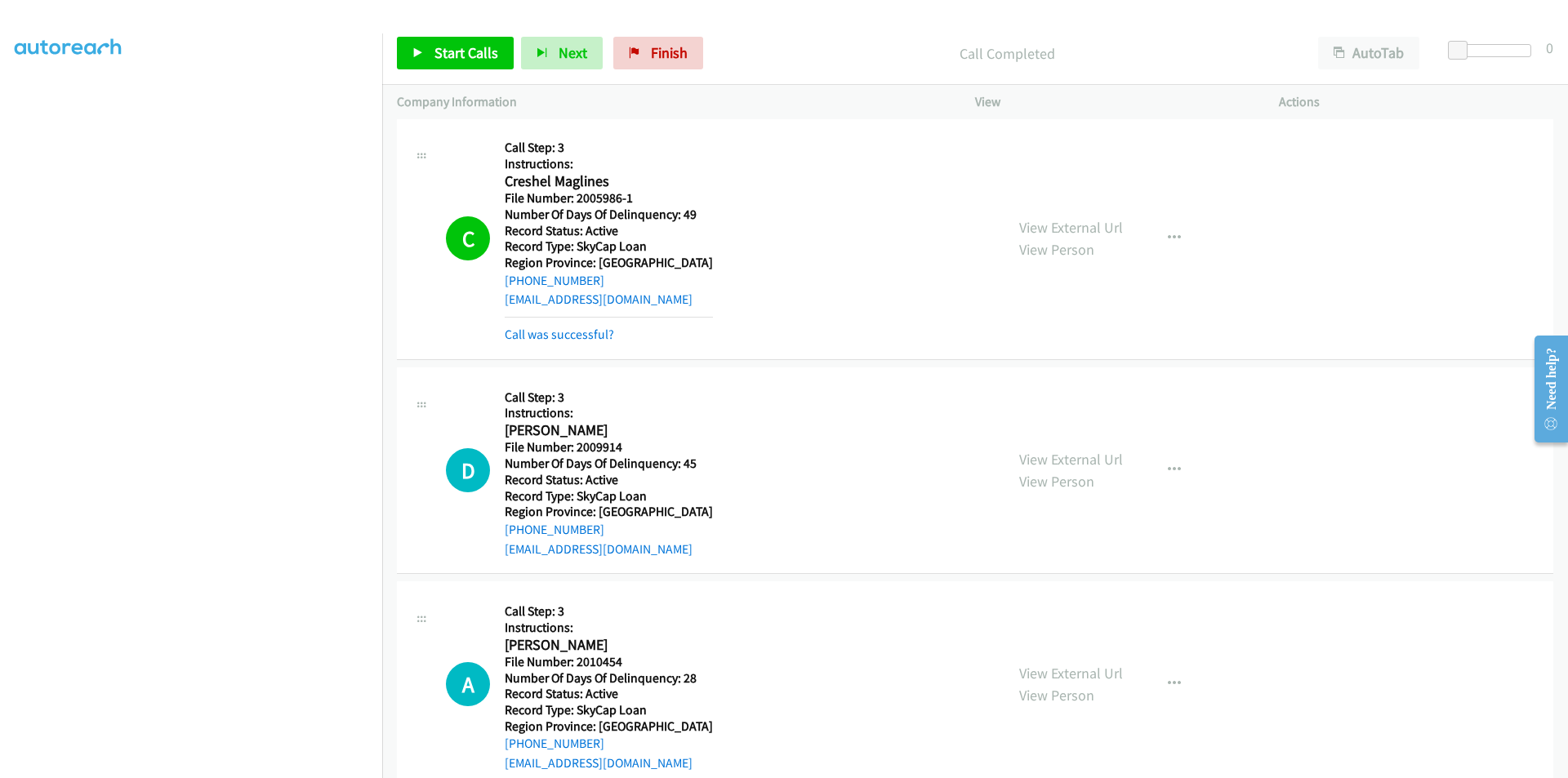
scroll to position [2208, 0]
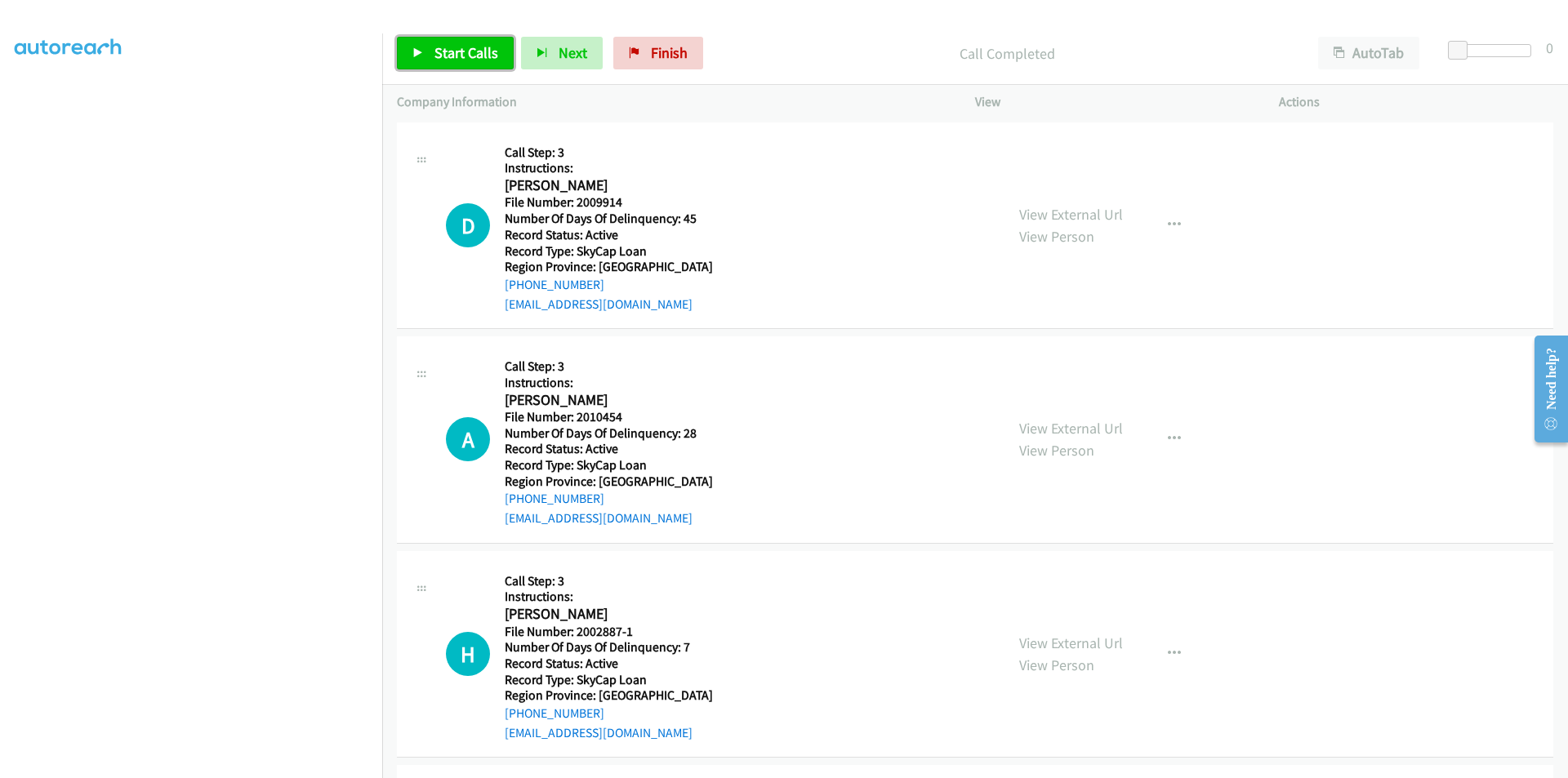
click at [480, 55] on span "Start Calls" at bounding box center [466, 52] width 63 height 18
click at [463, 51] on span "Pause" at bounding box center [453, 52] width 37 height 18
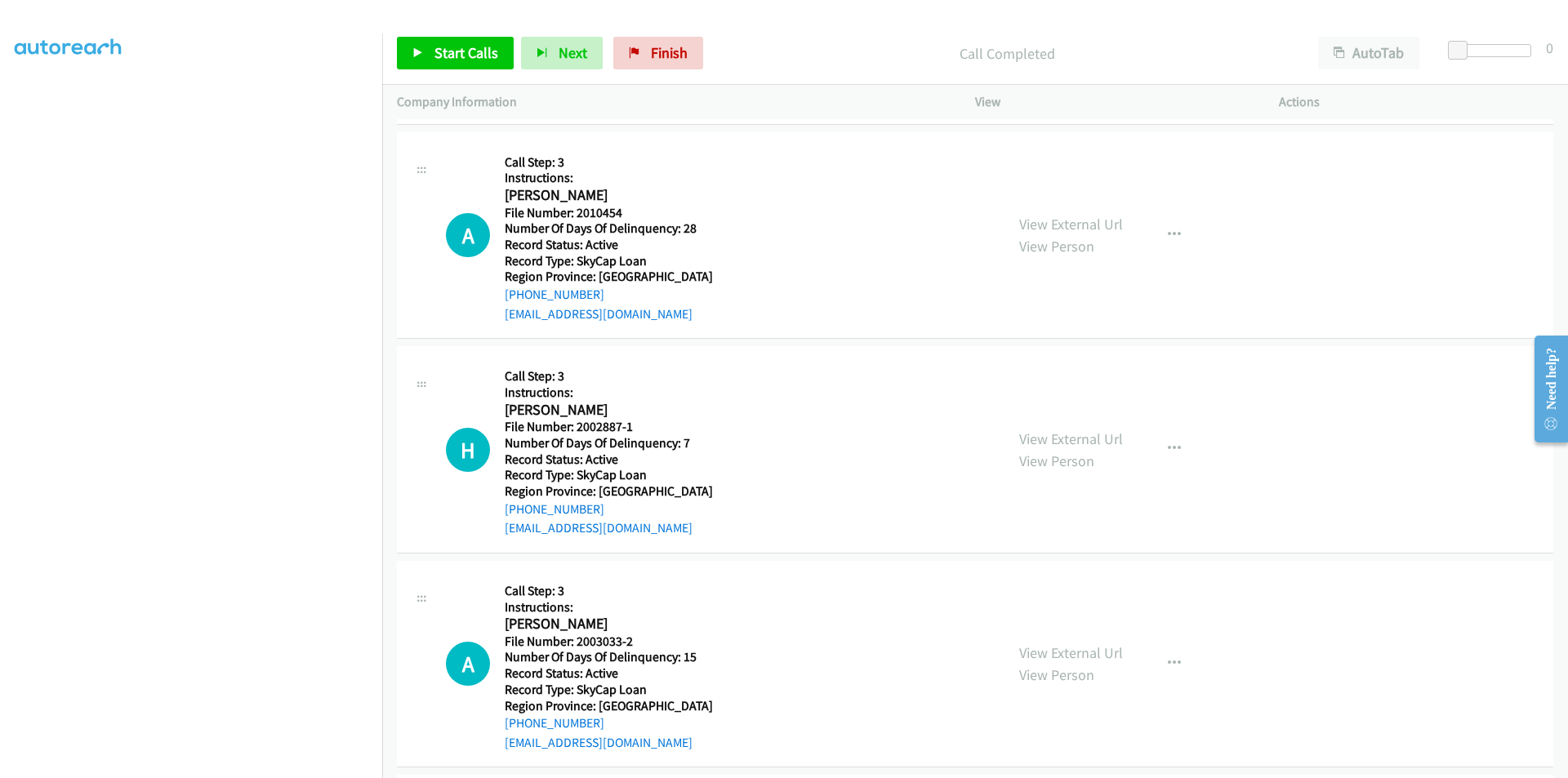
scroll to position [2454, 0]
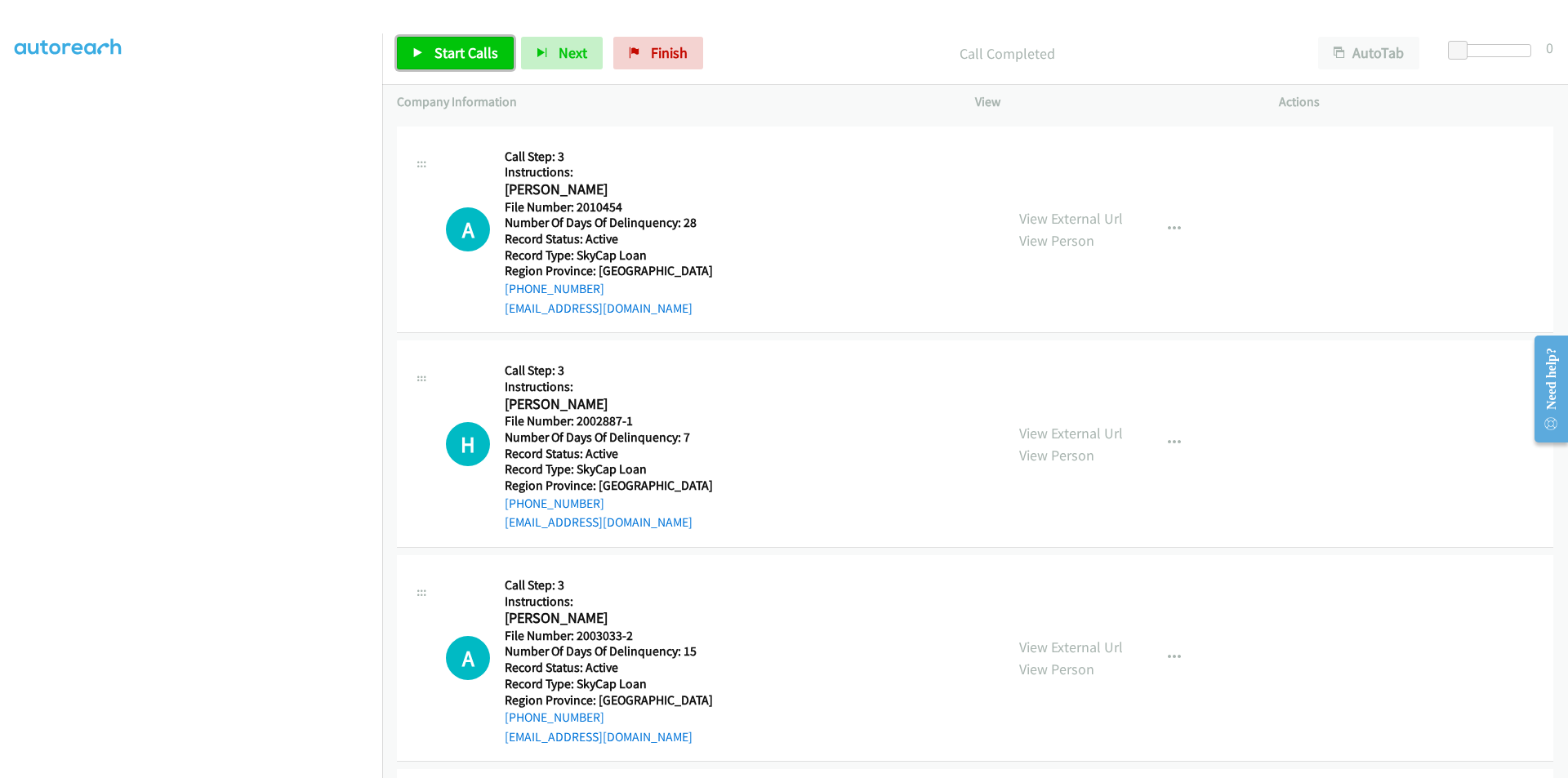
click at [475, 56] on span "Start Calls" at bounding box center [466, 52] width 63 height 18
click at [460, 48] on span "Pause" at bounding box center [453, 52] width 37 height 18
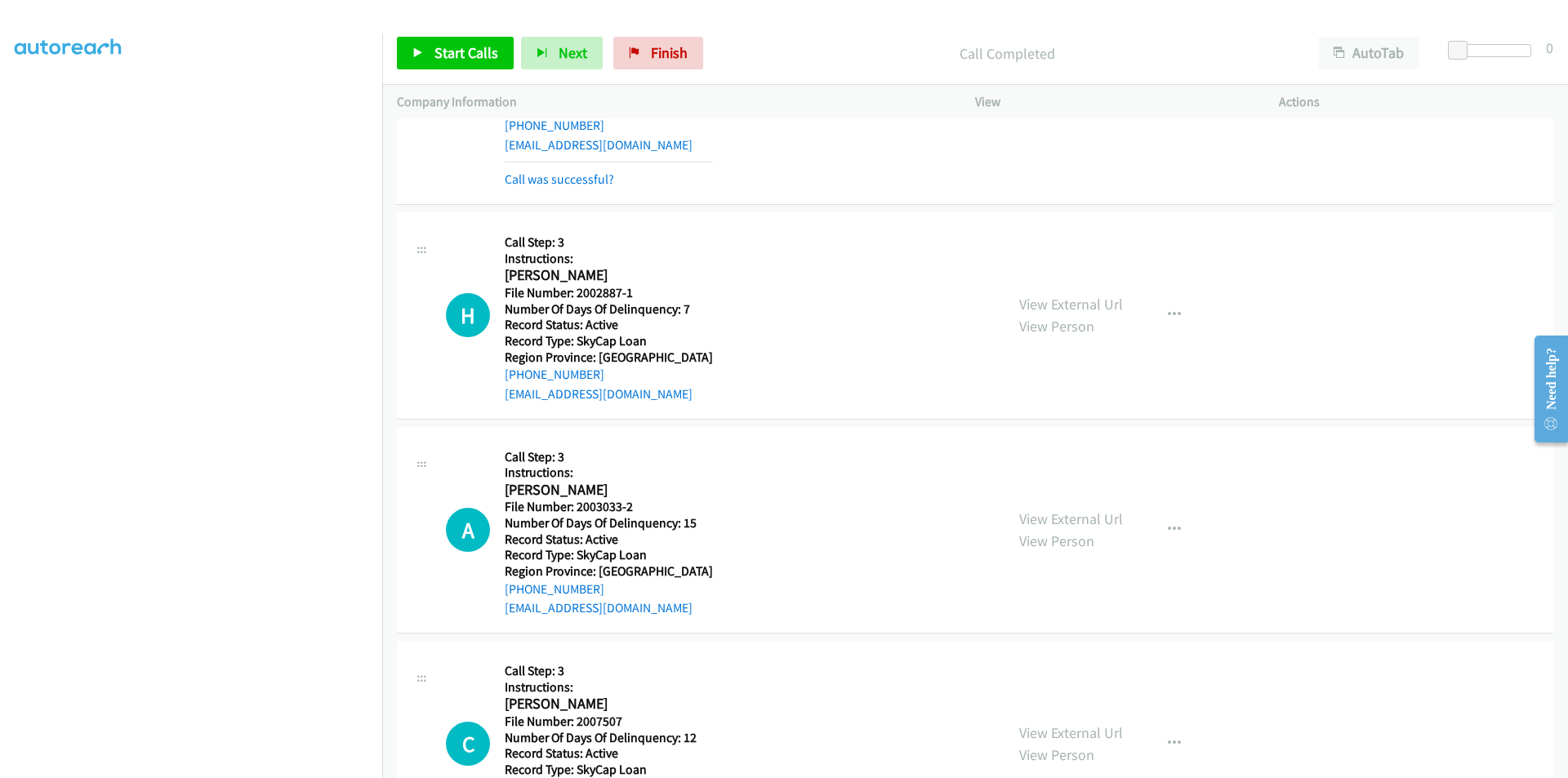
scroll to position [2698, 0]
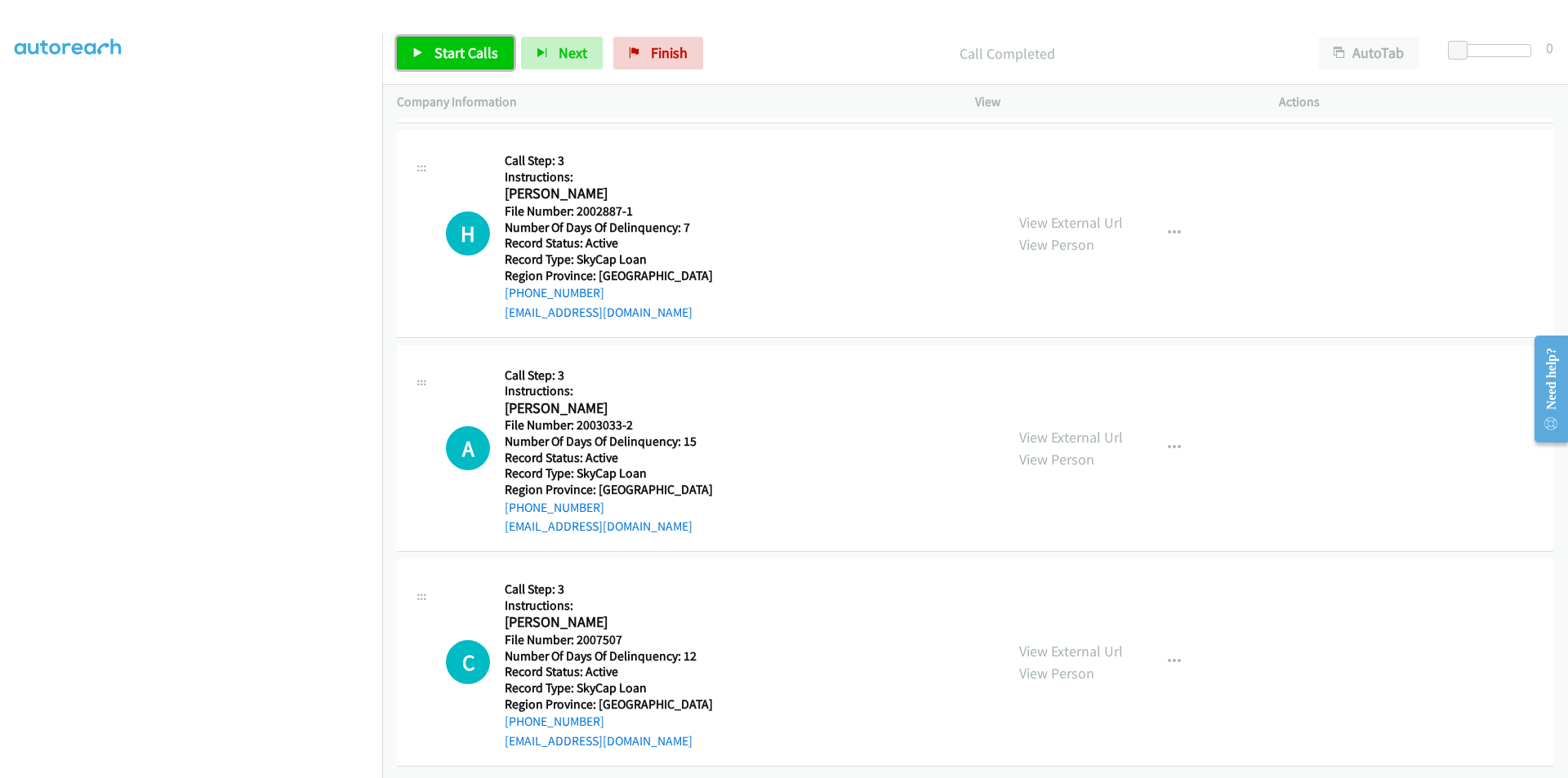
click at [453, 49] on span "Start Calls" at bounding box center [466, 52] width 63 height 18
click at [462, 45] on span "Pause" at bounding box center [453, 52] width 37 height 18
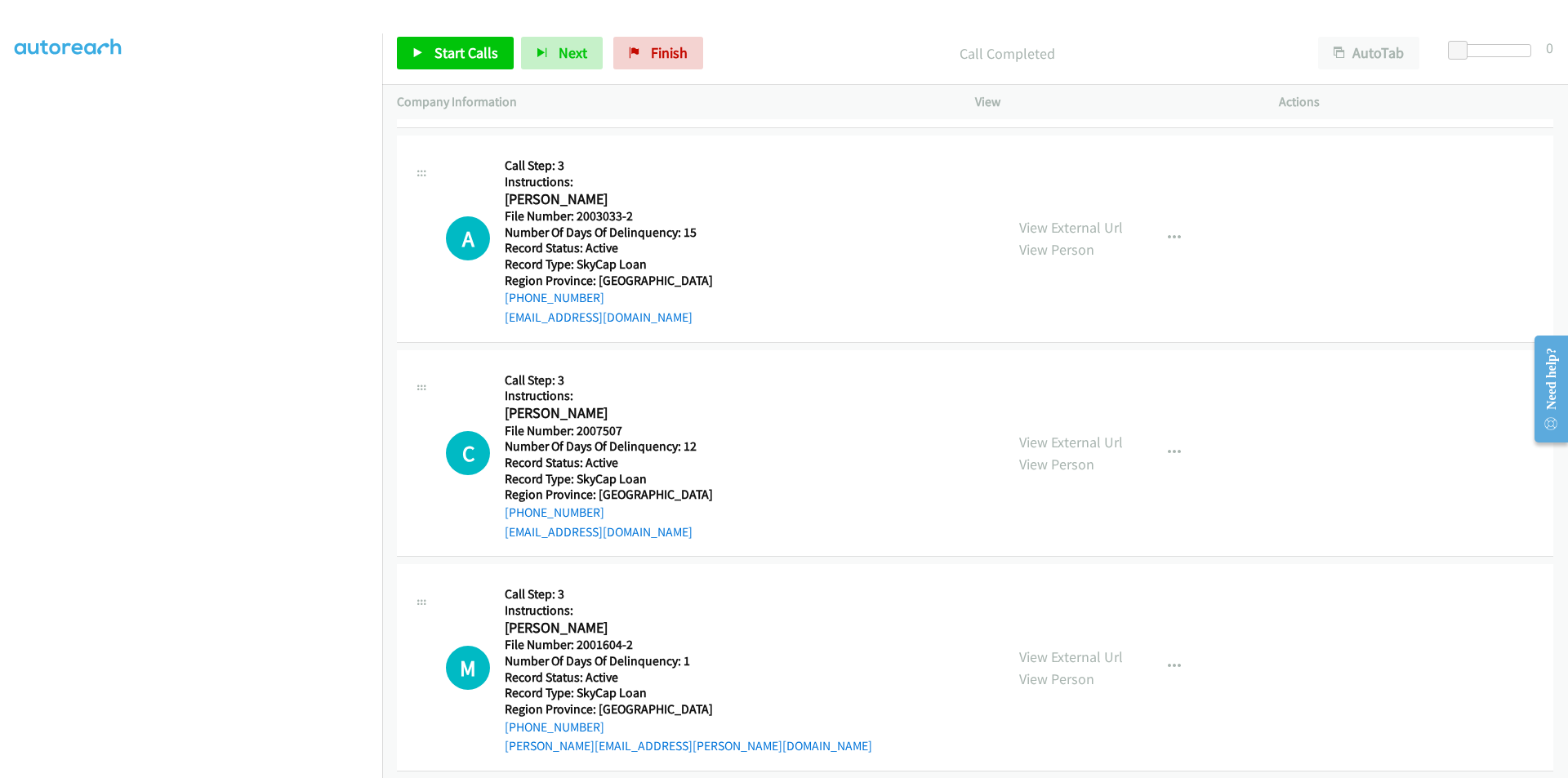
scroll to position [2943, 0]
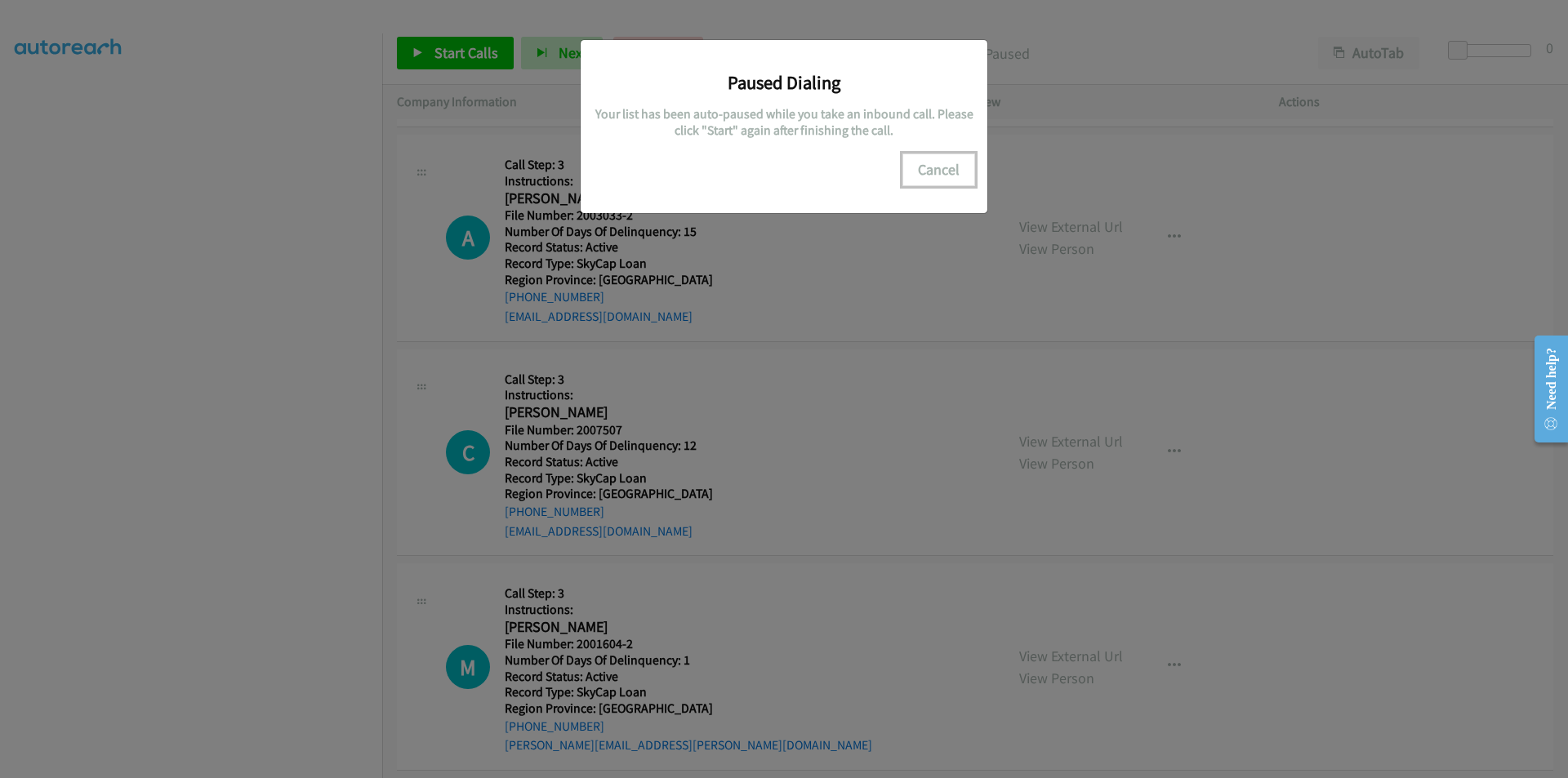
click at [943, 176] on button "Cancel" at bounding box center [938, 170] width 73 height 33
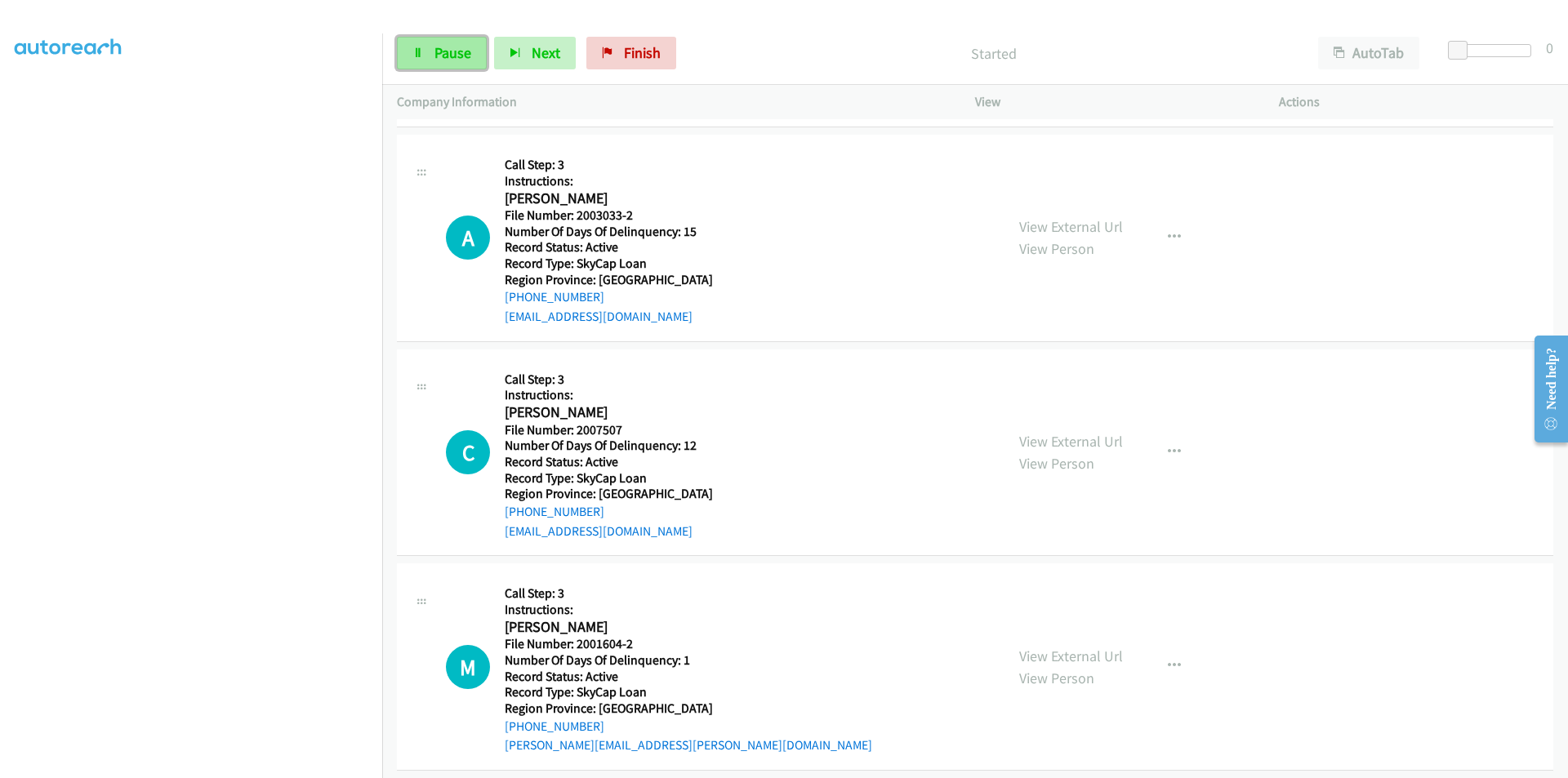
click at [441, 52] on span "Pause" at bounding box center [453, 52] width 37 height 18
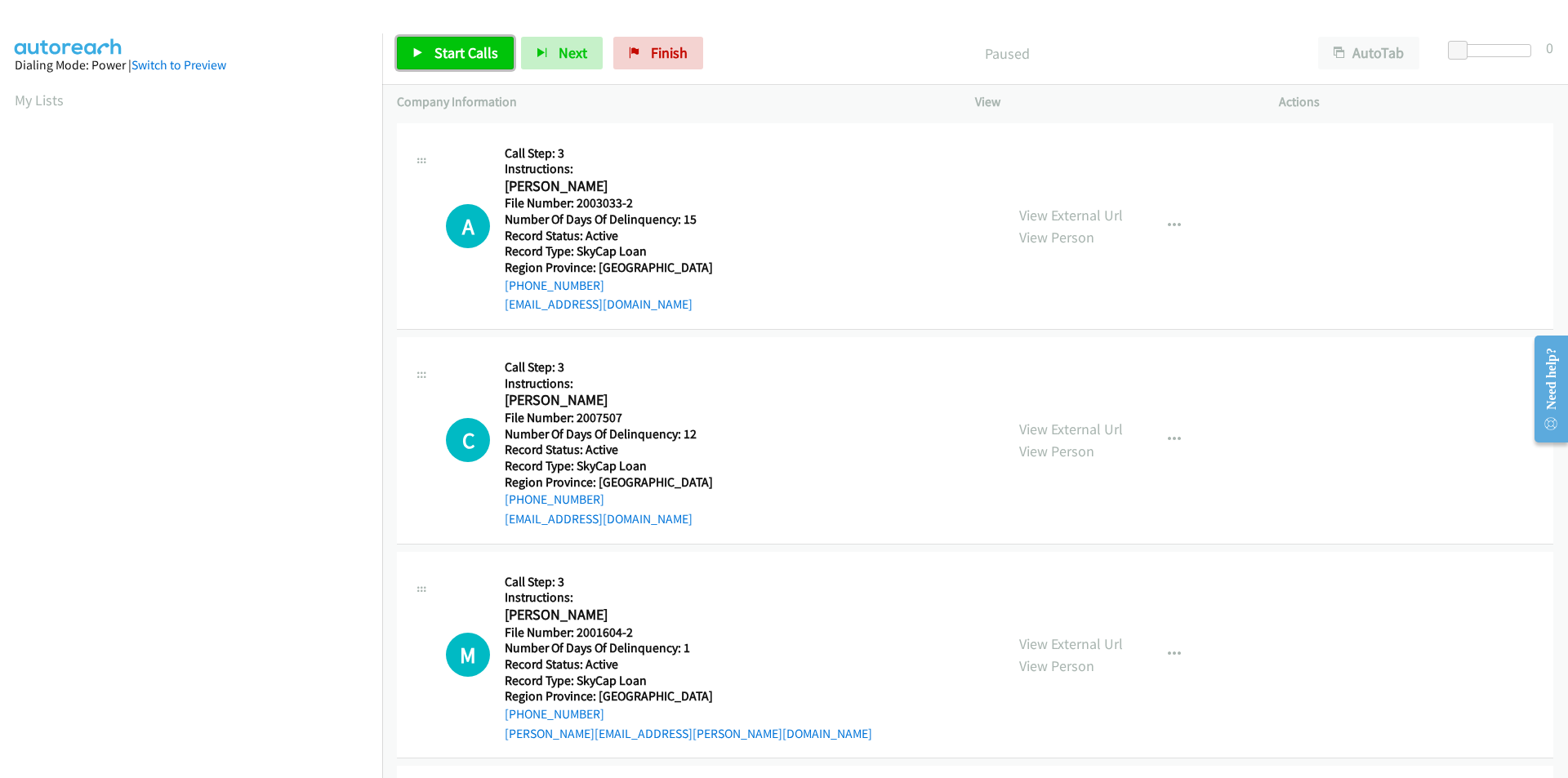
click at [463, 52] on span "Start Calls" at bounding box center [466, 52] width 63 height 18
click at [463, 52] on span "Pause" at bounding box center [453, 52] width 37 height 18
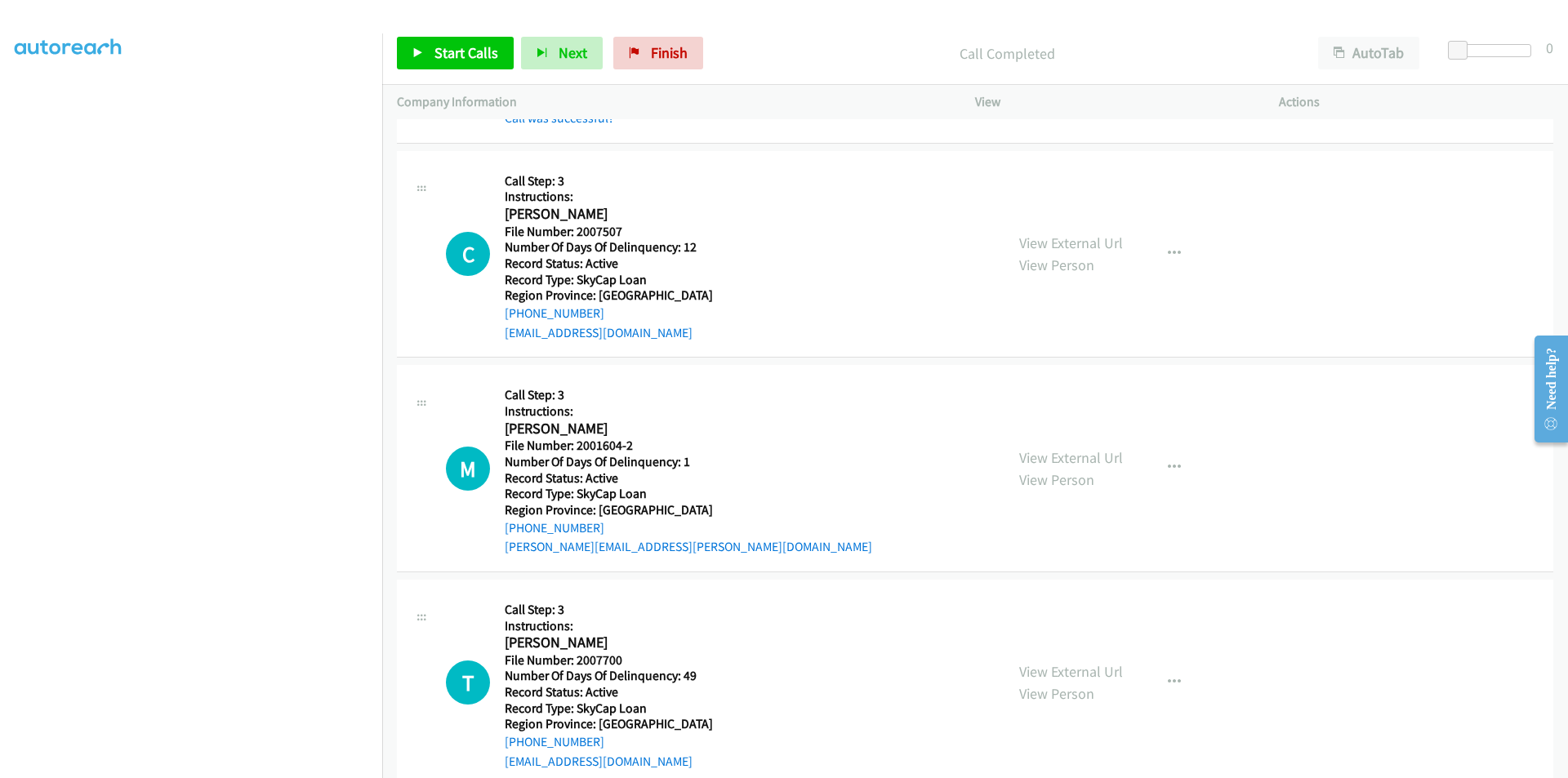
scroll to position [245, 0]
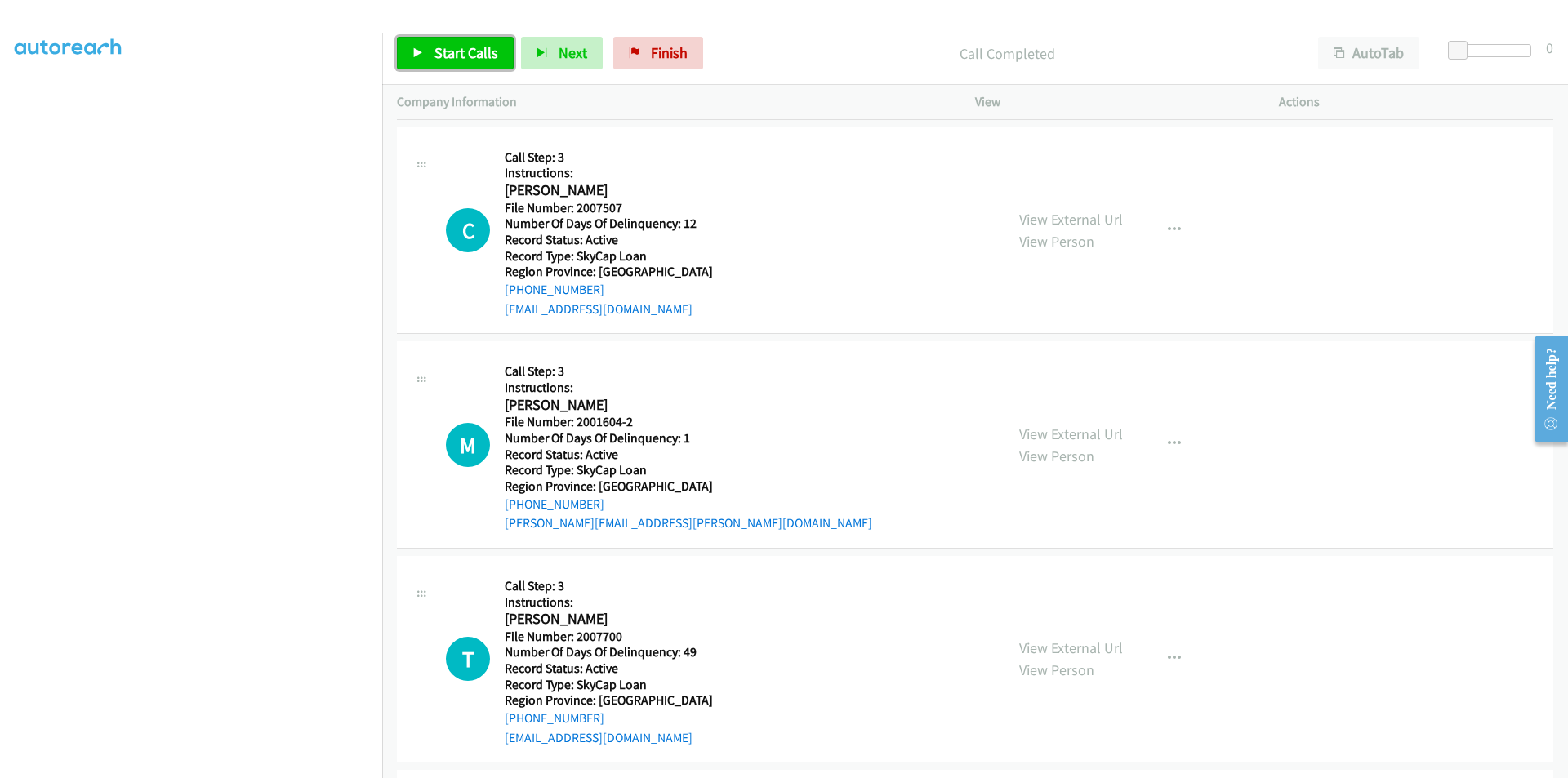
click at [453, 50] on span "Start Calls" at bounding box center [466, 52] width 63 height 18
click at [453, 50] on span "Pause" at bounding box center [453, 52] width 37 height 18
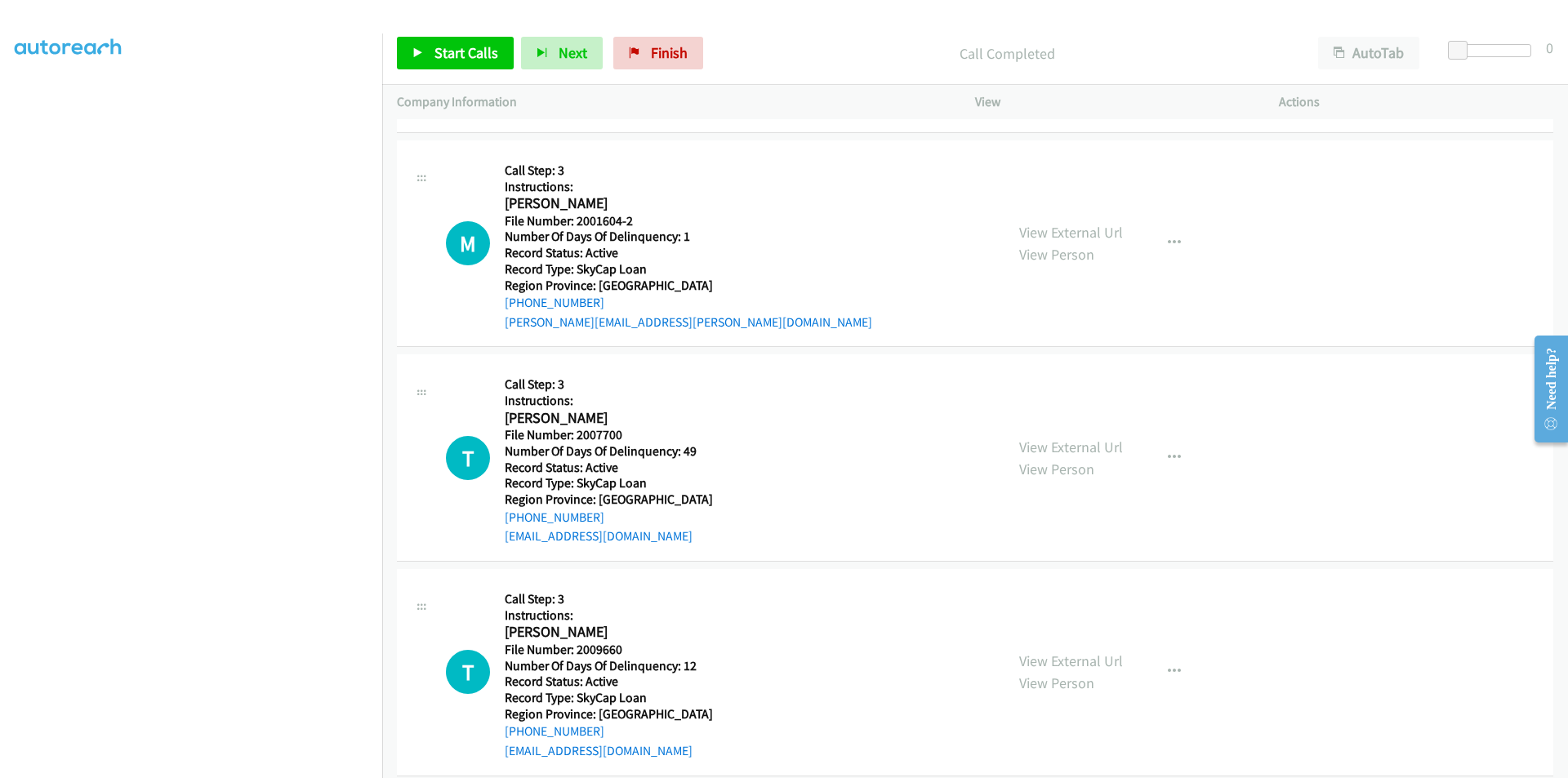
scroll to position [490, 0]
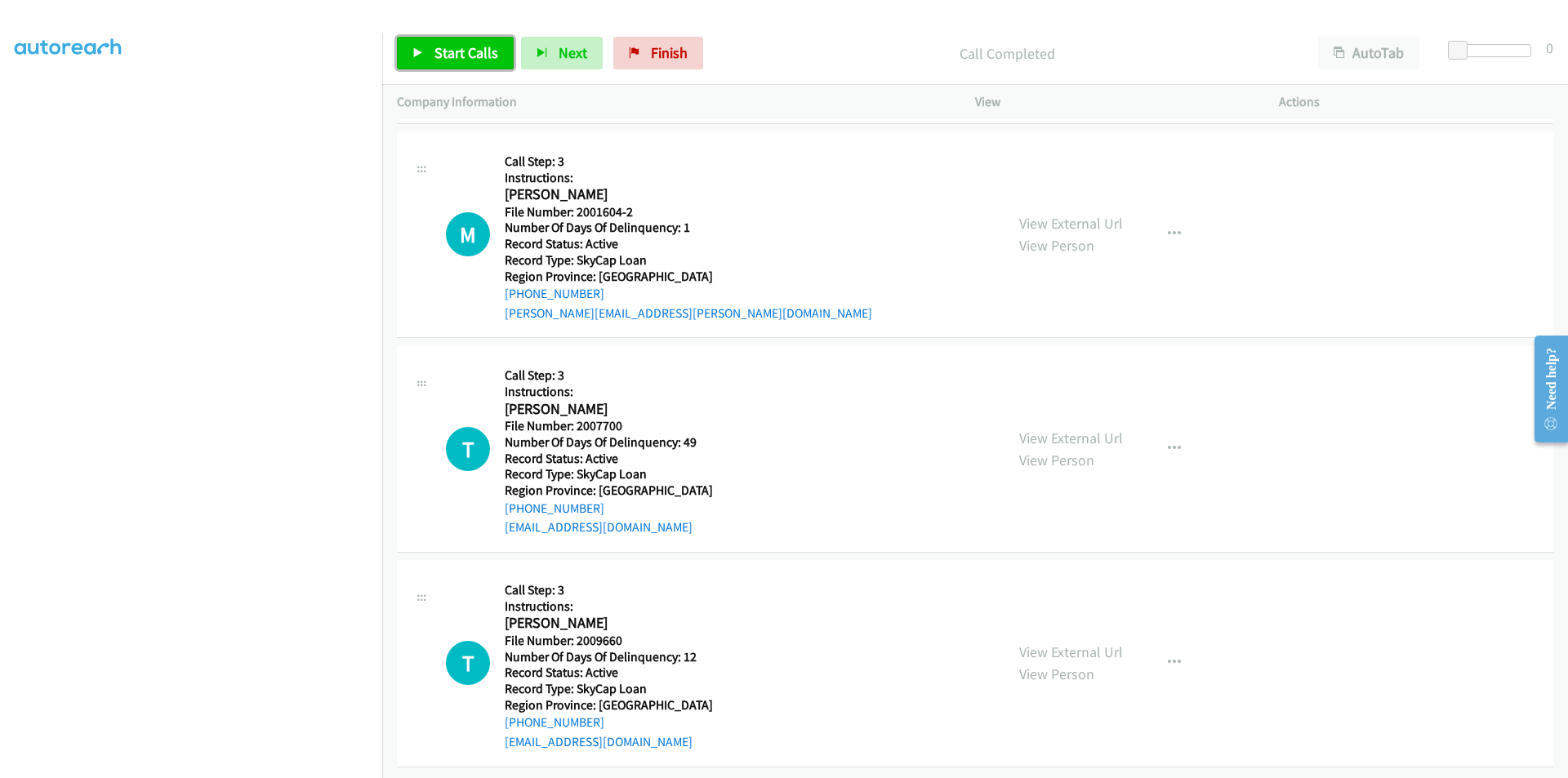
click at [458, 53] on span "Start Calls" at bounding box center [466, 52] width 63 height 18
click at [458, 53] on span "Pause" at bounding box center [453, 52] width 37 height 18
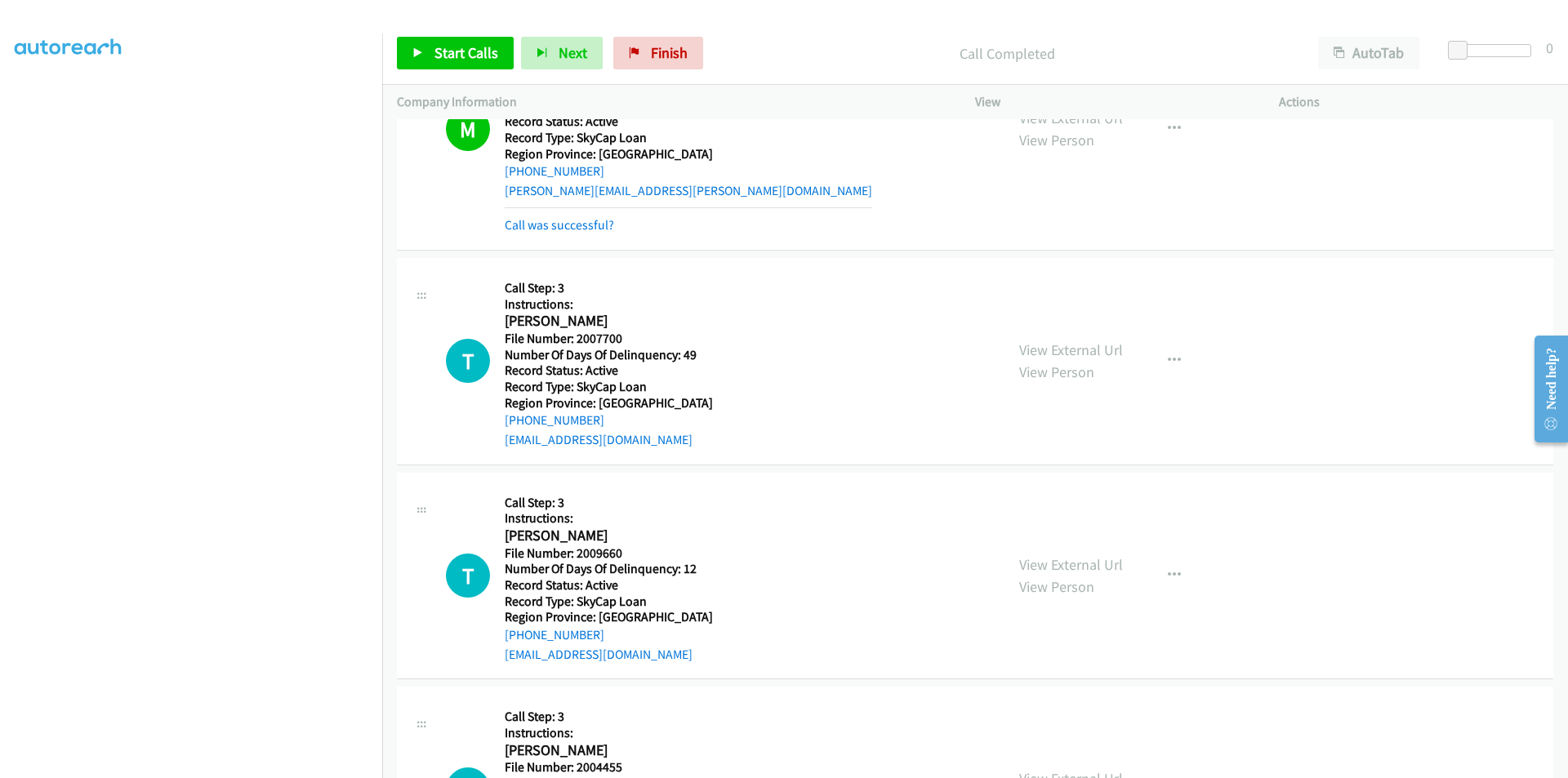
scroll to position [735, 0]
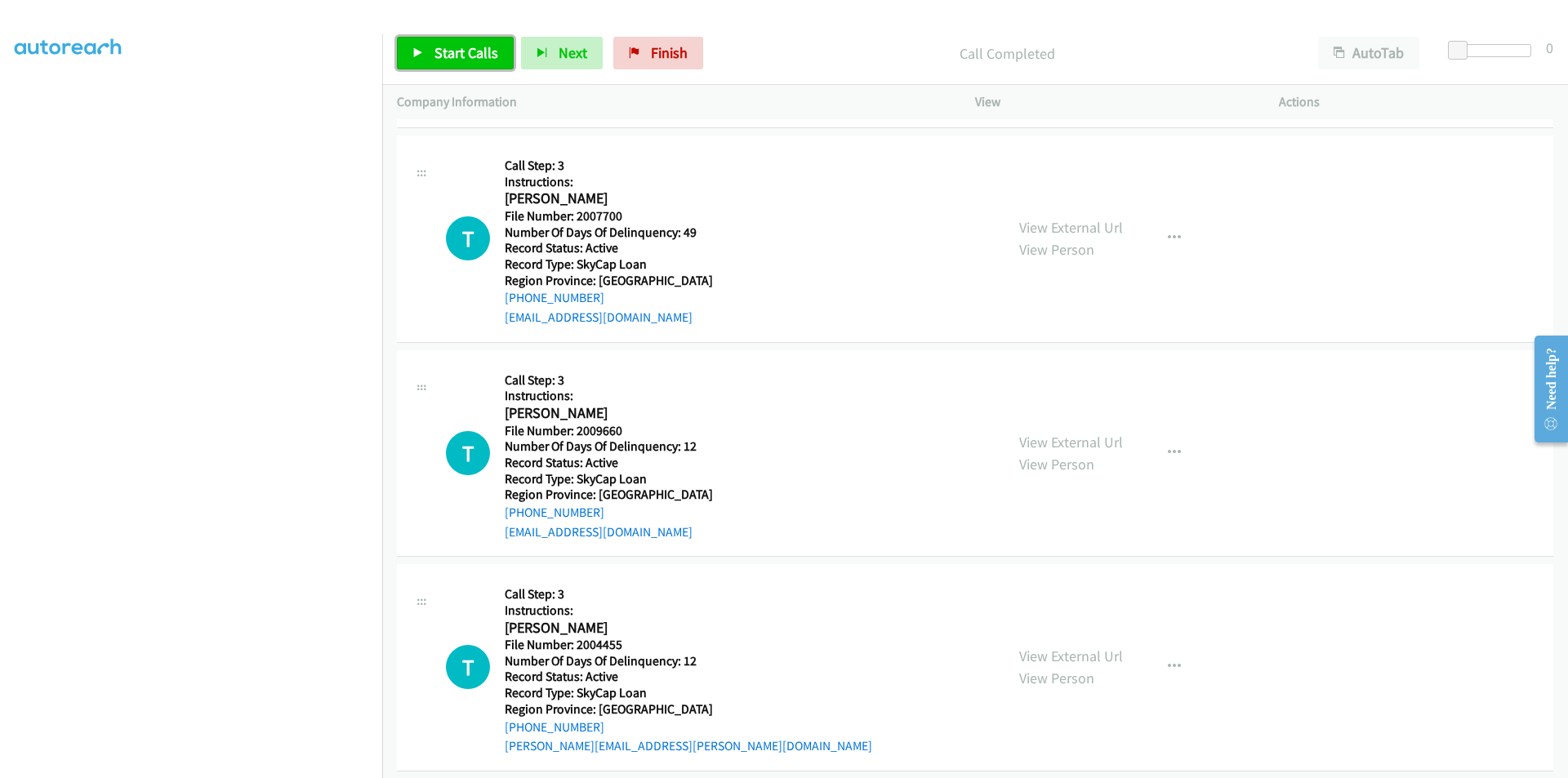
click at [441, 55] on span "Start Calls" at bounding box center [466, 52] width 63 height 18
click at [441, 55] on span "Pause" at bounding box center [453, 52] width 37 height 18
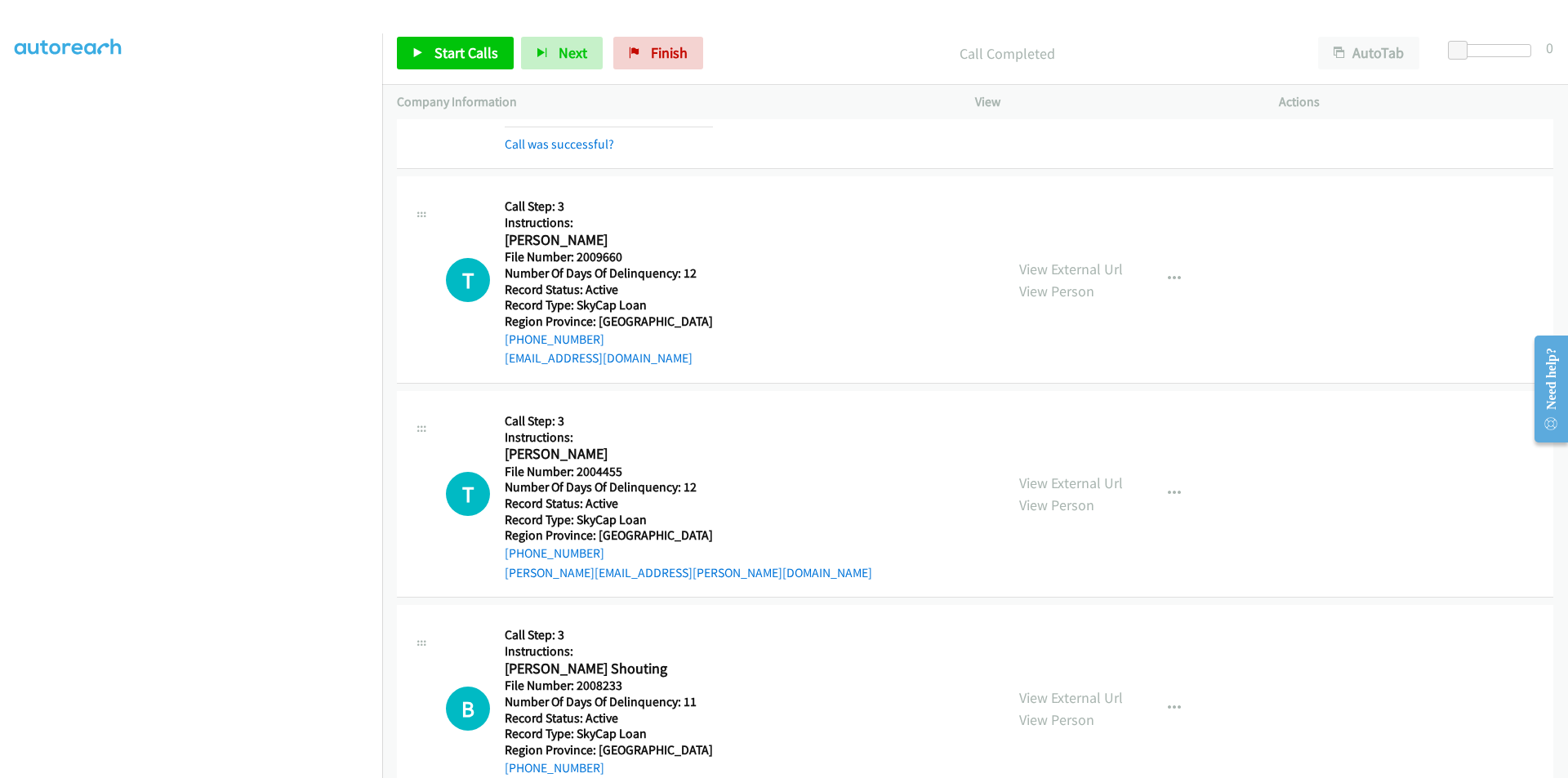
scroll to position [979, 0]
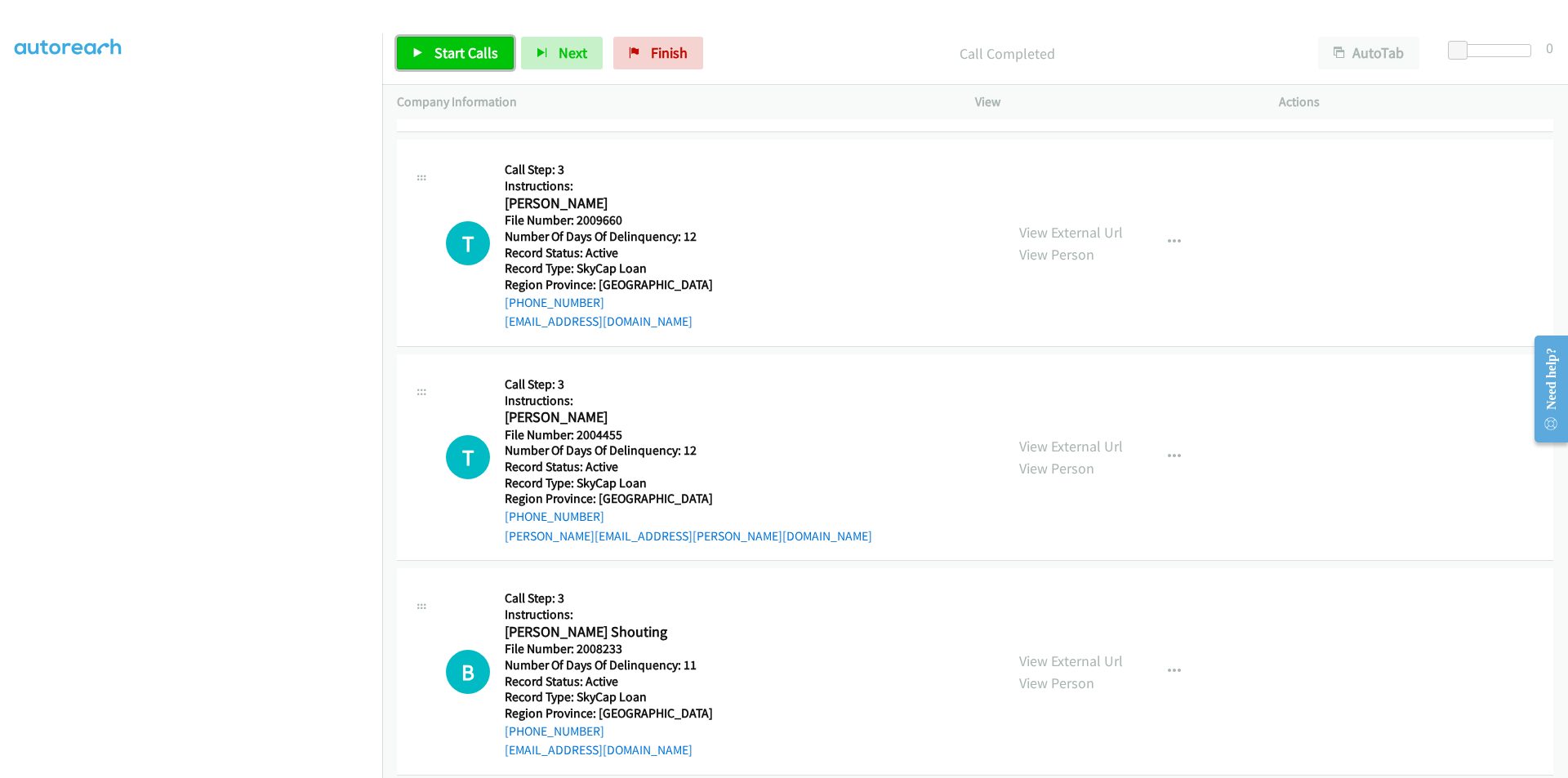
click at [469, 53] on span "Start Calls" at bounding box center [466, 52] width 63 height 18
click at [455, 56] on span "Pause" at bounding box center [453, 52] width 37 height 18
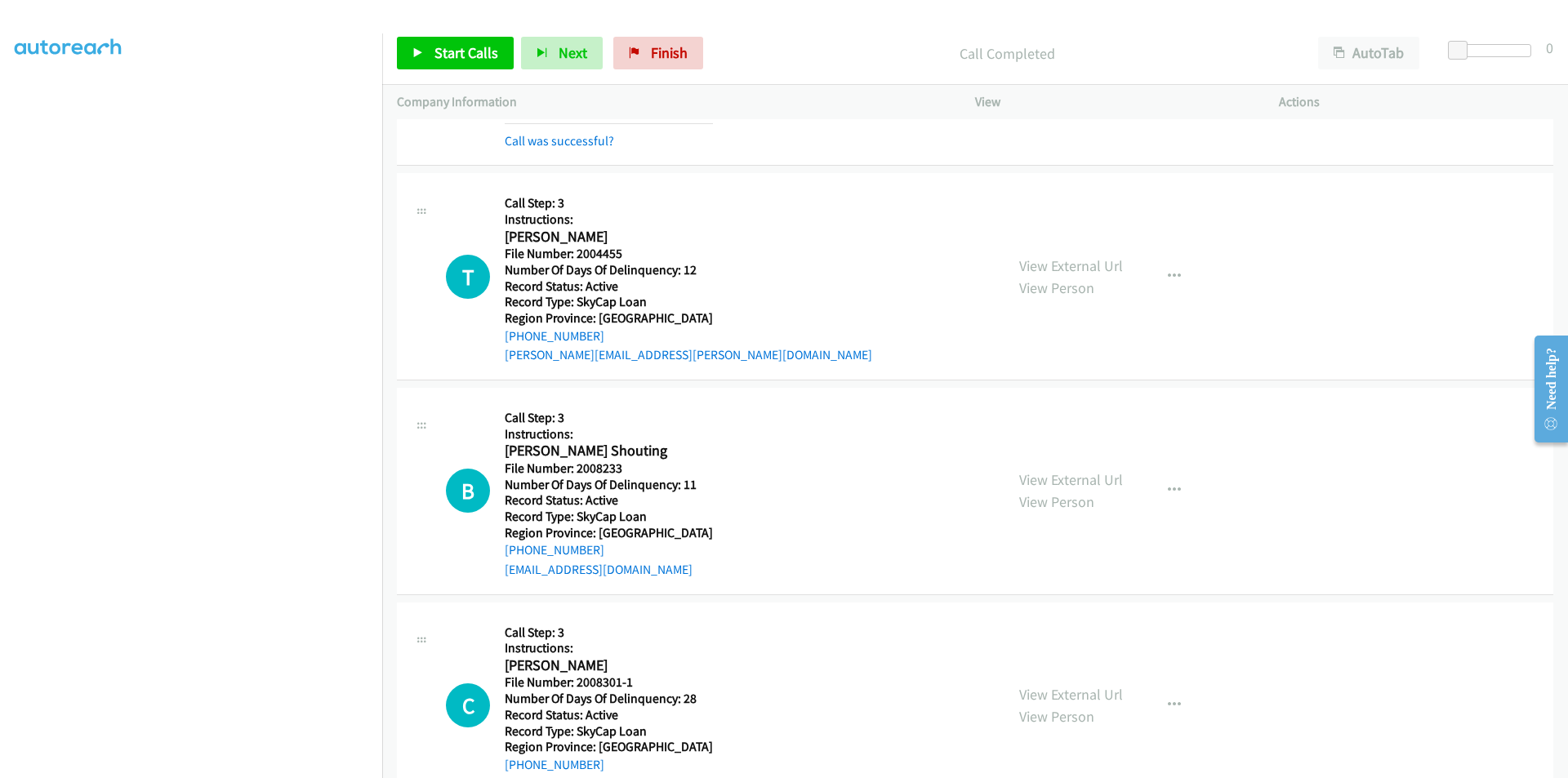
scroll to position [1225, 0]
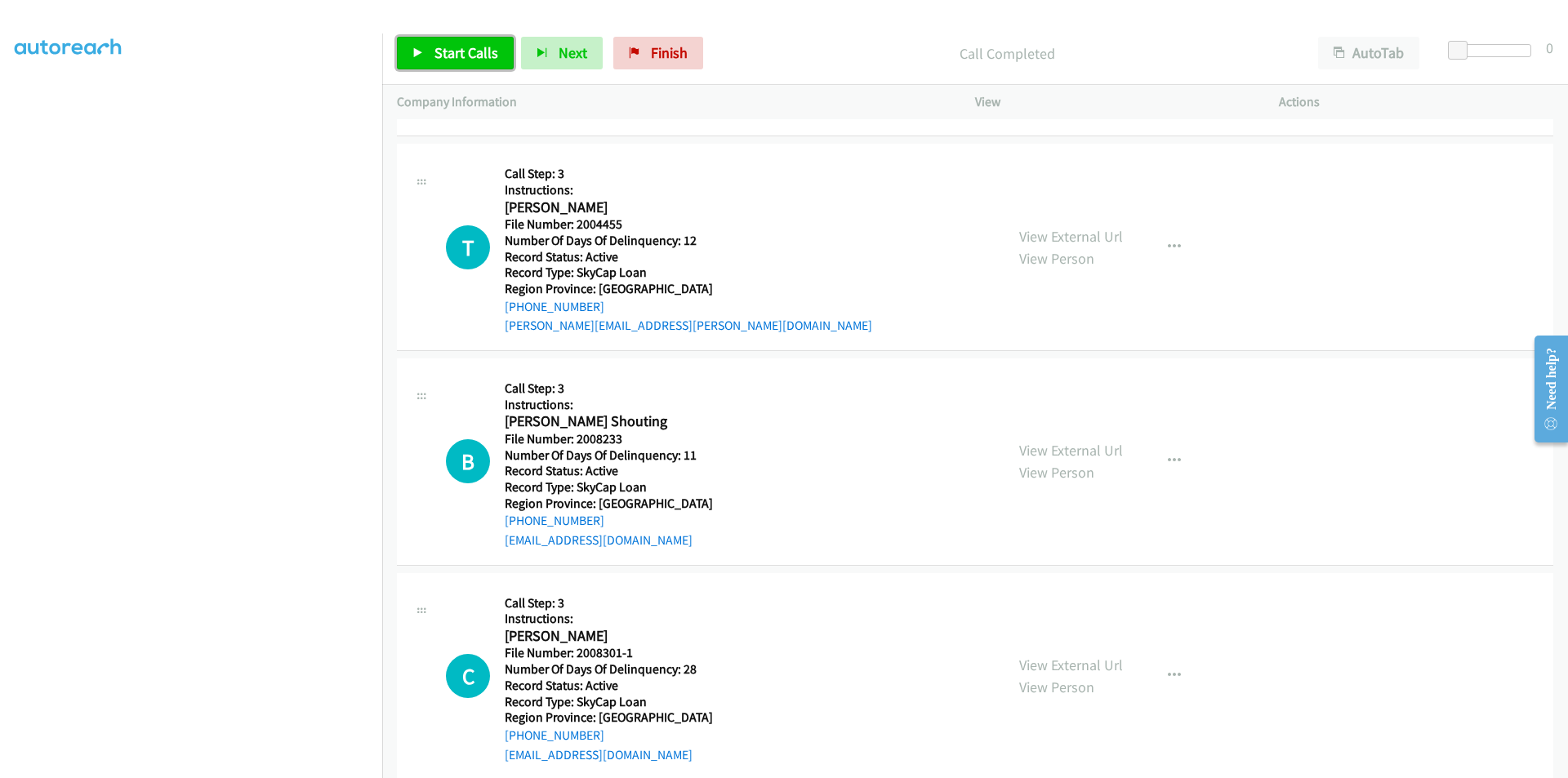
click at [445, 55] on span "Start Calls" at bounding box center [466, 52] width 63 height 18
click at [449, 55] on span "Pause" at bounding box center [453, 52] width 37 height 18
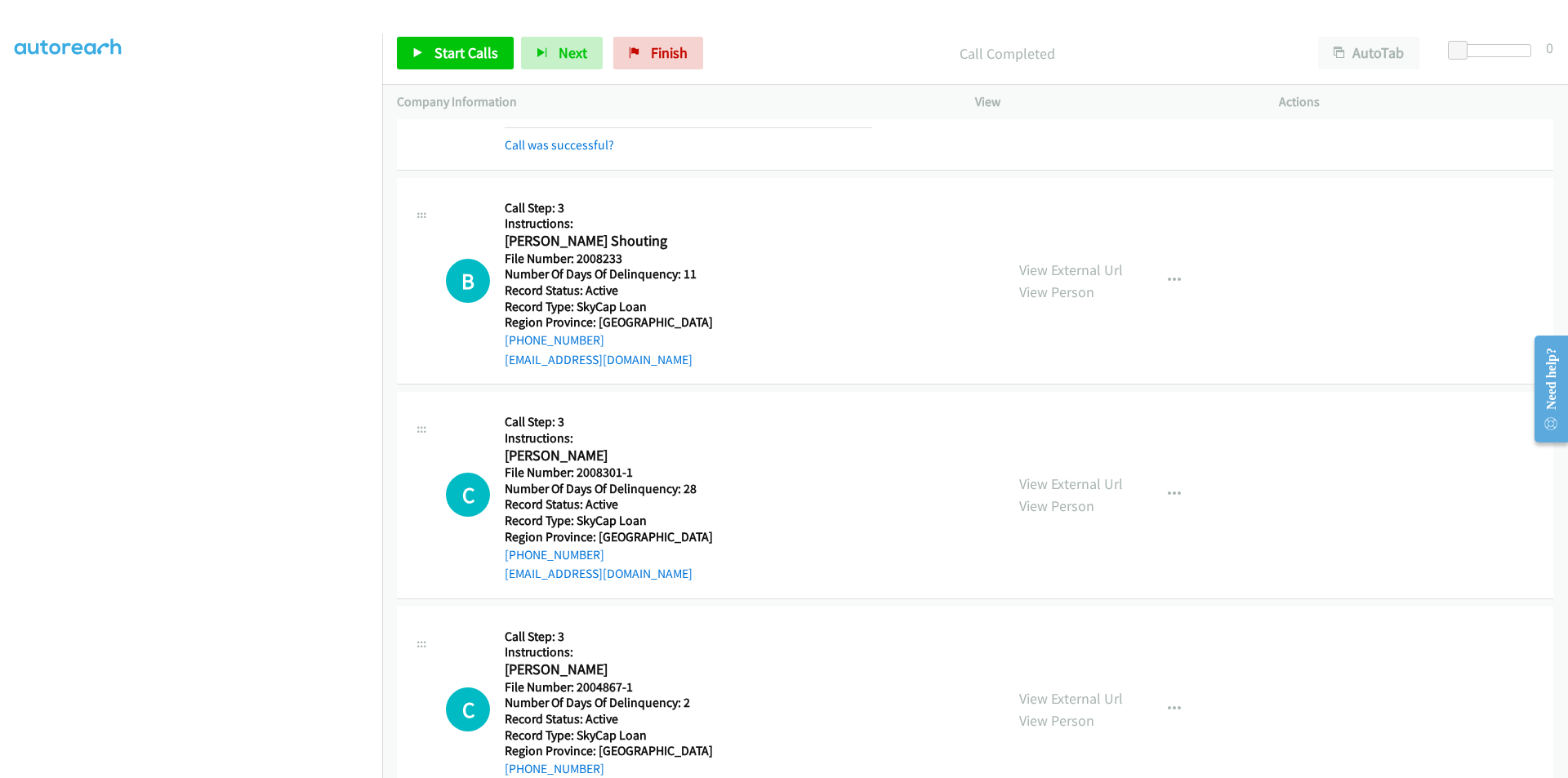
scroll to position [1470, 0]
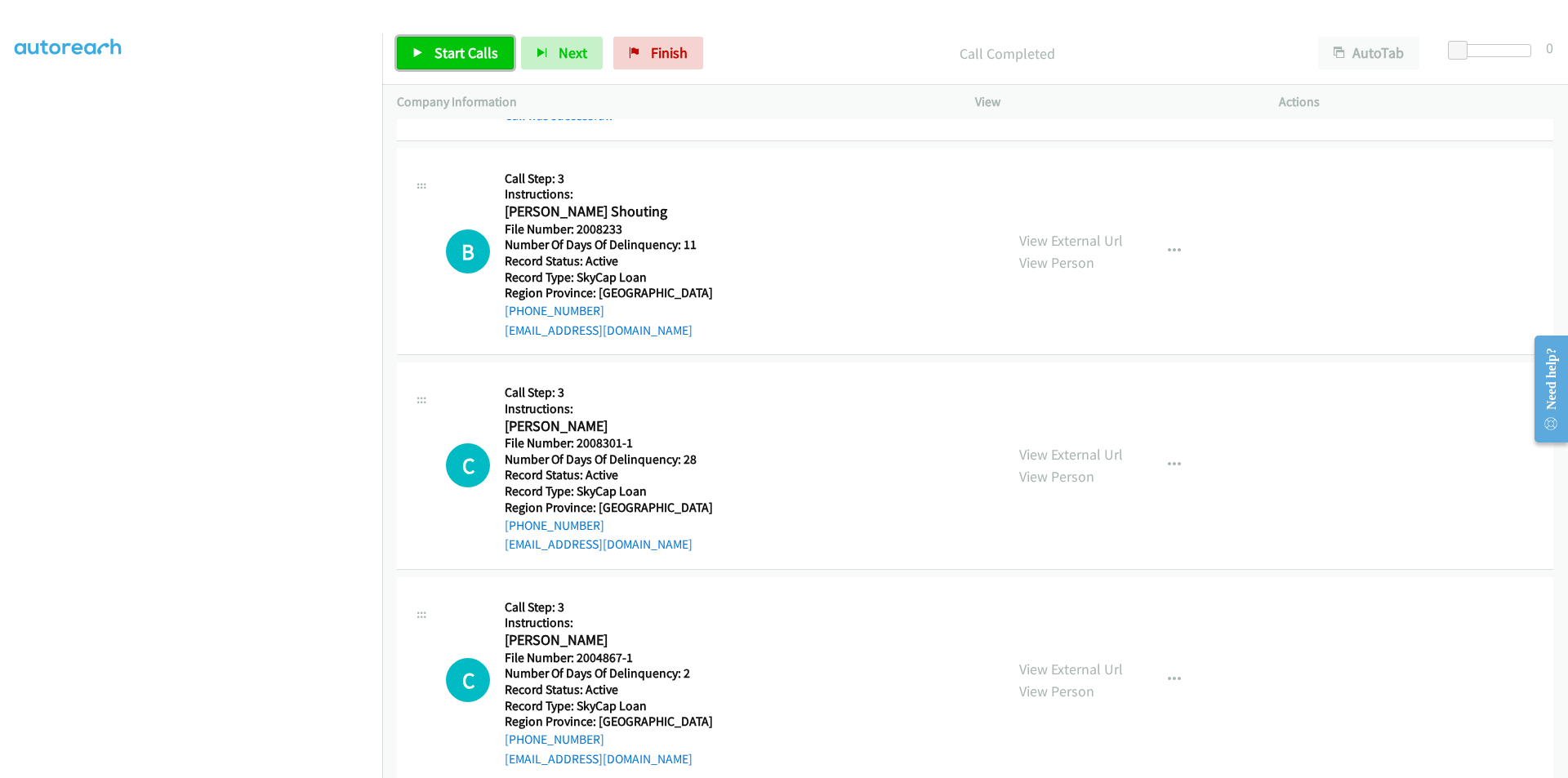
click at [449, 44] on span "Start Calls" at bounding box center [466, 52] width 63 height 18
click at [442, 52] on span "Pause" at bounding box center [453, 52] width 37 height 18
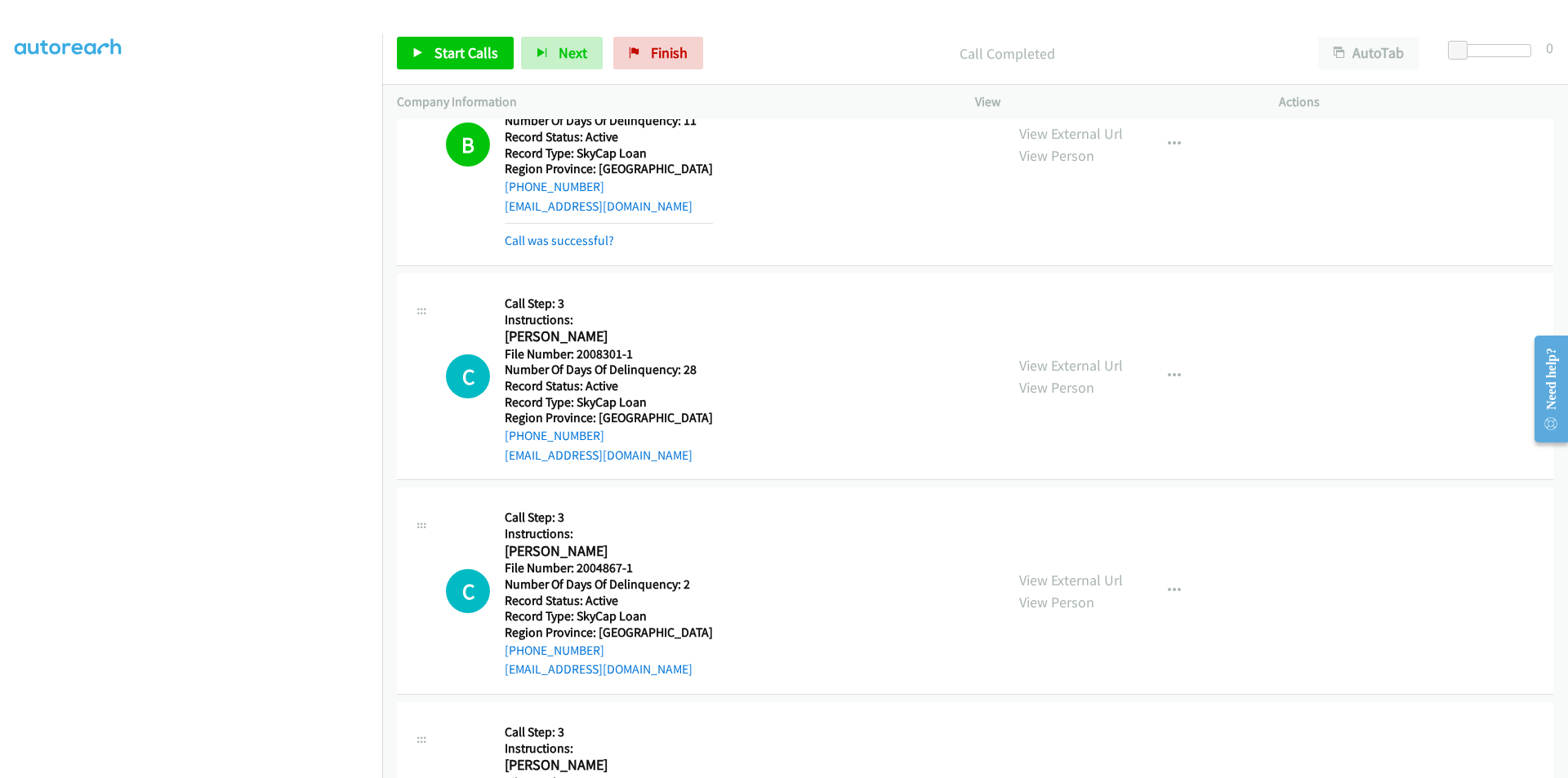
scroll to position [1714, 0]
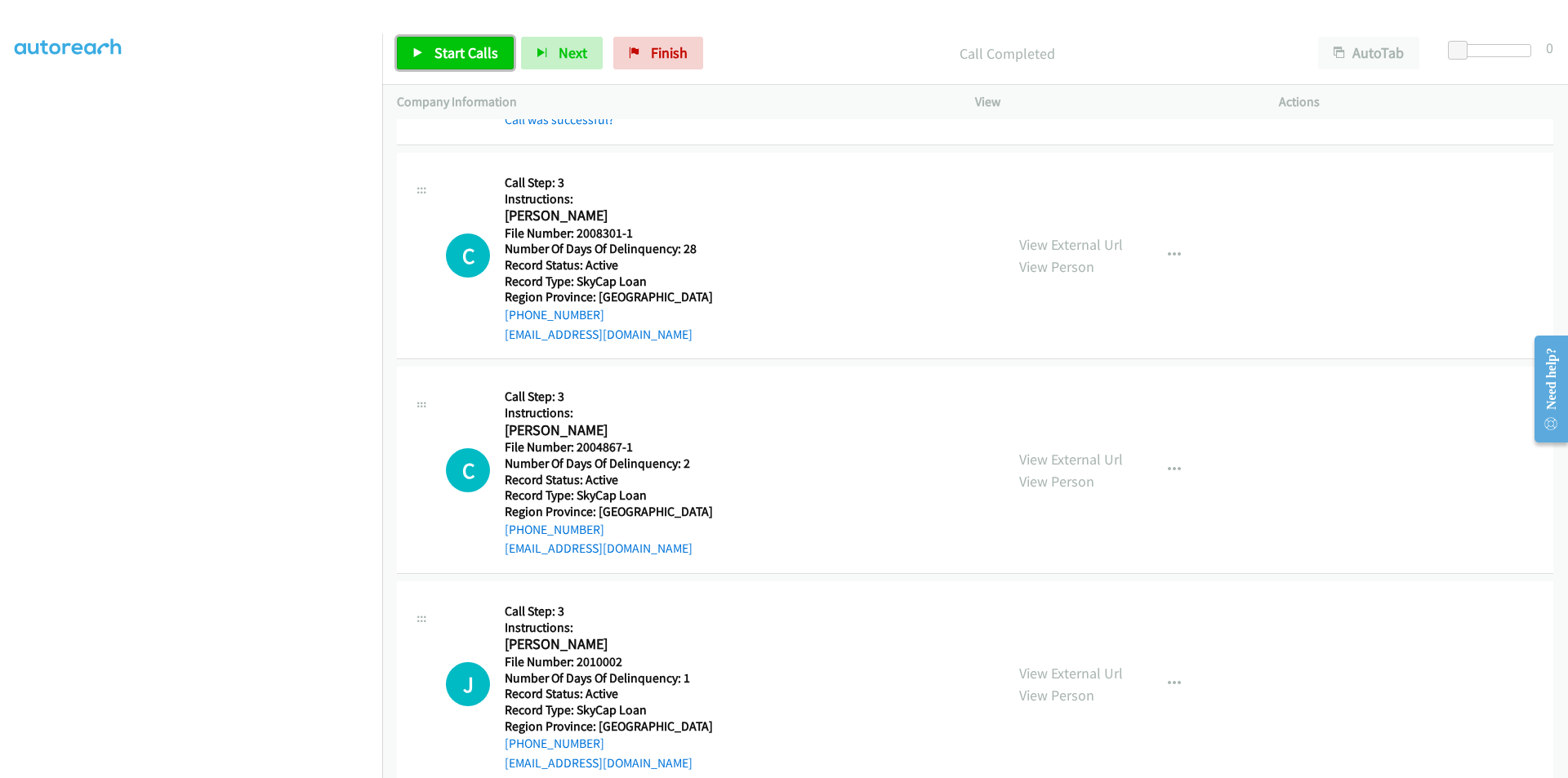
click at [442, 50] on span "Start Calls" at bounding box center [466, 52] width 63 height 18
click at [446, 51] on span "Pause" at bounding box center [453, 52] width 37 height 18
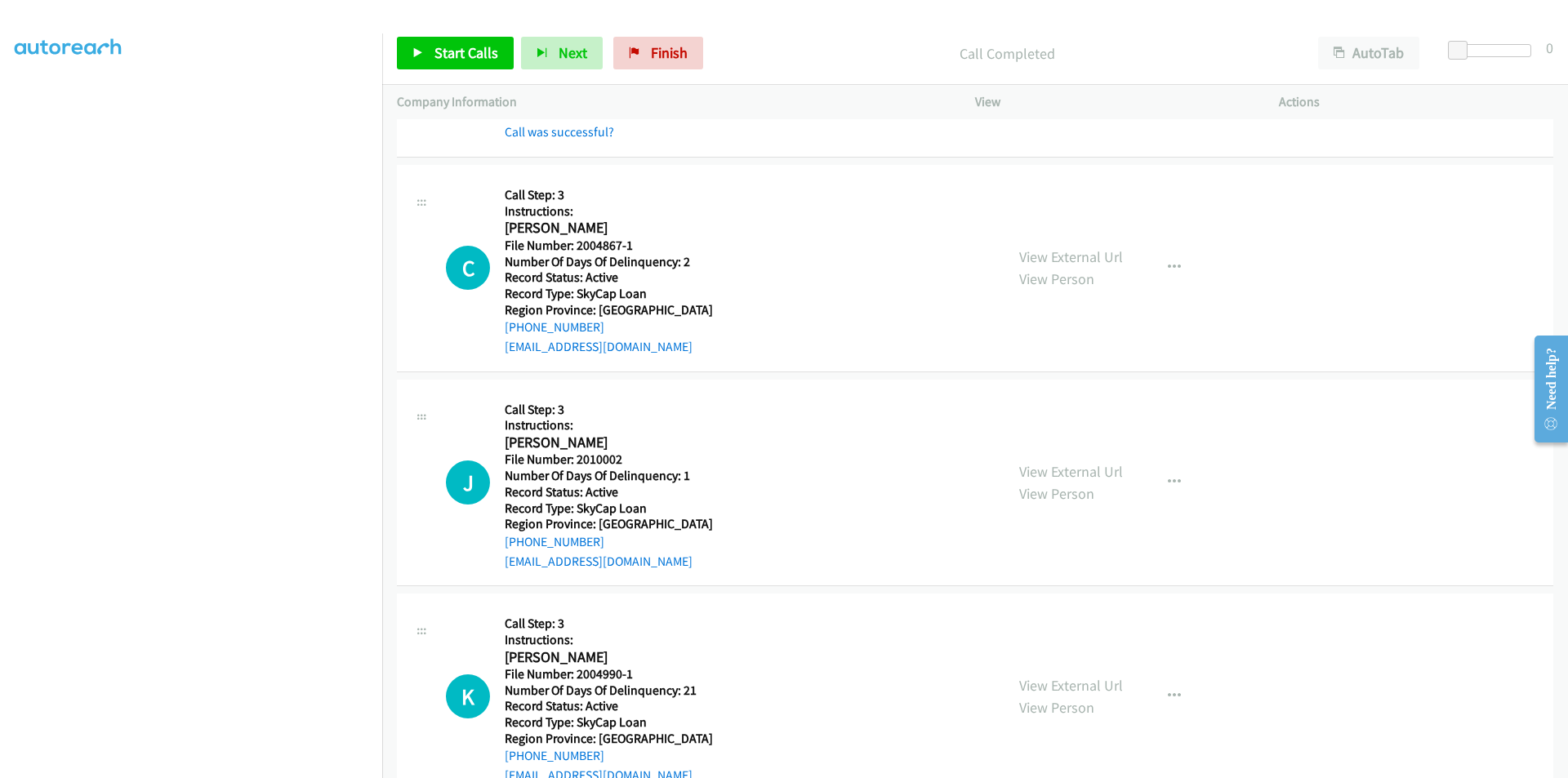
scroll to position [1960, 0]
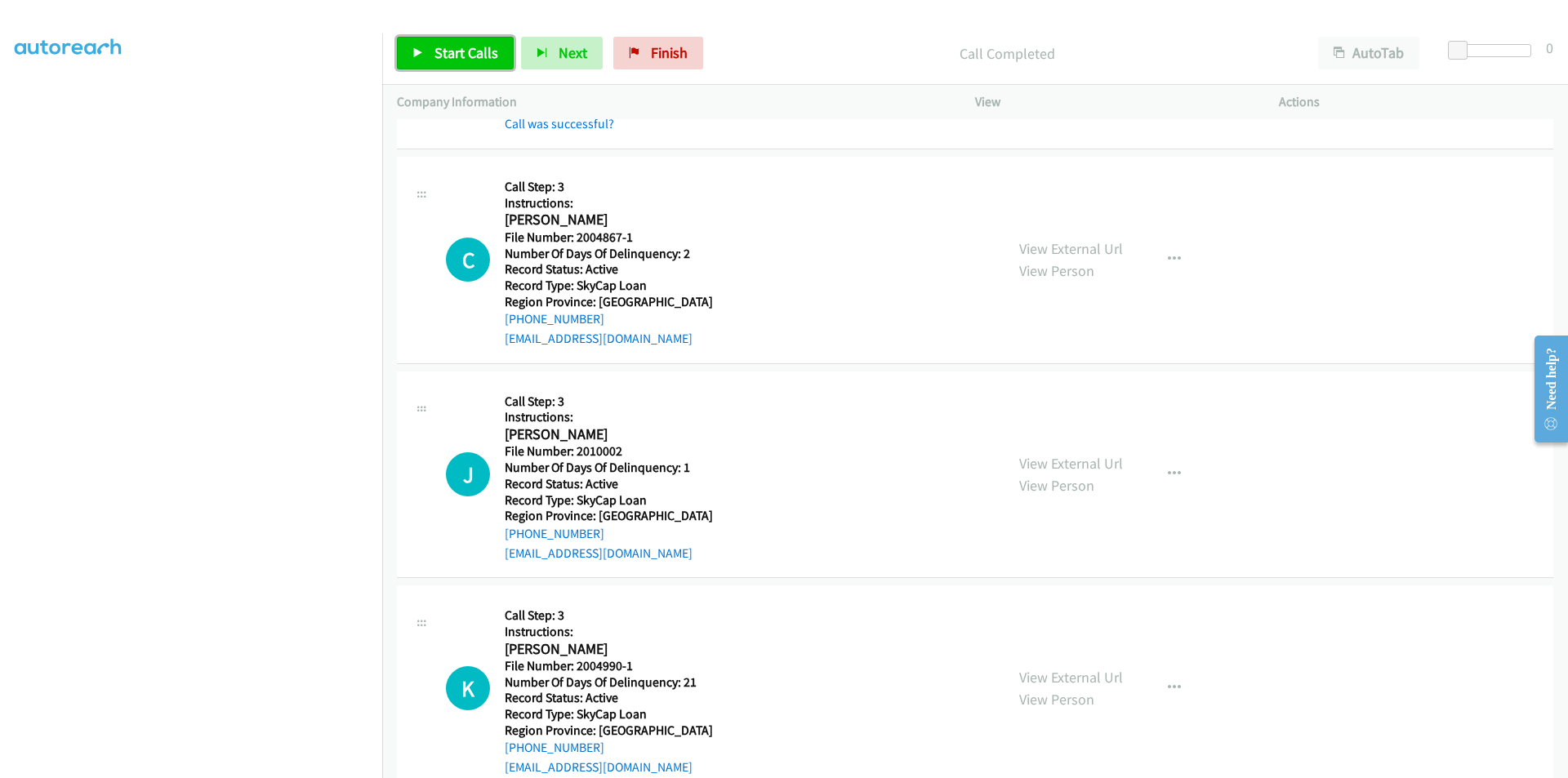
click at [449, 50] on span "Start Calls" at bounding box center [466, 52] width 63 height 18
click at [456, 51] on span "Pause" at bounding box center [453, 52] width 37 height 18
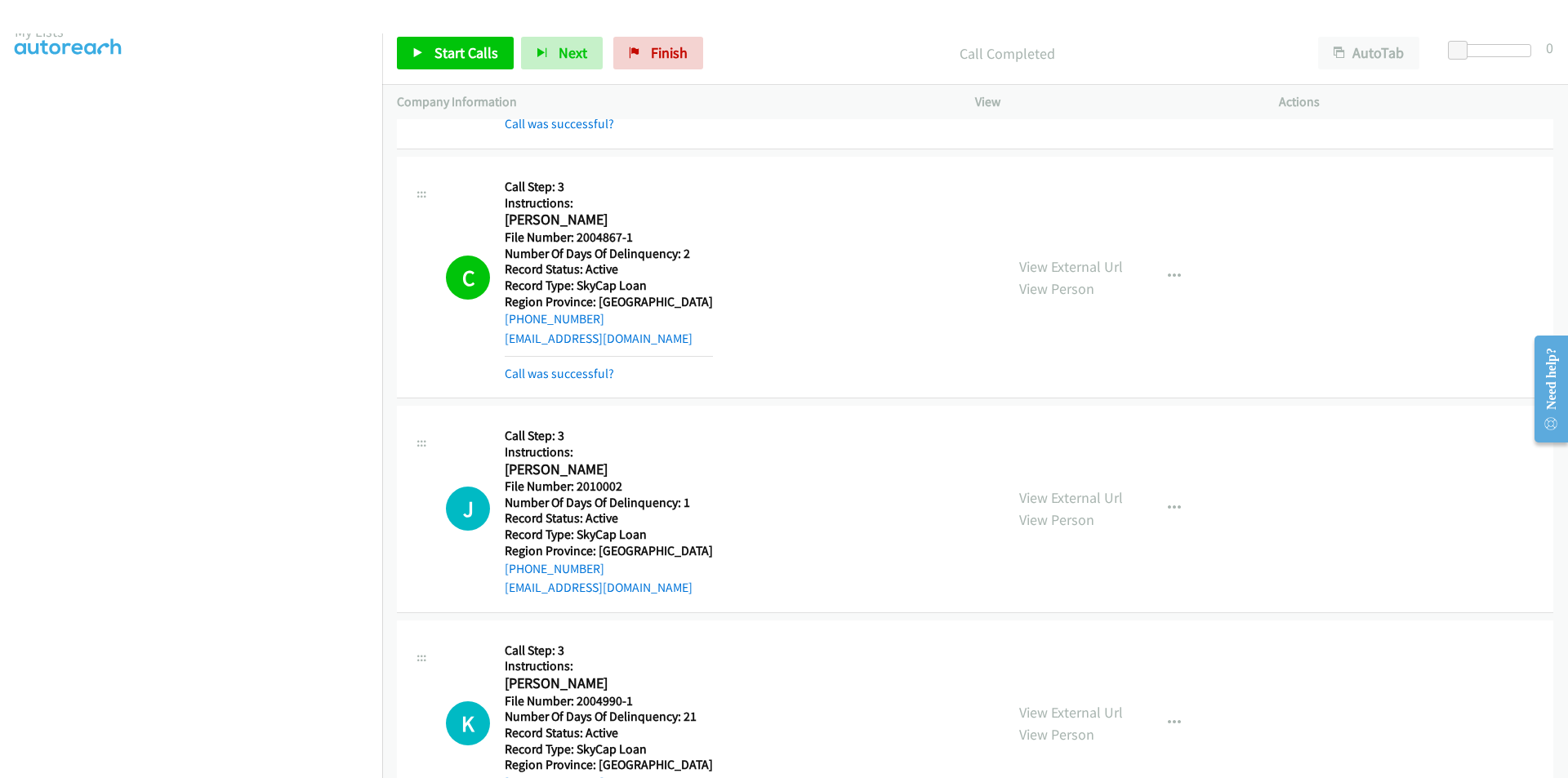
scroll to position [0, 0]
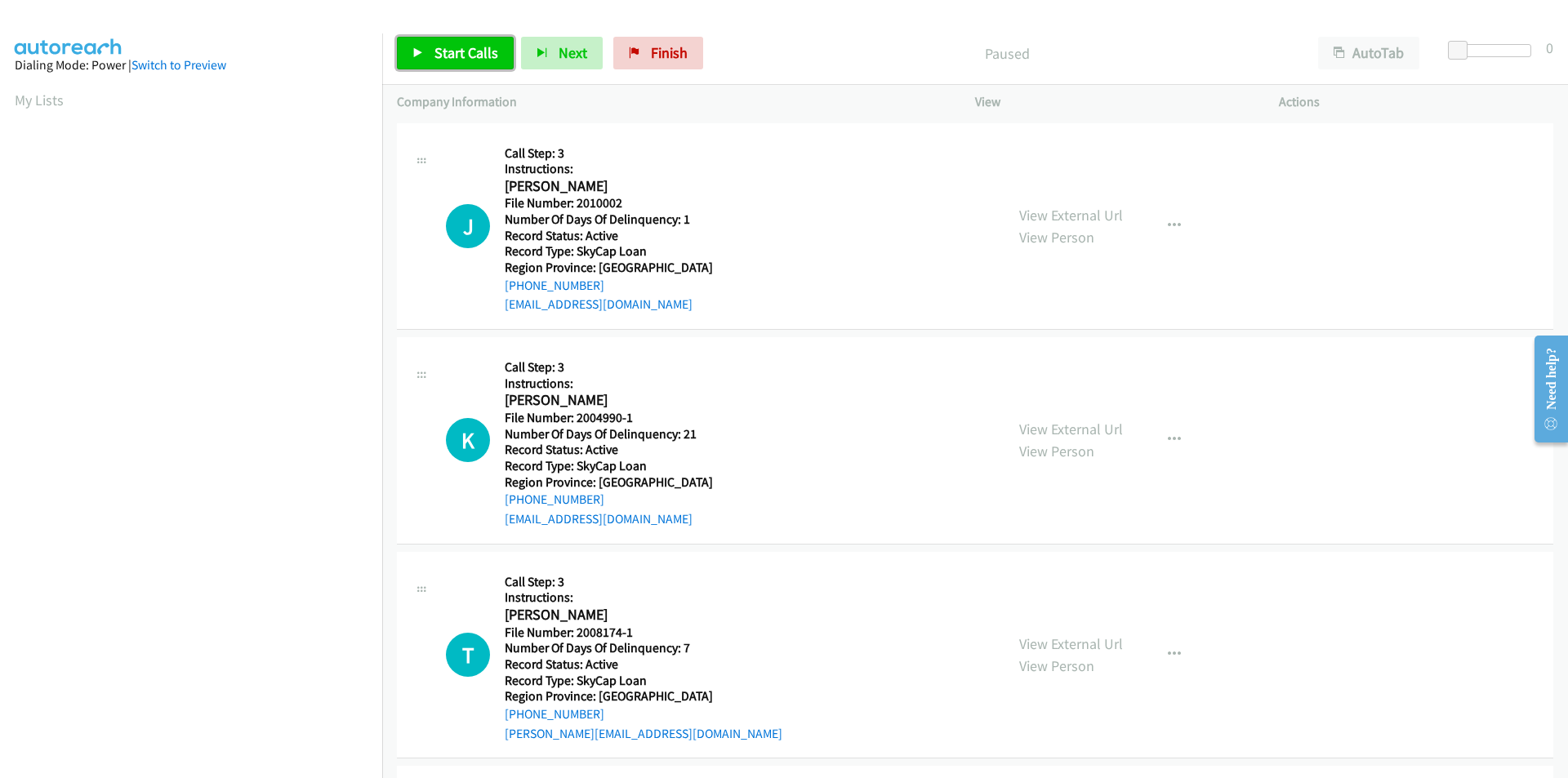
click at [445, 52] on span "Start Calls" at bounding box center [466, 52] width 63 height 18
click at [445, 52] on span "Pause" at bounding box center [453, 52] width 37 height 18
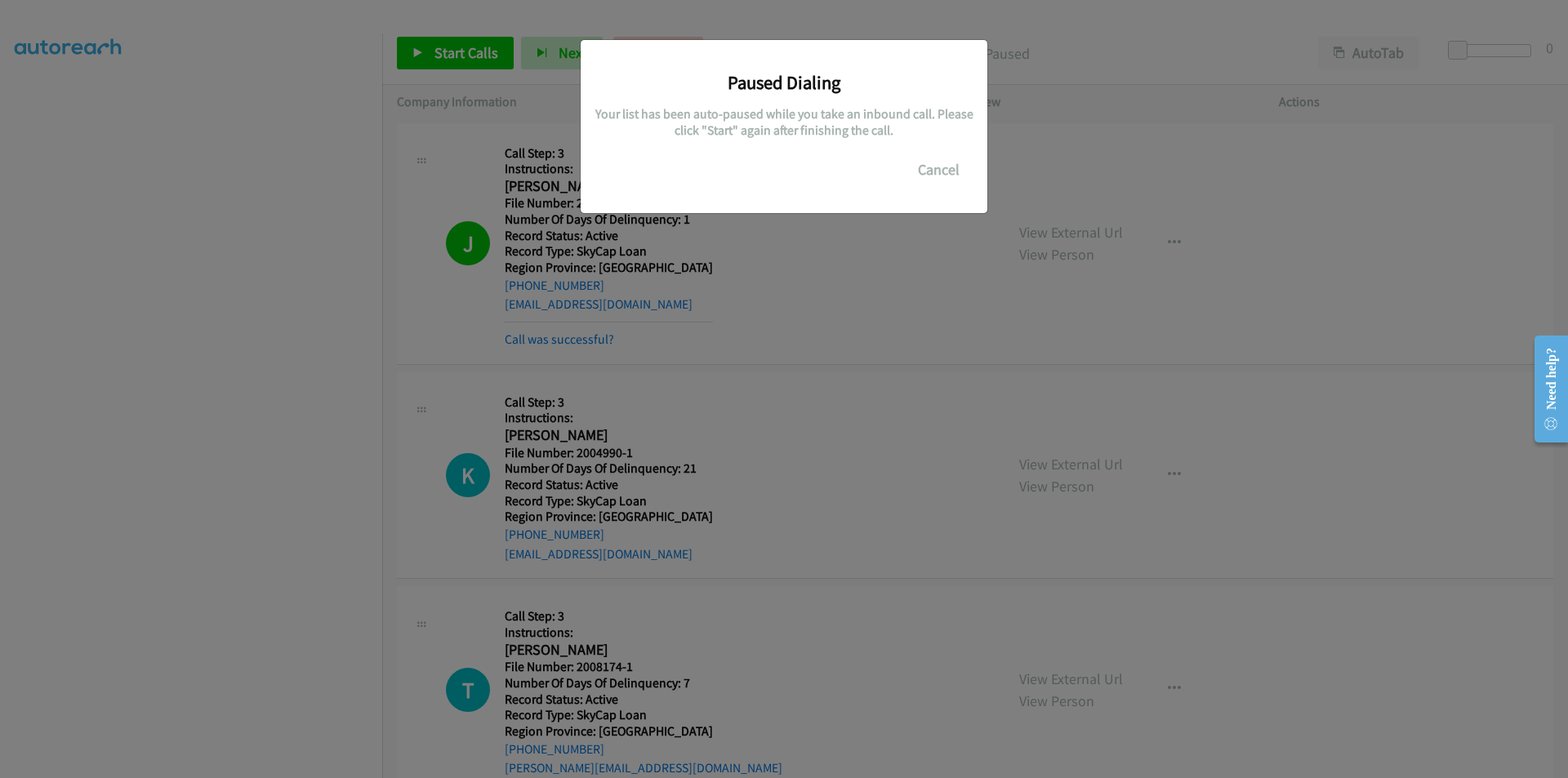
drag, startPoint x: 105, startPoint y: 287, endPoint x: 77, endPoint y: 281, distance: 28.6
click at [94, 282] on div "Paused Dialing Your list has been auto-paused while you take an inbound call. P…" at bounding box center [784, 396] width 1568 height 763
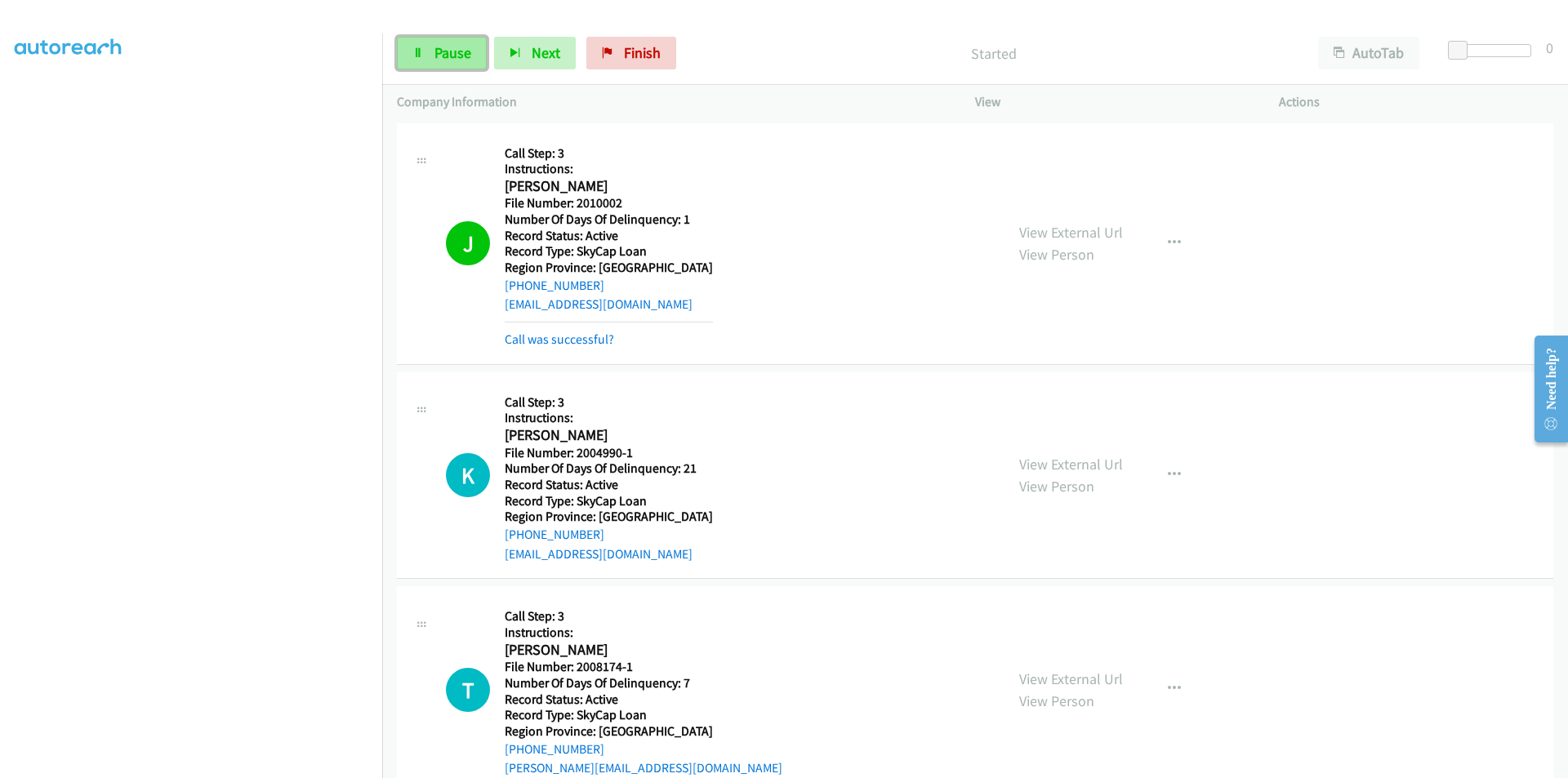
click at [456, 48] on span "Pause" at bounding box center [453, 52] width 37 height 18
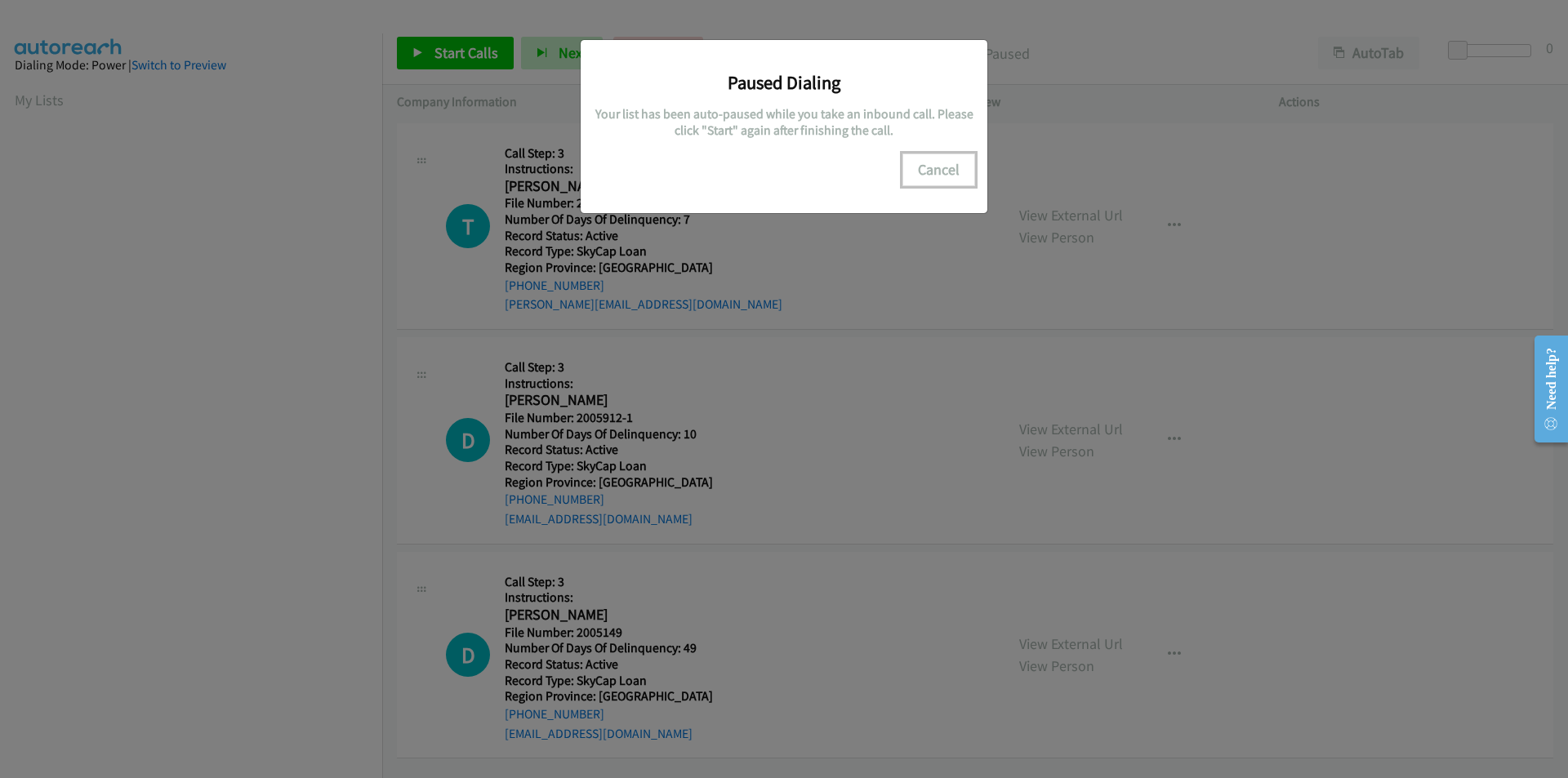
click at [937, 164] on button "Cancel" at bounding box center [938, 170] width 73 height 33
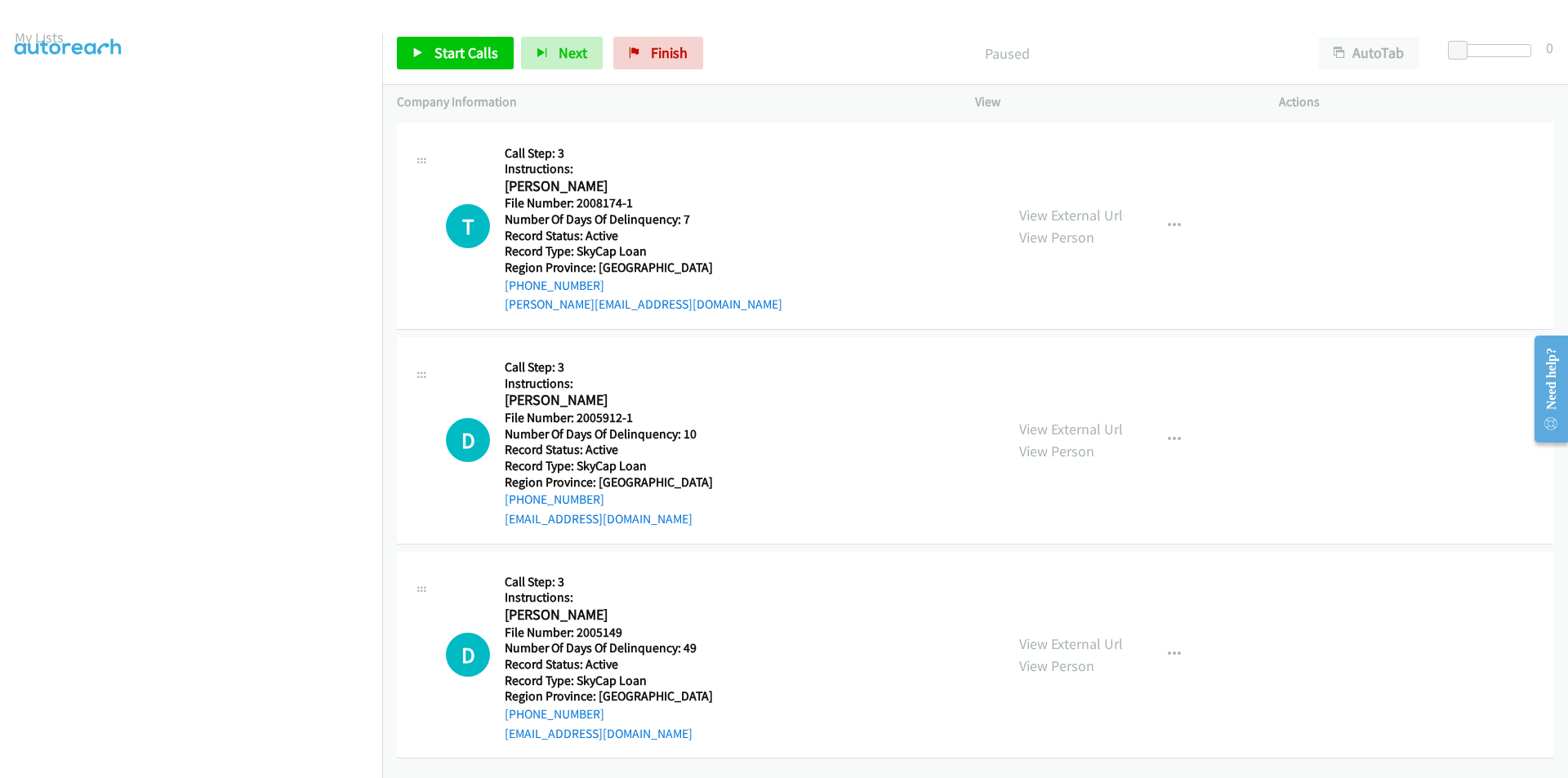
scroll to position [137, 0]
click at [447, 47] on span "Pause" at bounding box center [453, 52] width 37 height 18
click at [653, 48] on span "Finish" at bounding box center [669, 52] width 37 height 18
